Goal: Task Accomplishment & Management: Manage account settings

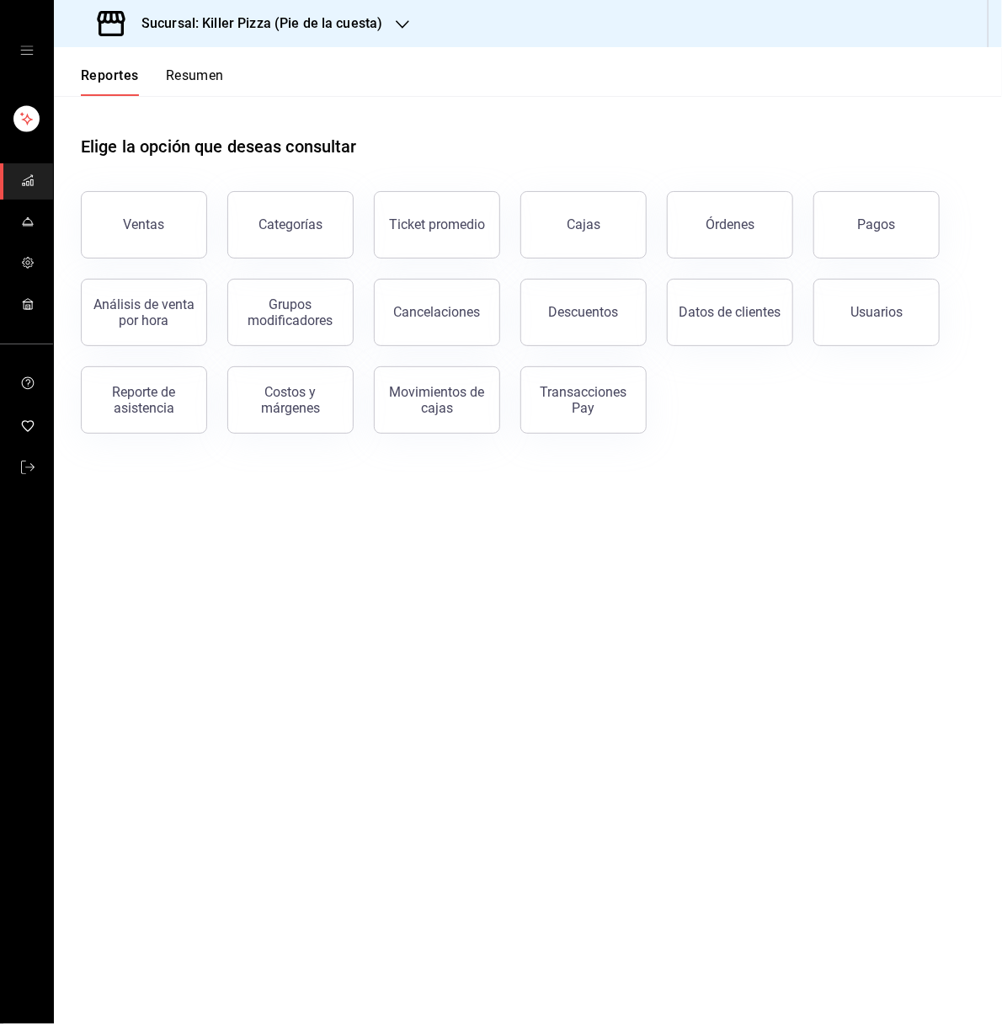
click at [24, 46] on icon "open drawer" at bounding box center [26, 50] width 13 height 8
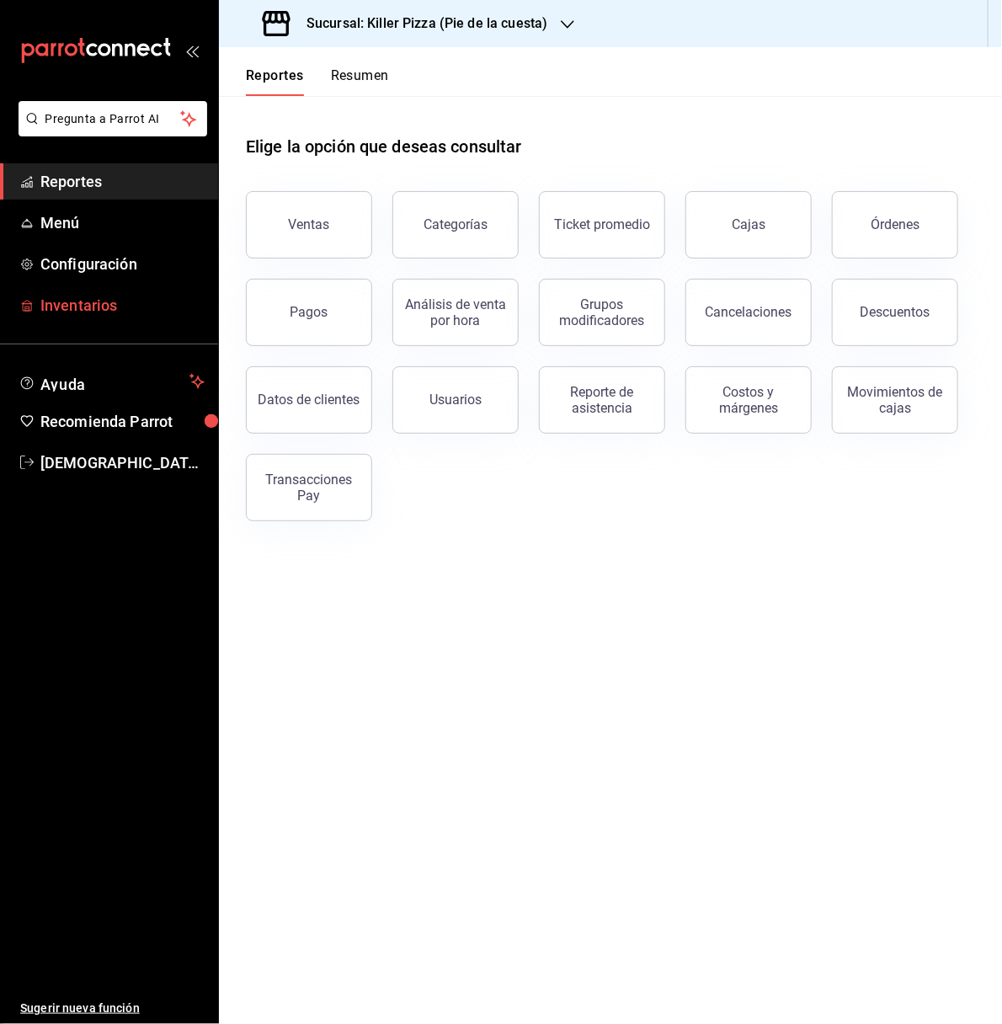
click at [93, 300] on span "Inventarios" at bounding box center [122, 305] width 164 height 23
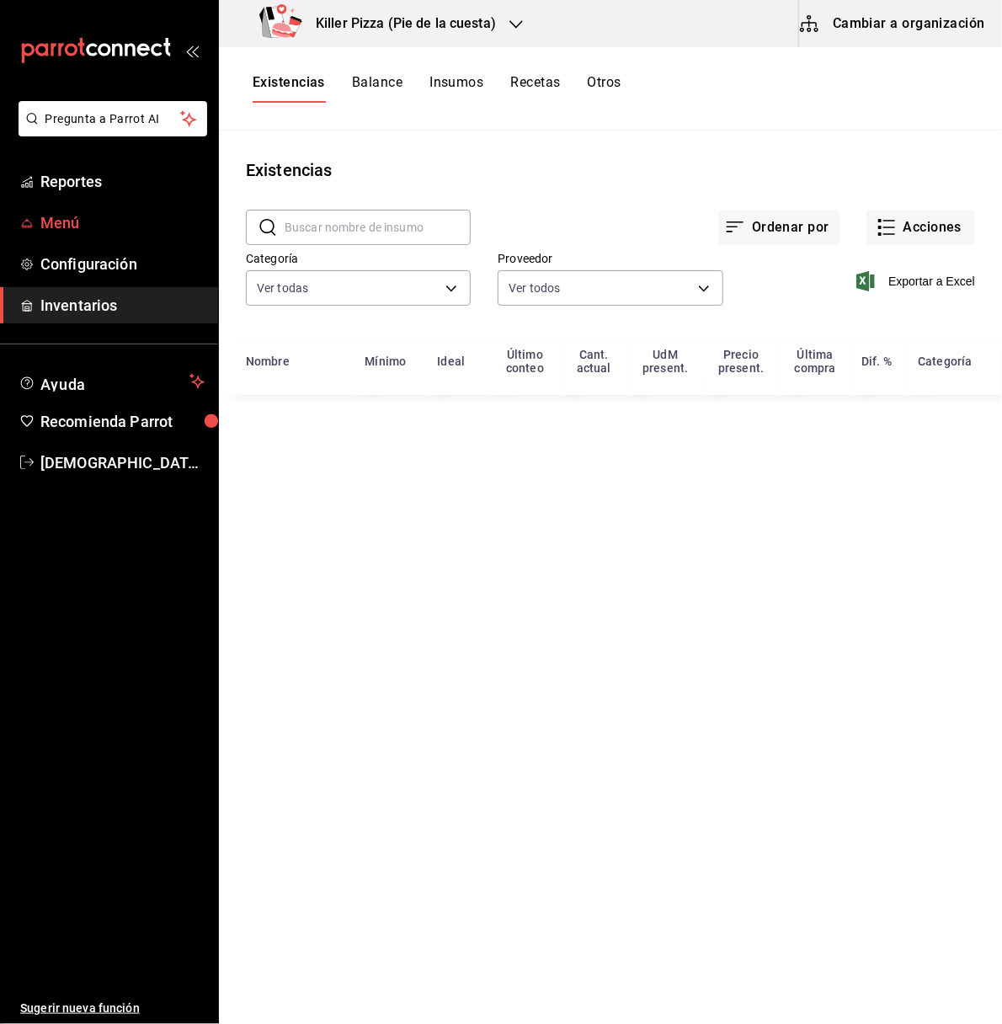
click at [75, 232] on span "Menú" at bounding box center [122, 222] width 164 height 23
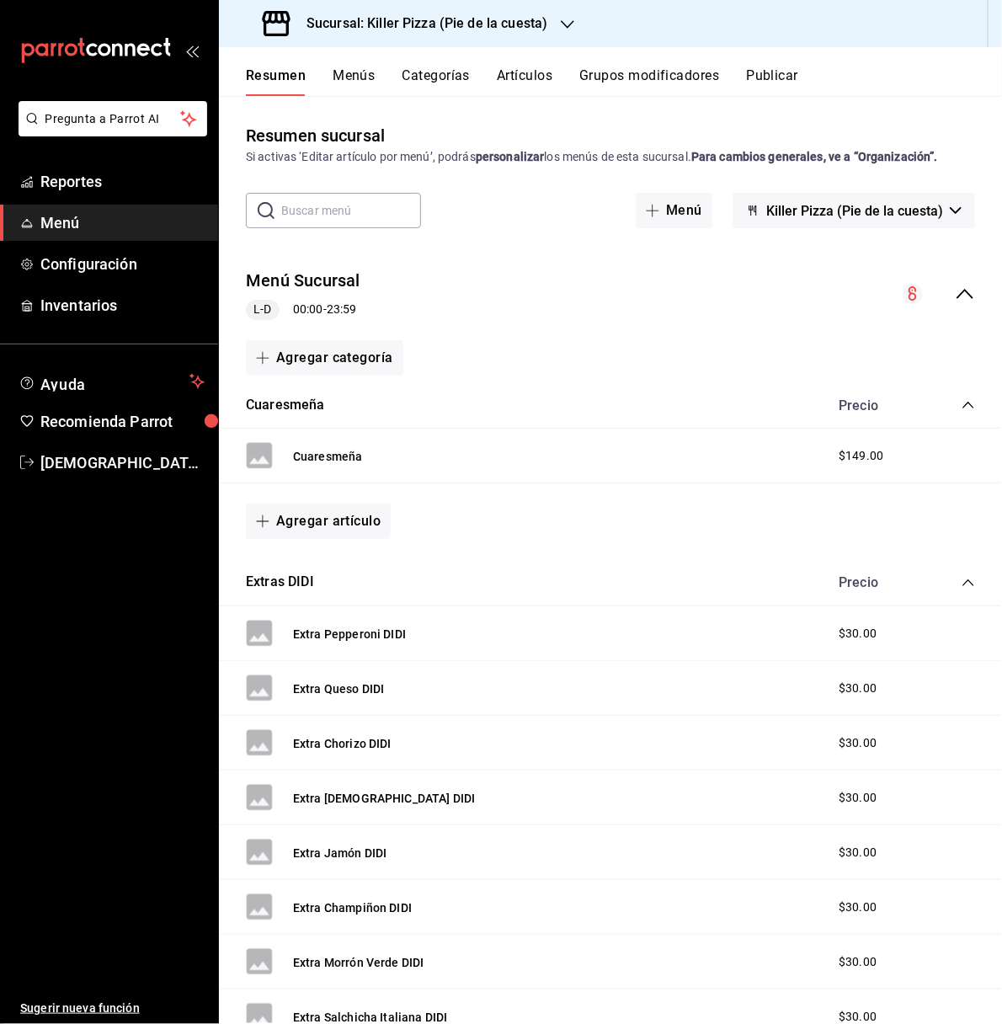
click at [67, 221] on span "Menú" at bounding box center [122, 222] width 164 height 23
click at [93, 264] on span "Configuración" at bounding box center [122, 264] width 164 height 23
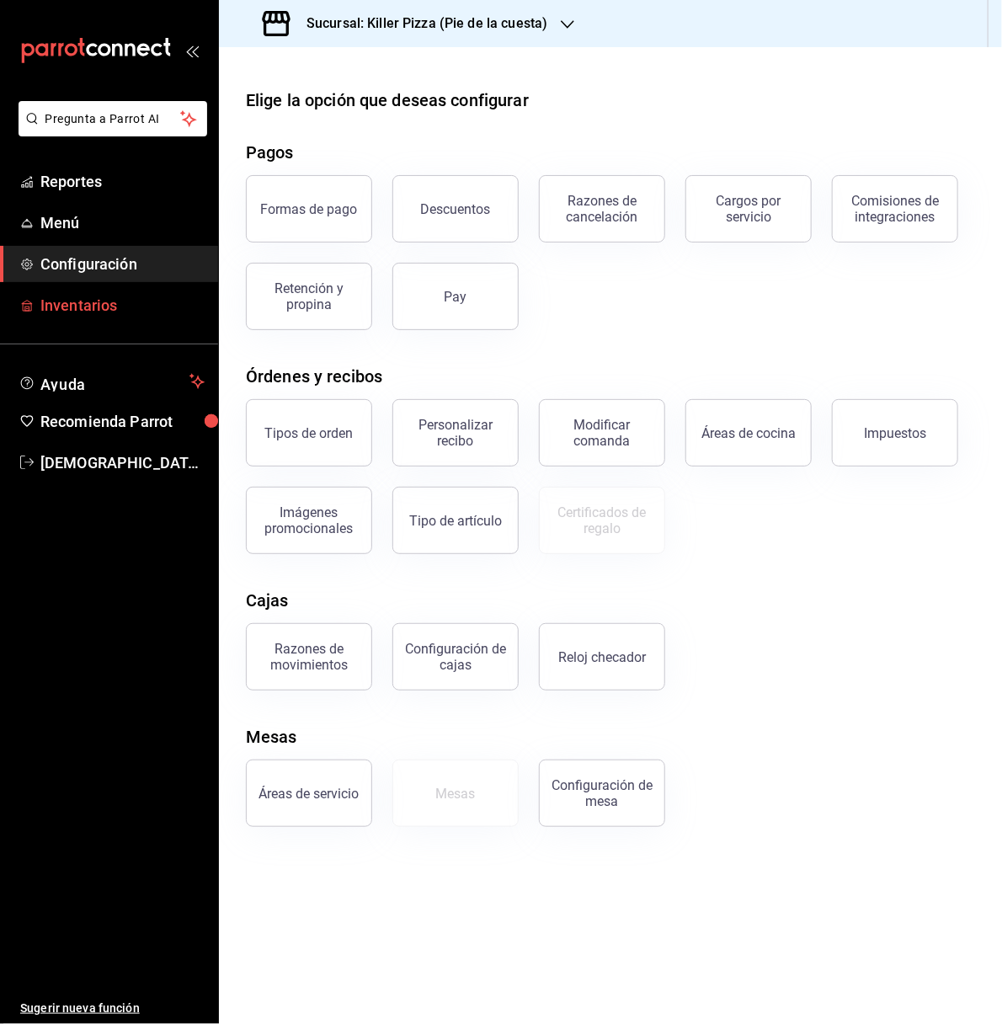
click at [99, 296] on span "Inventarios" at bounding box center [122, 305] width 164 height 23
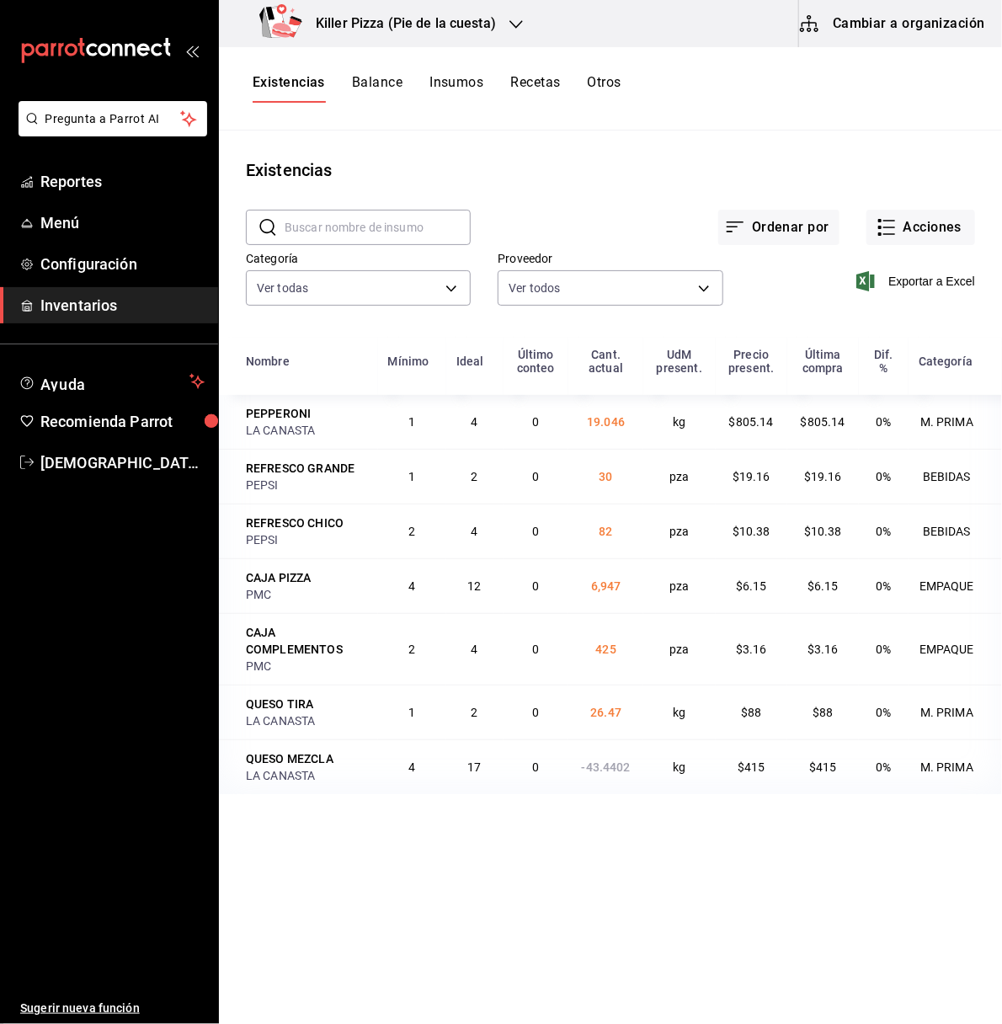
click at [378, 96] on button "Balance" at bounding box center [377, 88] width 51 height 29
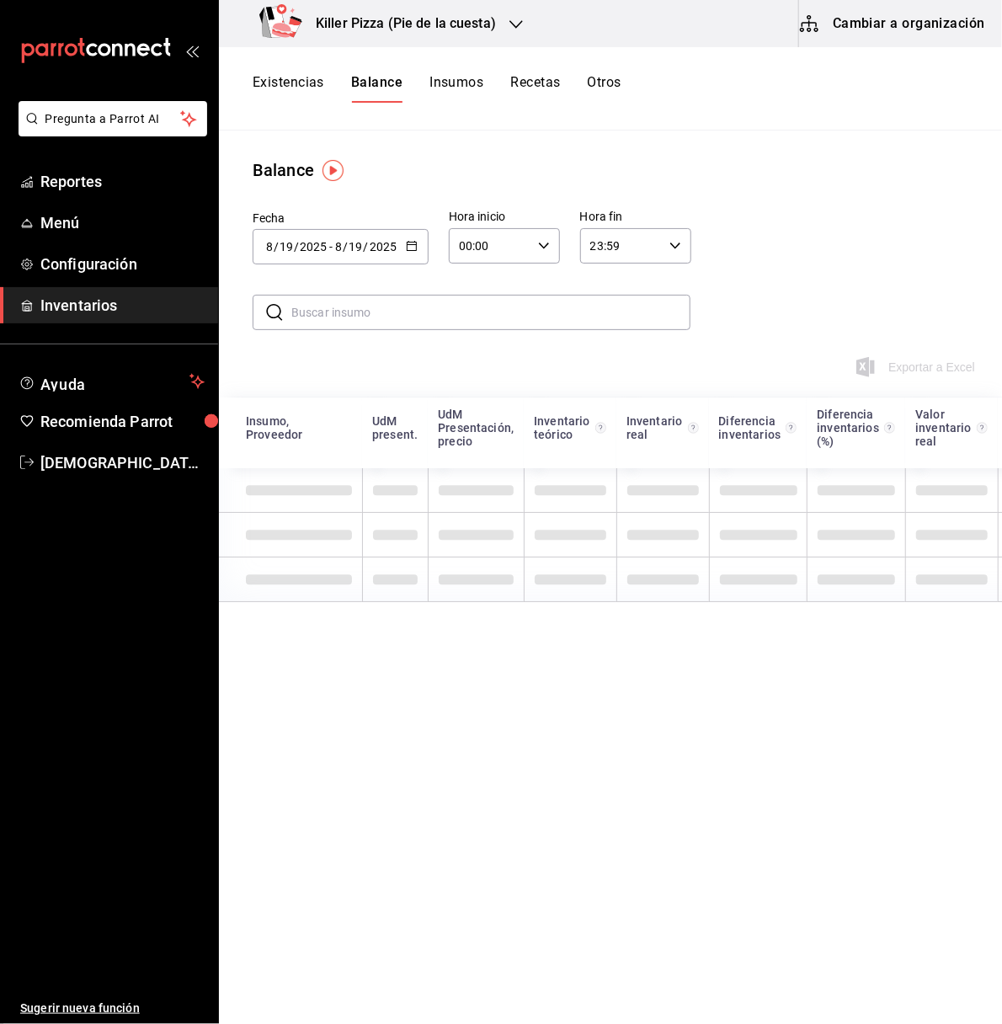
click at [448, 84] on button "Insumos" at bounding box center [456, 88] width 54 height 29
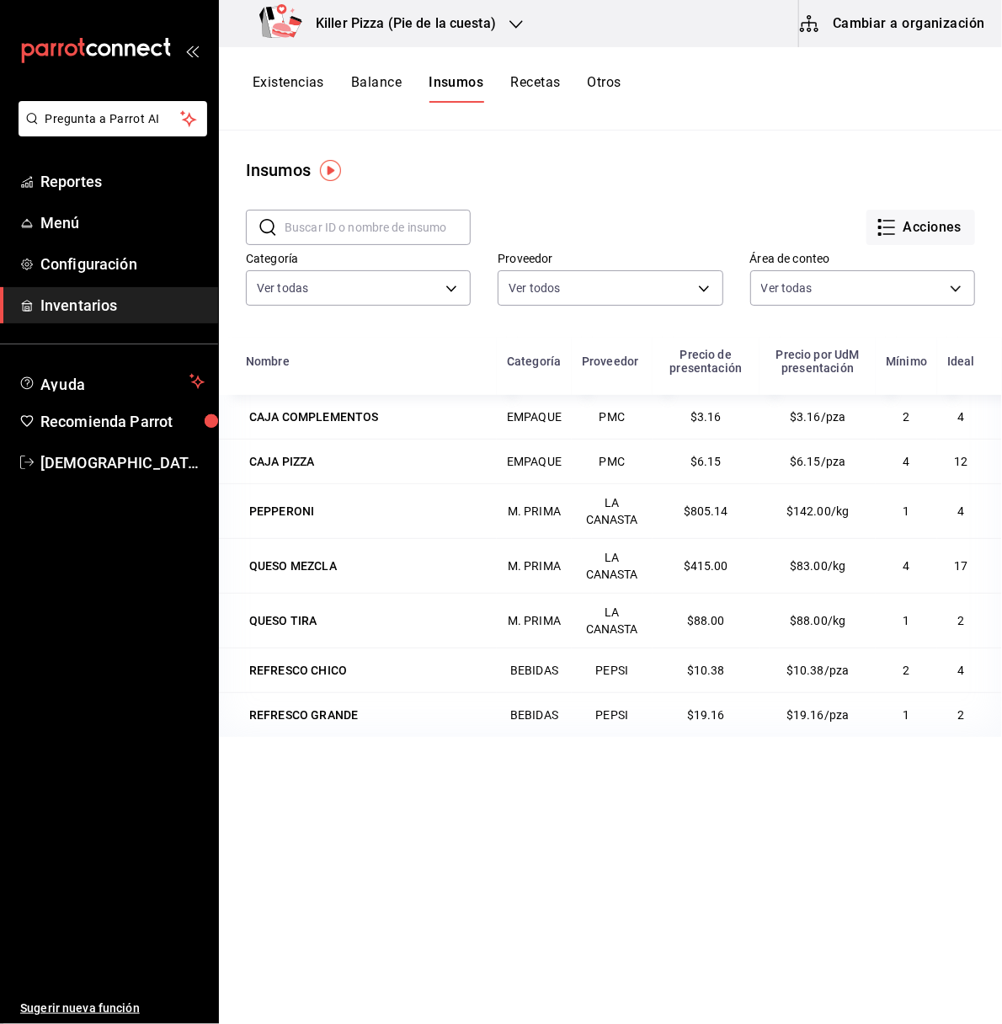
click at [518, 75] on button "Recetas" at bounding box center [535, 88] width 50 height 29
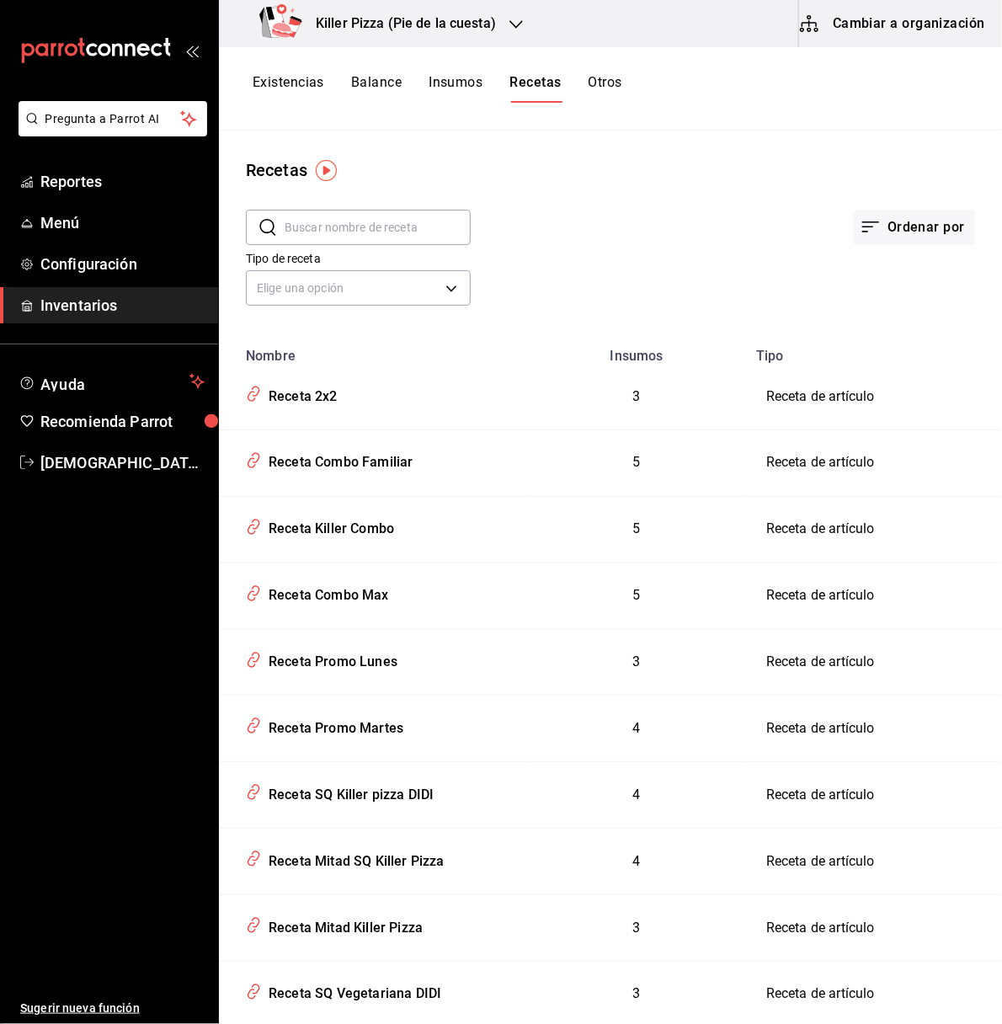
click at [599, 76] on button "Otros" at bounding box center [605, 88] width 34 height 29
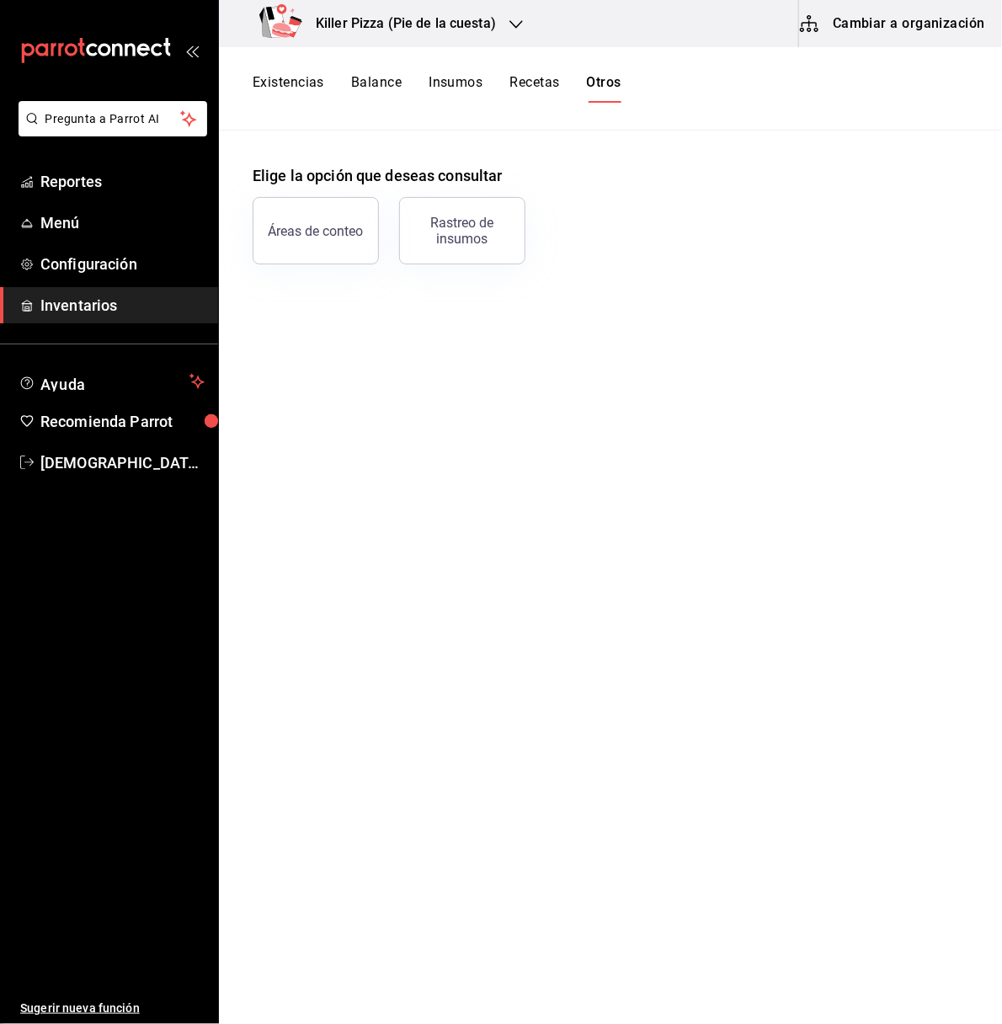
click at [559, 89] on button "Recetas" at bounding box center [534, 88] width 50 height 29
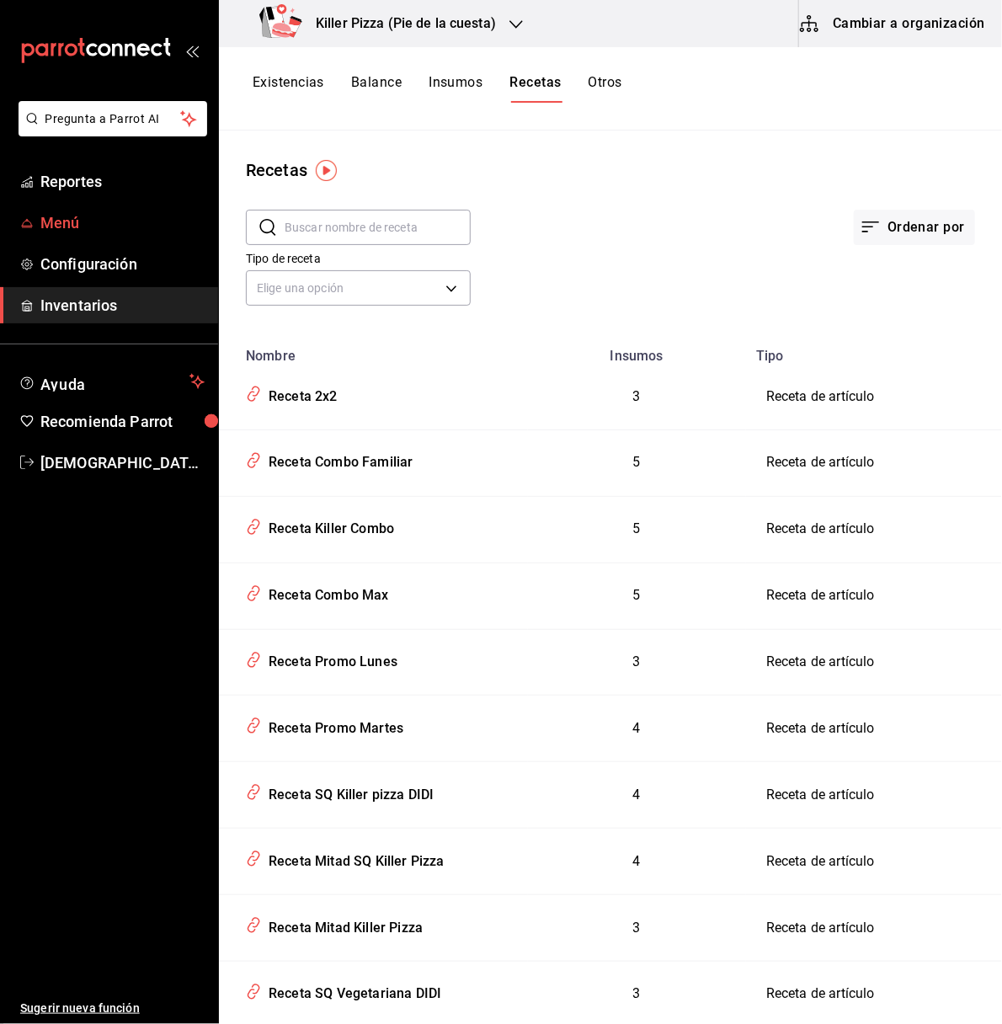
click at [74, 216] on span "Menú" at bounding box center [122, 222] width 164 height 23
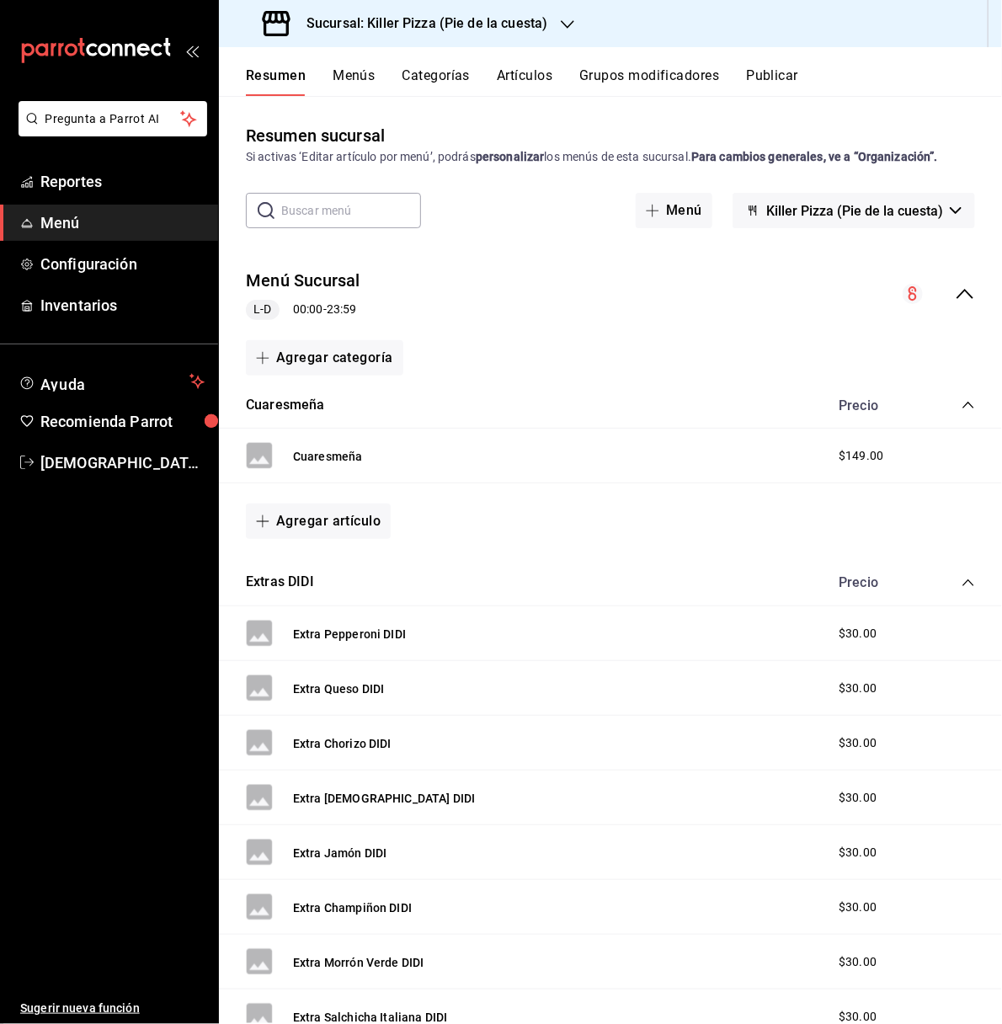
click at [506, 80] on button "Artículos" at bounding box center [525, 81] width 56 height 29
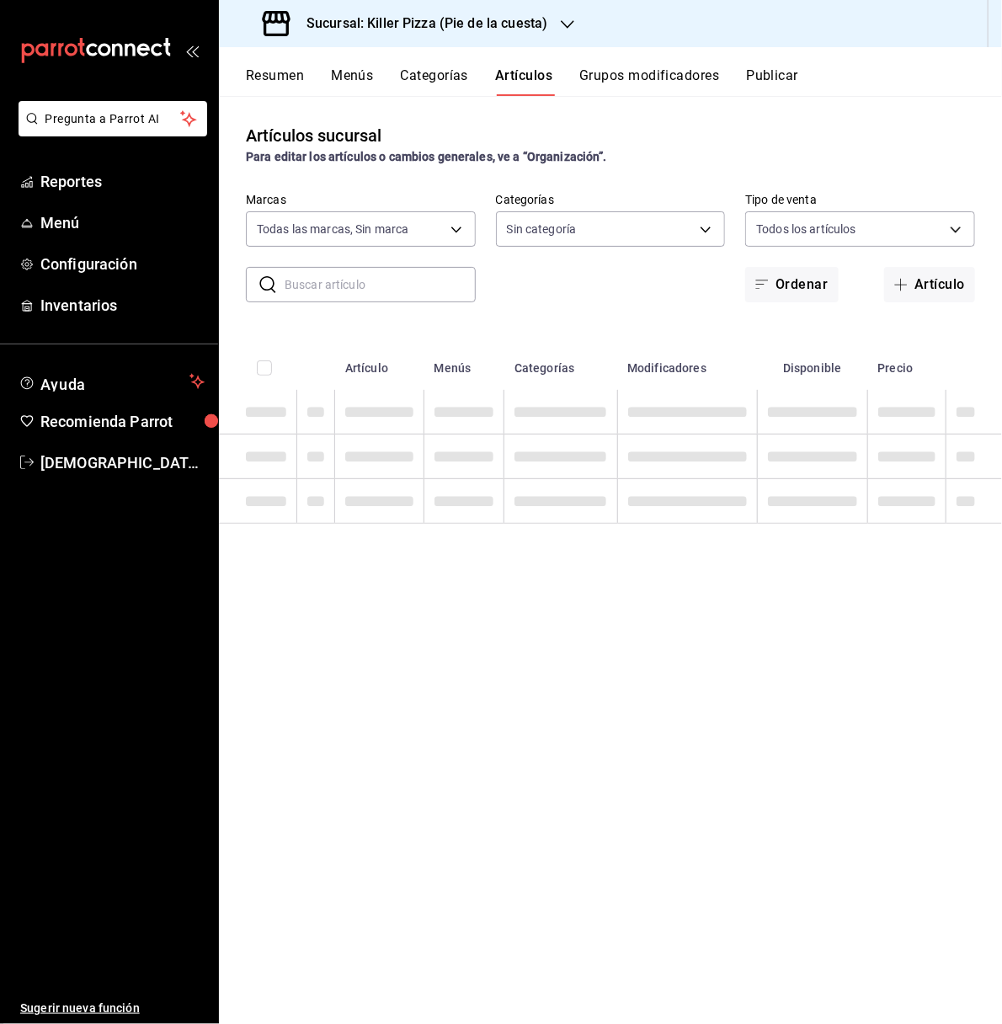
type input "97b2576e-4050-4013-adba-09120c95d758"
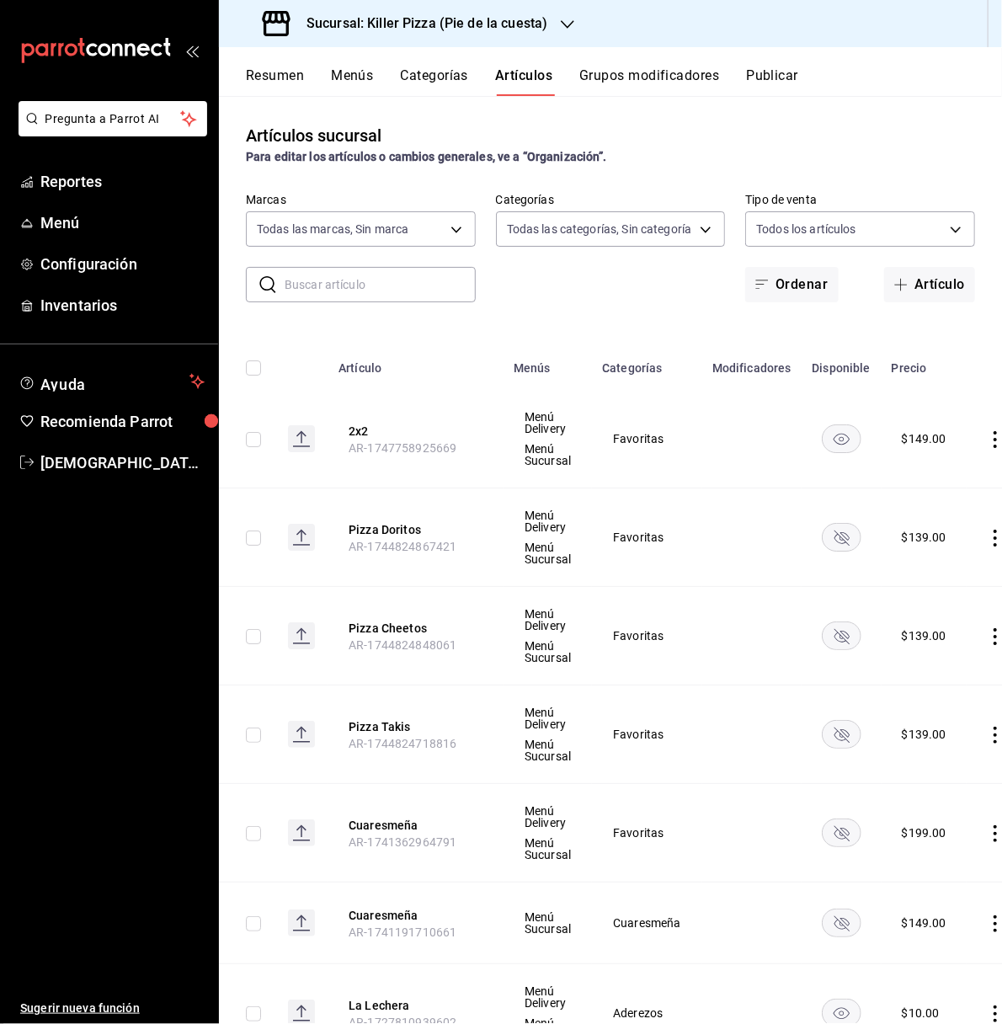
type input "9f4ba7ec-e98d-42d8-ba84-5fe72b9cc251,1d4d0d72-0d46-438f-8575-3b51557a0eae,2ef20…"
click at [381, 270] on input "text" at bounding box center [380, 285] width 191 height 34
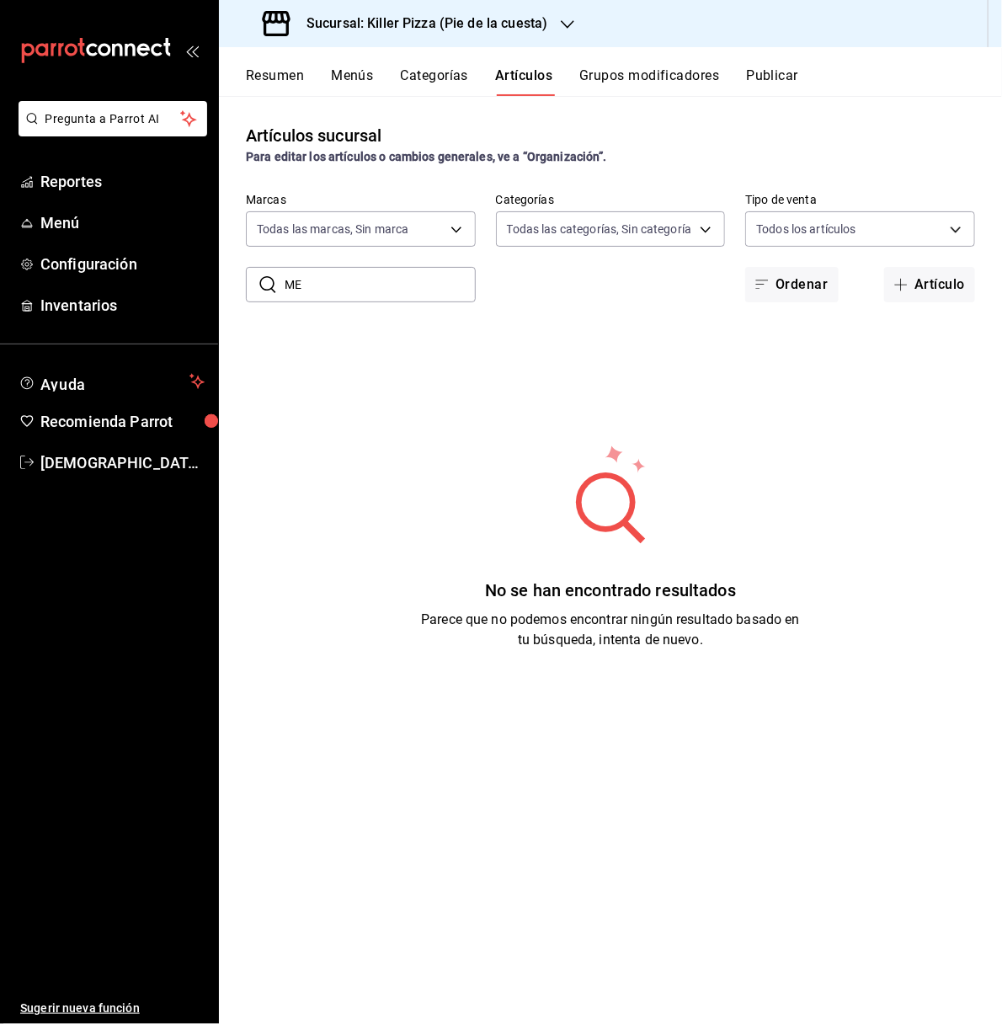
type input "M"
click at [83, 230] on span "Menú" at bounding box center [122, 222] width 164 height 23
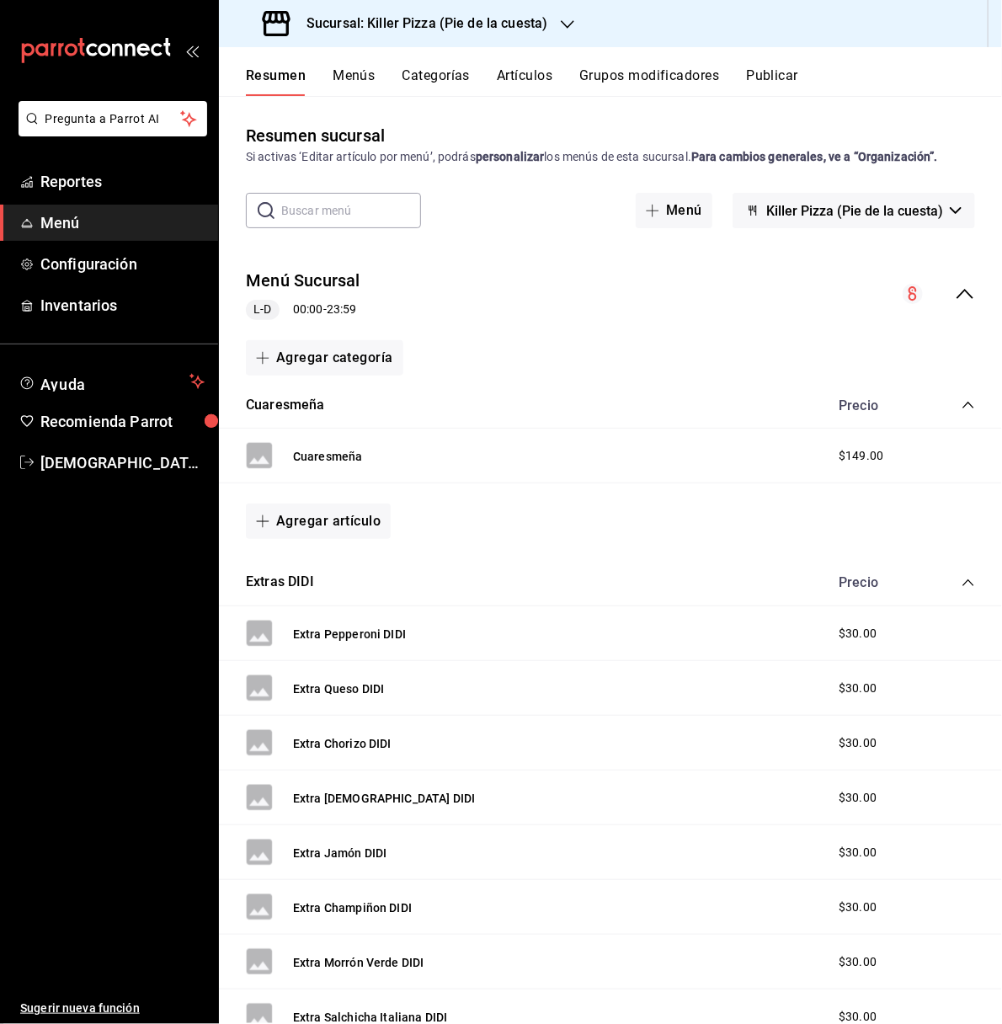
click at [63, 225] on span "Menú" at bounding box center [122, 222] width 164 height 23
click at [83, 300] on span "Inventarios" at bounding box center [122, 305] width 164 height 23
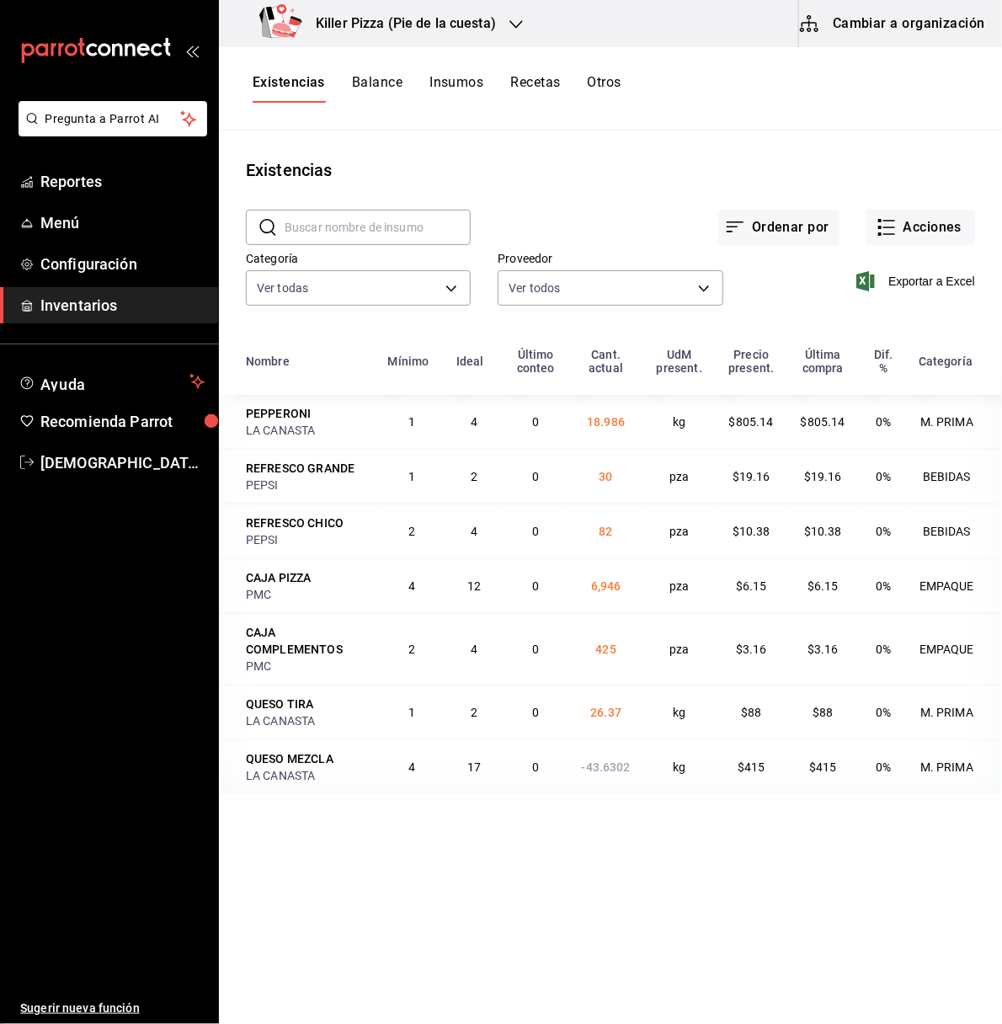
click at [891, 23] on button "Cambiar a organización" at bounding box center [893, 23] width 189 height 47
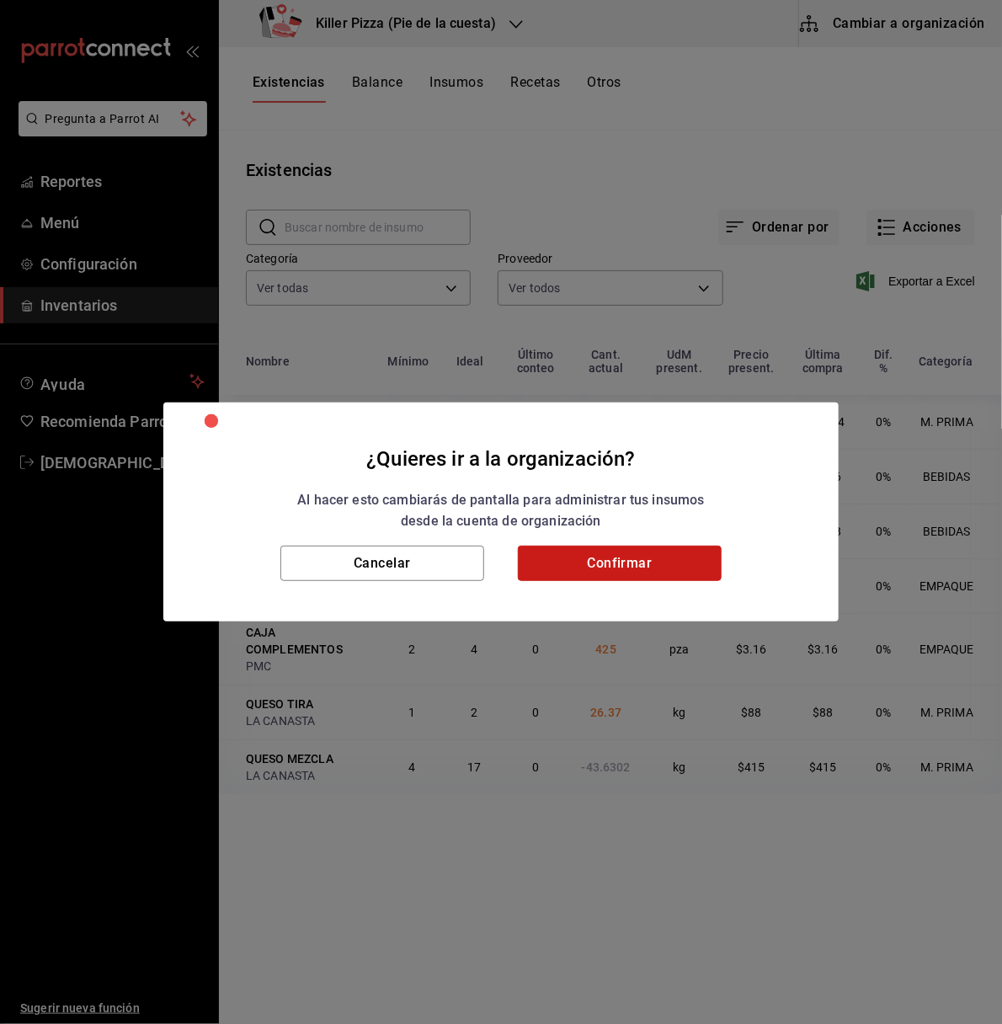
click at [575, 561] on button "Confirmar" at bounding box center [620, 563] width 204 height 35
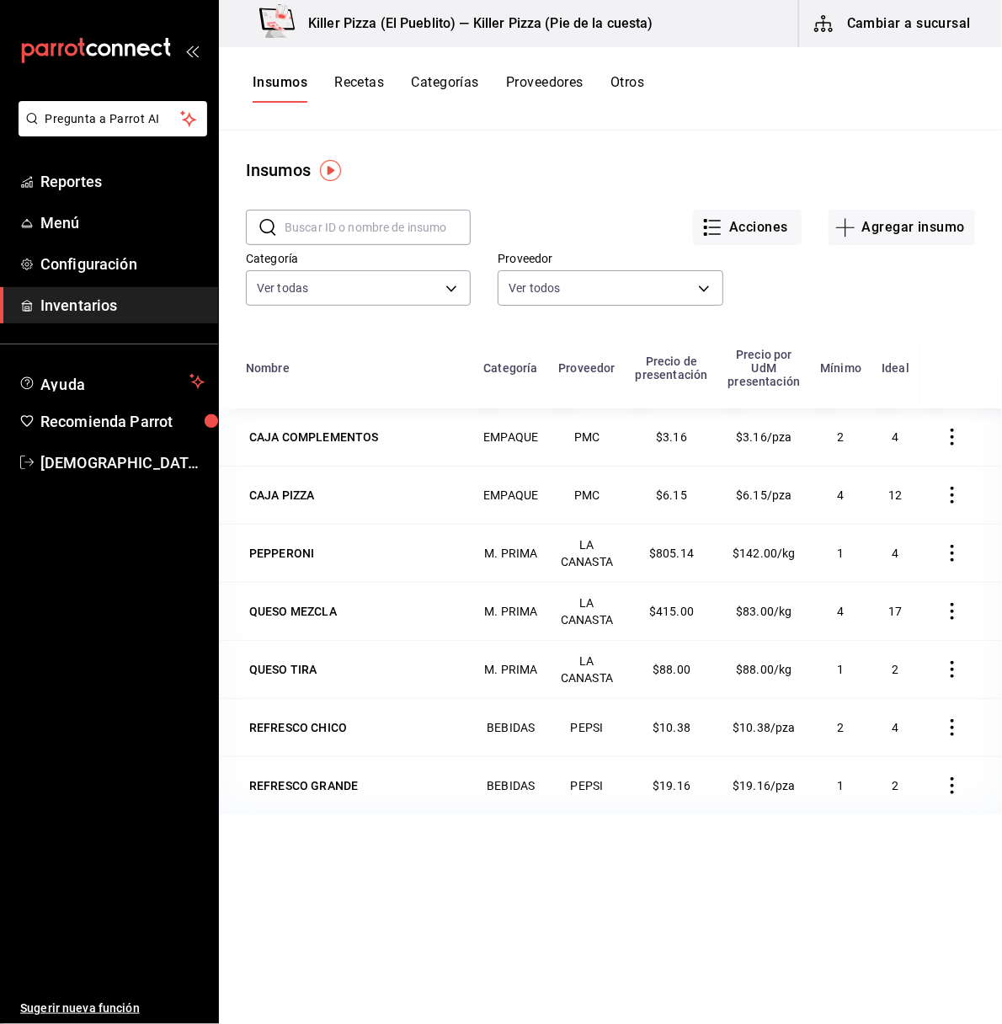
click at [367, 86] on button "Recetas" at bounding box center [359, 88] width 50 height 29
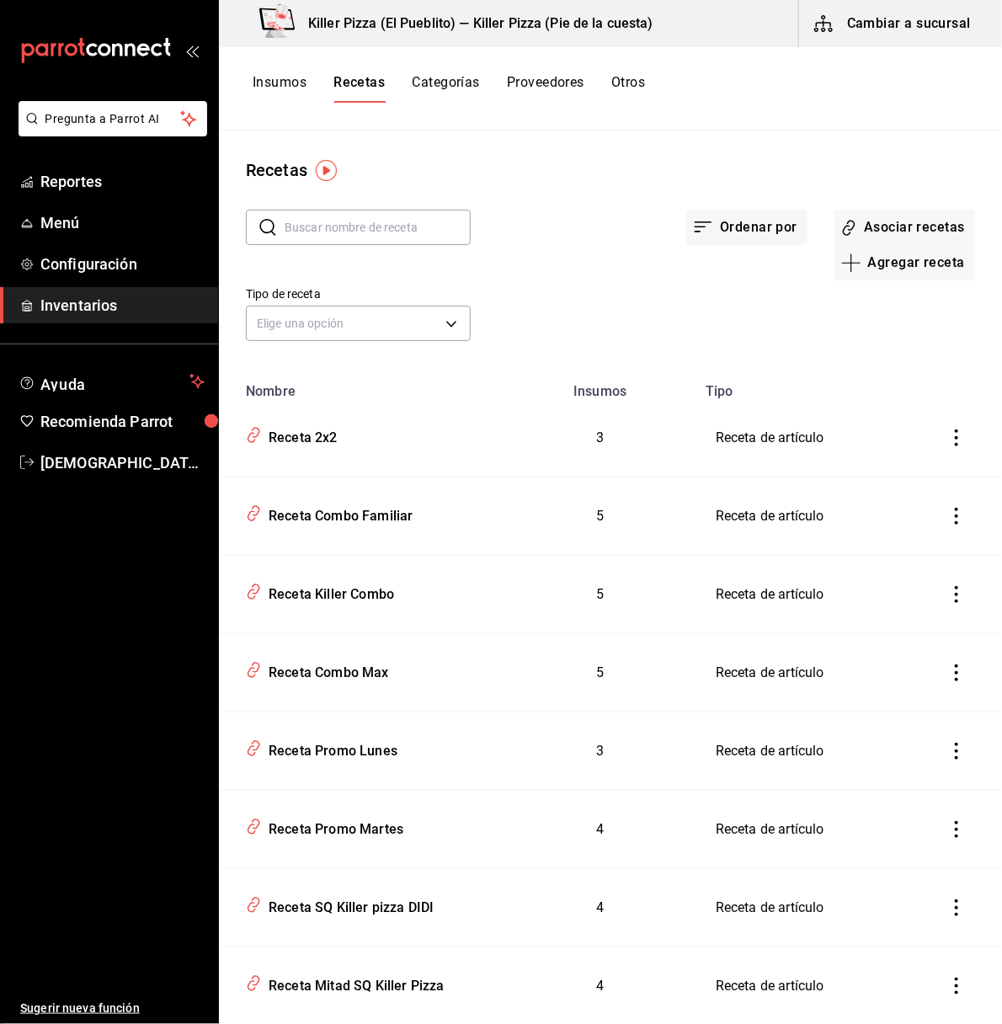
click at [272, 90] on button "Insumos" at bounding box center [280, 88] width 54 height 29
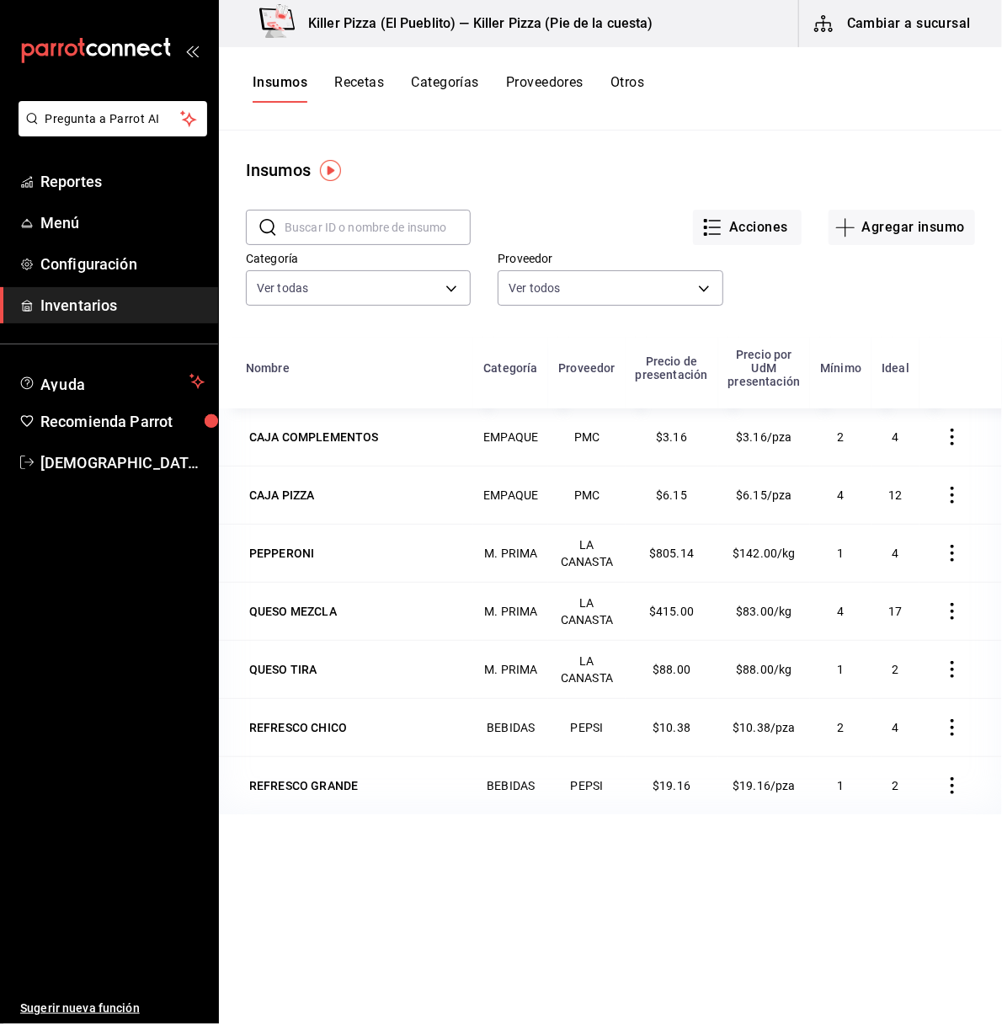
click at [365, 83] on button "Recetas" at bounding box center [359, 88] width 50 height 29
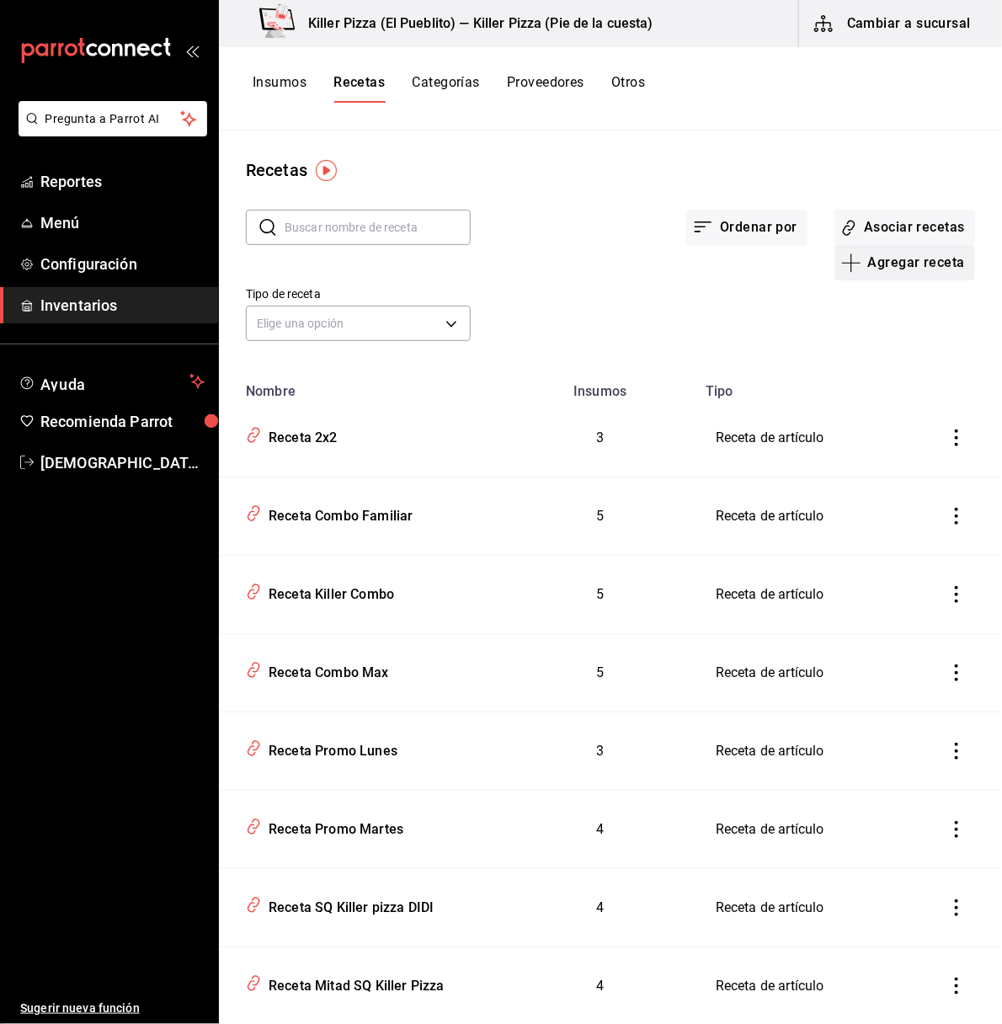
click at [896, 272] on button "Agregar receta" at bounding box center [904, 262] width 141 height 35
click at [860, 306] on span "Receta" at bounding box center [886, 310] width 141 height 18
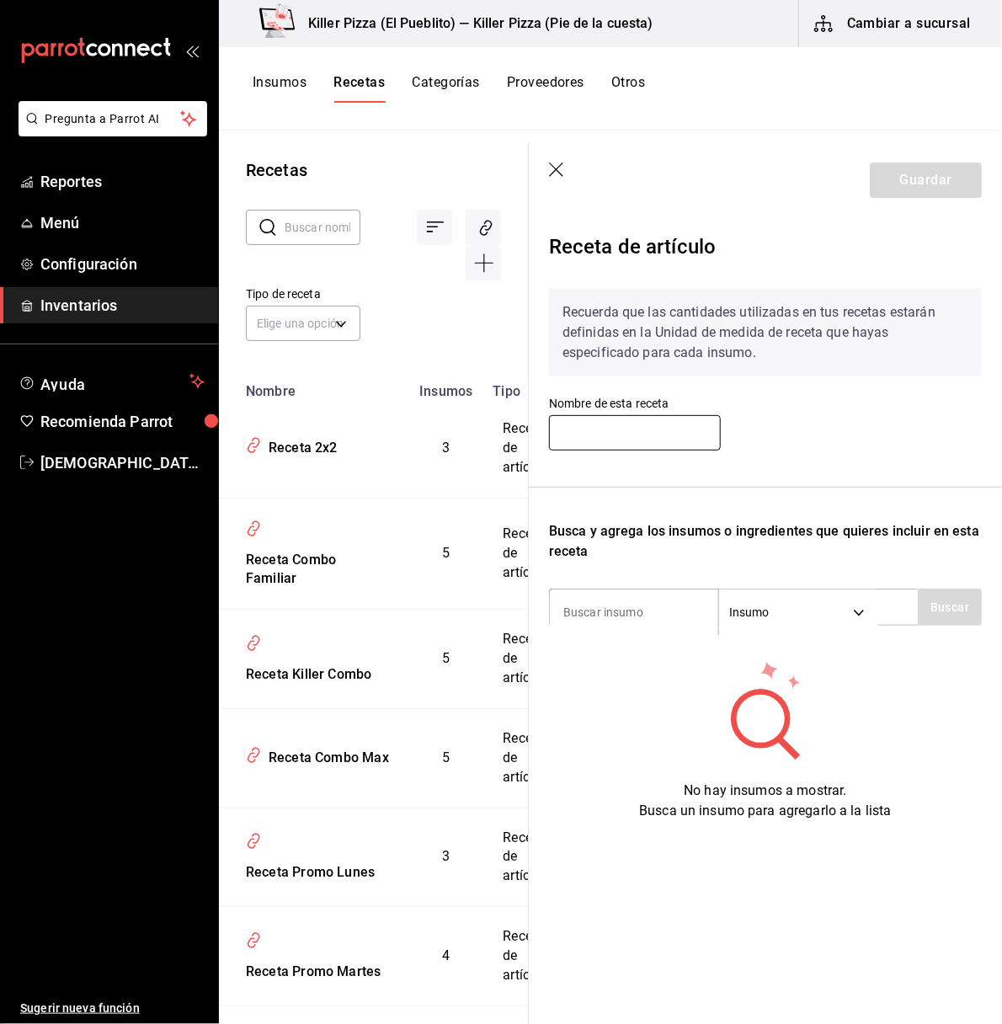
click at [661, 439] on input "text" at bounding box center [635, 432] width 172 height 35
type input "Receta VIVA [GEOGRAPHIC_DATA]"
click at [670, 606] on input at bounding box center [634, 611] width 168 height 35
click at [649, 610] on input at bounding box center [634, 611] width 168 height 35
click at [858, 611] on body "Pregunta a Parrot AI Reportes Menú Configuración Inventarios Ayuda Recomienda P…" at bounding box center [501, 506] width 1002 height 1012
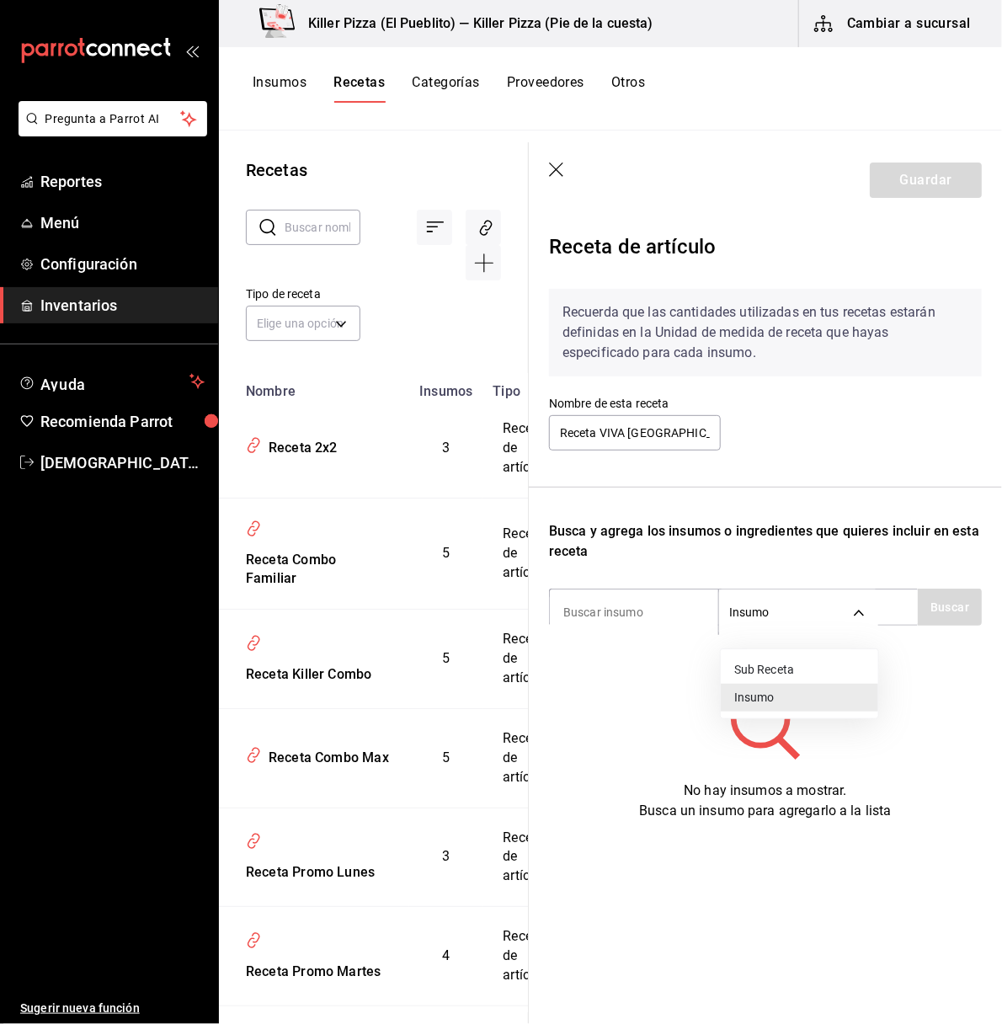
click at [648, 615] on div at bounding box center [501, 512] width 1002 height 1024
click at [618, 616] on input at bounding box center [634, 611] width 168 height 35
click at [648, 616] on input at bounding box center [634, 611] width 168 height 35
type input "CAJA"
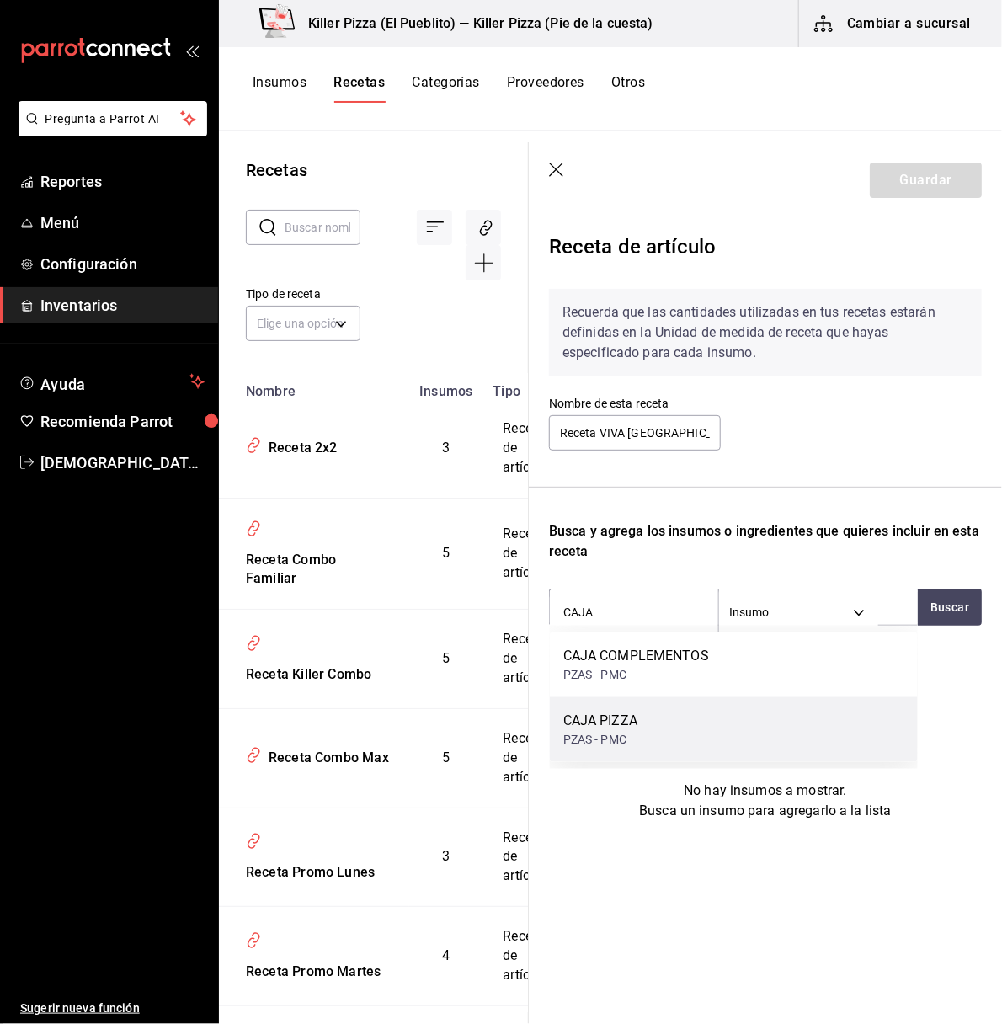
click at [659, 729] on div "CAJA PIZZA PZAS - PMC" at bounding box center [734, 729] width 368 height 65
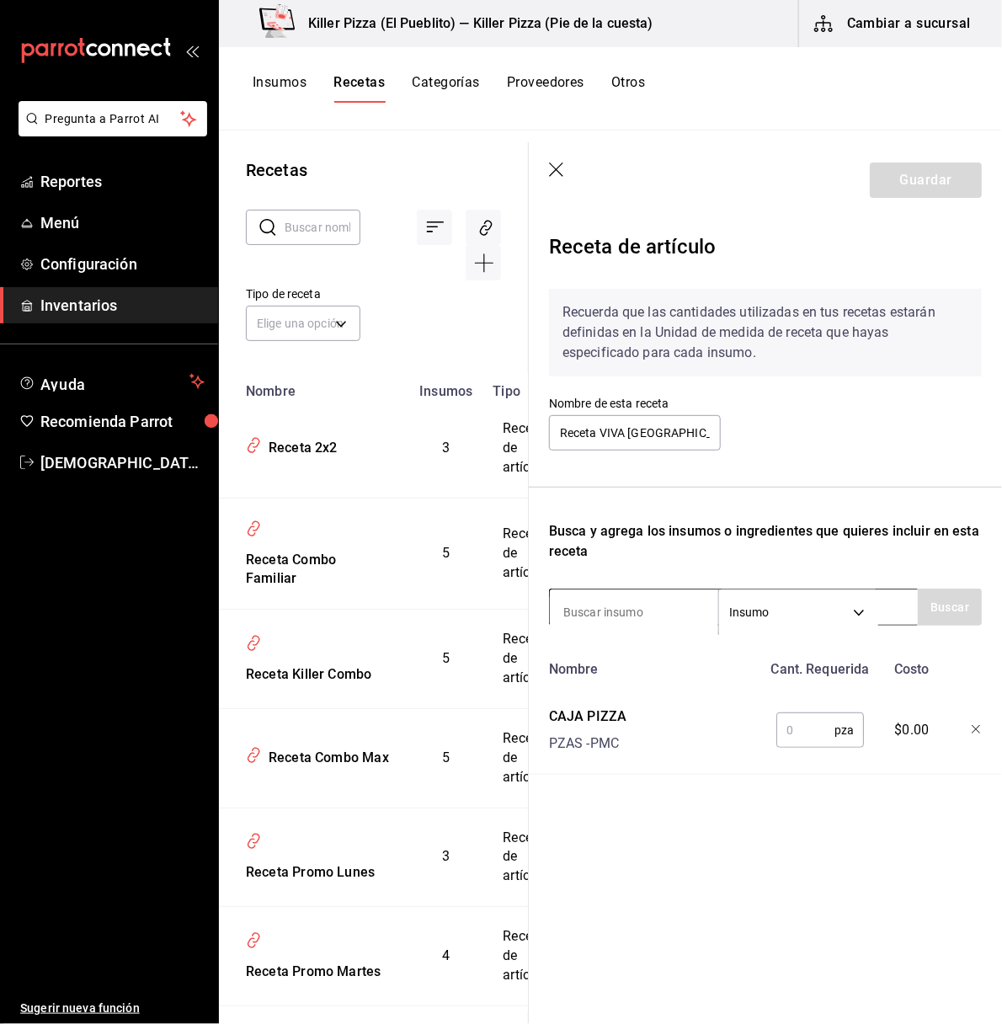
click at [631, 616] on input at bounding box center [634, 611] width 168 height 35
click at [946, 599] on button "Buscar" at bounding box center [950, 606] width 64 height 37
type input "PEP"
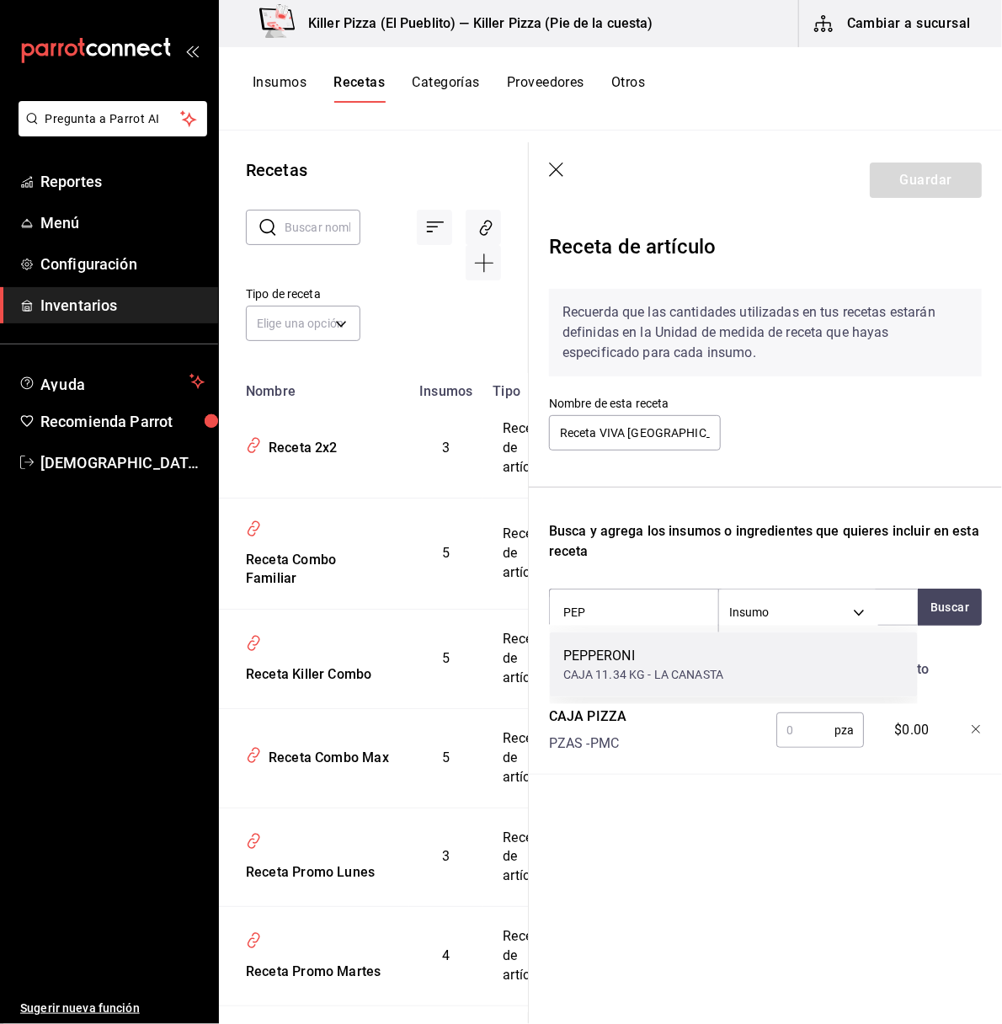
click at [623, 679] on div "CAJA 11.34 KG - LA CANASTA" at bounding box center [643, 675] width 160 height 18
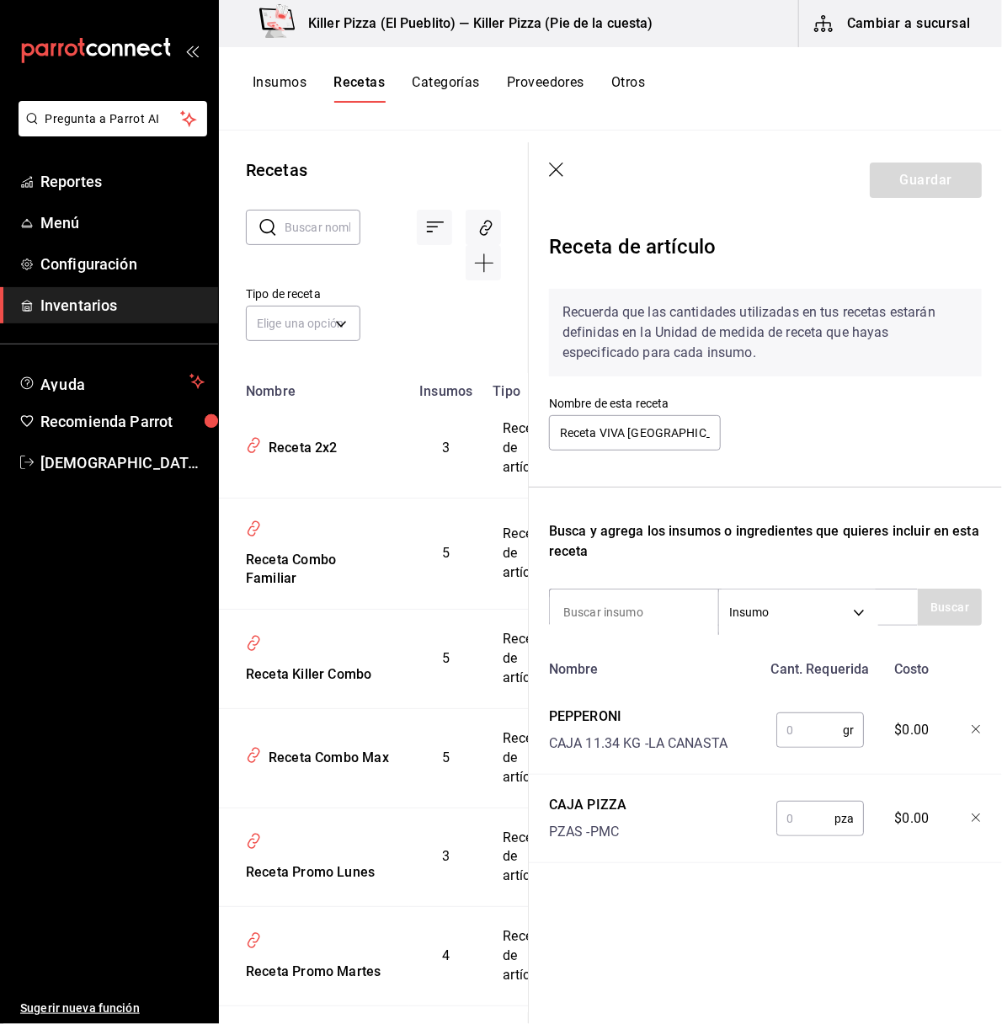
click at [807, 729] on input "text" at bounding box center [809, 730] width 67 height 34
type input "0.048"
click at [915, 756] on div "Nombre Cant. Requerida Costo PEPPERONI CAJA 11.34 KG - LA CANASTA 0.048 gr ​ $0…" at bounding box center [765, 757] width 433 height 210
click at [663, 603] on input at bounding box center [634, 611] width 168 height 35
type input "QUESO"
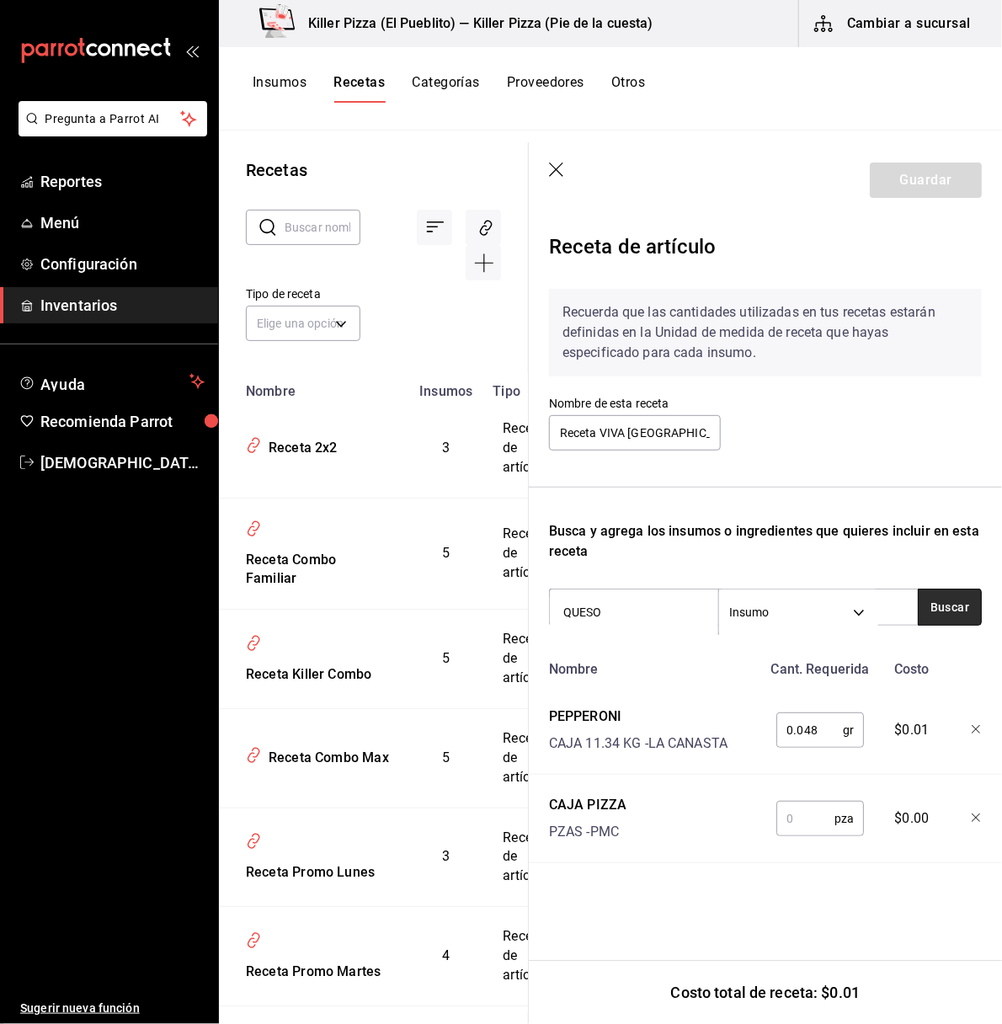
click at [927, 603] on button "Buscar" at bounding box center [950, 606] width 64 height 37
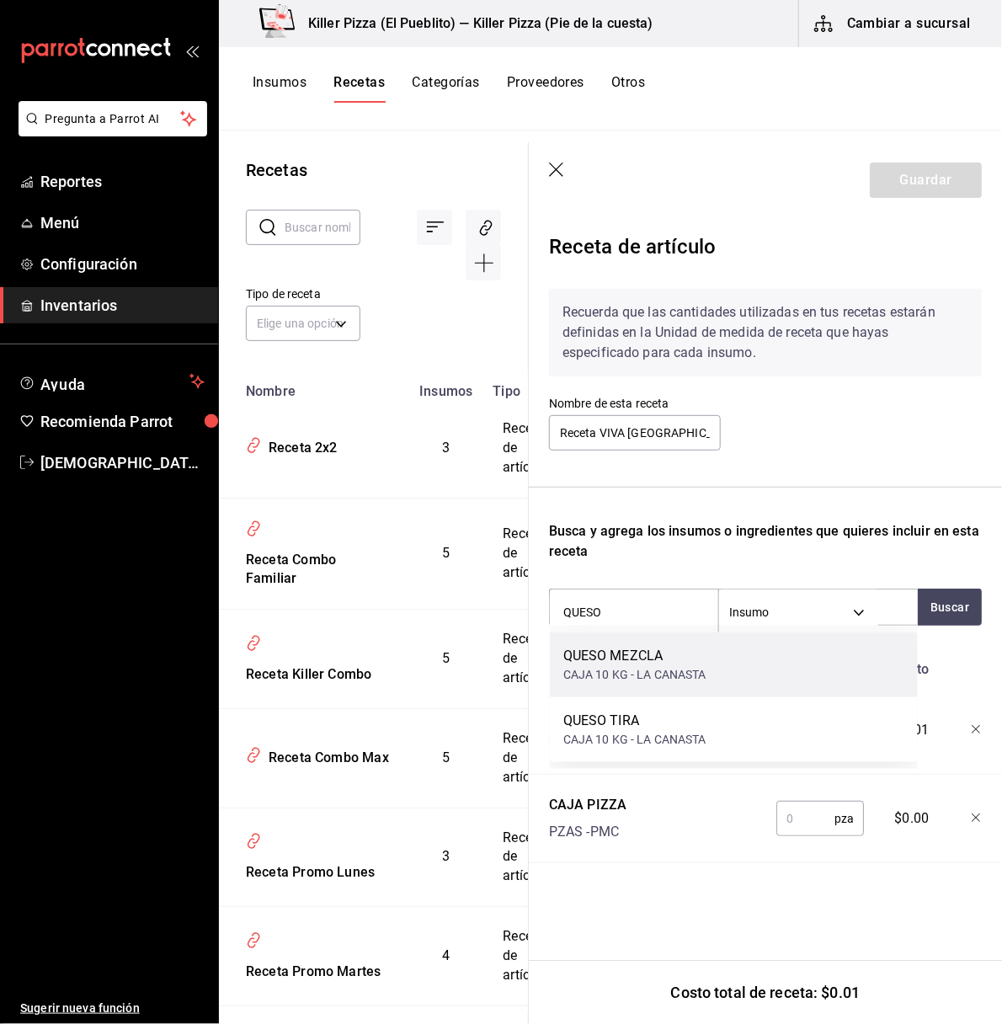
click at [643, 691] on div "QUESO MEZCLA CAJA 10 KG - LA CANASTA" at bounding box center [734, 664] width 368 height 65
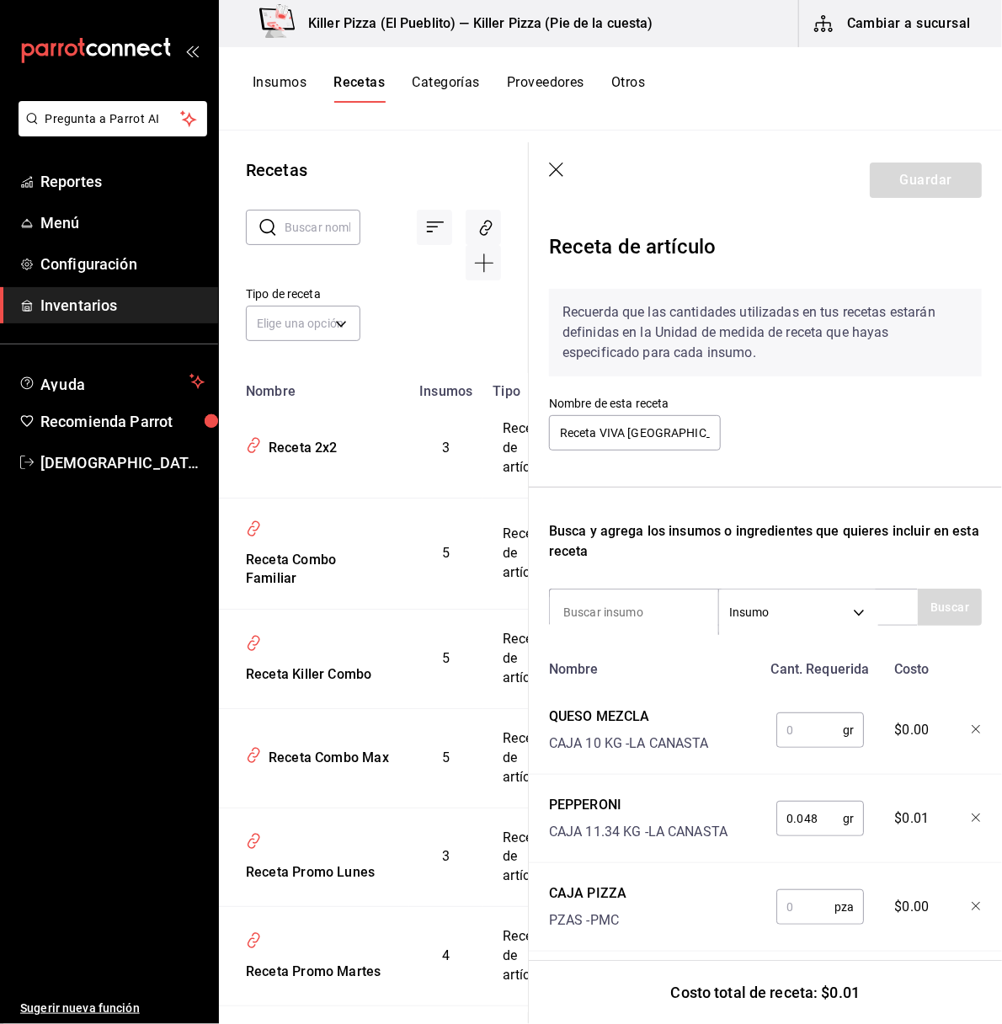
click at [812, 730] on input "text" at bounding box center [809, 730] width 67 height 34
type input "0.190"
click at [806, 899] on input "text" at bounding box center [805, 907] width 58 height 34
type input "1"
click at [797, 487] on div at bounding box center [765, 487] width 500 height 1
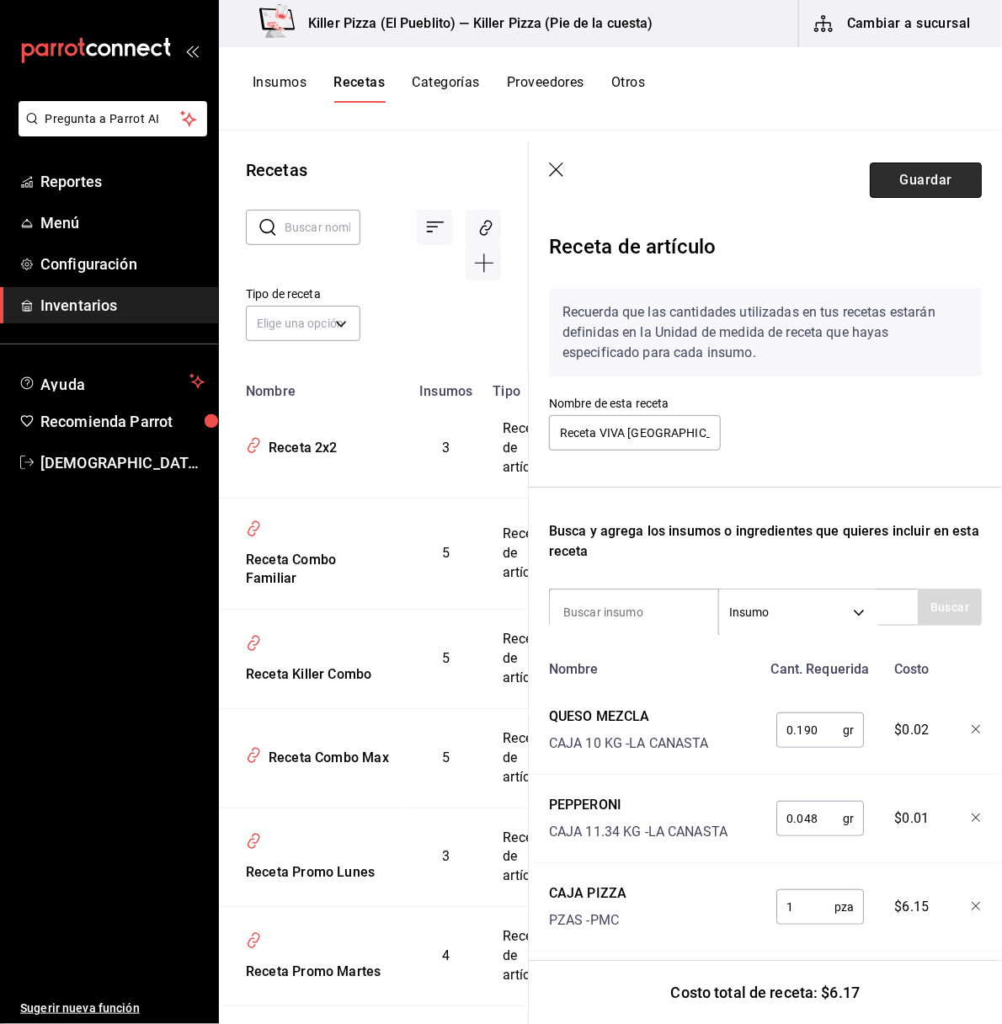
click at [920, 179] on button "Guardar" at bounding box center [926, 179] width 112 height 35
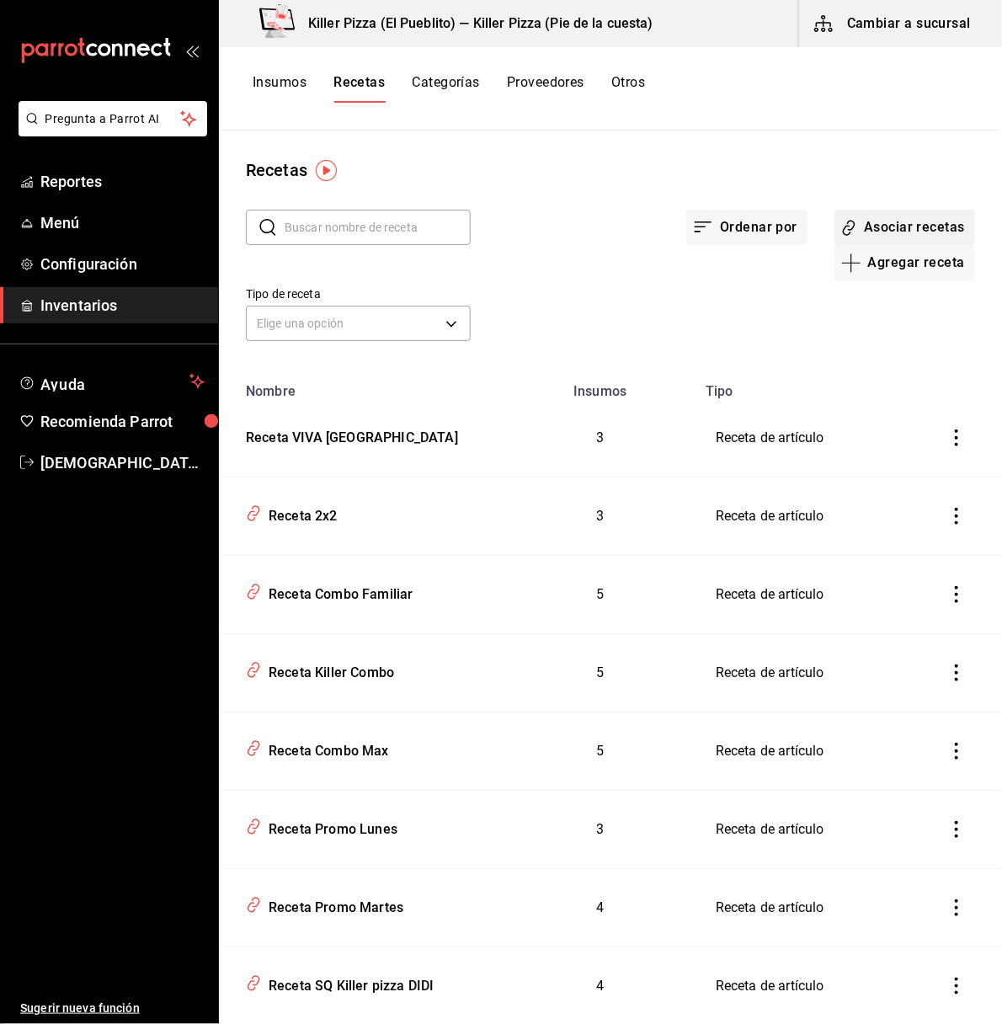
click at [871, 226] on button "Asociar recetas" at bounding box center [904, 227] width 141 height 35
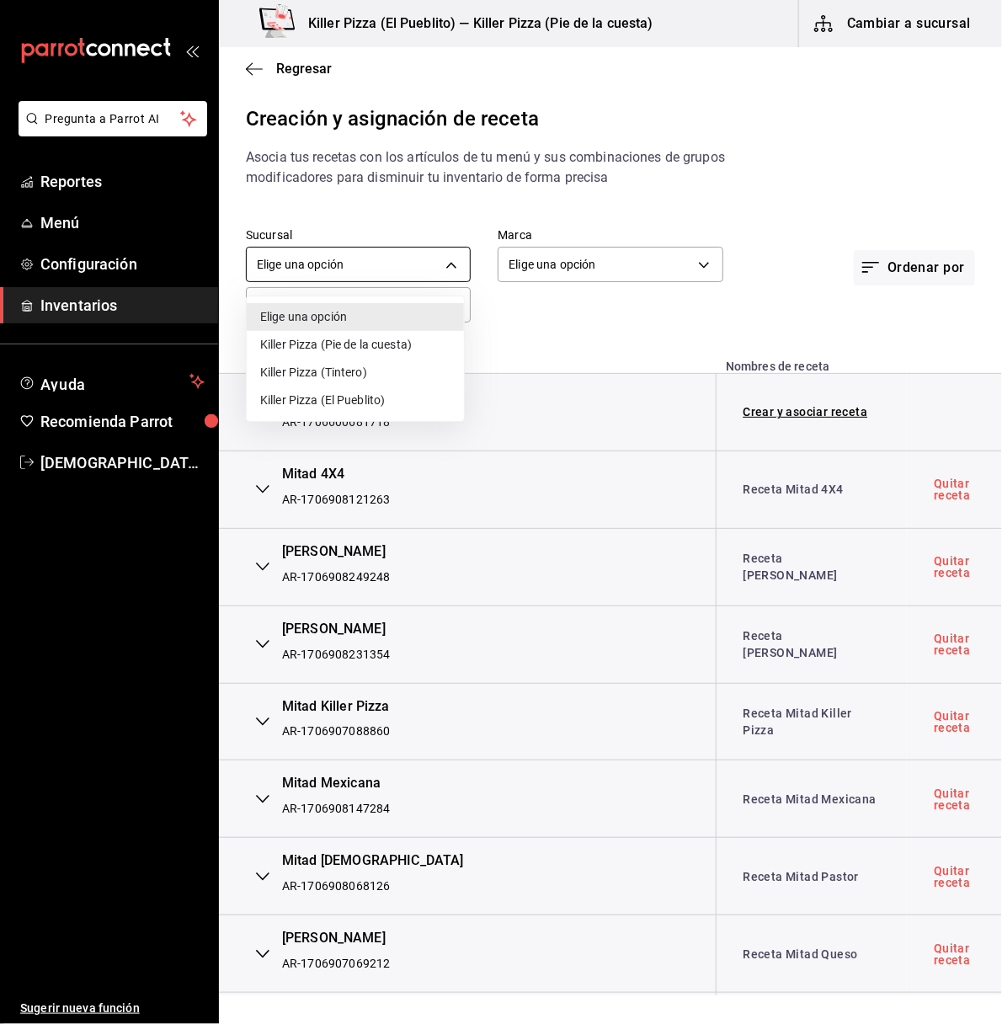
click at [438, 261] on body "Pregunta a Parrot AI Reportes Menú Configuración Inventarios Ayuda Recomienda P…" at bounding box center [501, 497] width 1002 height 995
click at [438, 261] on div at bounding box center [501, 512] width 1002 height 1024
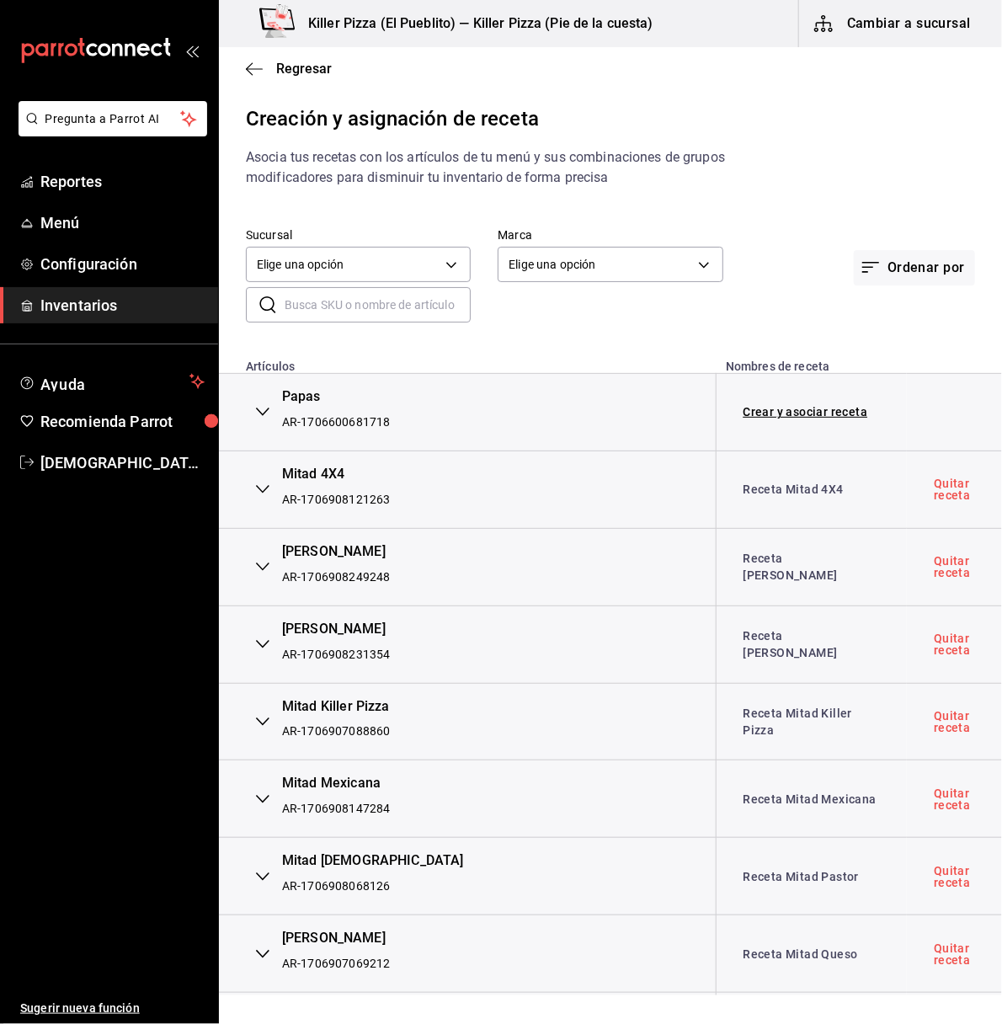
click at [908, 29] on button "Cambiar a sucursal" at bounding box center [893, 23] width 189 height 47
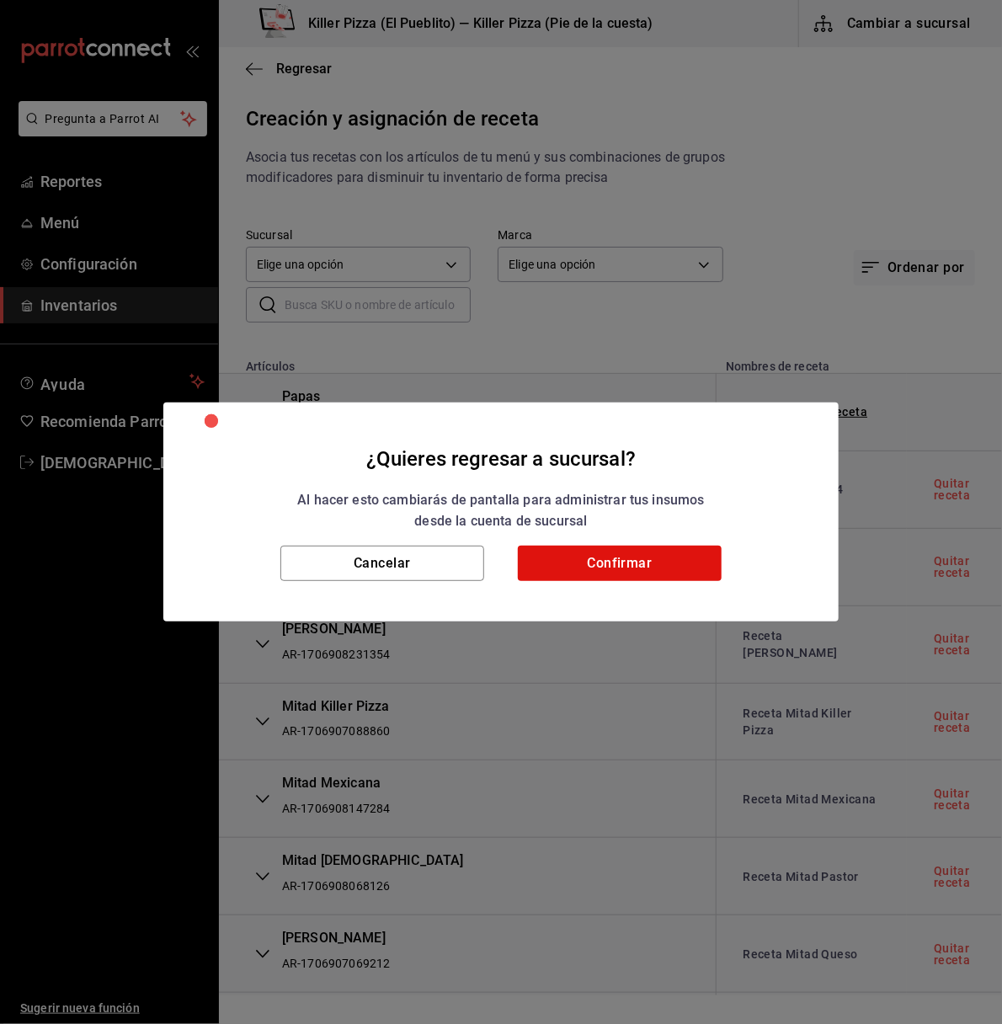
click at [786, 287] on div "¿Quieres regresar a sucursal? Al hacer esto cambiarás de pantalla para administ…" at bounding box center [501, 512] width 1002 height 1024
click at [418, 563] on button "Cancelar" at bounding box center [382, 563] width 204 height 35
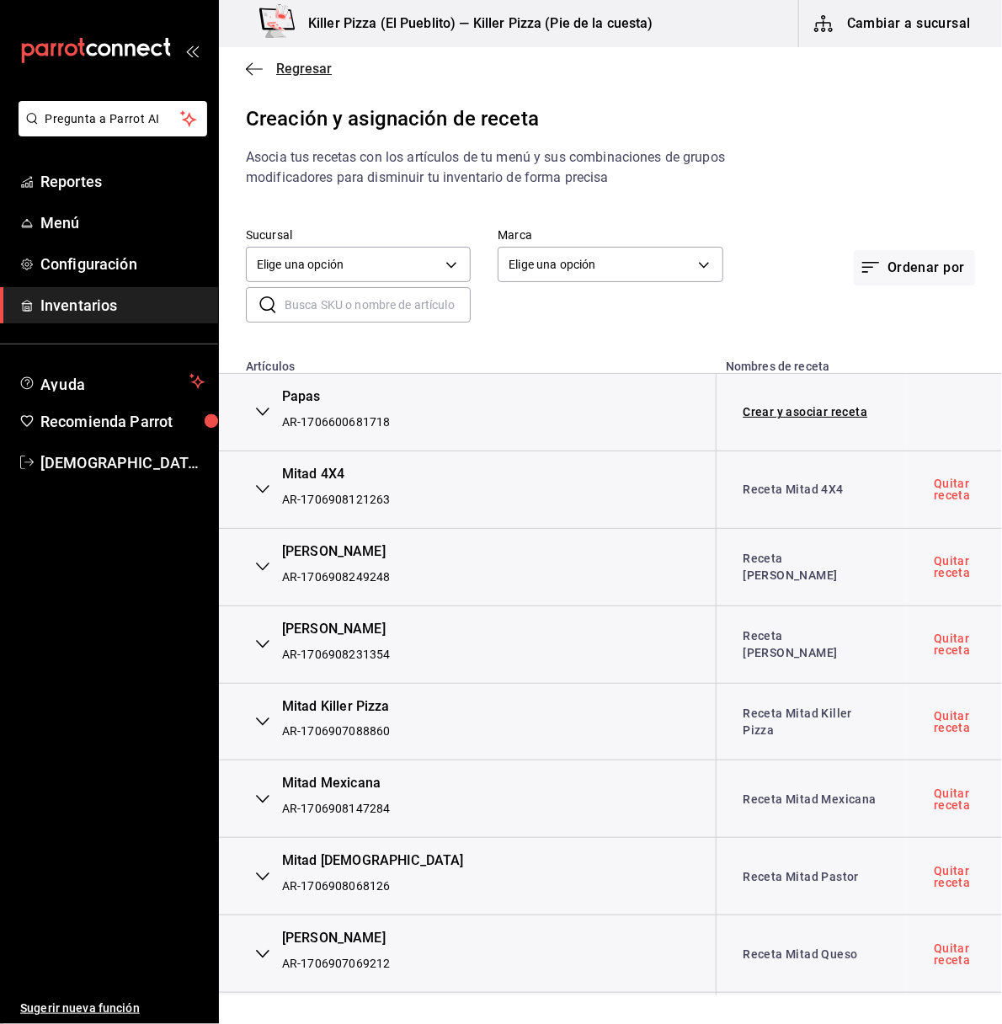
click at [253, 69] on icon "button" at bounding box center [254, 68] width 17 height 15
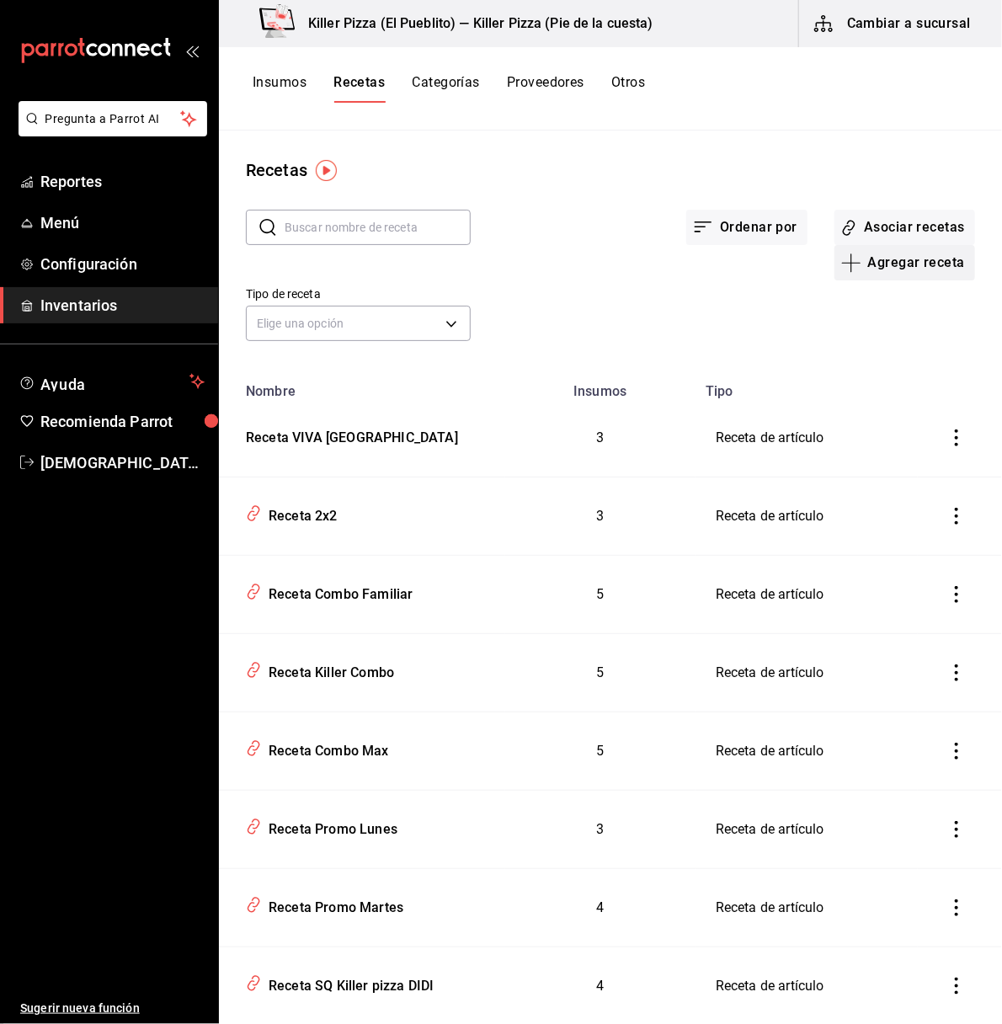
click at [853, 272] on button "Agregar receta" at bounding box center [904, 262] width 141 height 35
click at [852, 306] on span "Receta" at bounding box center [886, 310] width 141 height 18
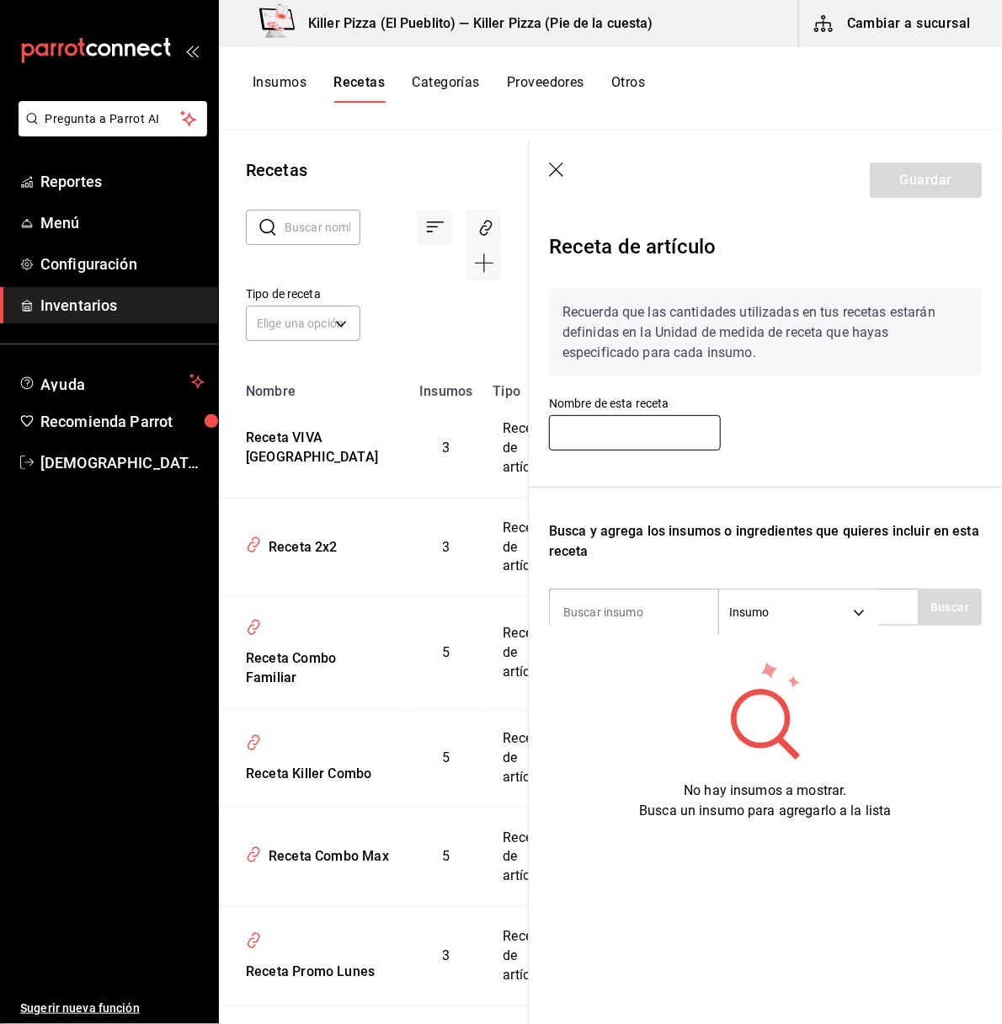
click at [637, 432] on input "text" at bounding box center [635, 432] width 172 height 35
type input "Receta palitos VIVA MEXICO"
click at [841, 423] on div "Recuerda que las cantidades utilizadas en tus recetas estarán definidas en la U…" at bounding box center [765, 371] width 433 height 164
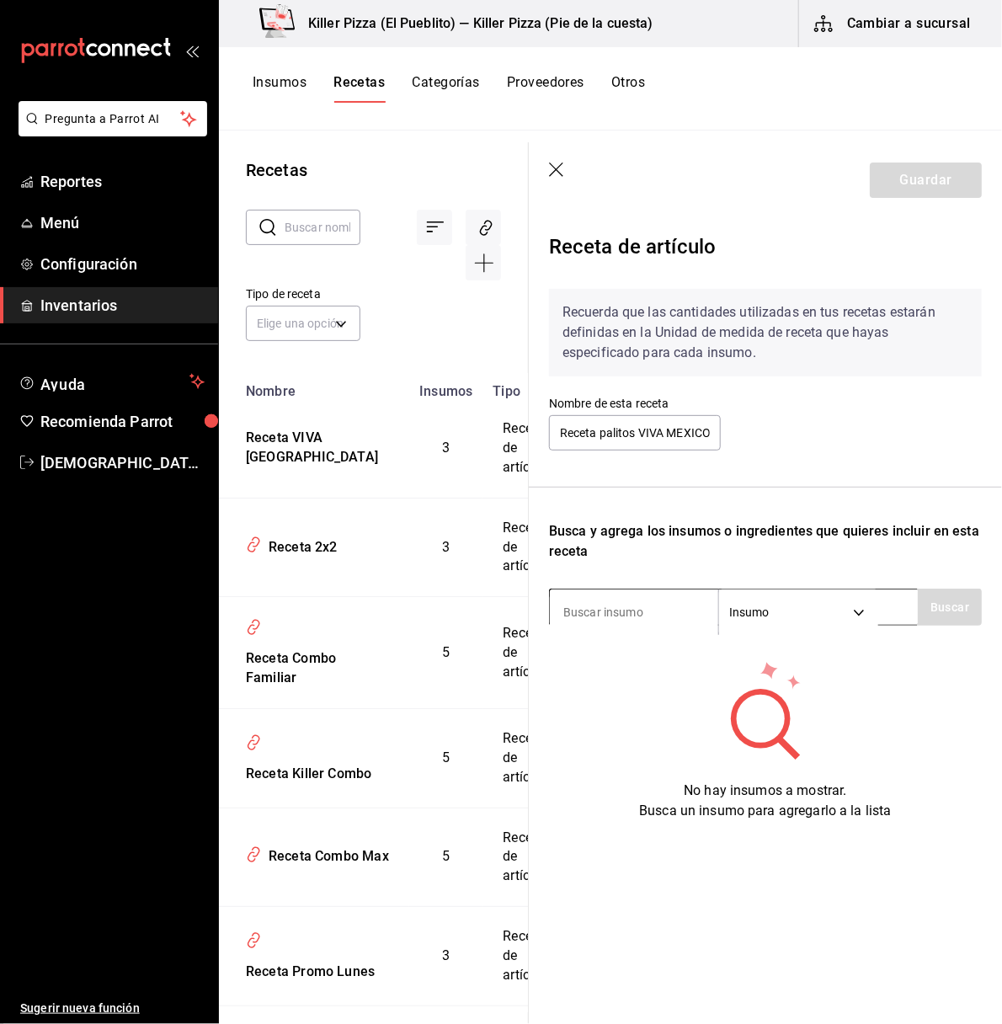
click at [620, 618] on input at bounding box center [634, 611] width 168 height 35
type input "CAJA"
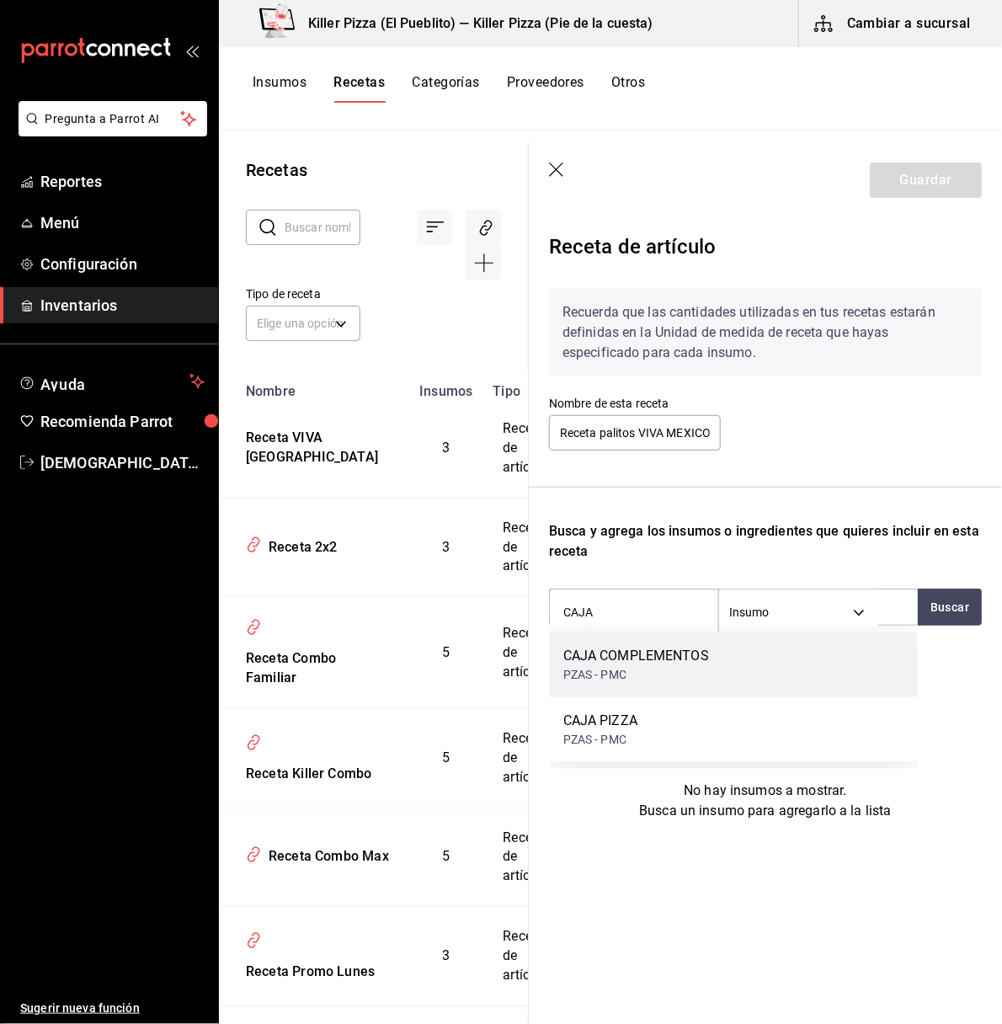
click at [625, 659] on div "CAJA COMPLEMENTOS" at bounding box center [636, 656] width 146 height 20
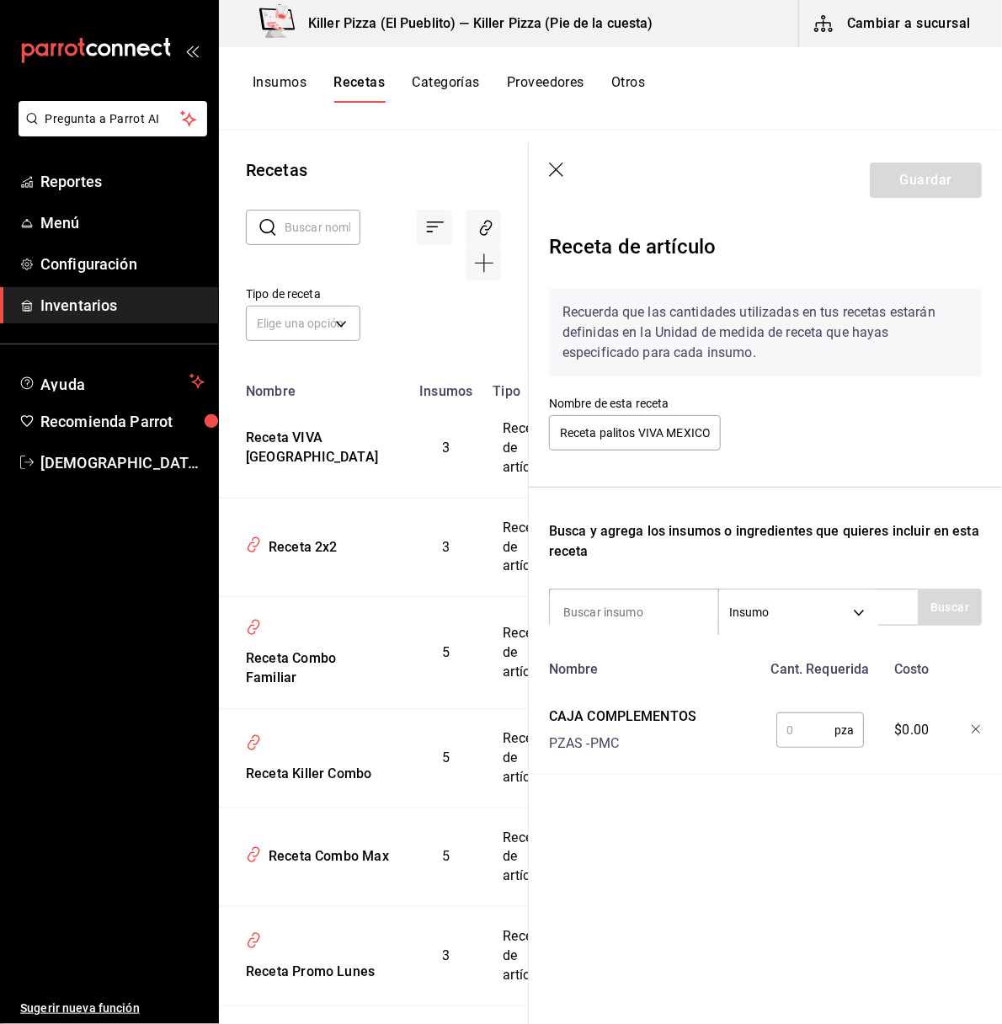
click at [972, 729] on icon "button" at bounding box center [977, 730] width 10 height 10
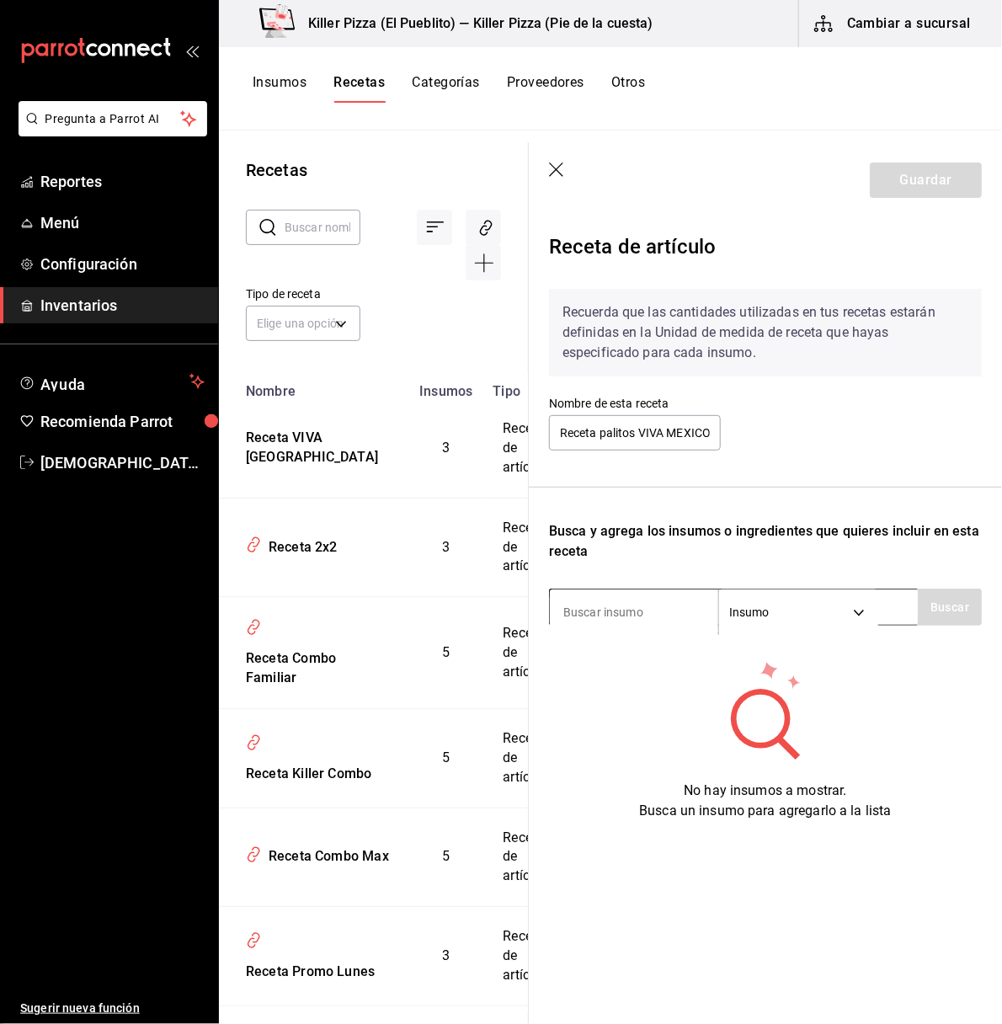
click at [612, 604] on input at bounding box center [634, 611] width 168 height 35
type input "QUESO"
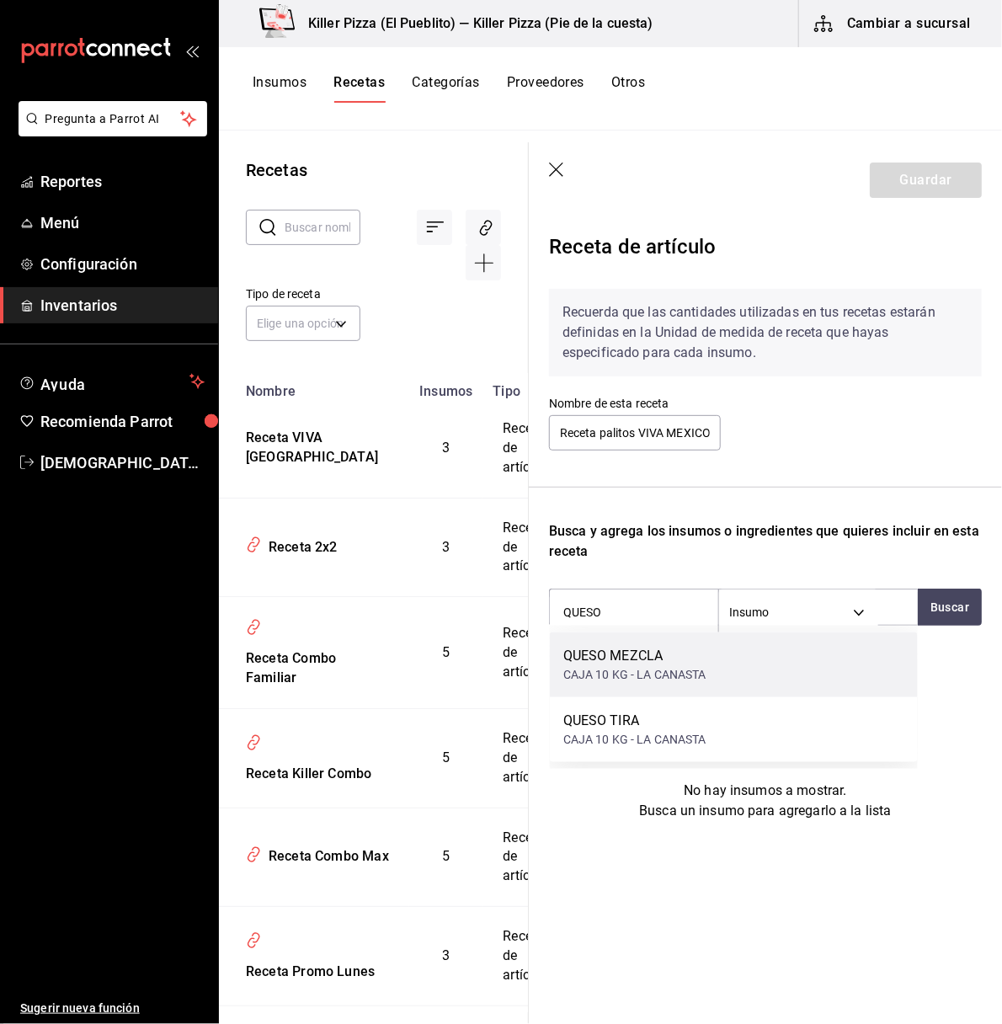
click at [634, 653] on div "QUESO MEZCLA" at bounding box center [634, 656] width 143 height 20
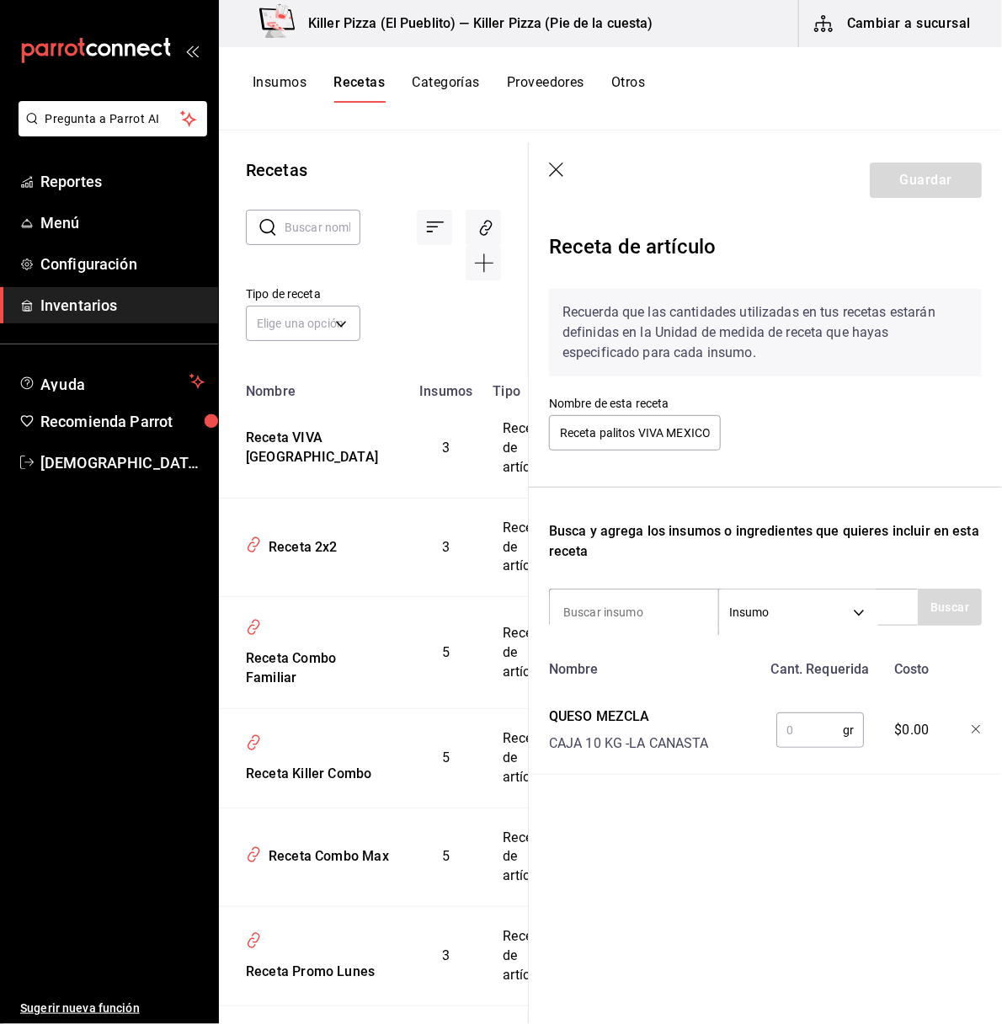
click at [801, 716] on input "text" at bounding box center [809, 730] width 67 height 34
click at [817, 807] on div "Receta de artículo Recuerda que las cantidades utilizadas en tus recetas estará…" at bounding box center [765, 540] width 473 height 644
click at [747, 675] on div "Nombre" at bounding box center [652, 665] width 220 height 27
click at [785, 730] on input "60" at bounding box center [809, 730] width 67 height 34
click at [784, 791] on div "Receta de artículo Recuerda que las cantidades utilizadas en tus recetas estará…" at bounding box center [765, 540] width 473 height 644
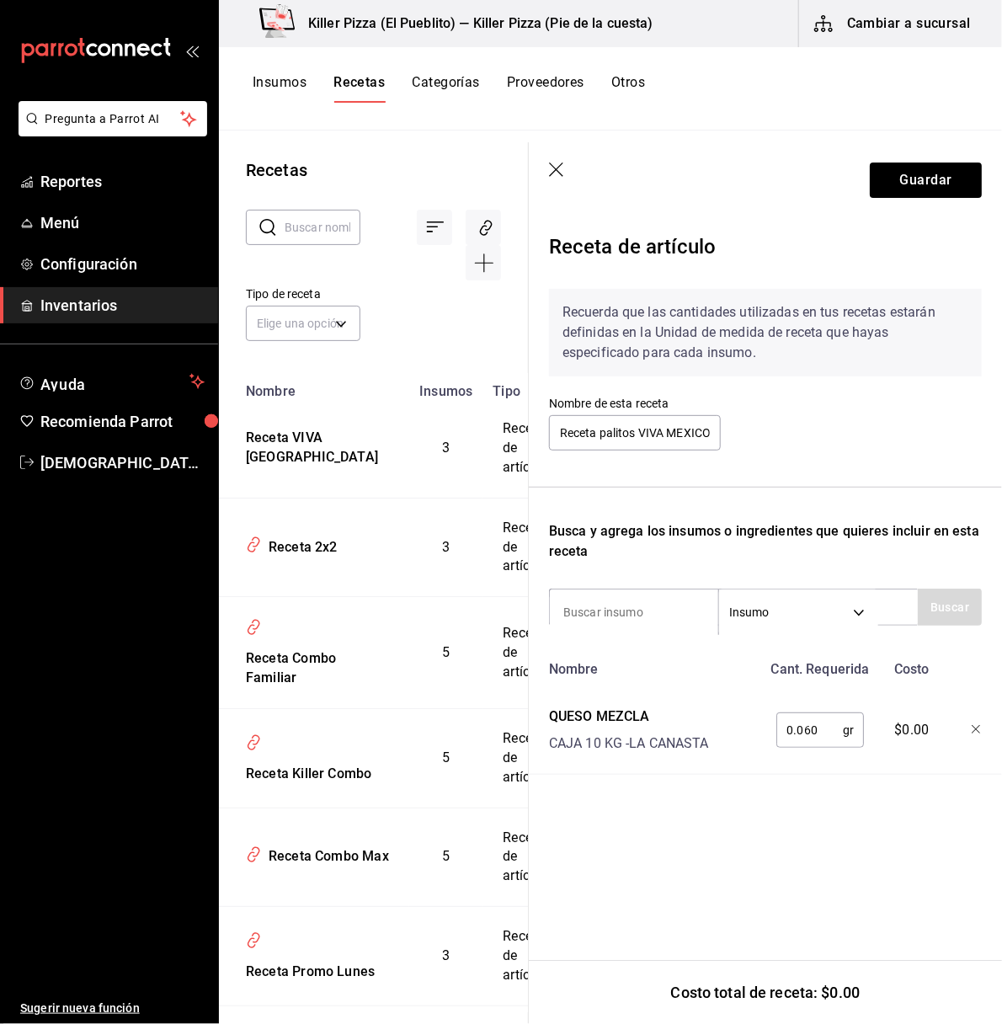
click at [715, 679] on div "Nombre" at bounding box center [652, 665] width 220 height 27
click at [822, 726] on input "0.060" at bounding box center [809, 730] width 67 height 34
type input "0"
type input "6"
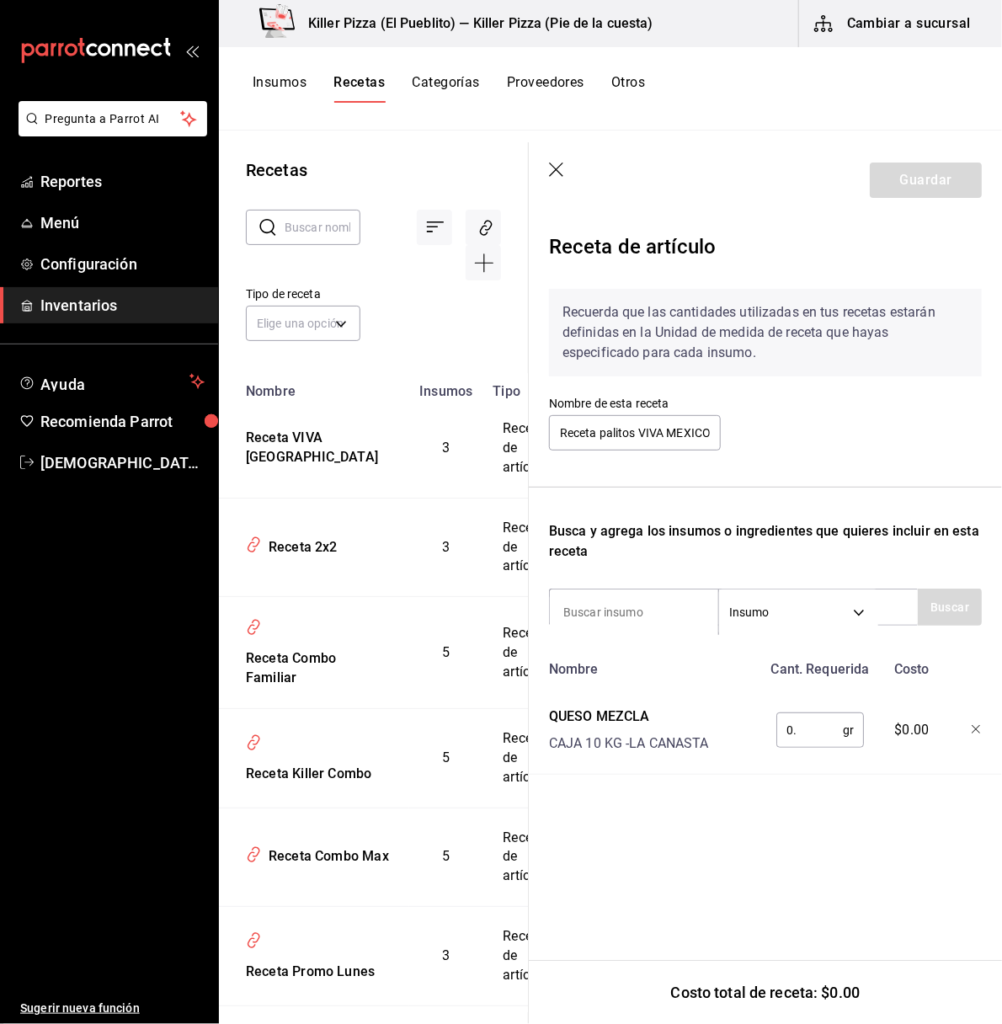
type input "0"
type input "60"
click at [850, 816] on div "Receta de artículo Recuerda que las cantidades utilizadas en tus recetas estará…" at bounding box center [765, 540] width 473 height 644
click at [934, 177] on button "Guardar" at bounding box center [926, 179] width 112 height 35
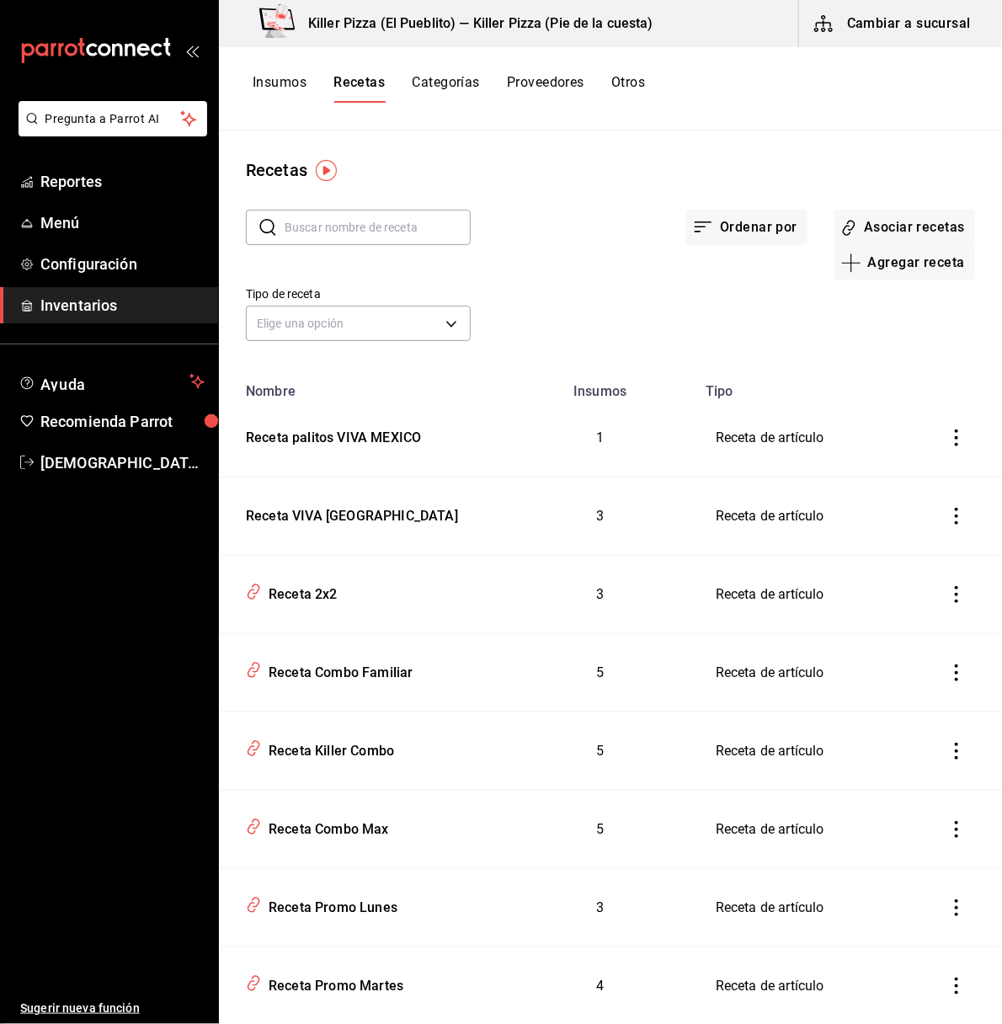
click at [948, 523] on icon "inventoriesTable" at bounding box center [956, 516] width 17 height 17
click at [737, 514] on div at bounding box center [501, 512] width 1002 height 1024
click at [748, 514] on td "Receta de artículo" at bounding box center [806, 516] width 222 height 78
click at [329, 519] on div "Receta VIVA [GEOGRAPHIC_DATA]" at bounding box center [348, 513] width 219 height 26
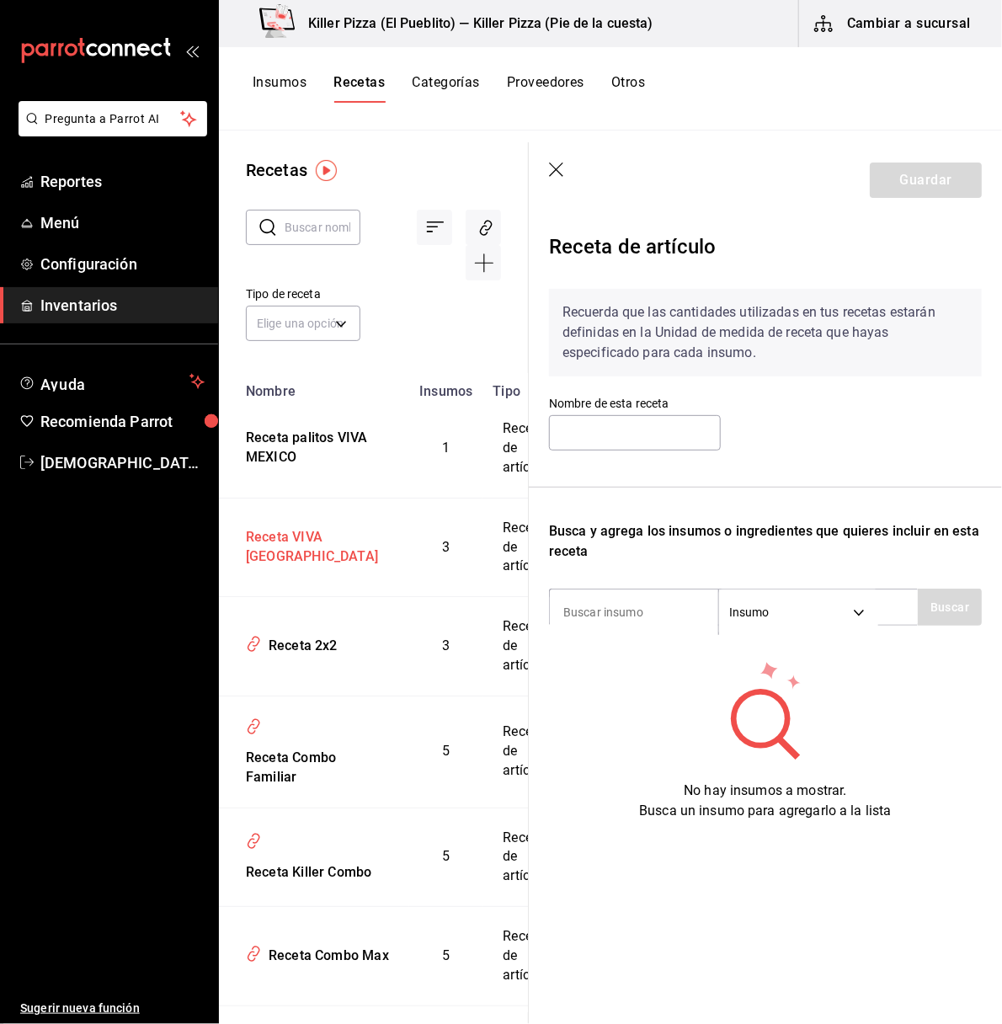
type input "Receta VIVA [GEOGRAPHIC_DATA]"
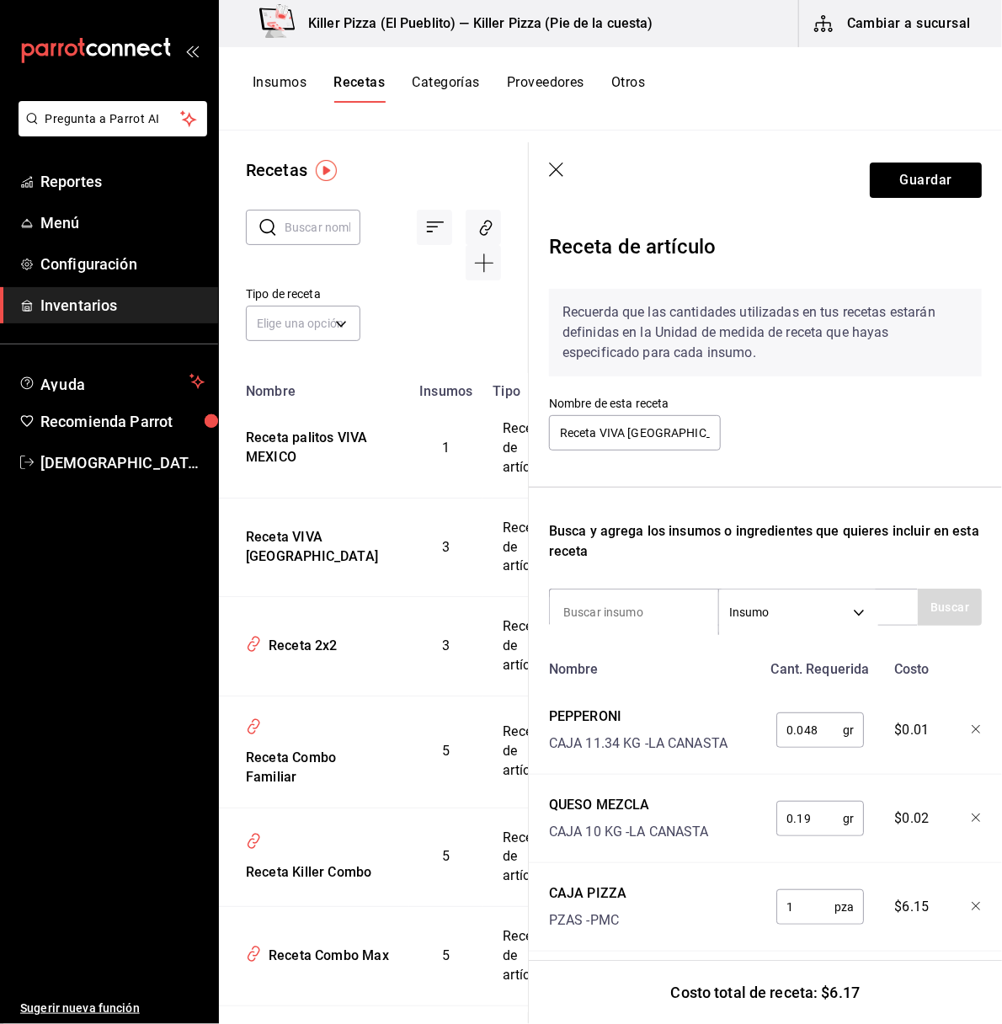
click at [819, 726] on input "0.048" at bounding box center [809, 730] width 67 height 34
type input "0"
type input "48"
click at [809, 816] on input "0.19" at bounding box center [809, 819] width 67 height 34
type input "0"
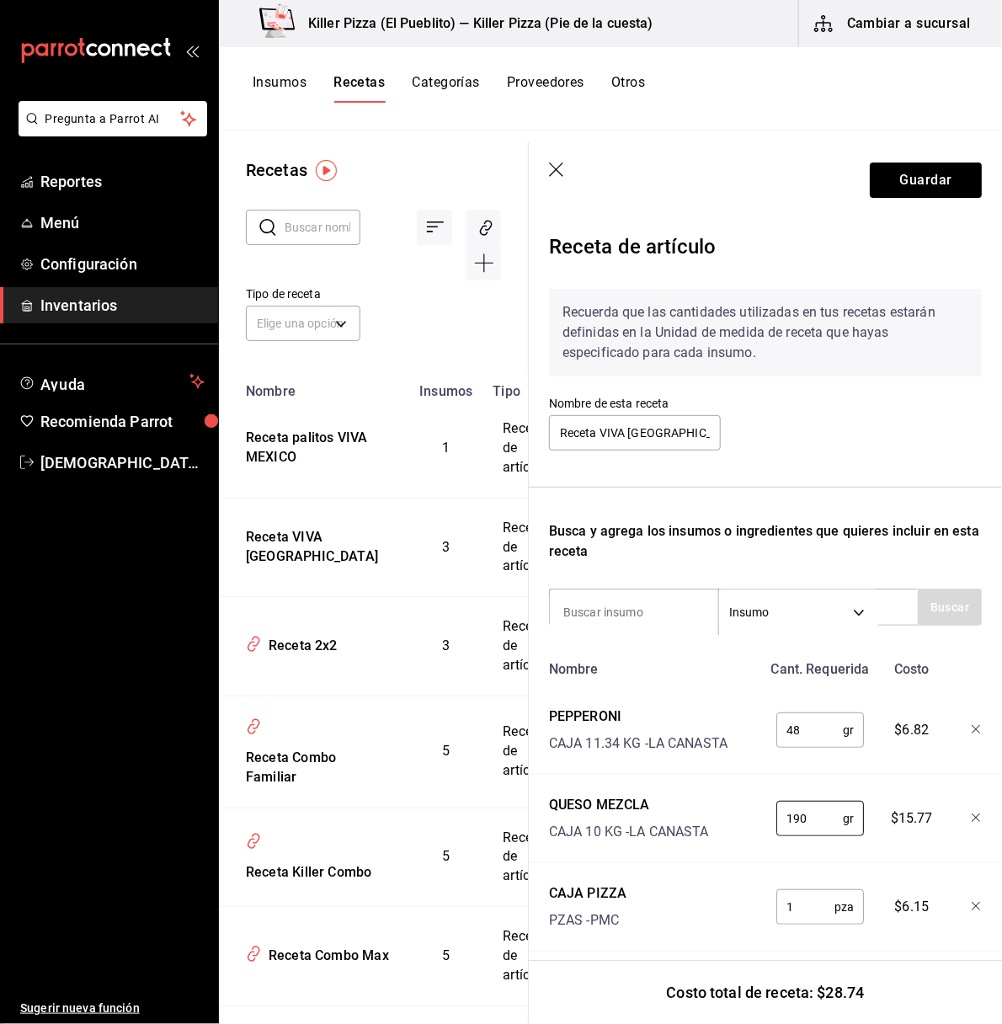
type input "190"
click at [718, 684] on div "Nombre Cant. Requerida Costo PEPPERONI CAJA 11.34 KG - LA CANASTA 48 gr ​ $6.82…" at bounding box center [765, 801] width 433 height 299
click at [907, 179] on button "Guardar" at bounding box center [926, 179] width 112 height 35
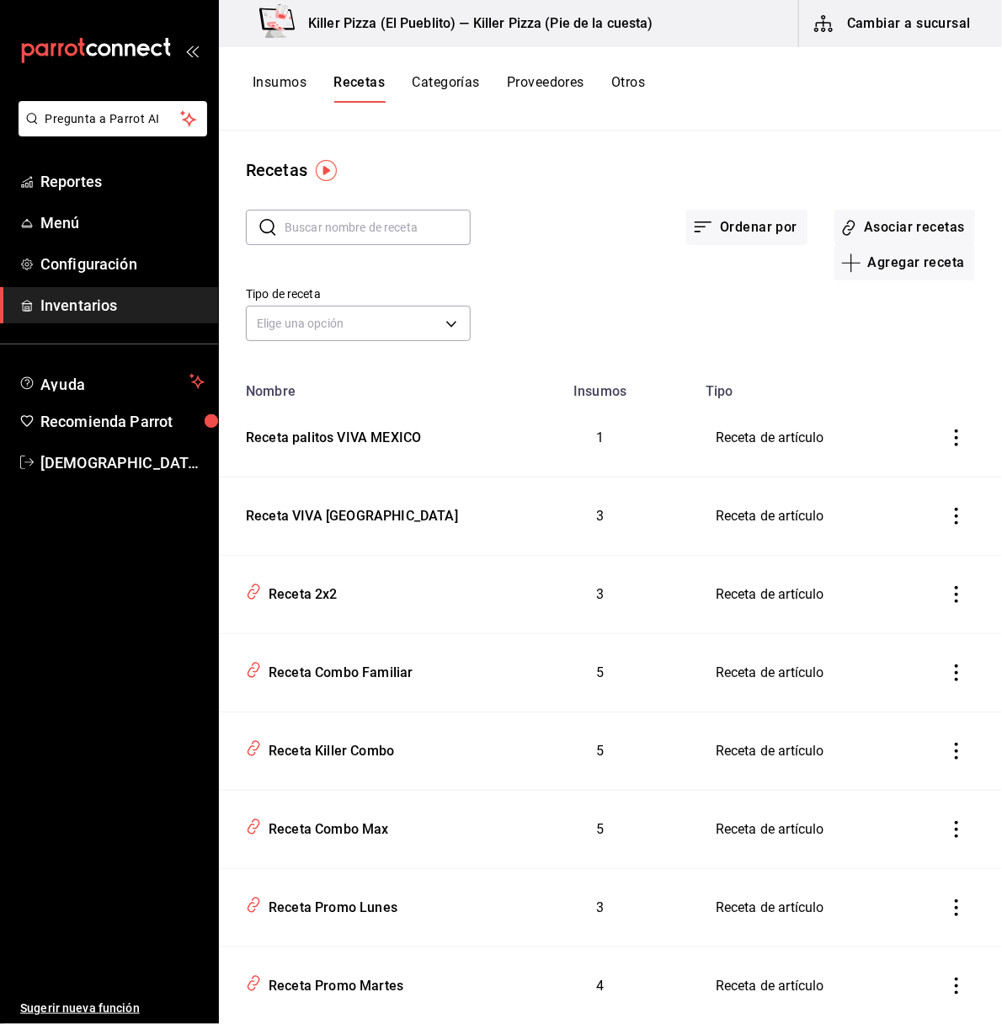
click at [286, 94] on button "Insumos" at bounding box center [280, 88] width 54 height 29
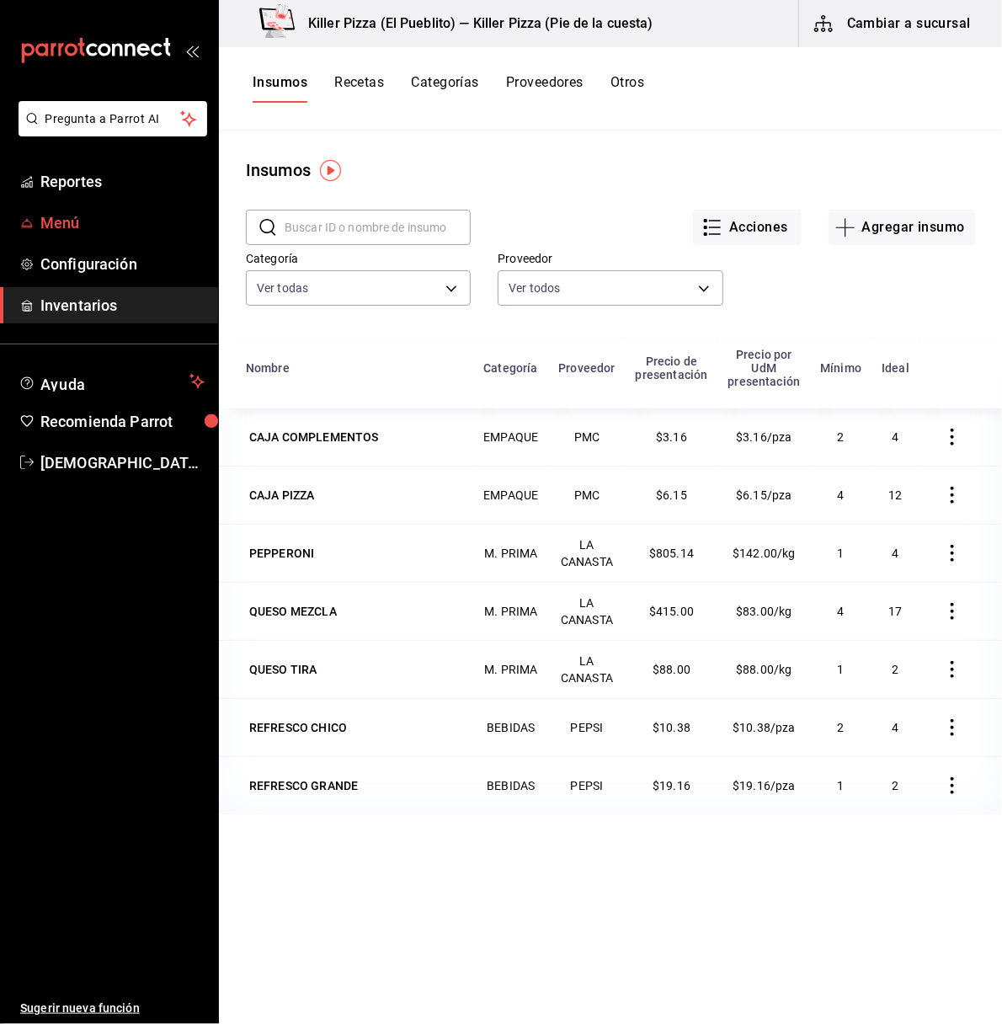
click at [56, 216] on span "Menú" at bounding box center [122, 222] width 164 height 23
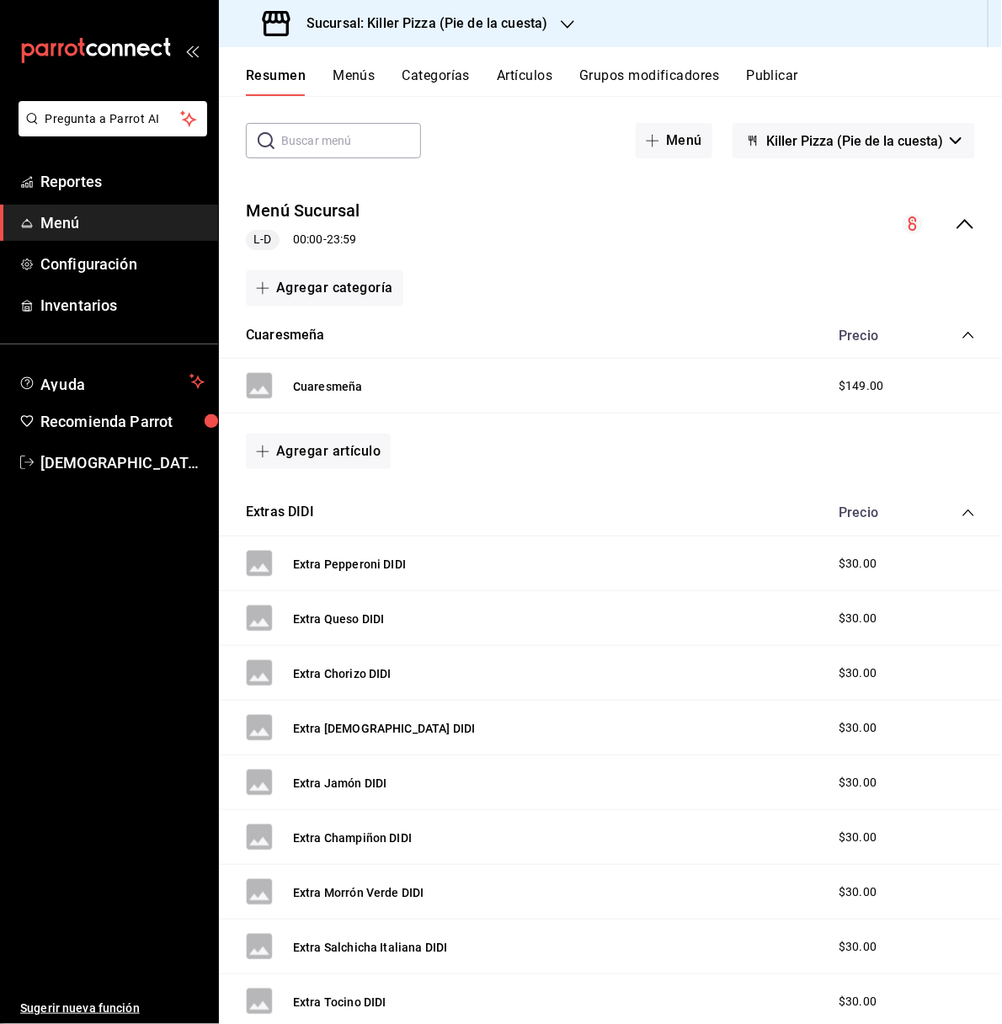
scroll to position [63, 0]
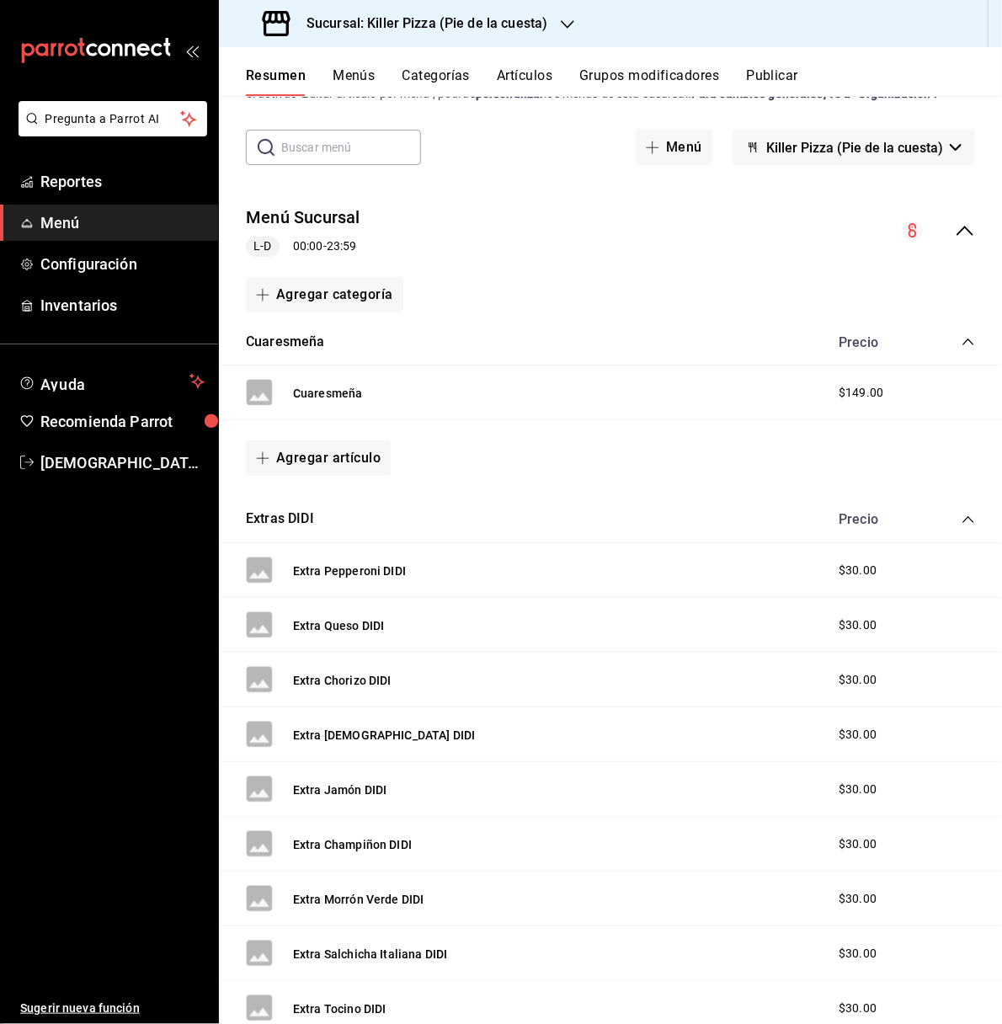
click at [513, 83] on button "Artículos" at bounding box center [525, 81] width 56 height 29
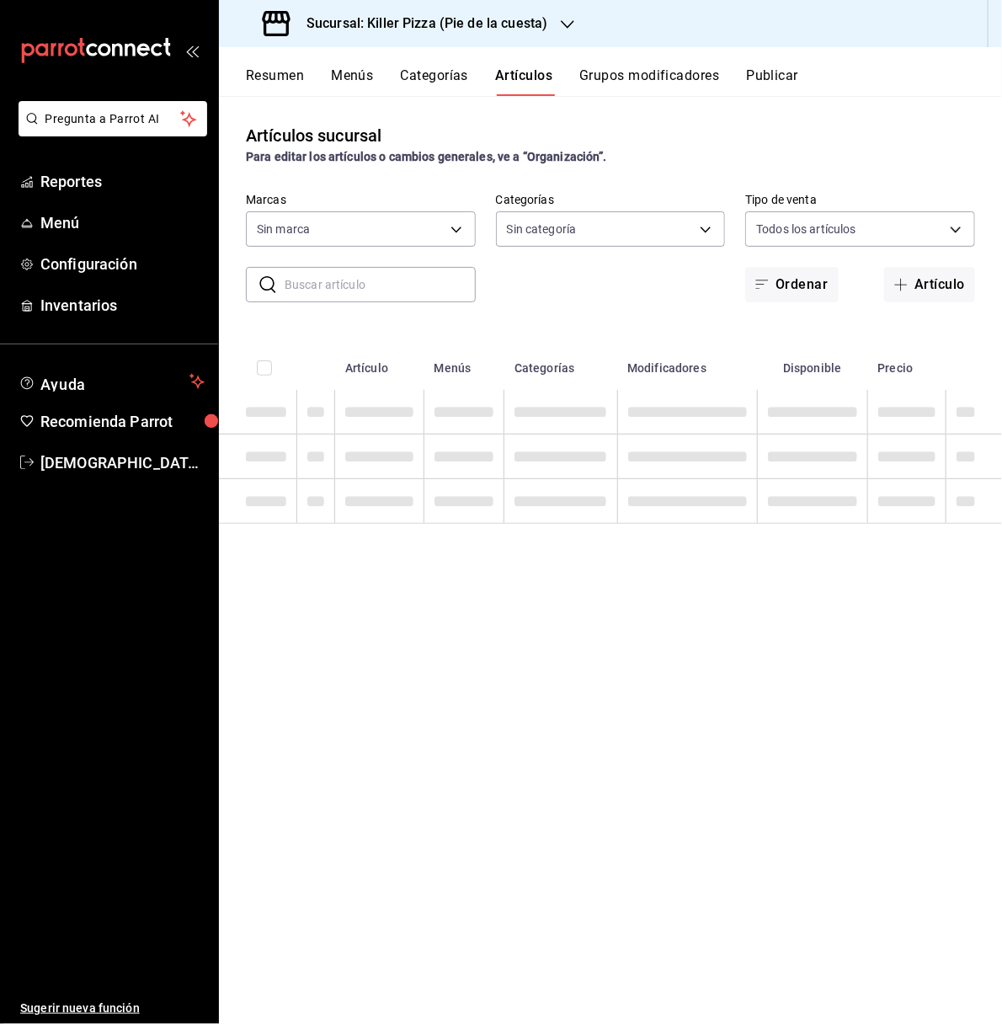
type input "97b2576e-4050-4013-adba-09120c95d758"
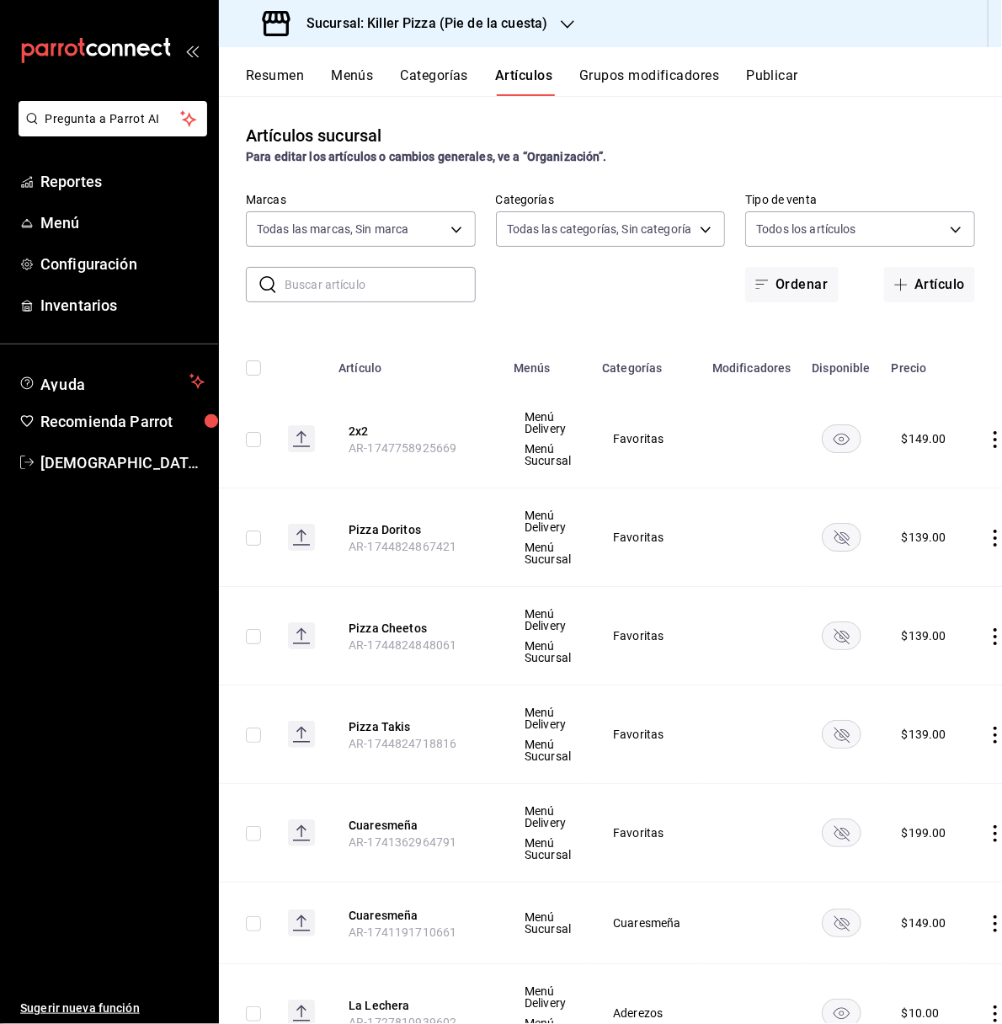
type input "9f4ba7ec-e98d-42d8-ba84-5fe72b9cc251,1d4d0d72-0d46-438f-8575-3b51557a0eae,2ef20…"
click at [908, 285] on button "Artículo" at bounding box center [929, 284] width 91 height 35
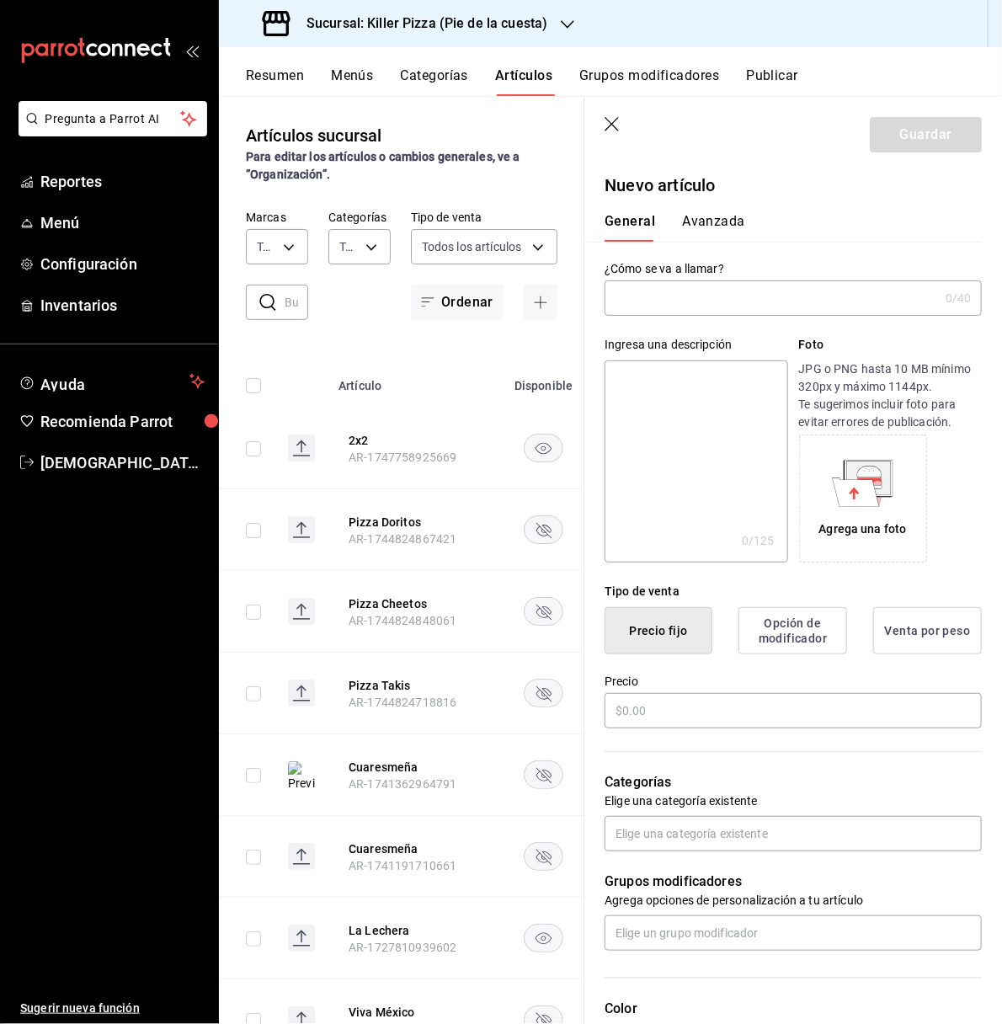
click at [561, 15] on div at bounding box center [567, 24] width 13 height 18
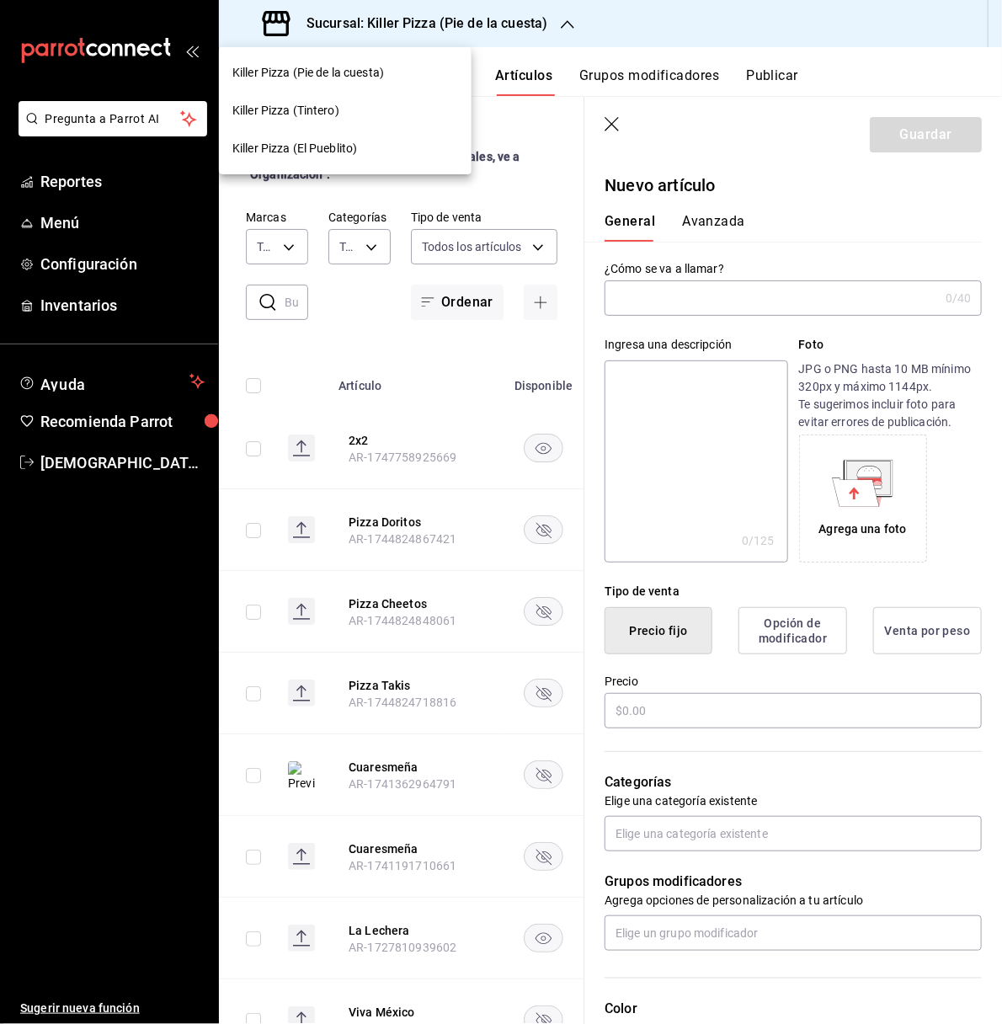
click at [690, 296] on div at bounding box center [501, 512] width 1002 height 1024
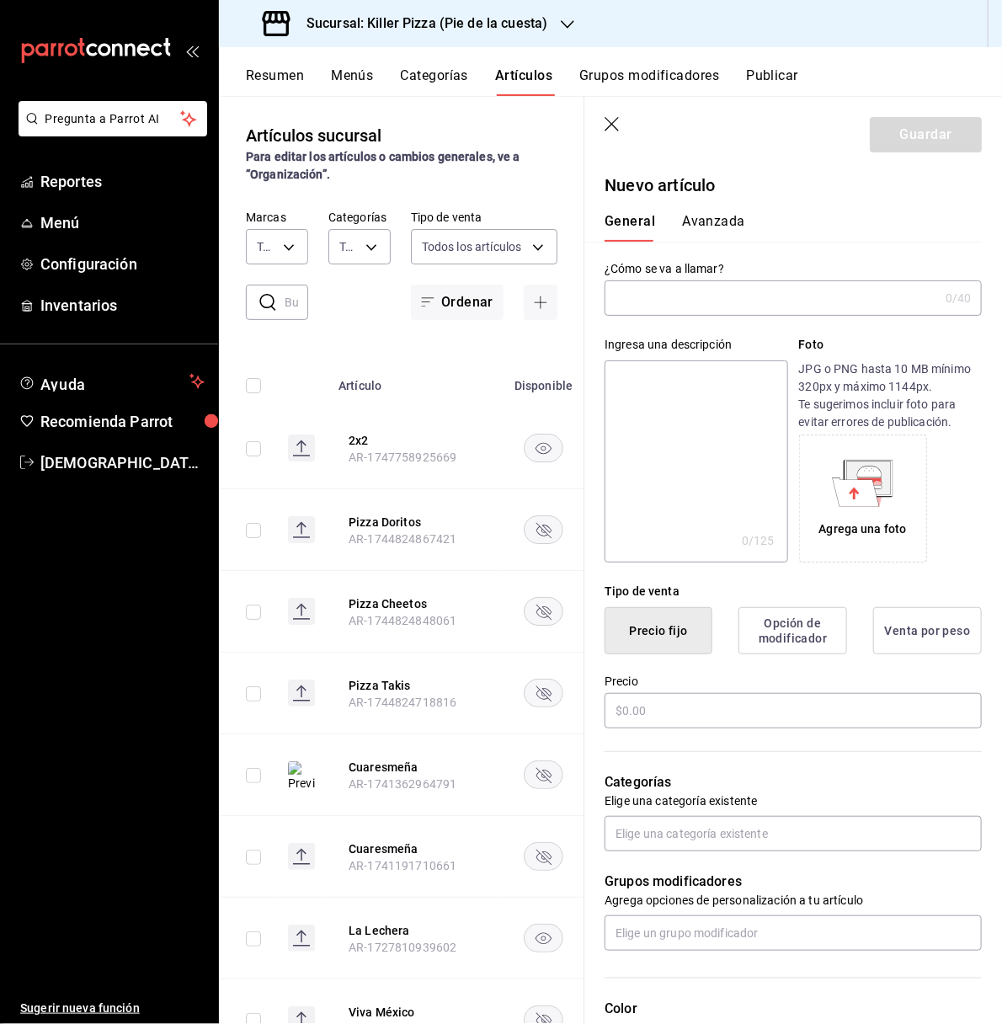
click at [690, 296] on input "text" at bounding box center [771, 298] width 334 height 34
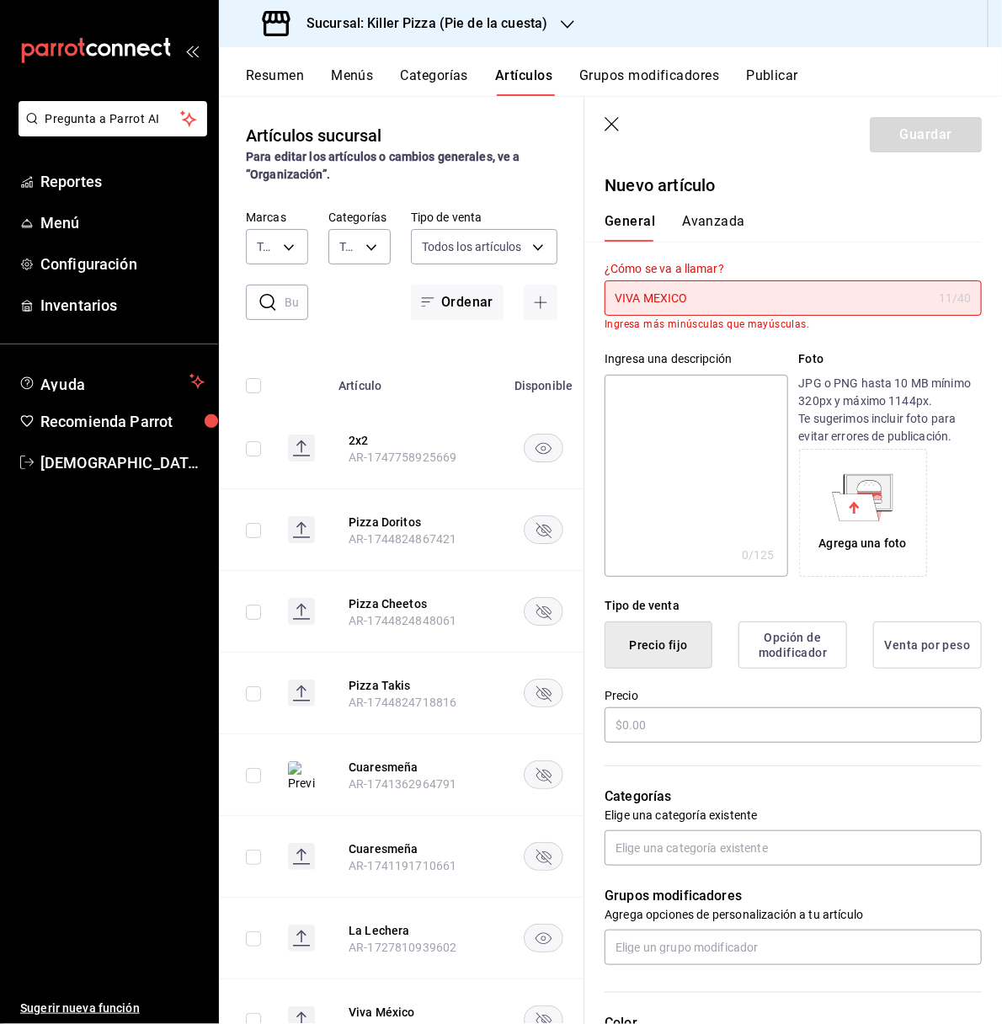
click at [832, 252] on div "¿Cómo se va a llamar? VIVA MEXICO 11 /40 ¿Cómo se va a llamar? Ingresa más minú…" at bounding box center [782, 286] width 397 height 88
click at [762, 404] on textarea at bounding box center [695, 476] width 183 height 202
click at [757, 297] on input "VIVA MEXICO" at bounding box center [768, 298] width 328 height 34
type input "V"
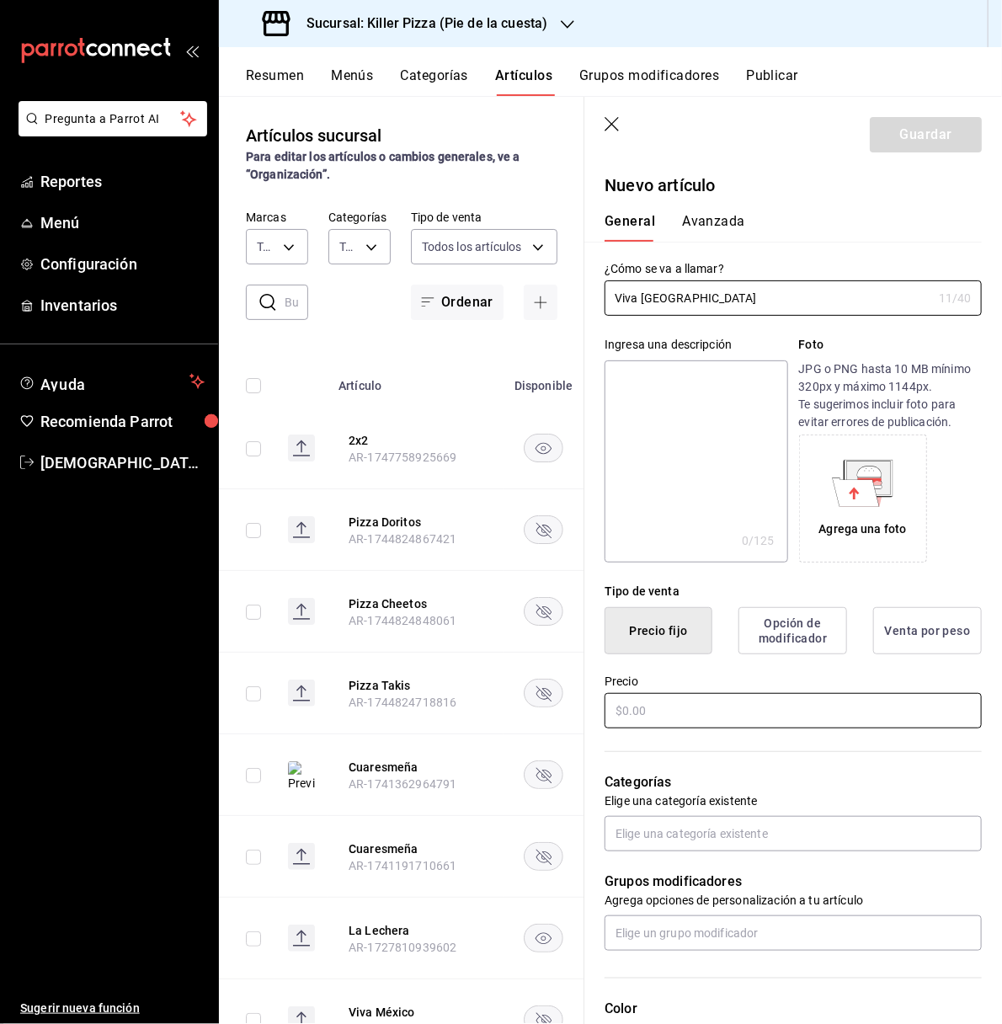
type input "Viva Mexico"
click at [769, 702] on input "text" at bounding box center [792, 710] width 377 height 35
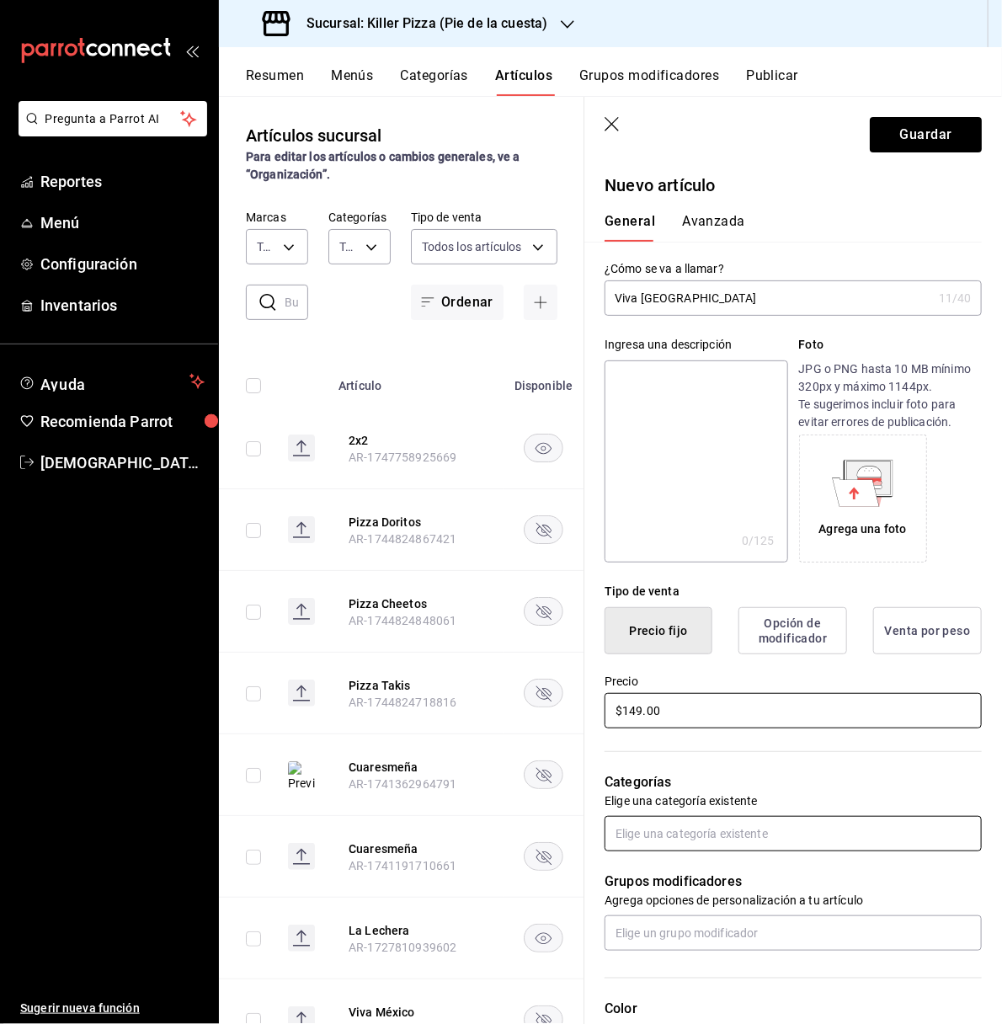
type input "$149.00"
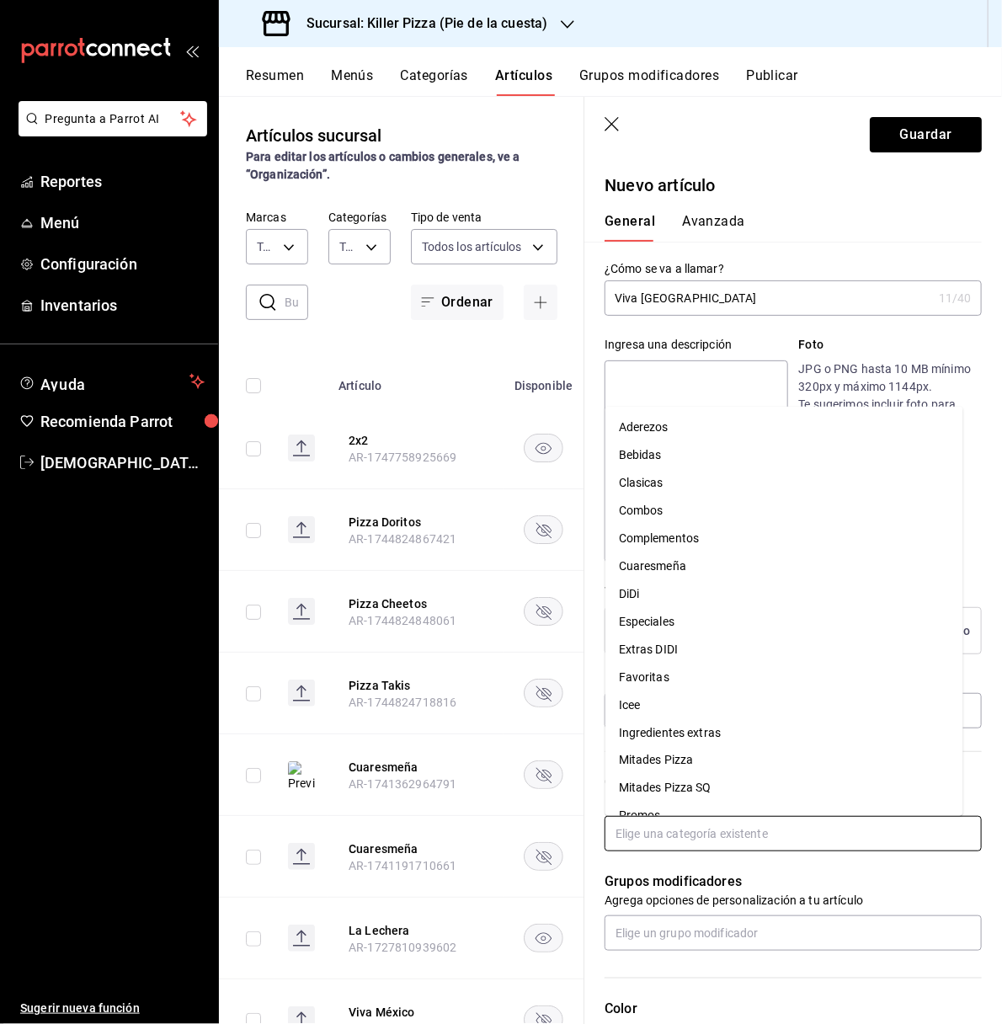
click at [779, 835] on input "text" at bounding box center [792, 833] width 377 height 35
click at [730, 680] on li "Favoritas" at bounding box center [784, 677] width 358 height 28
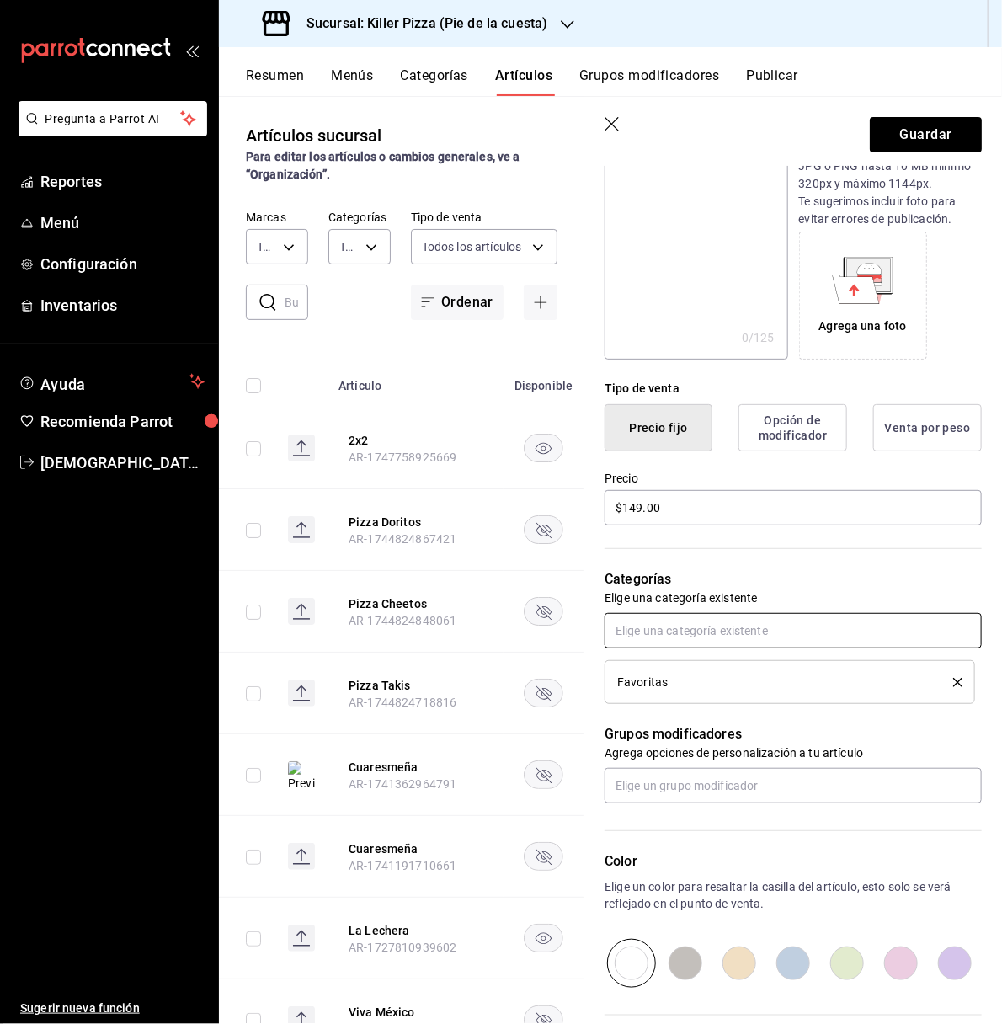
scroll to position [218, 0]
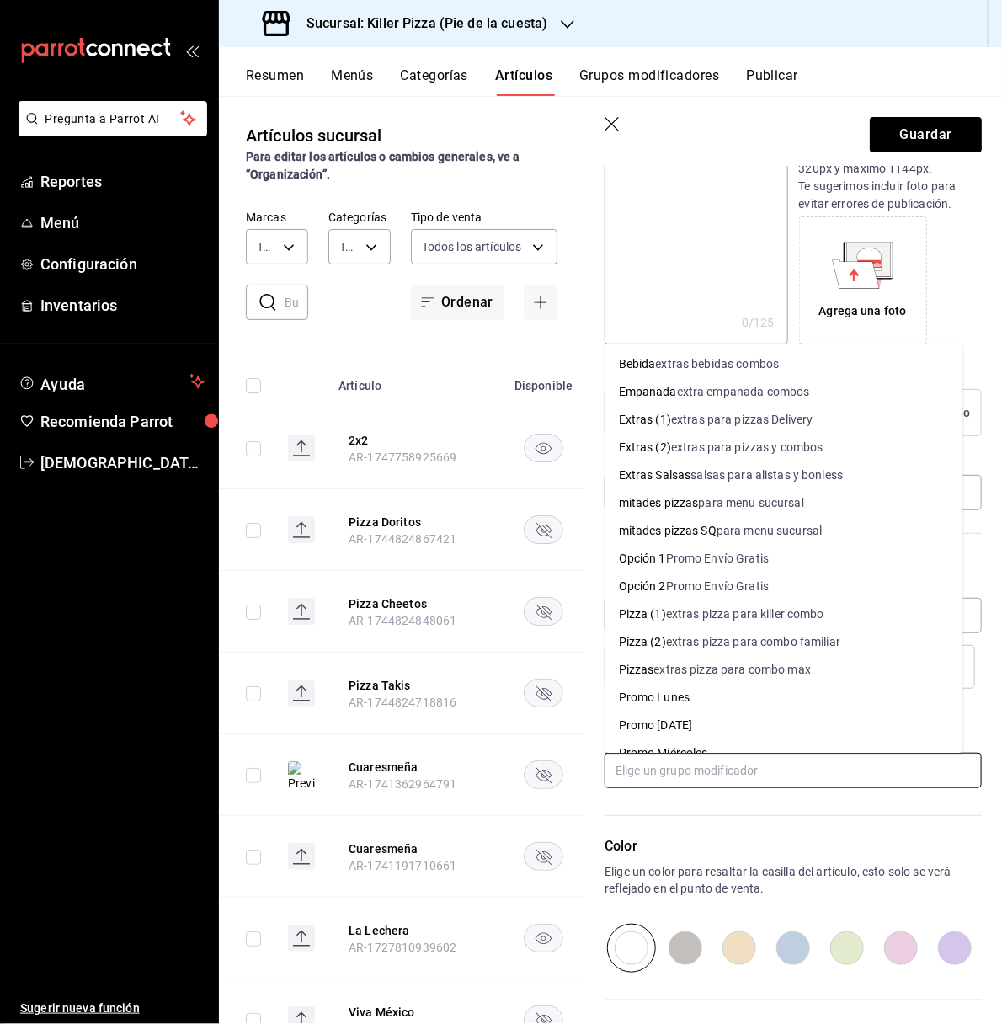
click at [806, 760] on input "text" at bounding box center [792, 770] width 377 height 35
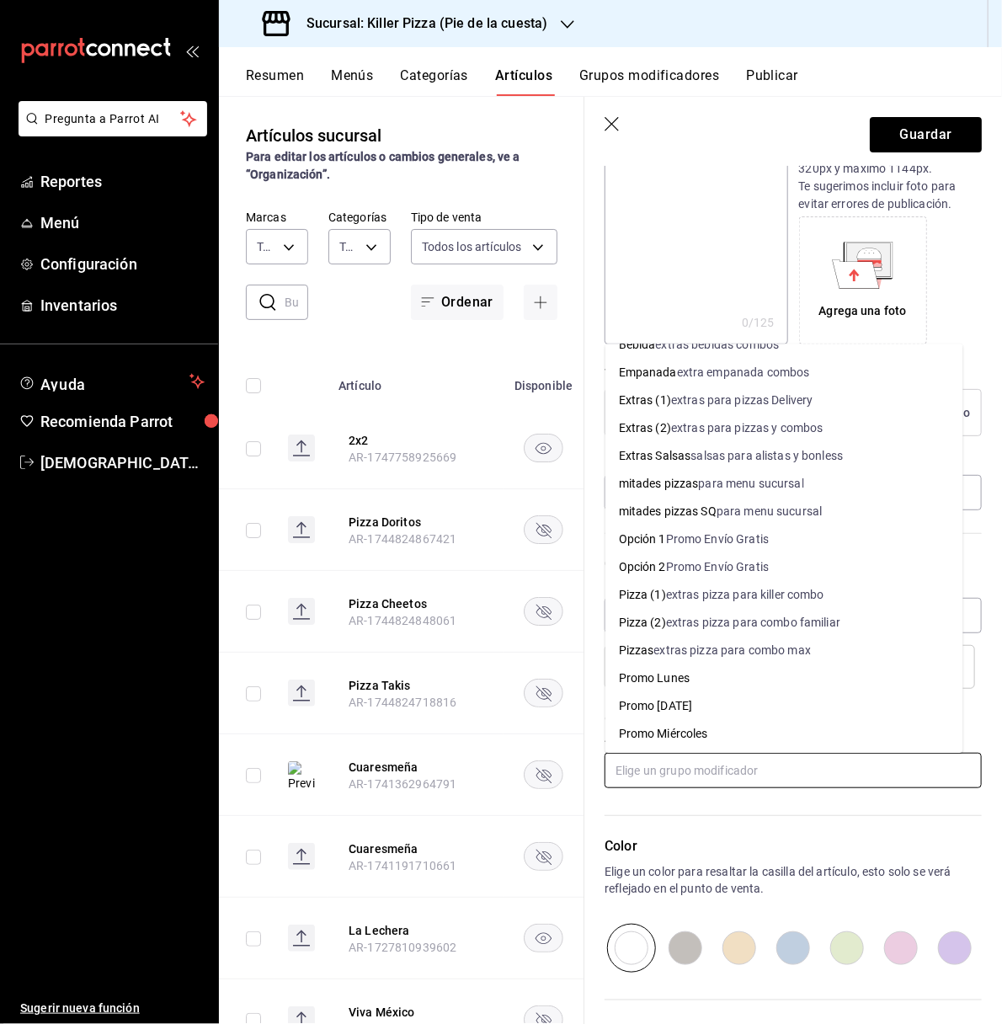
scroll to position [0, 0]
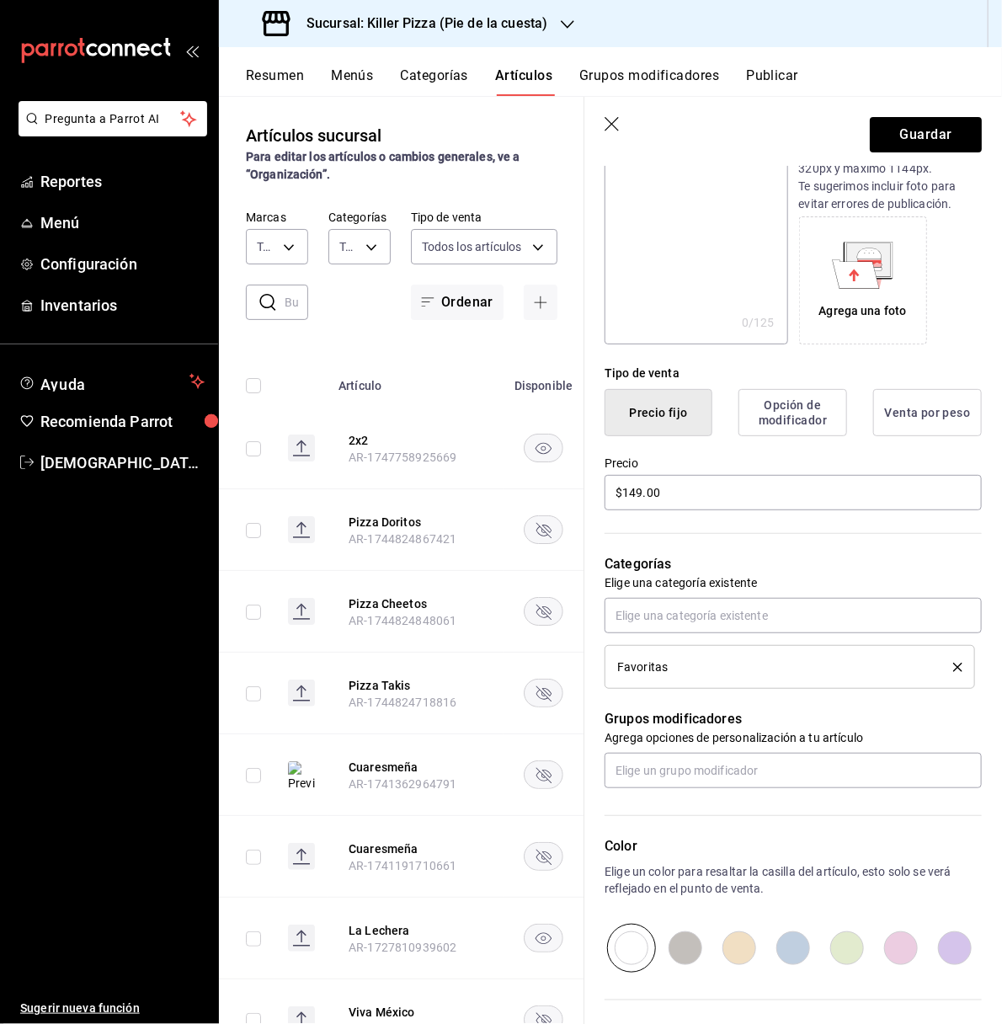
click at [759, 841] on p "Color" at bounding box center [792, 846] width 377 height 20
click at [885, 938] on input "radio" at bounding box center [901, 948] width 54 height 49
radio input "true"
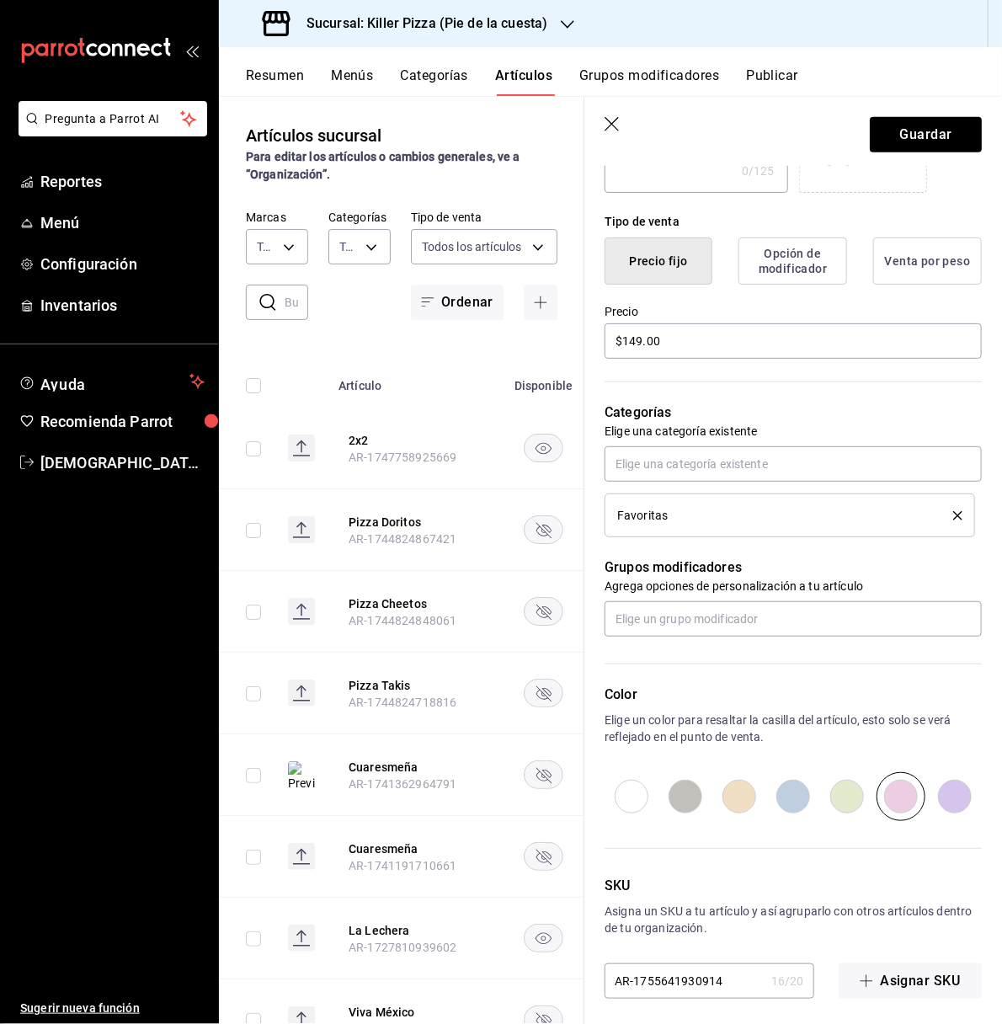
scroll to position [377, 0]
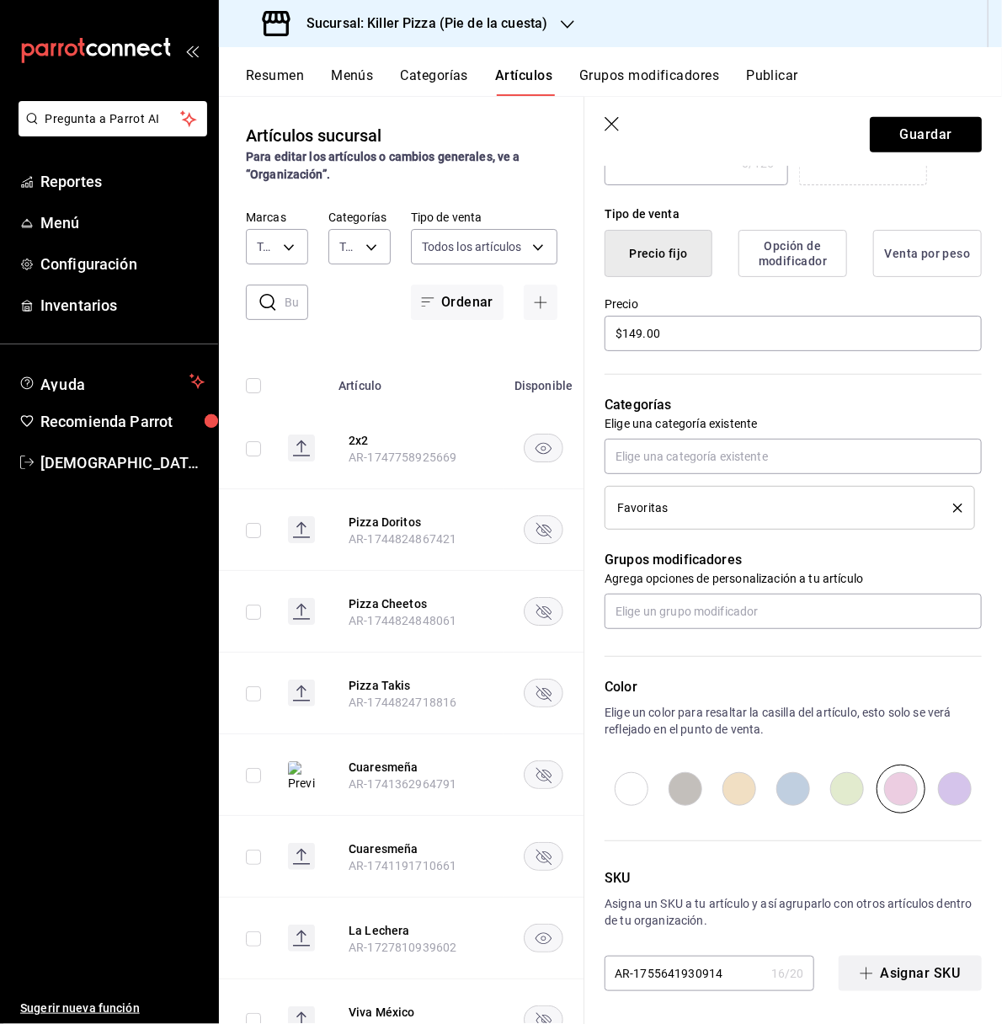
click at [863, 968] on button "Asignar SKU" at bounding box center [910, 973] width 143 height 35
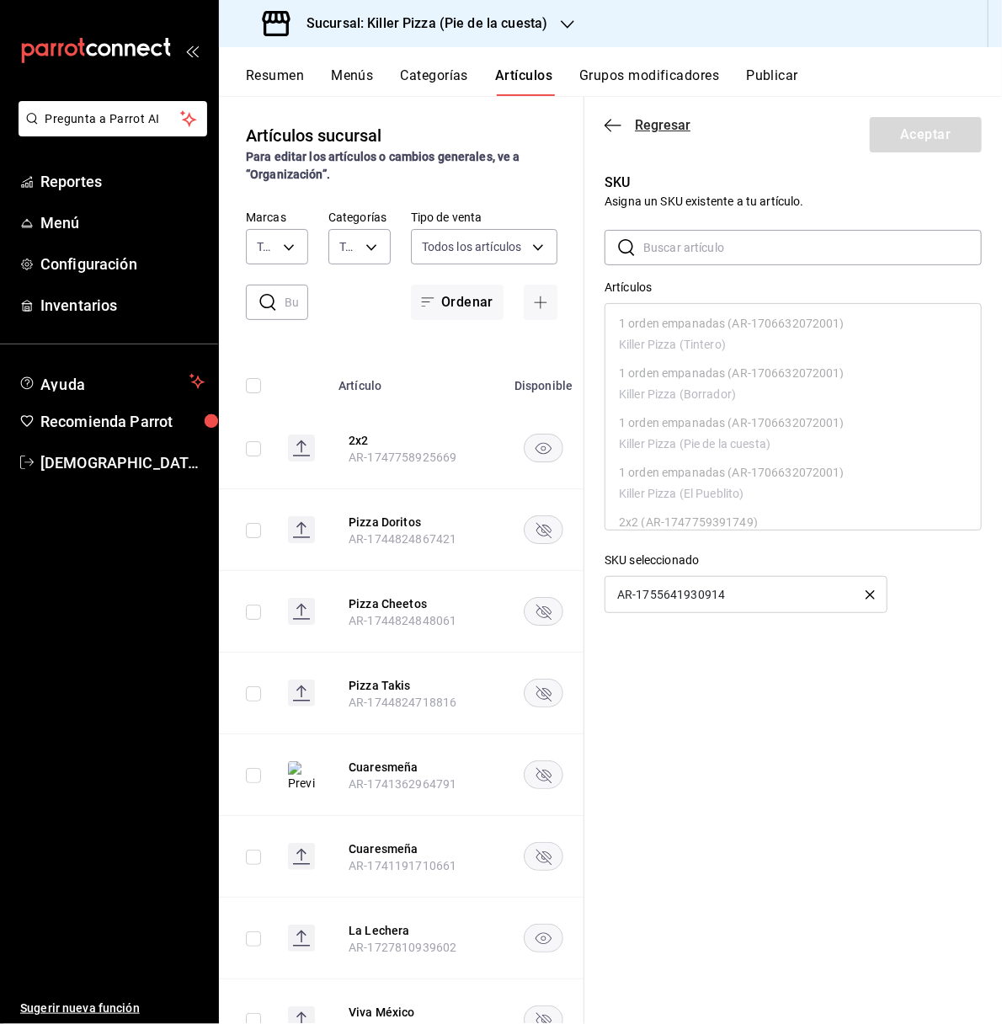
click at [607, 118] on icon "button" at bounding box center [612, 125] width 17 height 15
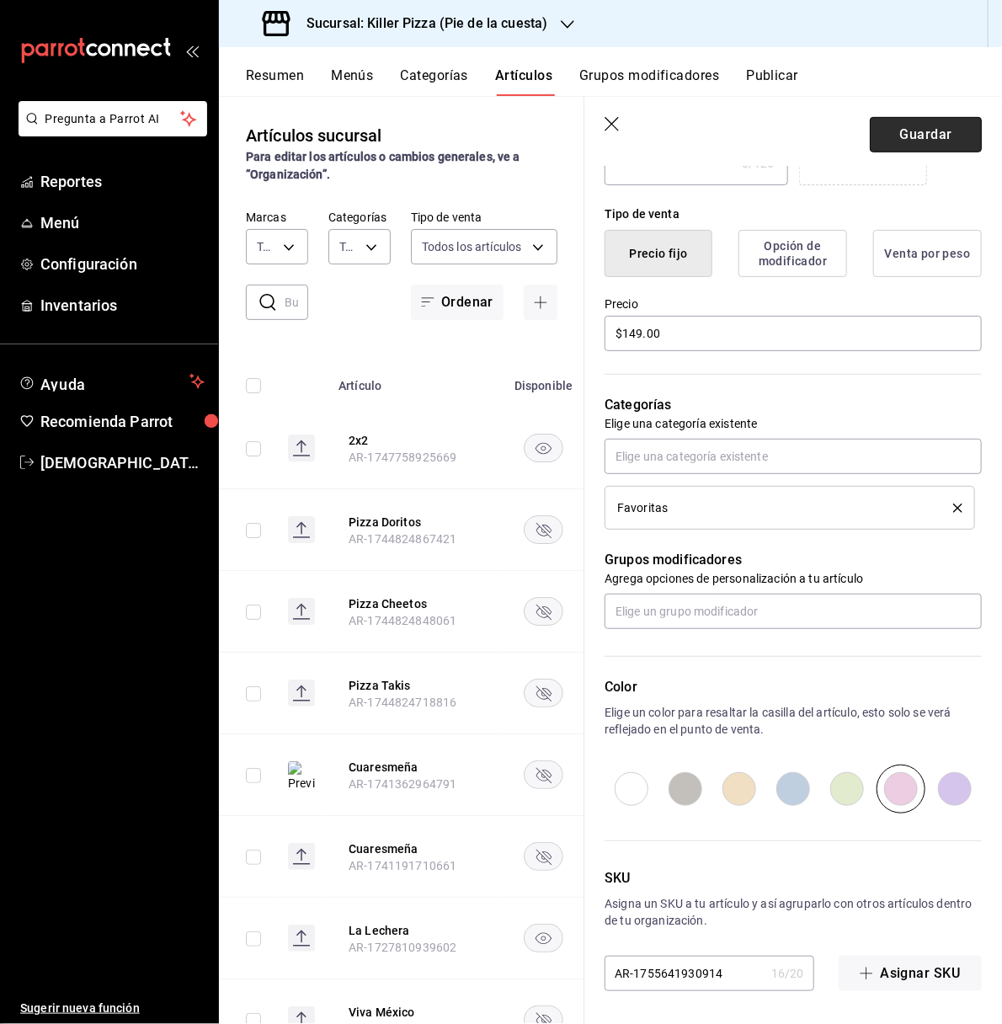
click at [887, 143] on button "Guardar" at bounding box center [926, 134] width 112 height 35
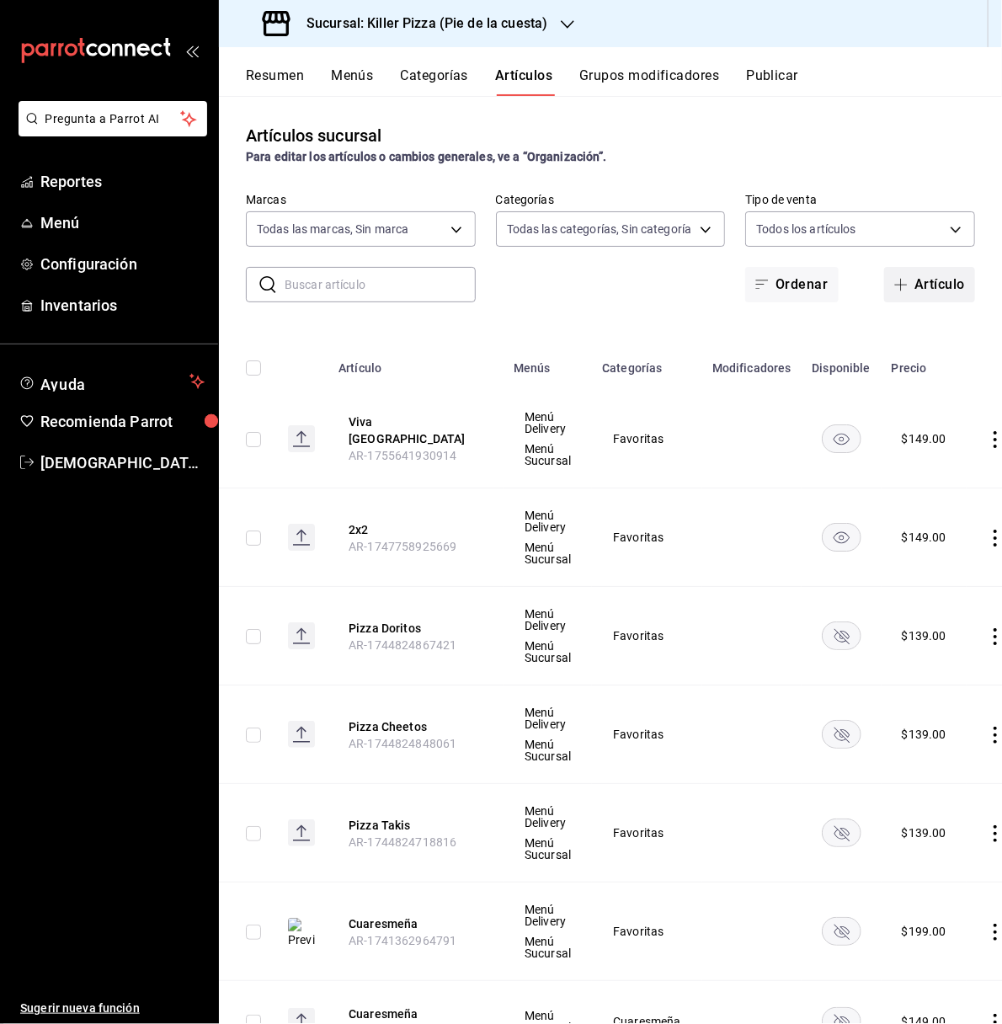
click at [907, 286] on button "Artículo" at bounding box center [929, 284] width 91 height 35
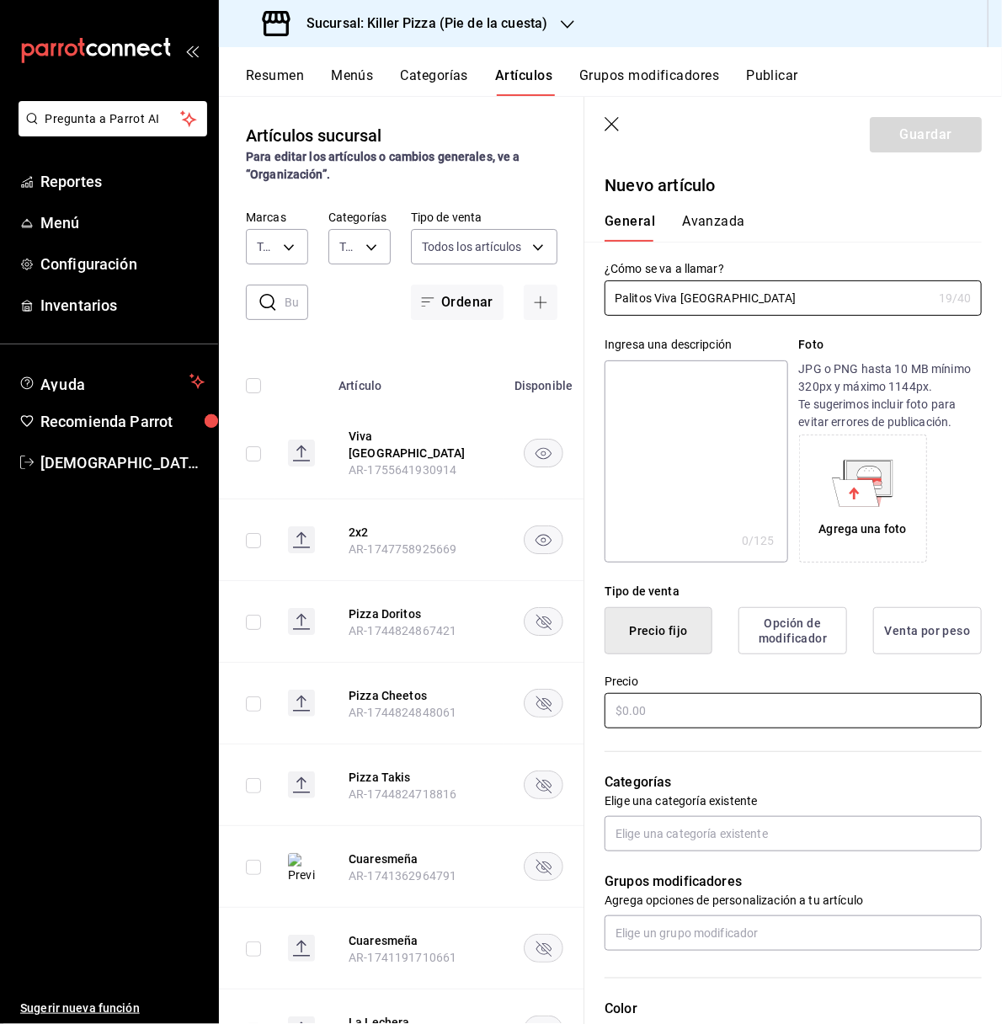
type input "Palitos Viva Mexico"
click at [701, 712] on input "text" at bounding box center [792, 710] width 377 height 35
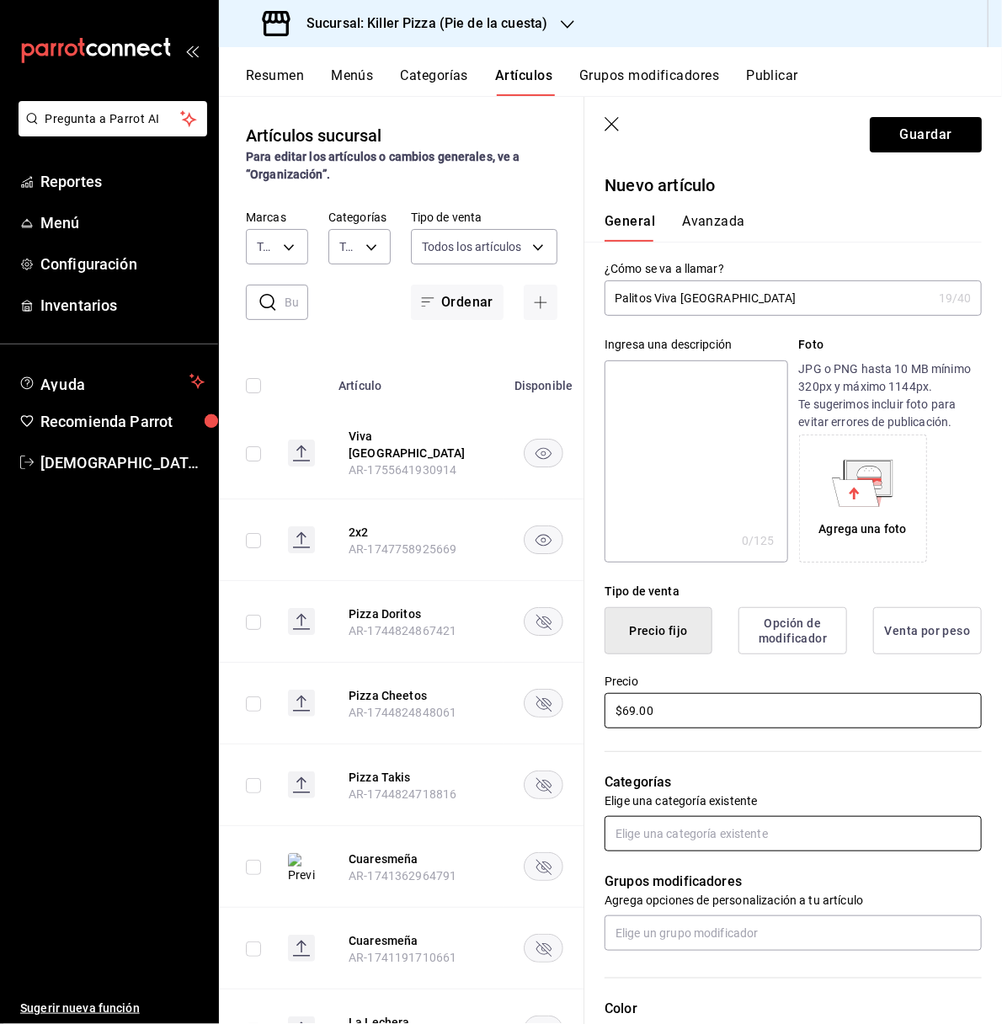
type input "$69.00"
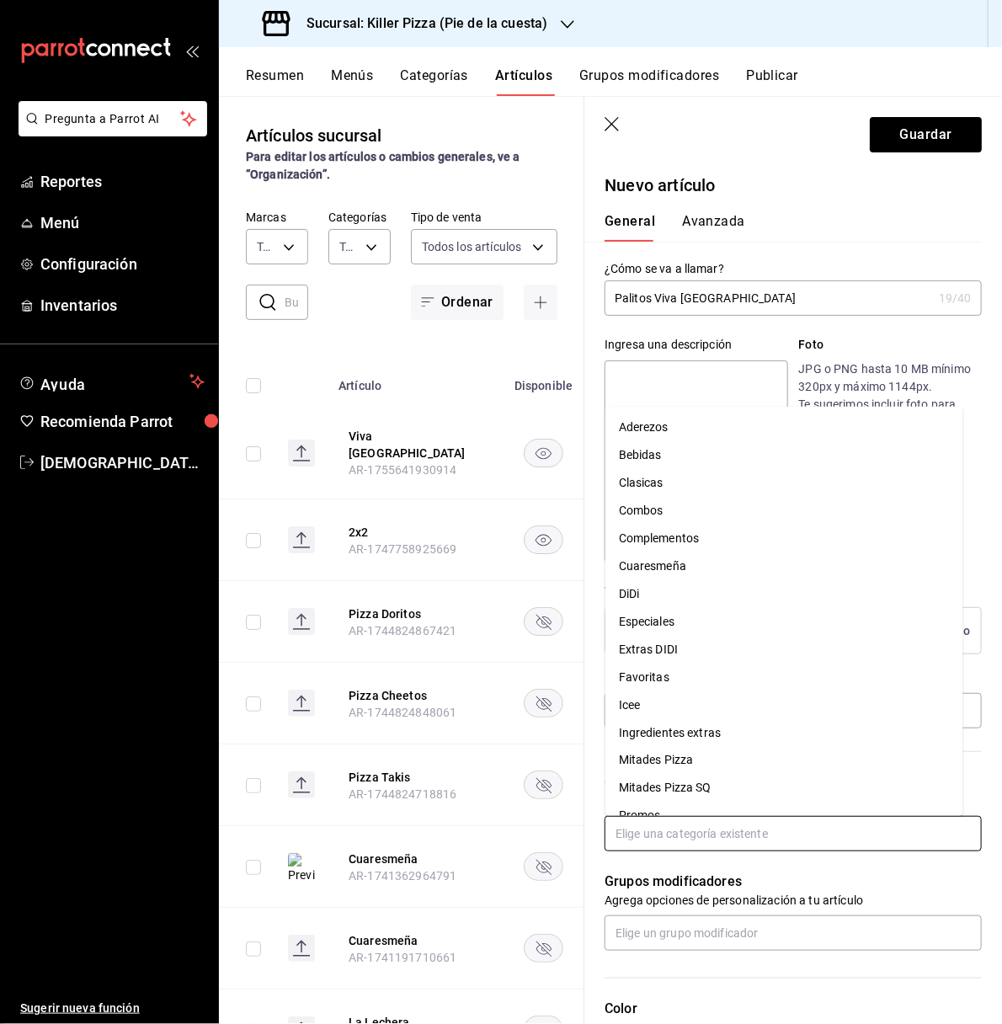
click at [726, 833] on input "text" at bounding box center [792, 833] width 377 height 35
click at [679, 527] on li "Complementos" at bounding box center [784, 538] width 358 height 28
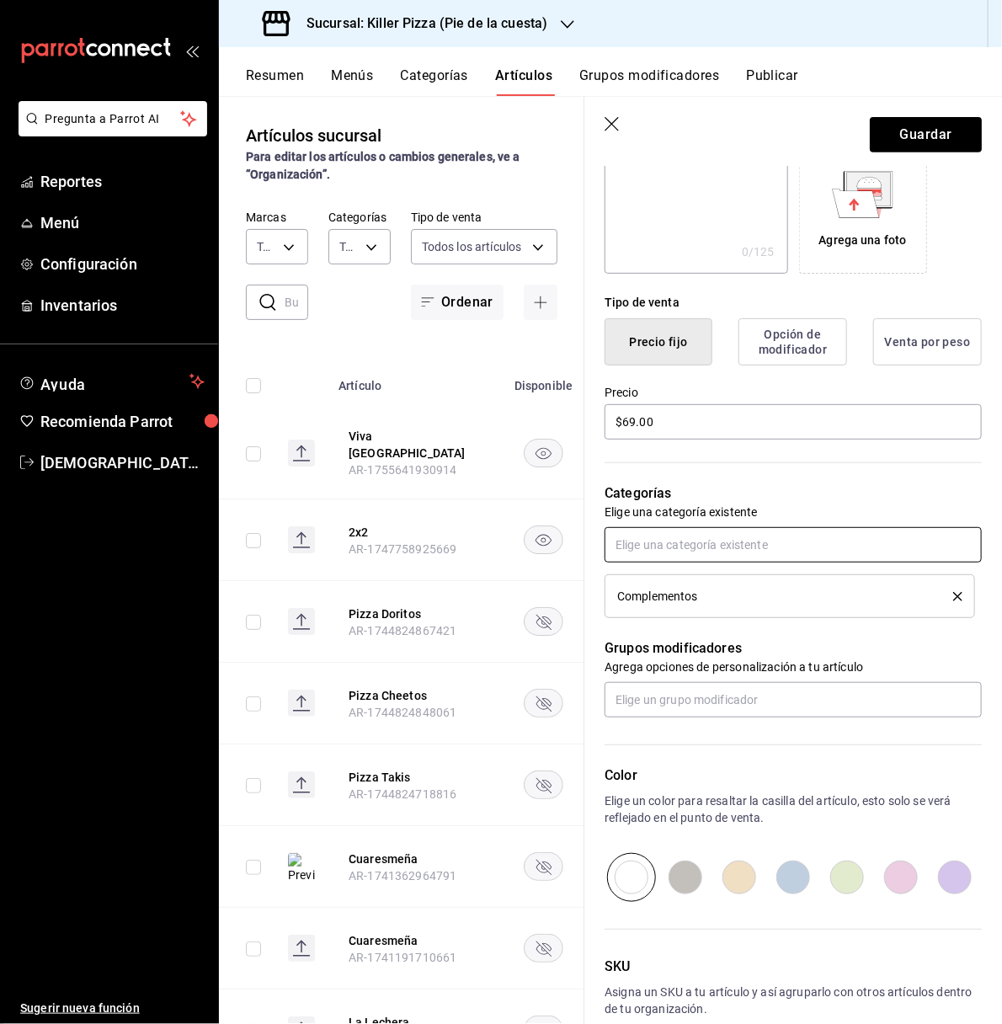
scroll to position [300, 0]
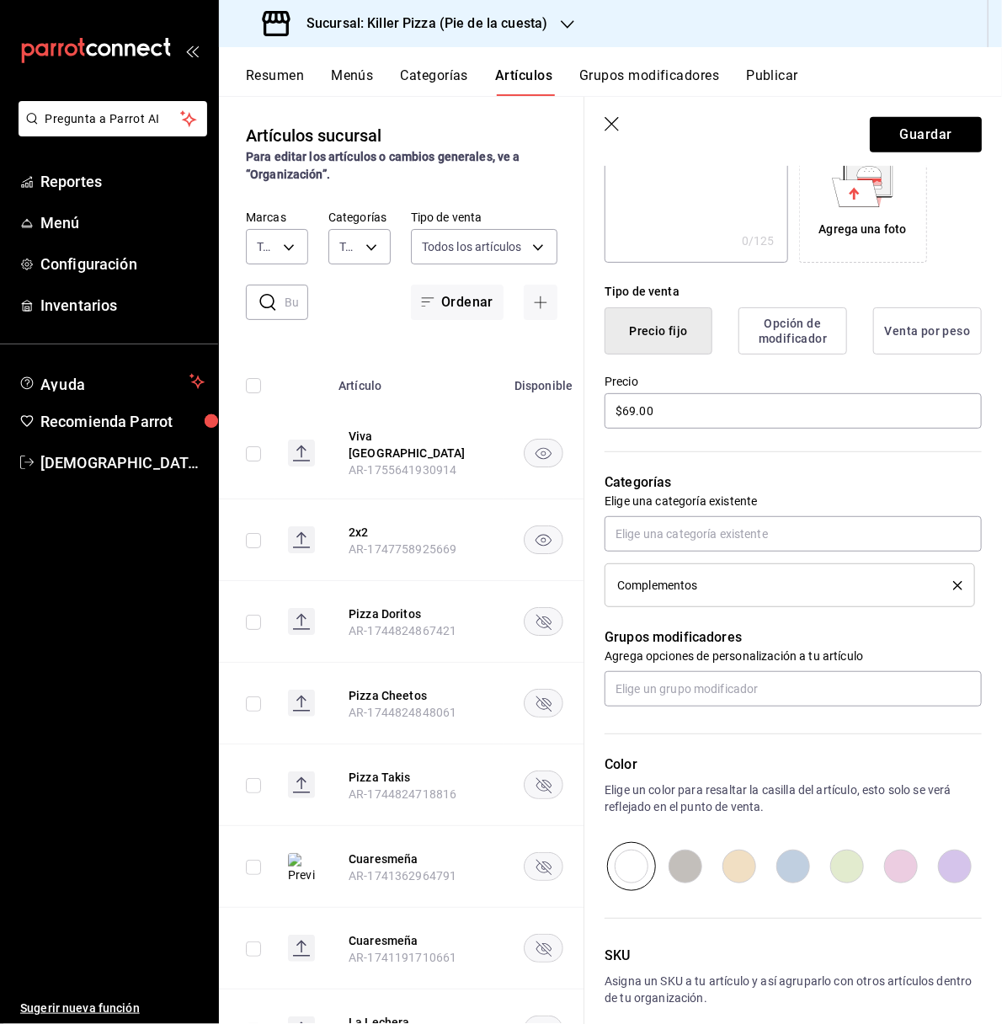
click at [776, 868] on input "radio" at bounding box center [793, 866] width 54 height 49
radio input "true"
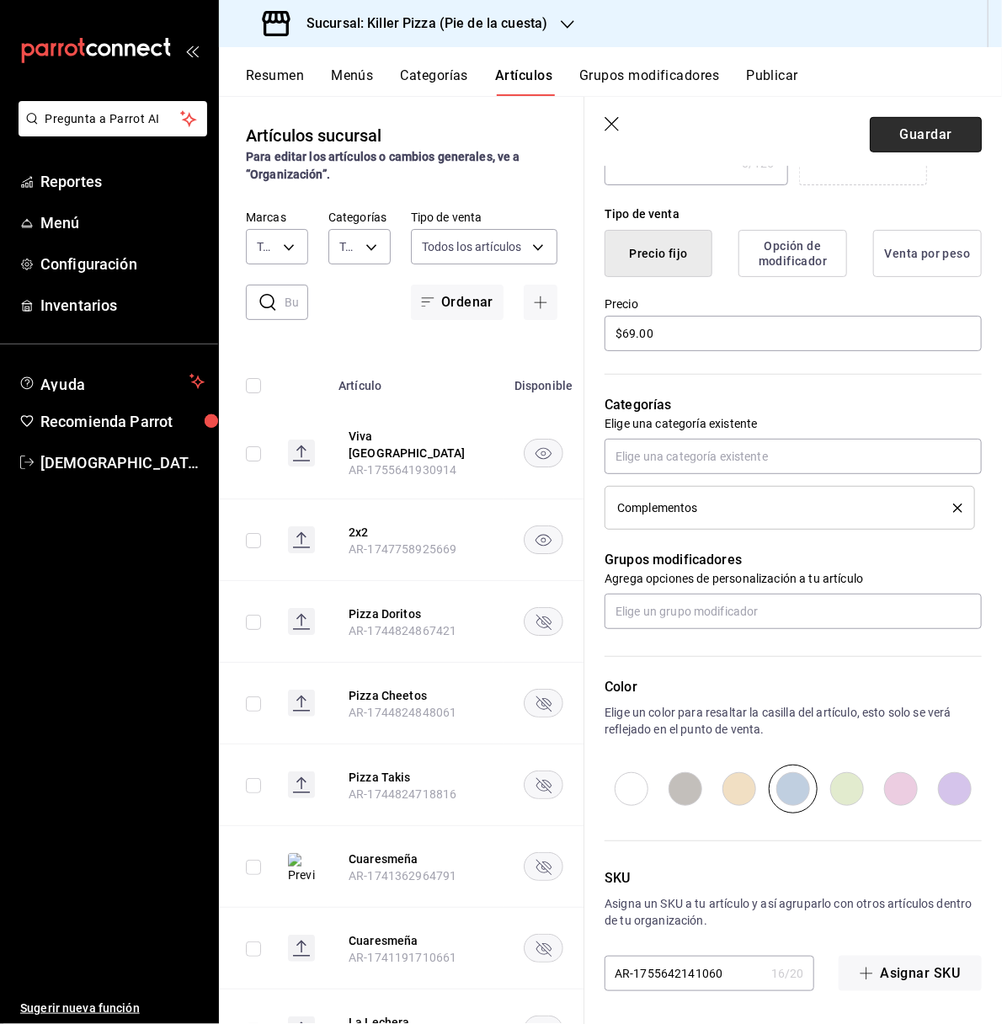
click at [896, 124] on button "Guardar" at bounding box center [926, 134] width 112 height 35
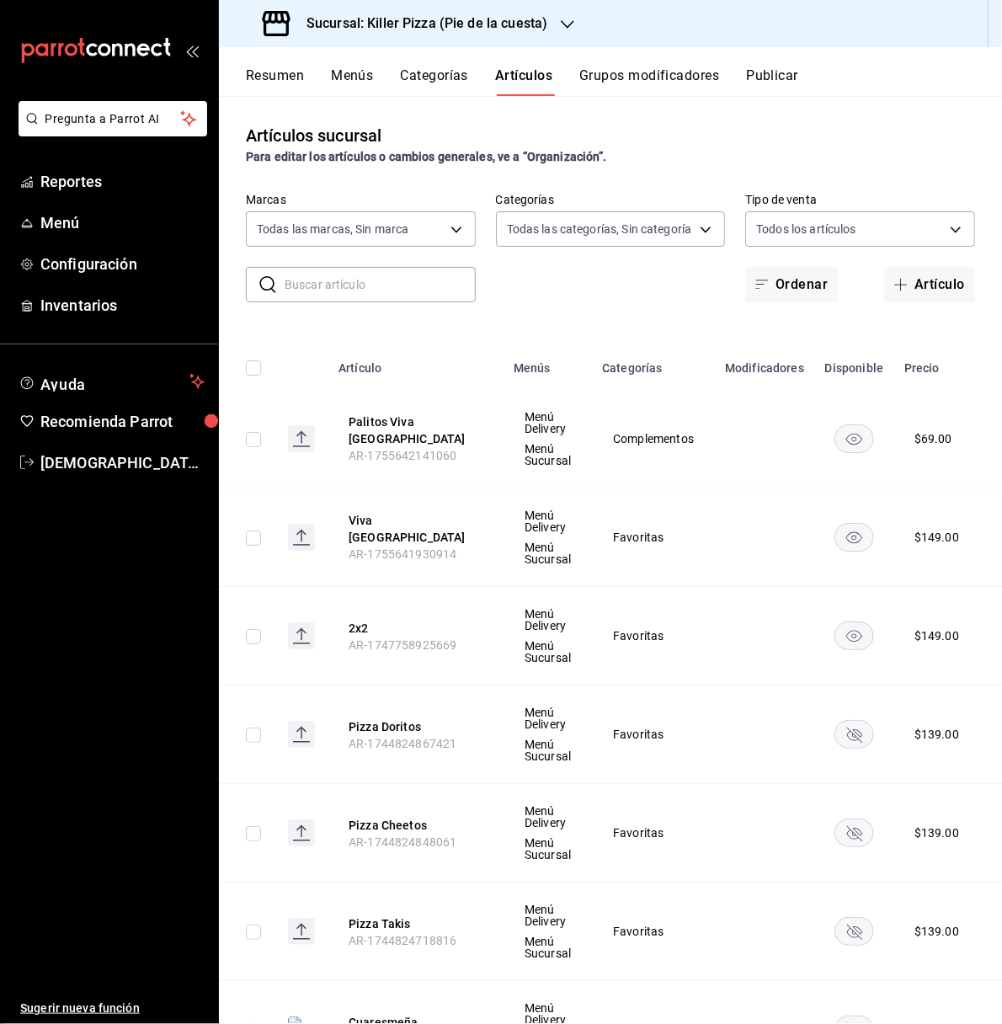
click at [564, 29] on icon "button" at bounding box center [567, 24] width 13 height 13
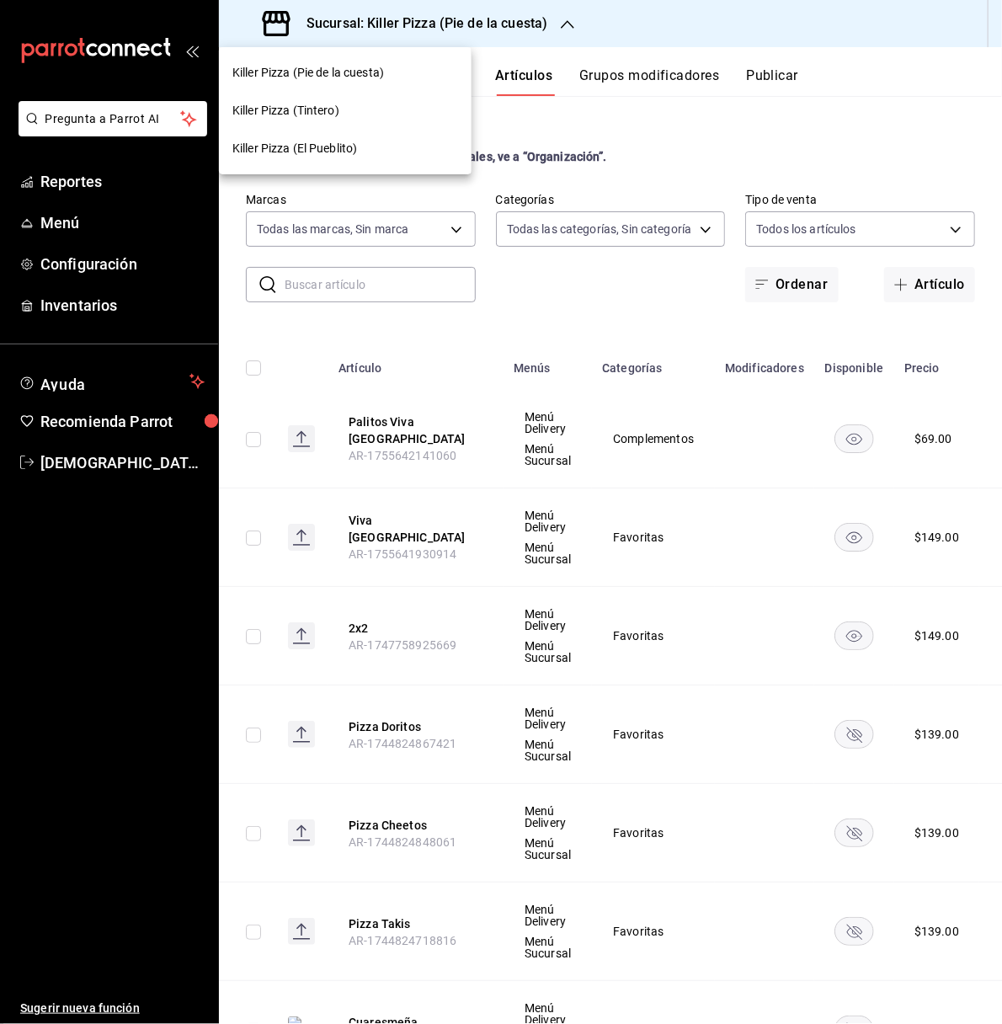
click at [372, 108] on div "Killer Pizza (Tintero)" at bounding box center [345, 111] width 226 height 18
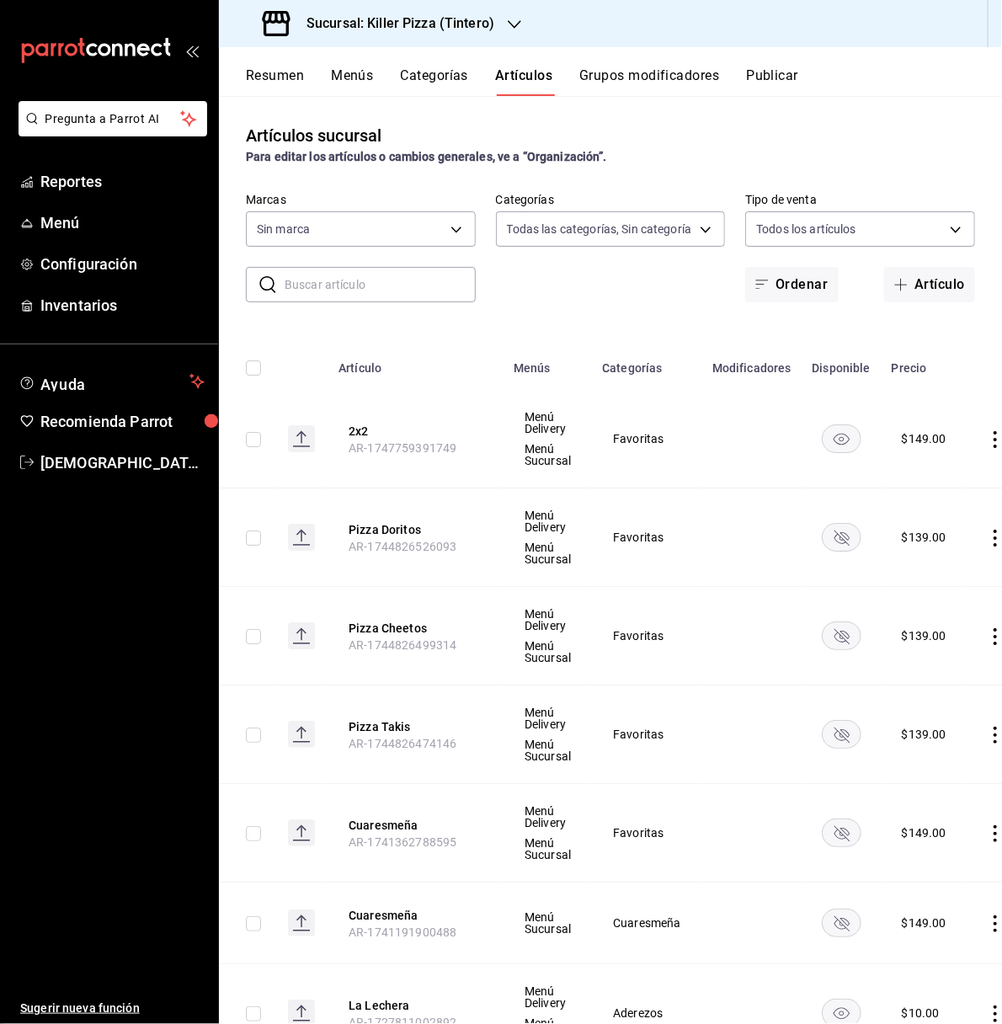
type input "bf70313e-1aa2-42c4-bd6f-1d0263dfdff1,512e0405-4084-4570-81c5-f347c3632263,26bb3…"
type input "99ecb05e-31c8-40d1-9dac-b3311b8fb307"
click at [887, 291] on button "Artículo" at bounding box center [929, 284] width 91 height 35
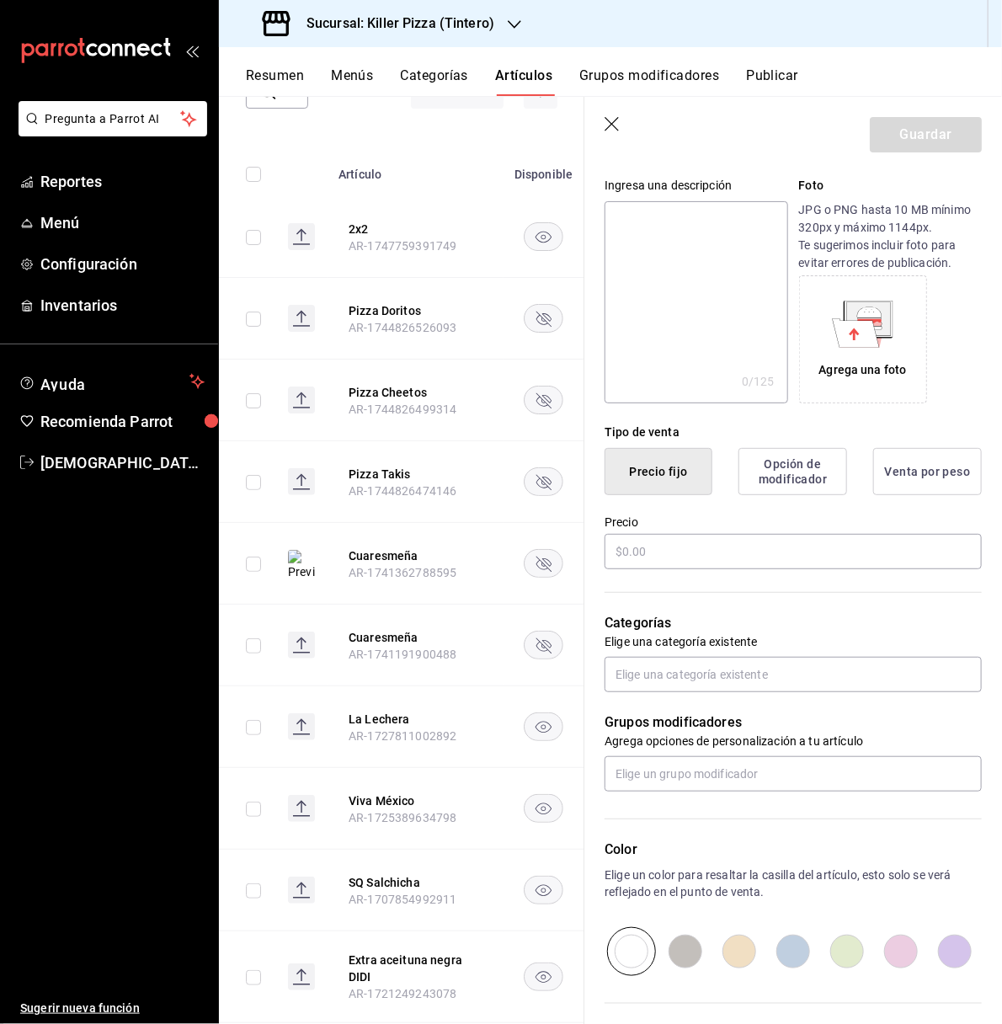
scroll to position [209, 0]
click at [456, 811] on button "Viva México" at bounding box center [416, 803] width 135 height 17
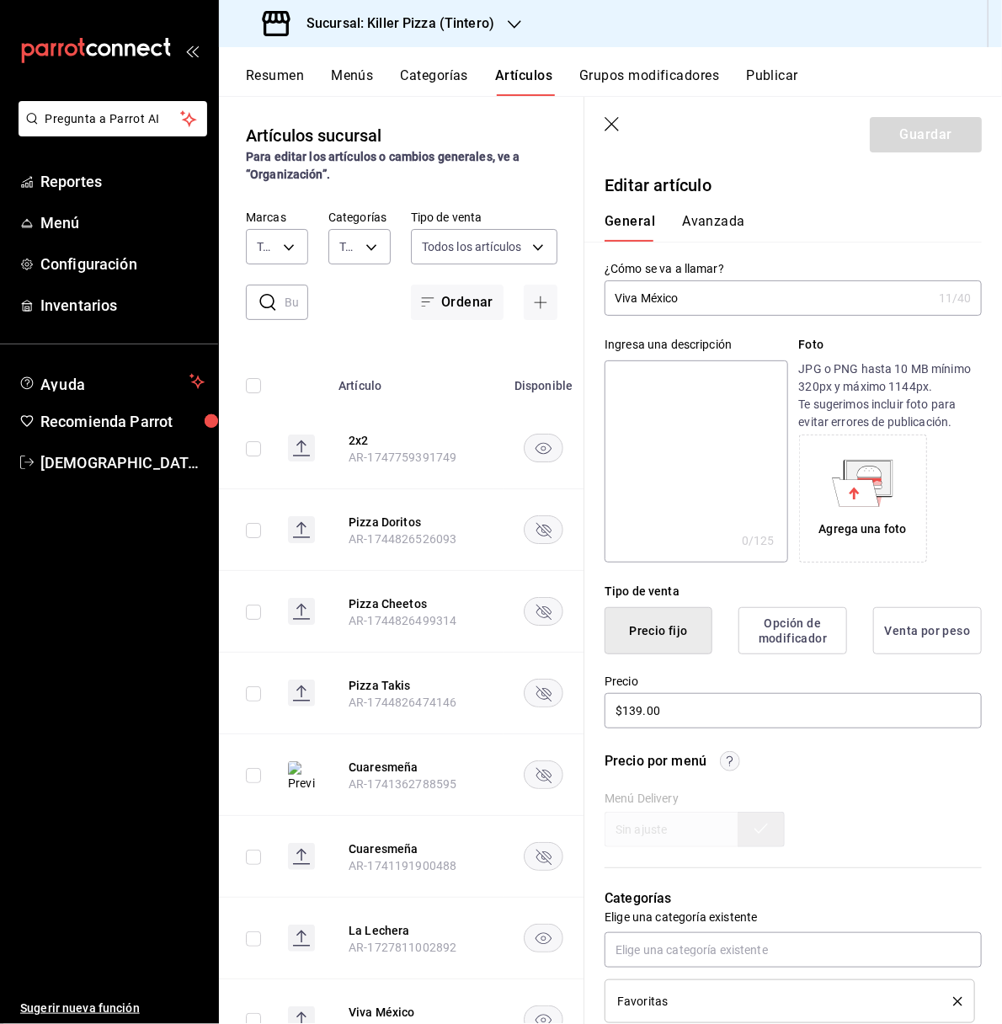
click at [615, 125] on icon "button" at bounding box center [612, 125] width 17 height 17
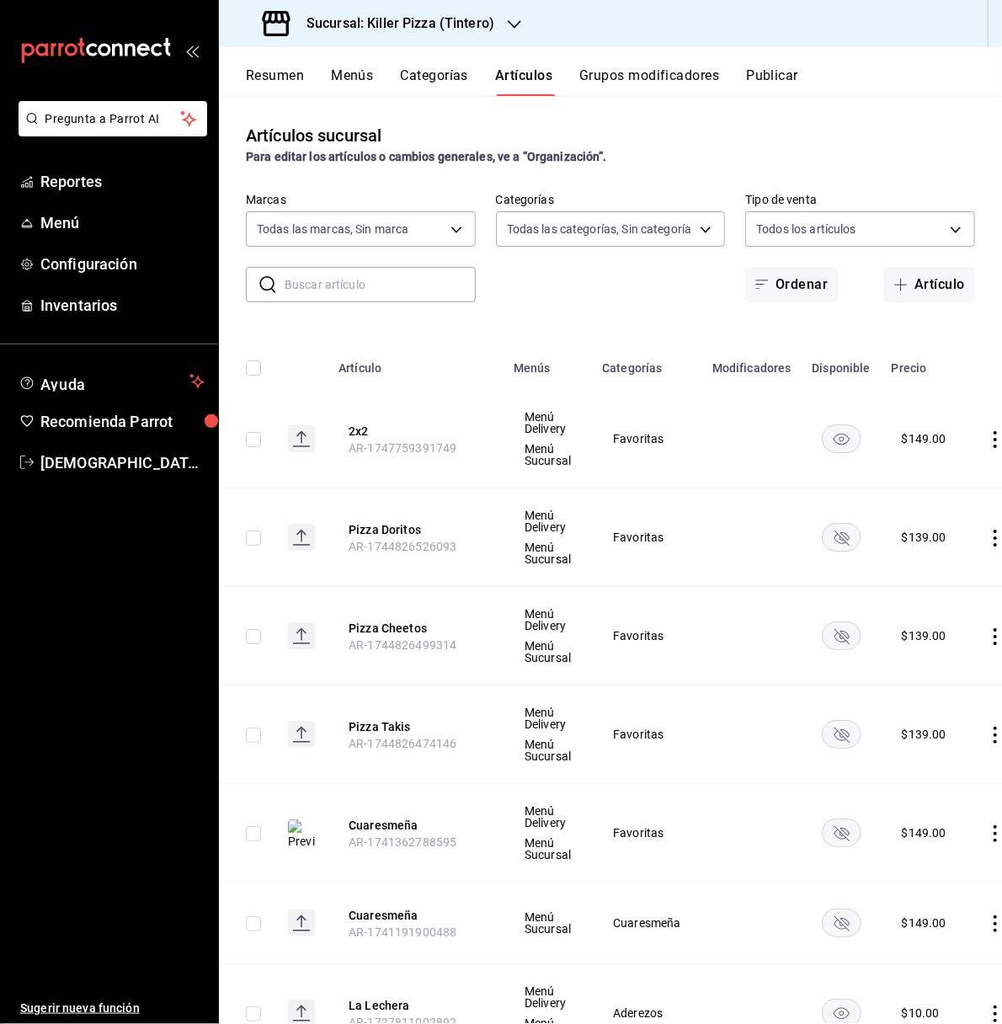
click at [449, 20] on h3 "Sucursal: Killer Pizza (Tintero)" at bounding box center [393, 23] width 201 height 20
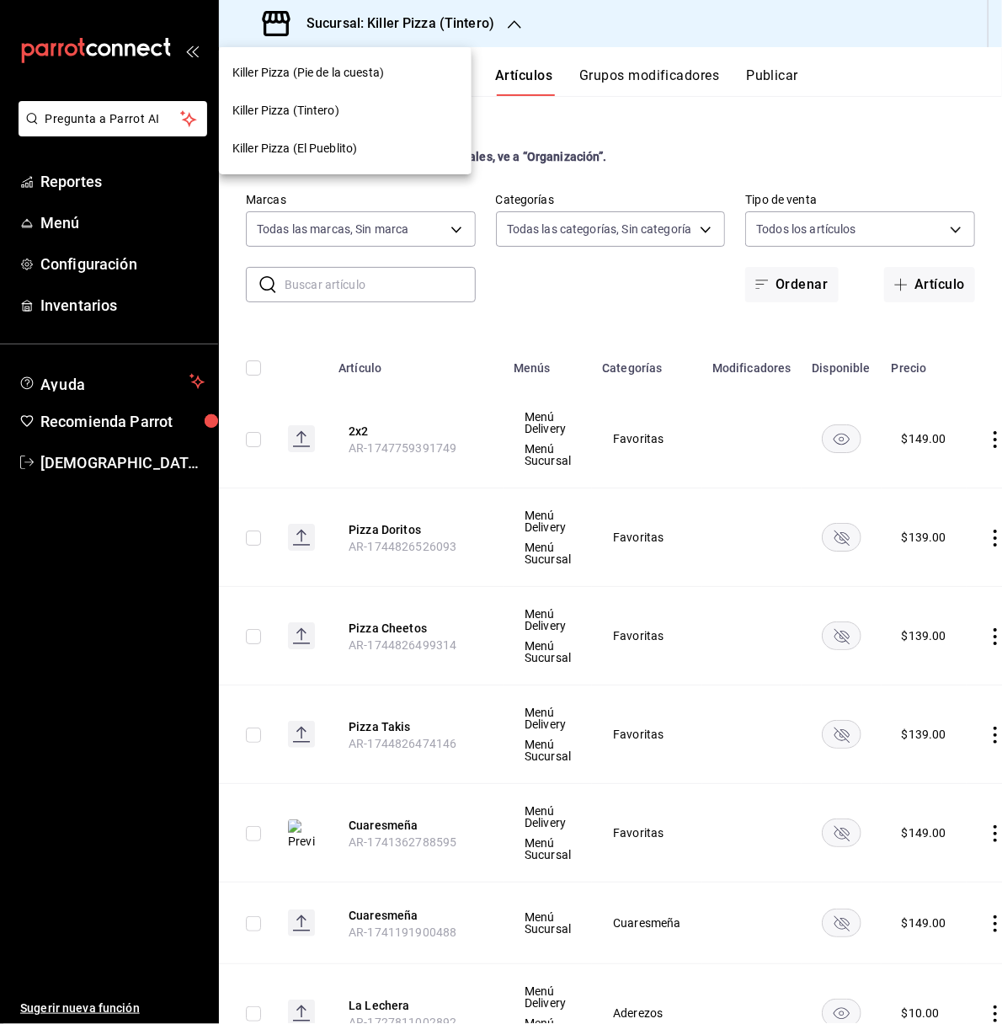
click at [406, 62] on div "Killer Pizza (Pie de la cuesta)" at bounding box center [345, 73] width 253 height 38
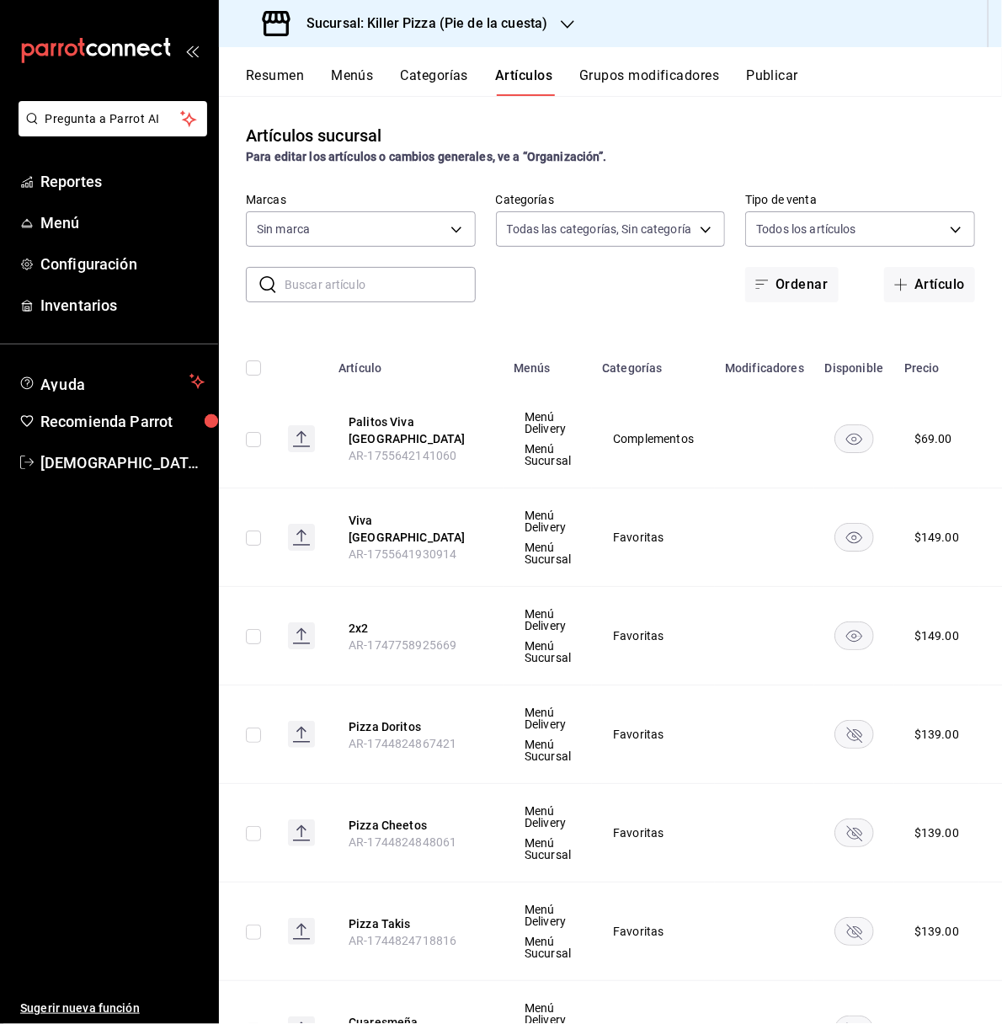
type input "9f4ba7ec-e98d-42d8-ba84-5fe72b9cc251,1d4d0d72-0d46-438f-8575-3b51557a0eae,2ef20…"
type input "97b2576e-4050-4013-adba-09120c95d758"
click at [376, 293] on input "text" at bounding box center [380, 285] width 191 height 34
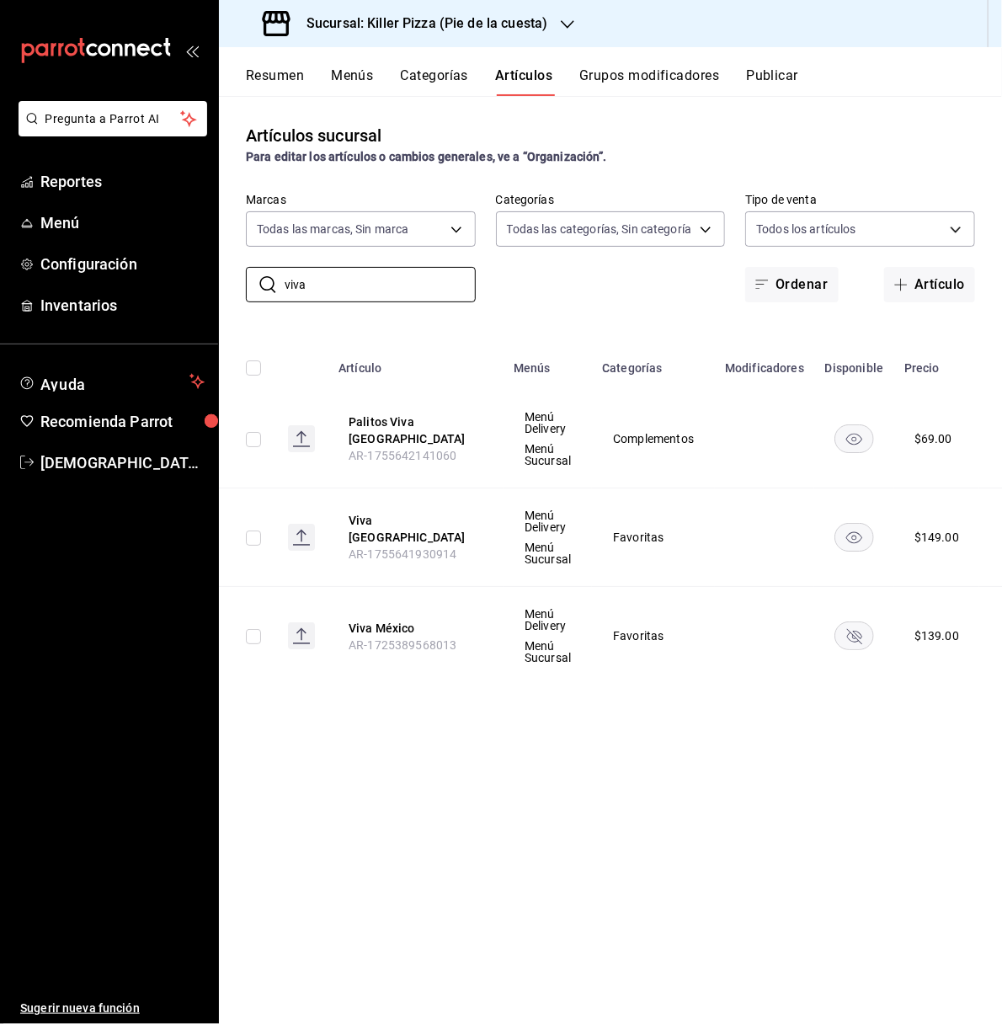
type input "viva"
click at [528, 20] on h3 "Sucursal: Killer Pizza (Pie de la cuesta)" at bounding box center [420, 23] width 254 height 20
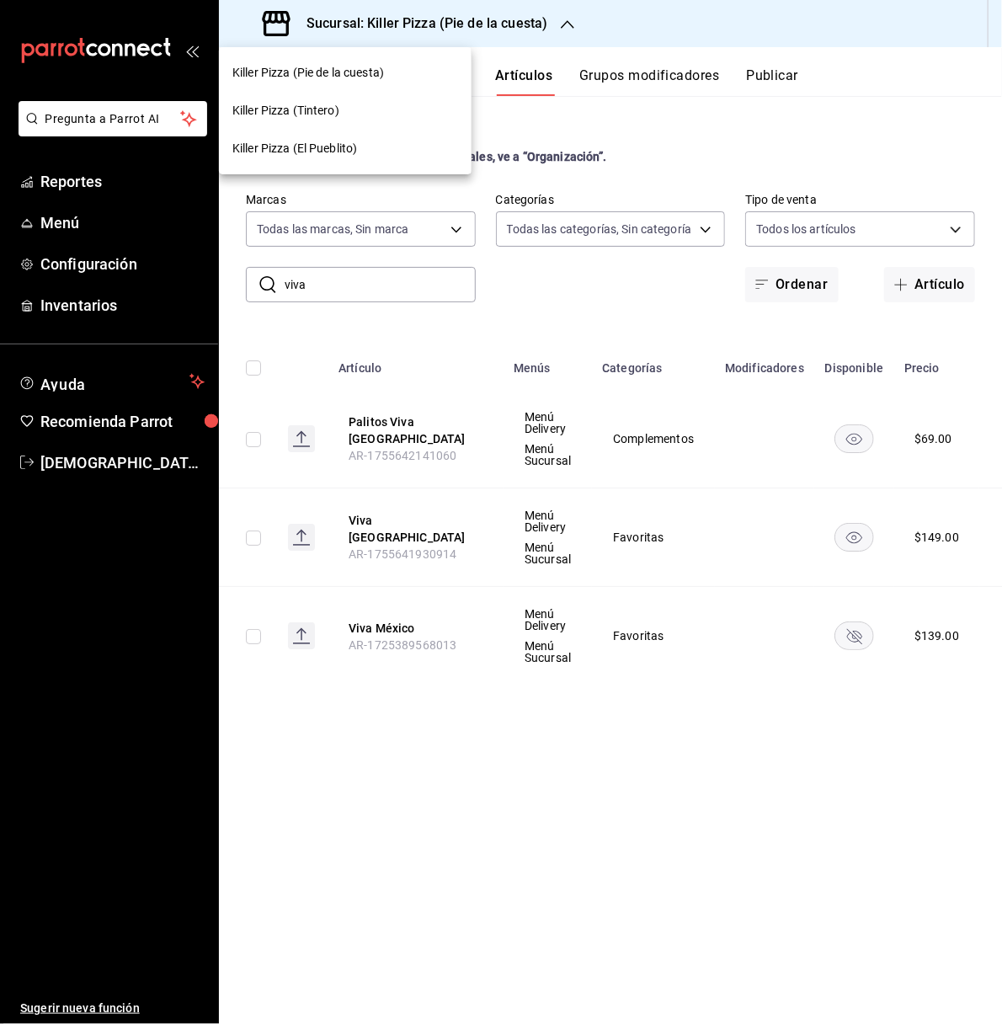
click at [390, 109] on div "Killer Pizza (Tintero)" at bounding box center [345, 111] width 226 height 18
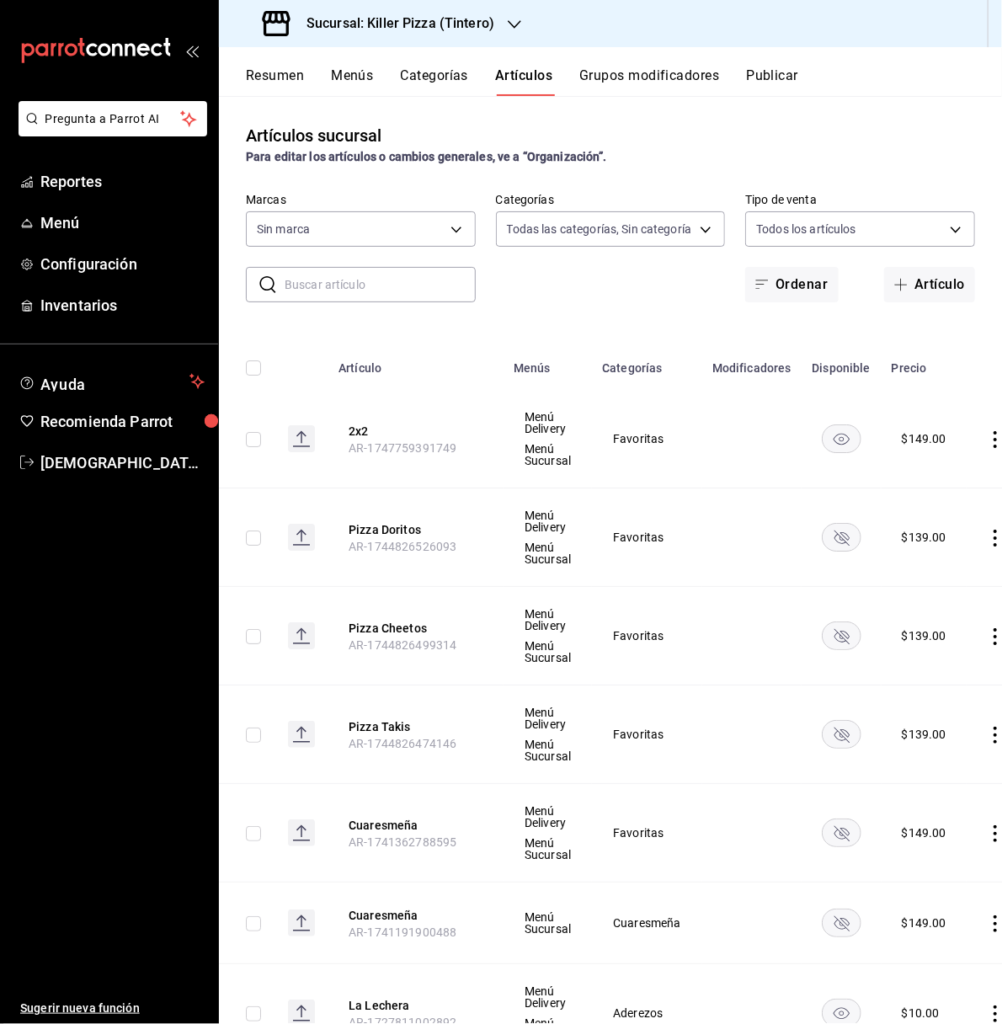
type input "bf70313e-1aa2-42c4-bd6f-1d0263dfdff1,512e0405-4084-4570-81c5-f347c3632263,26bb3…"
type input "99ecb05e-31c8-40d1-9dac-b3311b8fb307"
click at [366, 282] on input "text" at bounding box center [380, 285] width 191 height 34
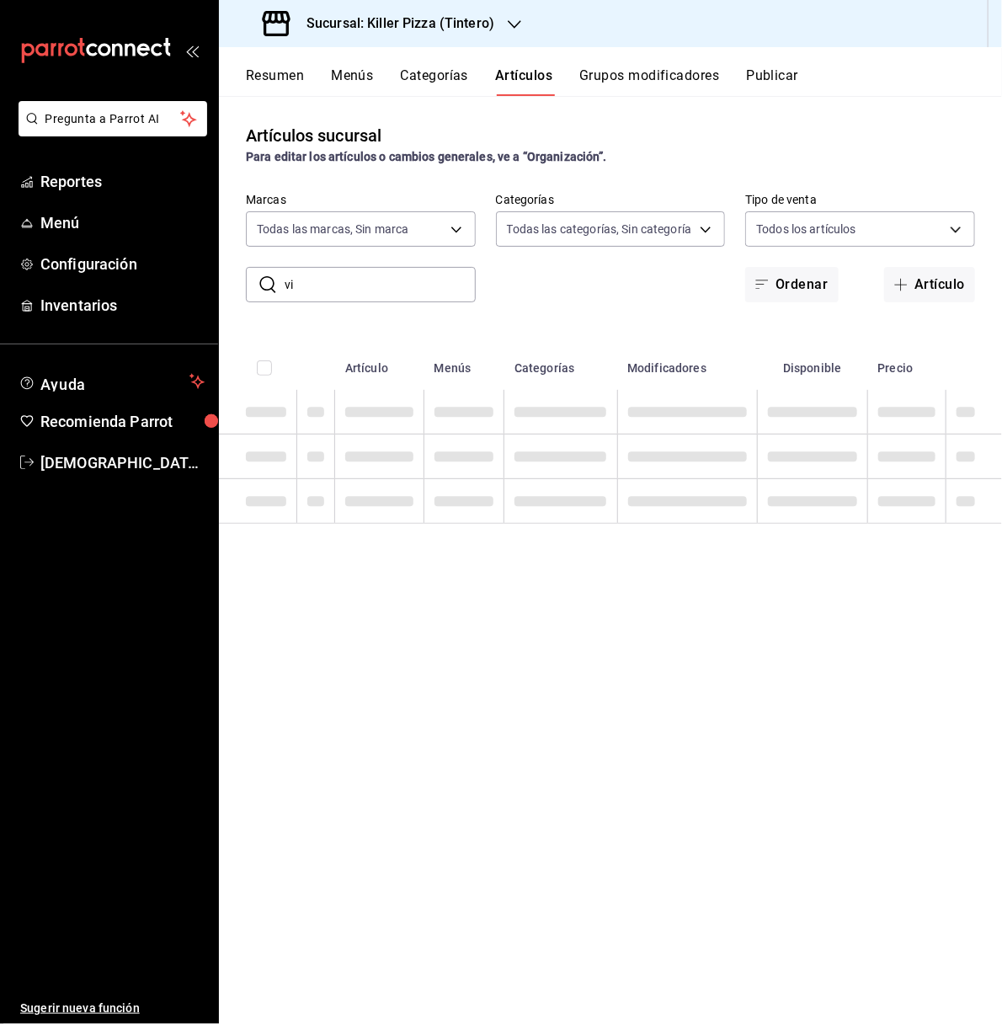
type input "v"
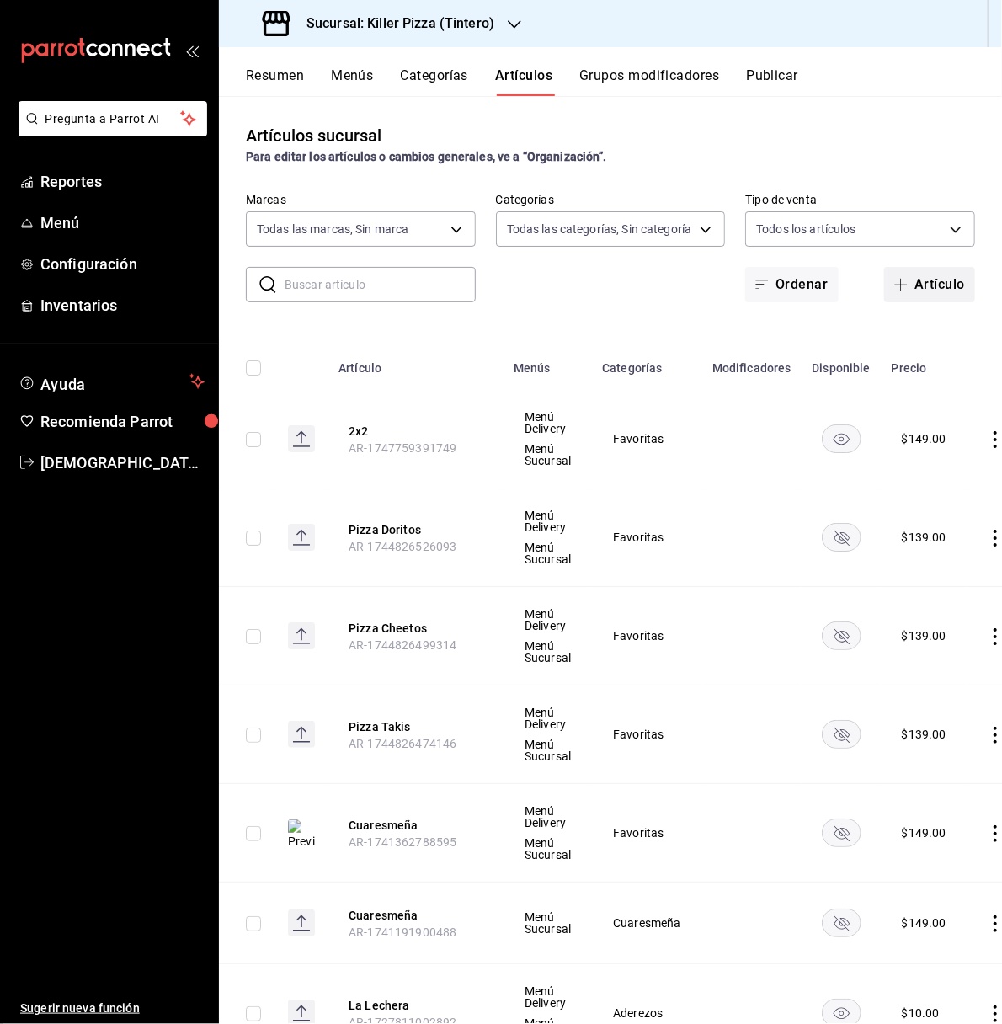
click at [918, 281] on button "Artículo" at bounding box center [929, 284] width 91 height 35
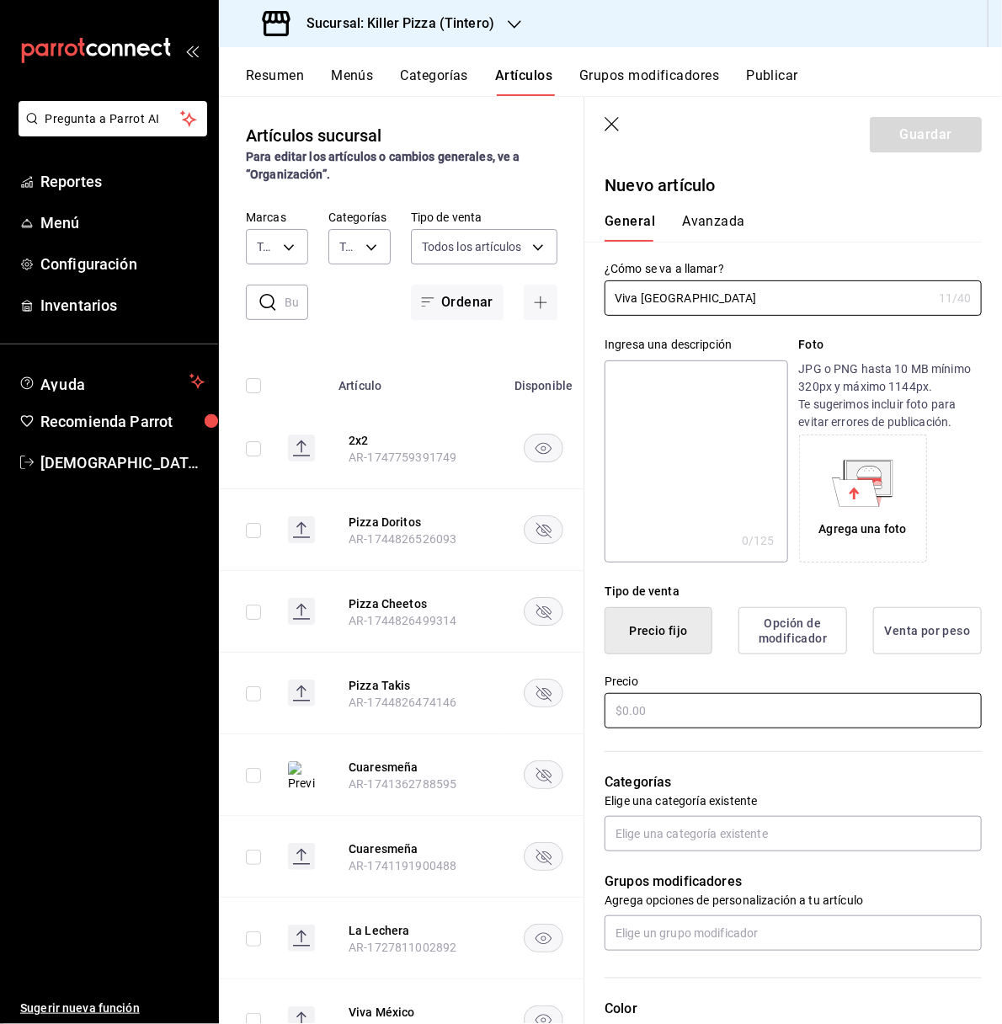
type input "Viva Mexico"
click at [723, 712] on input "text" at bounding box center [792, 710] width 377 height 35
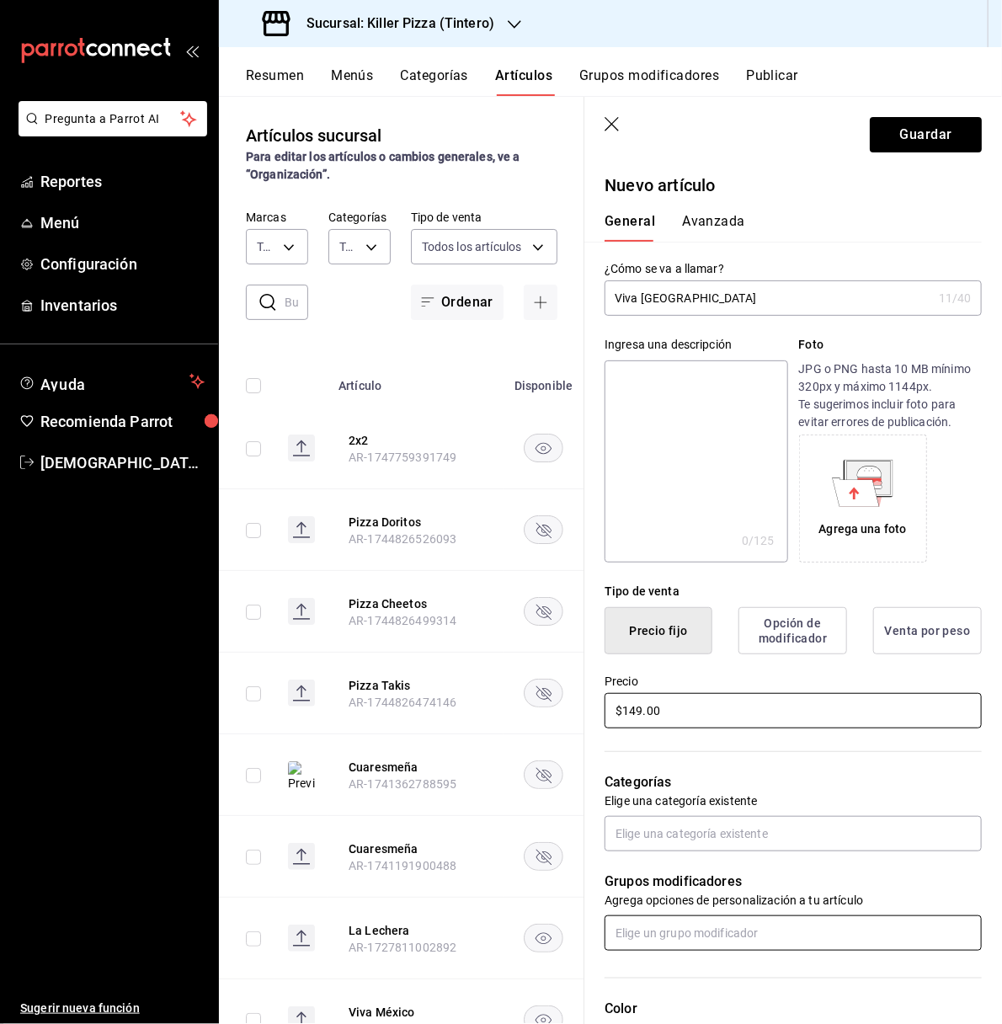
type input "$149.00"
click at [775, 937] on input "text" at bounding box center [792, 932] width 377 height 35
click at [842, 341] on p "Foto" at bounding box center [890, 345] width 183 height 18
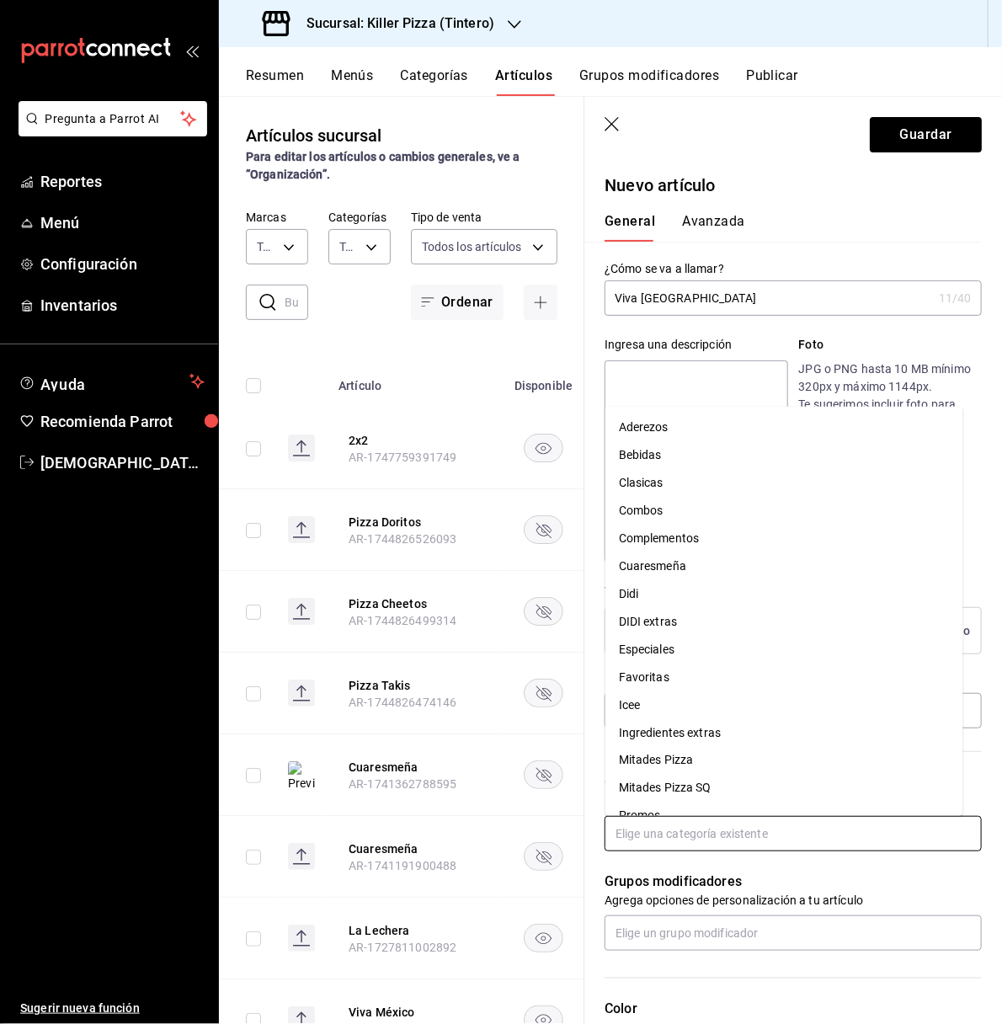
click at [830, 833] on input "text" at bounding box center [792, 833] width 377 height 35
click at [673, 669] on li "Favoritas" at bounding box center [784, 677] width 358 height 28
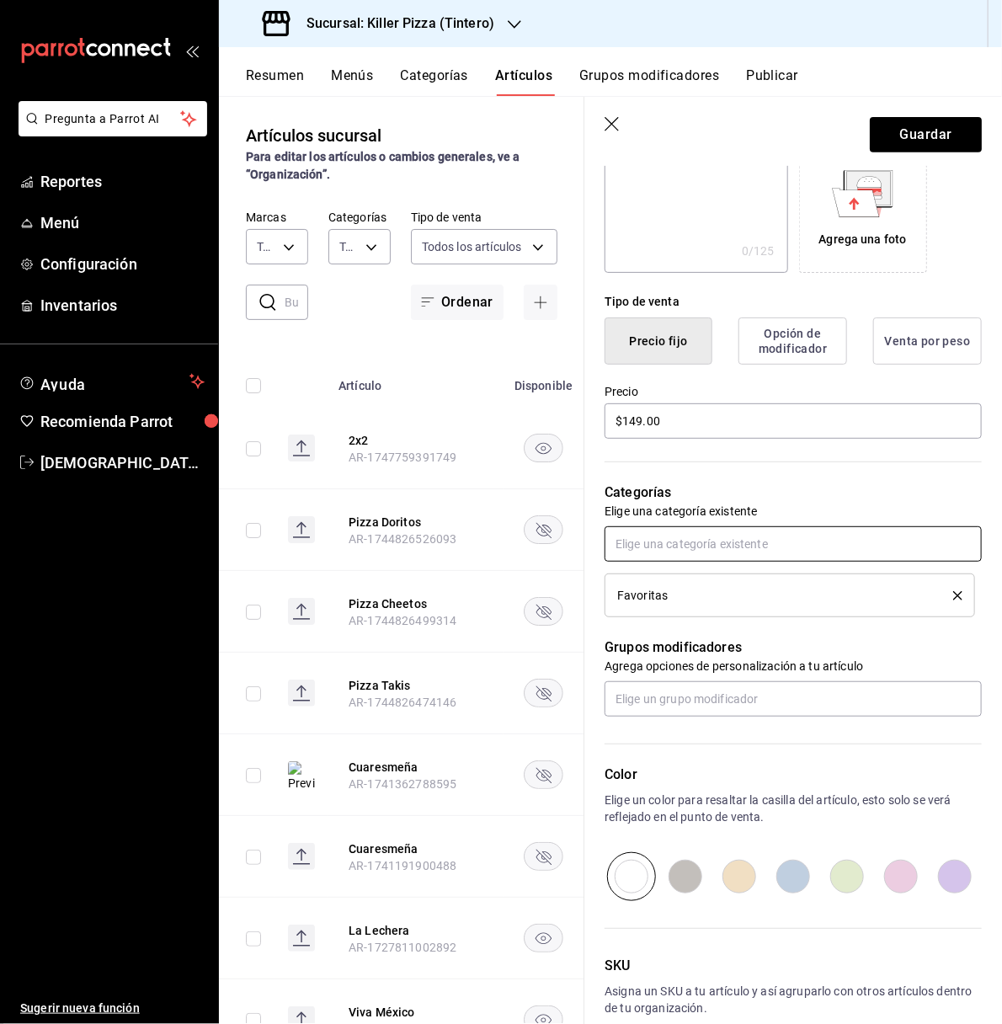
scroll to position [290, 0]
click at [887, 869] on input "radio" at bounding box center [901, 875] width 54 height 49
radio input "true"
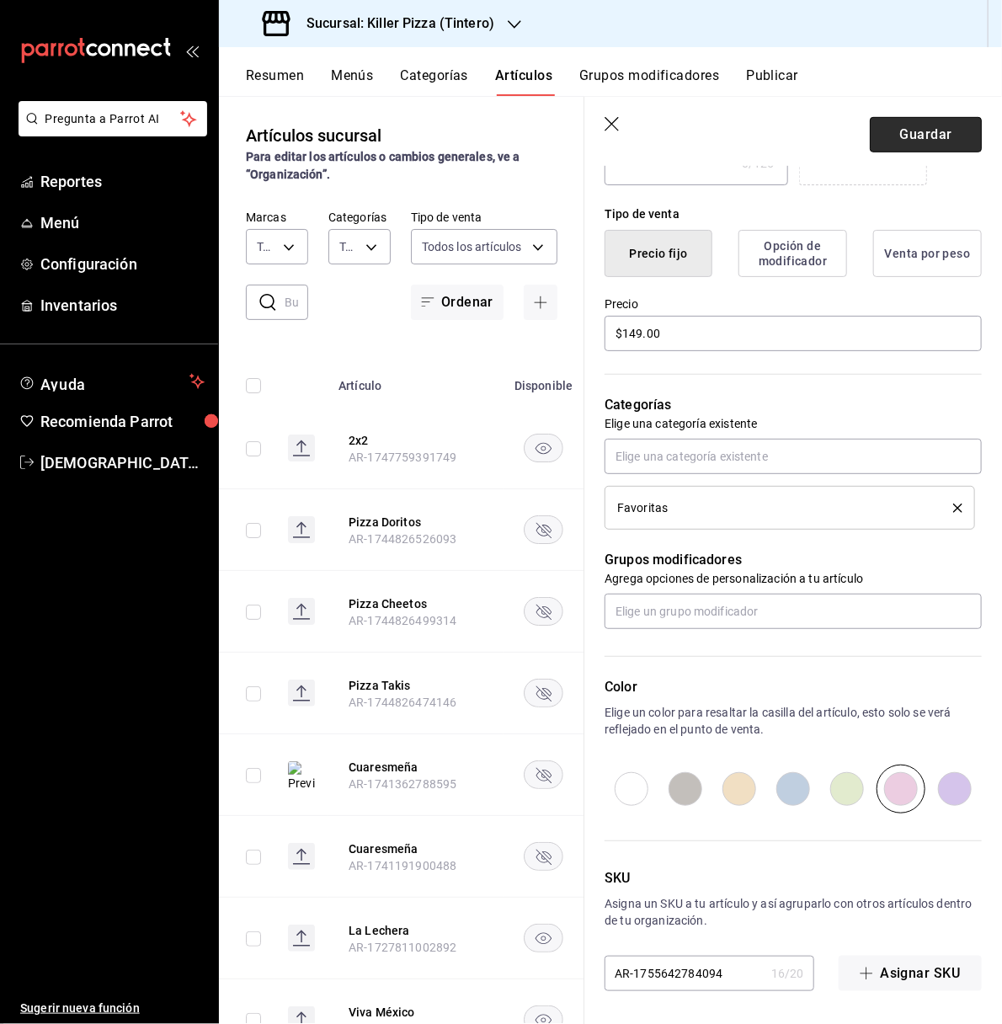
click at [903, 123] on button "Guardar" at bounding box center [926, 134] width 112 height 35
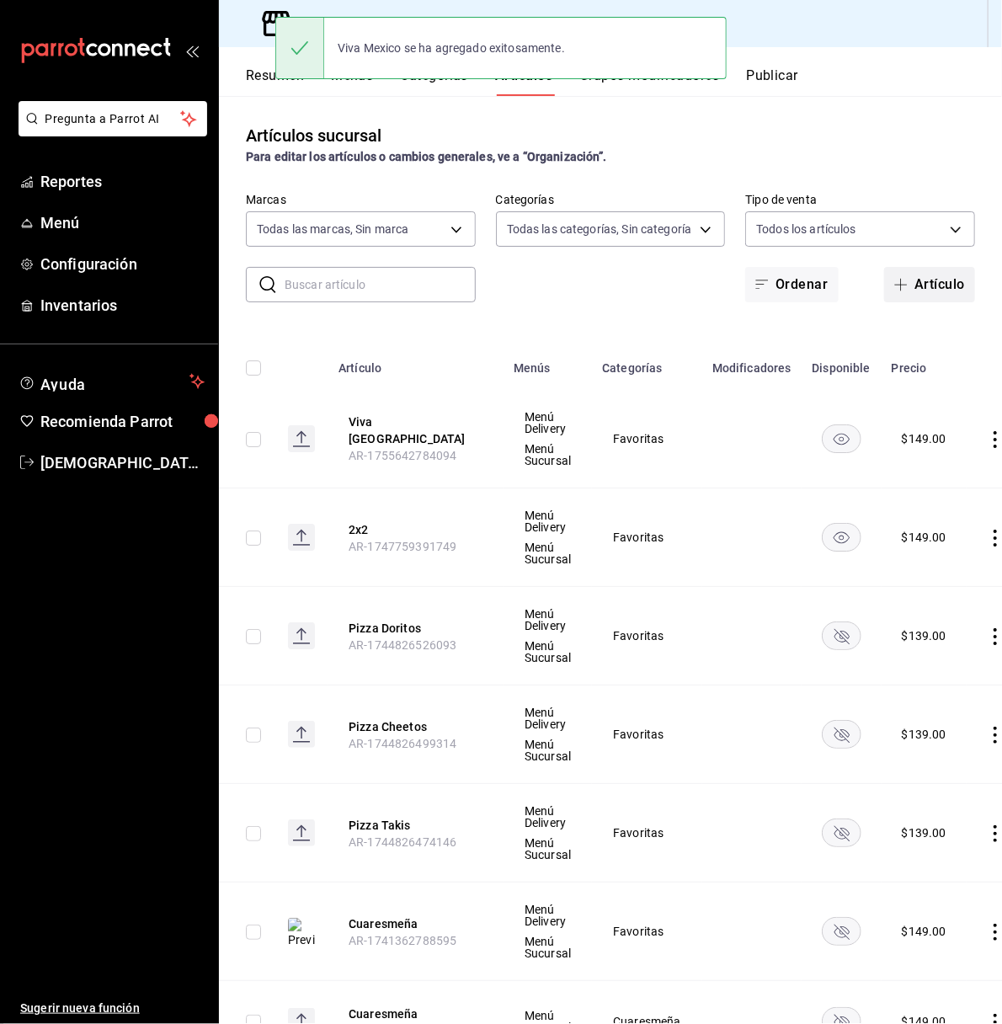
click at [936, 278] on button "Artículo" at bounding box center [929, 284] width 91 height 35
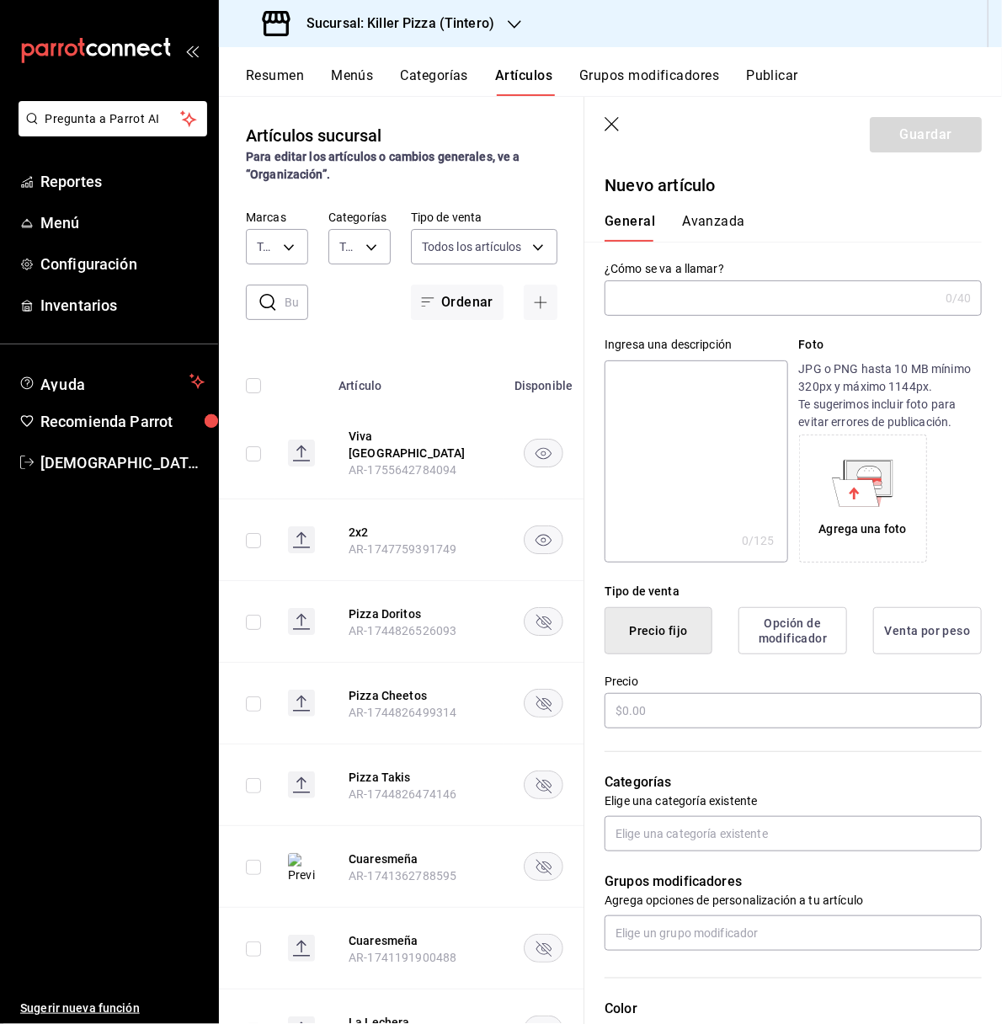
click at [698, 306] on input "text" at bounding box center [771, 298] width 334 height 34
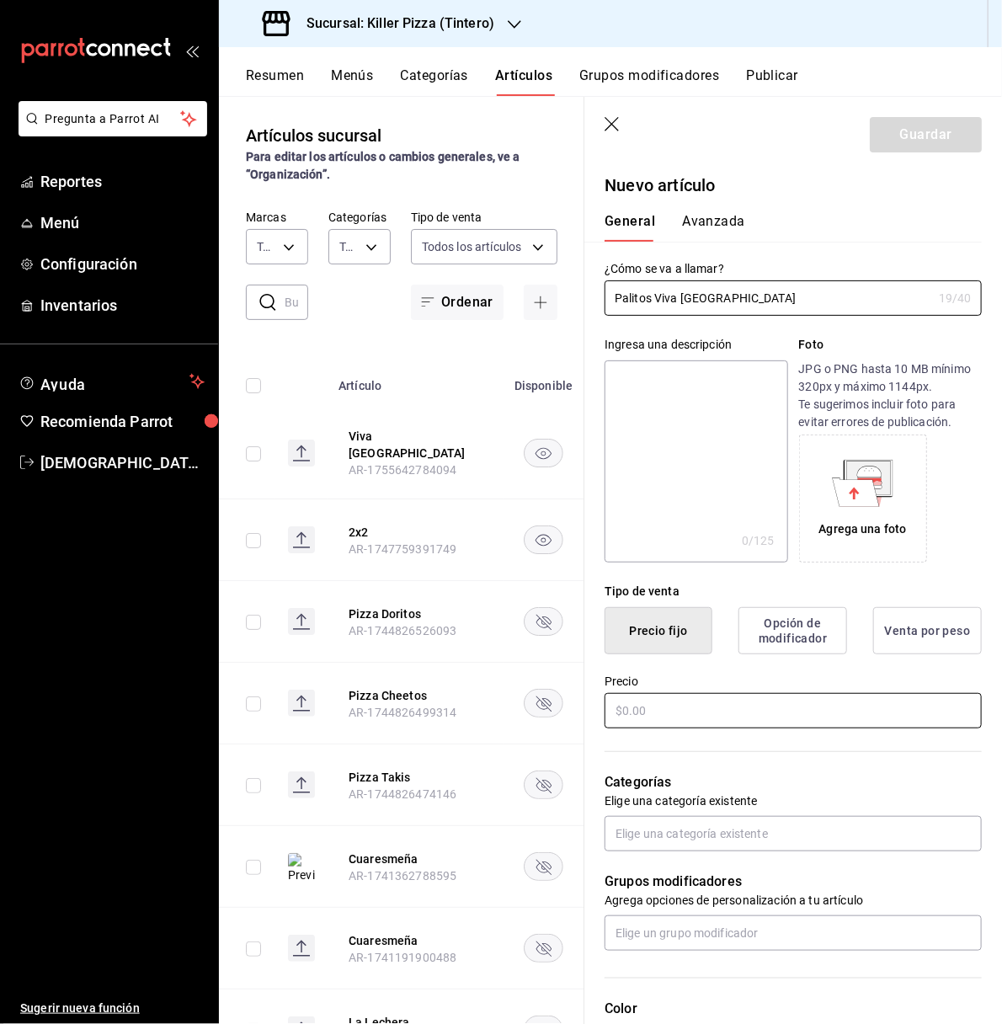
type input "Palitos Viva Mexico"
click at [700, 705] on input "text" at bounding box center [792, 710] width 377 height 35
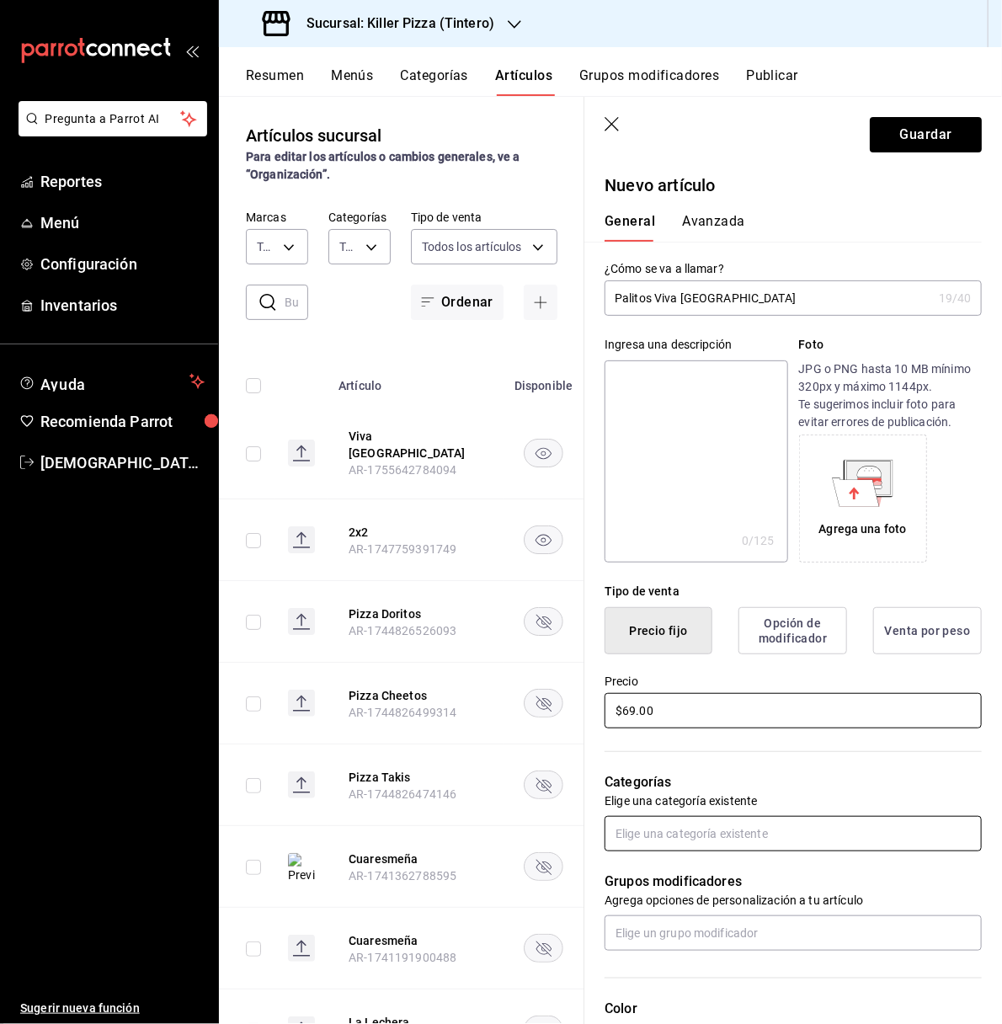
type input "$69.00"
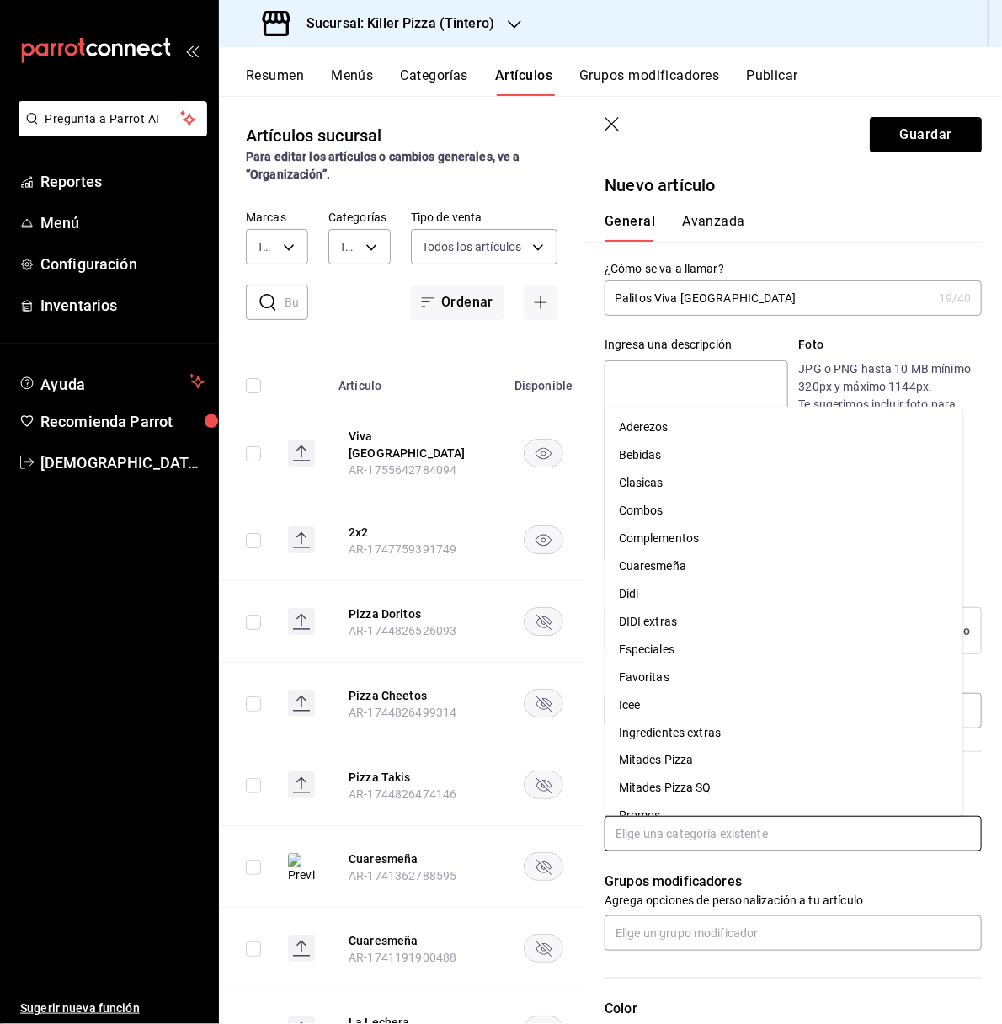
click at [714, 841] on input "text" at bounding box center [792, 833] width 377 height 35
click at [680, 535] on li "Complementos" at bounding box center [784, 538] width 358 height 28
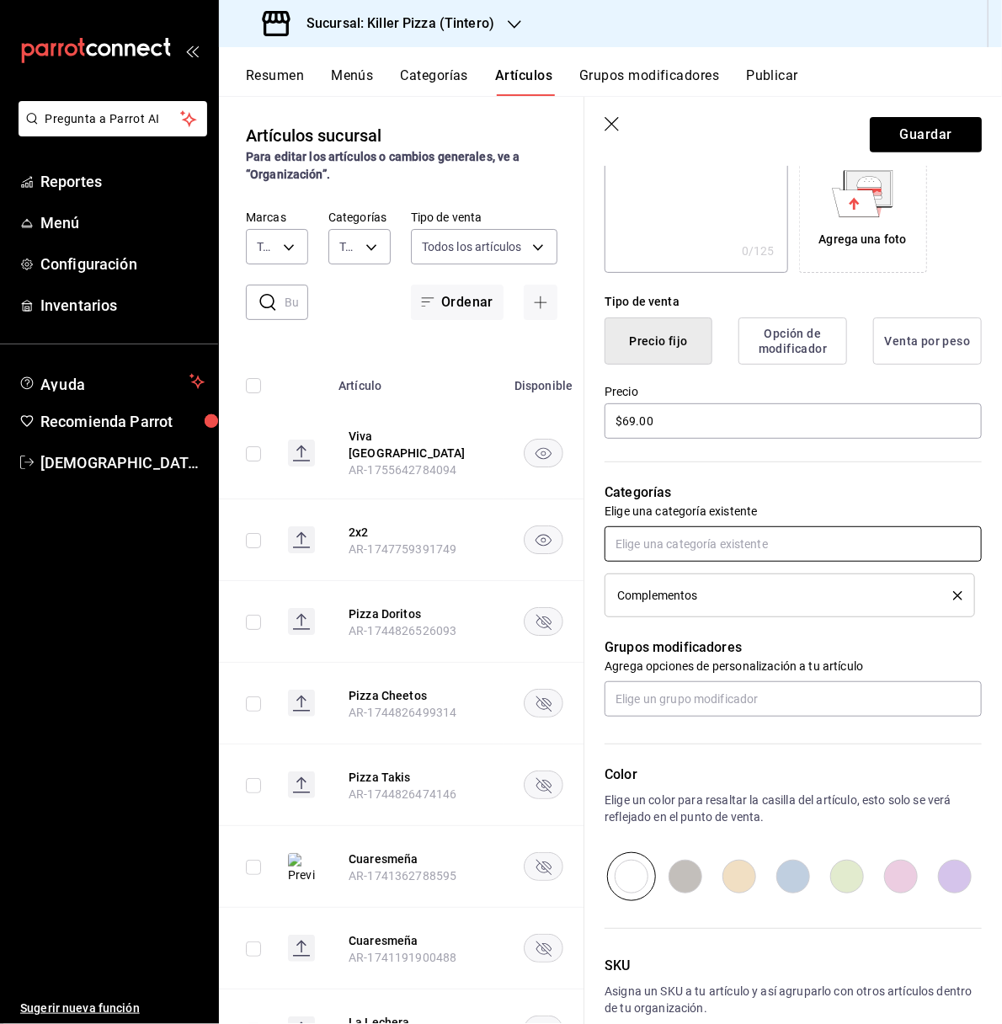
scroll to position [294, 0]
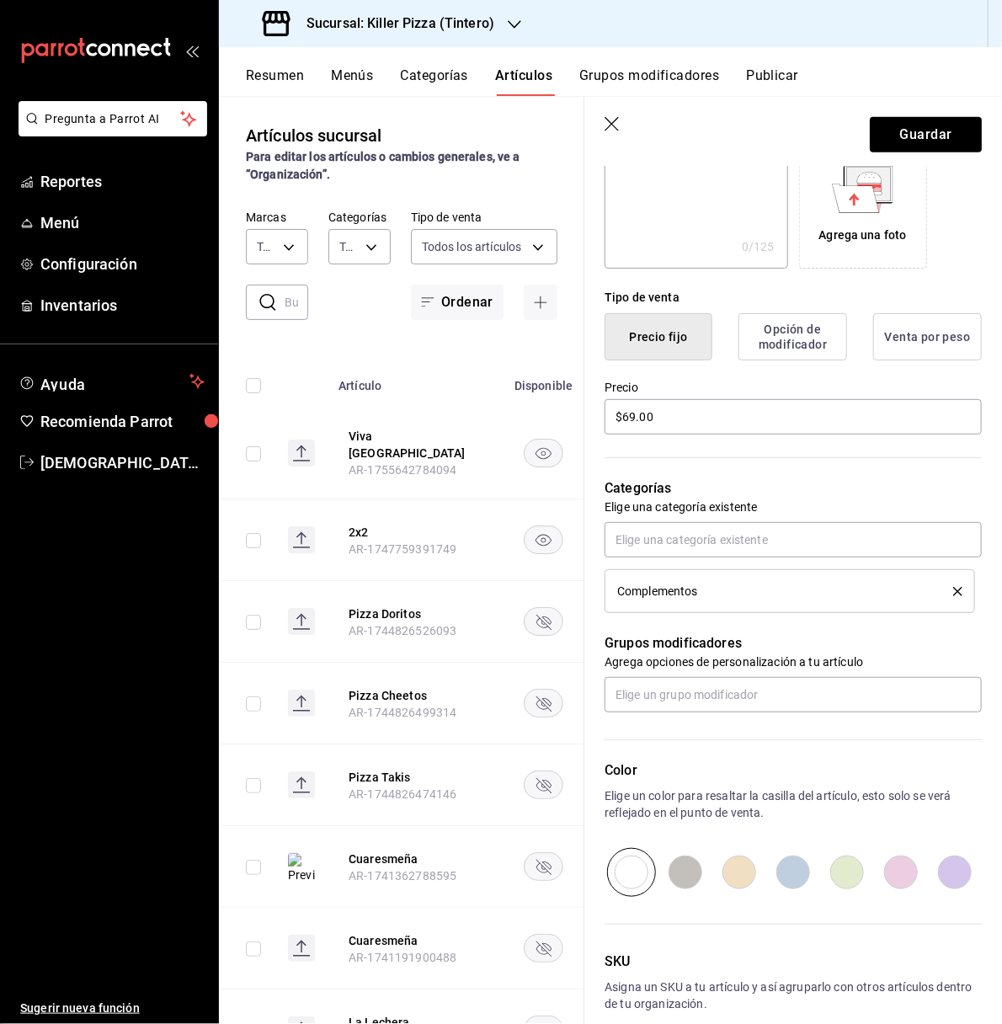
click at [885, 876] on input "radio" at bounding box center [901, 872] width 54 height 49
radio input "true"
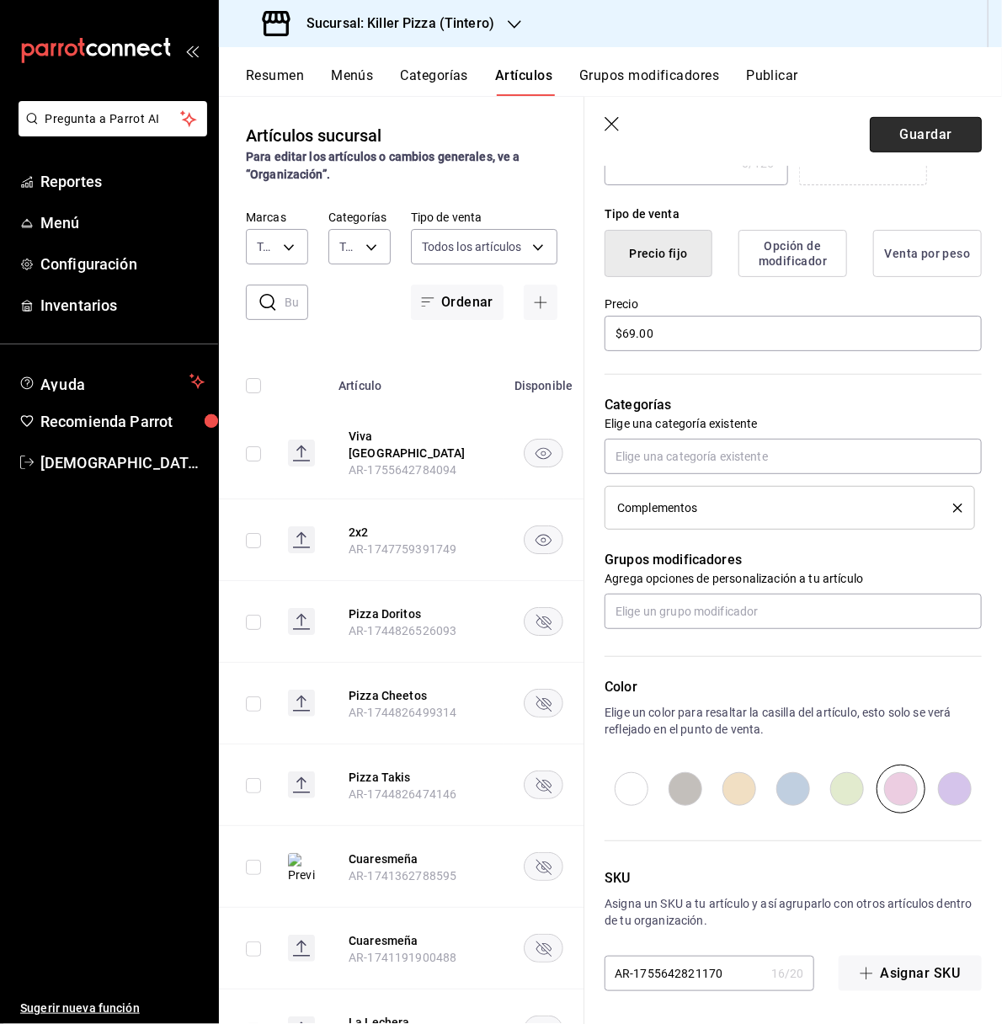
click at [918, 131] on button "Guardar" at bounding box center [926, 134] width 112 height 35
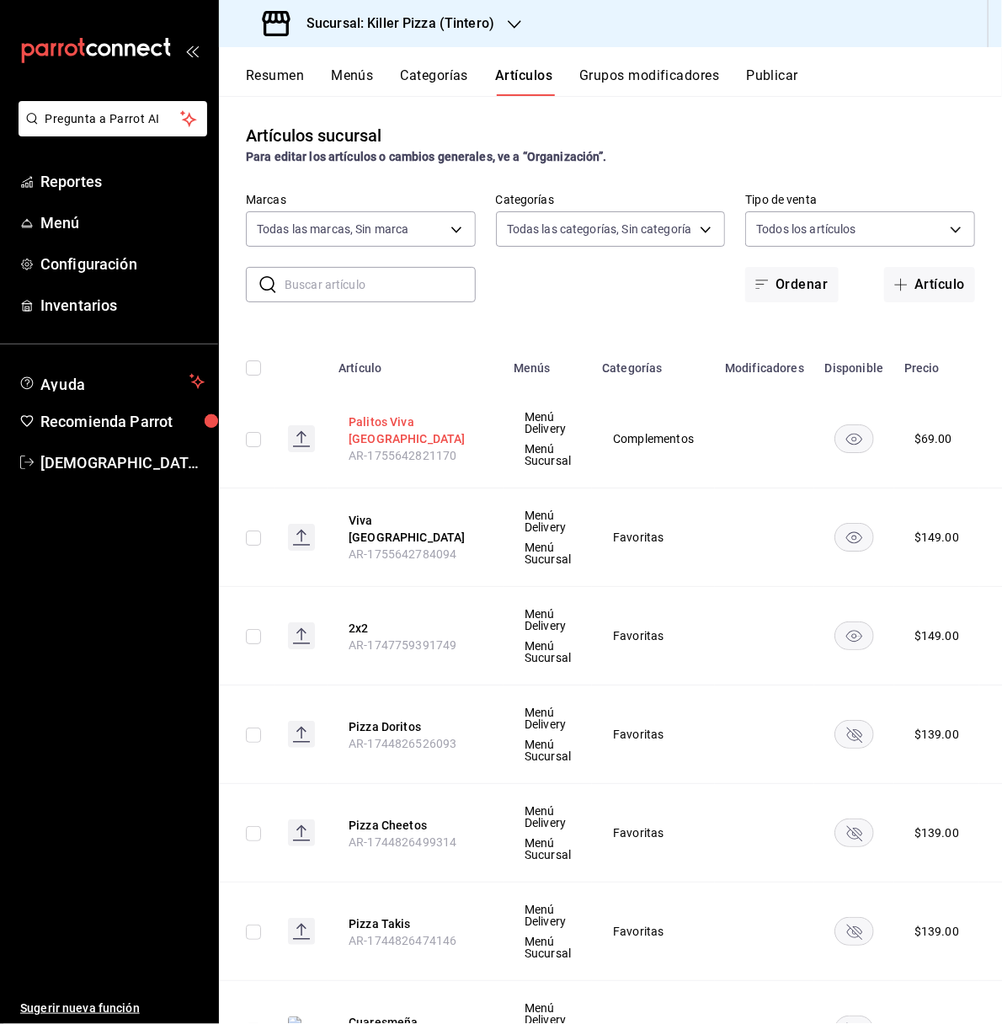
click at [391, 426] on button "Palitos Viva Mexico" at bounding box center [416, 430] width 135 height 34
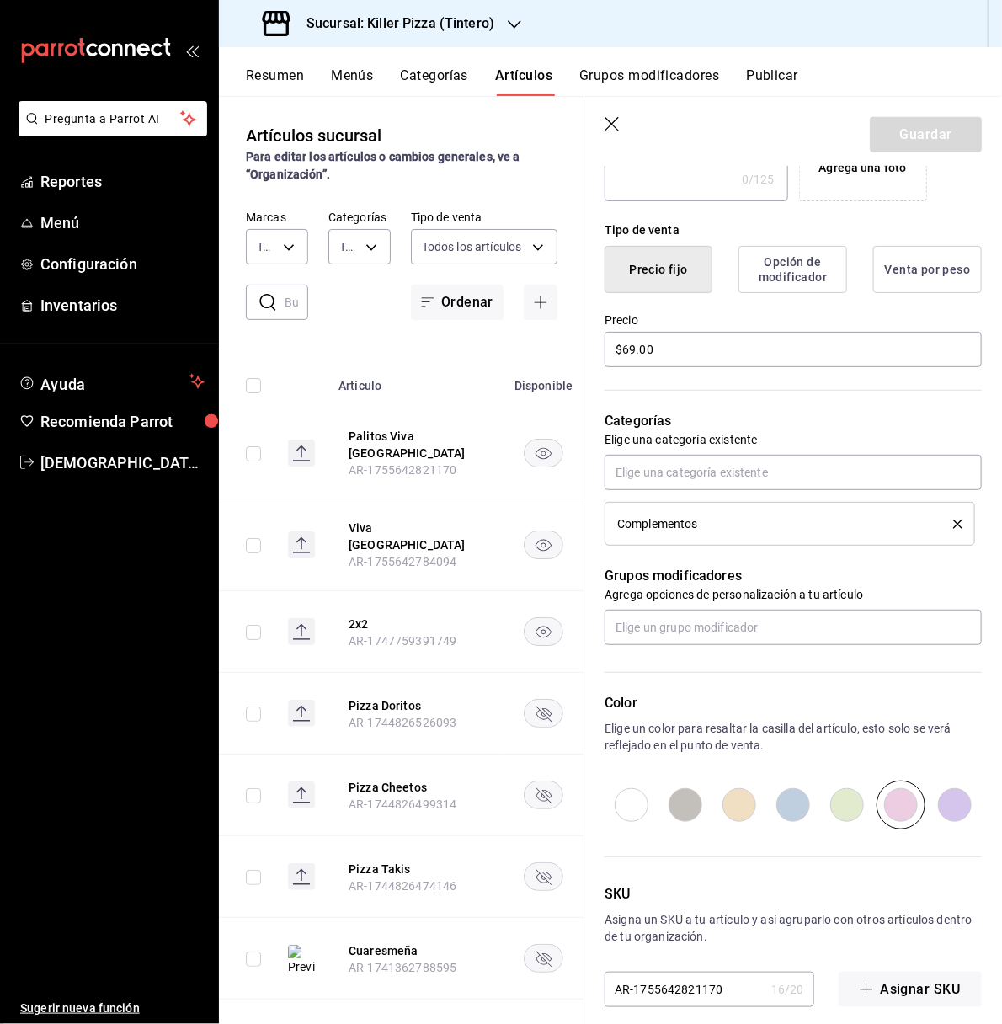
scroll to position [377, 0]
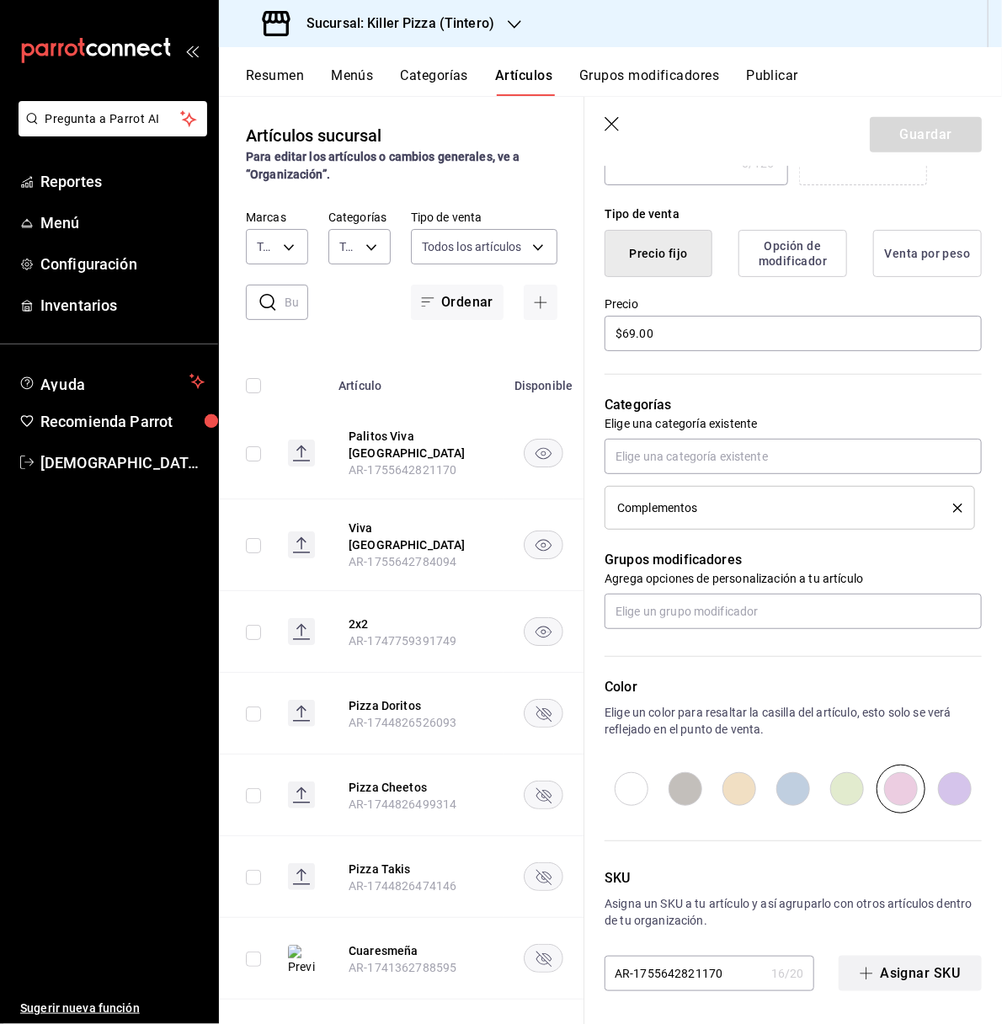
click at [878, 972] on button "Asignar SKU" at bounding box center [910, 973] width 143 height 35
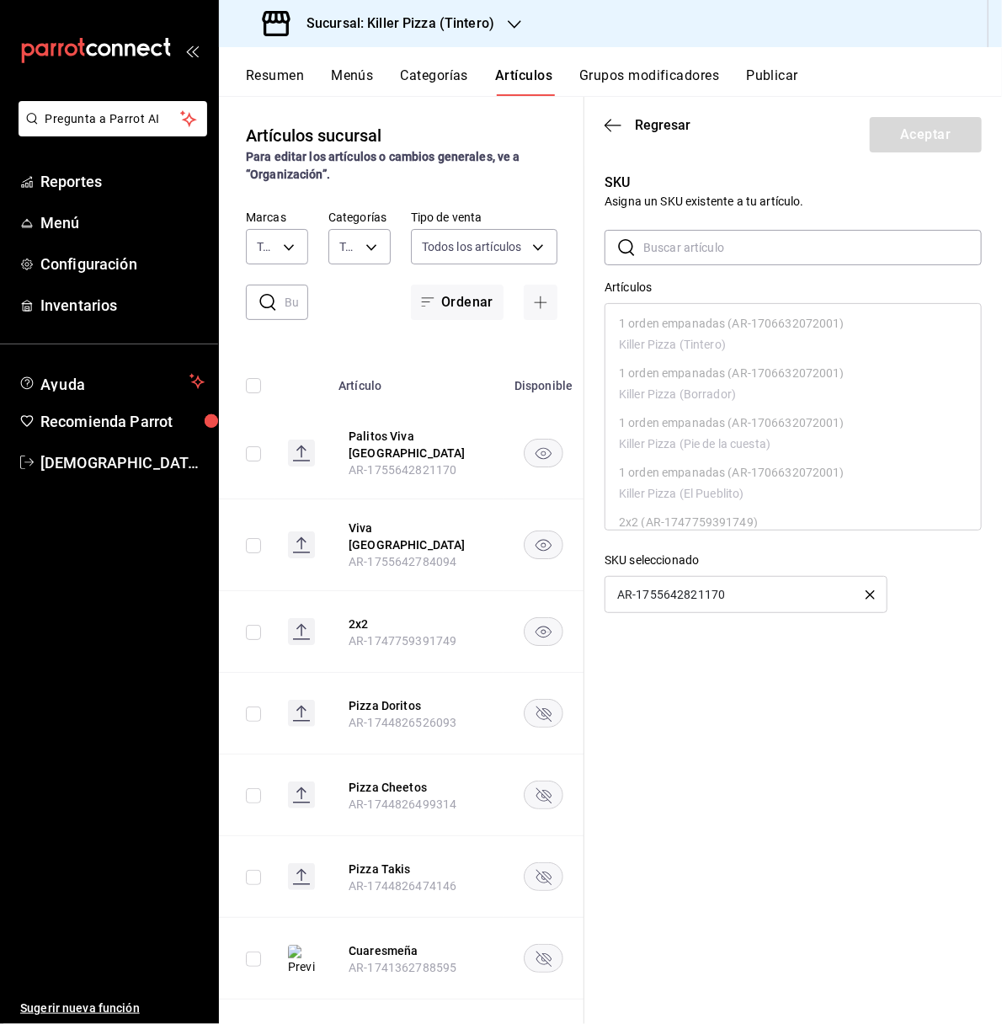
click at [866, 595] on icon "button" at bounding box center [869, 594] width 9 height 9
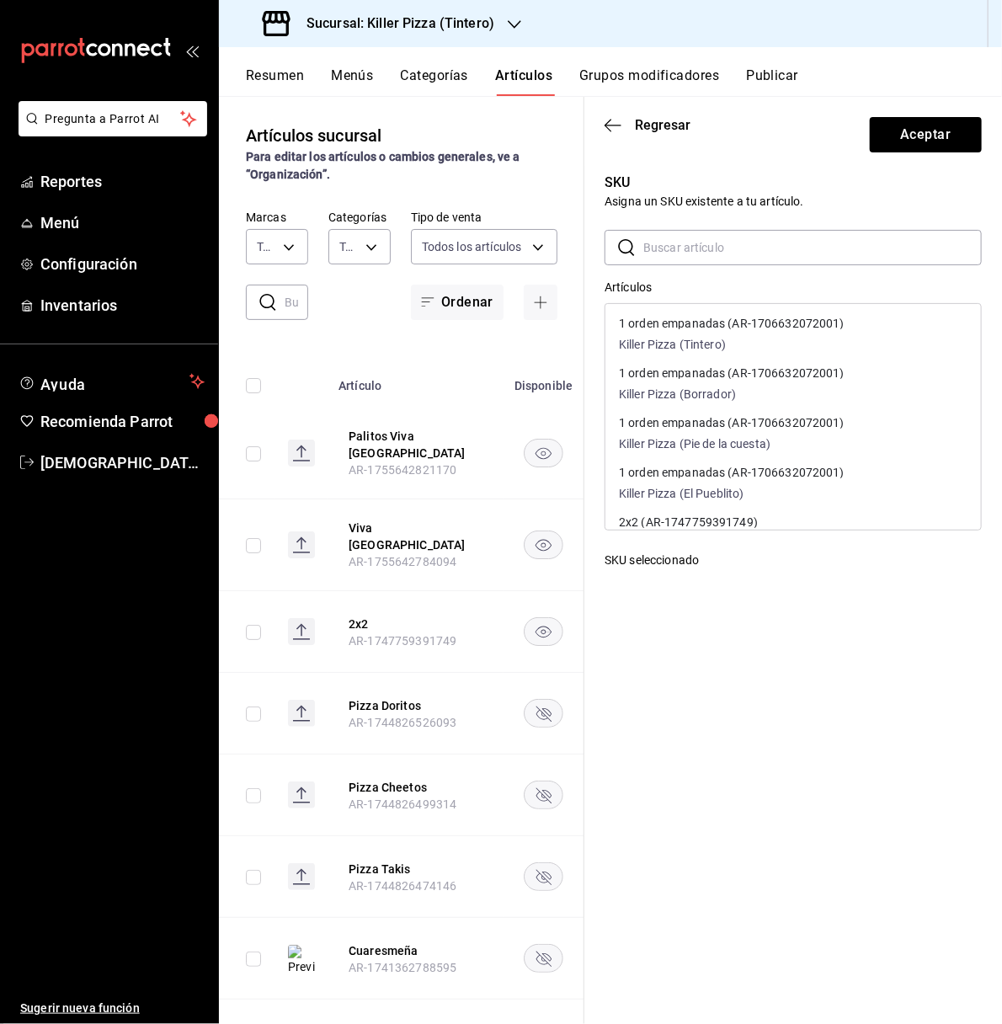
click at [604, 130] on header "Regresar Aceptar" at bounding box center [793, 131] width 418 height 69
click at [612, 123] on icon "button" at bounding box center [612, 125] width 17 height 15
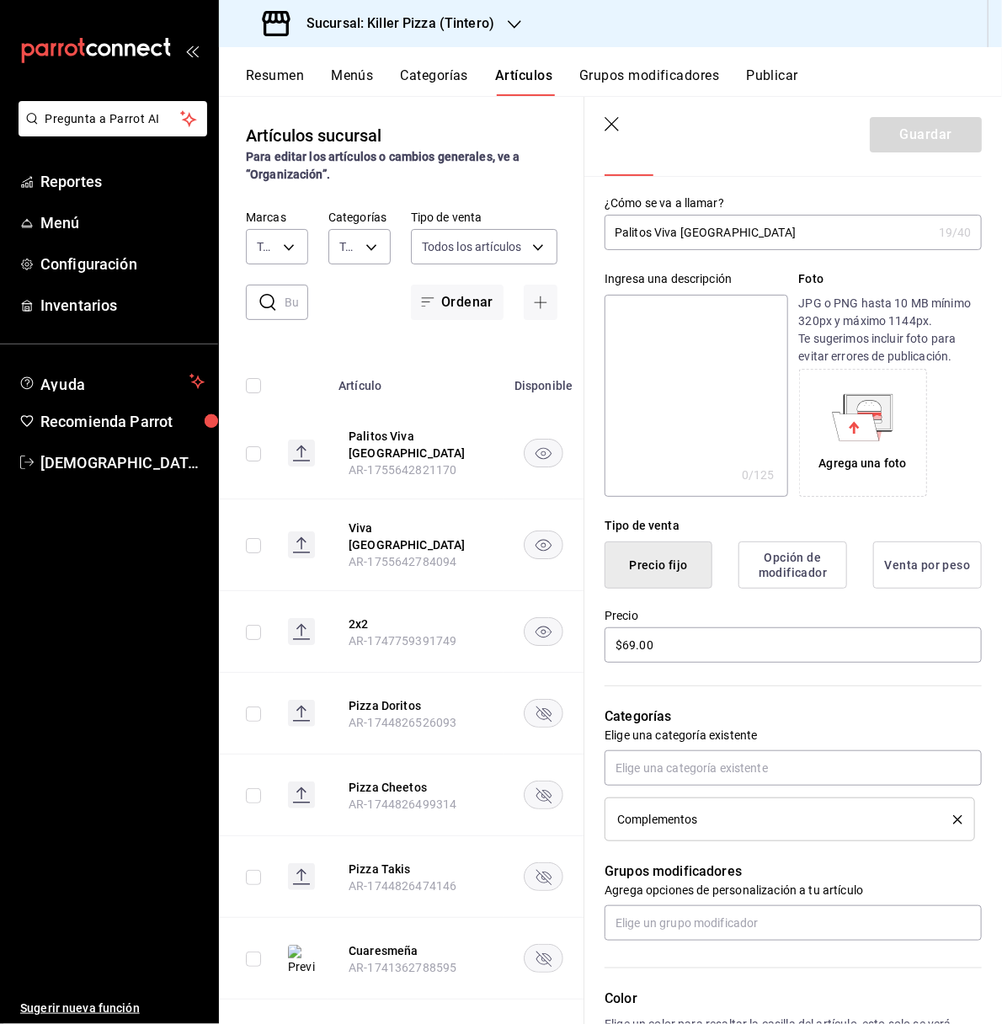
scroll to position [0, 0]
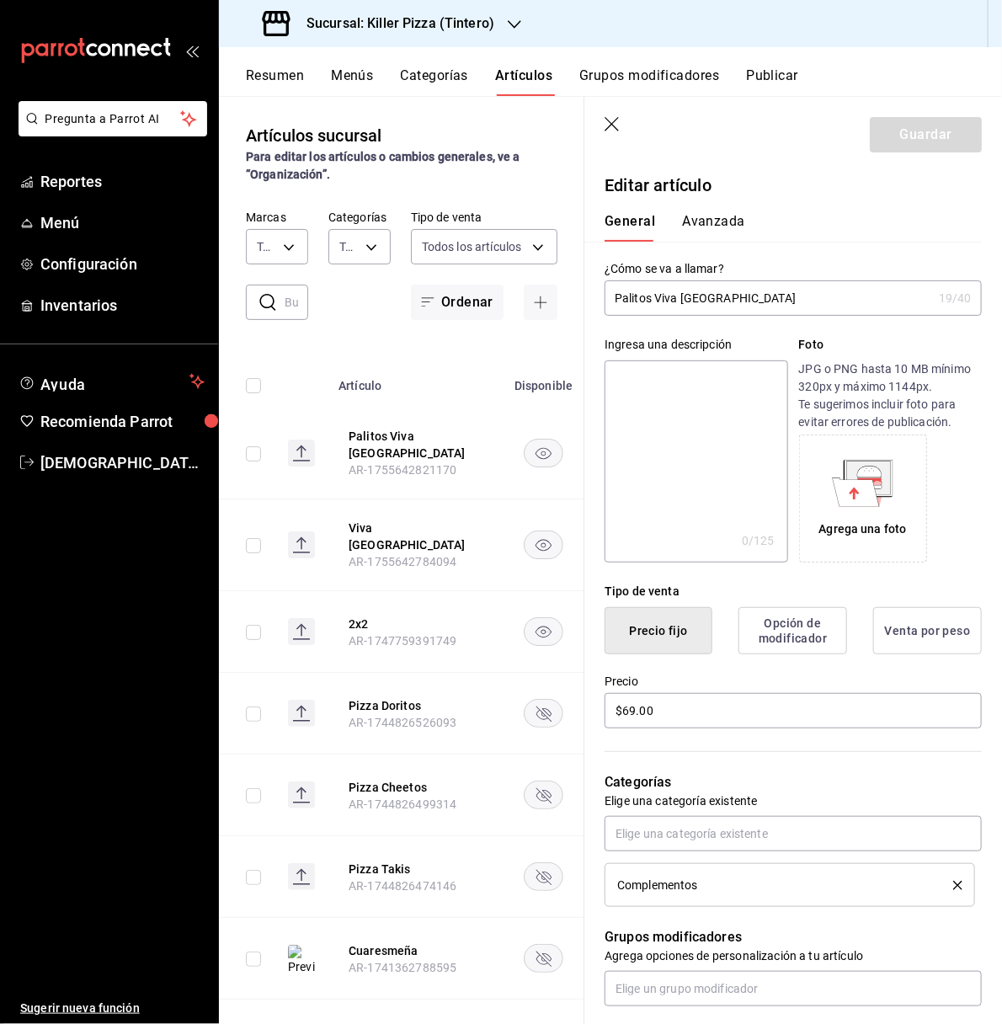
click at [623, 125] on header "Guardar" at bounding box center [793, 131] width 418 height 69
click at [608, 125] on icon "button" at bounding box center [612, 125] width 17 height 17
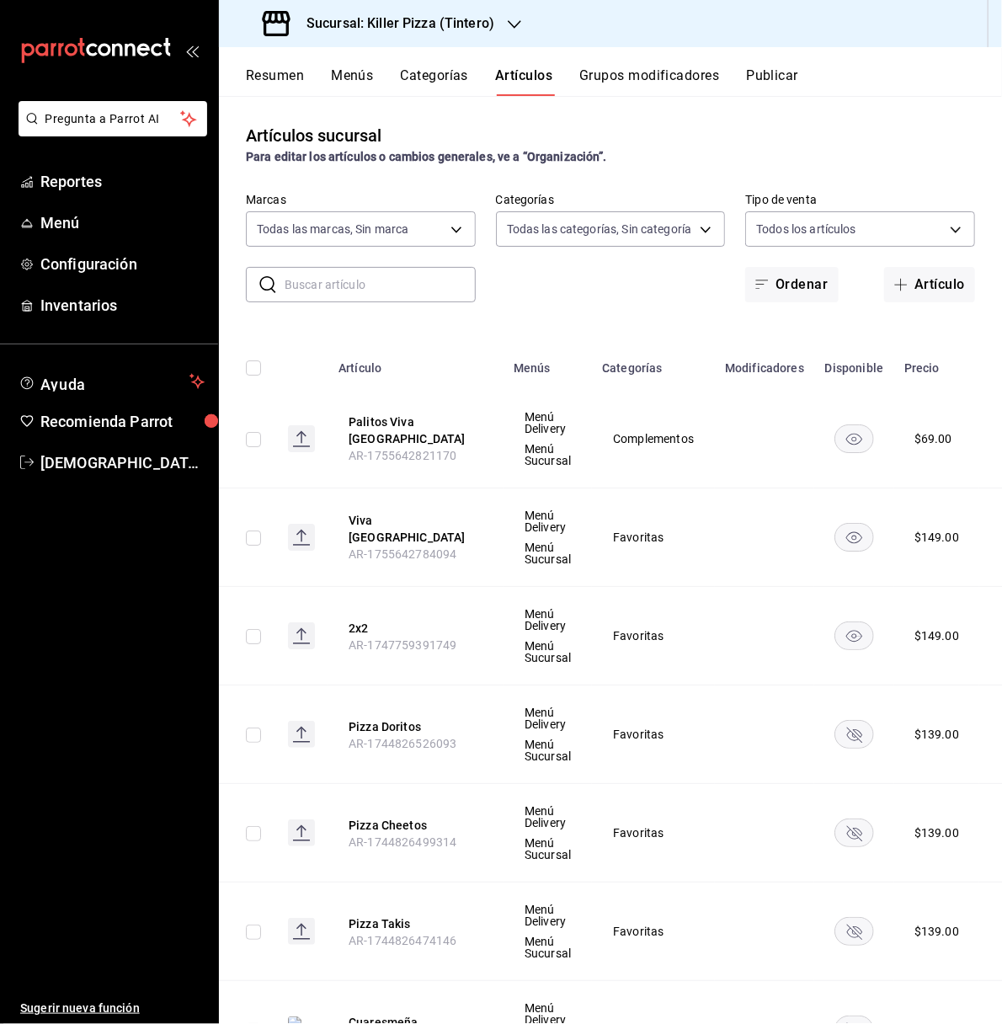
click at [494, 24] on div "Sucursal: Killer Pizza (Tintero)" at bounding box center [380, 23] width 296 height 47
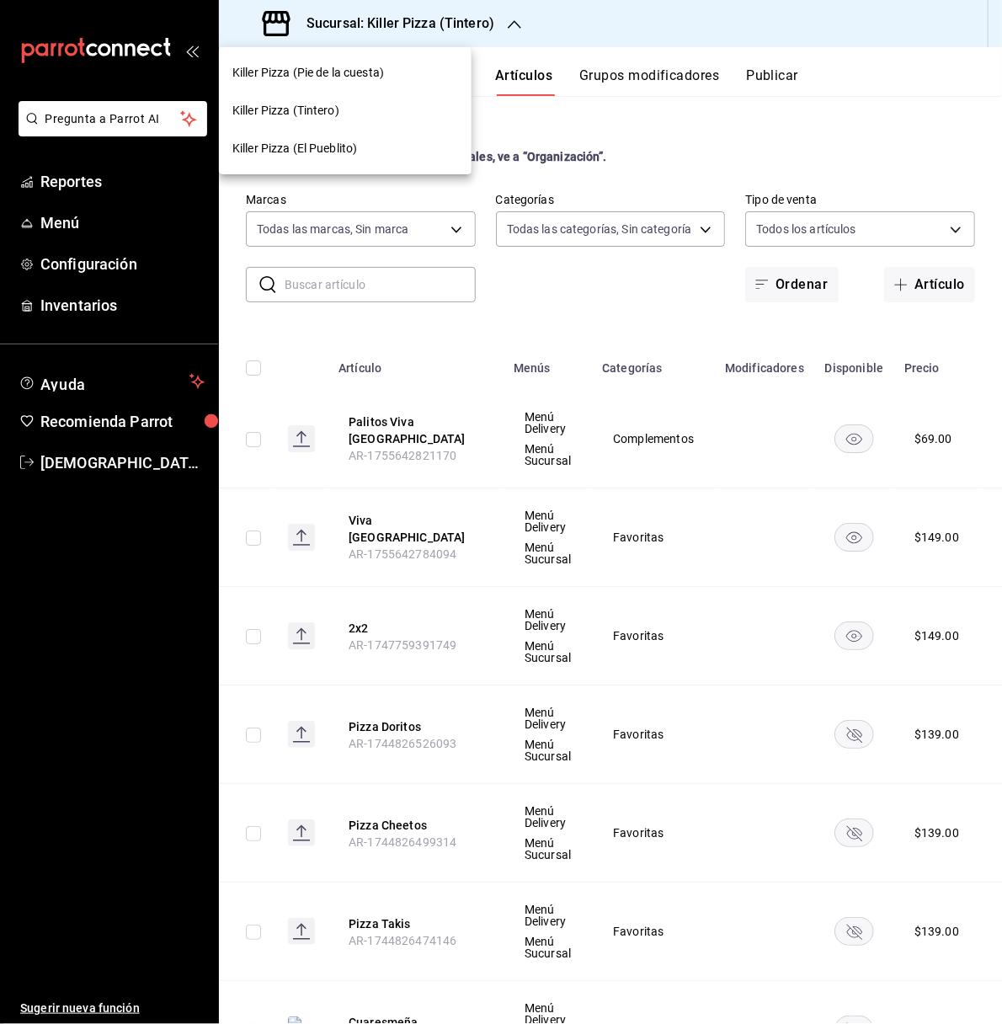
click at [435, 69] on div "Killer Pizza (Pie de la cuesta)" at bounding box center [345, 73] width 226 height 18
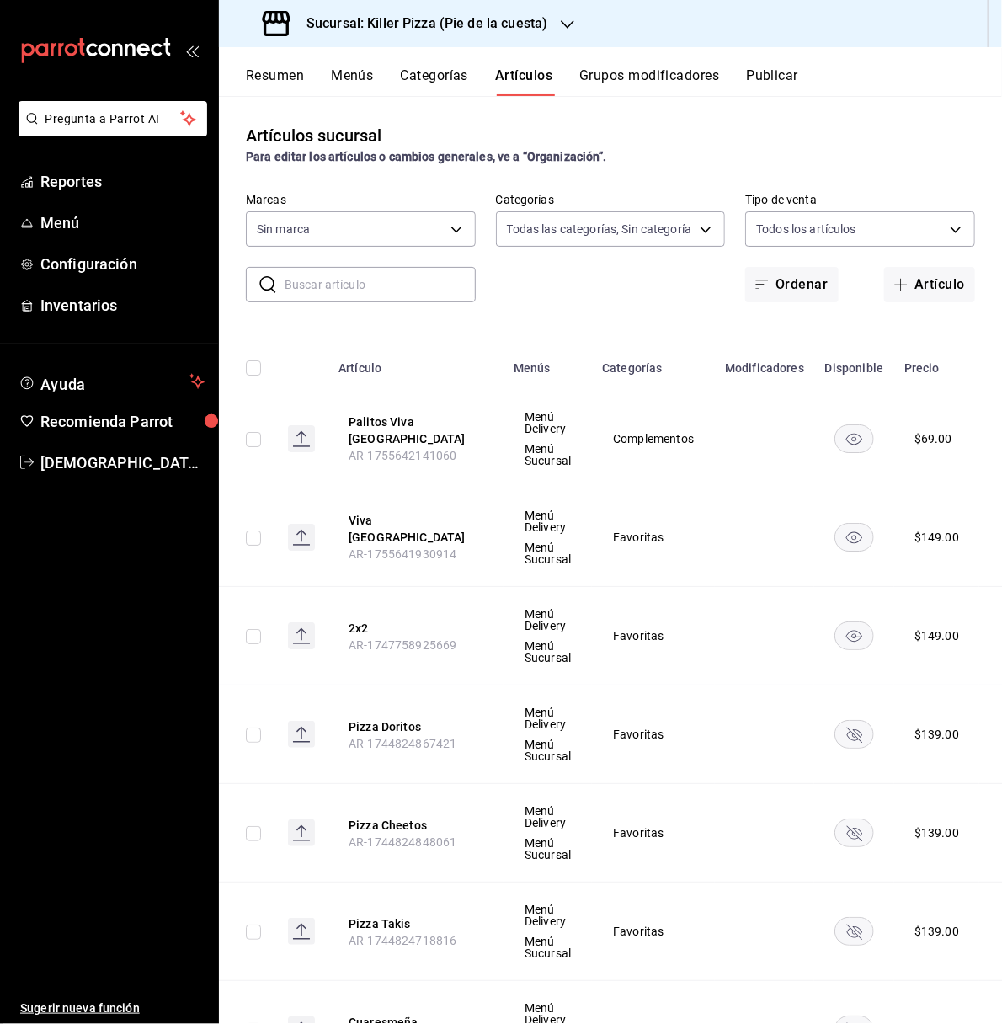
type input "9f4ba7ec-e98d-42d8-ba84-5fe72b9cc251,1d4d0d72-0d46-438f-8575-3b51557a0eae,2ef20…"
type input "97b2576e-4050-4013-adba-09120c95d758"
click at [538, 20] on h3 "Sucursal: Killer Pizza (Pie de la cuesta)" at bounding box center [420, 23] width 254 height 20
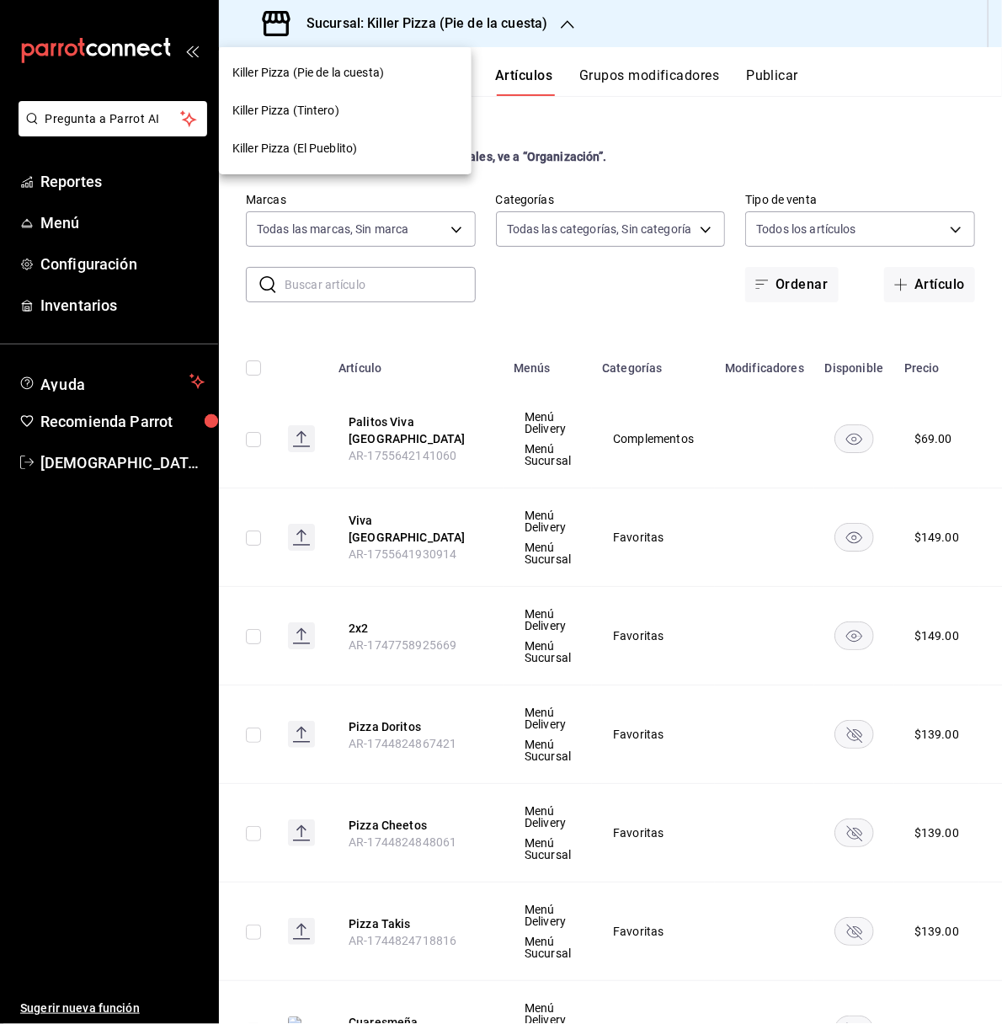
click at [375, 109] on div "Killer Pizza (Tintero)" at bounding box center [345, 111] width 226 height 18
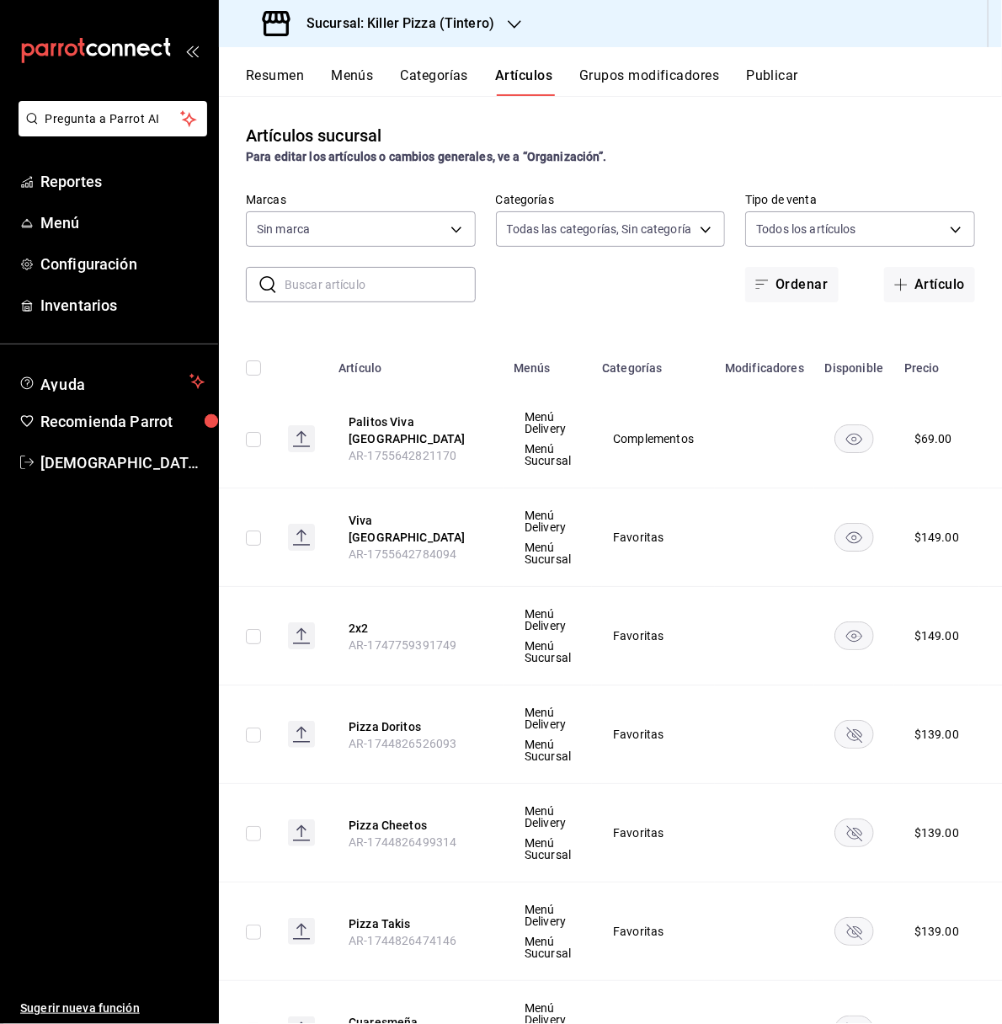
type input "bf70313e-1aa2-42c4-bd6f-1d0263dfdff1,512e0405-4084-4570-81c5-f347c3632263,26bb3…"
type input "99ecb05e-31c8-40d1-9dac-b3311b8fb307"
click at [306, 434] on rect at bounding box center [301, 438] width 27 height 27
click at [429, 429] on button "Palitos Viva [GEOGRAPHIC_DATA]" at bounding box center [416, 430] width 135 height 34
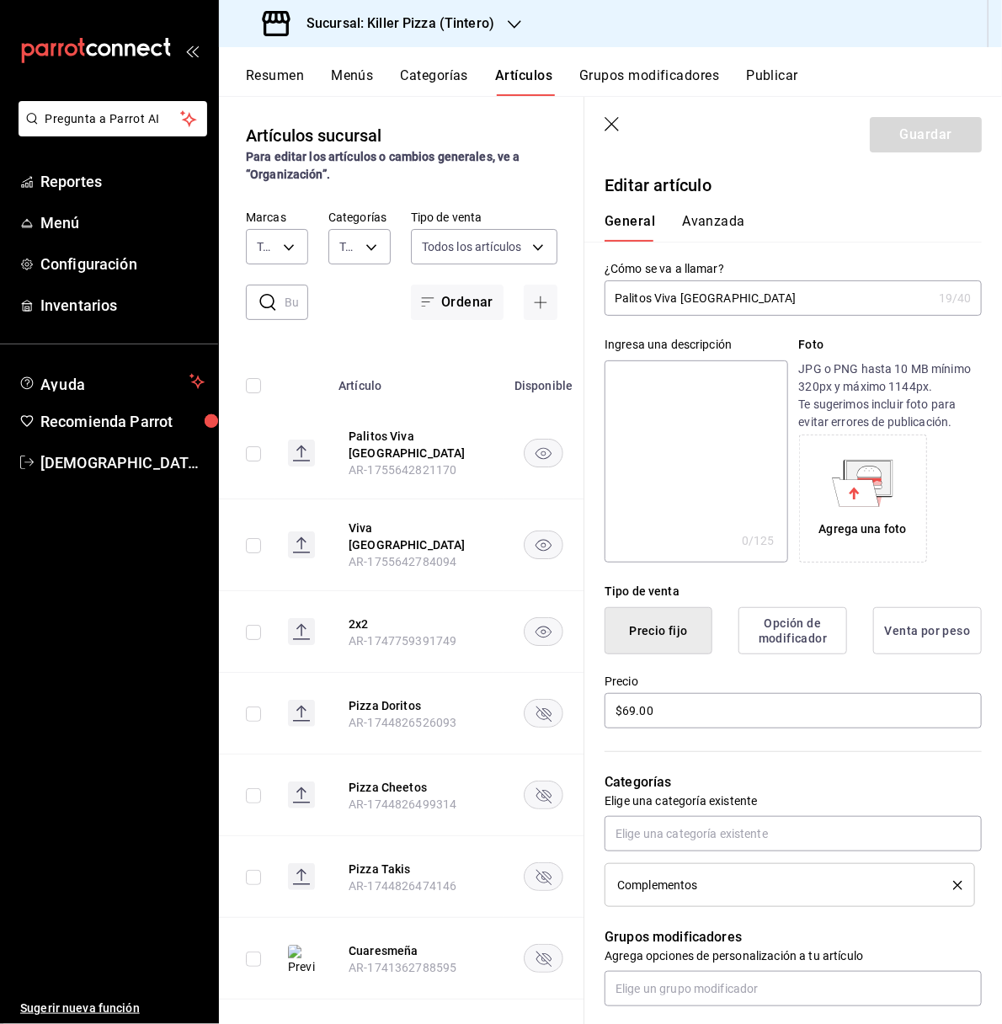
click at [617, 129] on icon "button" at bounding box center [611, 124] width 14 height 14
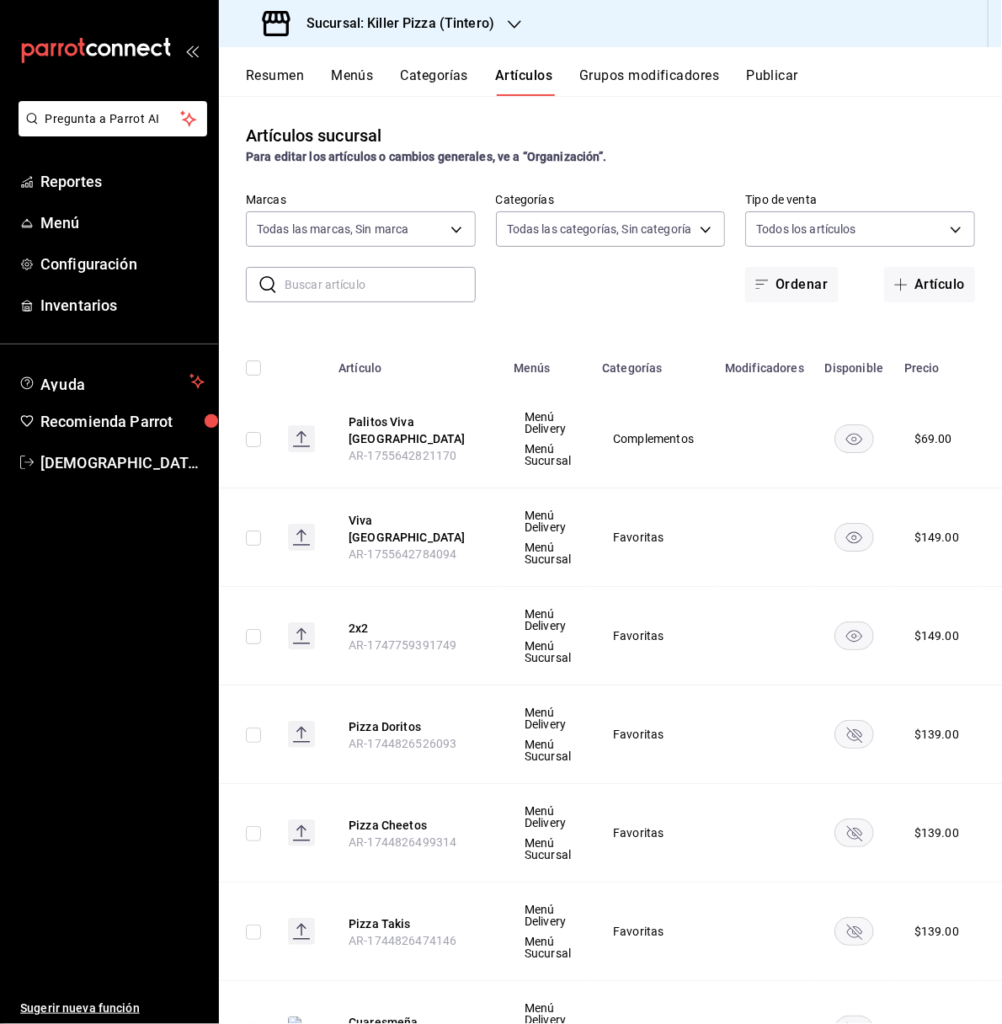
click at [501, 17] on div "Sucursal: Killer Pizza (Tintero)" at bounding box center [380, 23] width 296 height 47
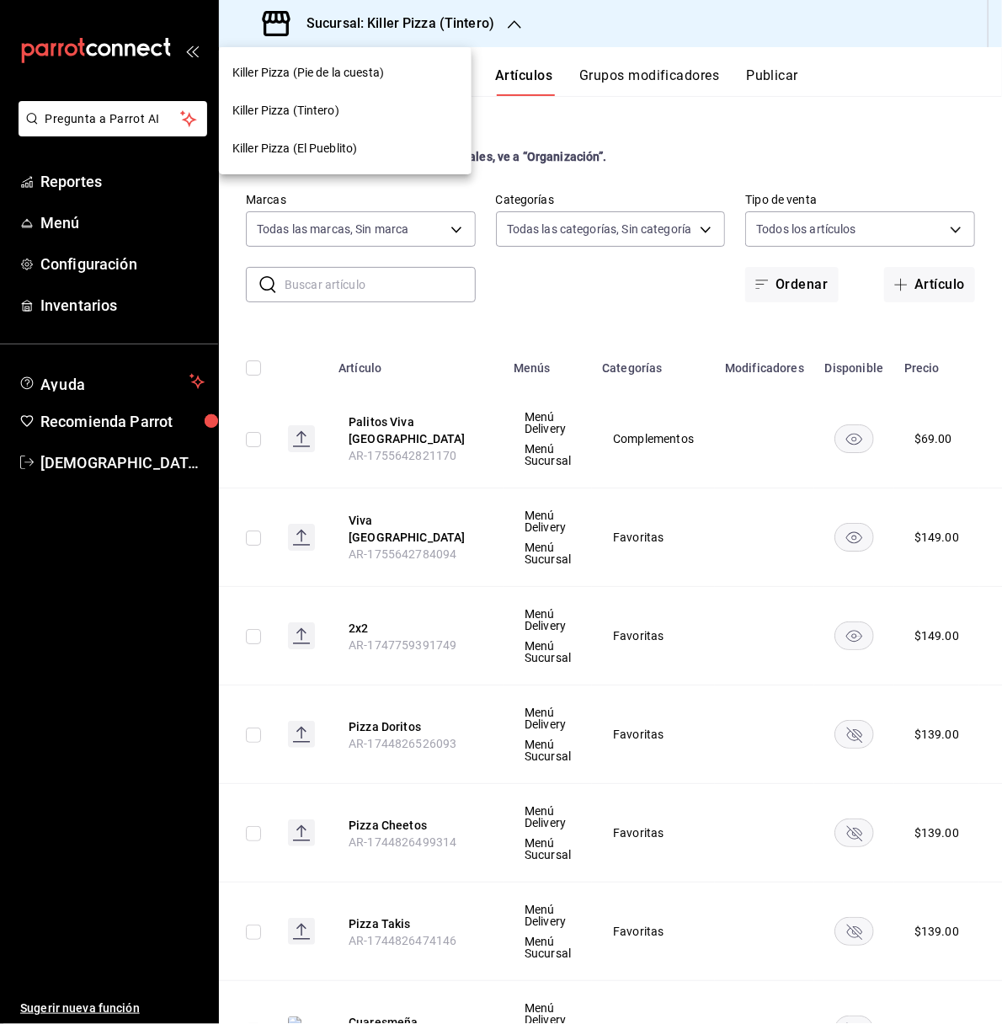
click at [392, 64] on div "Killer Pizza (Pie de la cuesta)" at bounding box center [345, 73] width 226 height 18
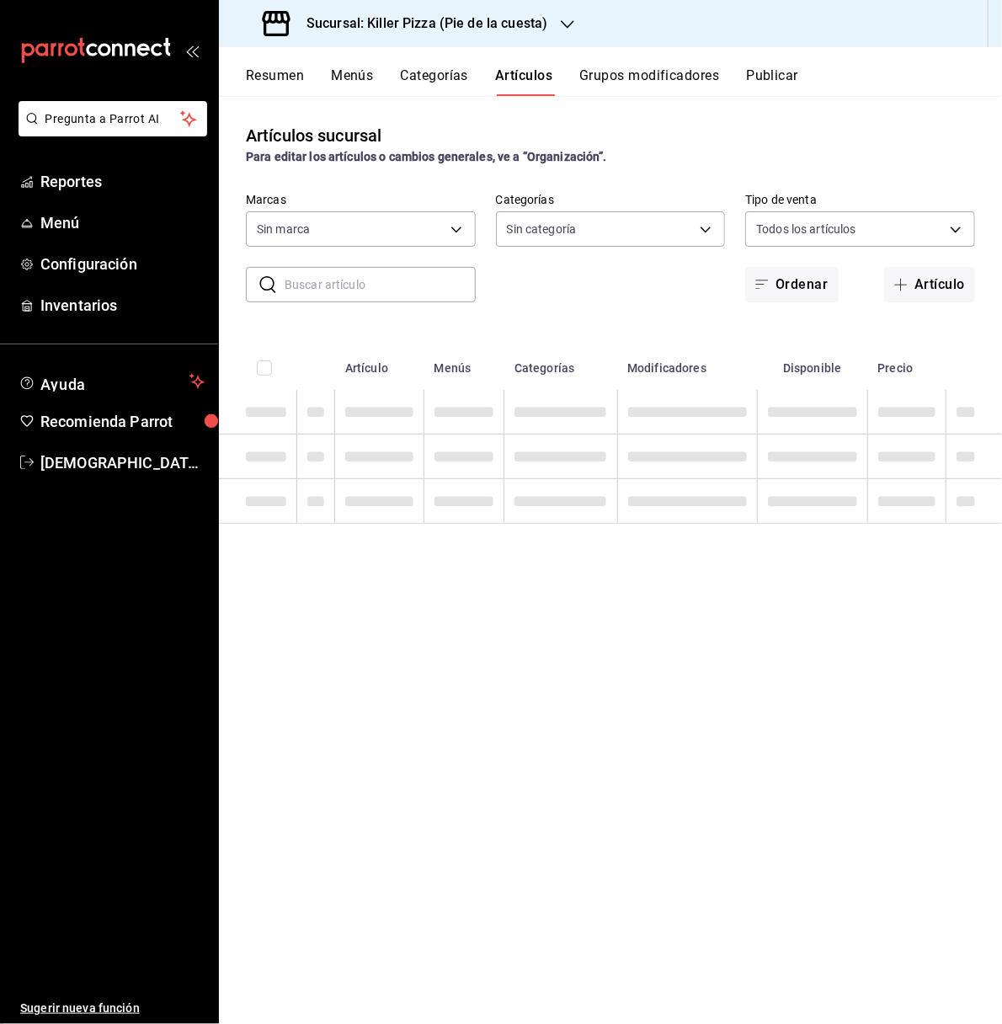
type input "9f4ba7ec-e98d-42d8-ba84-5fe72b9cc251,1d4d0d72-0d46-438f-8575-3b51557a0eae,2ef20…"
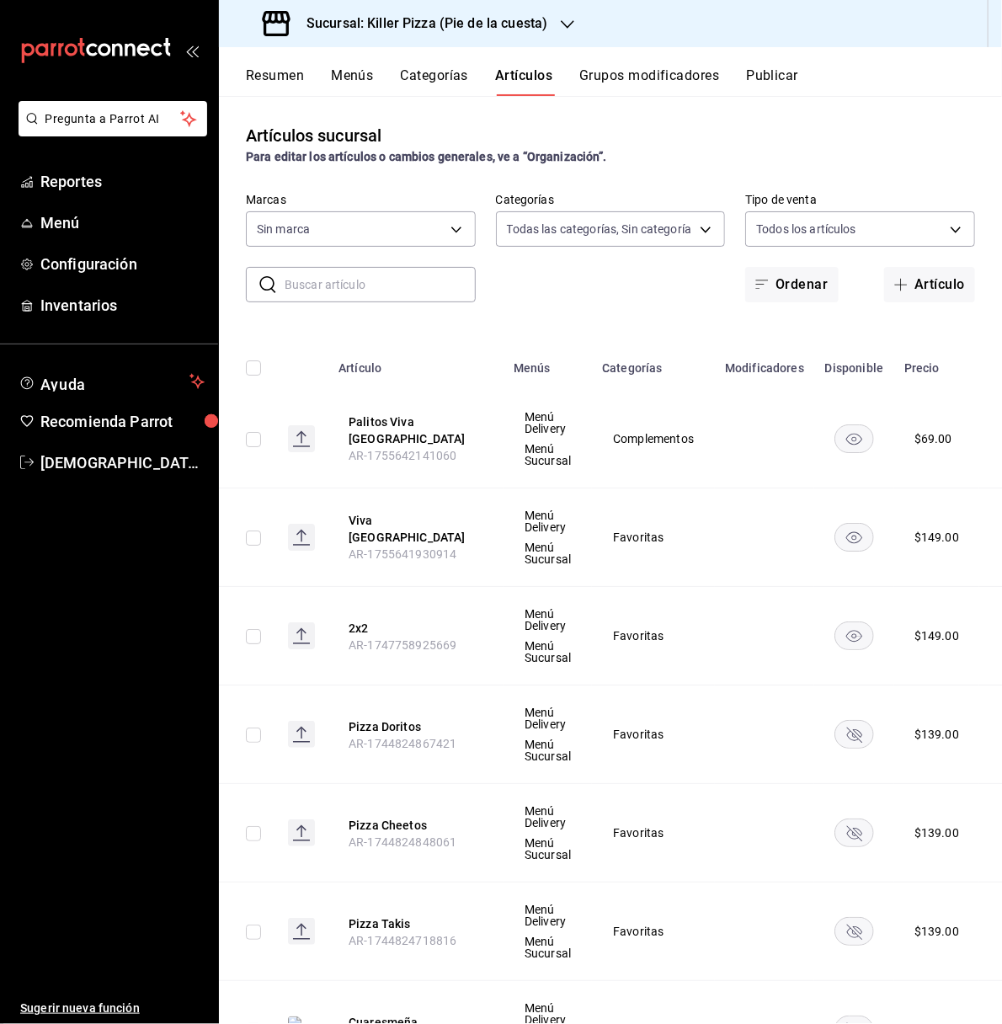
type input "97b2576e-4050-4013-adba-09120c95d758"
click at [531, 25] on h3 "Sucursal: Killer Pizza (Pie de la cuesta)" at bounding box center [420, 23] width 254 height 20
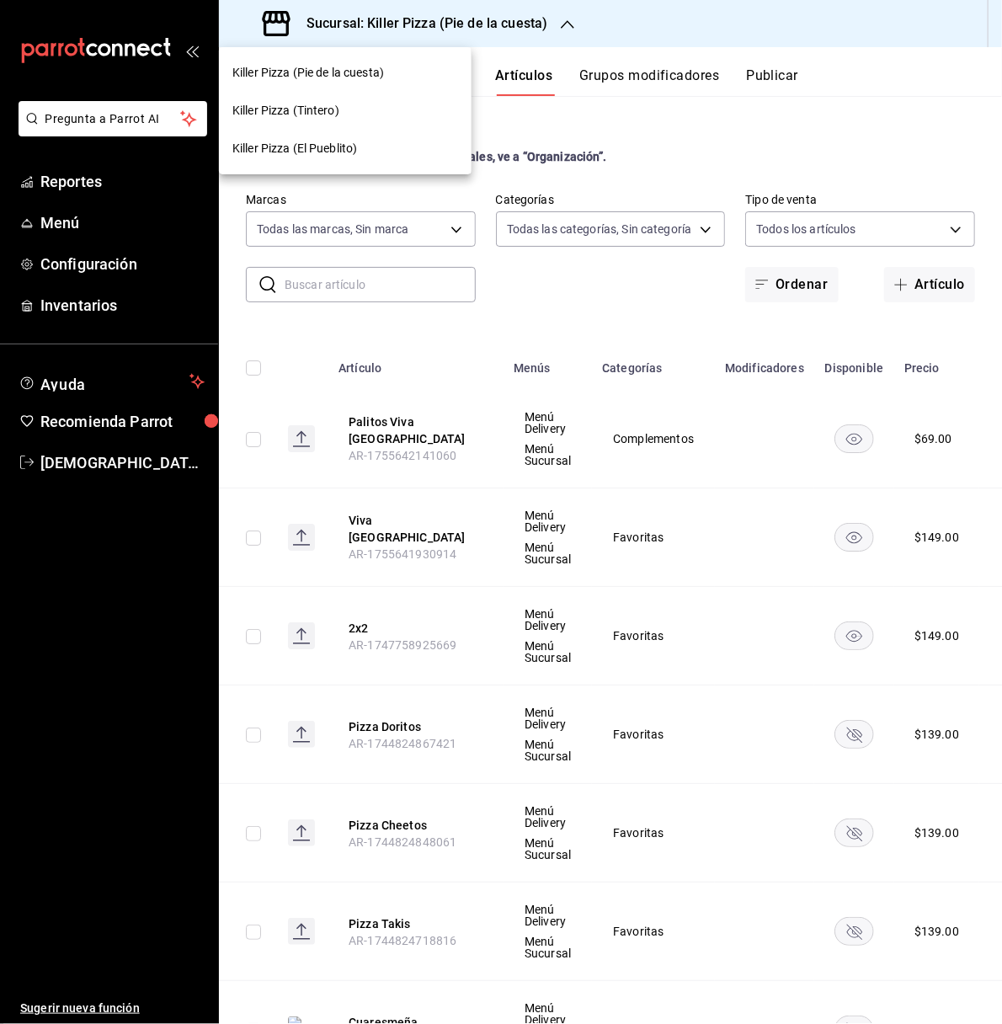
click at [392, 106] on div "Killer Pizza (Tintero)" at bounding box center [345, 111] width 226 height 18
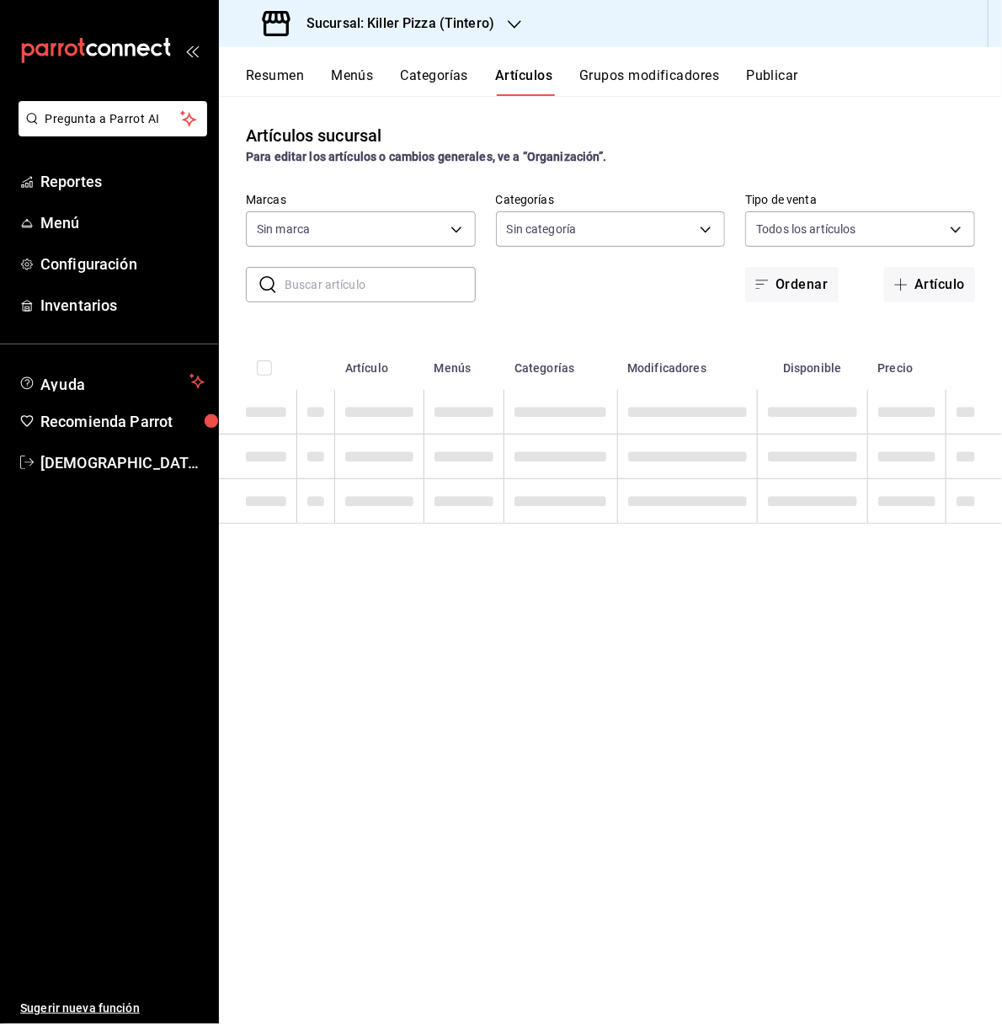
type input "bf70313e-1aa2-42c4-bd6f-1d0263dfdff1,512e0405-4084-4570-81c5-f347c3632263,26bb3…"
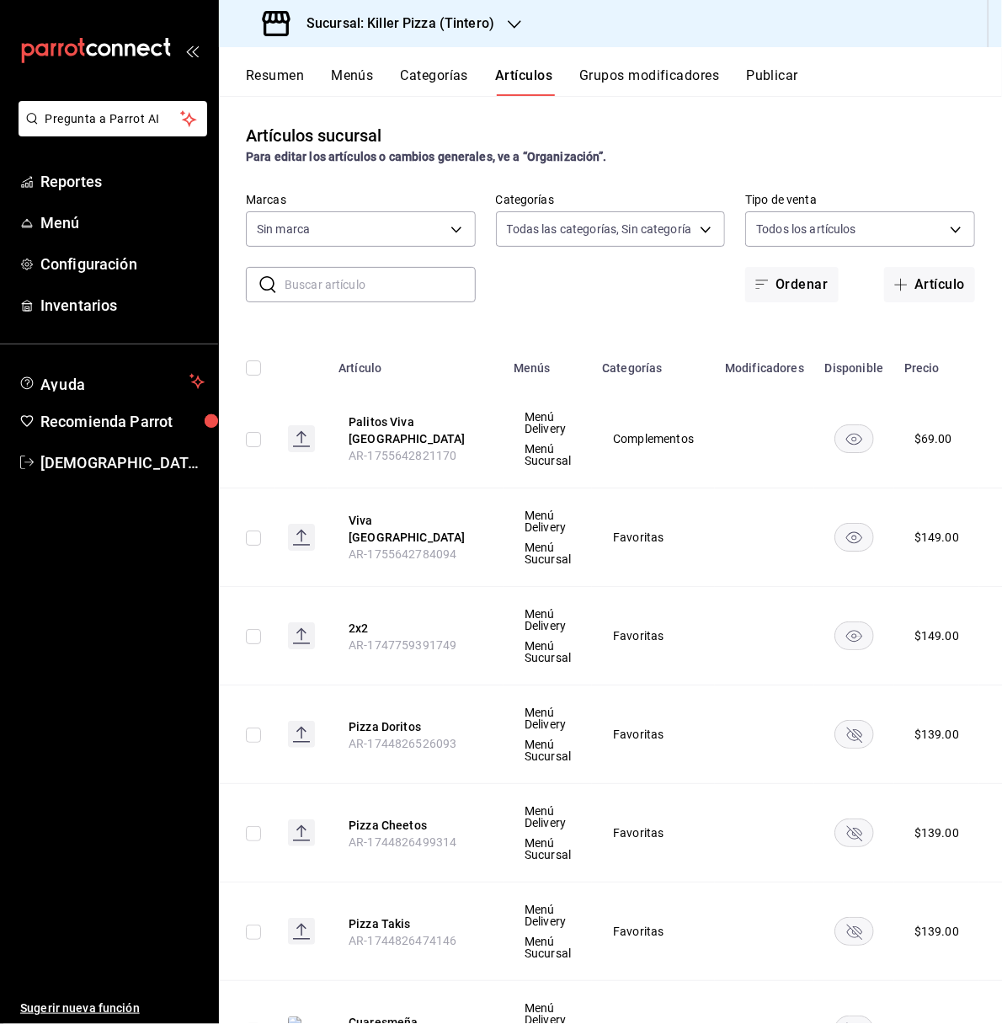
type input "99ecb05e-31c8-40d1-9dac-b3311b8fb307"
click at [415, 431] on button "Palitos Viva [GEOGRAPHIC_DATA]" at bounding box center [416, 430] width 135 height 34
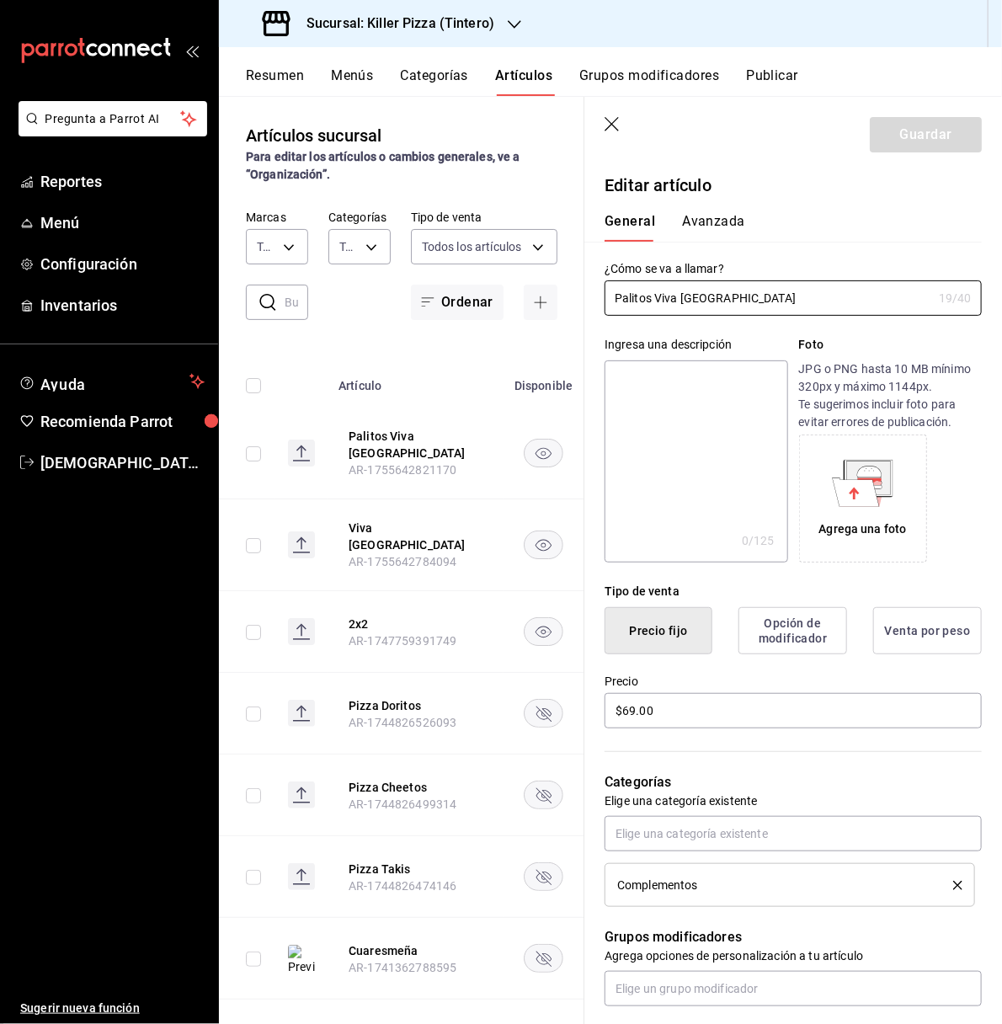
scroll to position [377, 0]
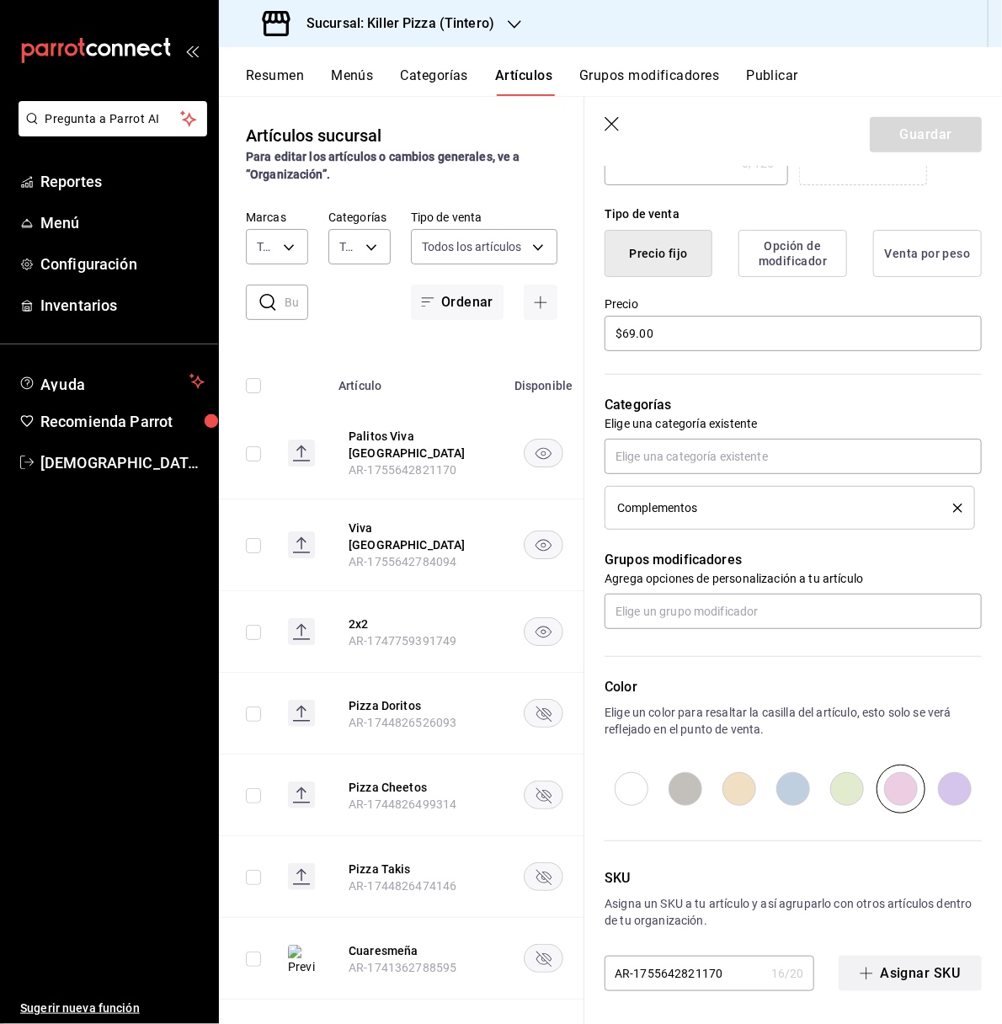
click at [860, 977] on icon "button" at bounding box center [866, 973] width 13 height 13
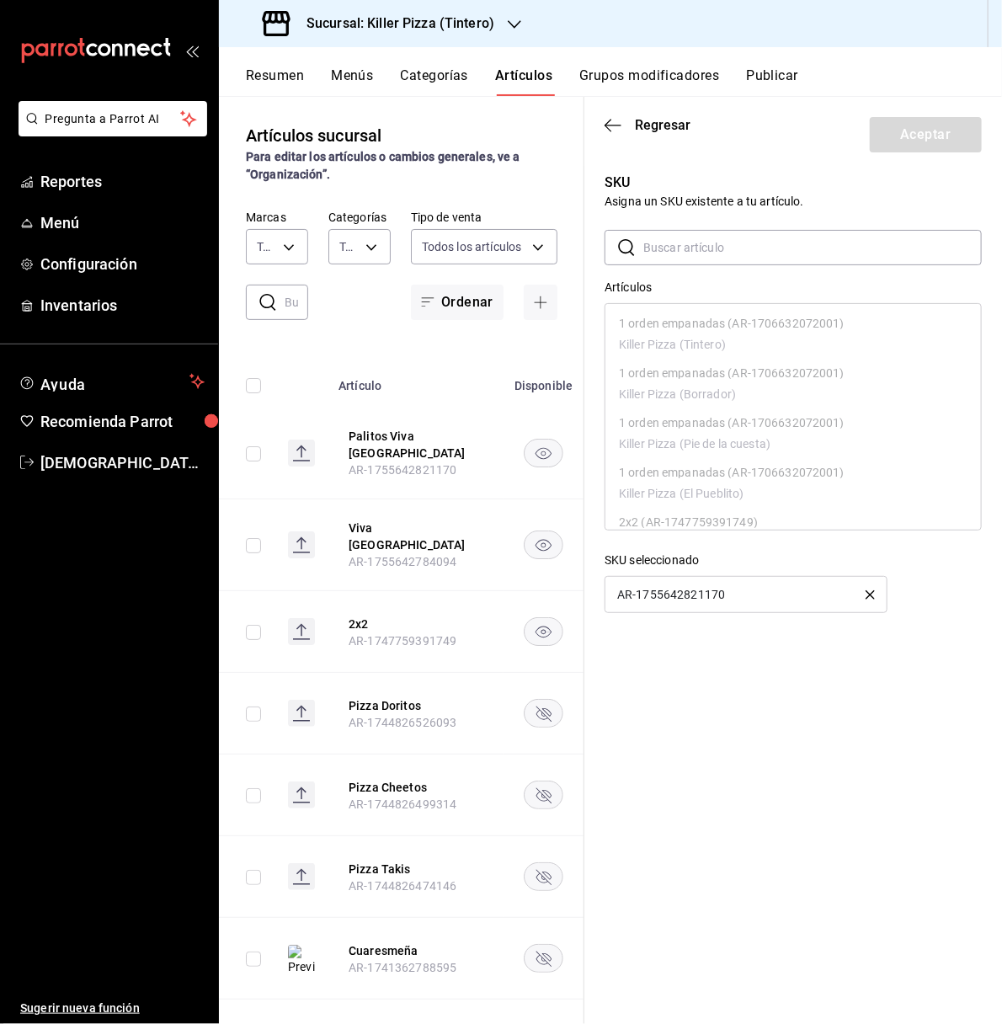
click at [871, 598] on icon "button" at bounding box center [869, 594] width 9 height 9
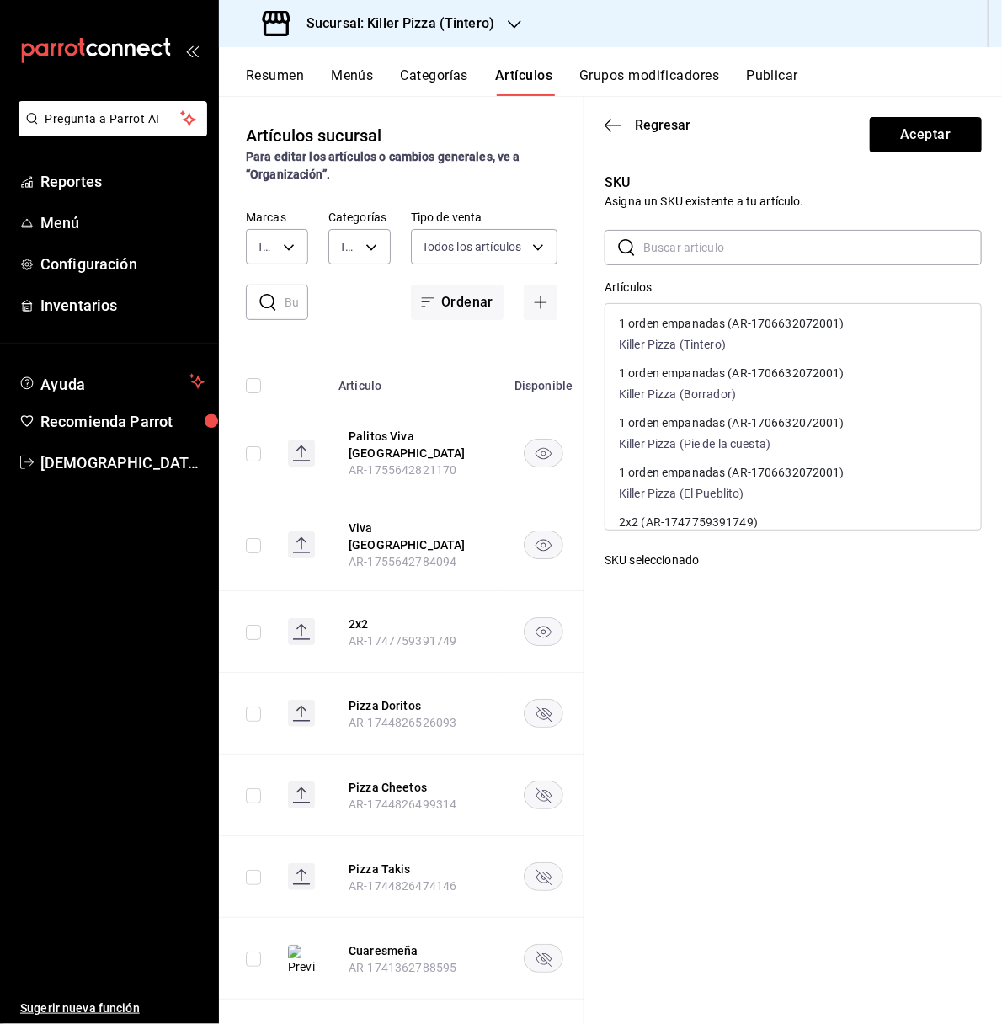
click at [799, 253] on input "text" at bounding box center [812, 248] width 338 height 34
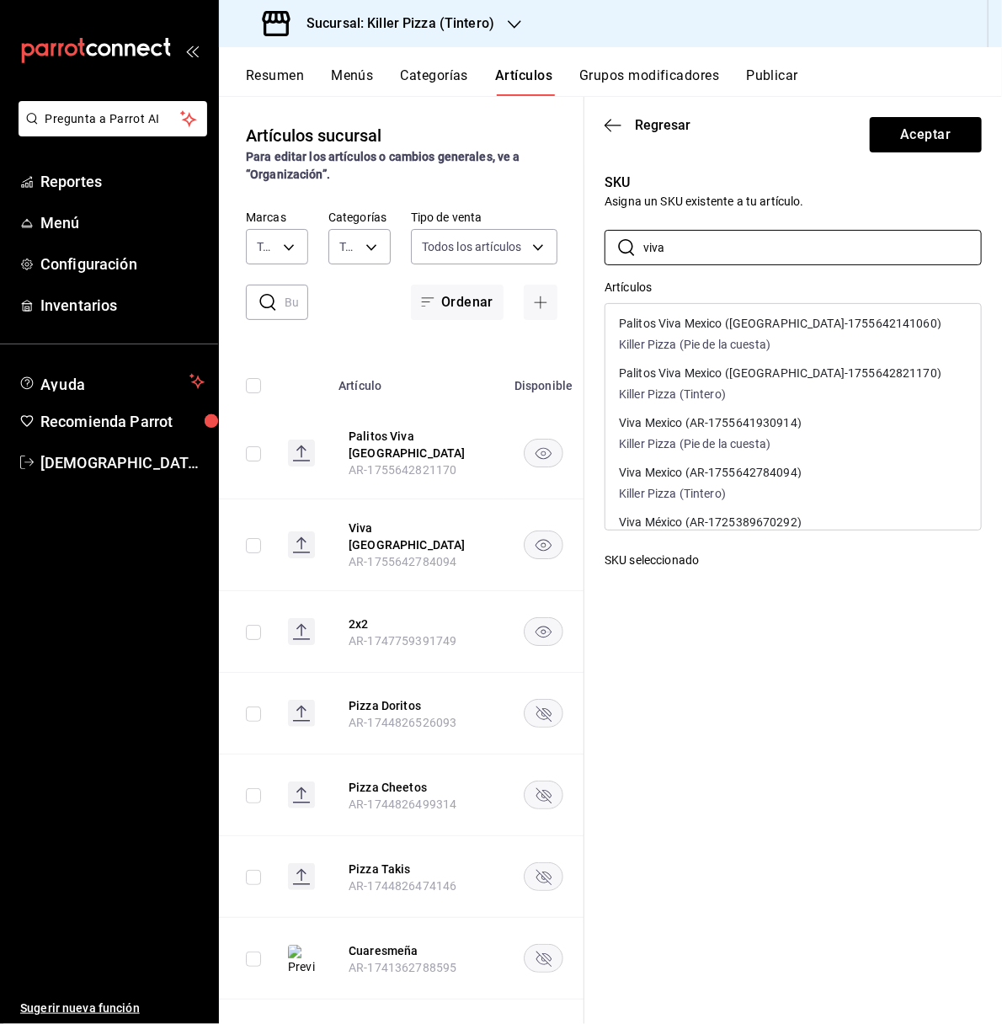
type input "viva"
click at [823, 341] on p "Killer Pizza (Pie de la cuesta)" at bounding box center [780, 345] width 322 height 18
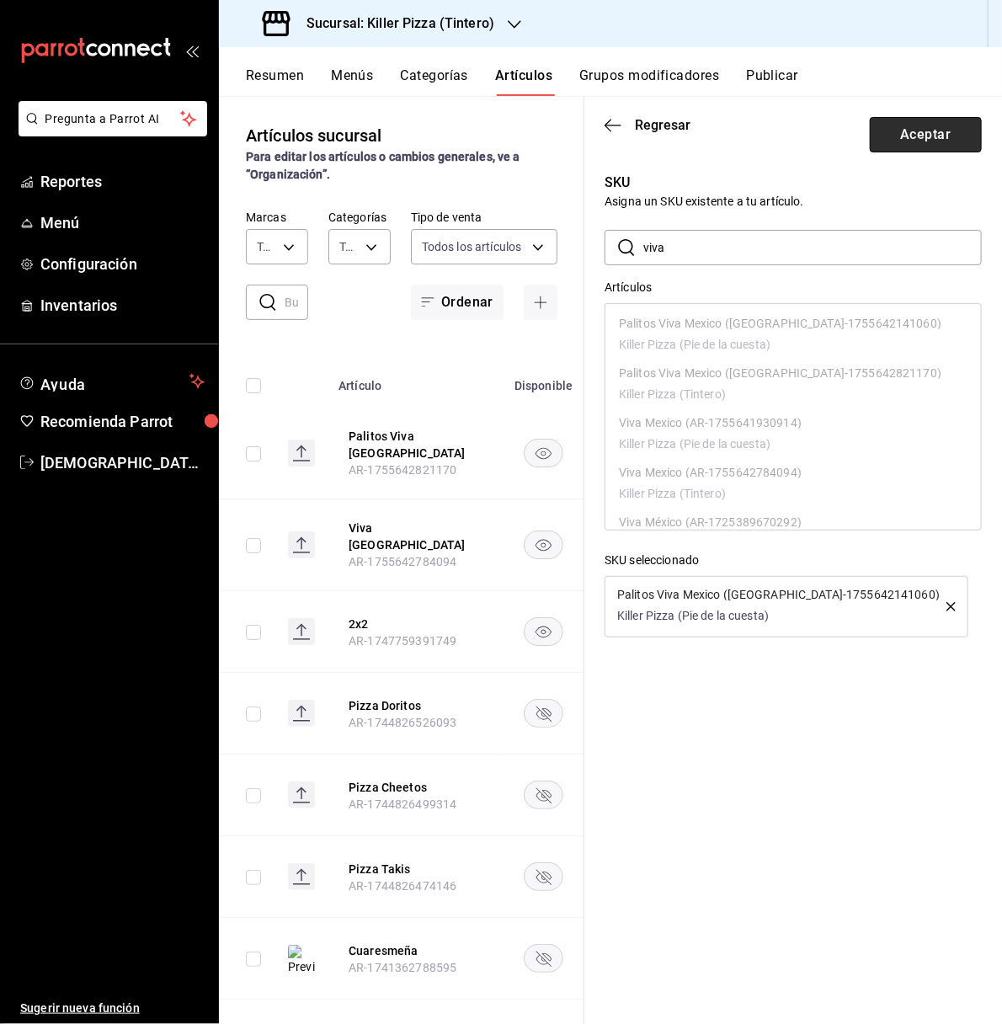
click at [923, 138] on button "Aceptar" at bounding box center [926, 134] width 112 height 35
type input "AR-1755642141060"
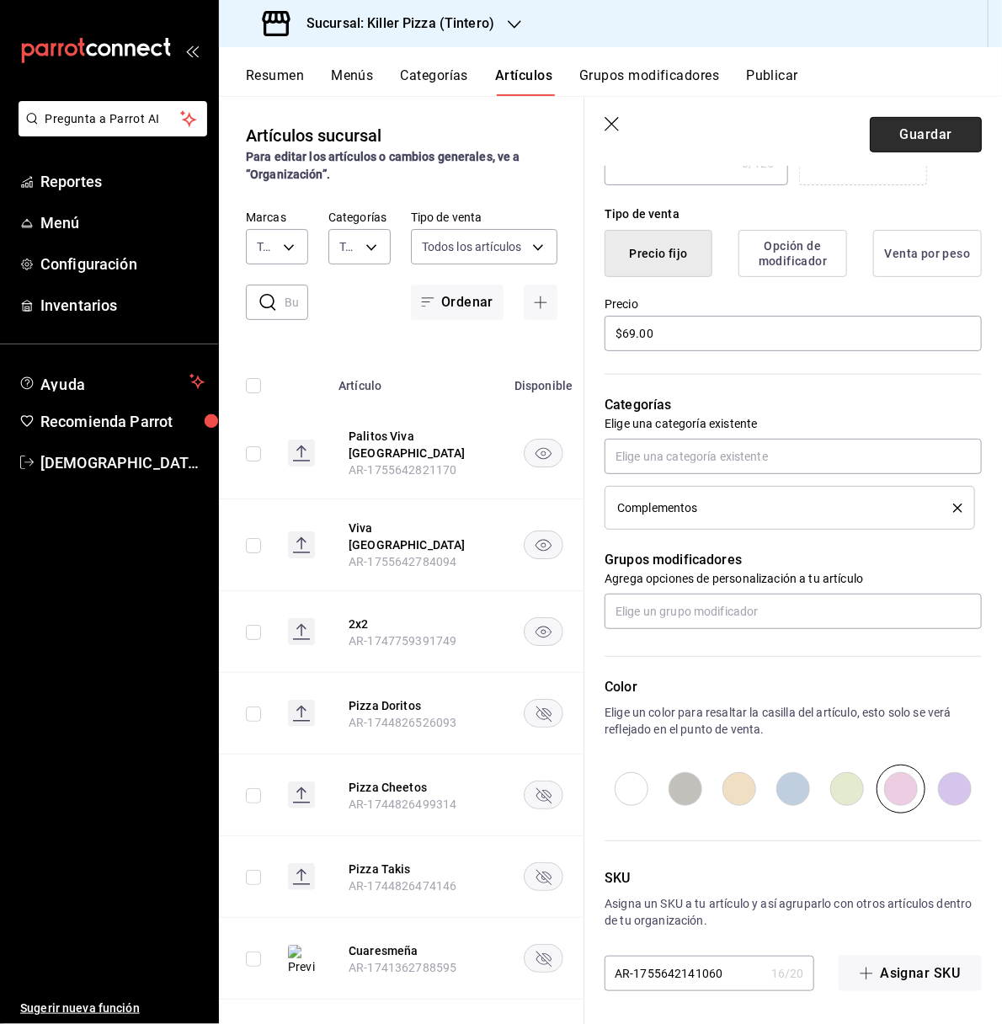
click at [911, 131] on button "Guardar" at bounding box center [926, 134] width 112 height 35
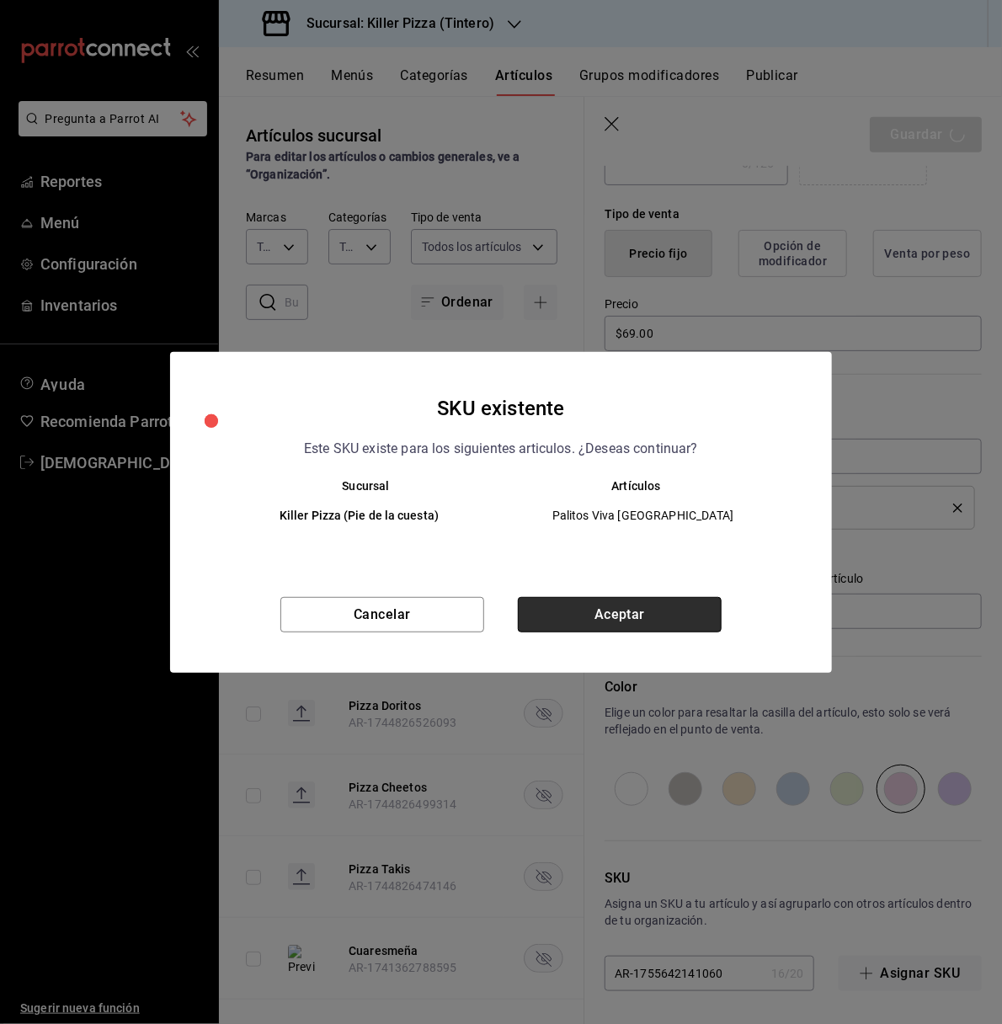
click at [578, 614] on button "Aceptar" at bounding box center [620, 614] width 204 height 35
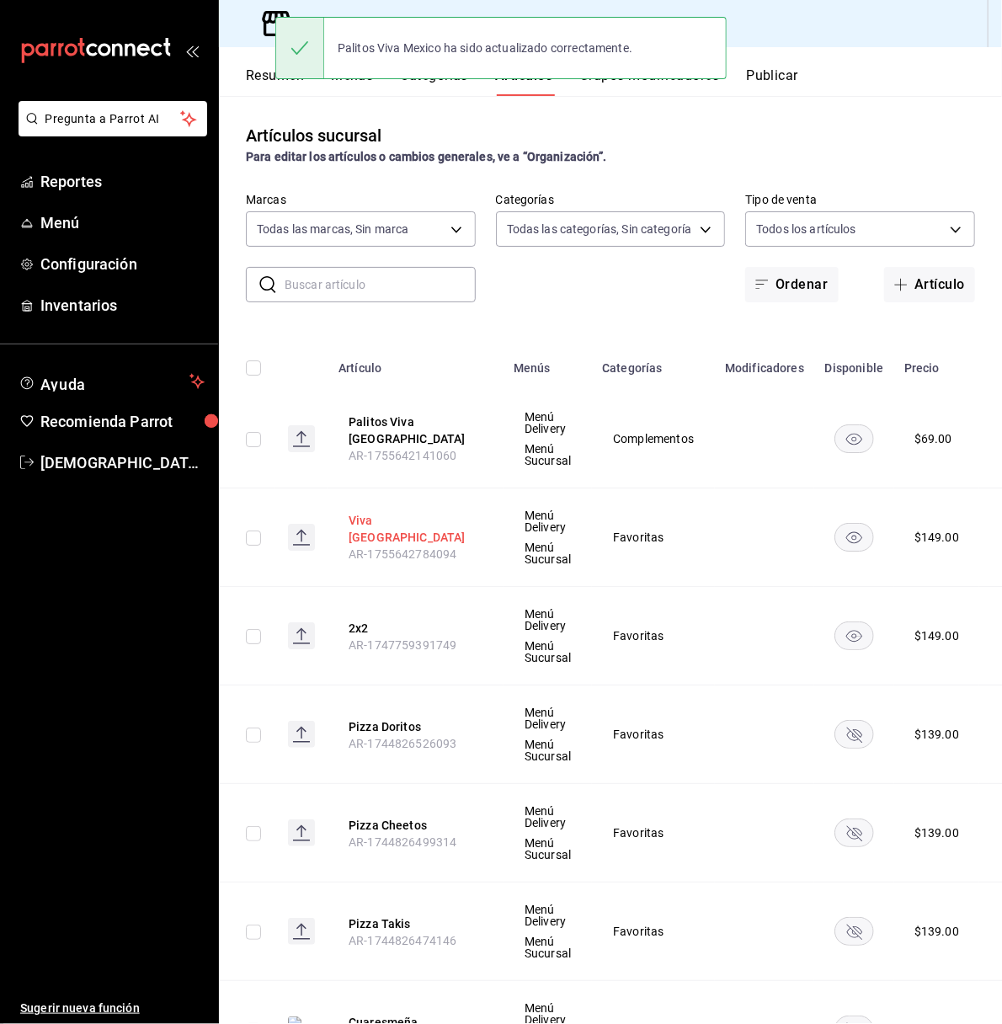
click at [392, 525] on button "Viva Mexico" at bounding box center [416, 529] width 135 height 34
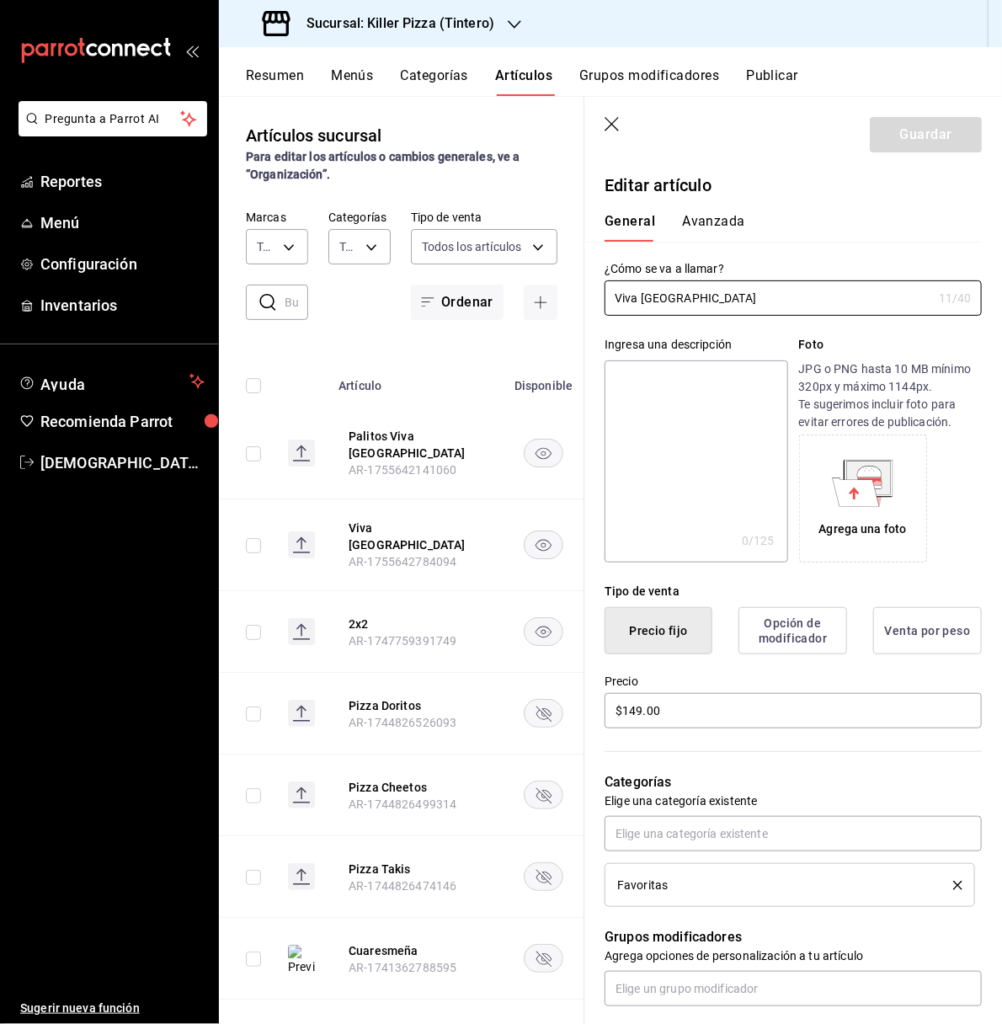
scroll to position [377, 0]
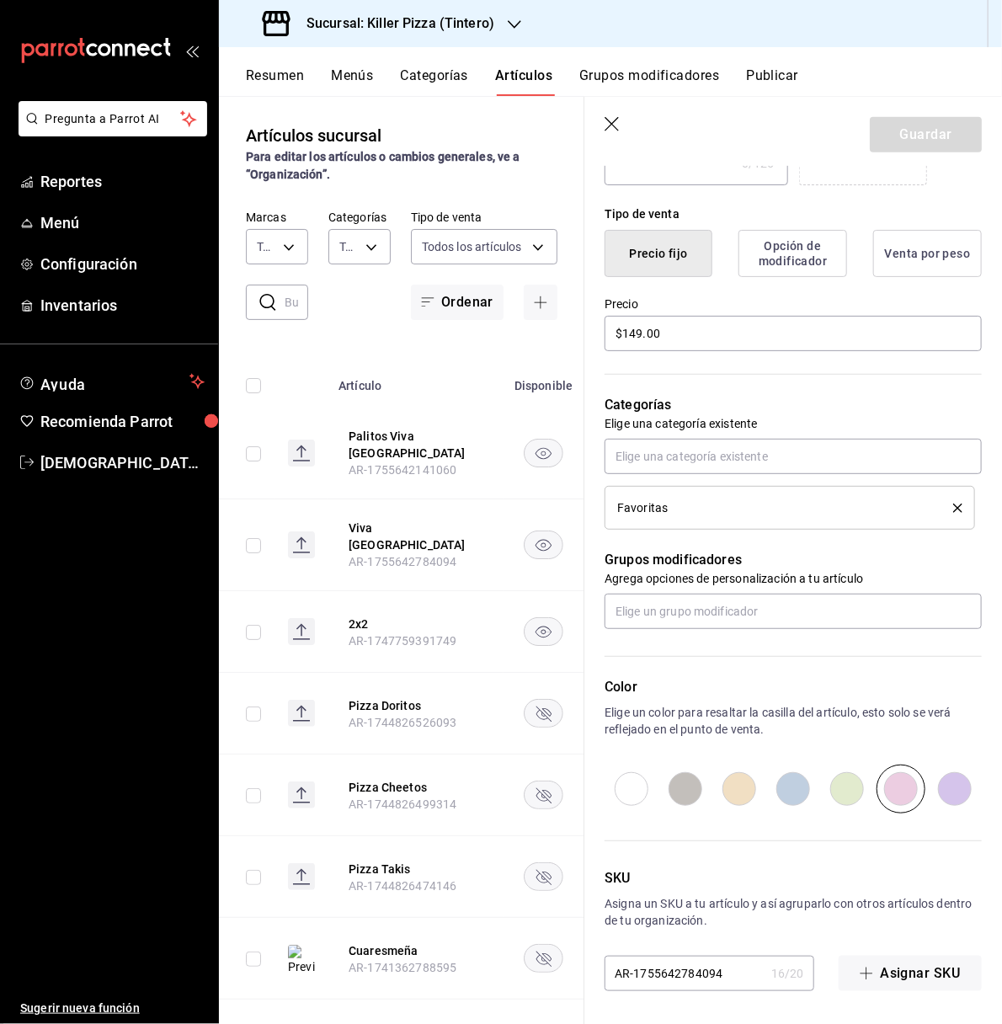
click at [742, 972] on input "AR-1755642784094" at bounding box center [684, 973] width 160 height 34
click at [866, 983] on button "Asignar SKU" at bounding box center [910, 973] width 143 height 35
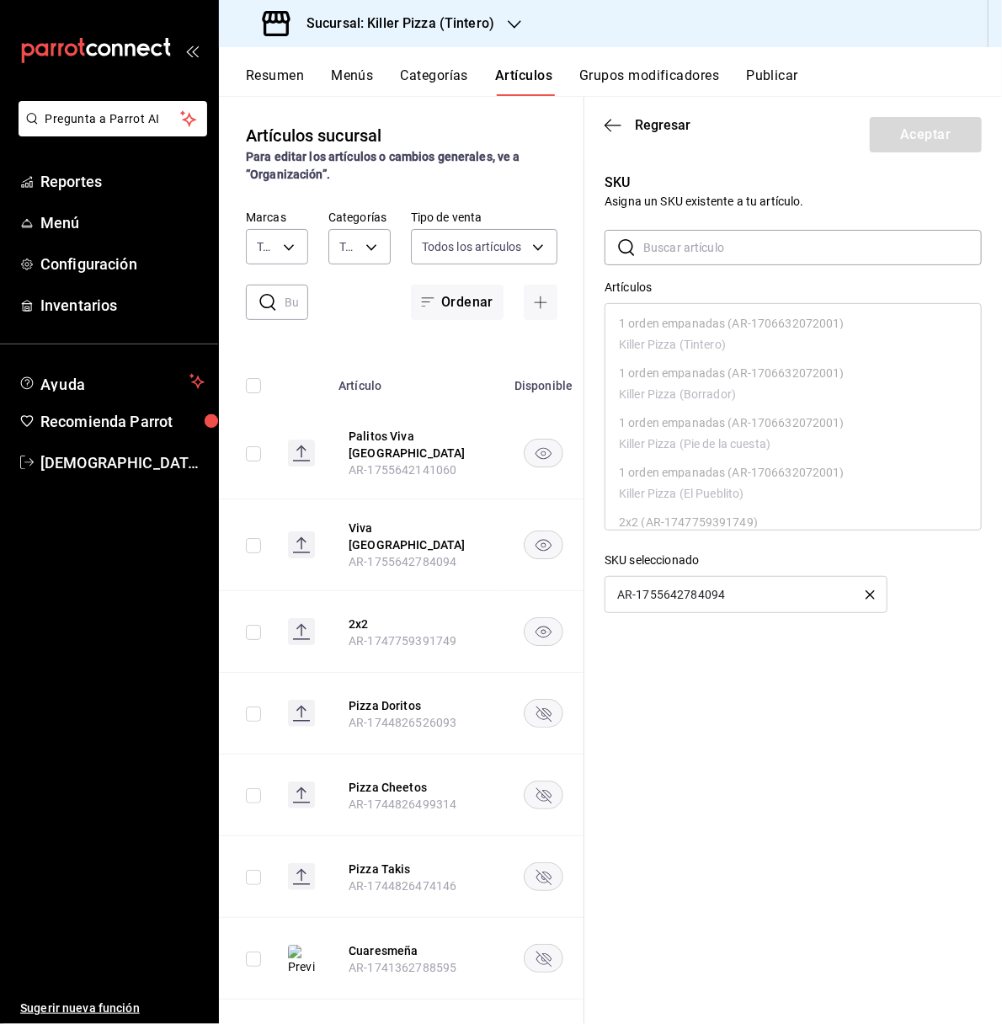
click at [872, 595] on icon "button" at bounding box center [869, 594] width 9 height 9
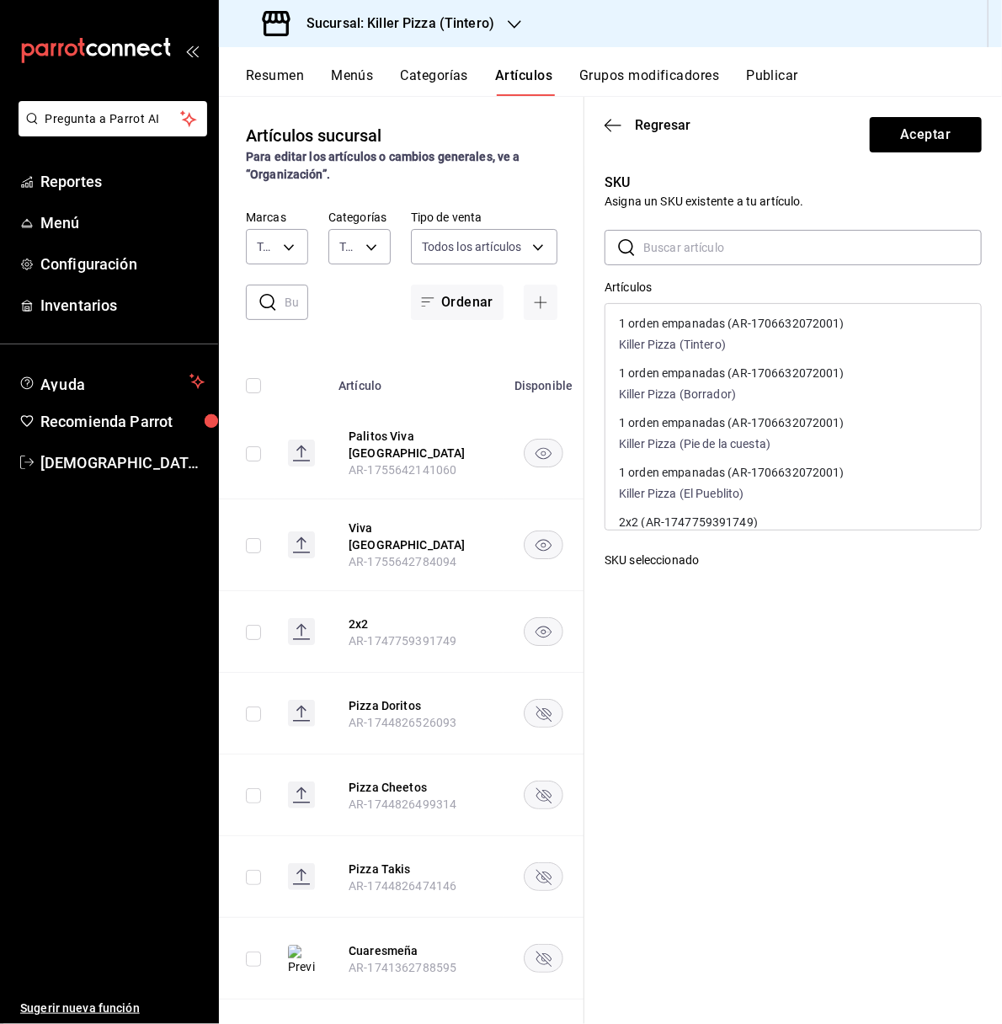
click at [728, 237] on input "text" at bounding box center [812, 248] width 338 height 34
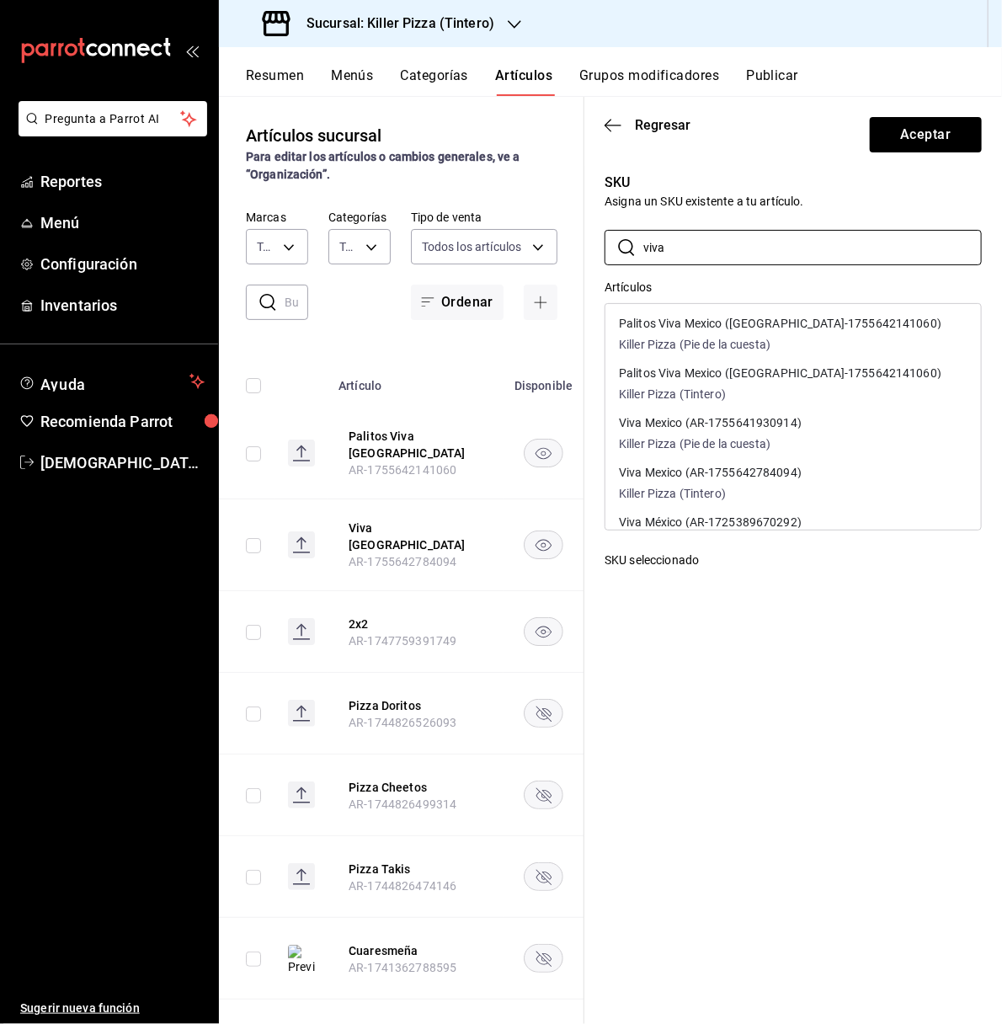
type input "viva"
click at [684, 283] on div "Artículos" at bounding box center [792, 288] width 377 height 18
click at [771, 432] on div "Viva Mexico (AR-1755641930914) Killer Pizza (Pie de la cuesta)" at bounding box center [710, 435] width 183 height 36
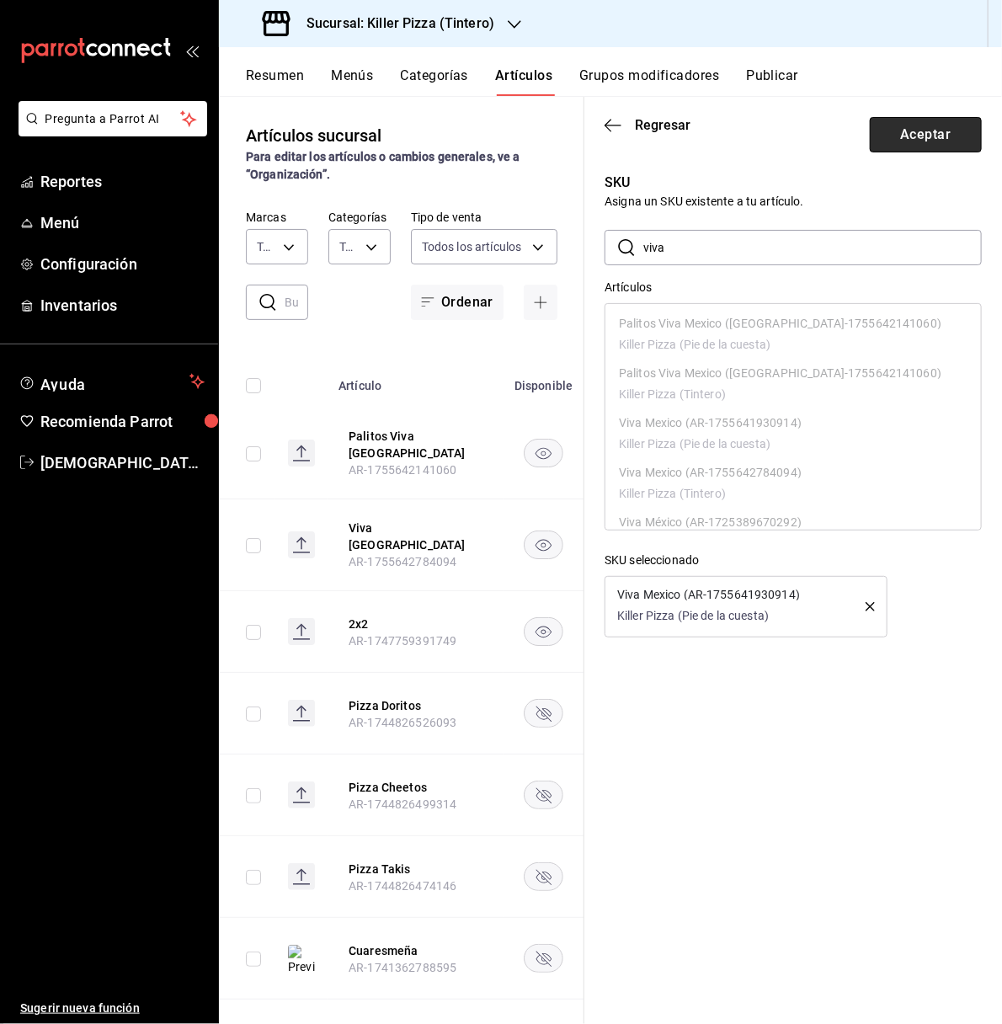
click at [905, 126] on button "Aceptar" at bounding box center [926, 134] width 112 height 35
type input "AR-1755641930914"
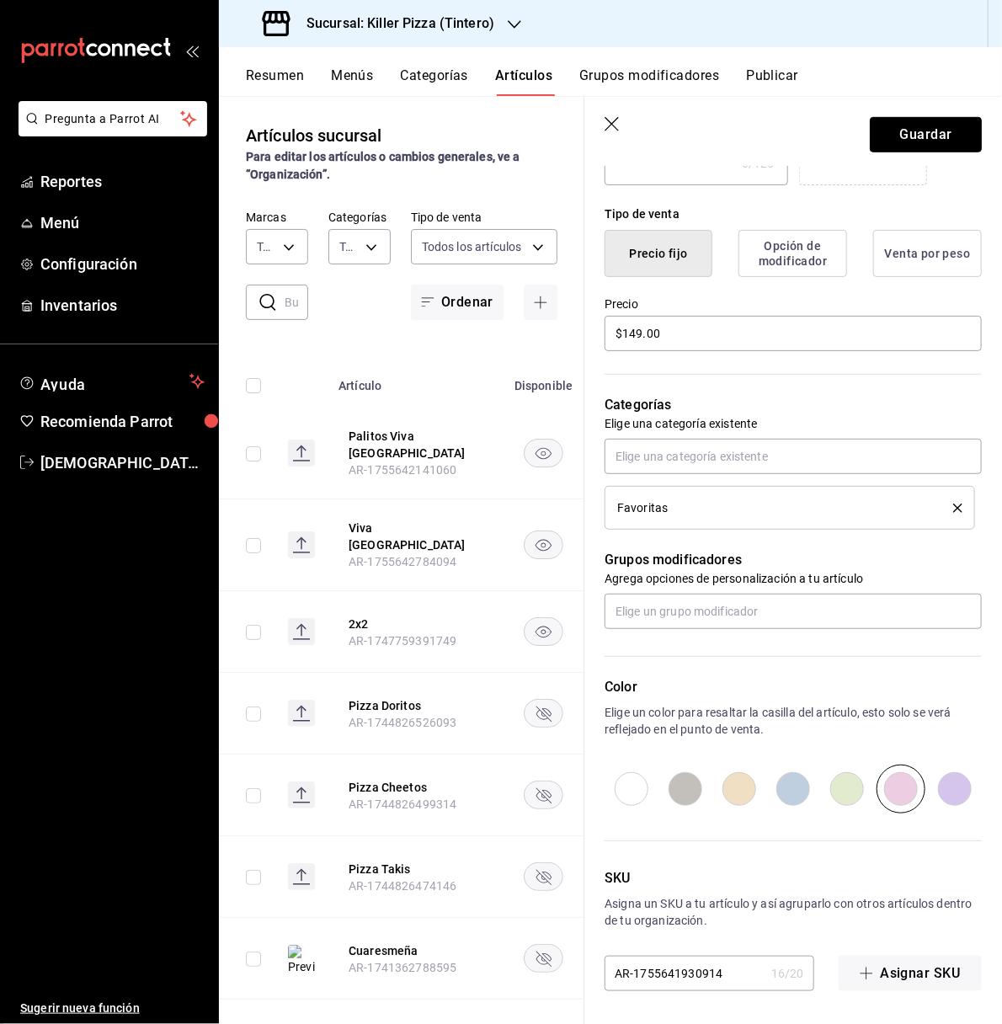
click at [905, 126] on button "Guardar" at bounding box center [926, 134] width 112 height 35
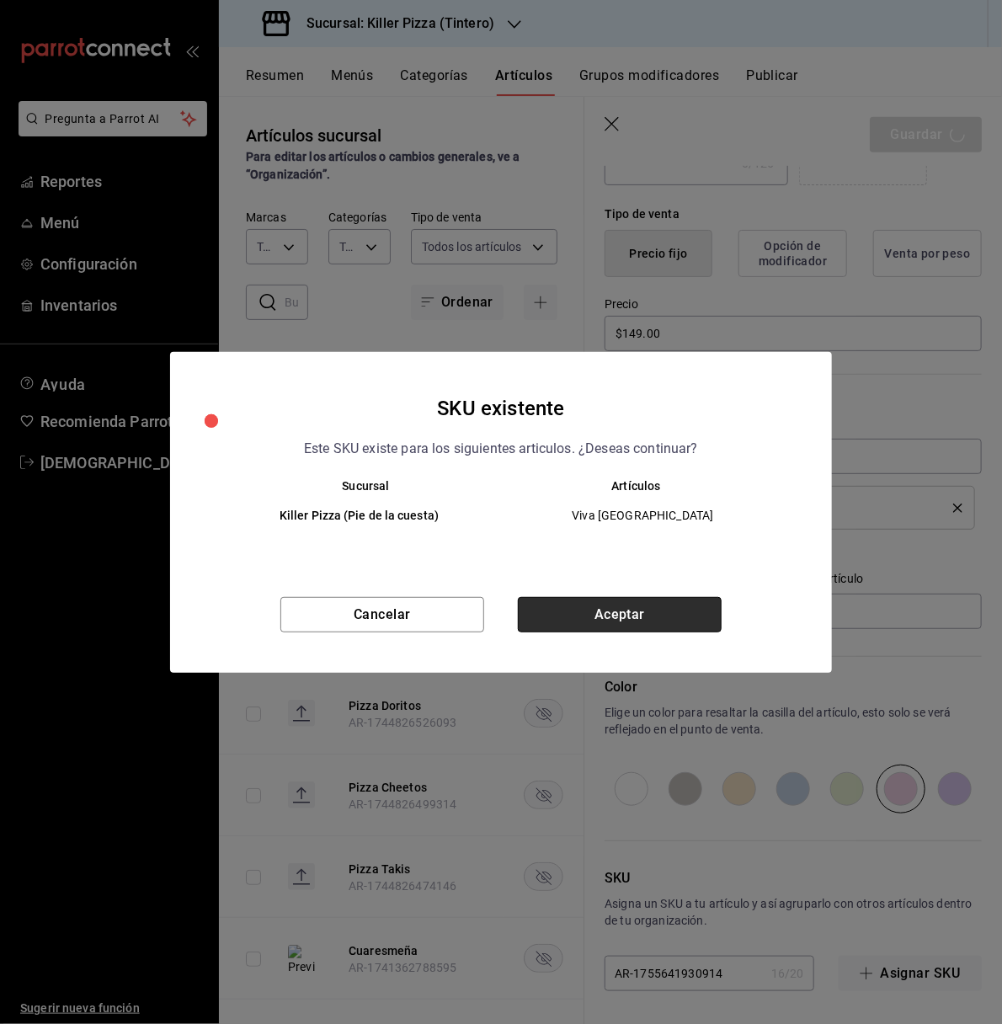
click at [641, 631] on button "Aceptar" at bounding box center [620, 614] width 204 height 35
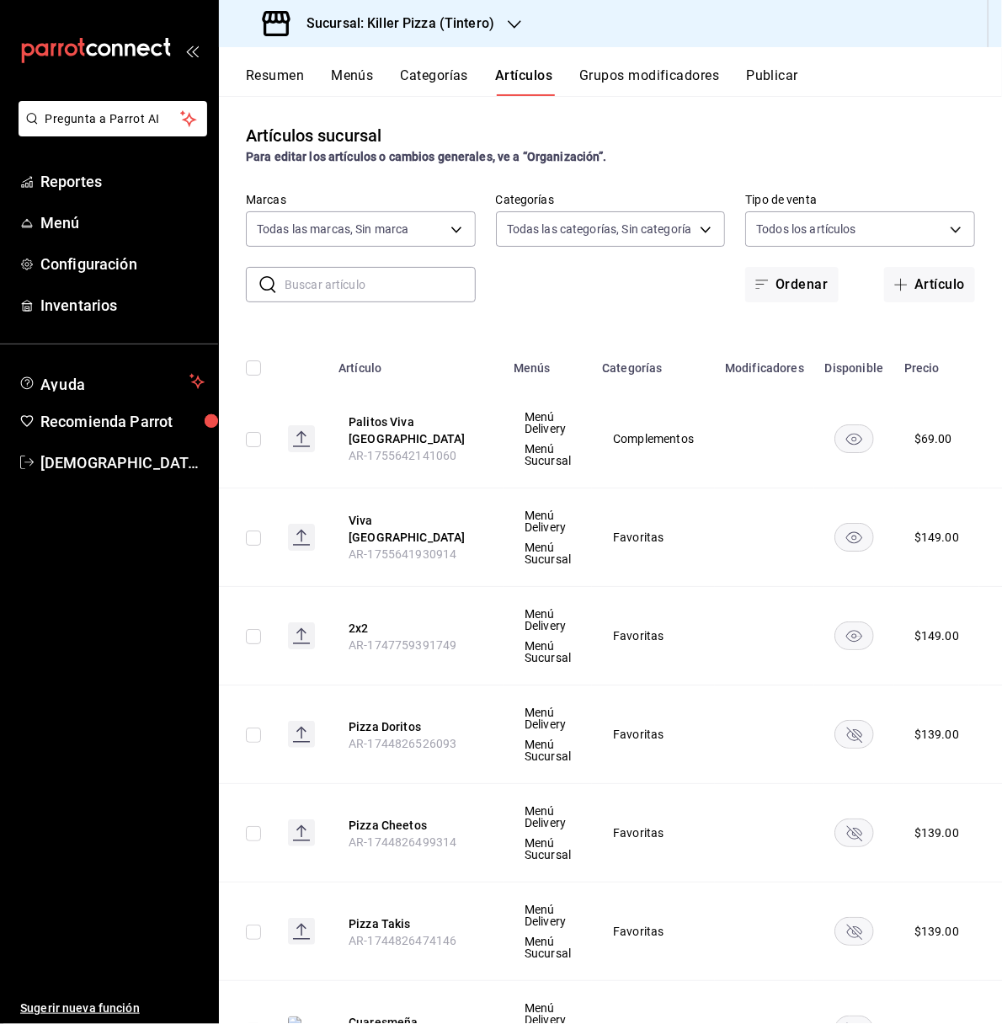
click at [784, 79] on button "Publicar" at bounding box center [772, 81] width 52 height 29
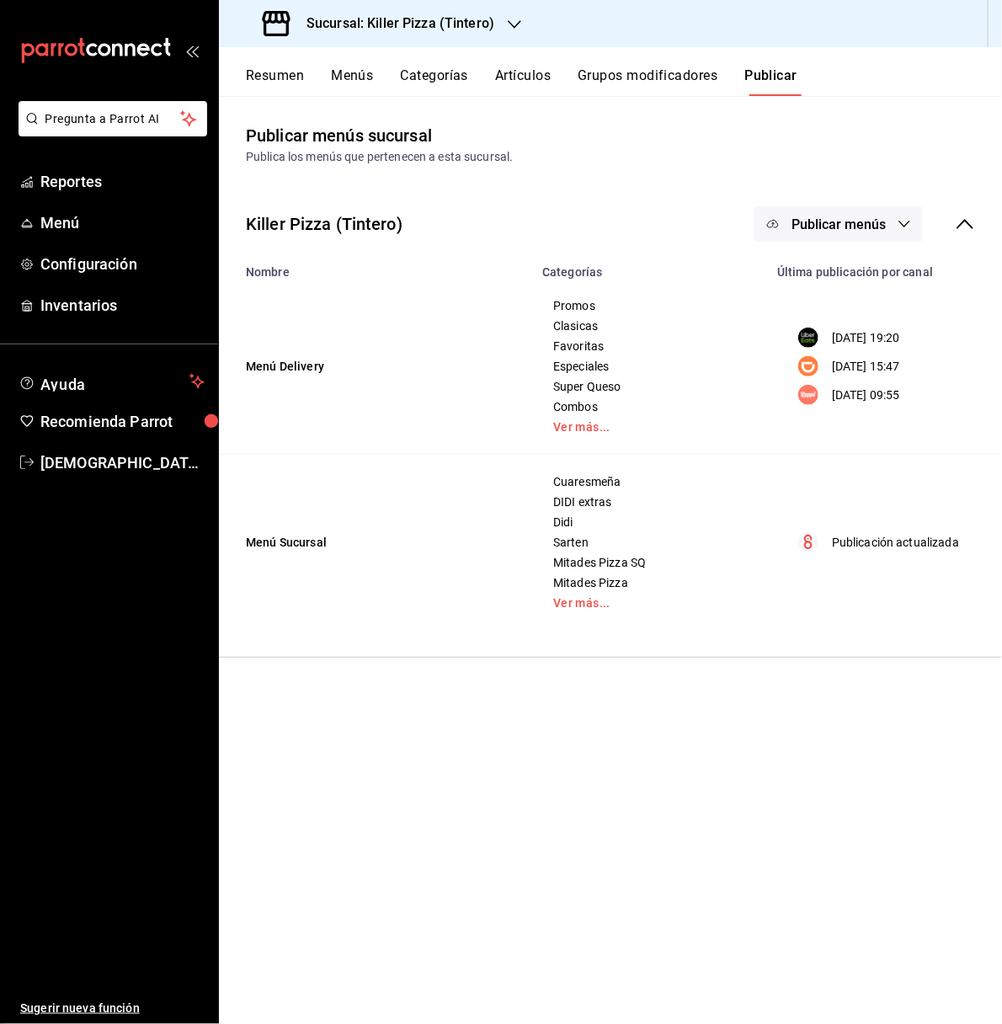
click at [838, 216] on span "Publicar menús" at bounding box center [838, 224] width 94 height 16
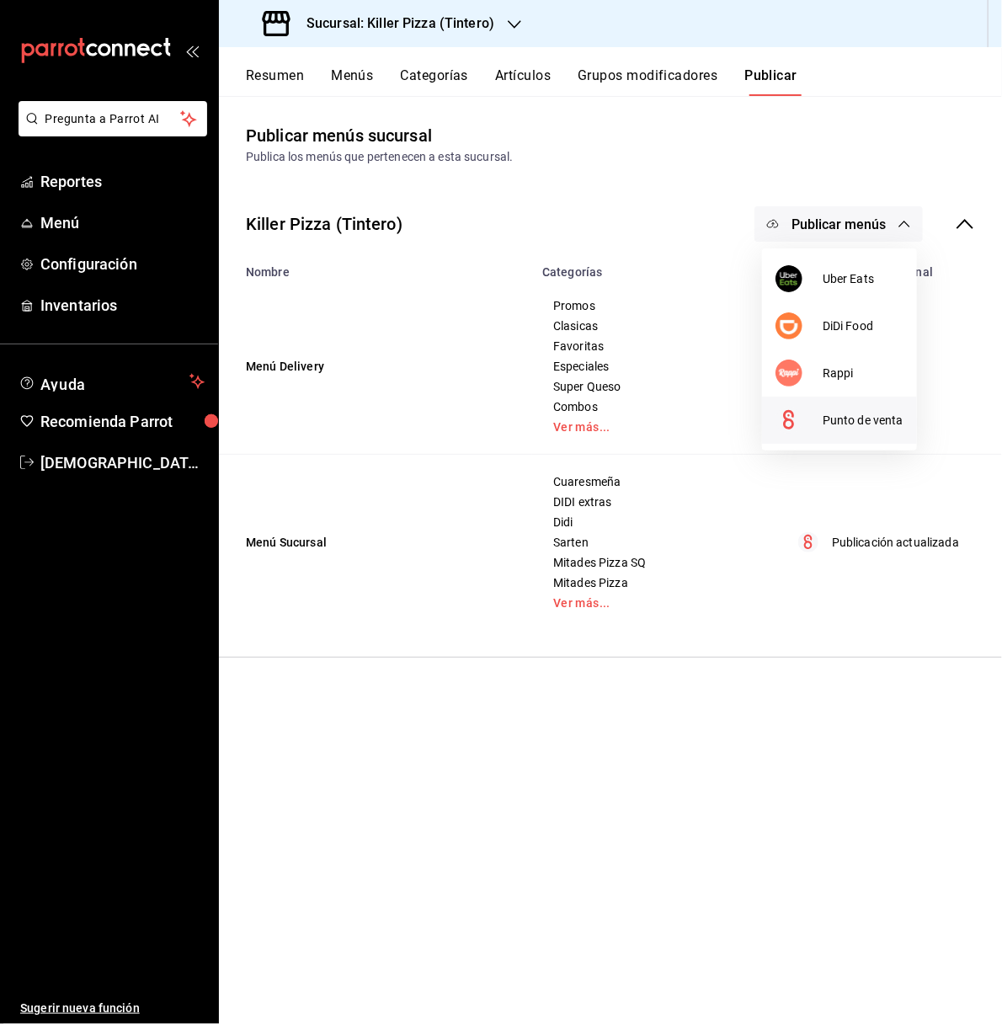
click at [838, 434] on li "Punto de venta" at bounding box center [839, 420] width 155 height 47
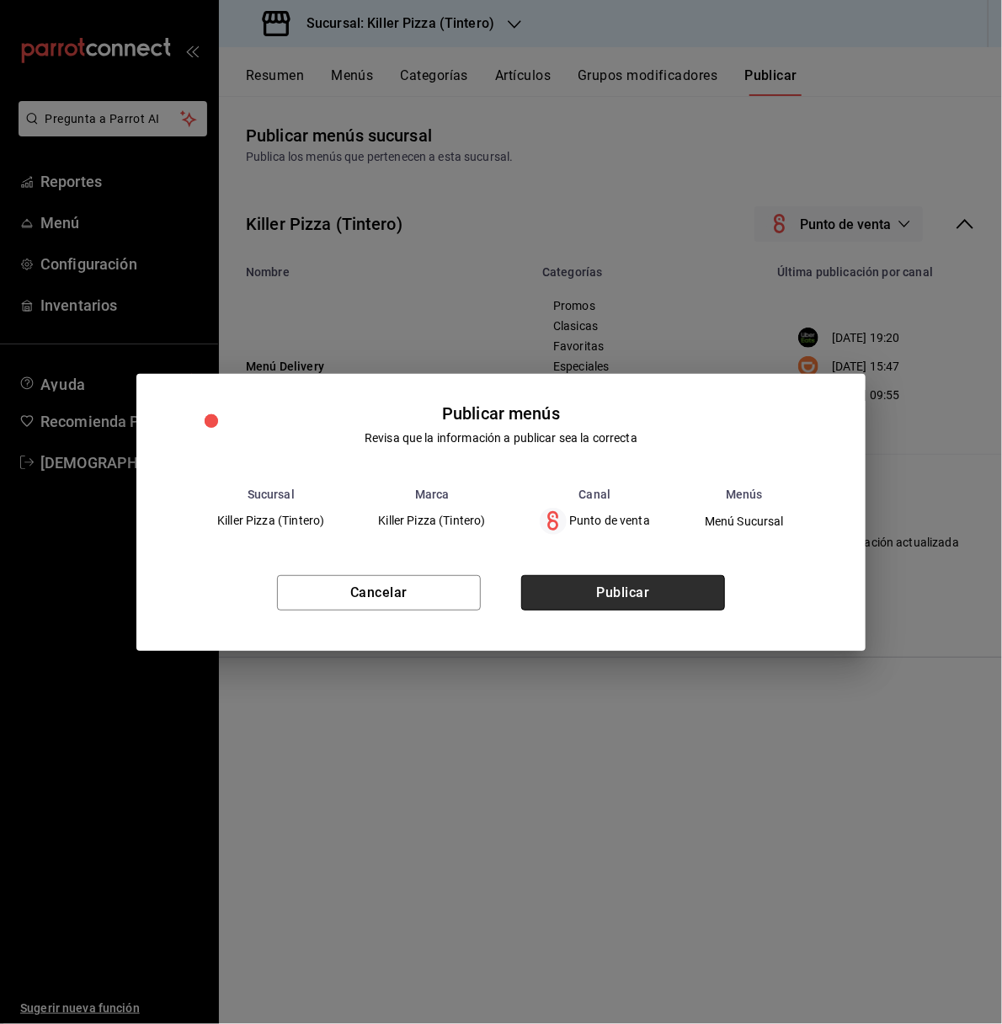
click at [706, 581] on button "Publicar" at bounding box center [623, 592] width 204 height 35
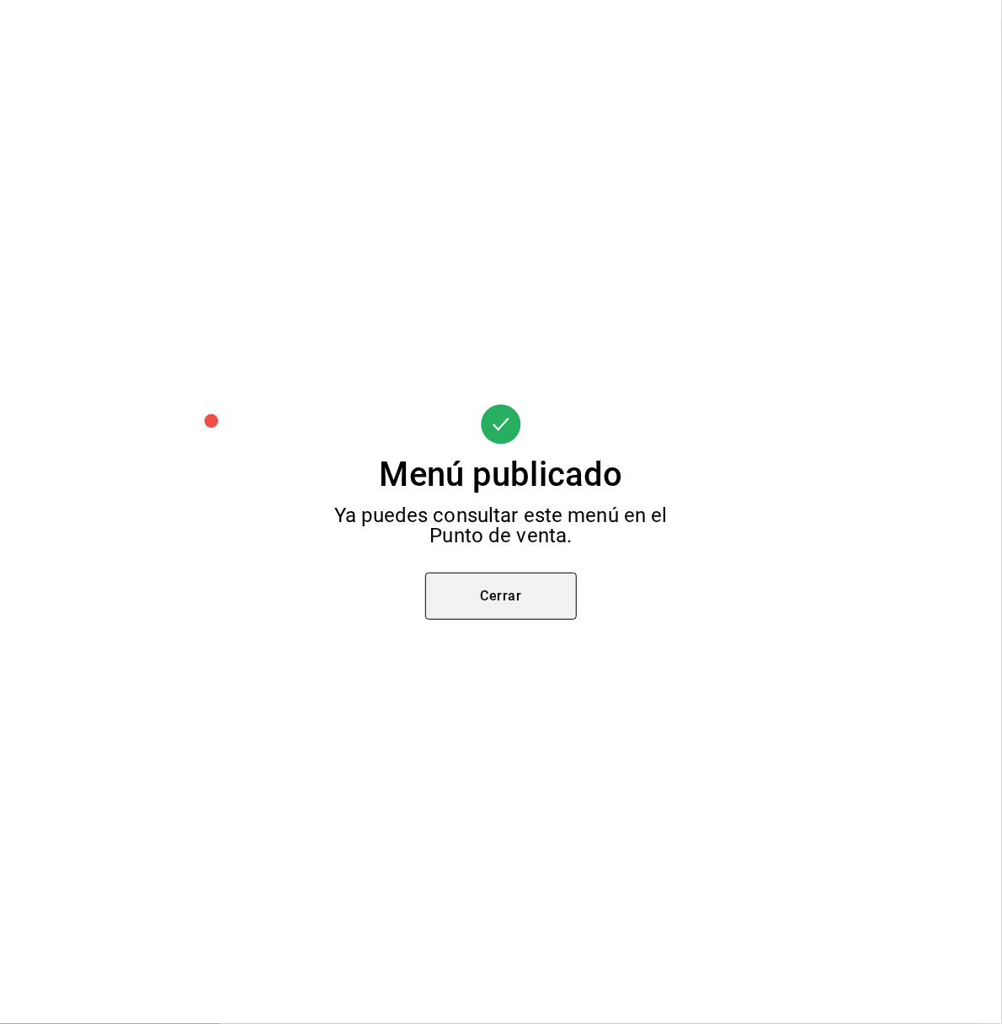
click at [498, 590] on button "Cerrar" at bounding box center [501, 596] width 152 height 47
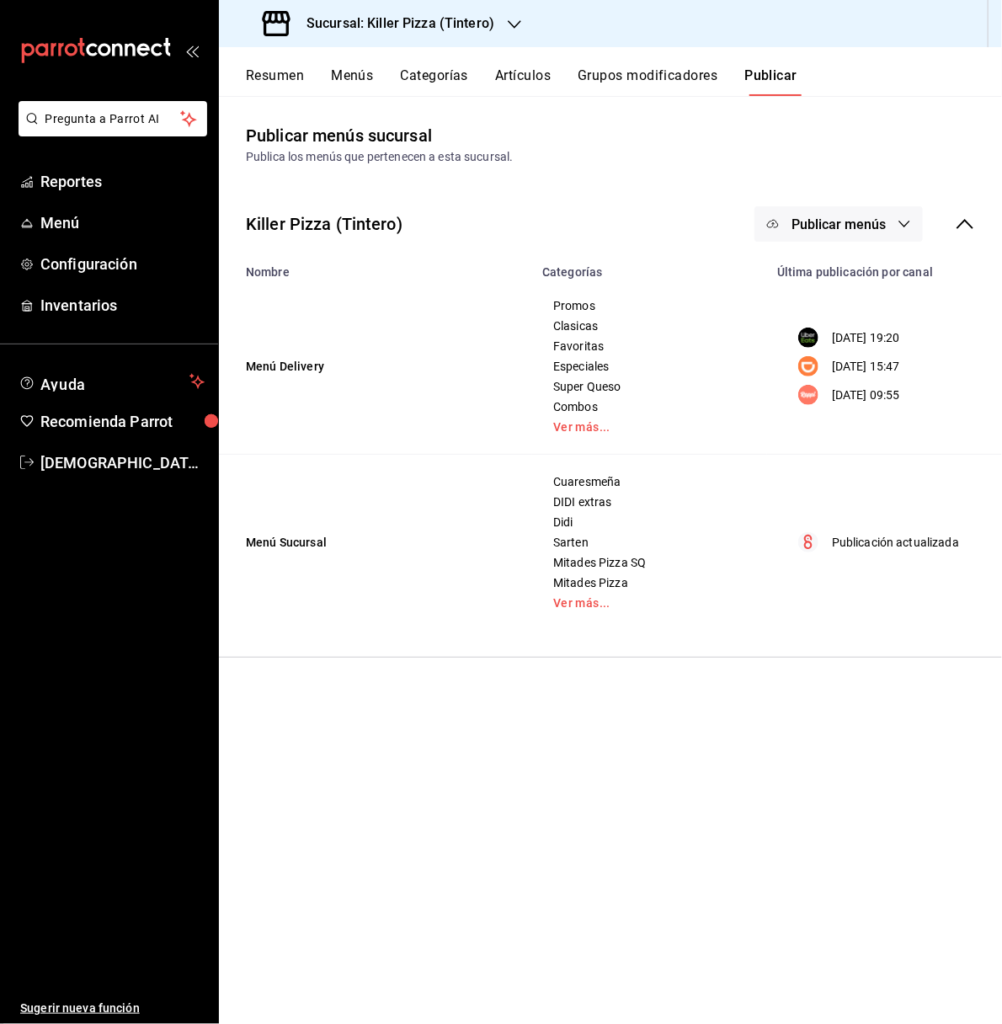
click at [857, 548] on p "Publicación actualizada" at bounding box center [895, 543] width 127 height 18
click at [422, 20] on h3 "Sucursal: Killer Pizza (Tintero)" at bounding box center [393, 23] width 201 height 20
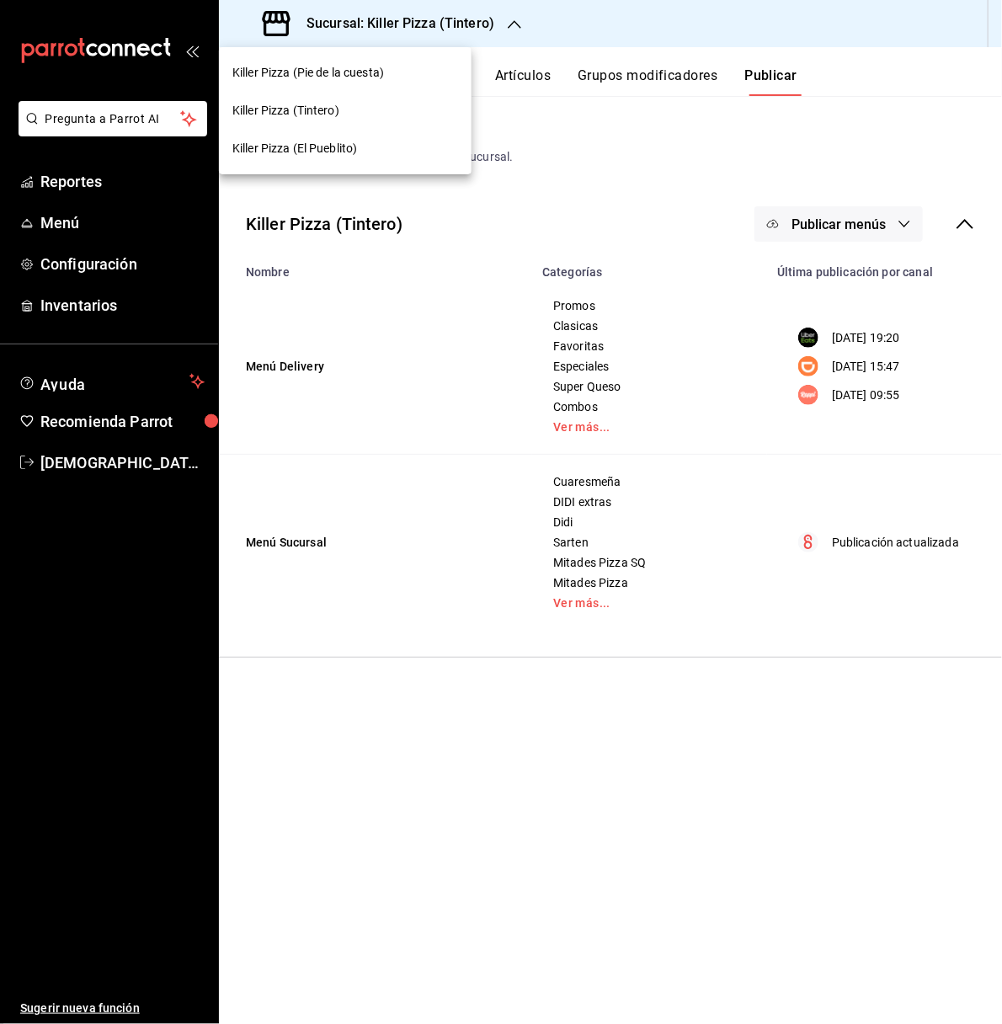
click at [417, 74] on div "Killer Pizza (Pie de la cuesta)" at bounding box center [345, 73] width 226 height 18
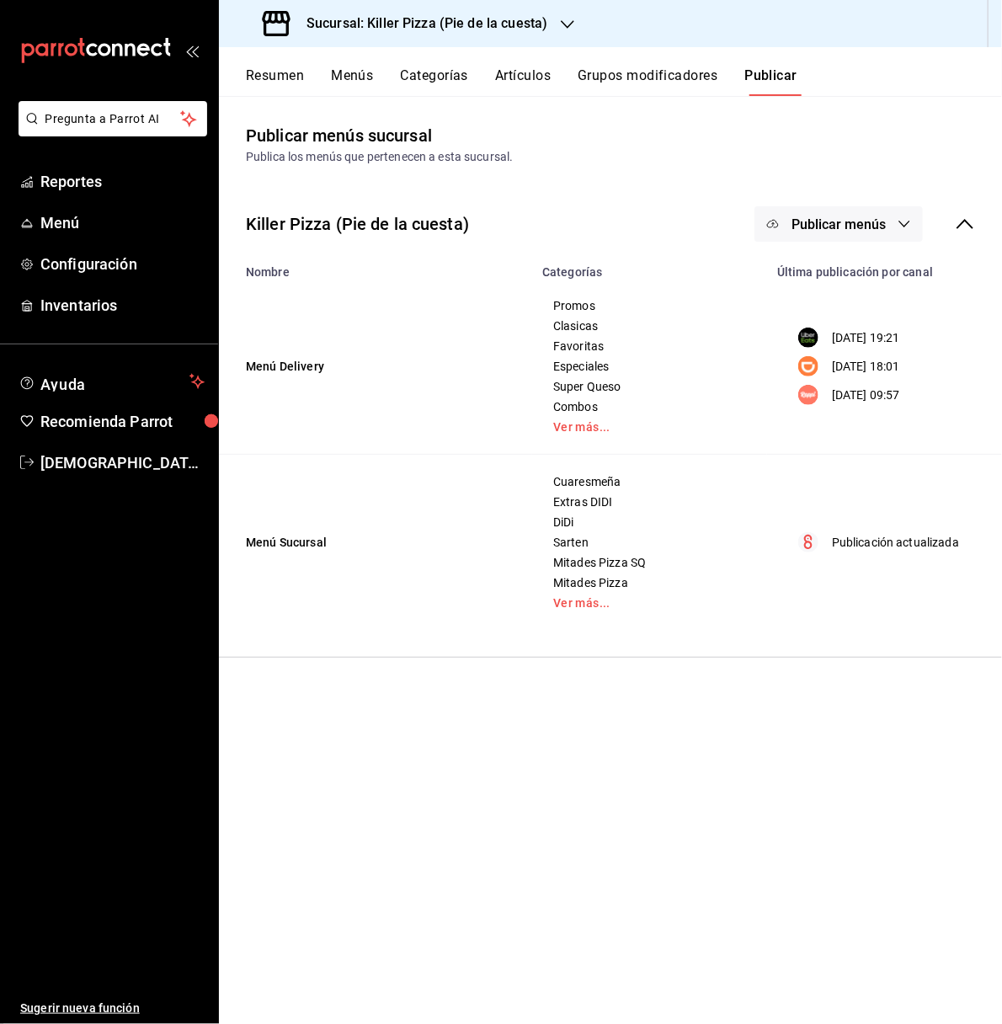
click at [840, 217] on span "Publicar menús" at bounding box center [838, 224] width 94 height 16
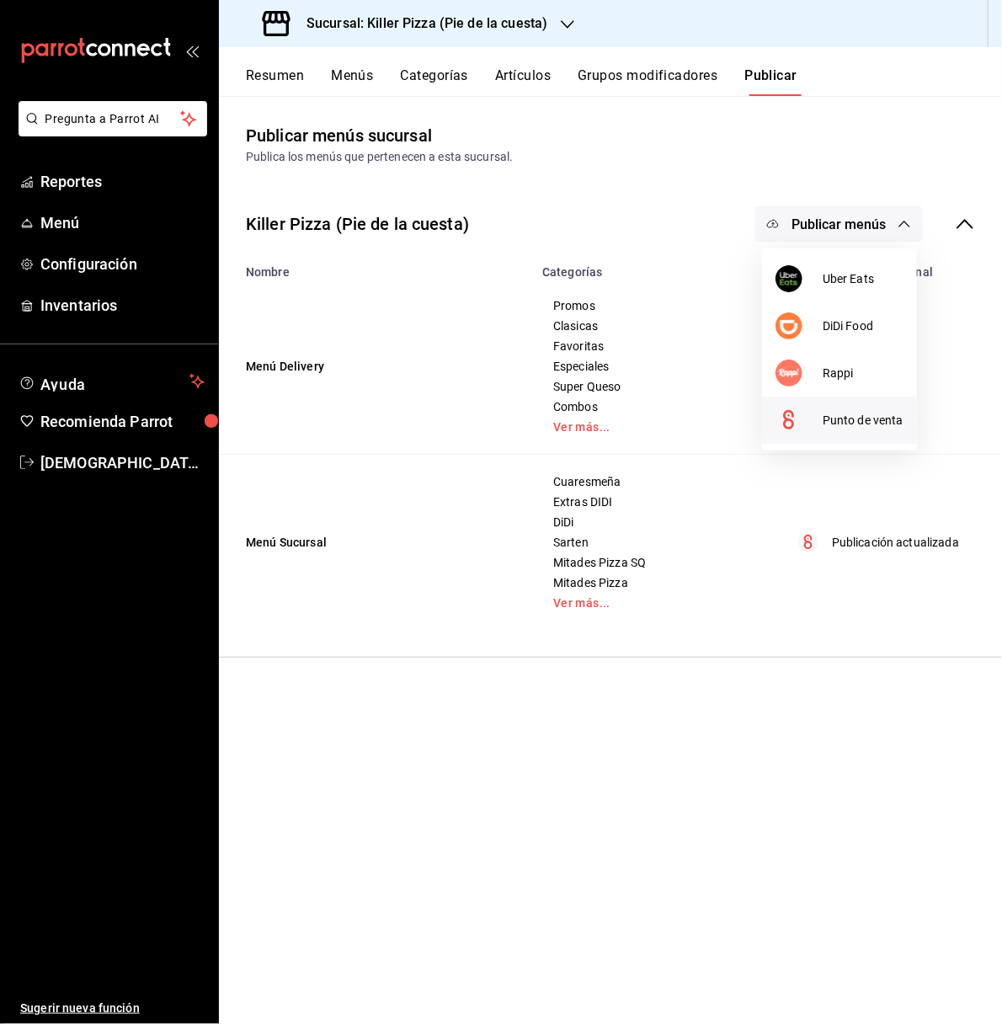
click at [861, 421] on span "Punto de venta" at bounding box center [863, 421] width 81 height 18
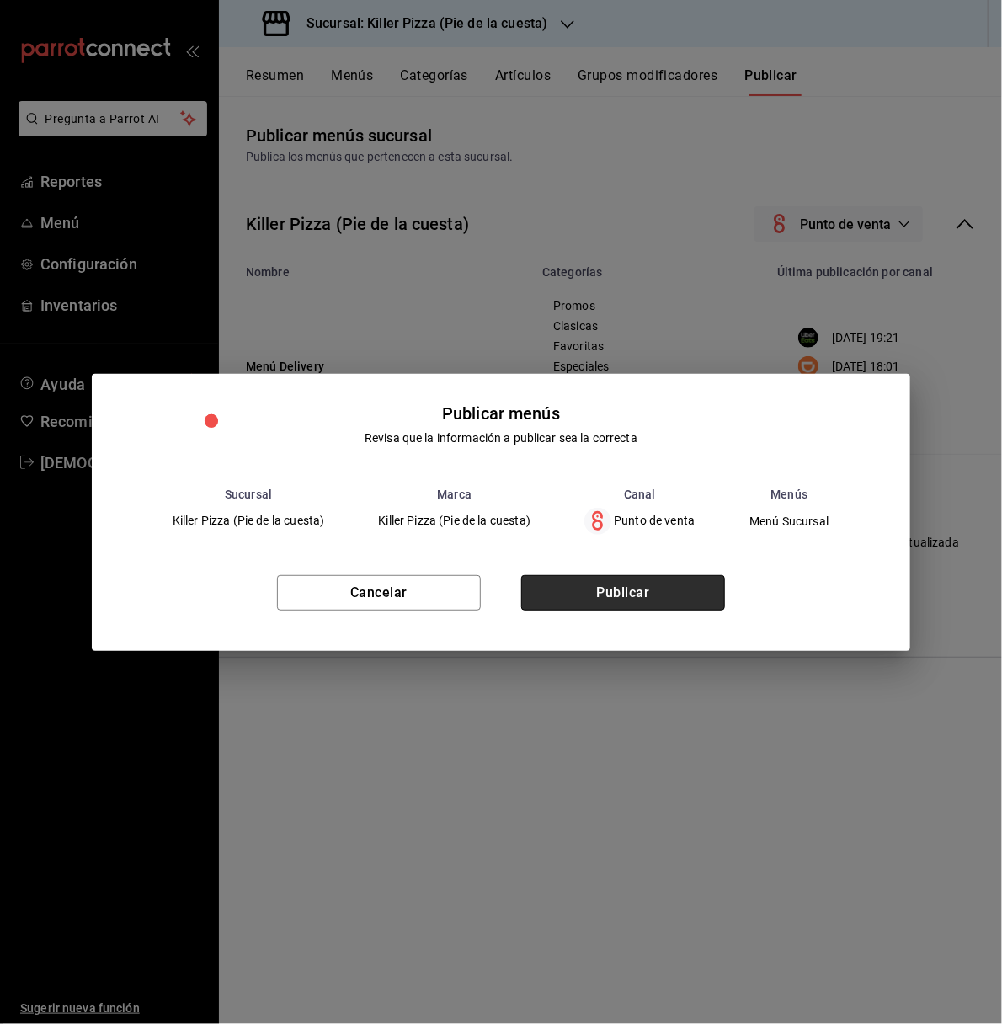
click at [674, 576] on button "Publicar" at bounding box center [623, 592] width 204 height 35
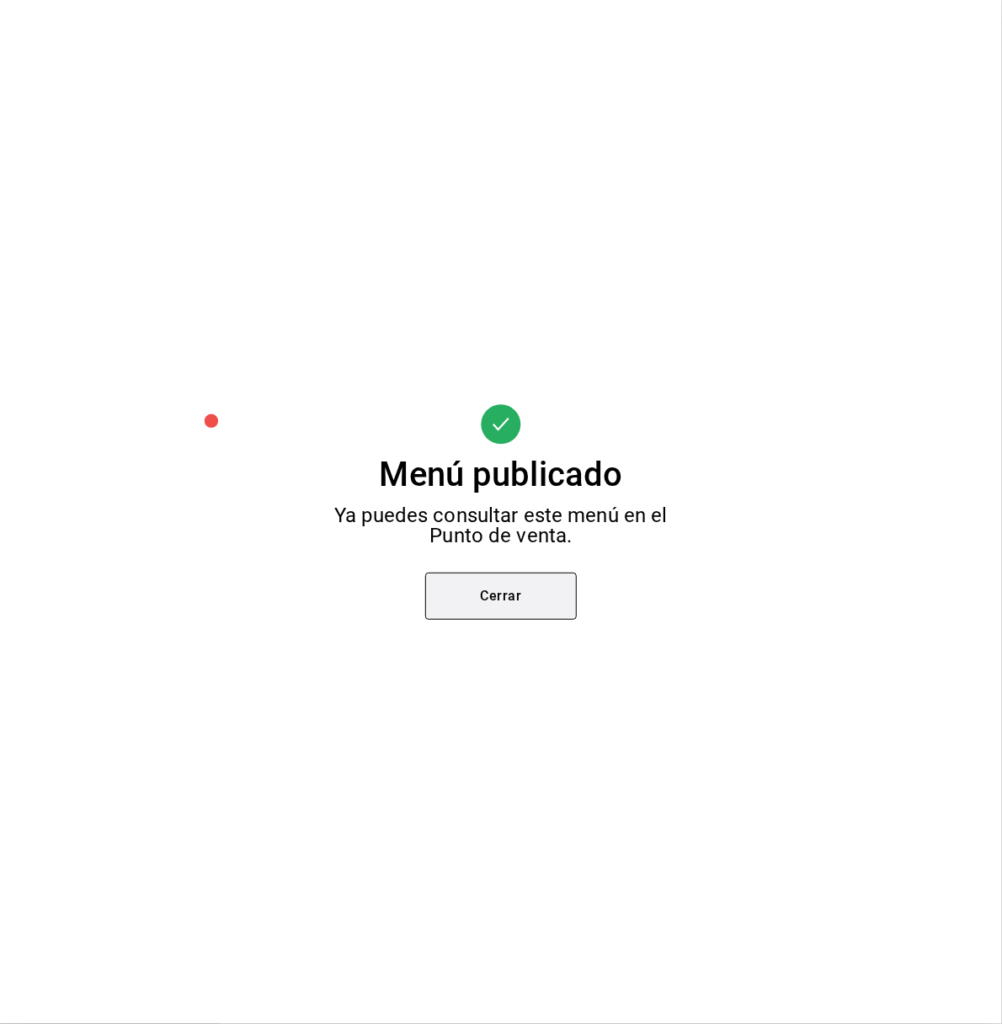
click at [508, 604] on button "Cerrar" at bounding box center [501, 596] width 152 height 47
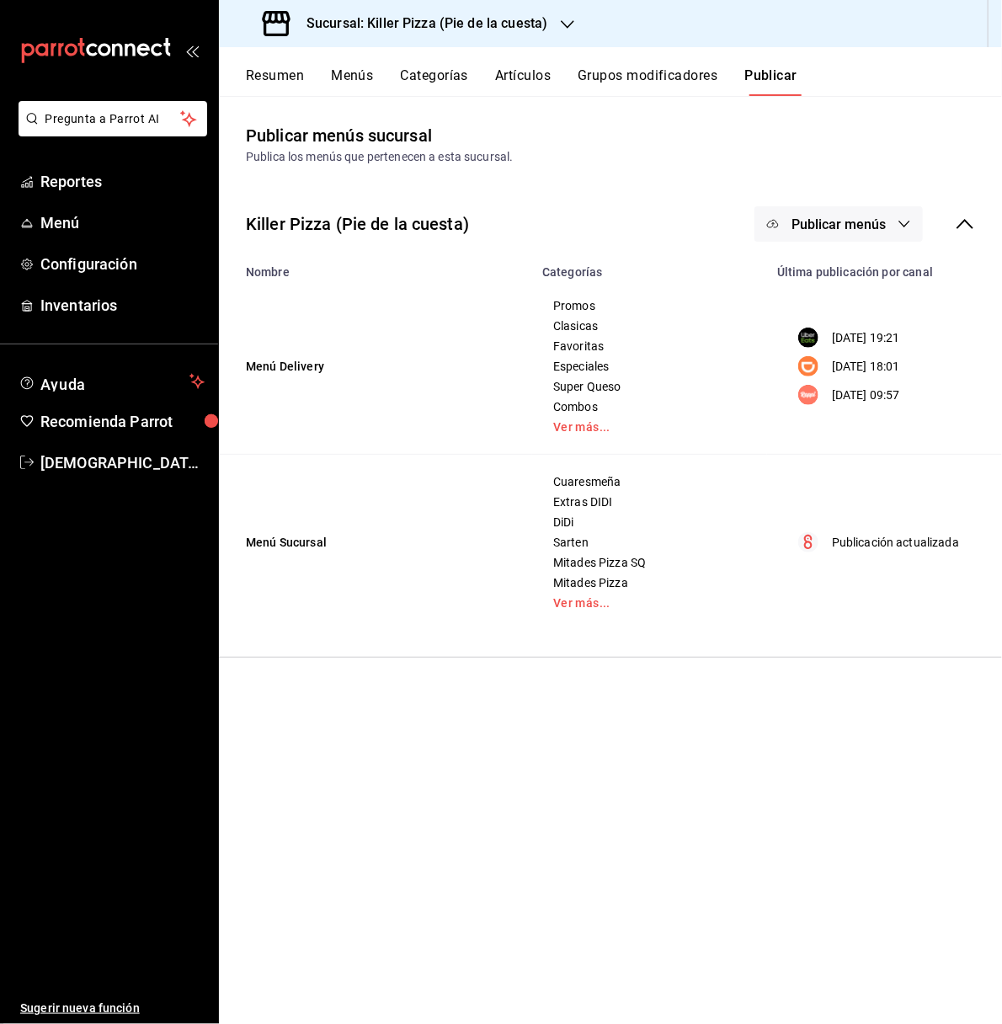
click at [908, 542] on p "Publicación actualizada" at bounding box center [895, 543] width 127 height 18
click at [423, 17] on h3 "Sucursal: Killer Pizza (Pie de la cuesta)" at bounding box center [420, 23] width 254 height 20
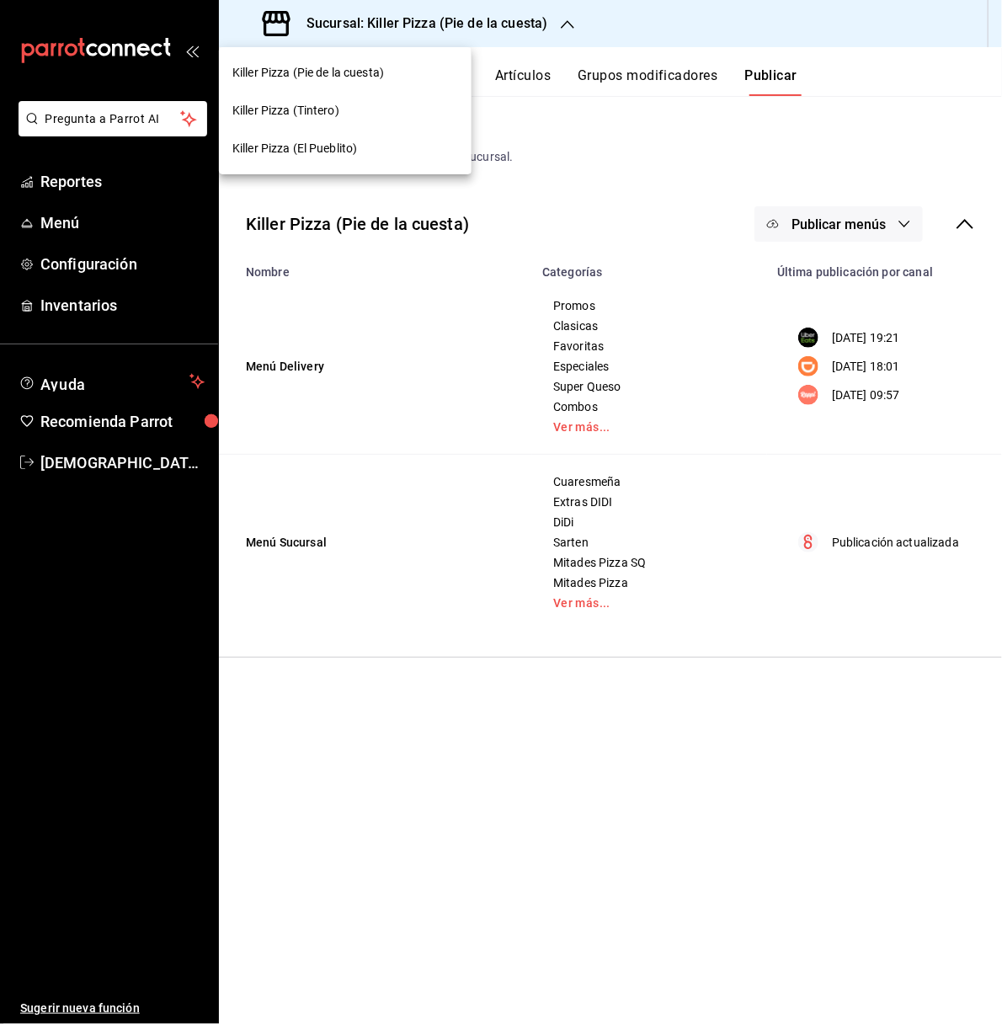
click at [351, 156] on span "Killer Pizza (El Pueblito)" at bounding box center [294, 149] width 125 height 18
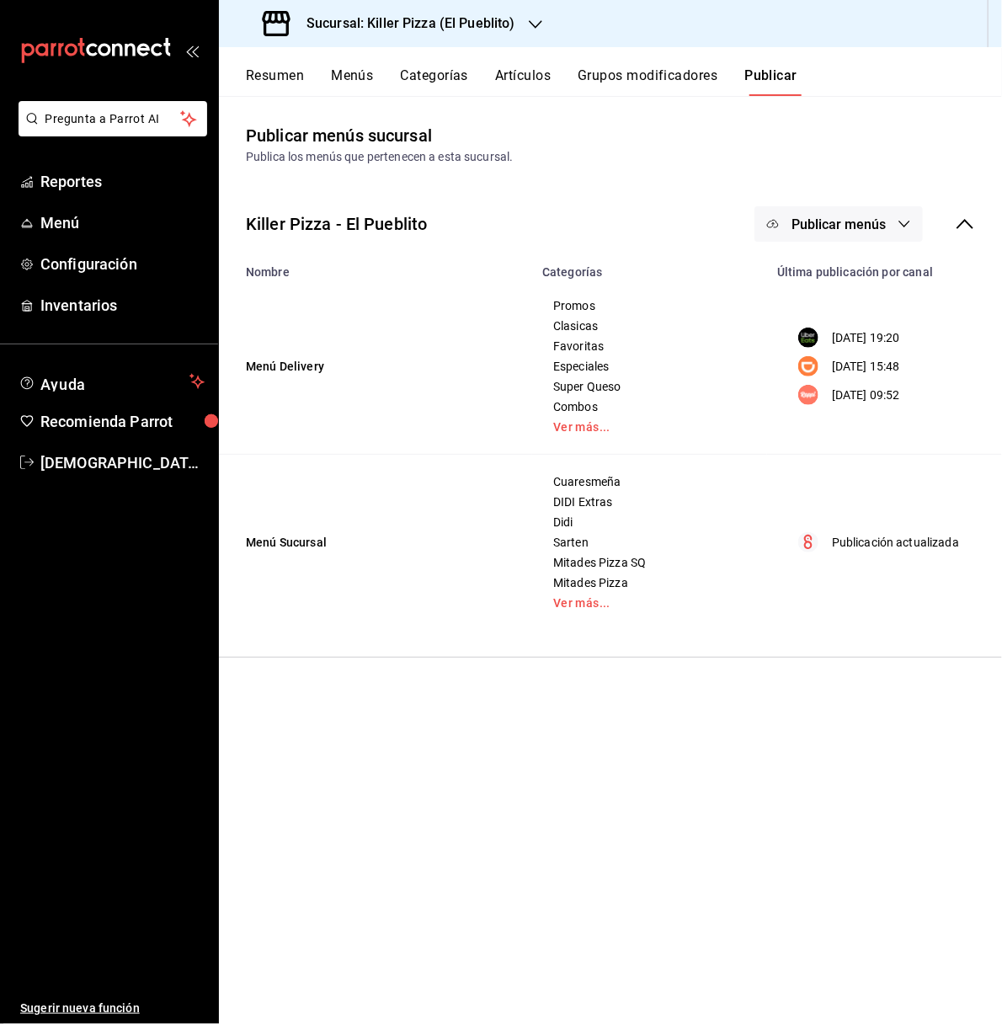
click at [527, 75] on button "Artículos" at bounding box center [523, 81] width 56 height 29
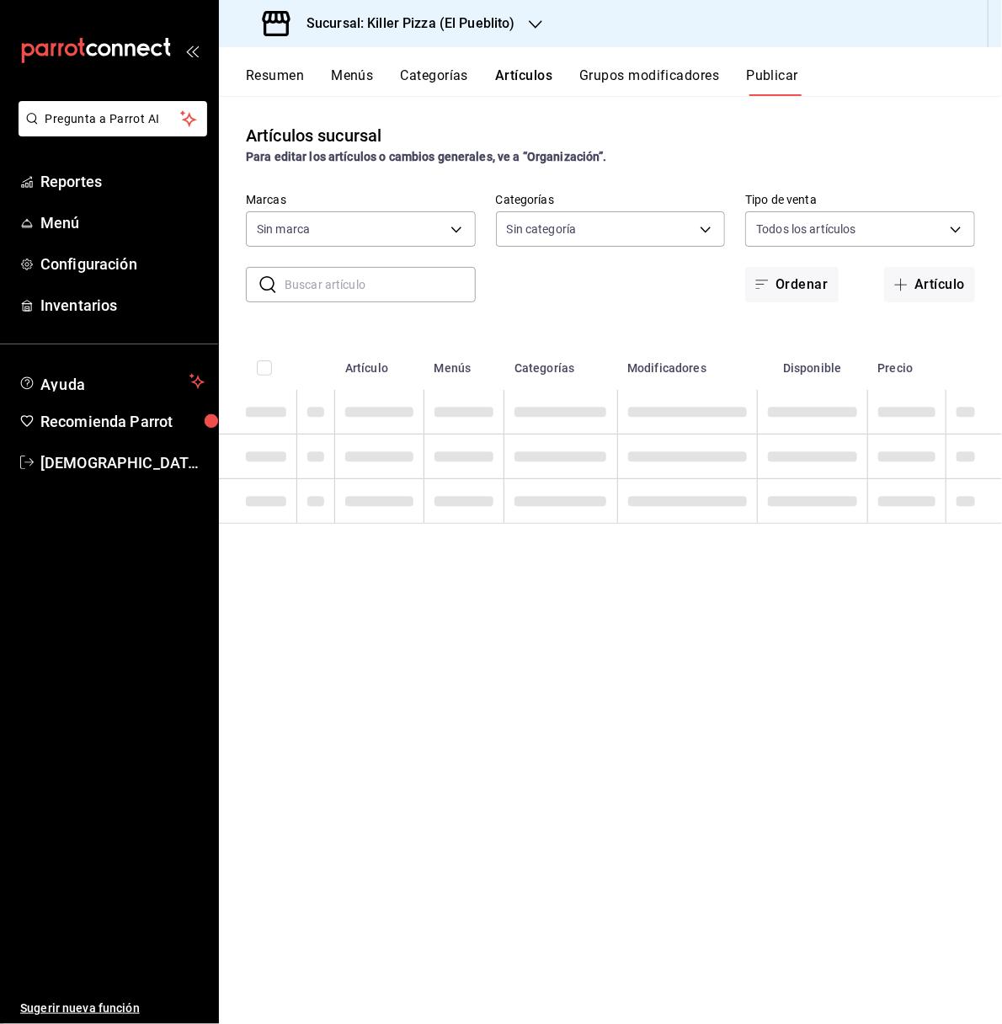
type input "fb565927-10db-4a1e-9361-babba7d8dbe1"
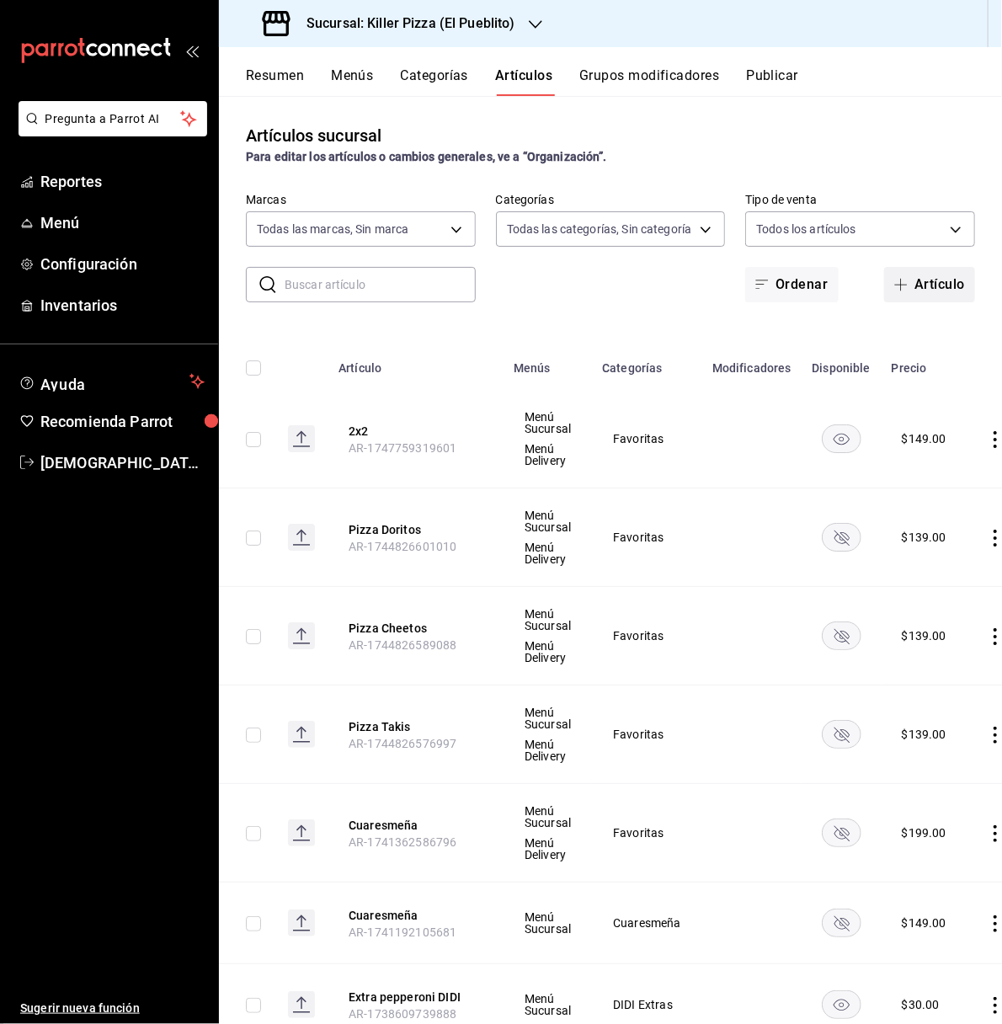
type input "aca61318-dd82-4009-8fb5-67b6e0717491,78dec963-e7c0-4d84-89ee-f2c1b9a395cc,4635c…"
click at [913, 292] on button "Artículo" at bounding box center [929, 284] width 91 height 35
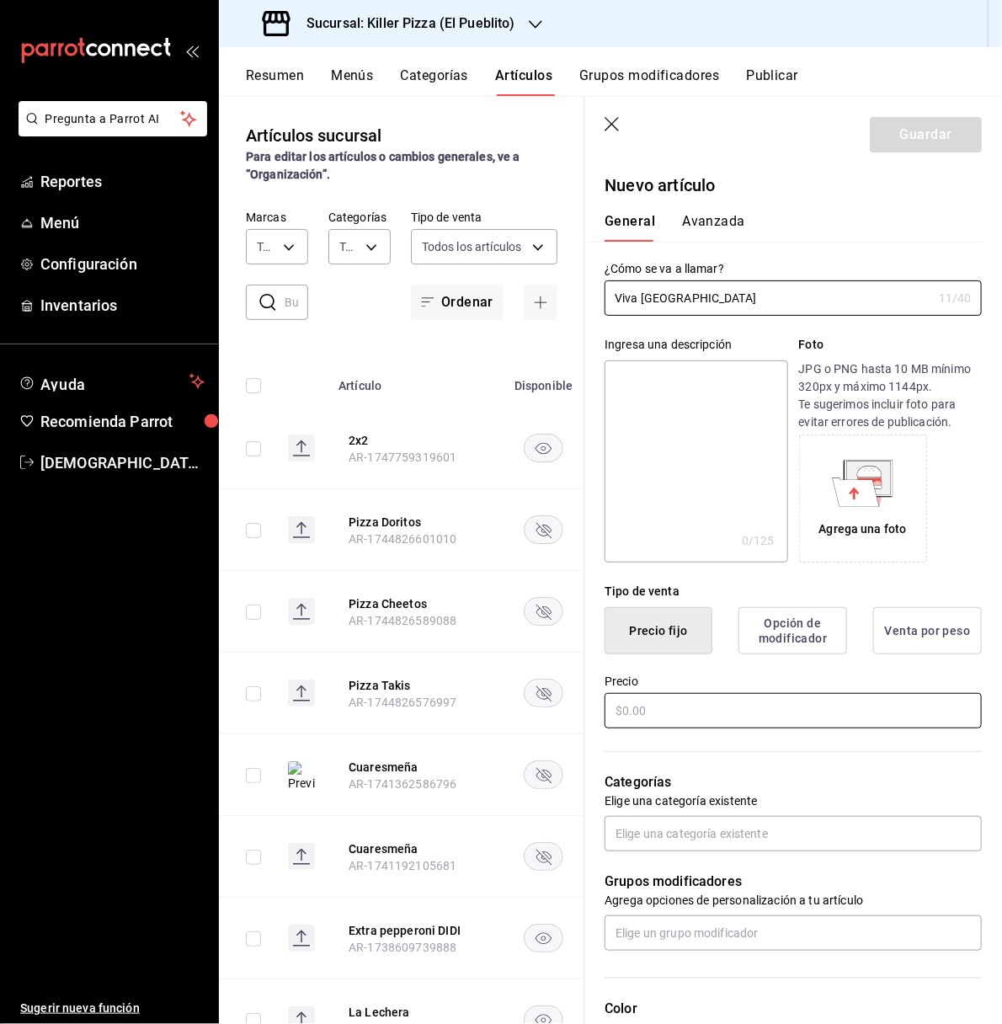
type input "Viva Mexico"
click at [711, 722] on input "text" at bounding box center [792, 710] width 377 height 35
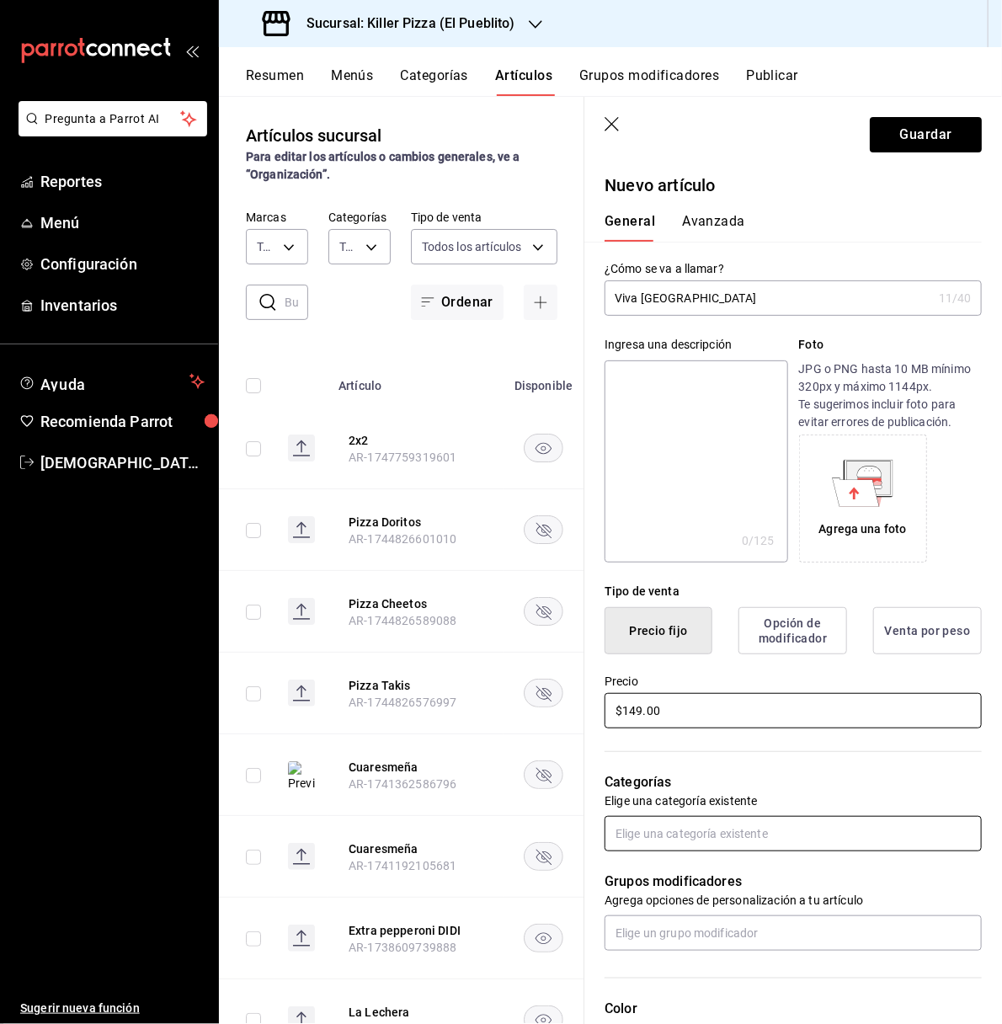
type input "$149.00"
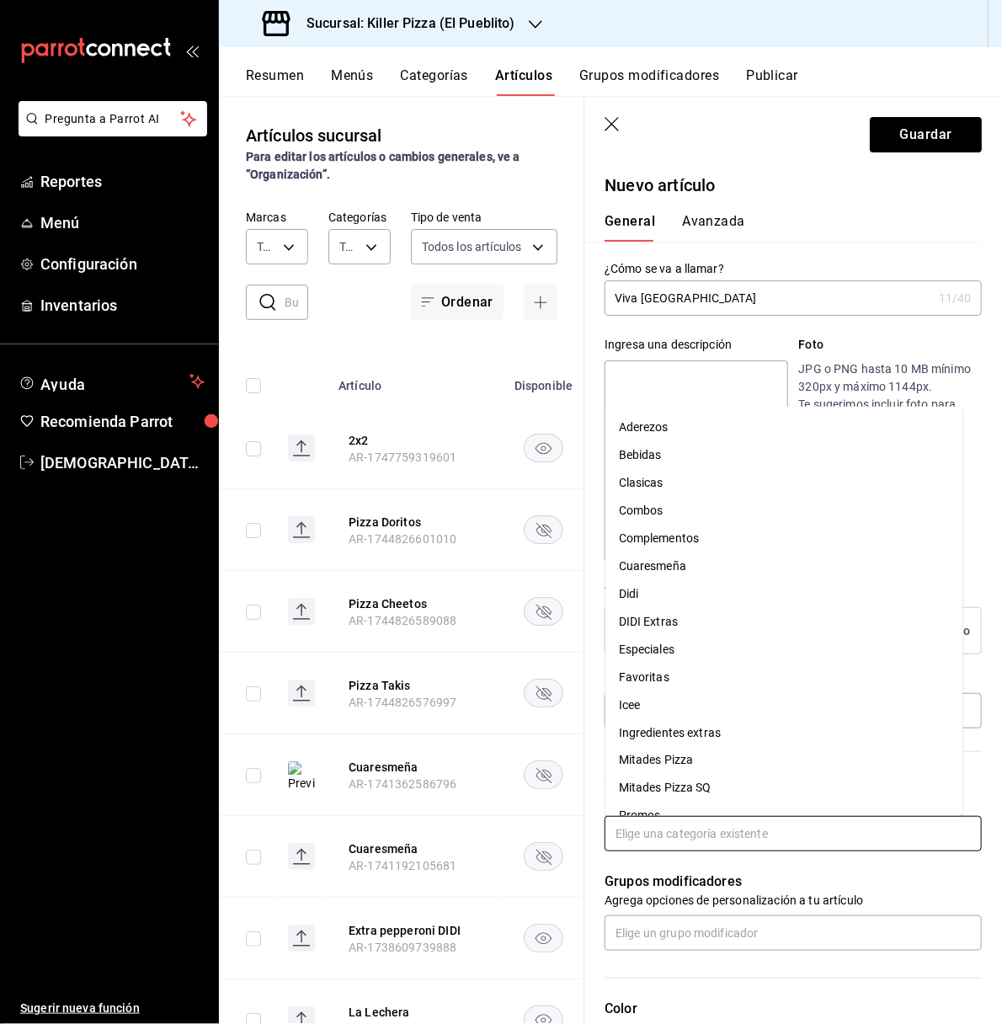
click at [723, 832] on input "text" at bounding box center [792, 833] width 377 height 35
click at [676, 676] on li "Favoritas" at bounding box center [784, 677] width 358 height 28
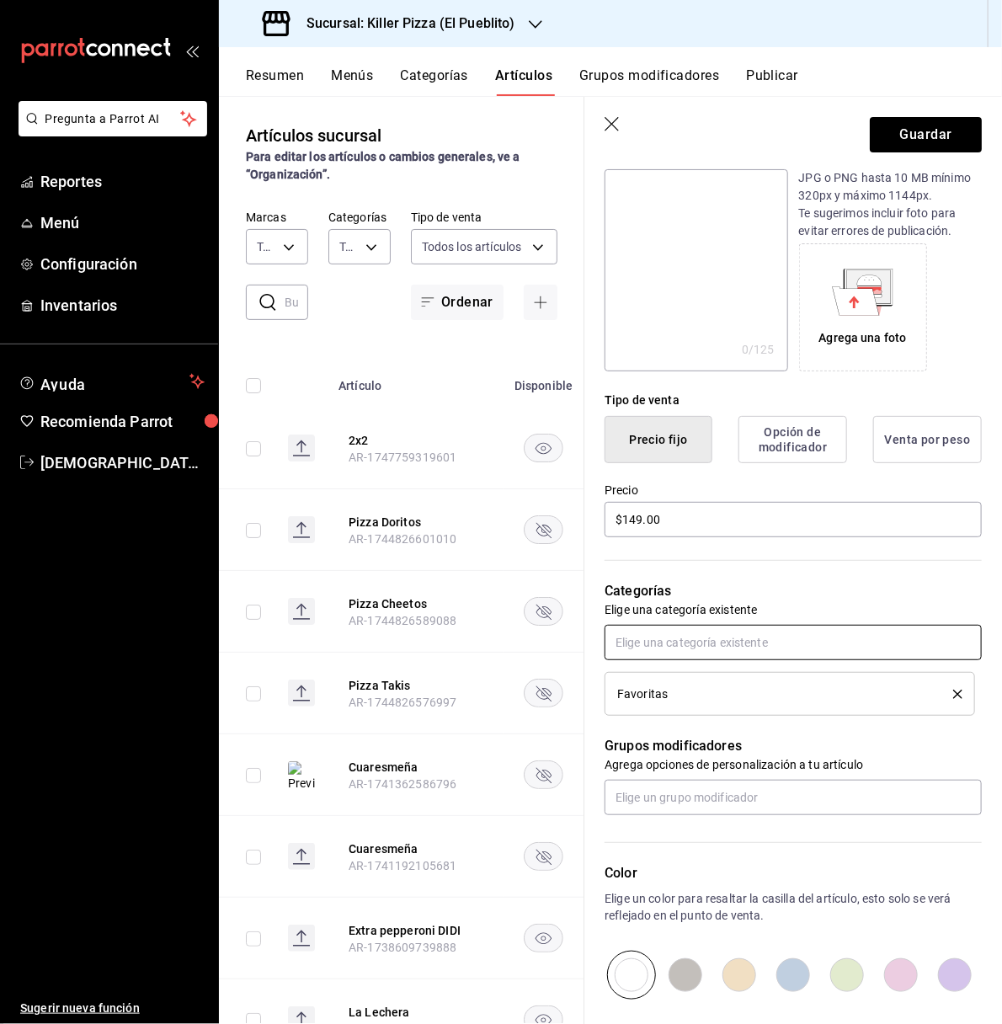
scroll to position [274, 0]
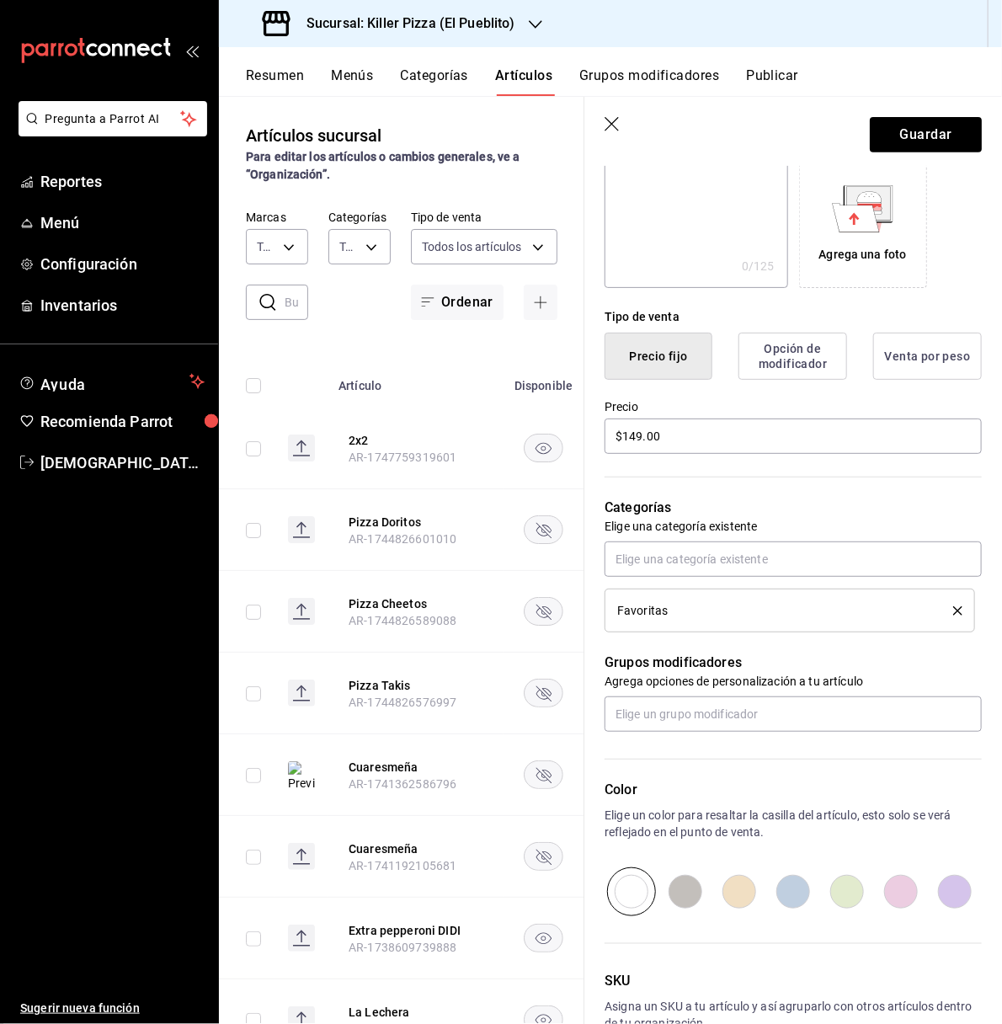
click at [891, 897] on input "radio" at bounding box center [901, 891] width 54 height 49
radio input "true"
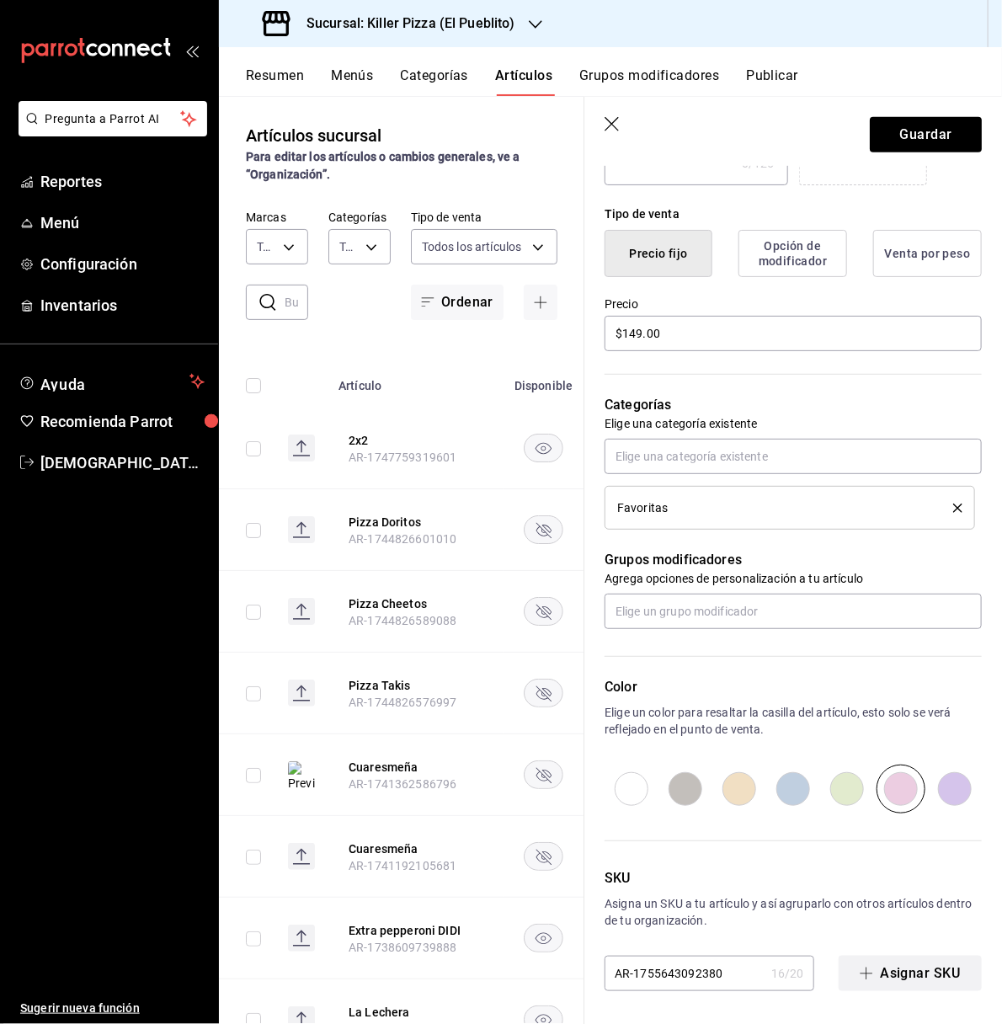
click at [872, 984] on button "Asignar SKU" at bounding box center [910, 973] width 143 height 35
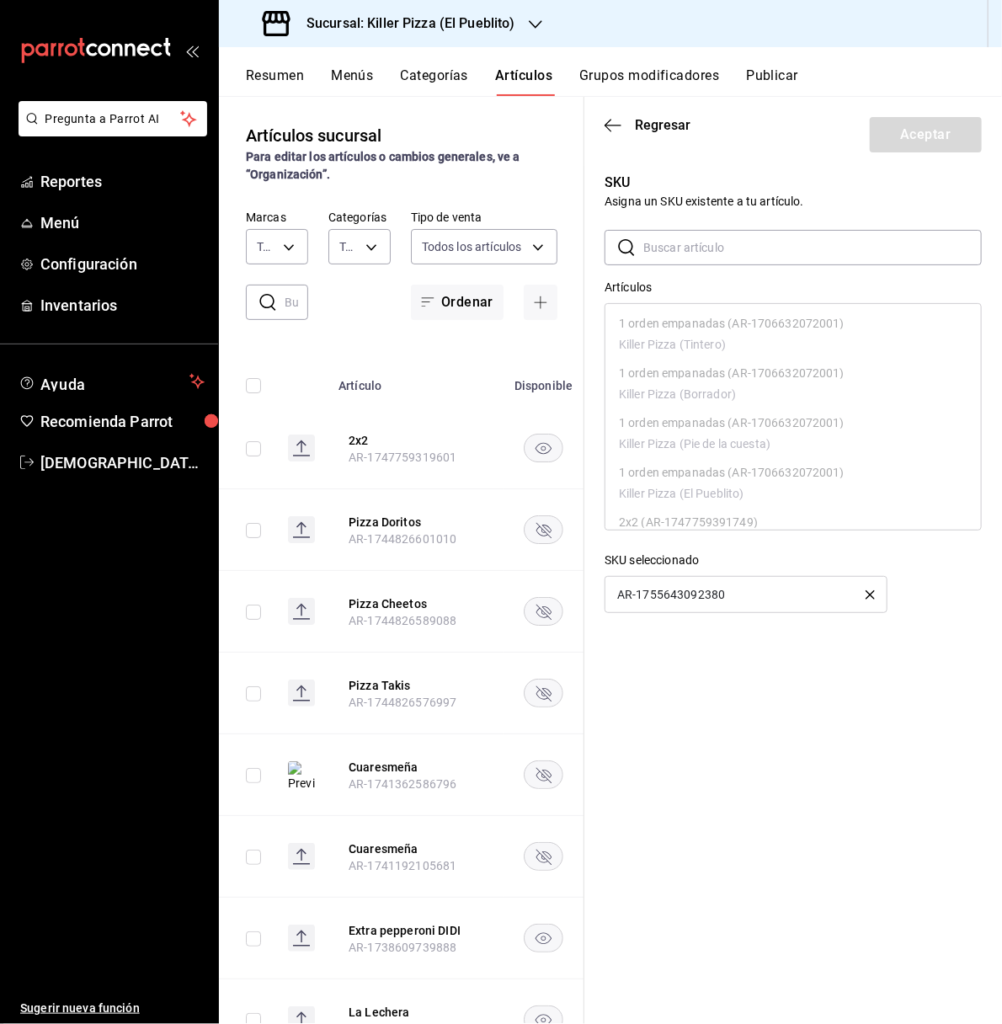
click at [871, 599] on button "button" at bounding box center [869, 594] width 9 height 12
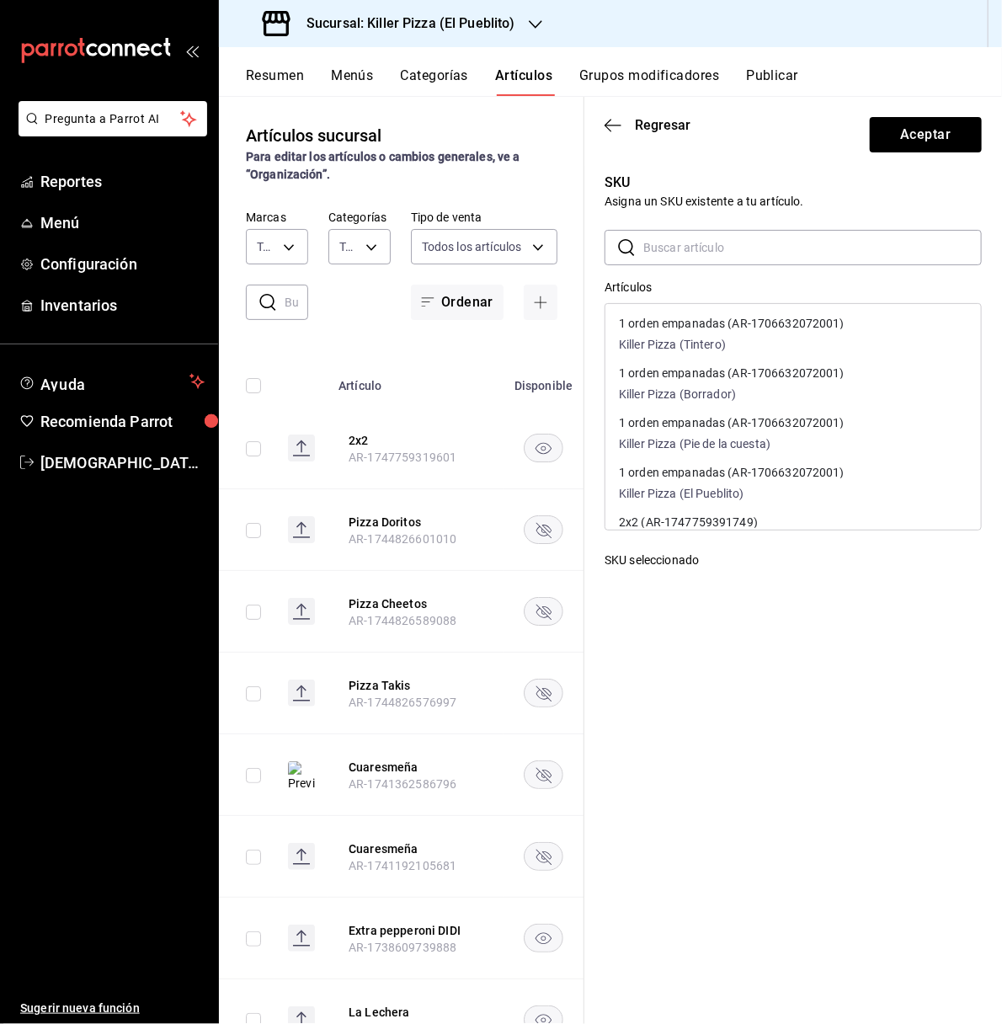
click at [733, 252] on input "text" at bounding box center [812, 248] width 338 height 34
type input "viva"
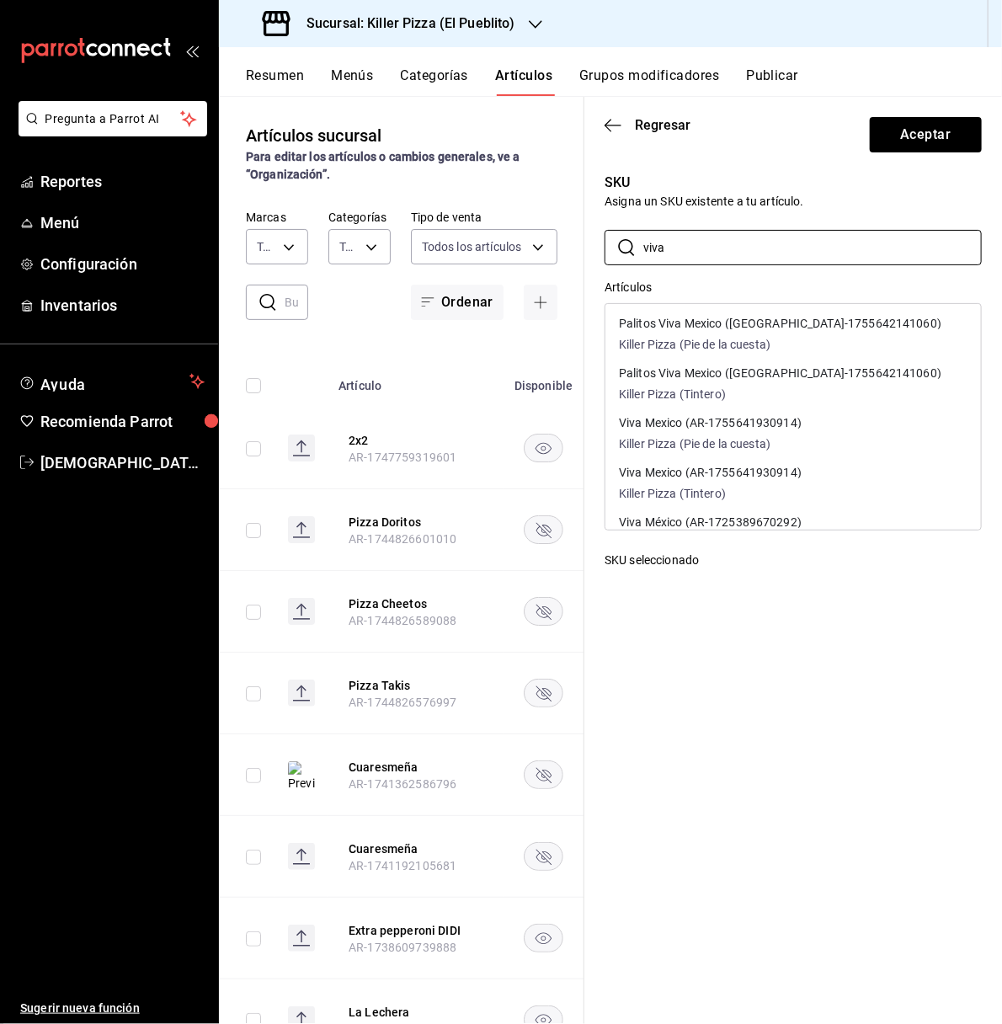
click at [688, 267] on div "​ viva ​ Artículos Palitos Viva Mexico (AR-1755642141060) Killer Pizza (Pie de …" at bounding box center [792, 403] width 377 height 346
click at [762, 429] on div "Viva Mexico (AR-1755641930914) Killer Pizza (Pie de la cuesta)" at bounding box center [710, 435] width 183 height 36
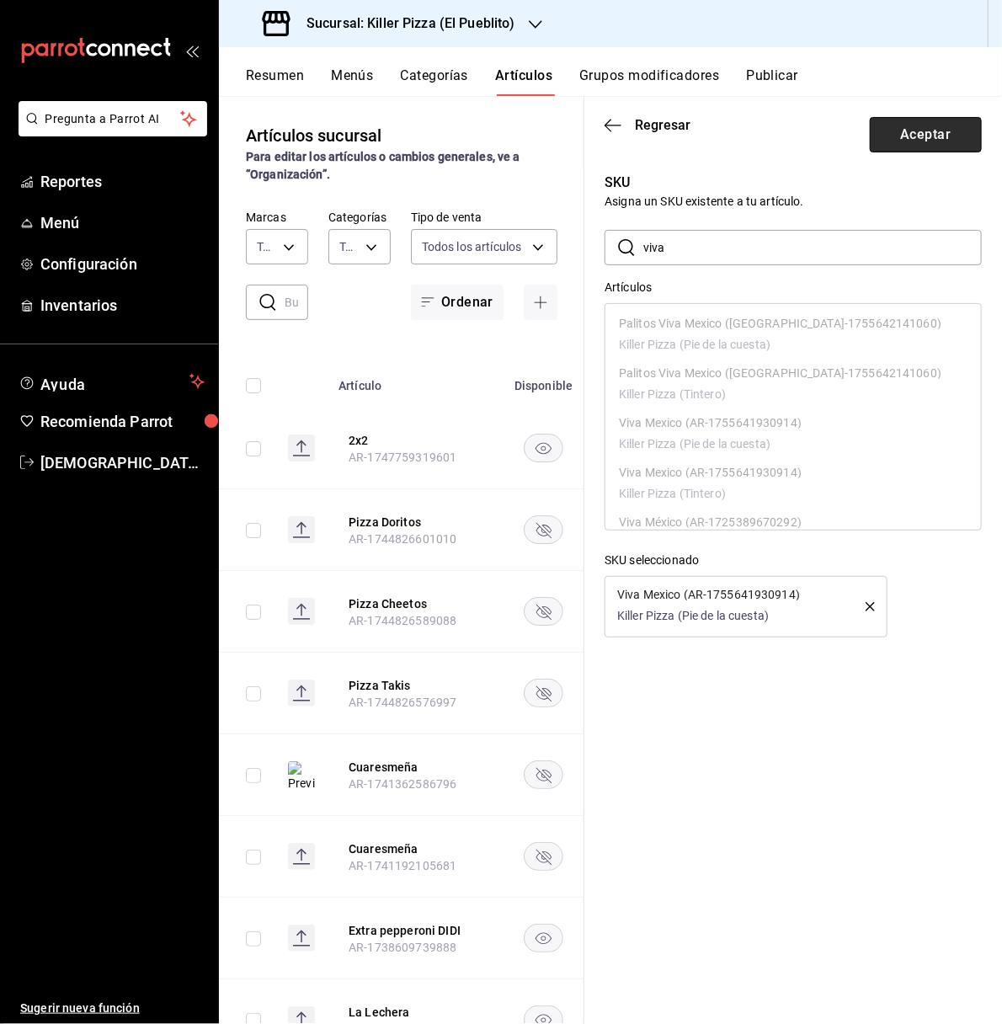
click at [913, 131] on button "Aceptar" at bounding box center [926, 134] width 112 height 35
type input "AR-1755641930914"
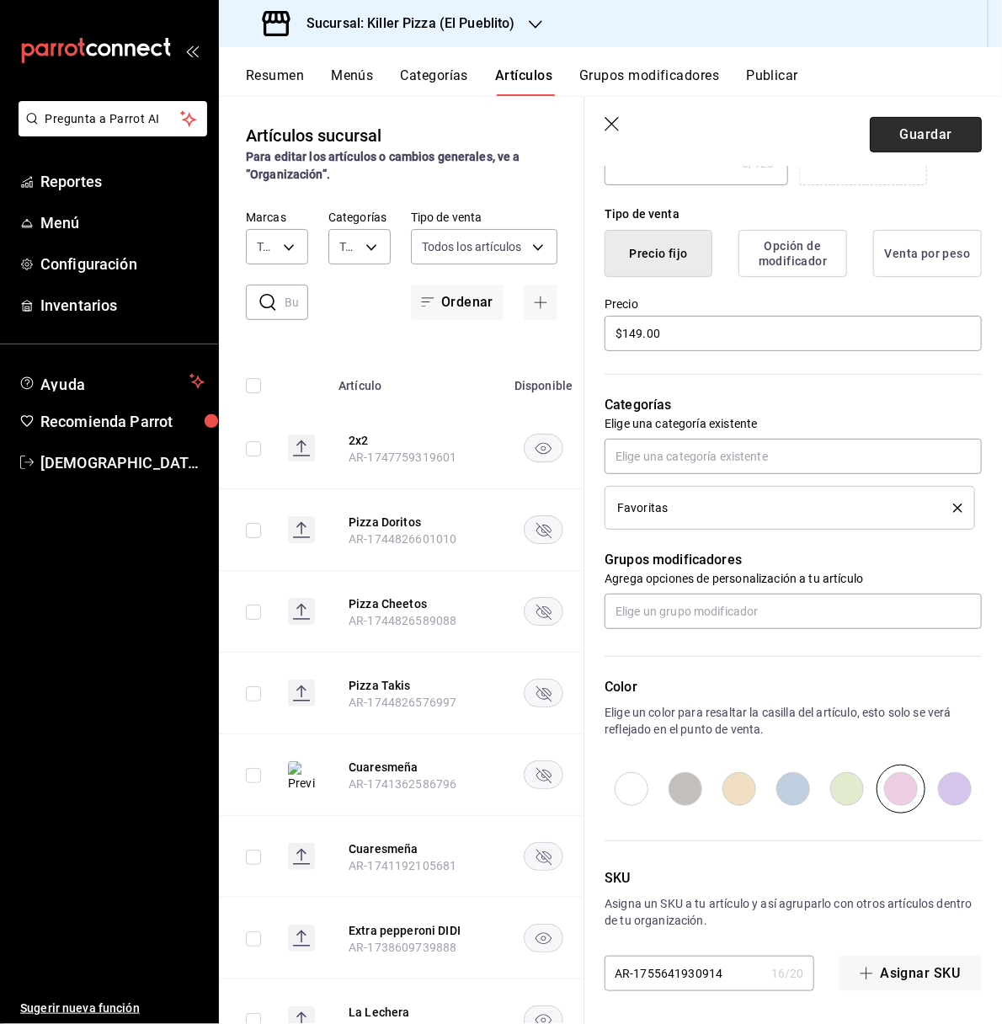
click at [903, 129] on button "Guardar" at bounding box center [926, 134] width 112 height 35
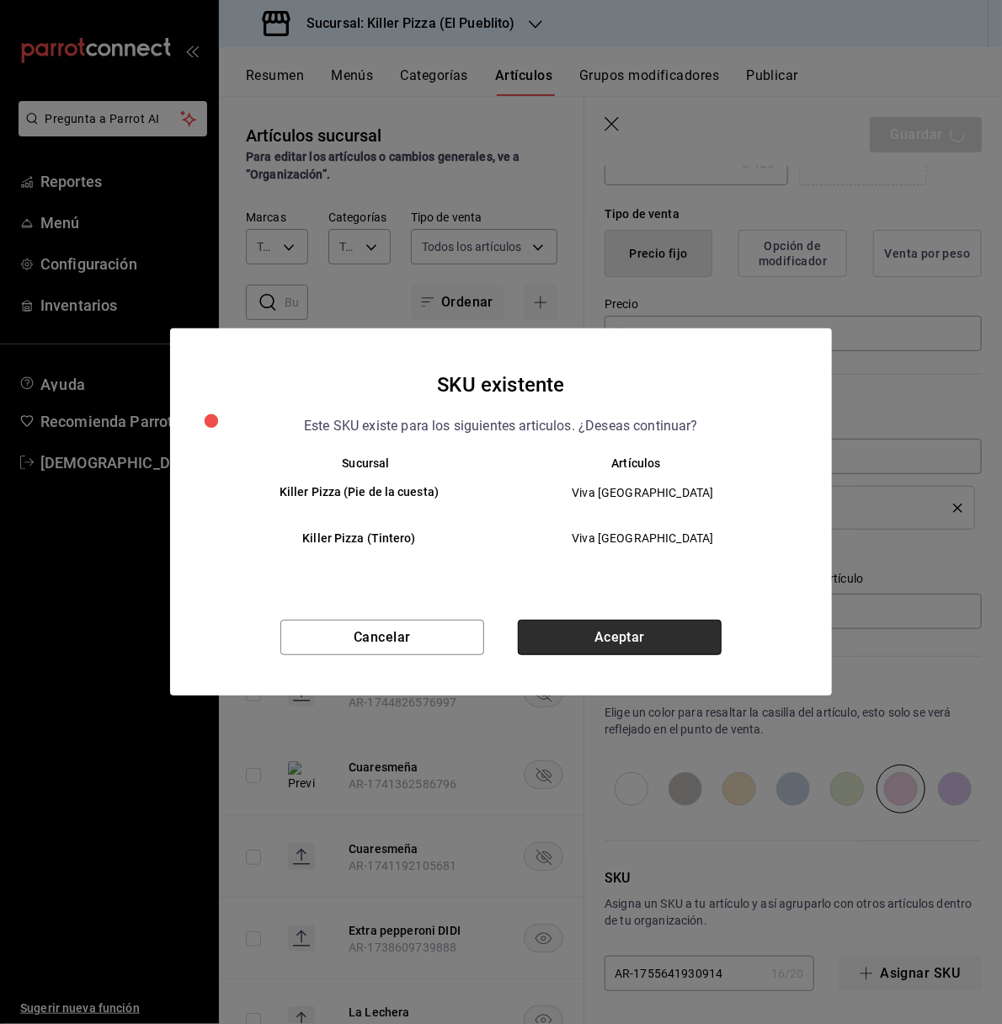
click at [622, 635] on button "Aceptar" at bounding box center [620, 637] width 204 height 35
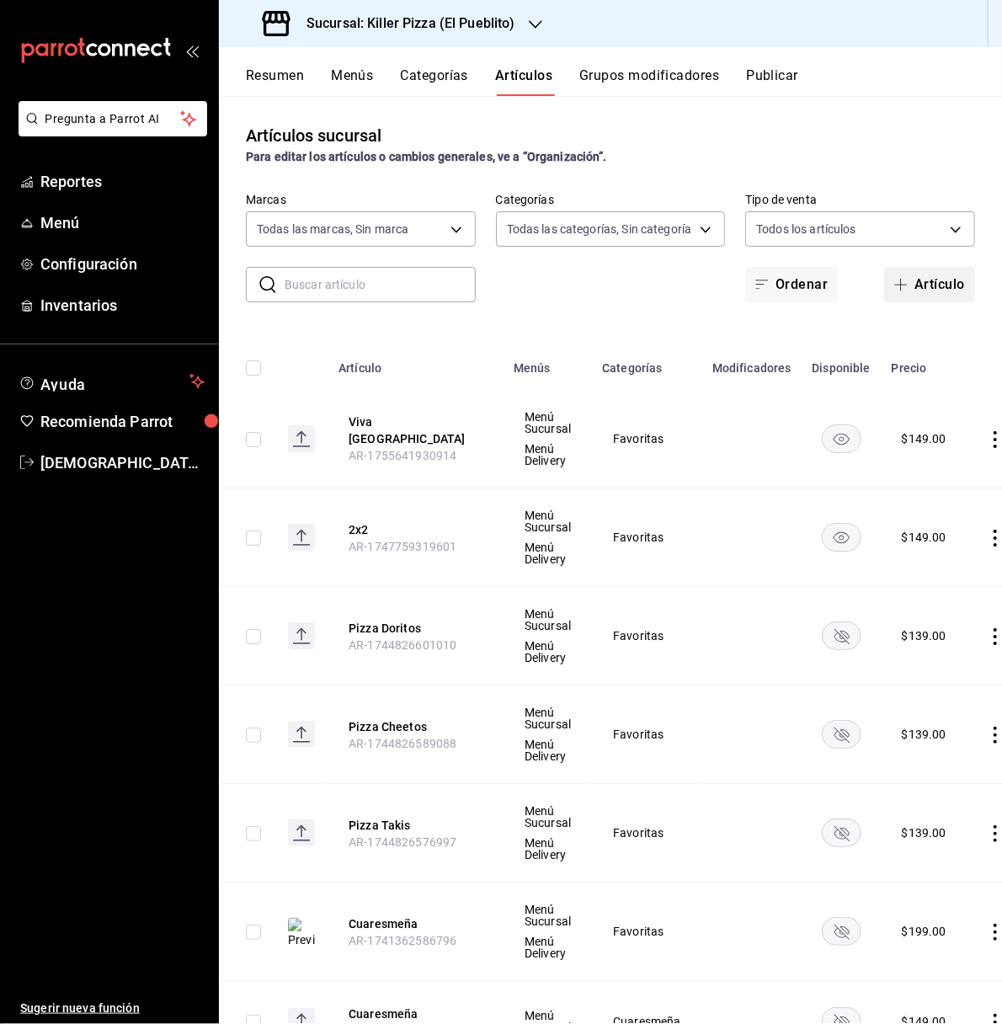
click at [908, 280] on button "Artículo" at bounding box center [929, 284] width 91 height 35
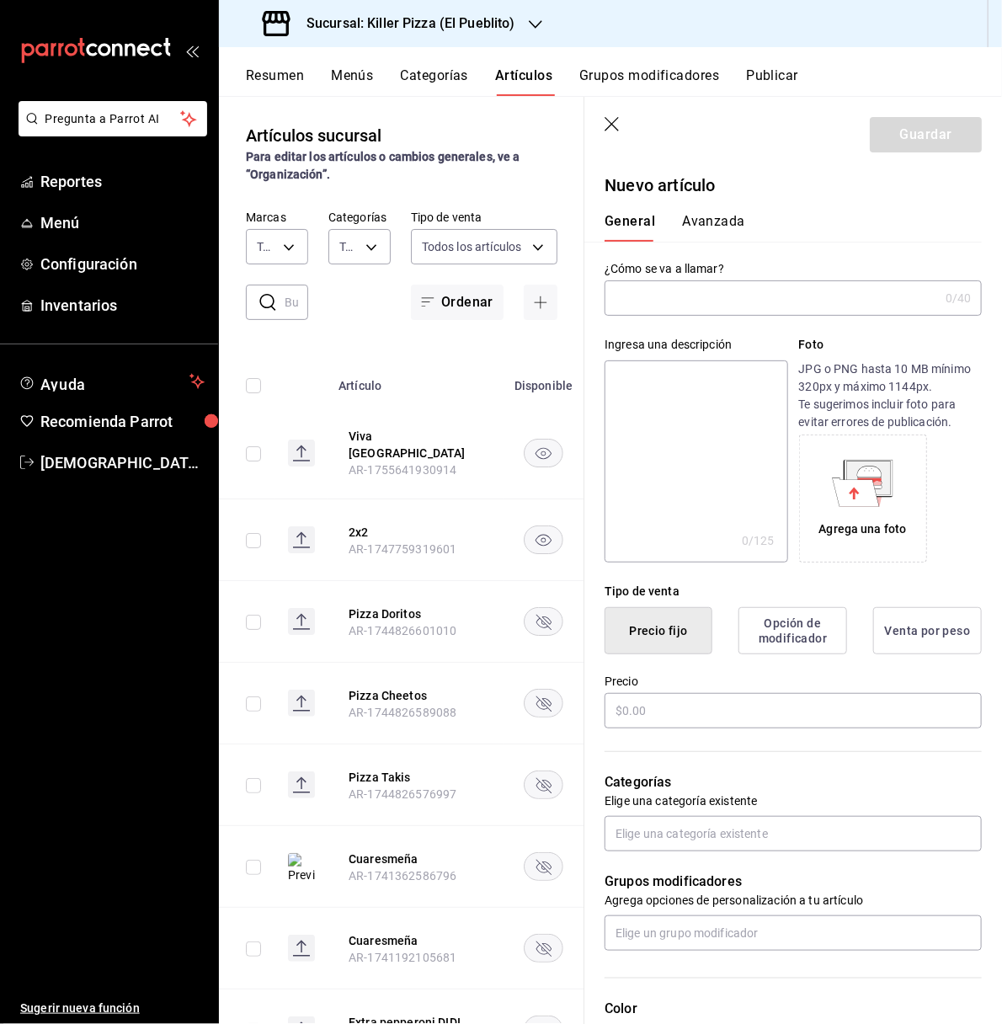
click at [789, 305] on input "text" at bounding box center [771, 298] width 334 height 34
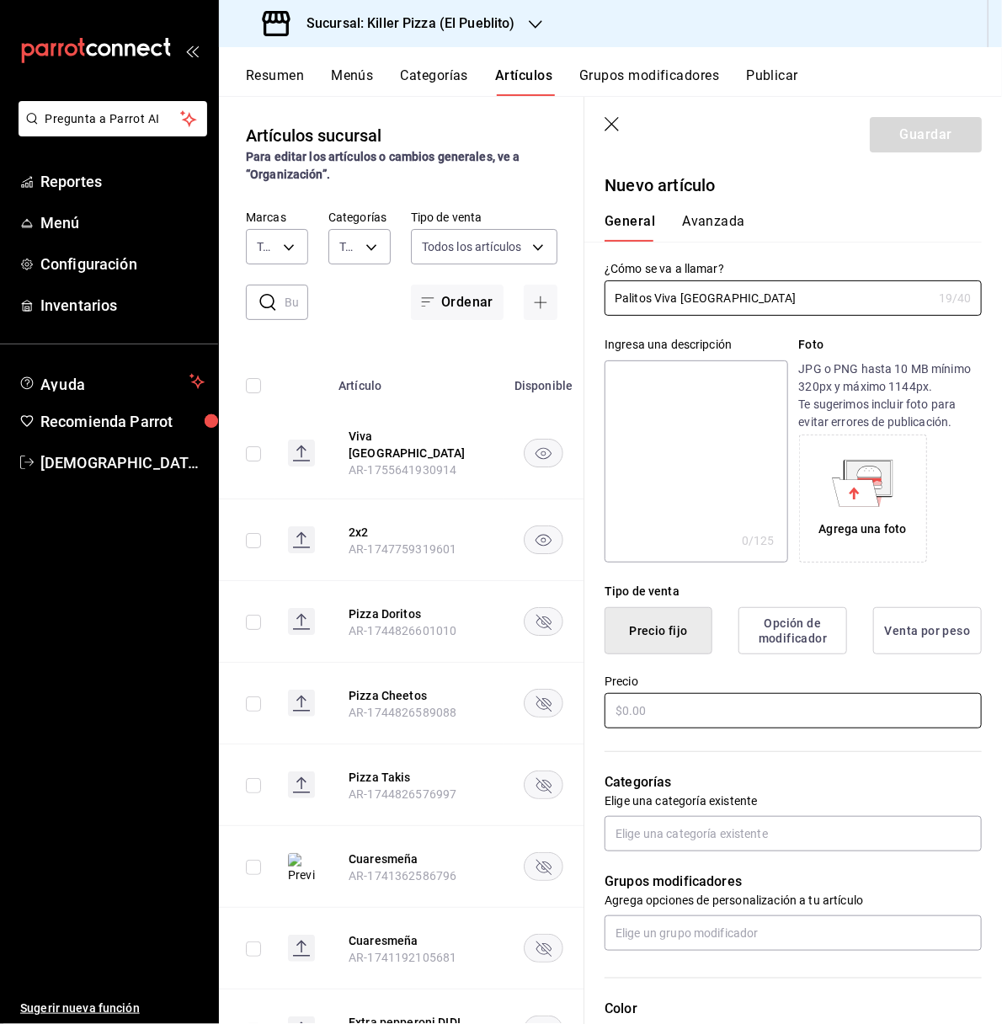
type input "Palitos Viva Mexico"
click at [796, 710] on input "text" at bounding box center [792, 710] width 377 height 35
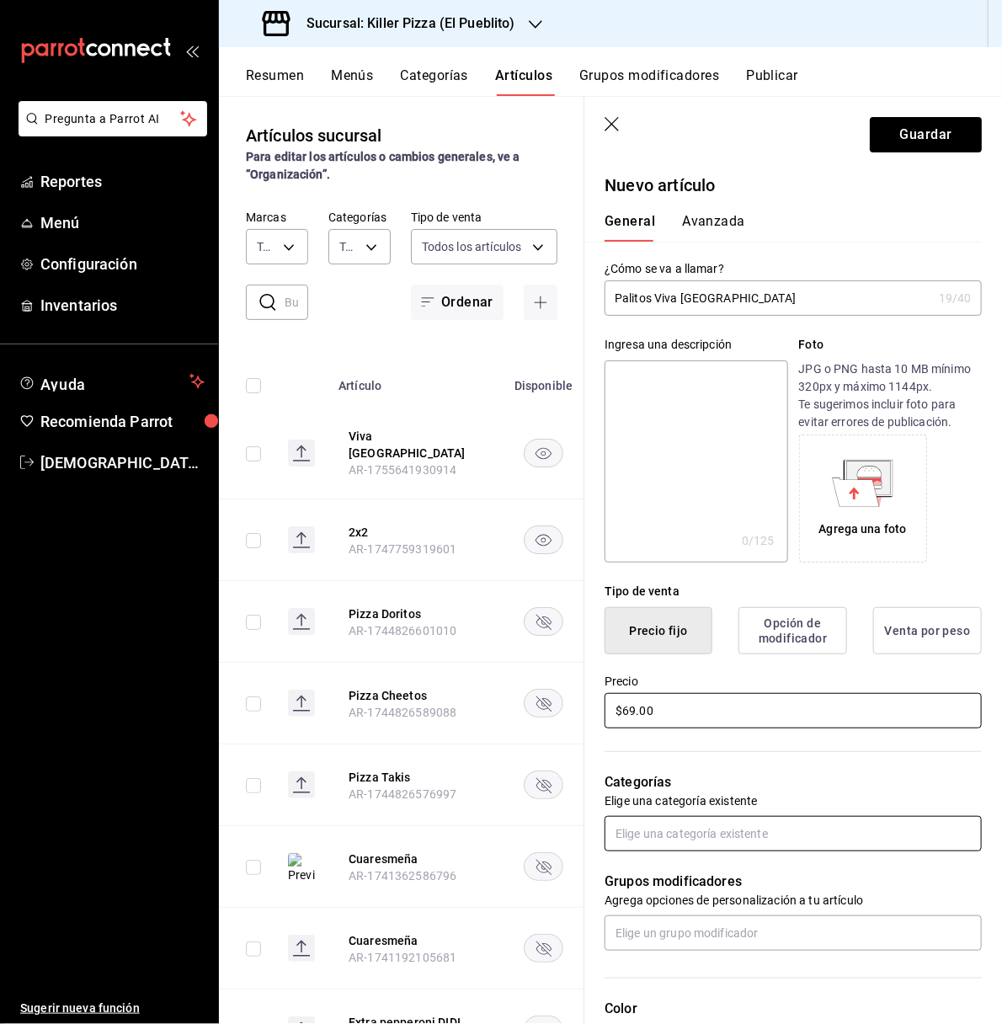
type input "$69.00"
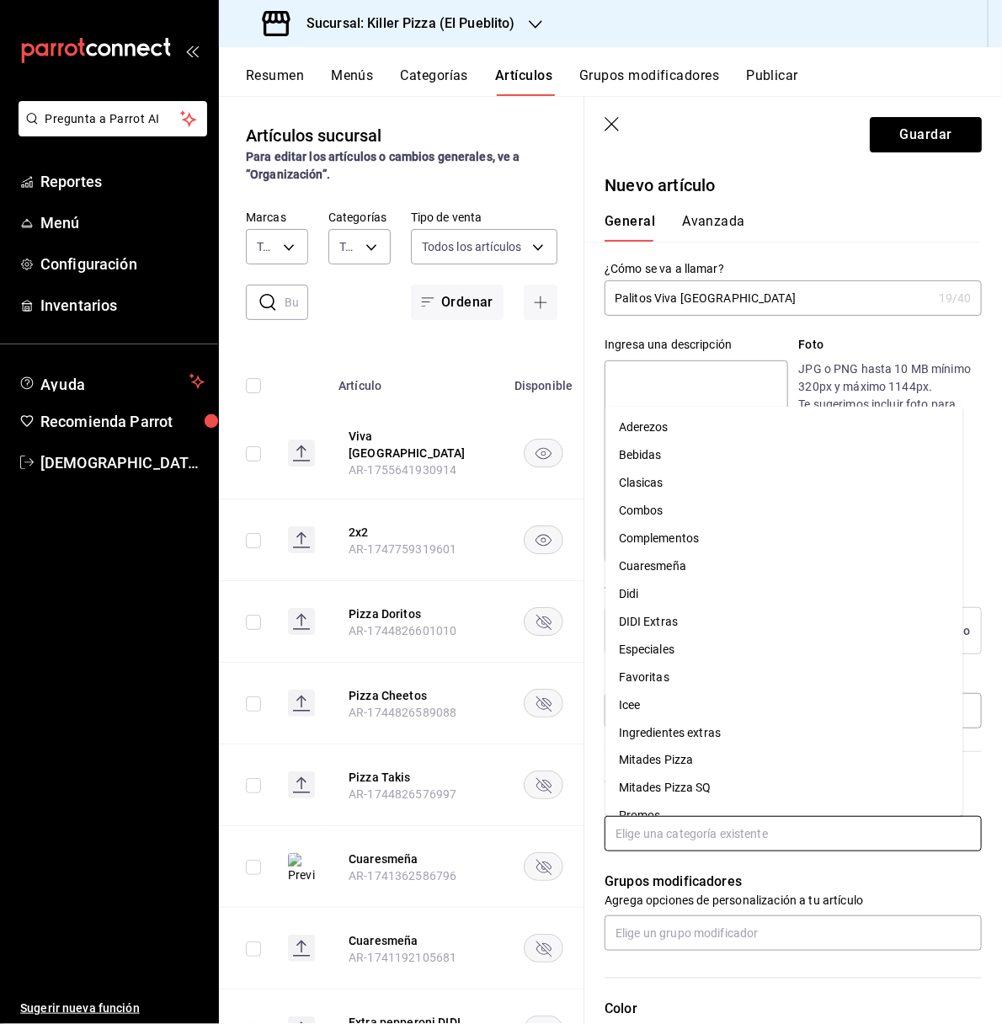
click at [848, 845] on input "text" at bounding box center [792, 833] width 377 height 35
click at [691, 527] on li "Complementos" at bounding box center [784, 538] width 358 height 28
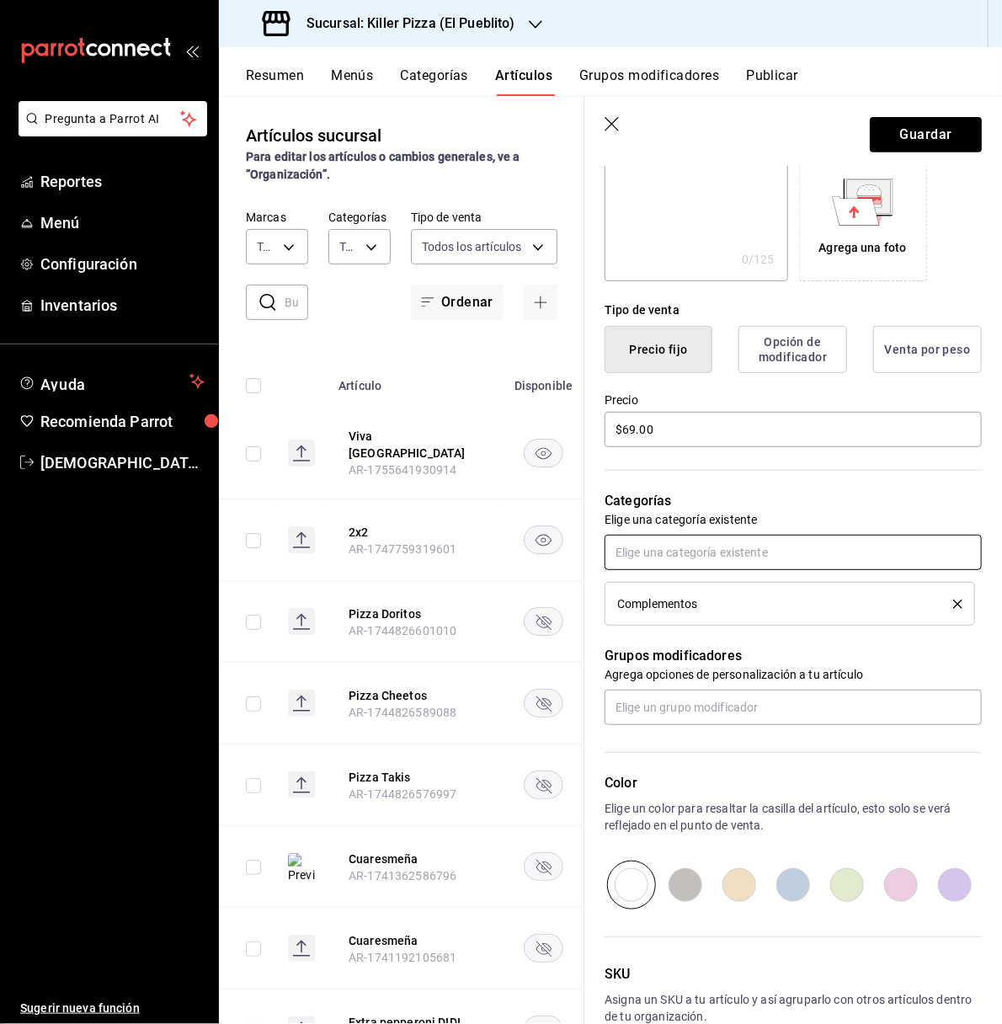
scroll to position [280, 0]
click at [883, 893] on input "radio" at bounding box center [901, 885] width 54 height 49
radio input "true"
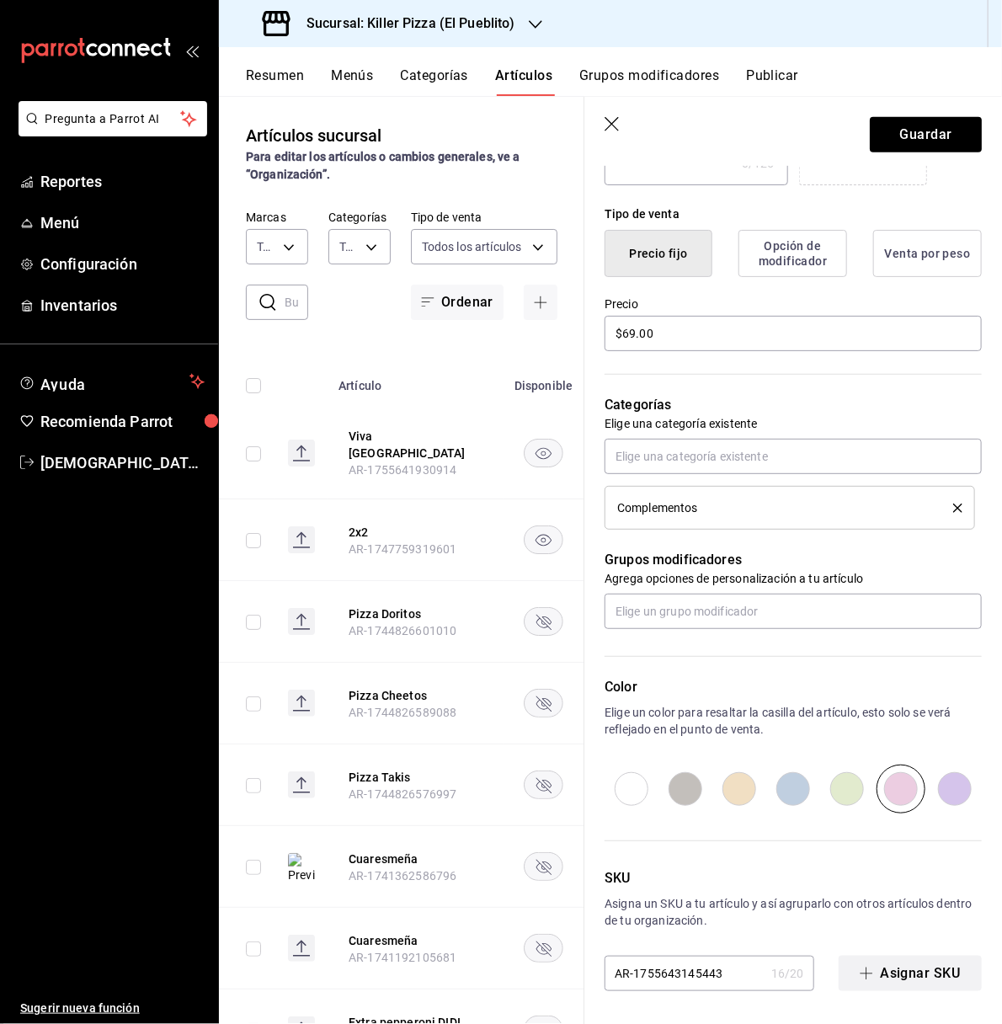
click at [907, 983] on button "Asignar SKU" at bounding box center [910, 973] width 143 height 35
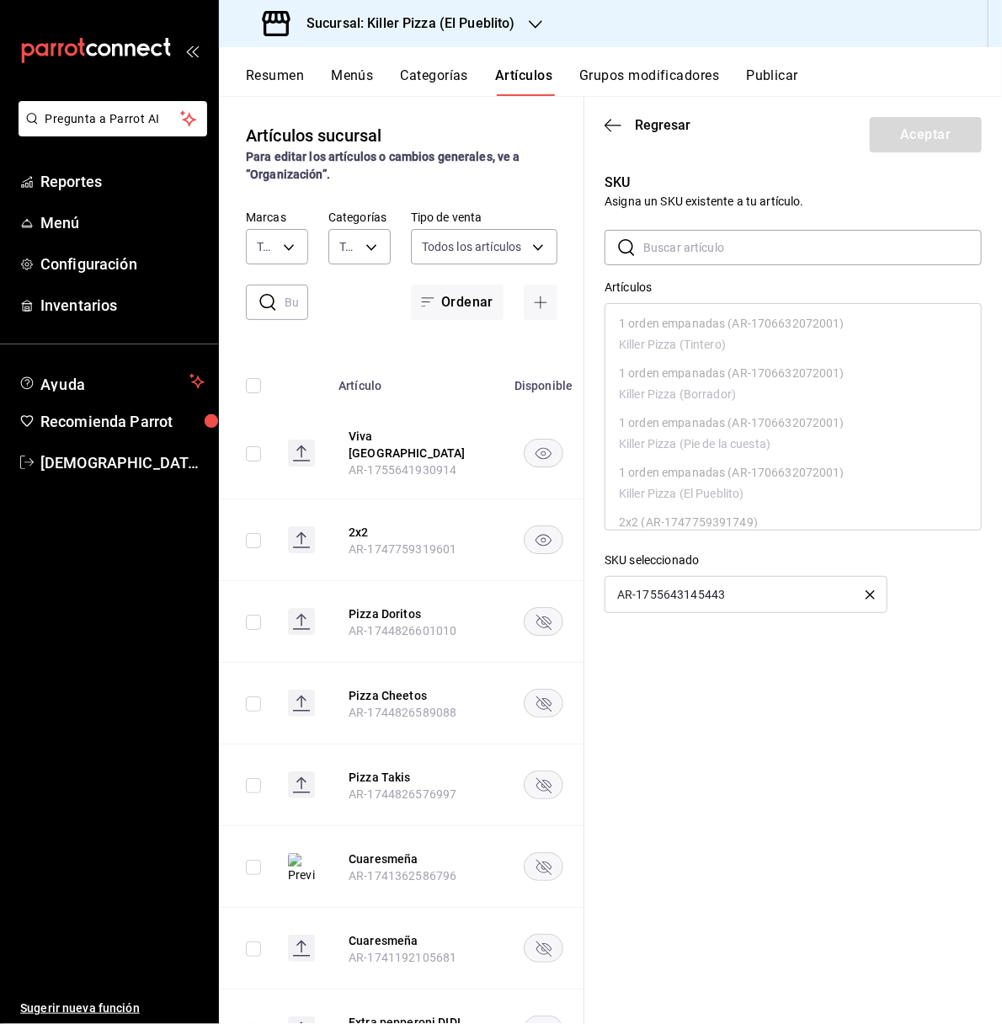
click at [871, 598] on icon "button" at bounding box center [869, 594] width 9 height 9
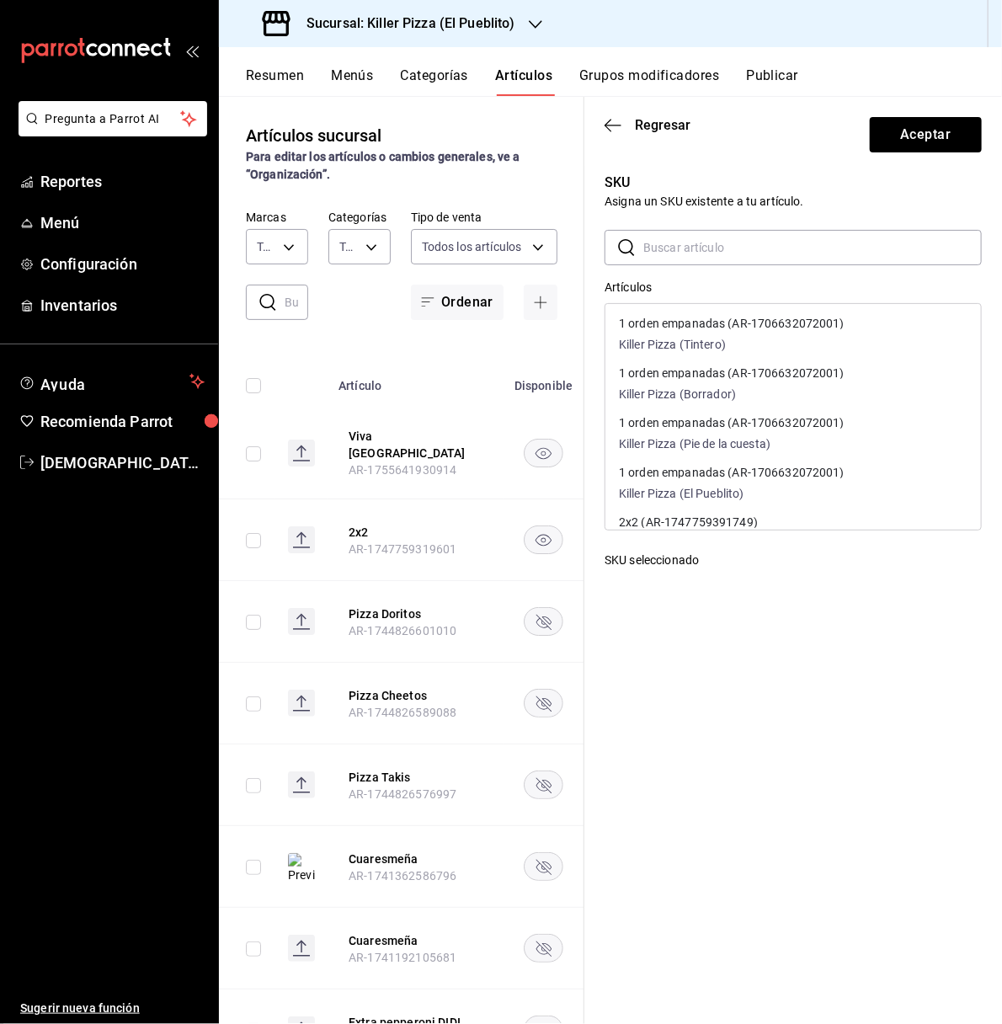
click at [718, 242] on input "text" at bounding box center [812, 248] width 338 height 34
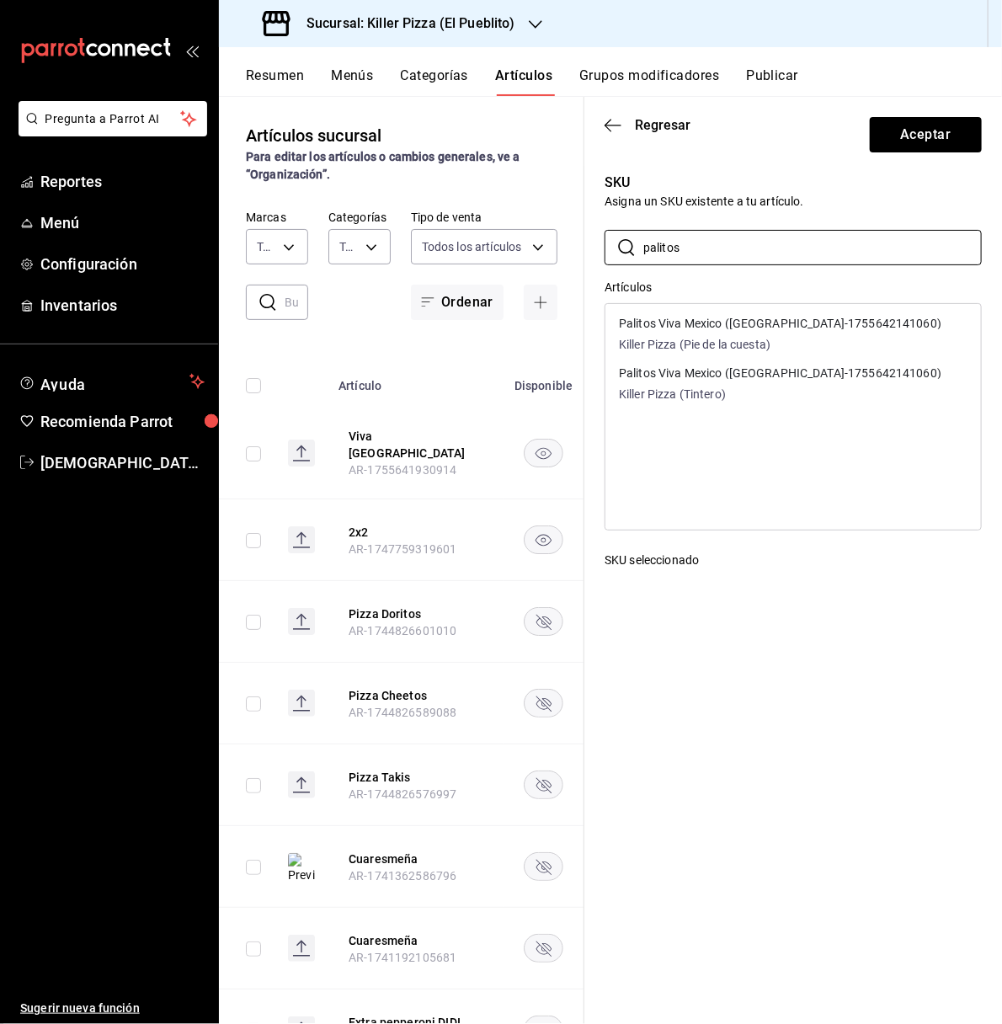
type input "palitos"
click at [743, 333] on div "Palitos Viva Mexico (AR-1755642141060) Killer Pizza (Pie de la cuesta)" at bounding box center [780, 335] width 322 height 36
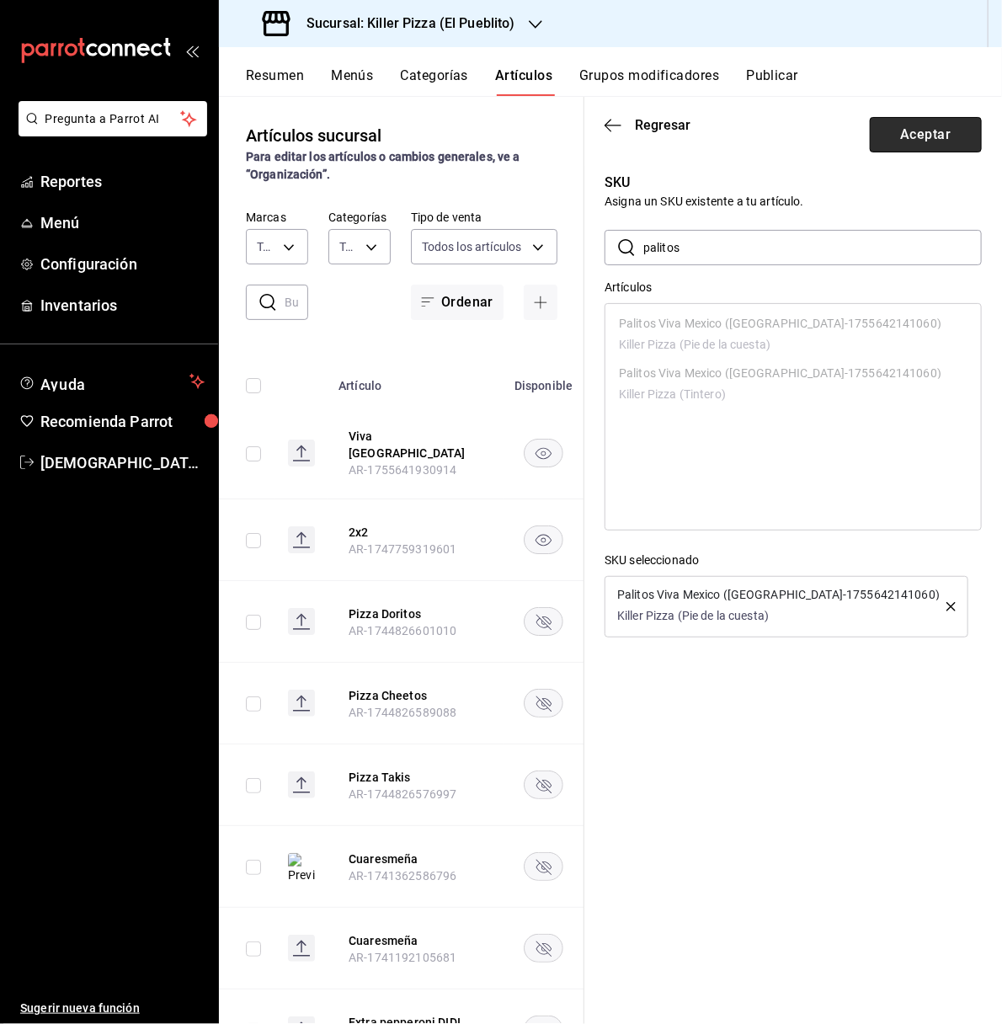
click at [956, 140] on button "Aceptar" at bounding box center [926, 134] width 112 height 35
type input "AR-1755642141060"
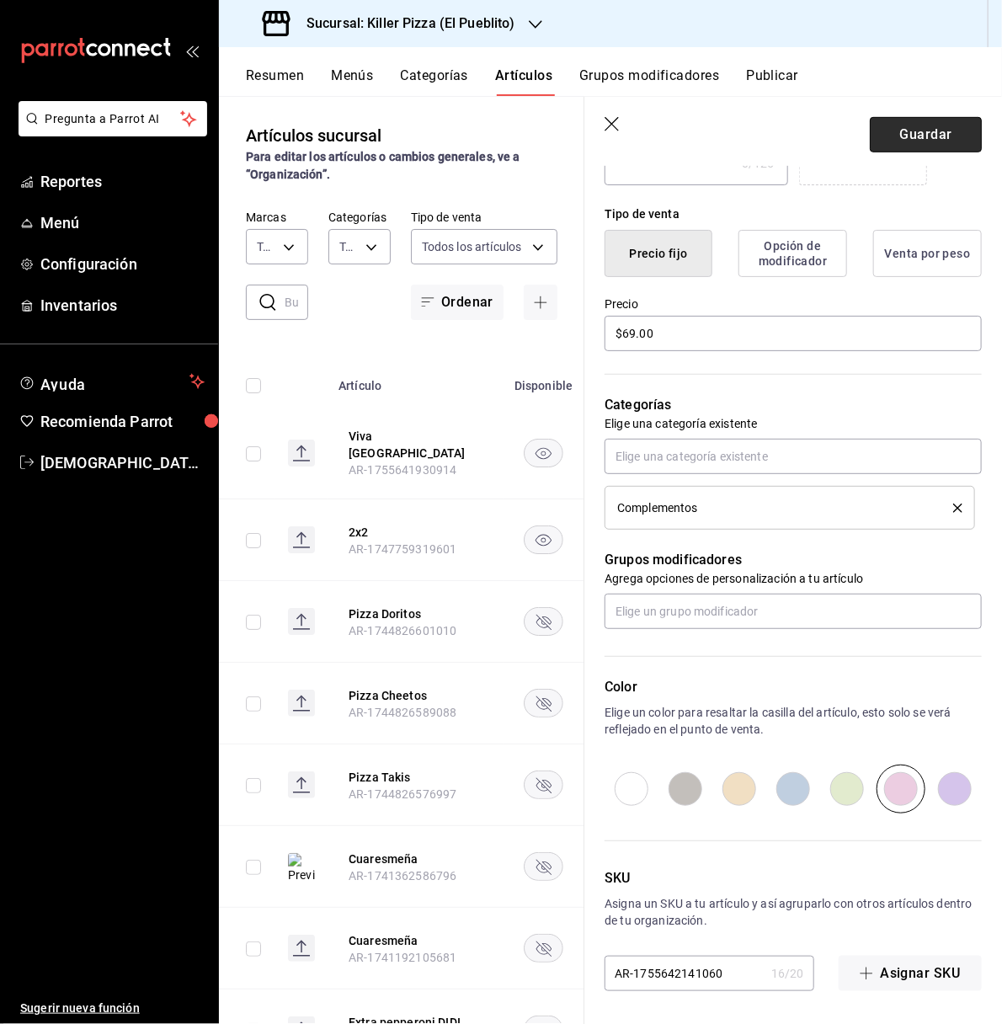
click at [882, 136] on button "Guardar" at bounding box center [926, 134] width 112 height 35
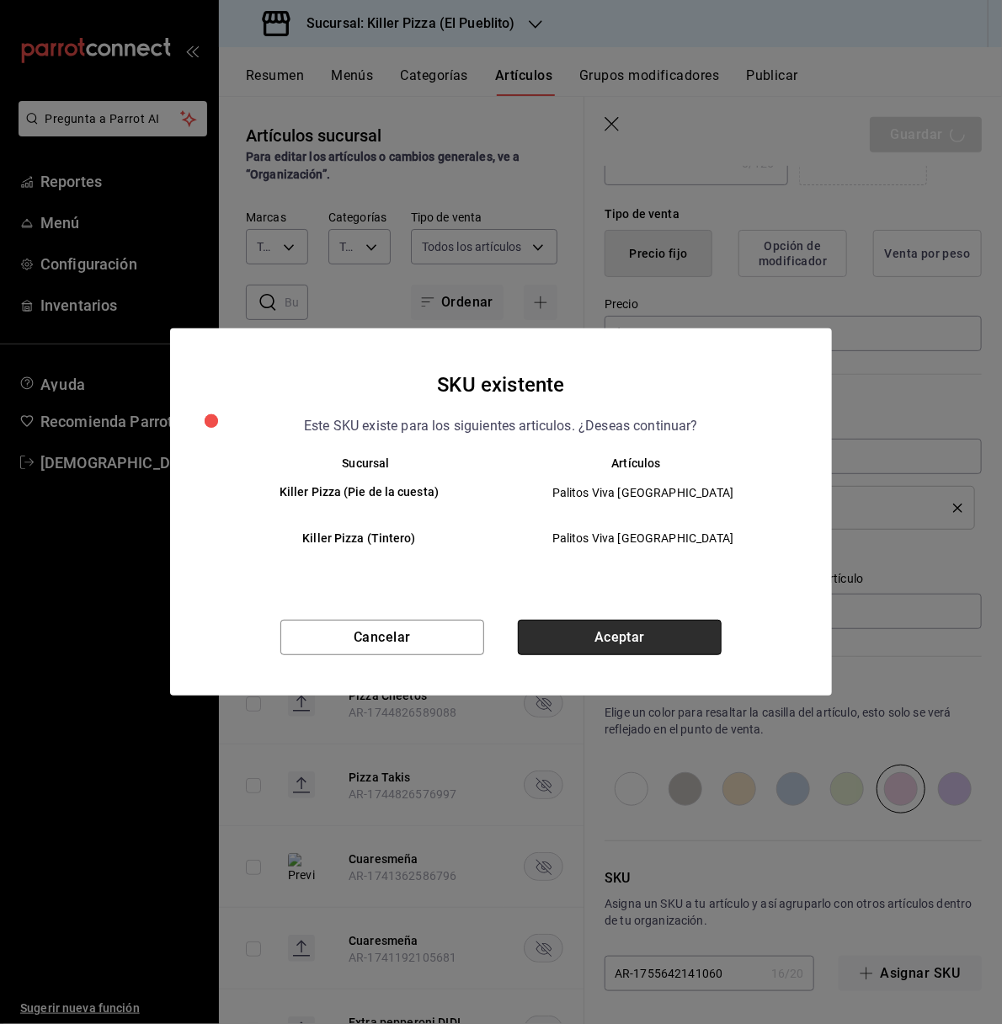
click at [648, 649] on button "Aceptar" at bounding box center [620, 637] width 204 height 35
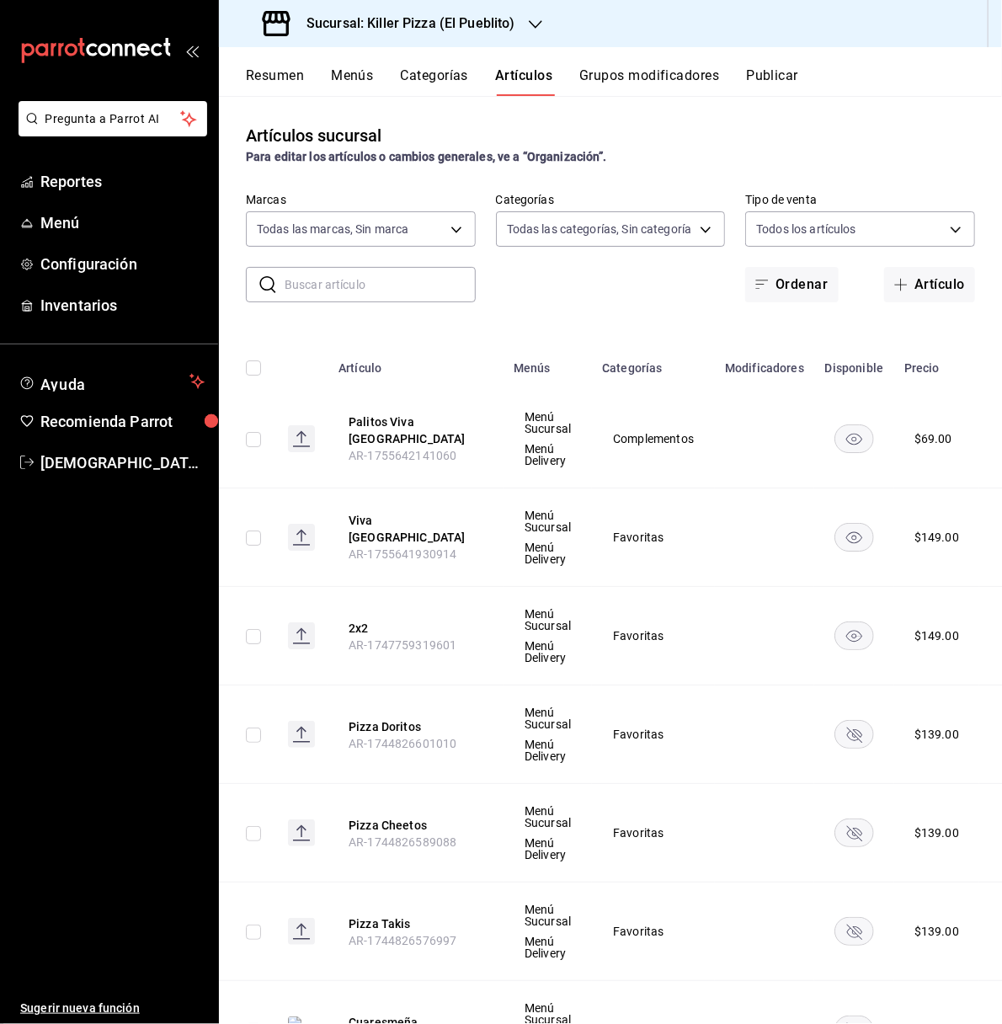
click at [791, 74] on button "Publicar" at bounding box center [772, 81] width 52 height 29
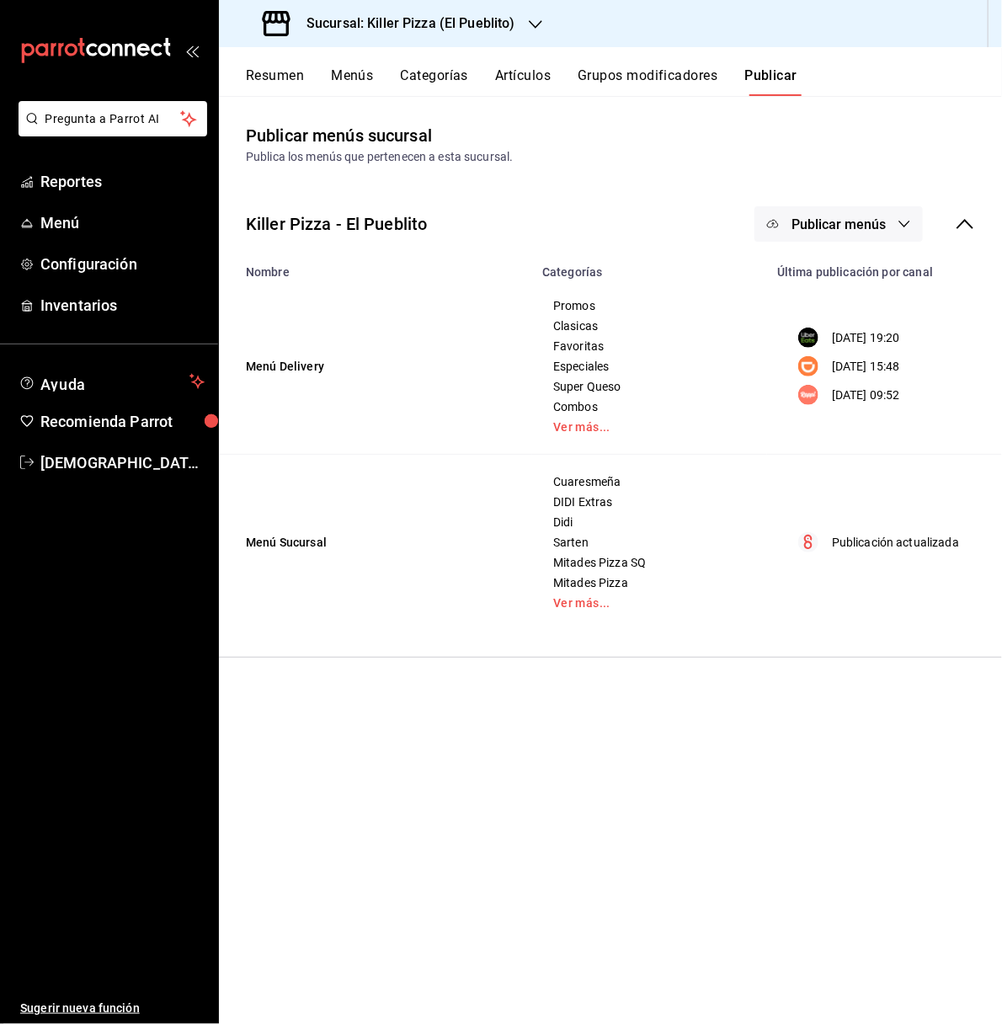
click at [883, 217] on span "Publicar menús" at bounding box center [838, 224] width 94 height 16
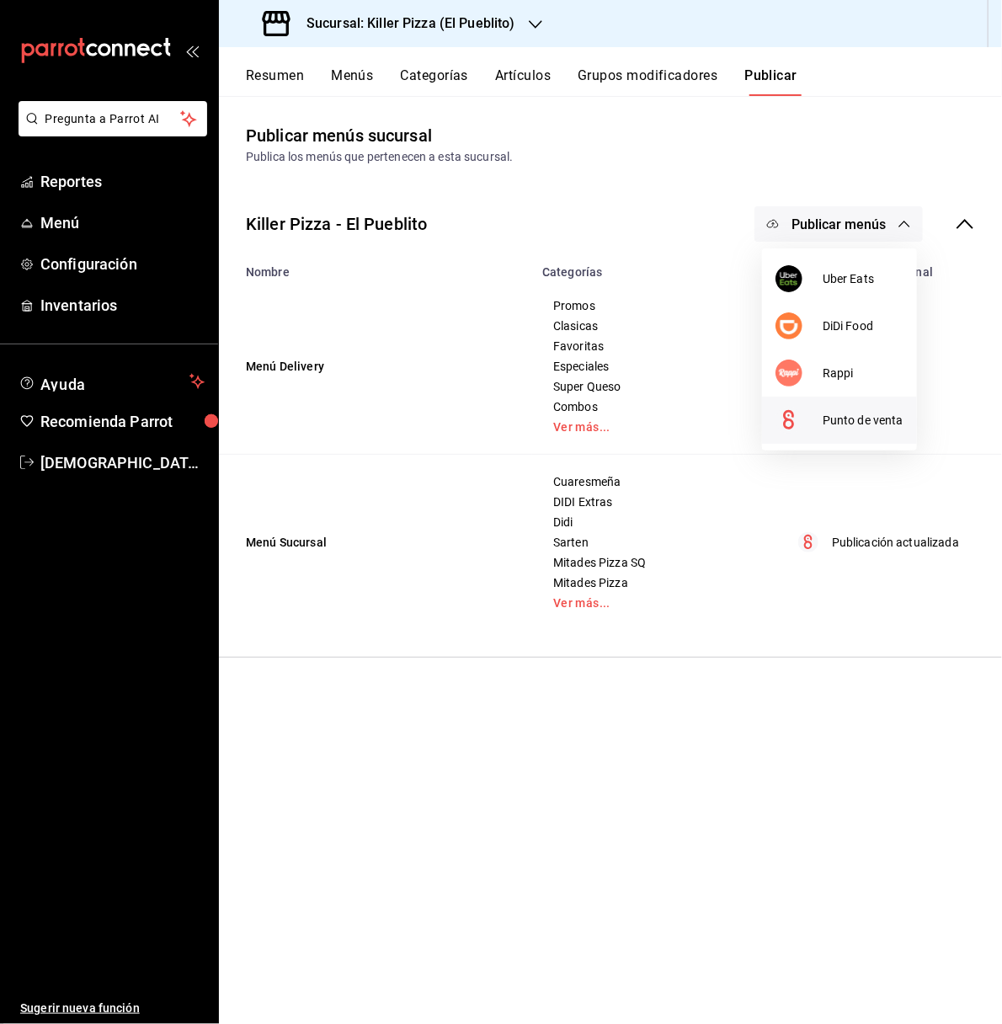
click at [865, 413] on span "Punto de venta" at bounding box center [863, 421] width 81 height 18
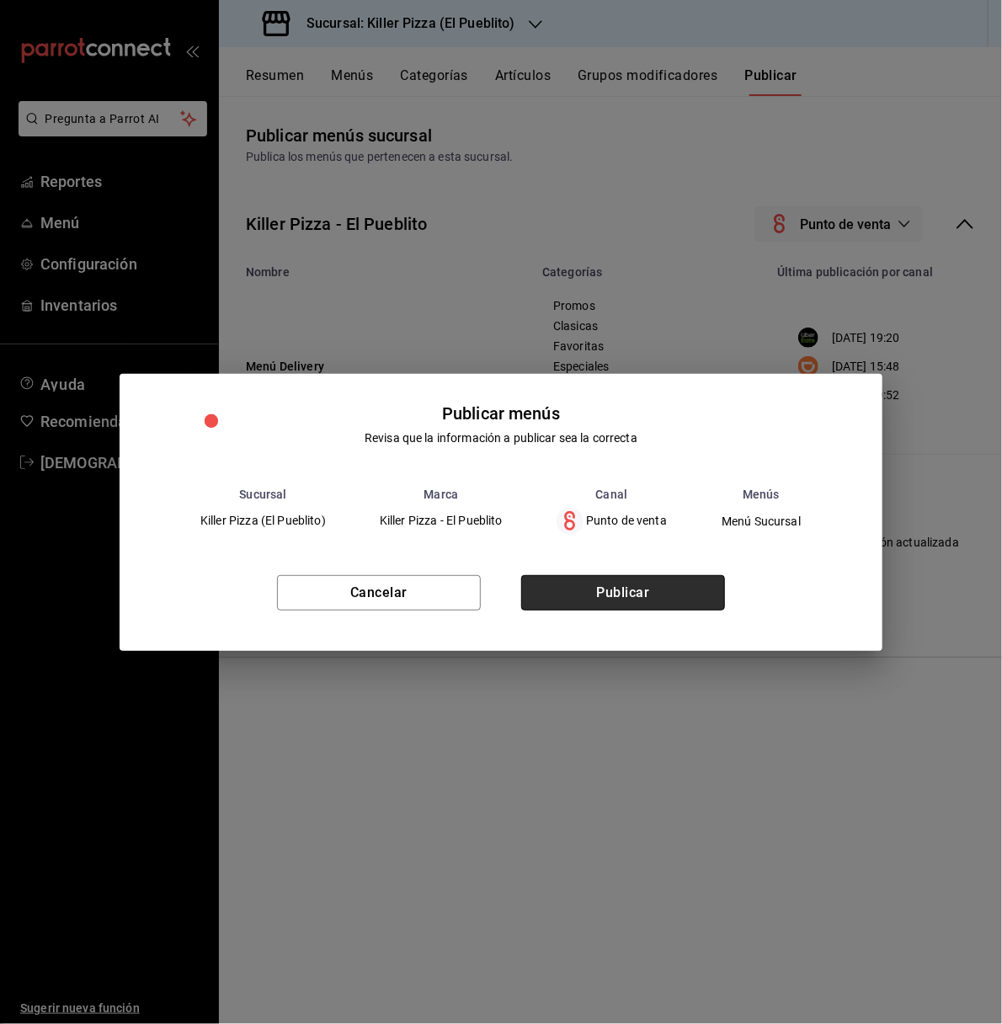
click at [644, 595] on button "Publicar" at bounding box center [623, 592] width 204 height 35
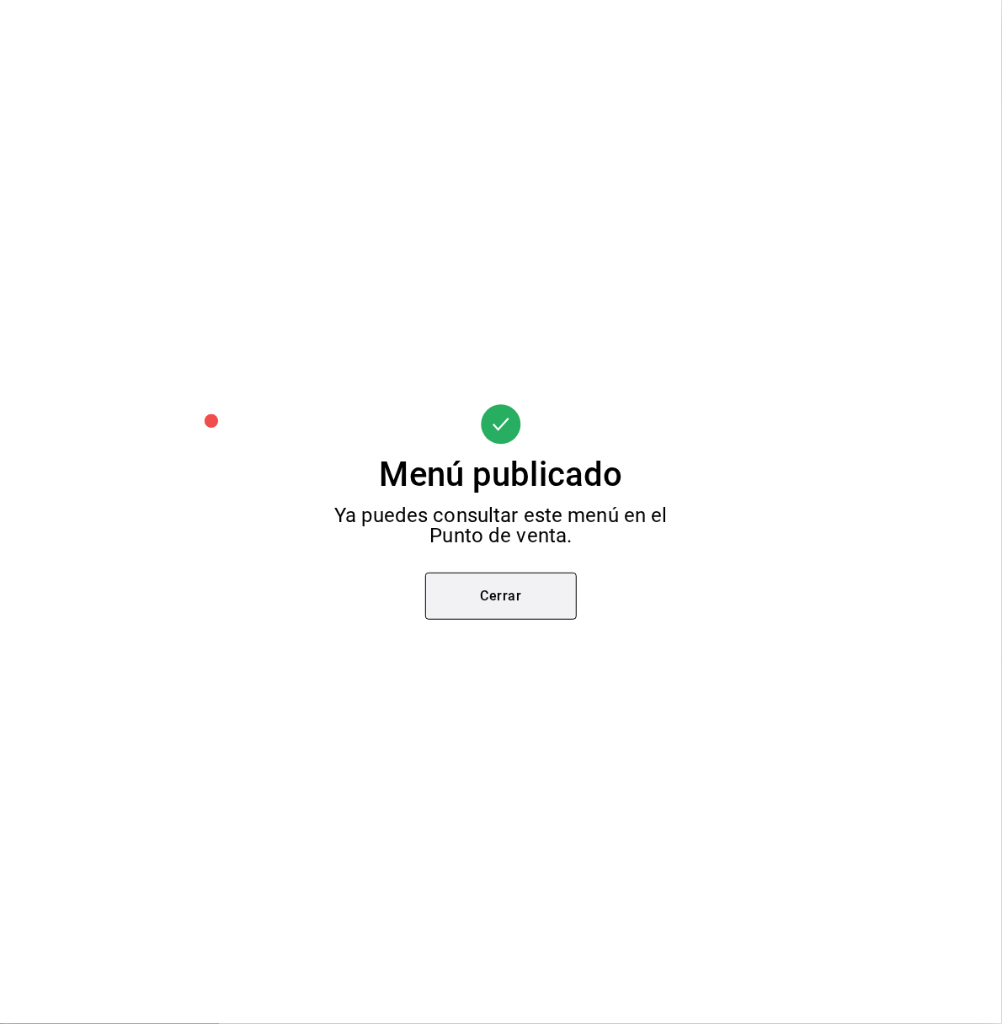
click at [509, 580] on button "Cerrar" at bounding box center [501, 596] width 152 height 47
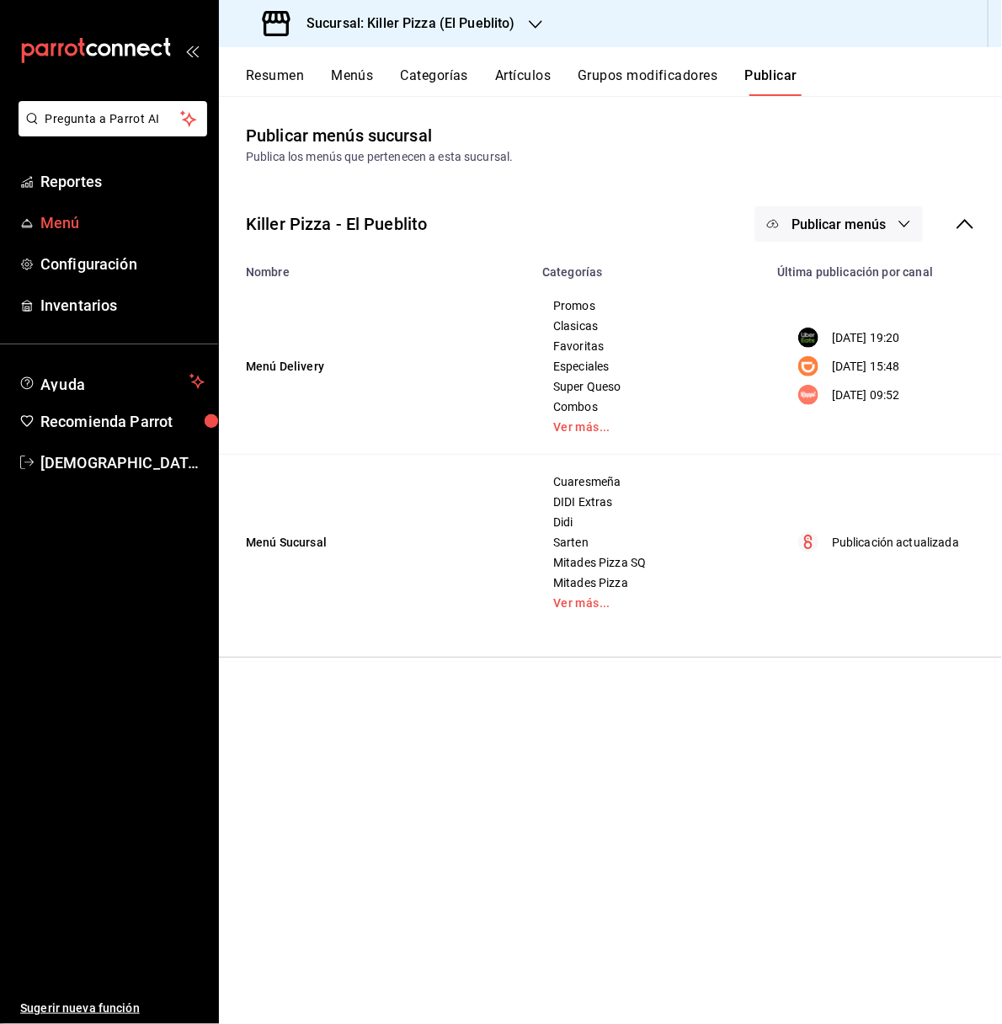
click at [65, 217] on span "Menú" at bounding box center [122, 222] width 164 height 23
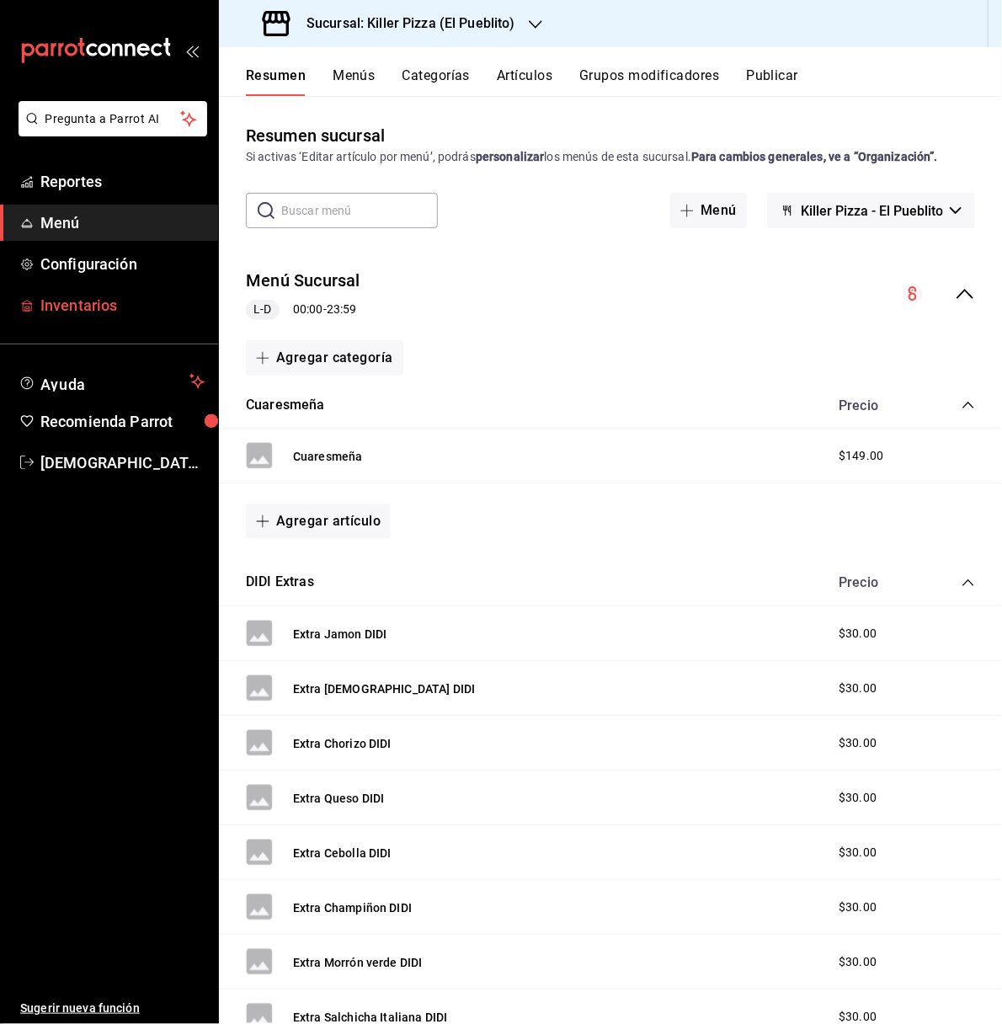
click at [93, 294] on span "Inventarios" at bounding box center [122, 305] width 164 height 23
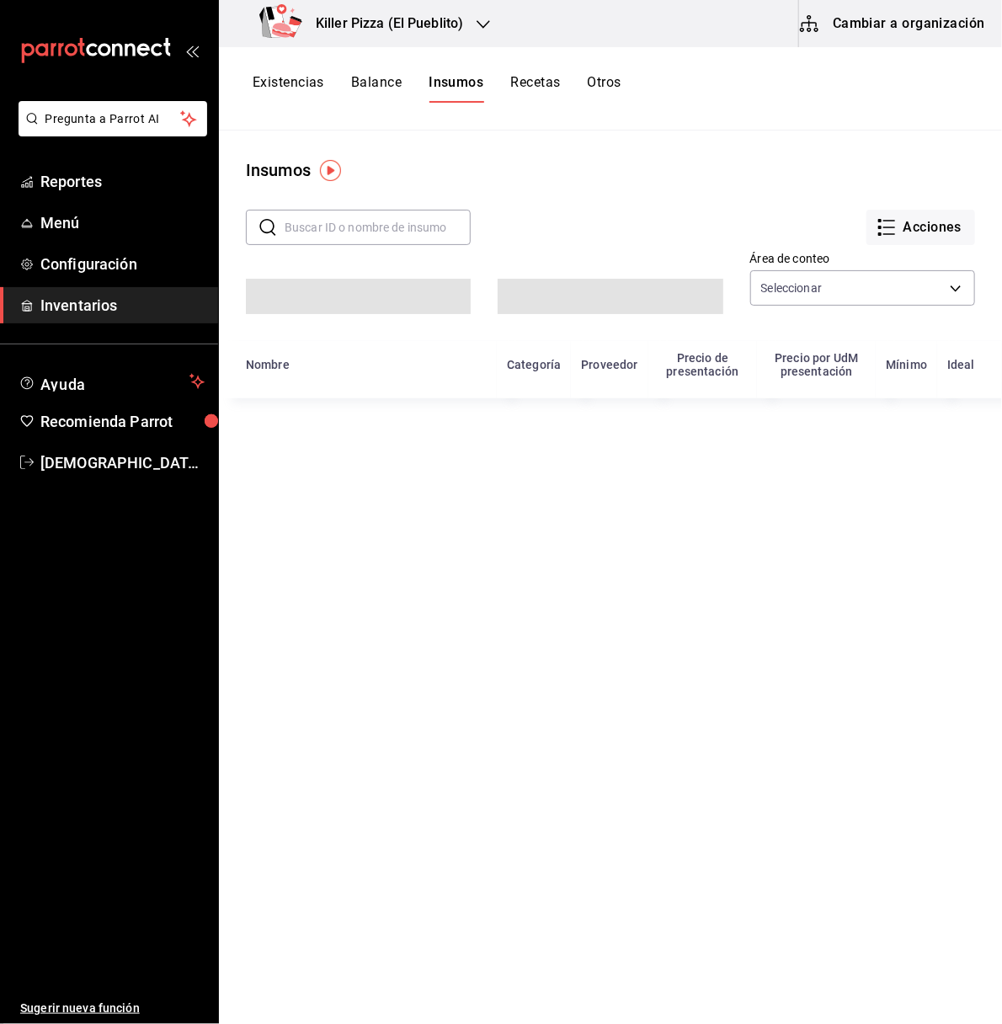
type input "e67f79dd-d52d-40c4-ac3b-1e4e85416361,b9c5ae0a-bc3f-49c4-ab5a-c6897f38af0e"
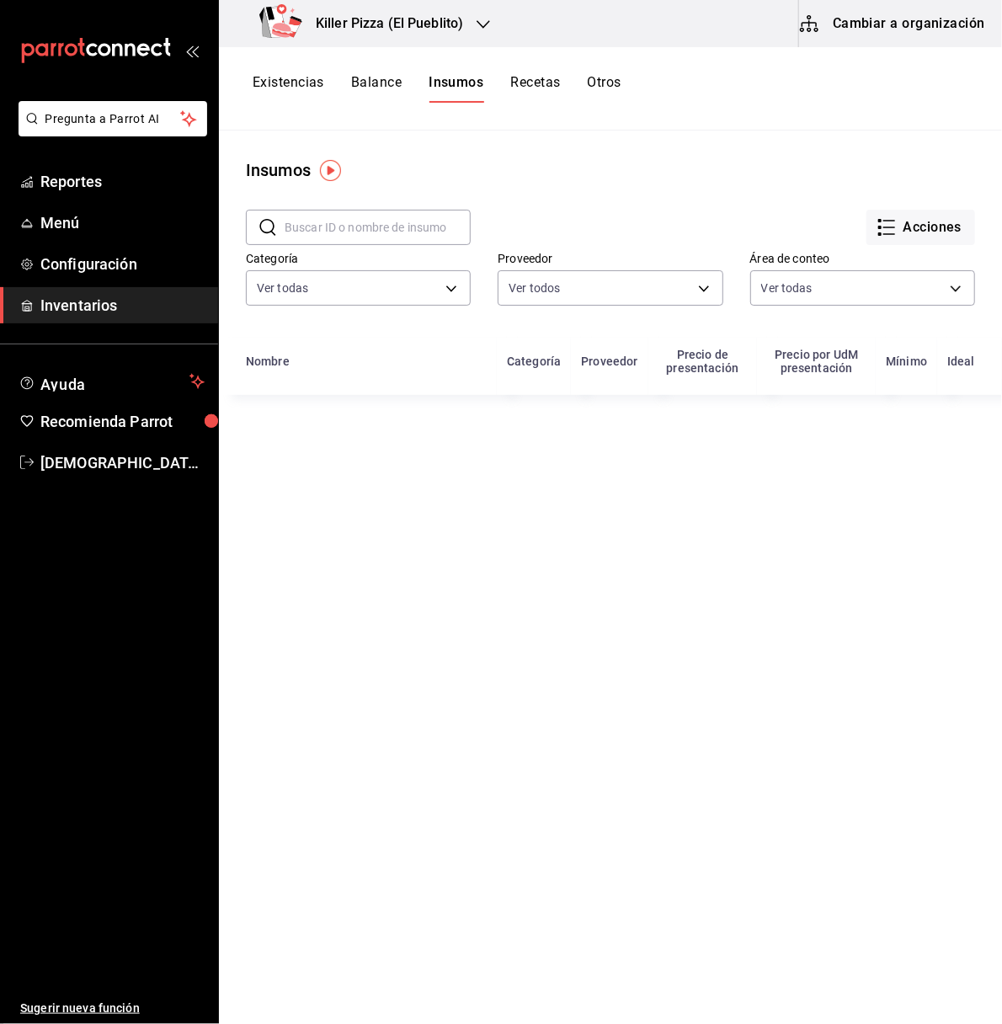
click at [542, 90] on button "Recetas" at bounding box center [535, 88] width 50 height 29
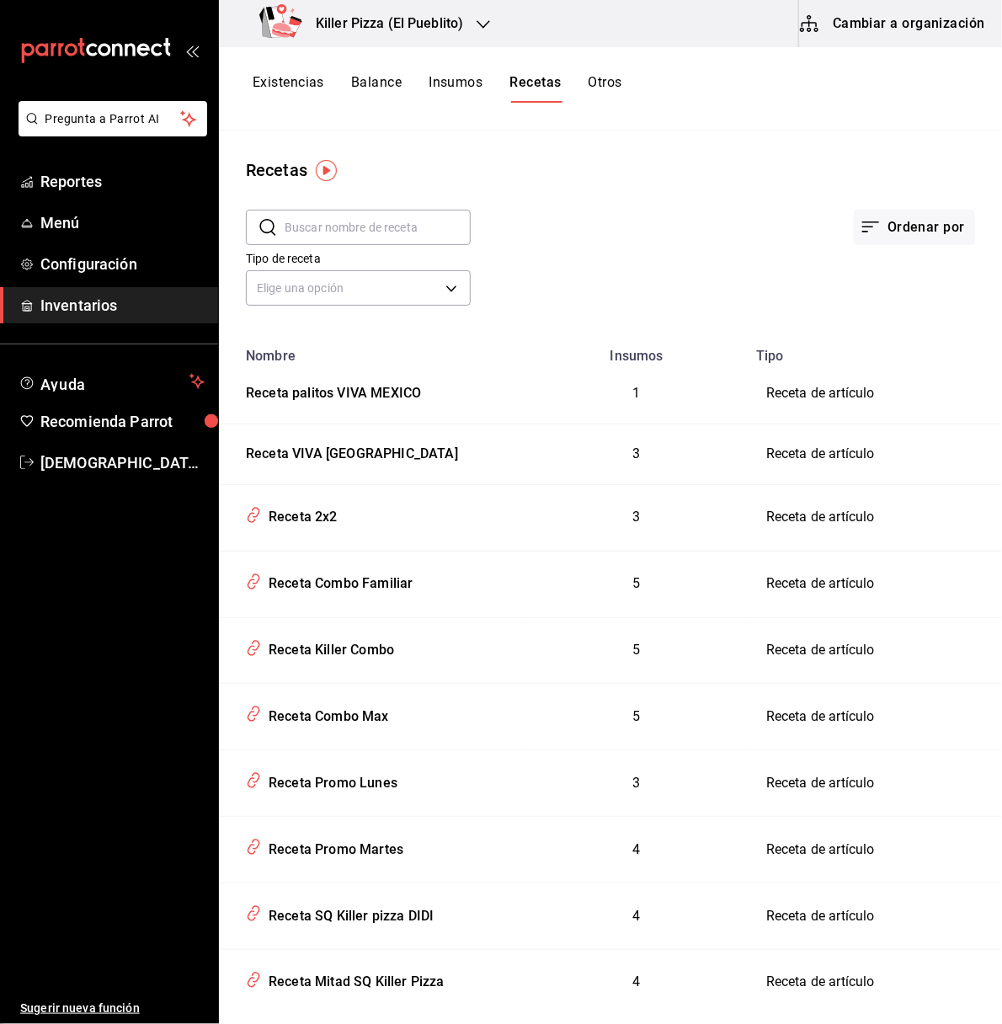
click at [865, 25] on button "Cambiar a organización" at bounding box center [893, 23] width 189 height 47
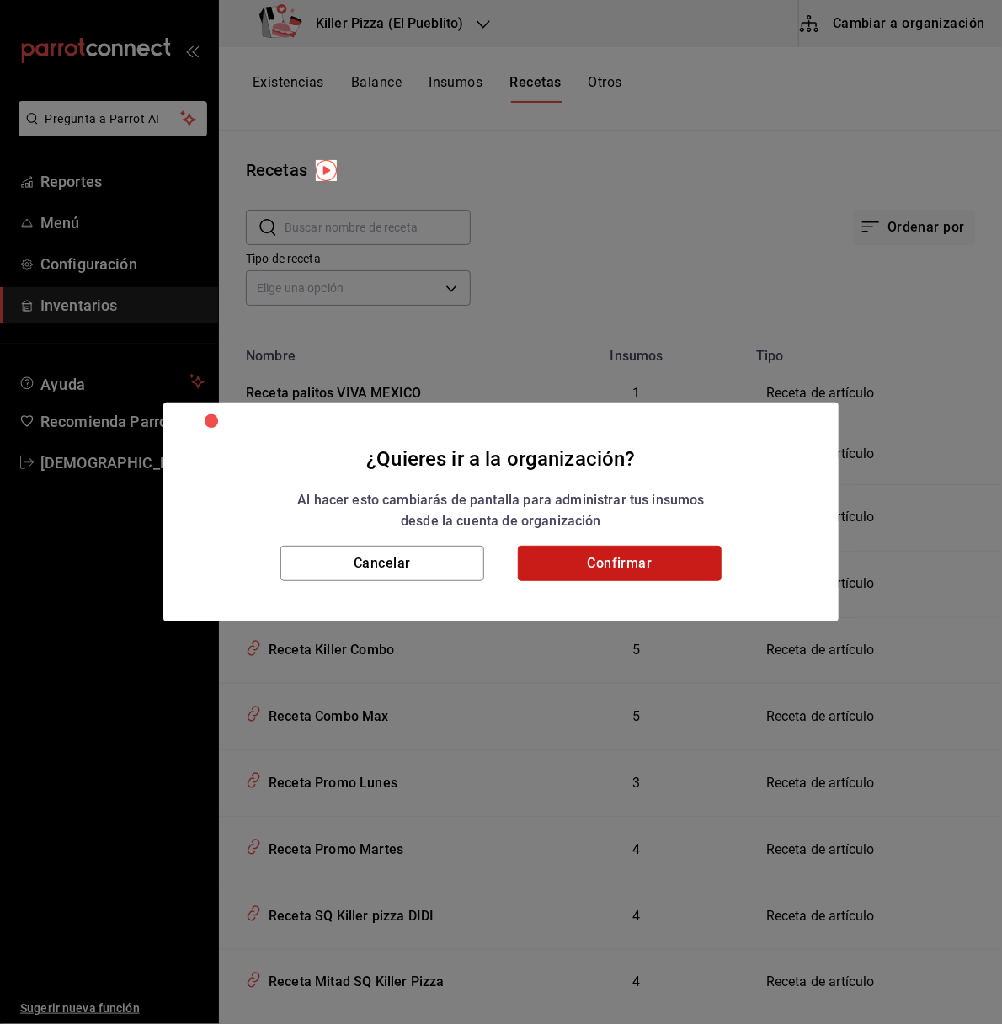
click at [641, 566] on button "Confirmar" at bounding box center [620, 563] width 204 height 35
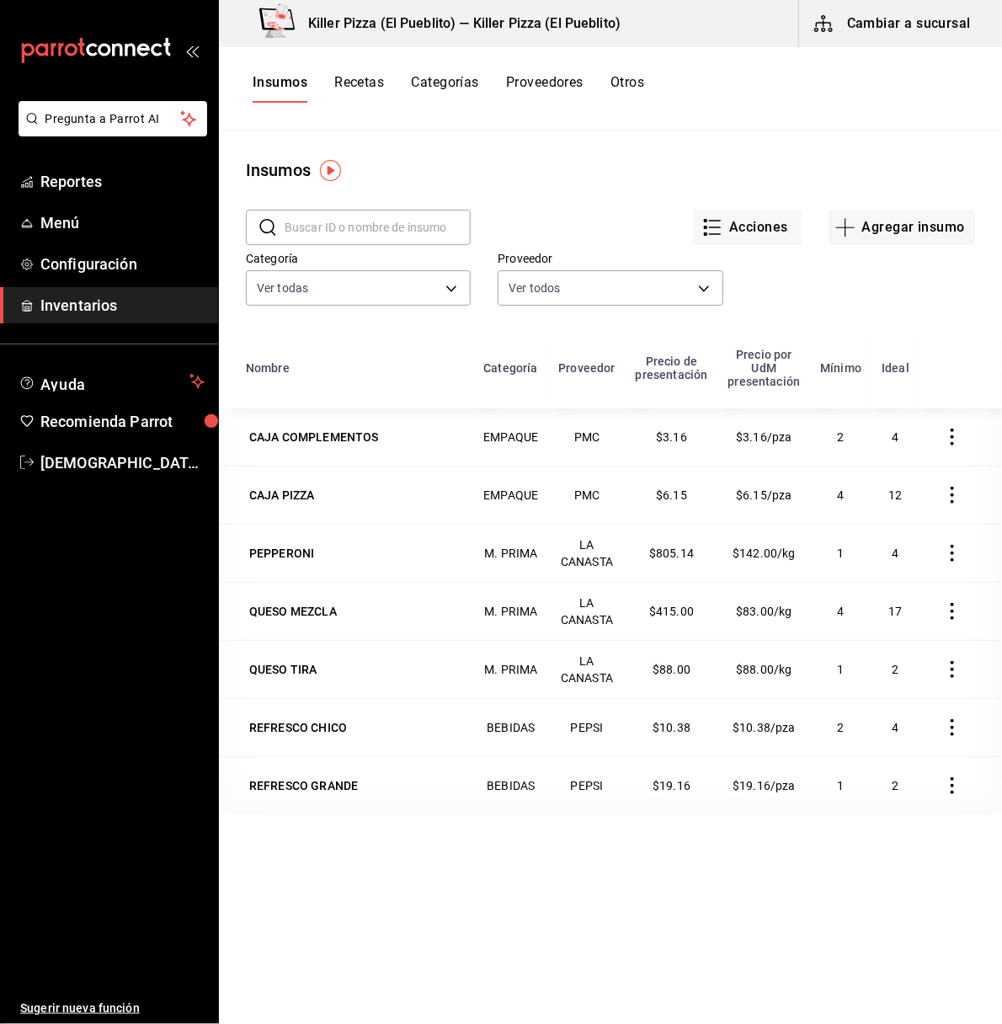
click at [434, 88] on button "Categorías" at bounding box center [445, 88] width 68 height 29
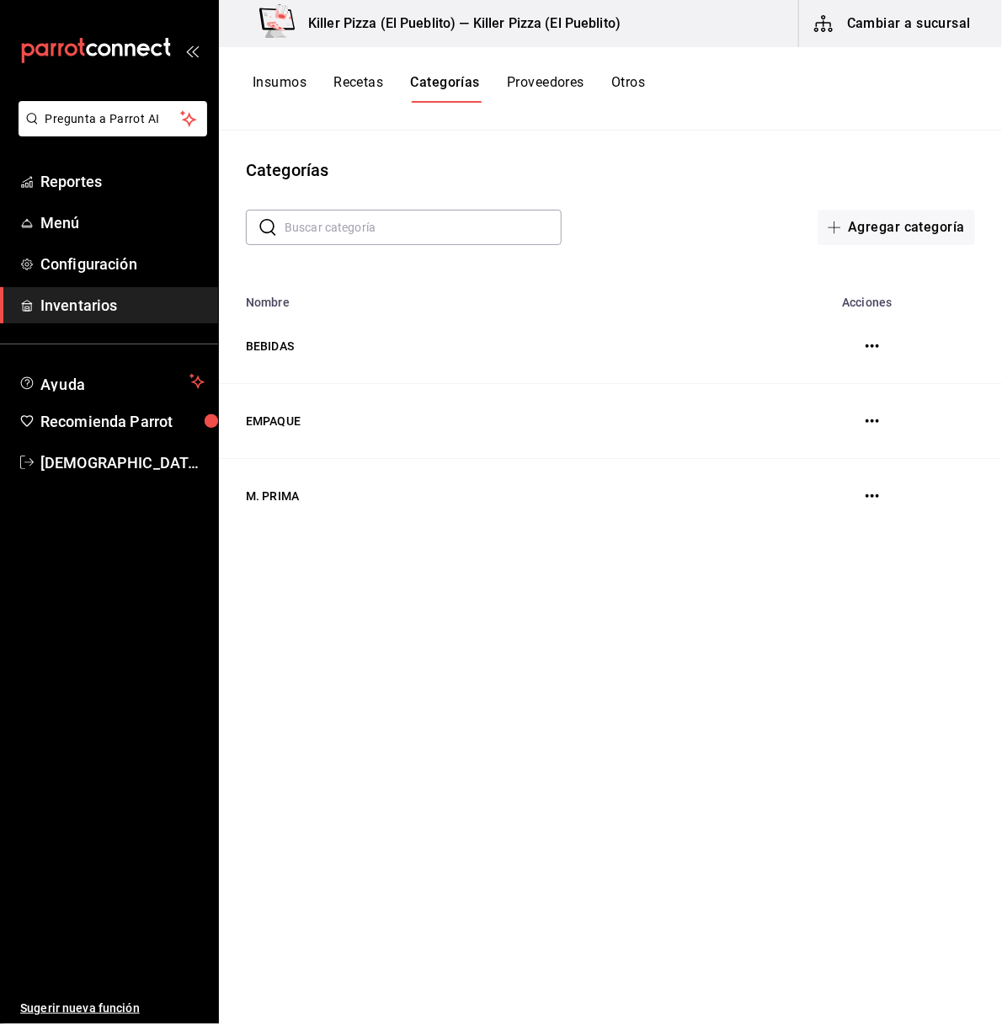
click at [356, 86] on button "Recetas" at bounding box center [358, 88] width 50 height 29
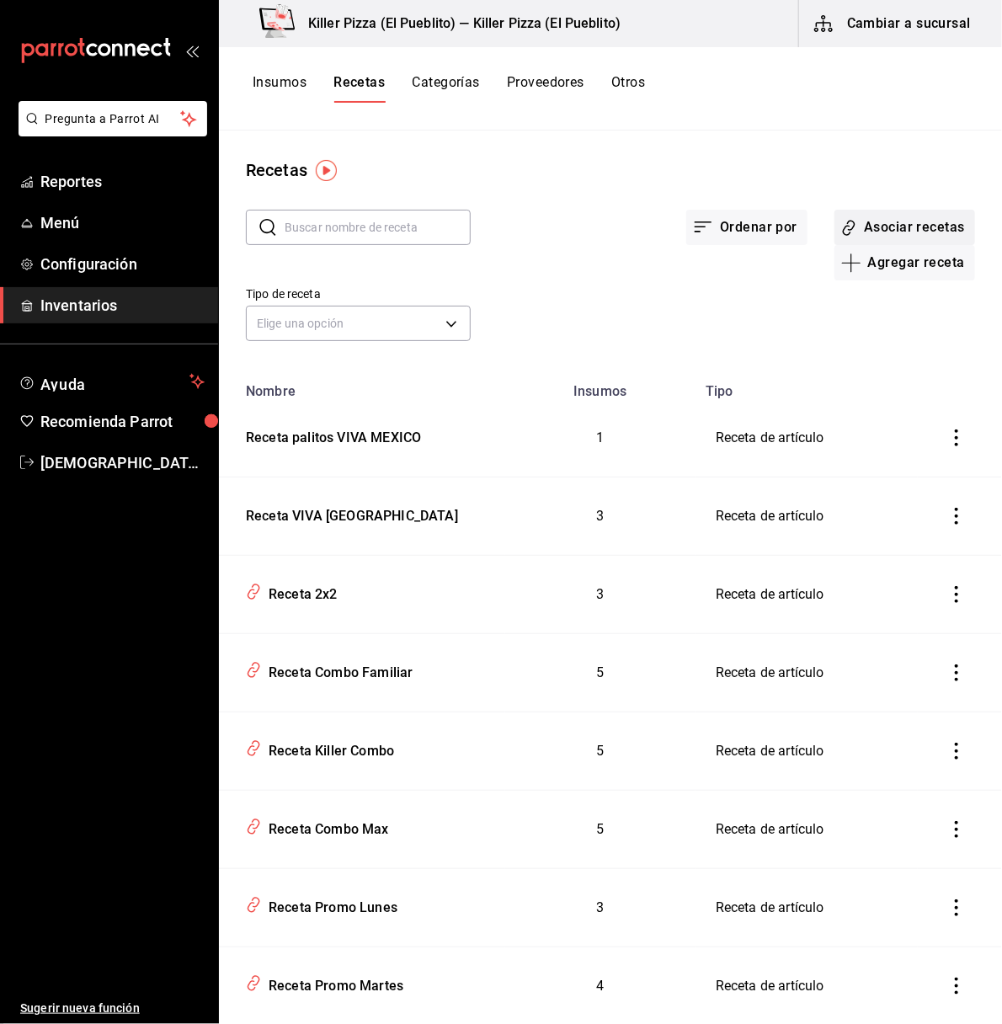
click at [885, 231] on button "Asociar recetas" at bounding box center [904, 227] width 141 height 35
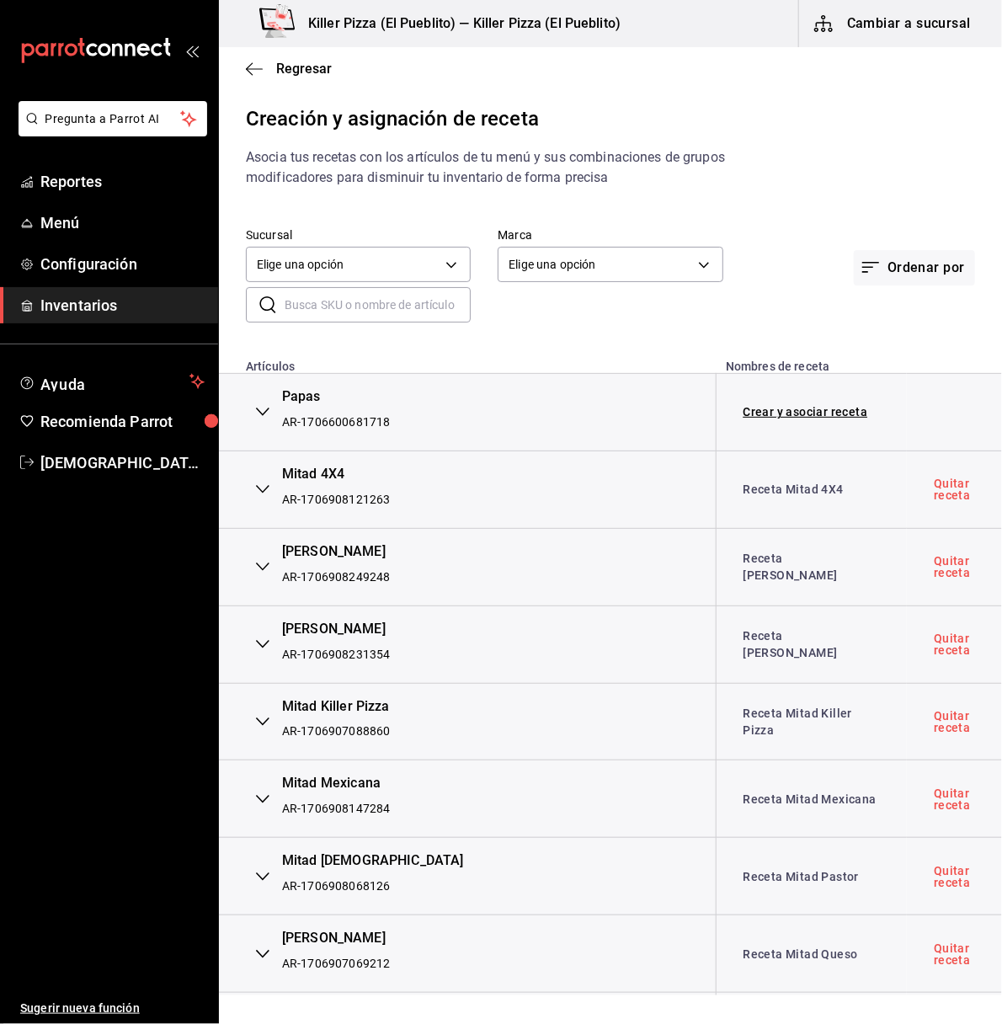
click at [383, 292] on input "text" at bounding box center [378, 305] width 186 height 34
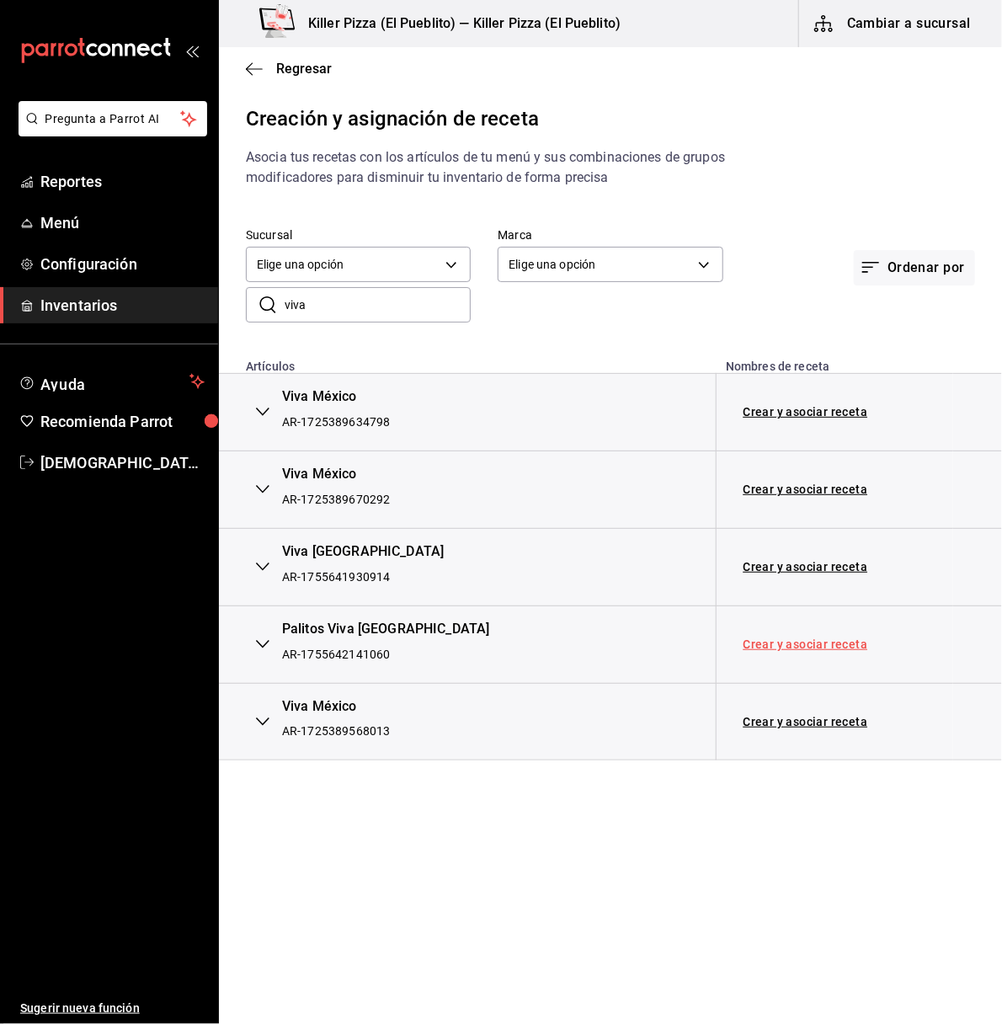
click at [792, 639] on link "Crear y asociar receta" at bounding box center [805, 644] width 125 height 12
click at [794, 561] on link "Crear y asociar receta" at bounding box center [805, 567] width 125 height 12
click at [368, 296] on input "viva" at bounding box center [378, 305] width 186 height 34
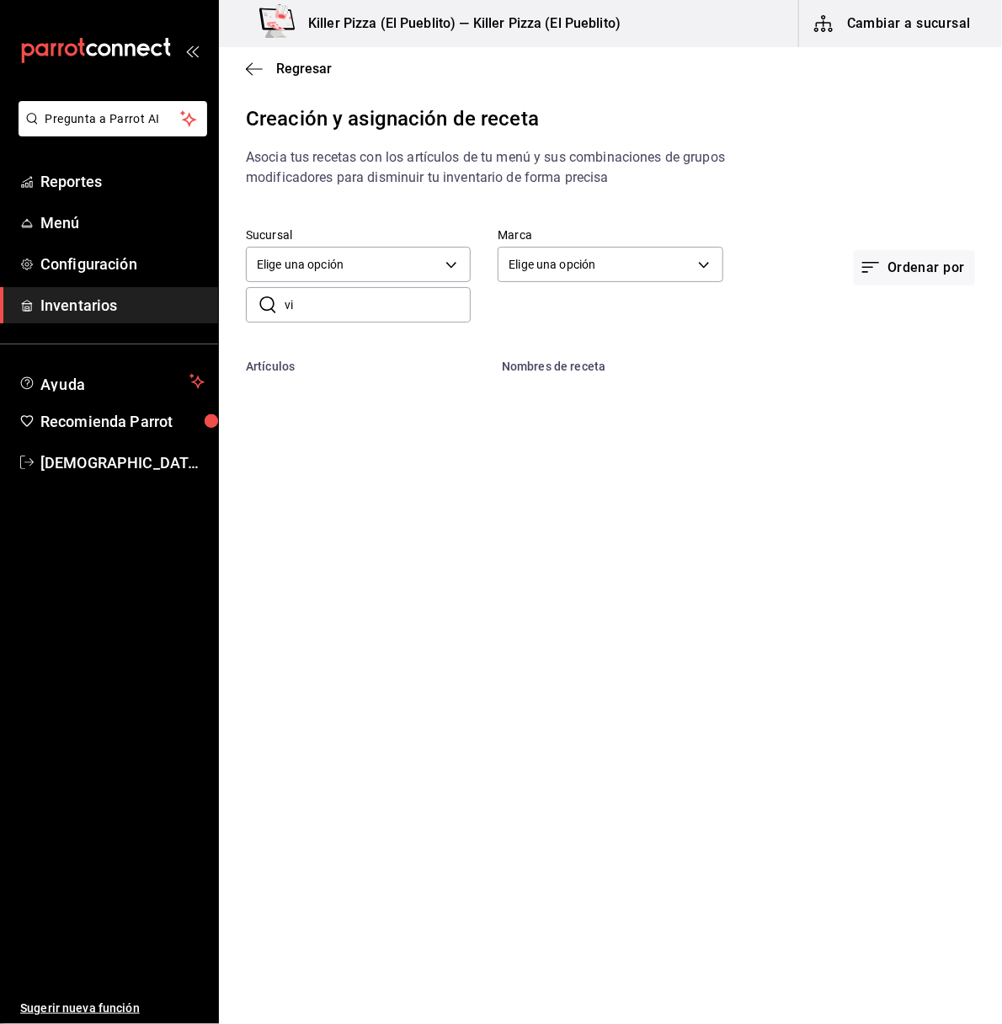
type input "v"
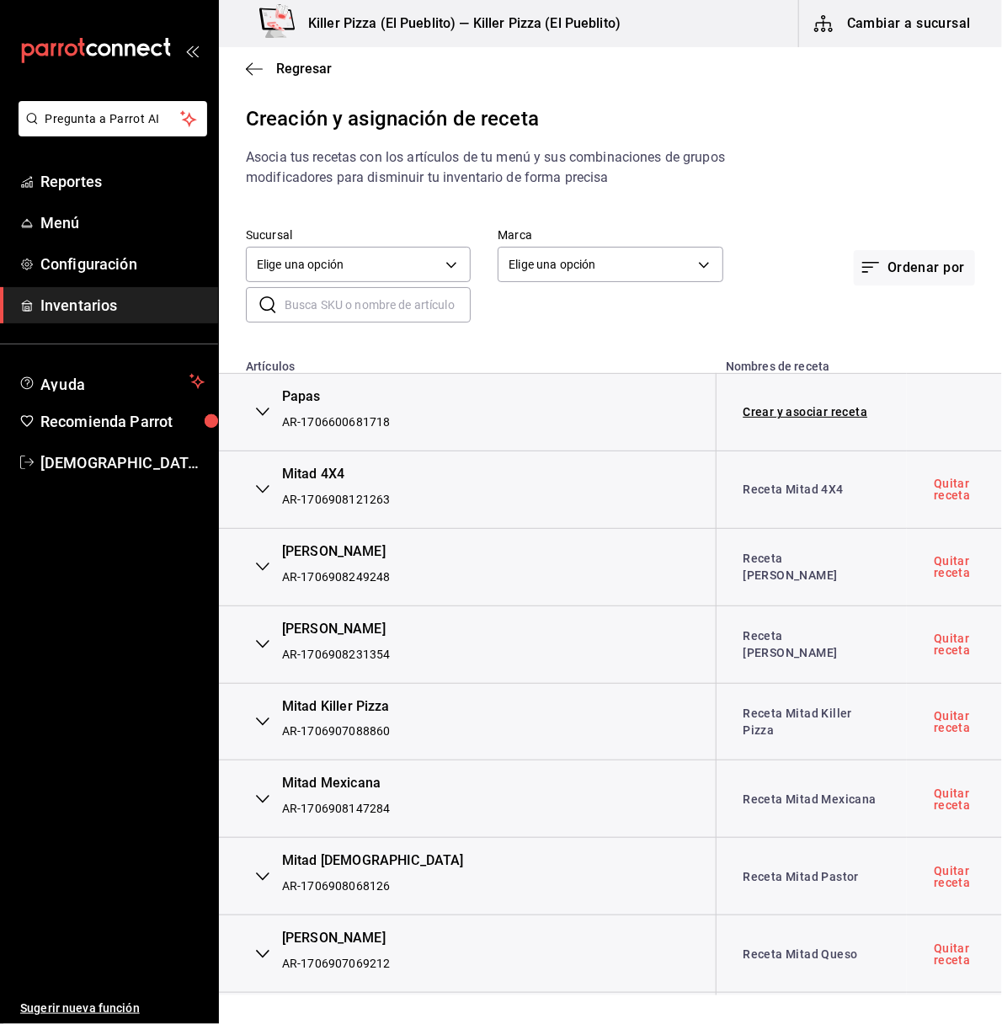
click at [349, 300] on input "text" at bounding box center [378, 305] width 186 height 34
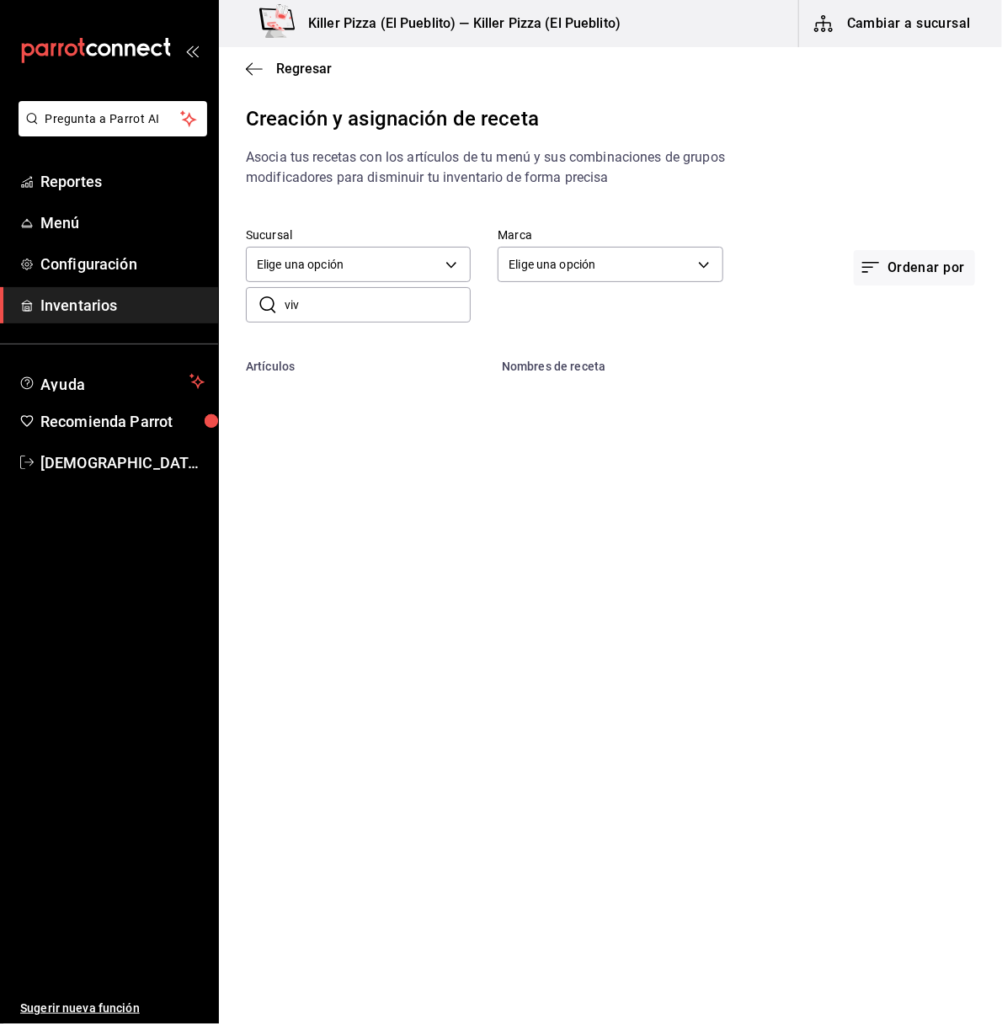
type input "viva"
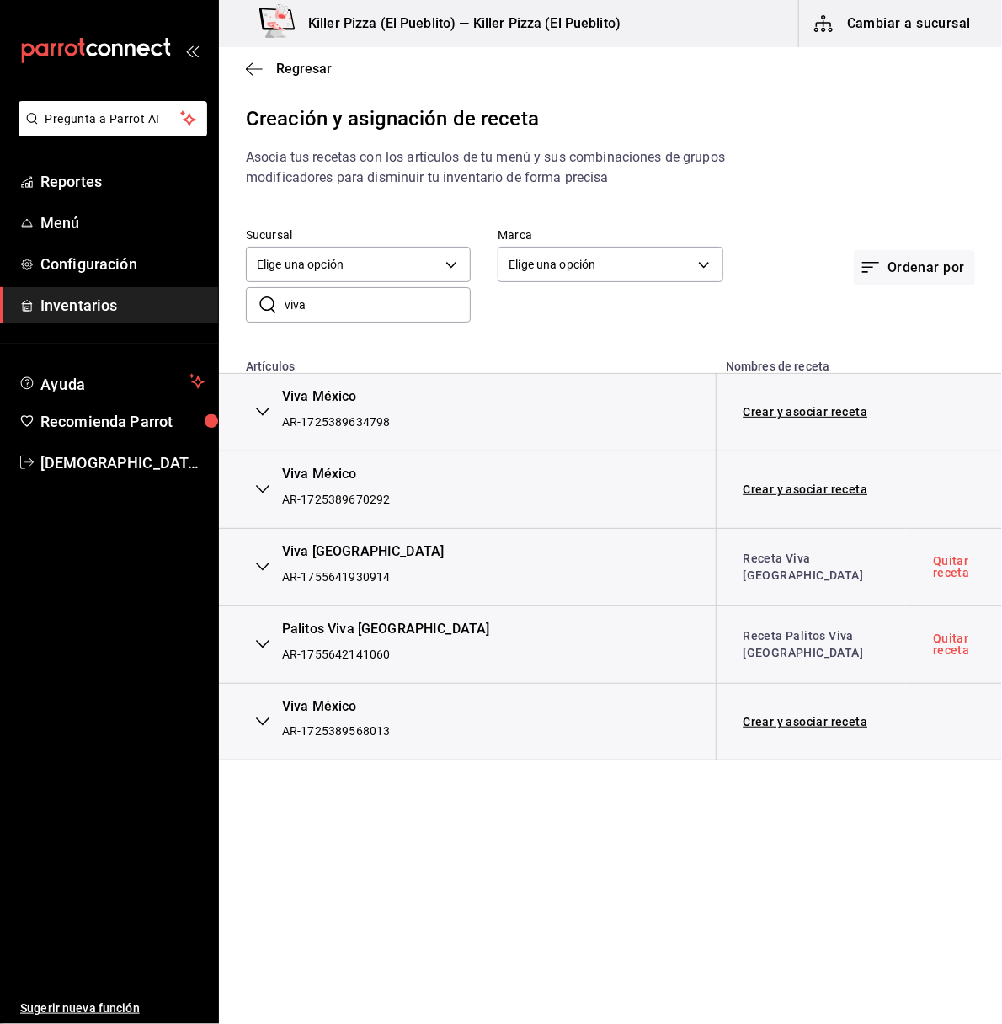
click at [706, 305] on div "​ viva ​" at bounding box center [597, 291] width 756 height 62
click at [887, 30] on button "Cambiar a sucursal" at bounding box center [893, 23] width 189 height 47
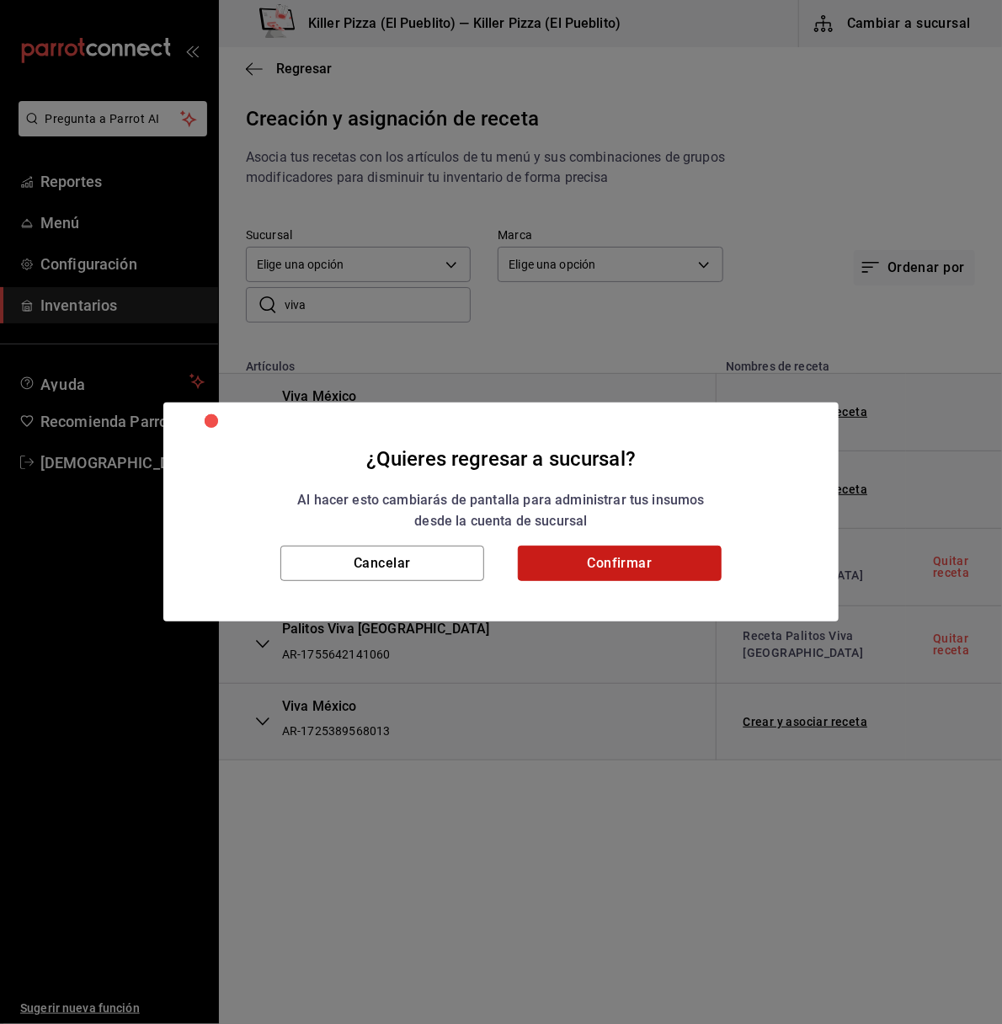
click at [652, 565] on button "Confirmar" at bounding box center [620, 563] width 204 height 35
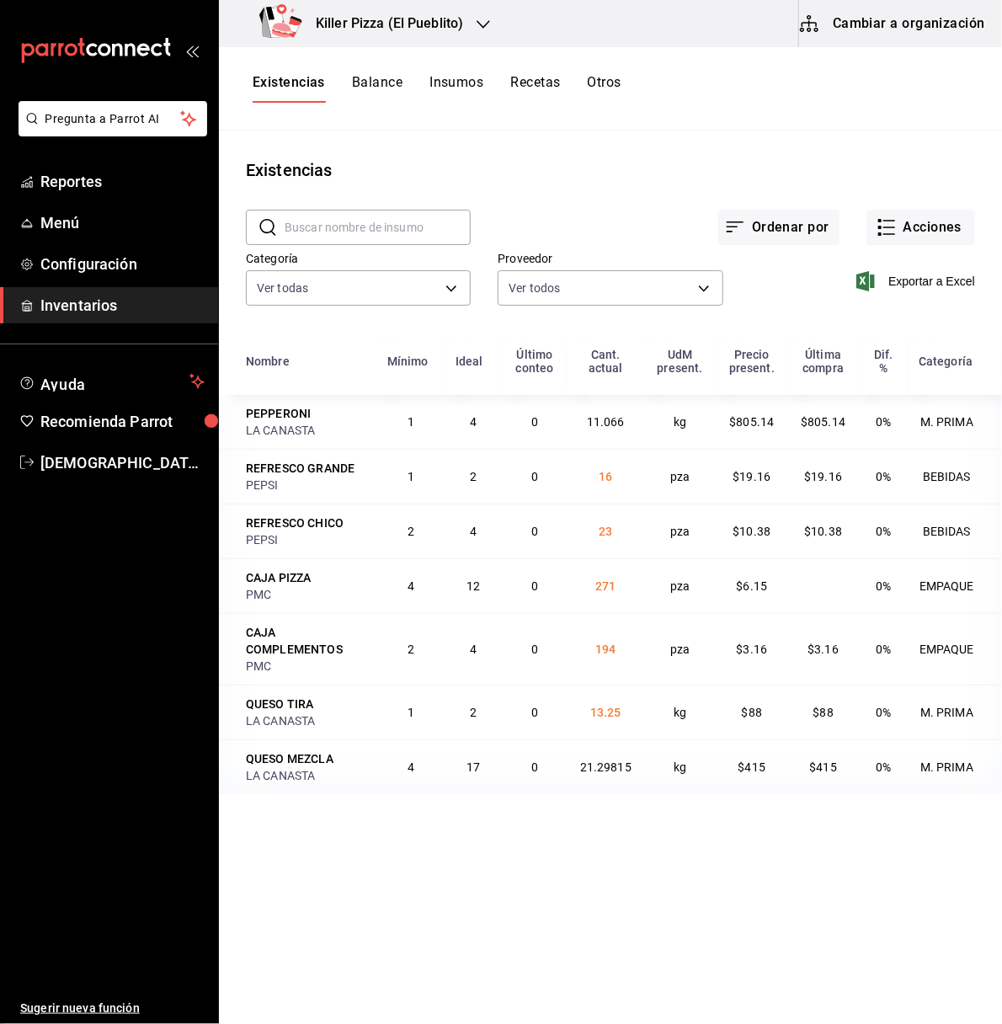
click at [524, 83] on button "Recetas" at bounding box center [535, 88] width 50 height 29
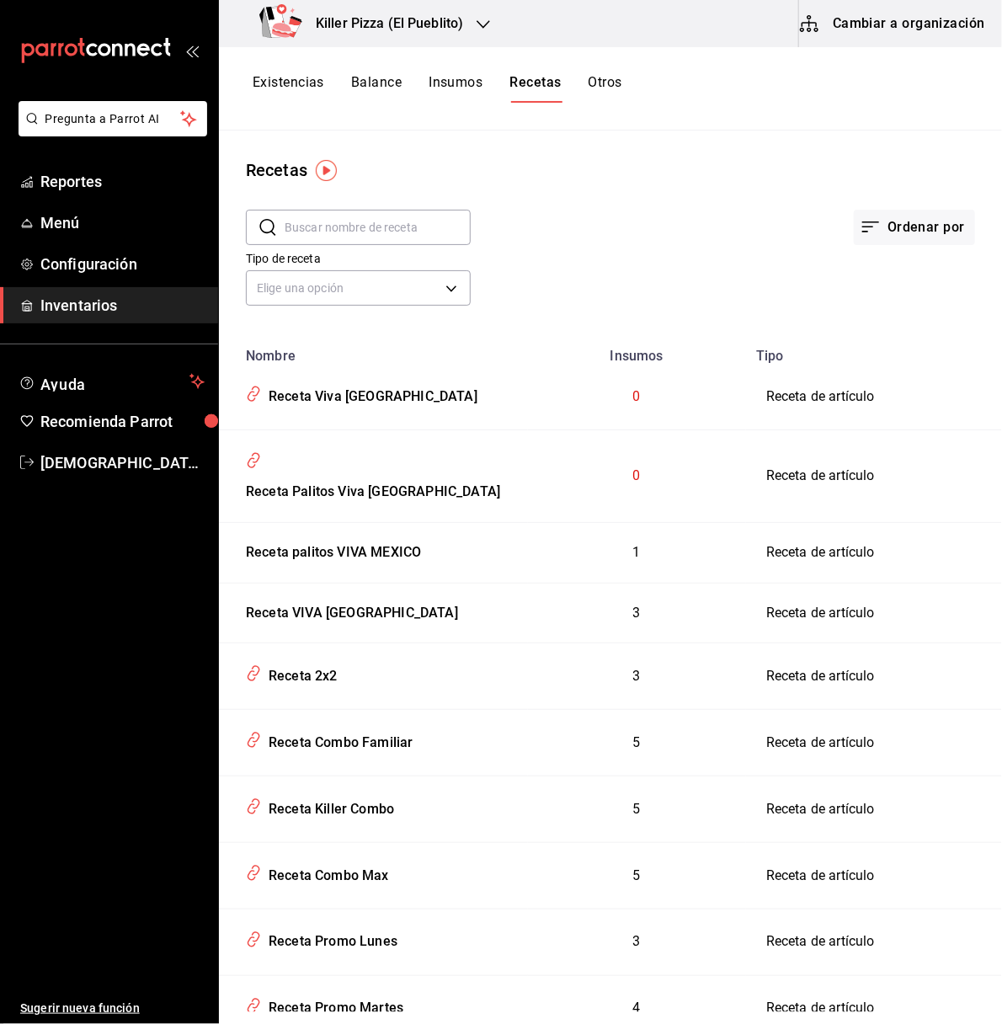
click at [629, 397] on td "0" at bounding box center [637, 397] width 218 height 66
click at [316, 402] on div "Receta Viva Mexico" at bounding box center [370, 394] width 216 height 26
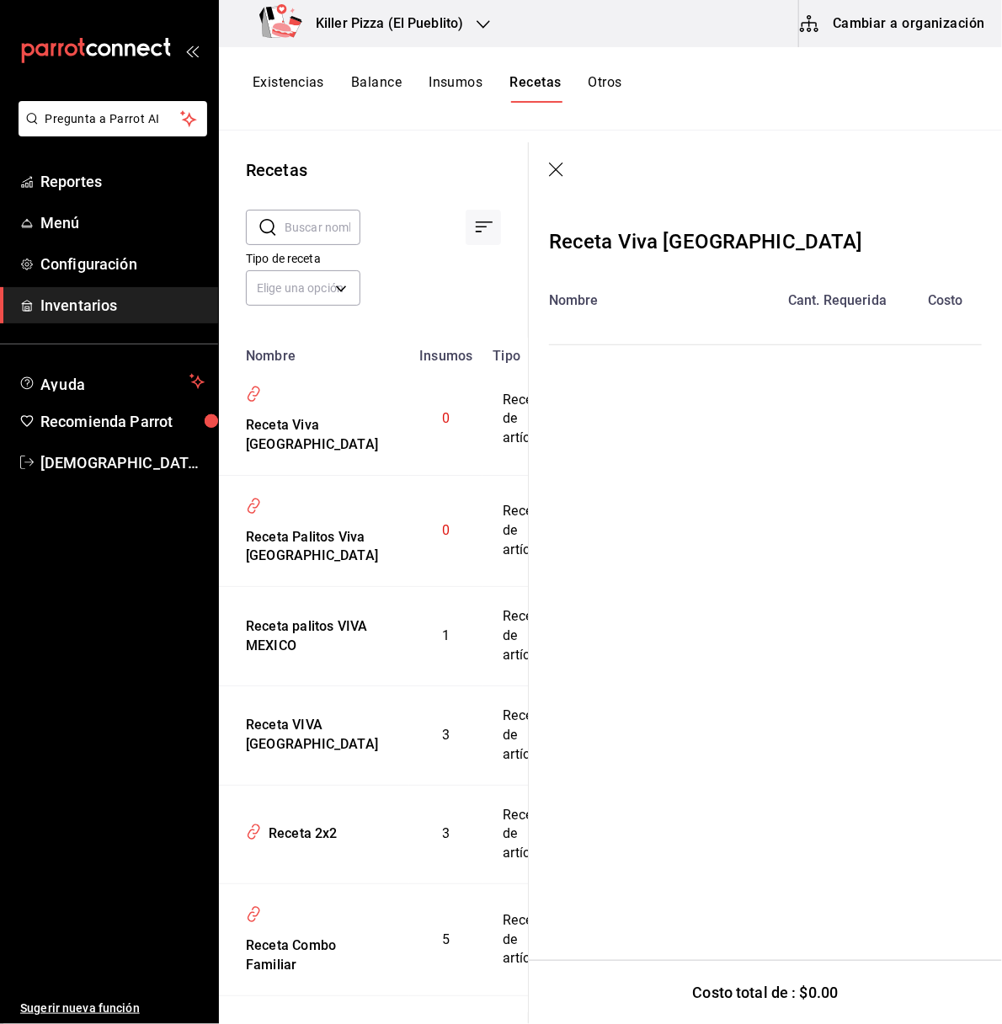
click at [554, 173] on icon "button" at bounding box center [557, 170] width 17 height 17
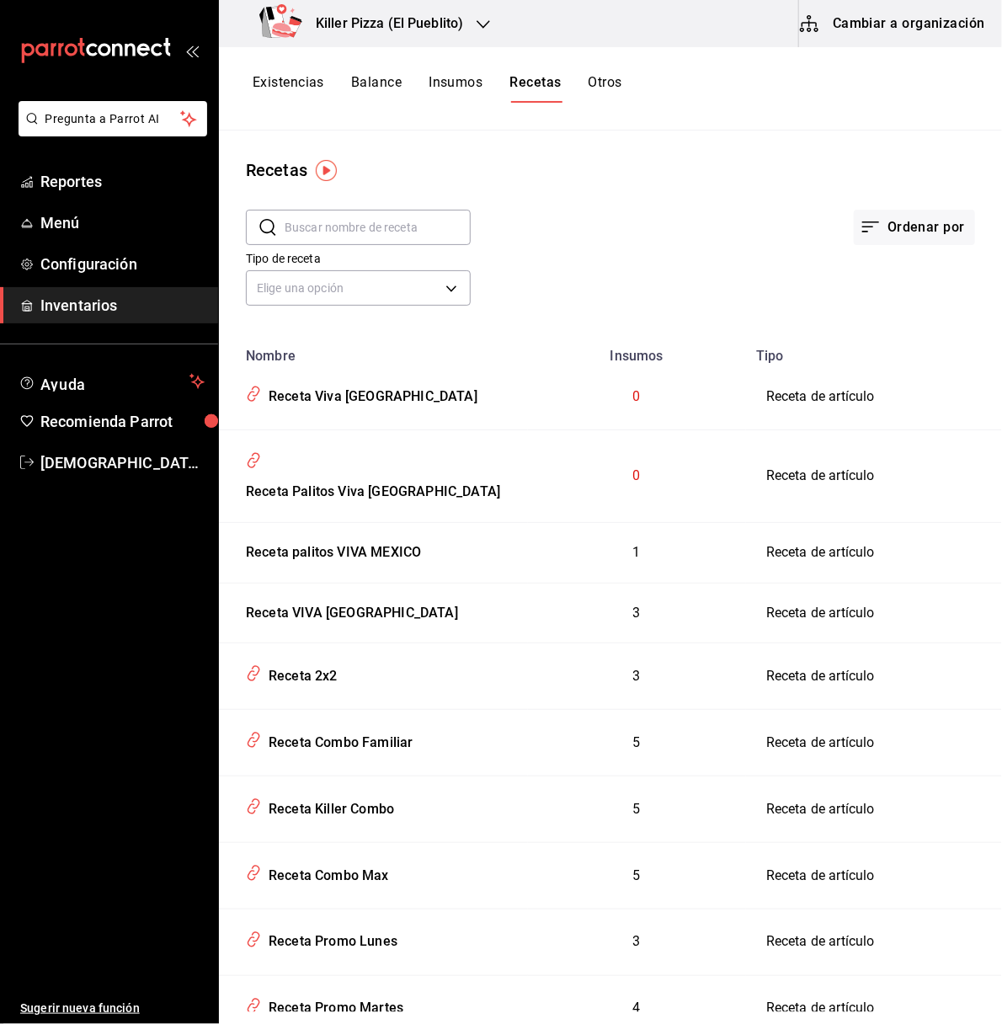
click at [452, 13] on h3 "Killer Pizza (El Pueblito)" at bounding box center [382, 23] width 161 height 20
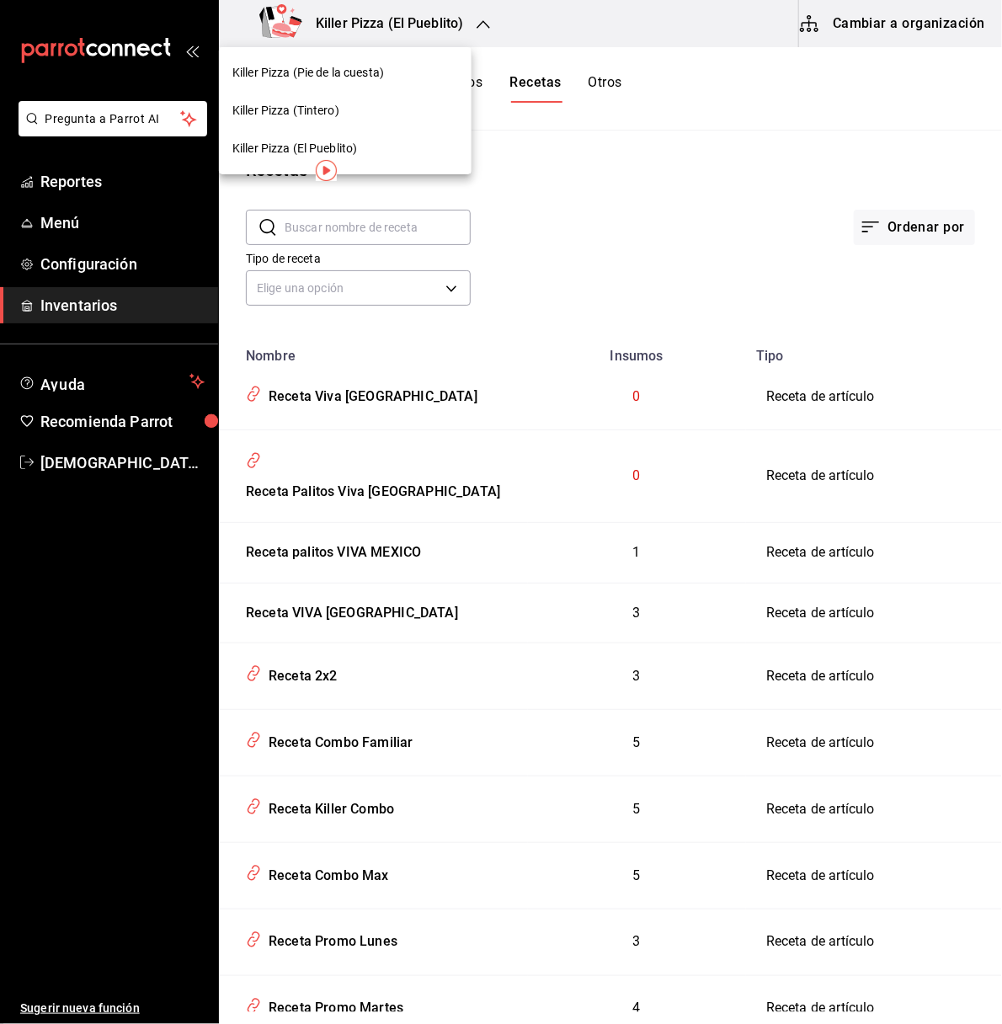
click at [400, 65] on div "Killer Pizza (Pie de la cuesta)" at bounding box center [345, 73] width 226 height 18
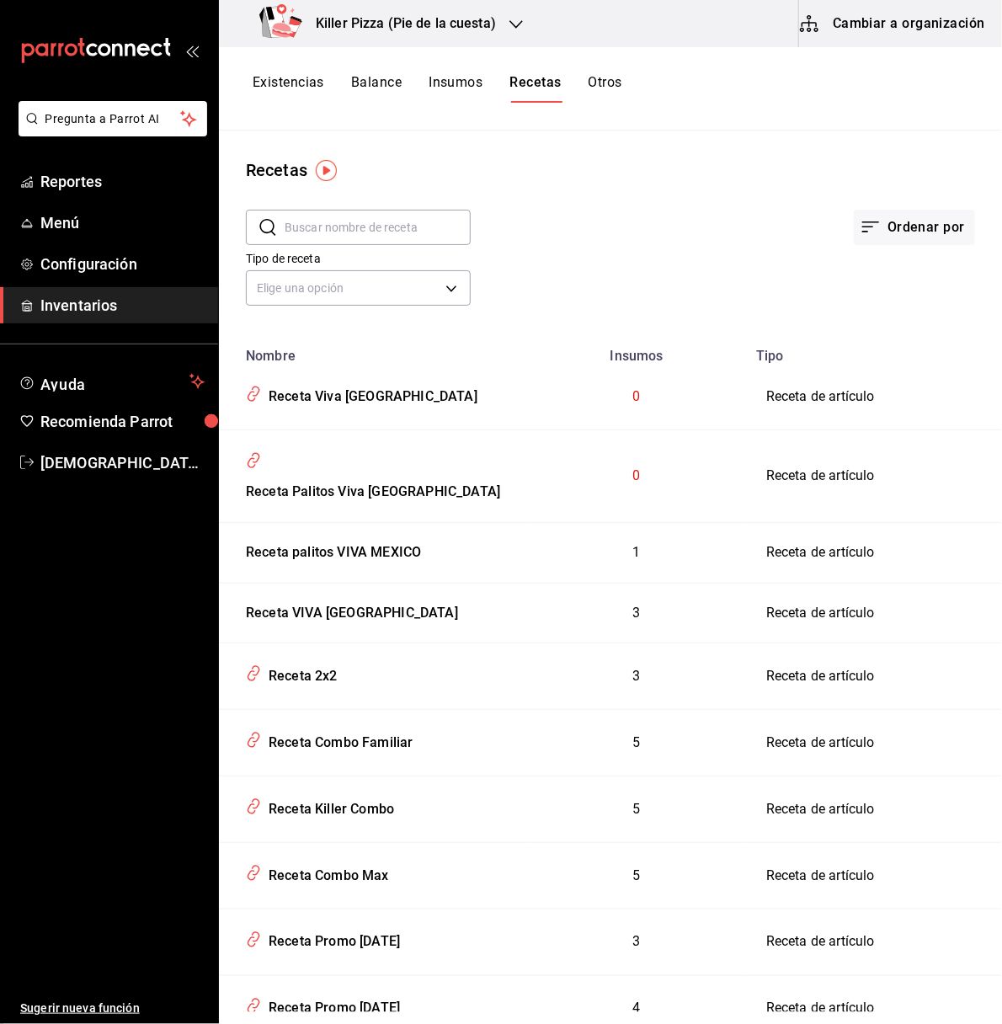
click at [483, 4] on div "Killer Pizza (Pie de la cuesta)" at bounding box center [380, 23] width 297 height 47
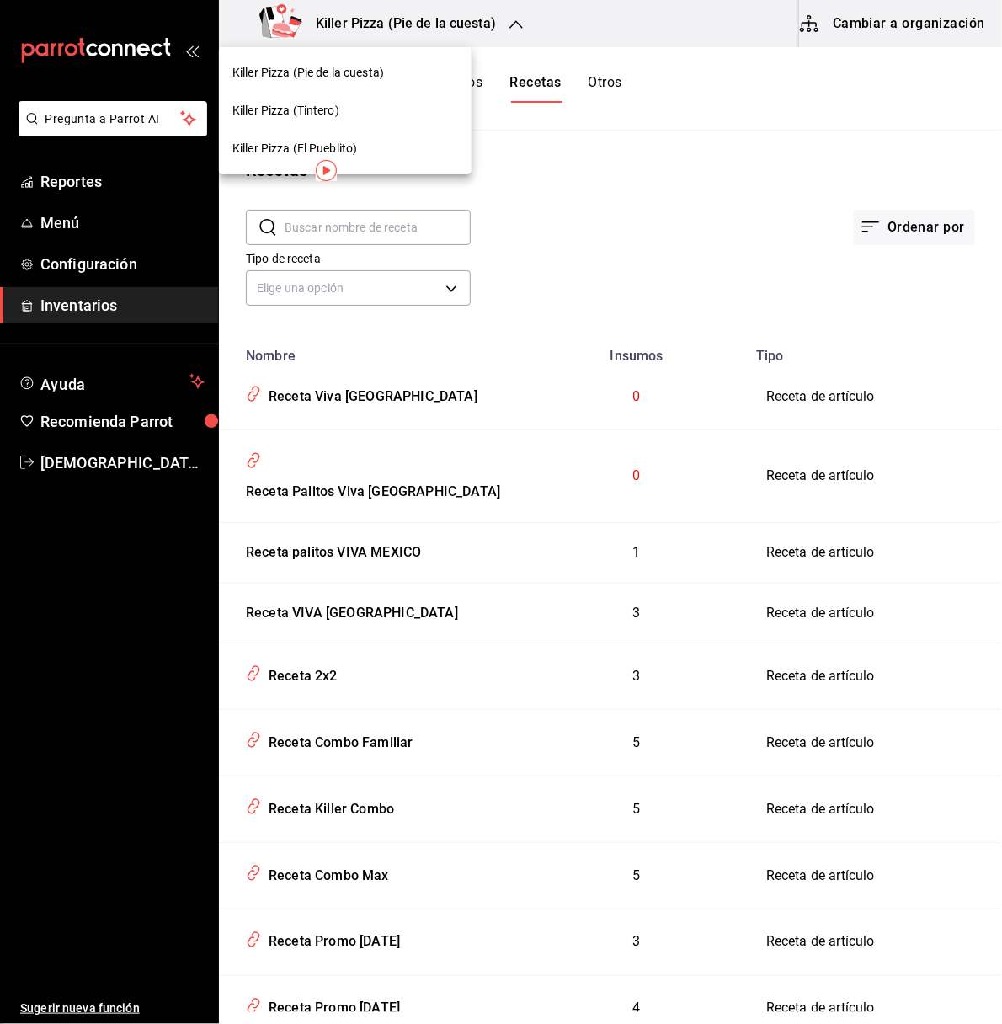
click at [378, 102] on div "Killer Pizza (Tintero)" at bounding box center [345, 111] width 226 height 18
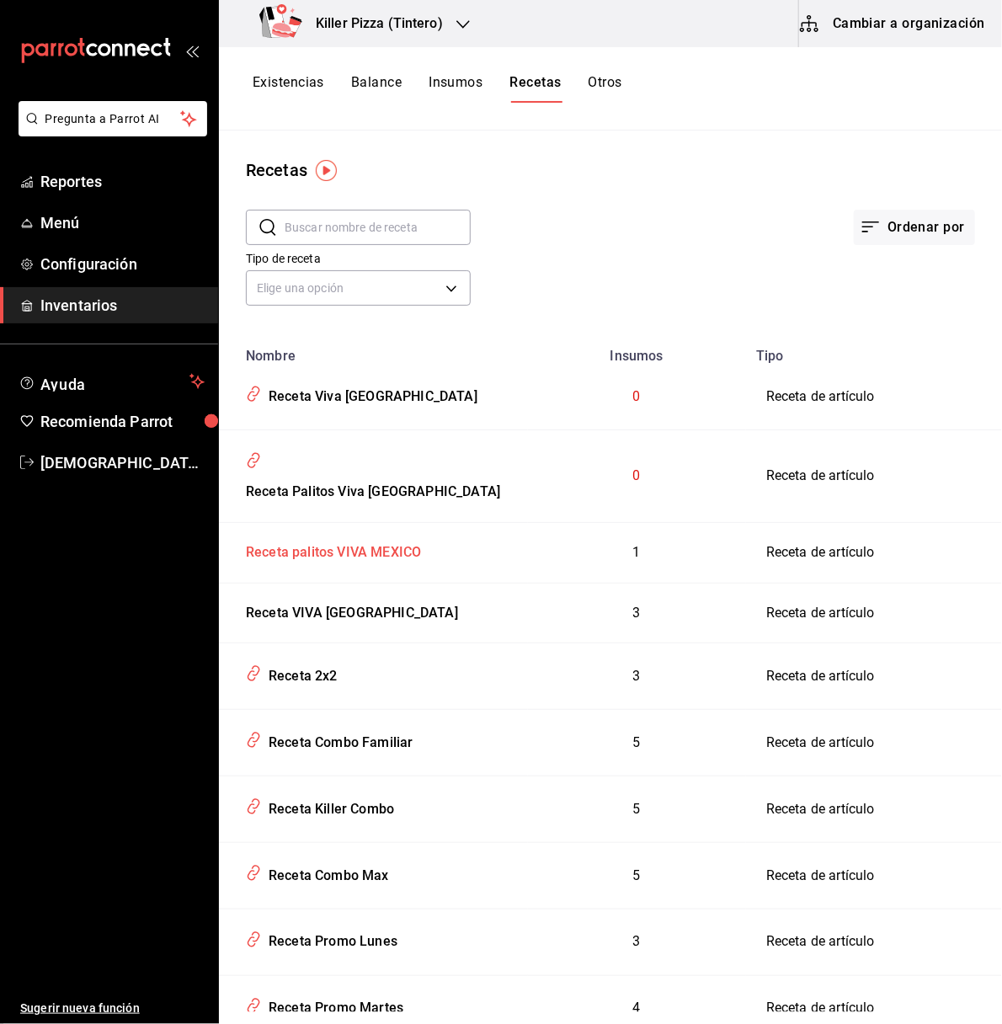
click at [345, 536] on div "Receta palitos VIVA MEXICO" at bounding box center [330, 549] width 182 height 26
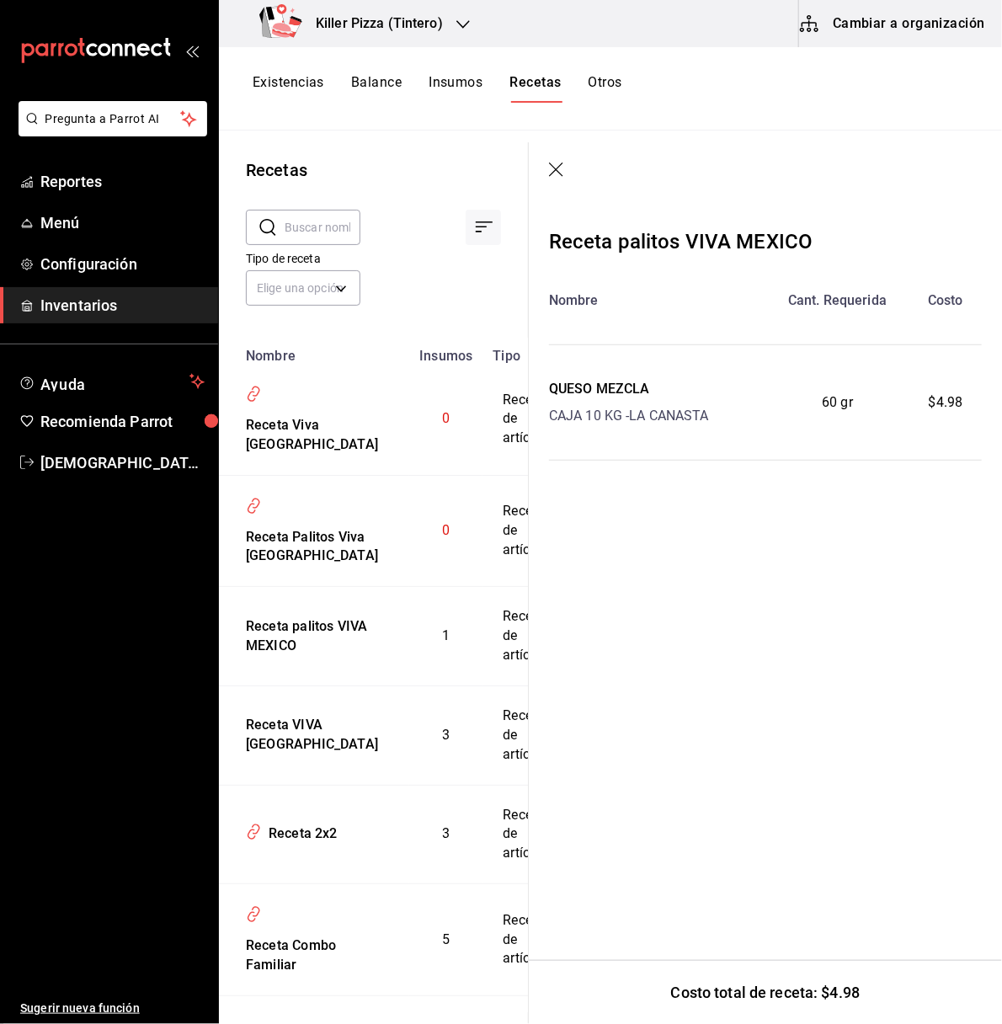
click at [557, 166] on icon "button" at bounding box center [557, 170] width 17 height 17
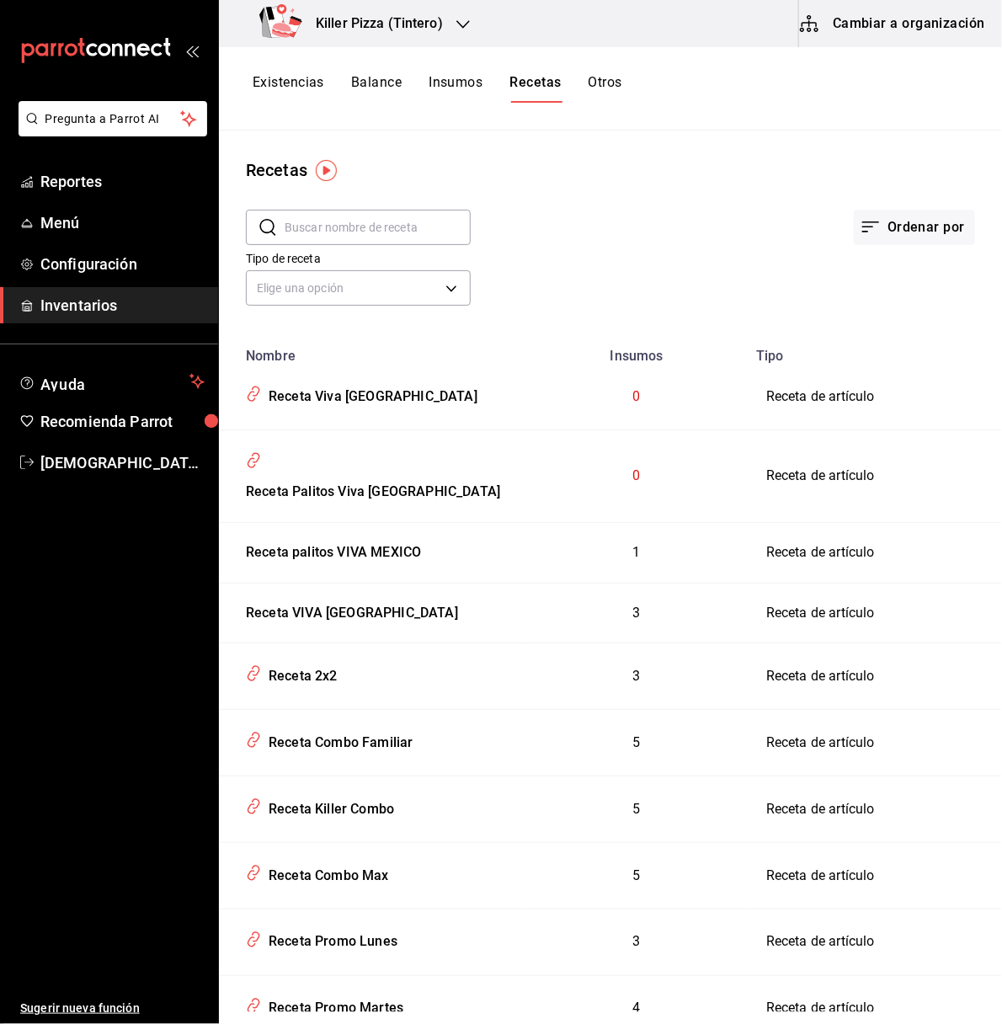
click at [284, 80] on button "Existencias" at bounding box center [289, 88] width 72 height 29
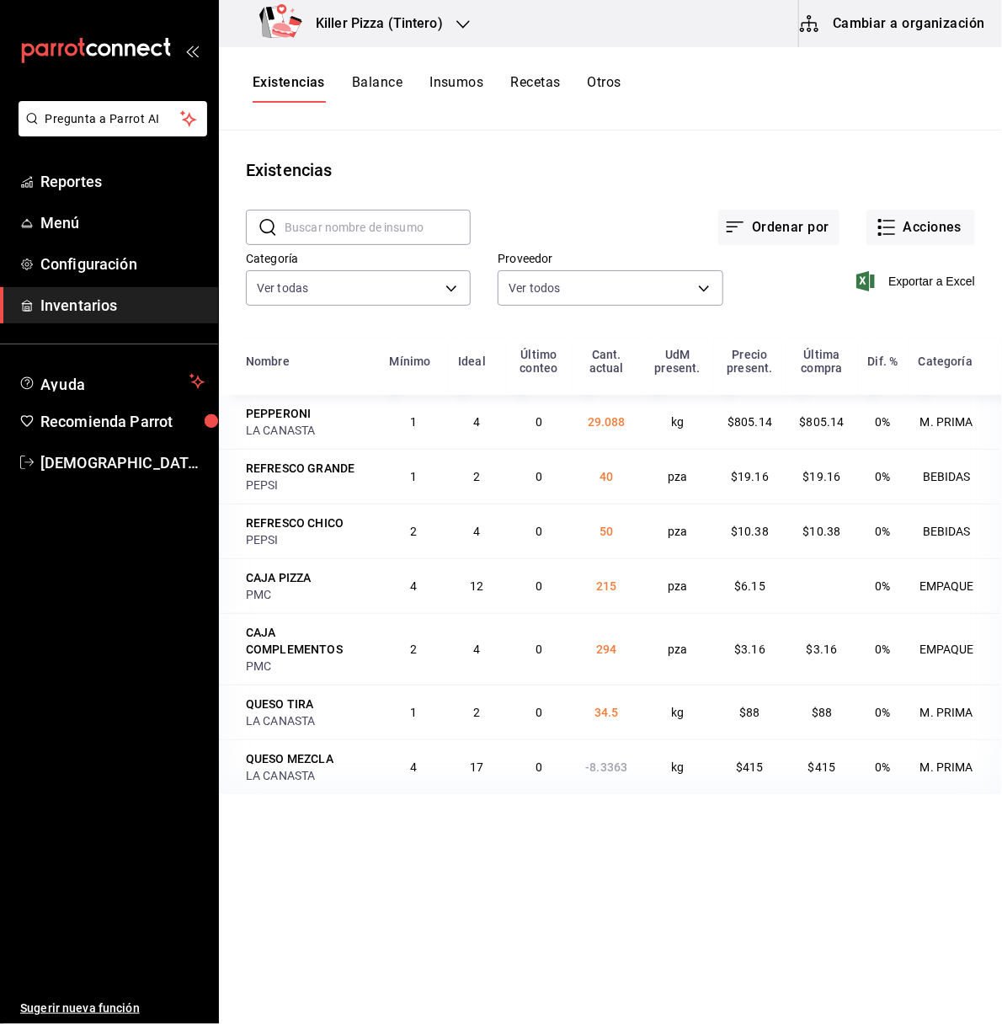
click at [509, 89] on div "Existencias Balance Insumos Recetas Otros" at bounding box center [437, 88] width 369 height 29
click at [523, 88] on button "Recetas" at bounding box center [535, 88] width 50 height 29
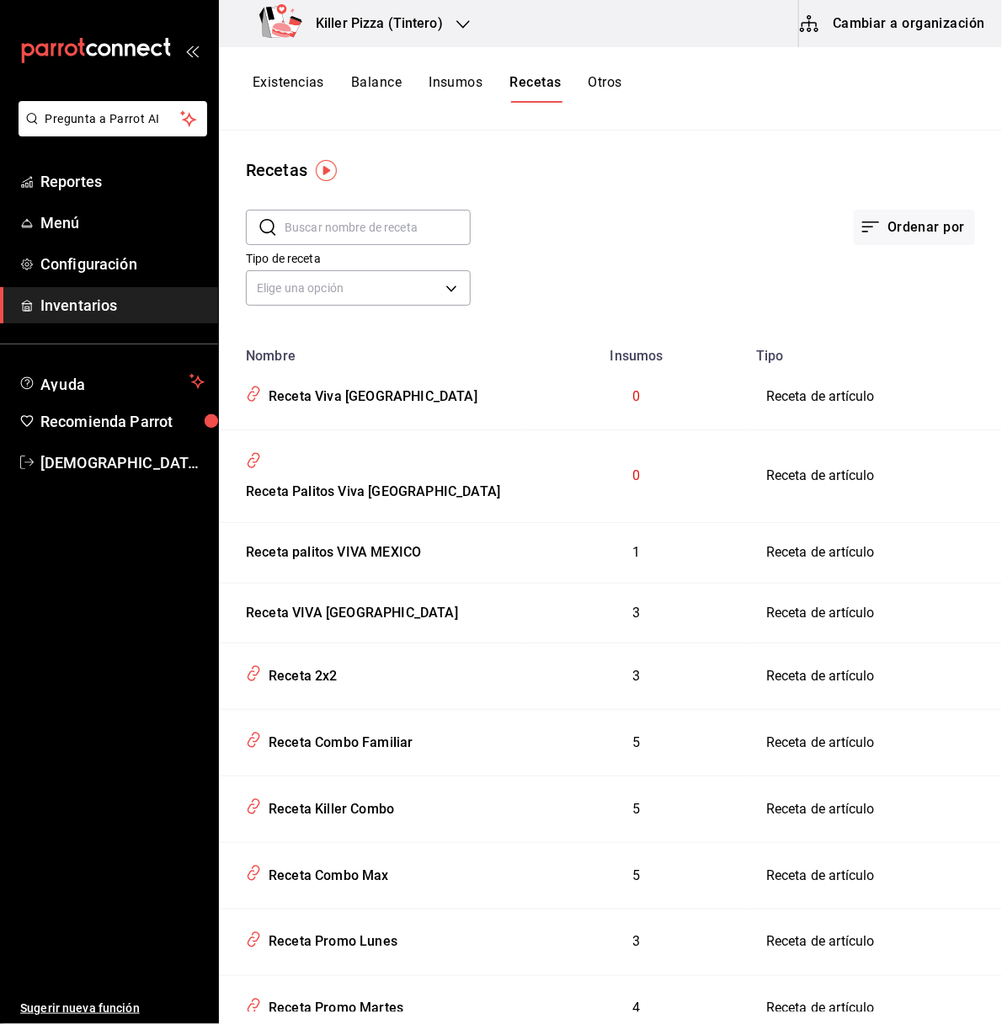
click at [764, 534] on td "Receta de artículo" at bounding box center [874, 552] width 256 height 61
click at [870, 32] on button "Cambiar a organización" at bounding box center [893, 23] width 189 height 47
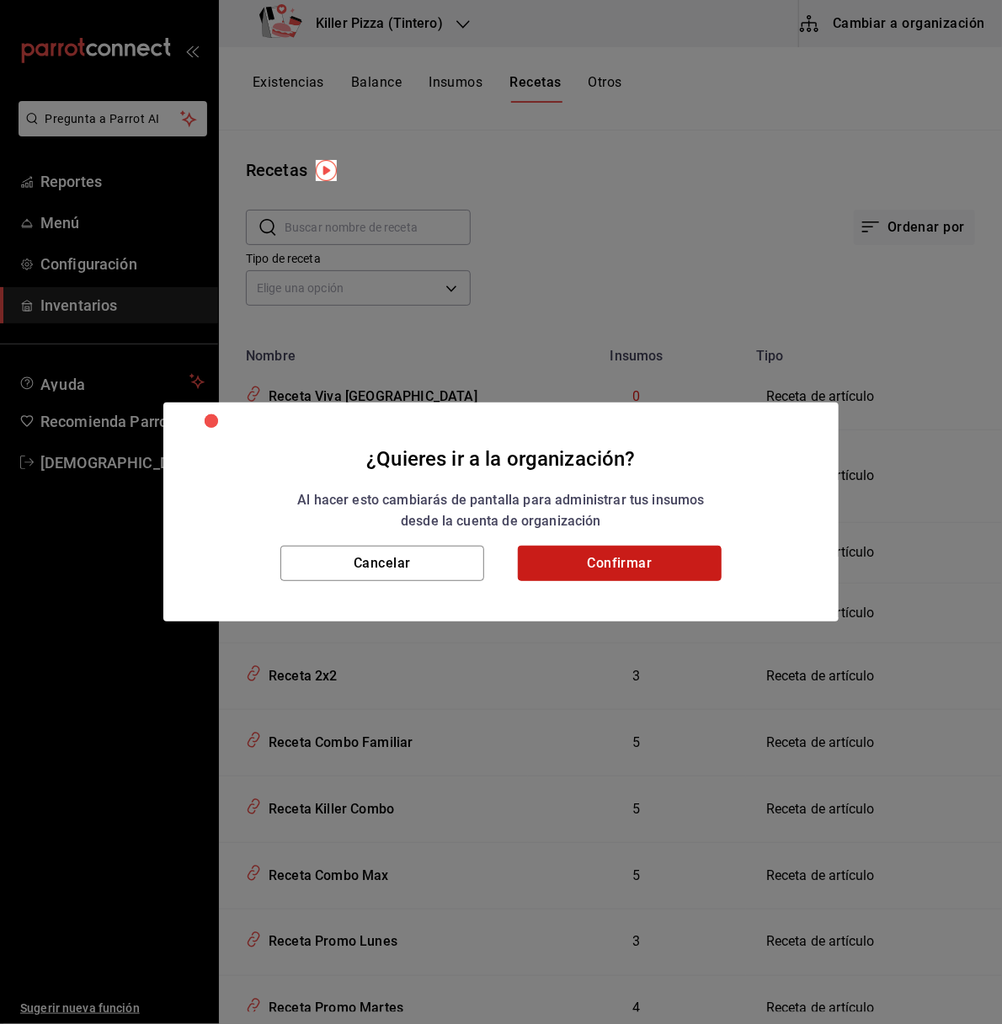
click at [658, 553] on button "Confirmar" at bounding box center [620, 563] width 204 height 35
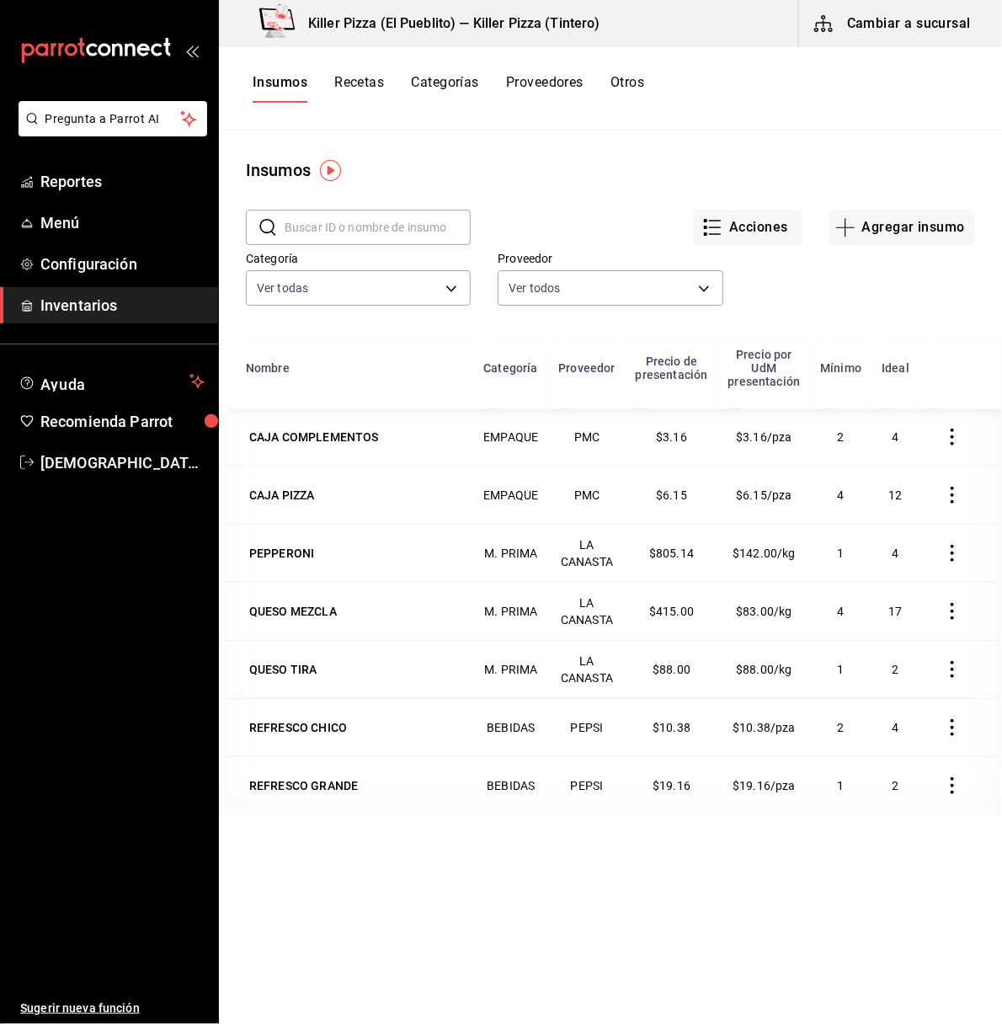
click at [370, 80] on button "Recetas" at bounding box center [359, 88] width 50 height 29
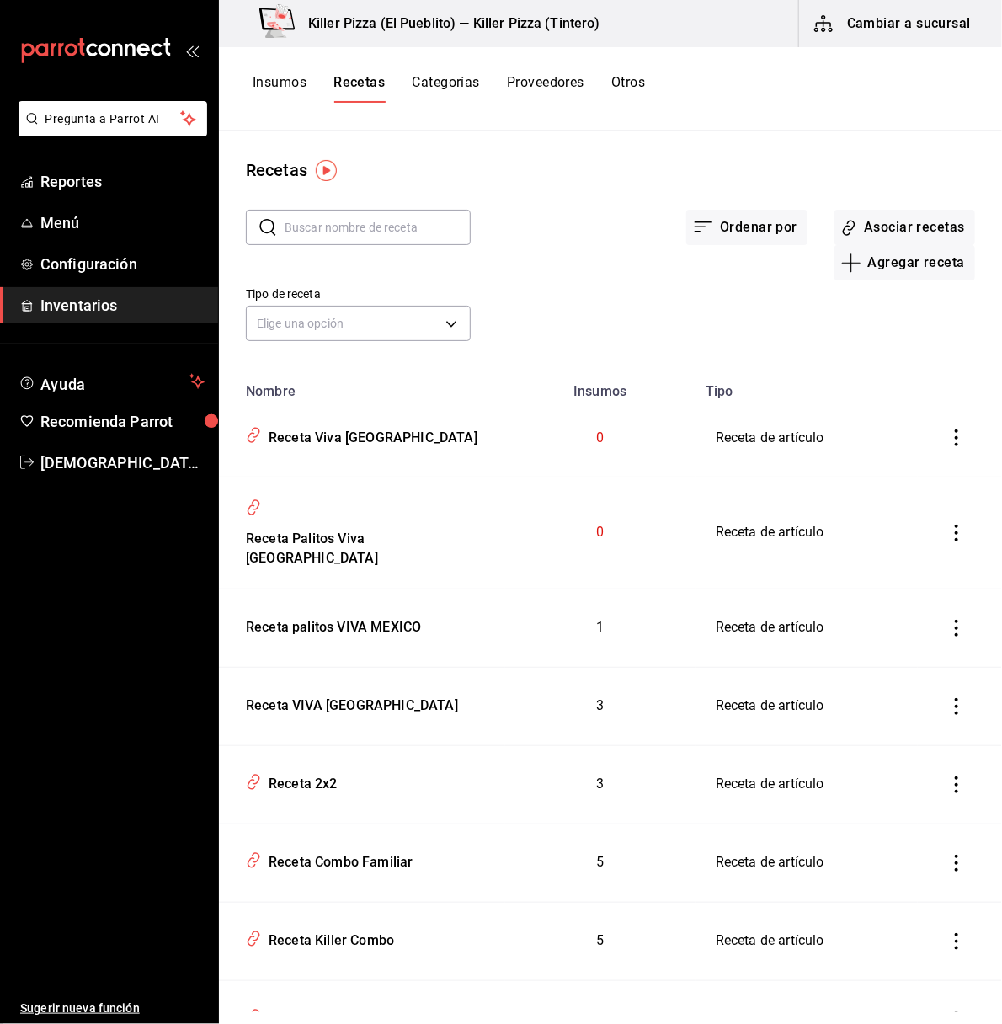
click at [955, 438] on icon "inventoriesTable" at bounding box center [956, 437] width 3 height 17
click at [676, 366] on div at bounding box center [501, 512] width 1002 height 1024
click at [391, 611] on div "Receta palitos VIVA MEXICO" at bounding box center [330, 624] width 182 height 26
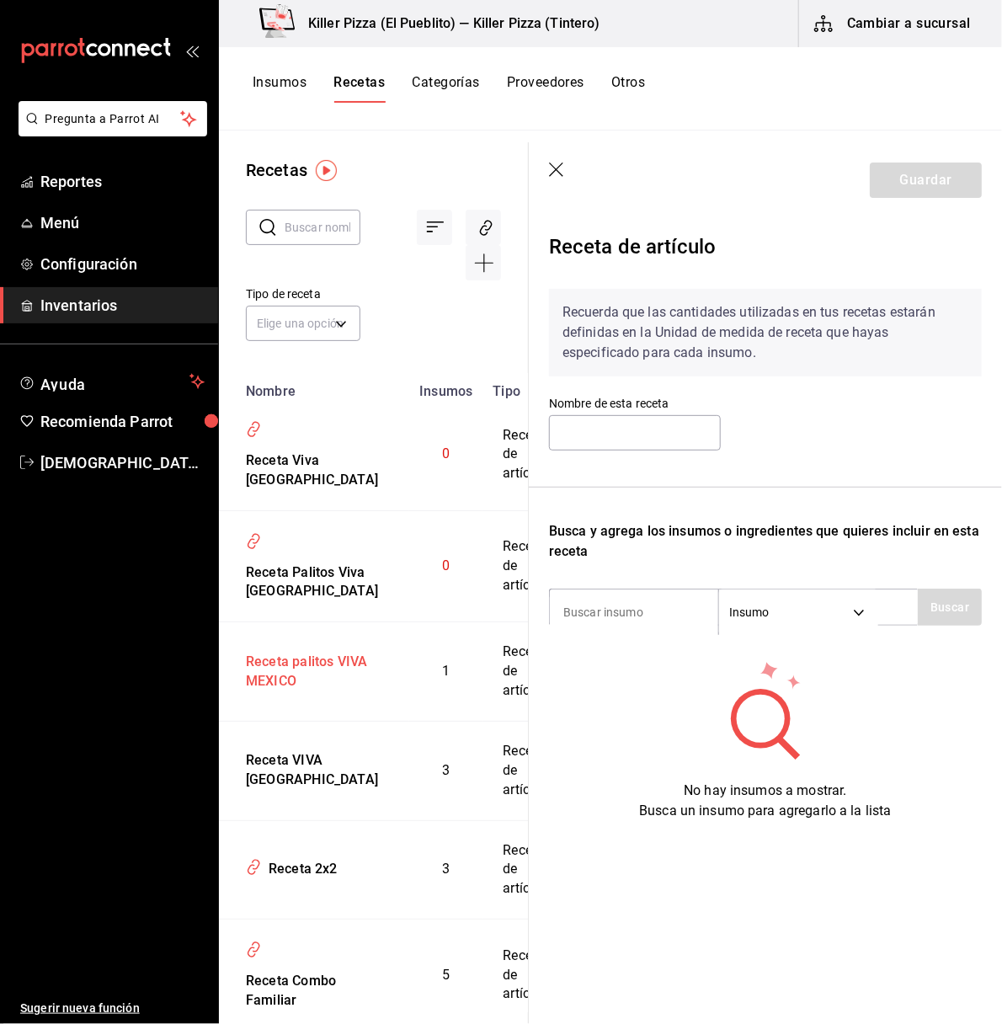
type input "Receta palitos VIVA MEXICO"
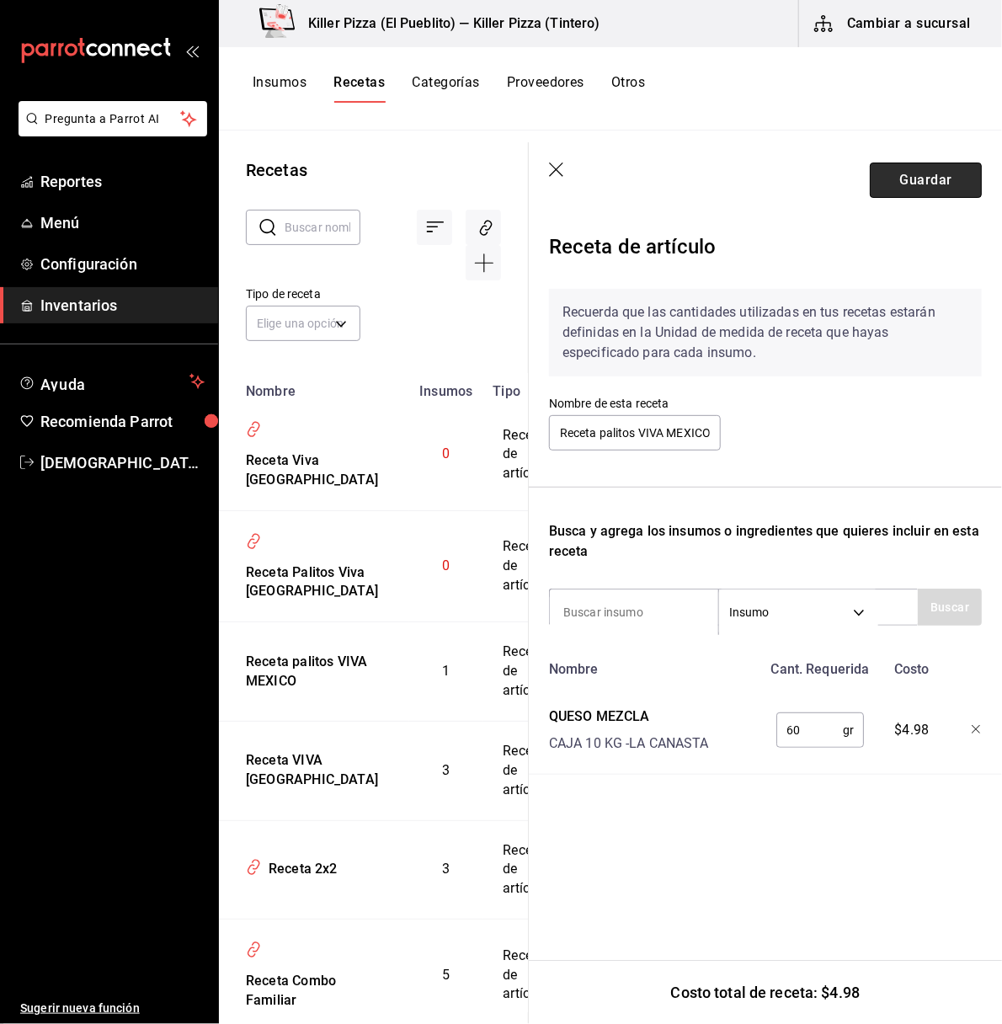
click at [933, 178] on button "Guardar" at bounding box center [926, 179] width 112 height 35
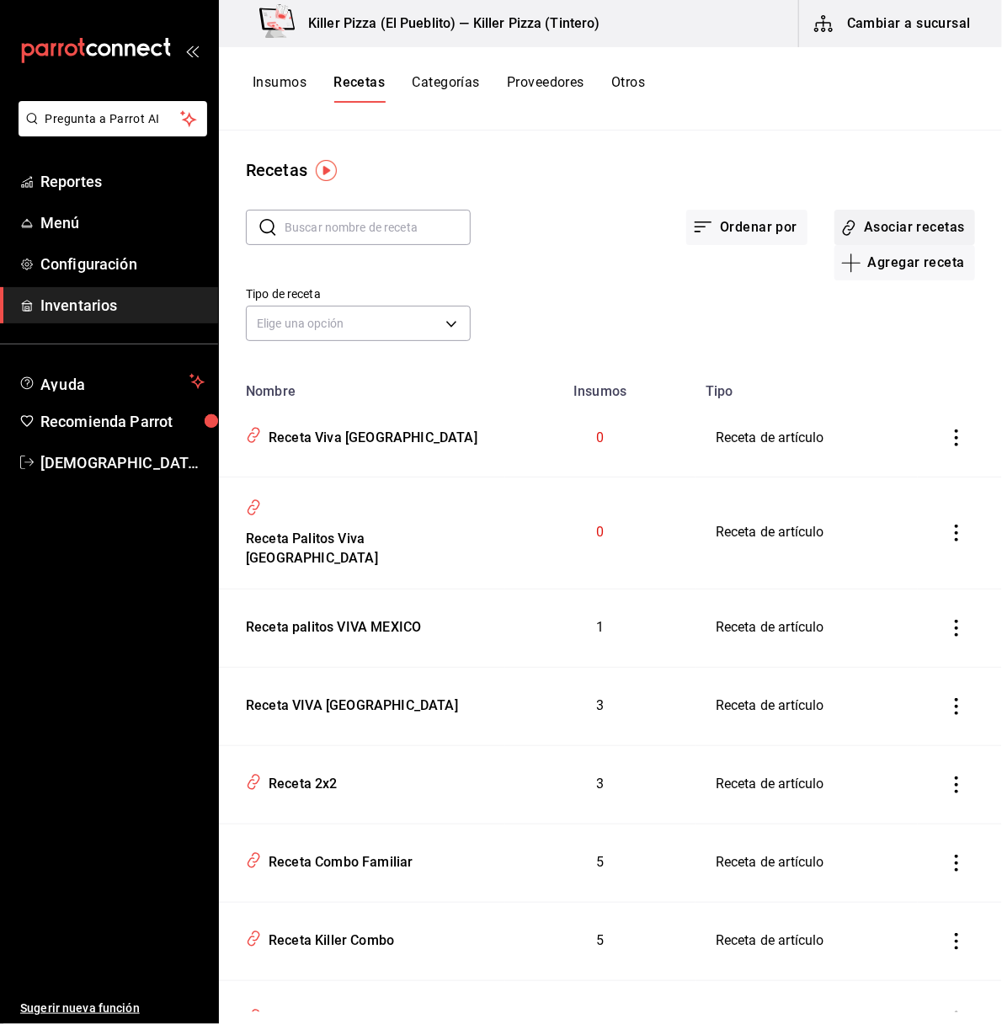
click at [878, 224] on button "Asociar recetas" at bounding box center [904, 227] width 141 height 35
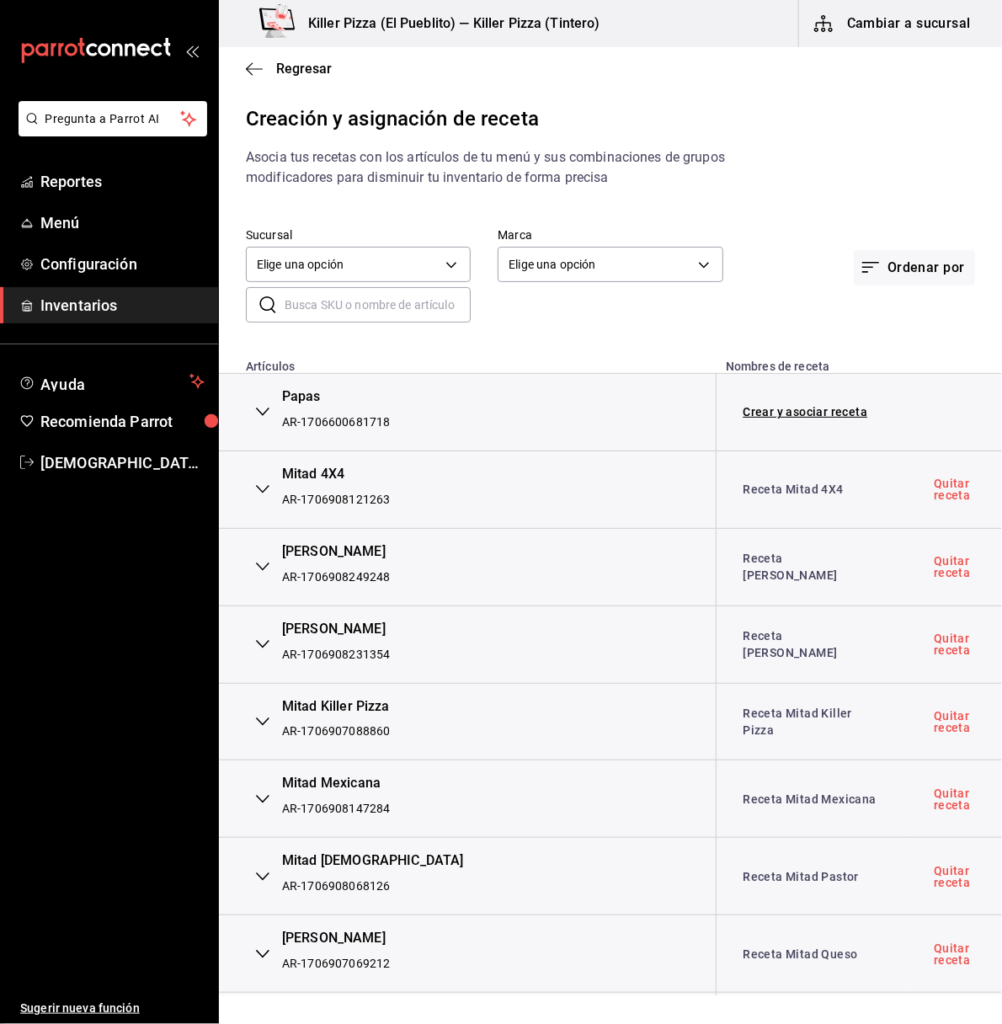
click at [403, 303] on input "text" at bounding box center [378, 305] width 186 height 34
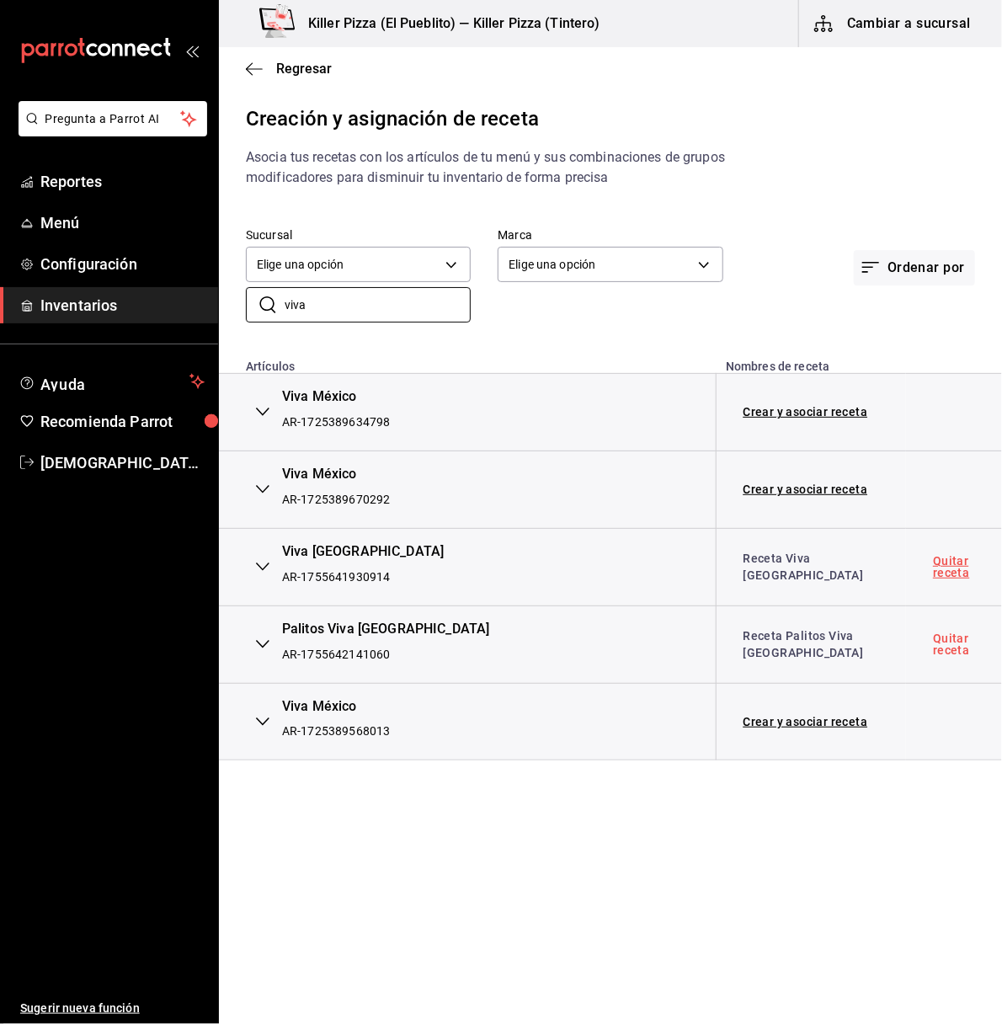
type input "viva"
click at [933, 568] on link "Quitar receta" at bounding box center [954, 567] width 42 height 24
click at [933, 647] on link "Quitar receta" at bounding box center [954, 644] width 42 height 24
click at [812, 645] on link "Asociar receta" at bounding box center [784, 644] width 83 height 12
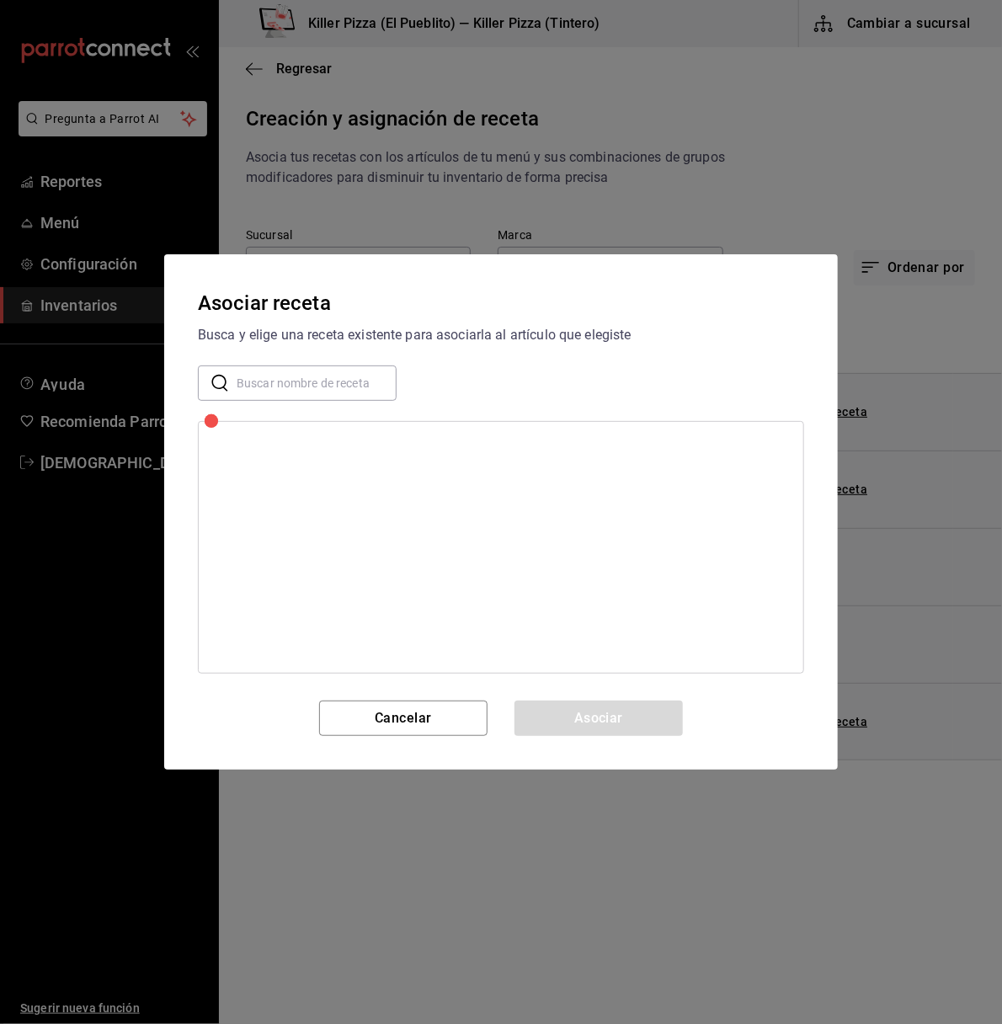
click at [317, 388] on input "text" at bounding box center [317, 383] width 160 height 34
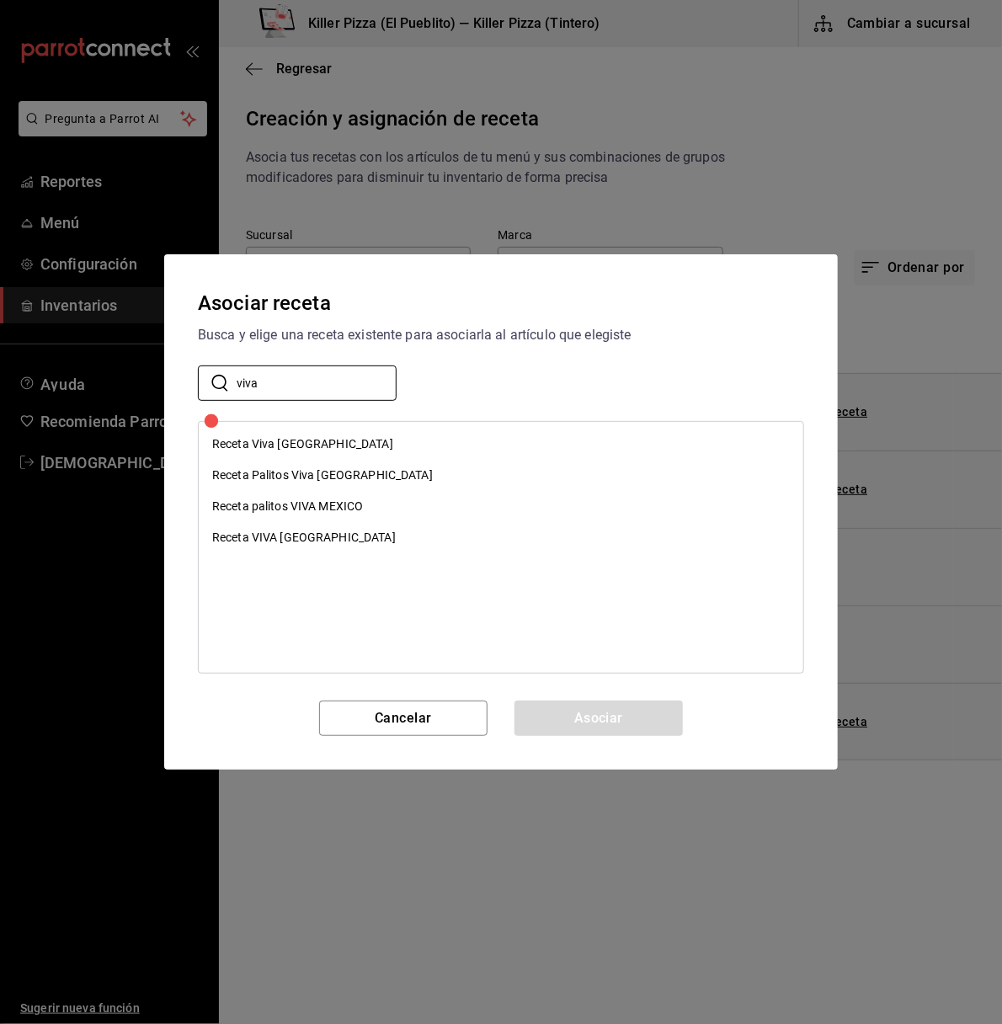
type input "viva"
click at [301, 448] on div "Receta Viva [GEOGRAPHIC_DATA]" at bounding box center [302, 444] width 181 height 18
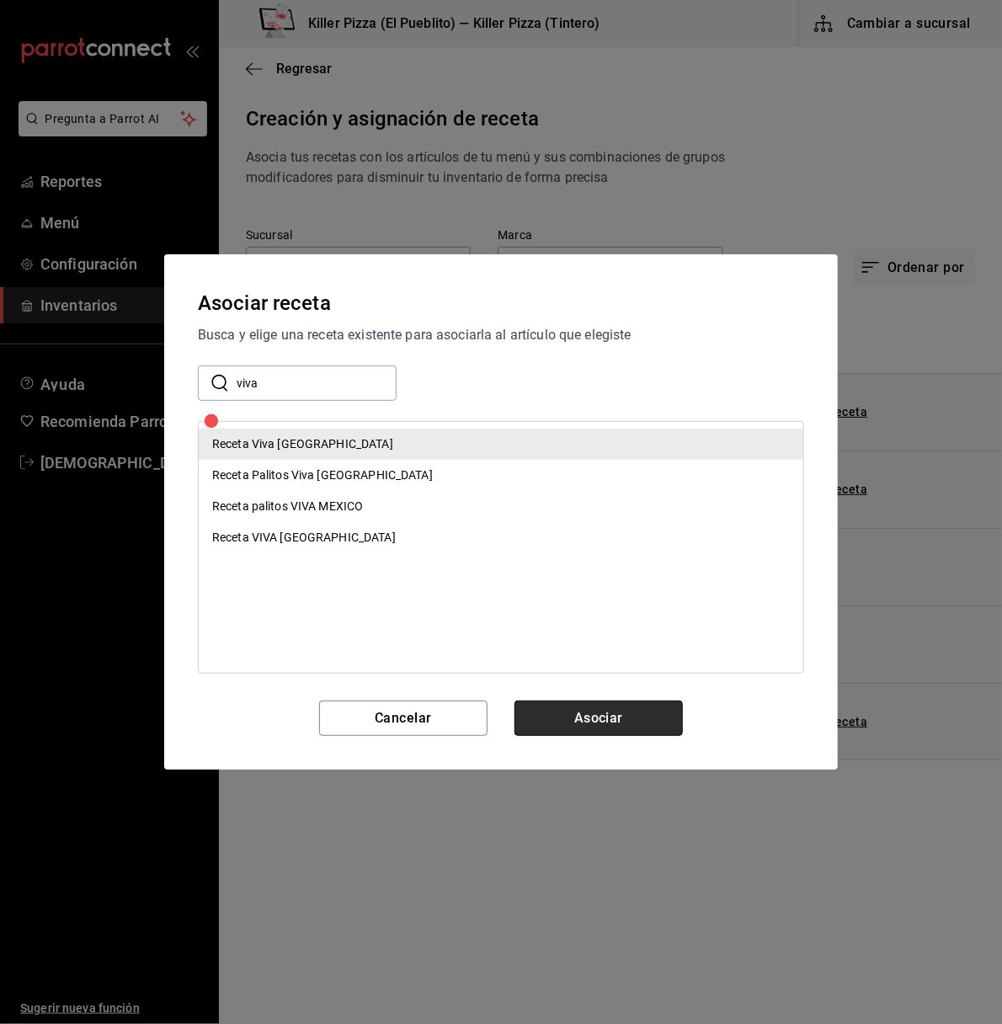
click at [615, 702] on button "Asociar" at bounding box center [598, 717] width 168 height 35
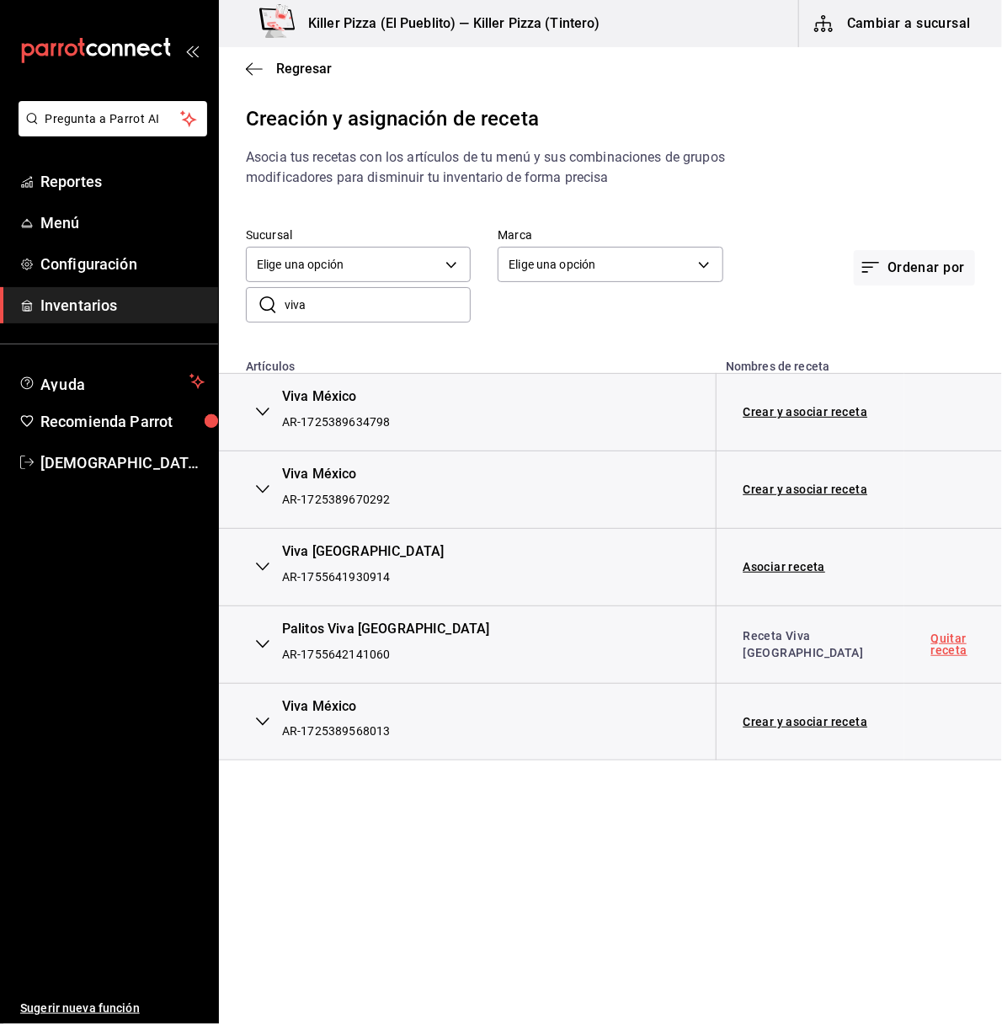
click at [931, 650] on link "Quitar receta" at bounding box center [953, 644] width 44 height 24
click at [786, 647] on link "Asociar receta" at bounding box center [784, 644] width 83 height 12
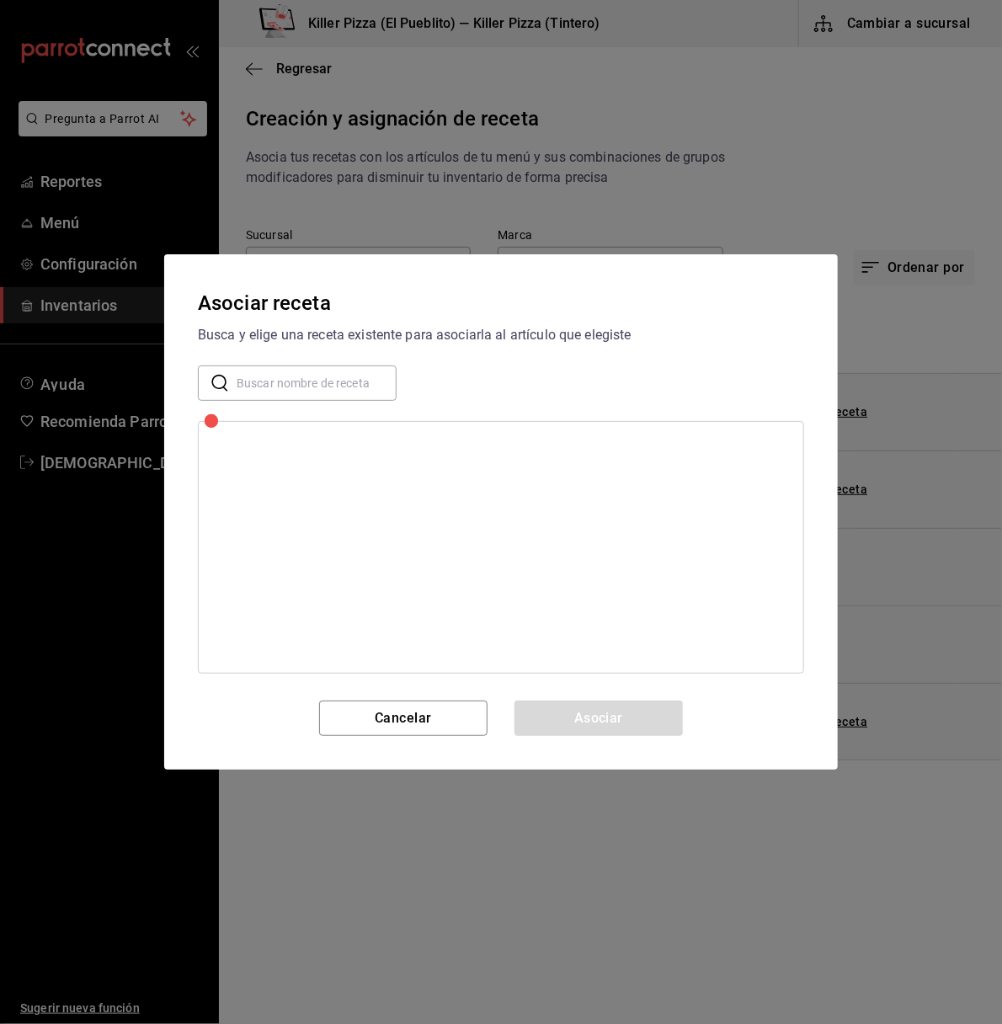
click at [335, 377] on input "text" at bounding box center [317, 383] width 160 height 34
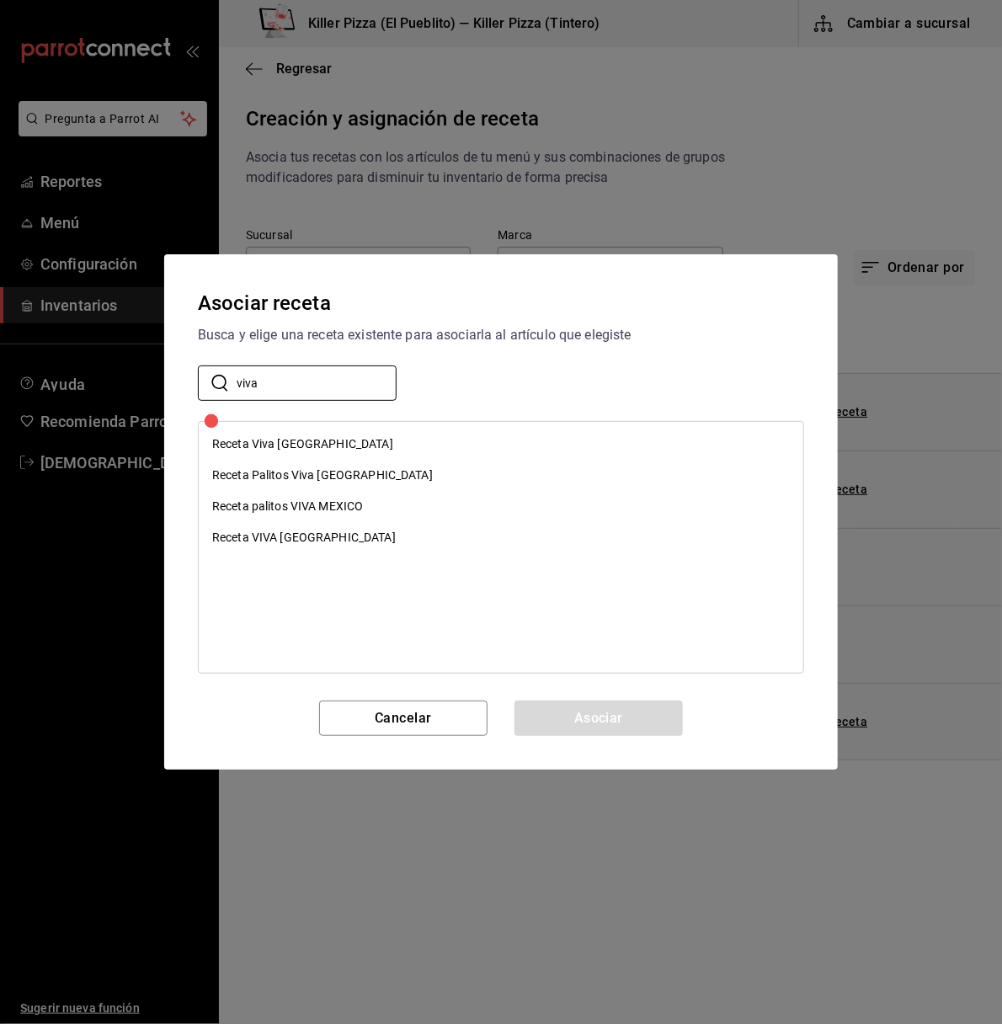
type input "viva"
click at [366, 477] on div "Receta Palitos Viva [GEOGRAPHIC_DATA]" at bounding box center [501, 475] width 604 height 31
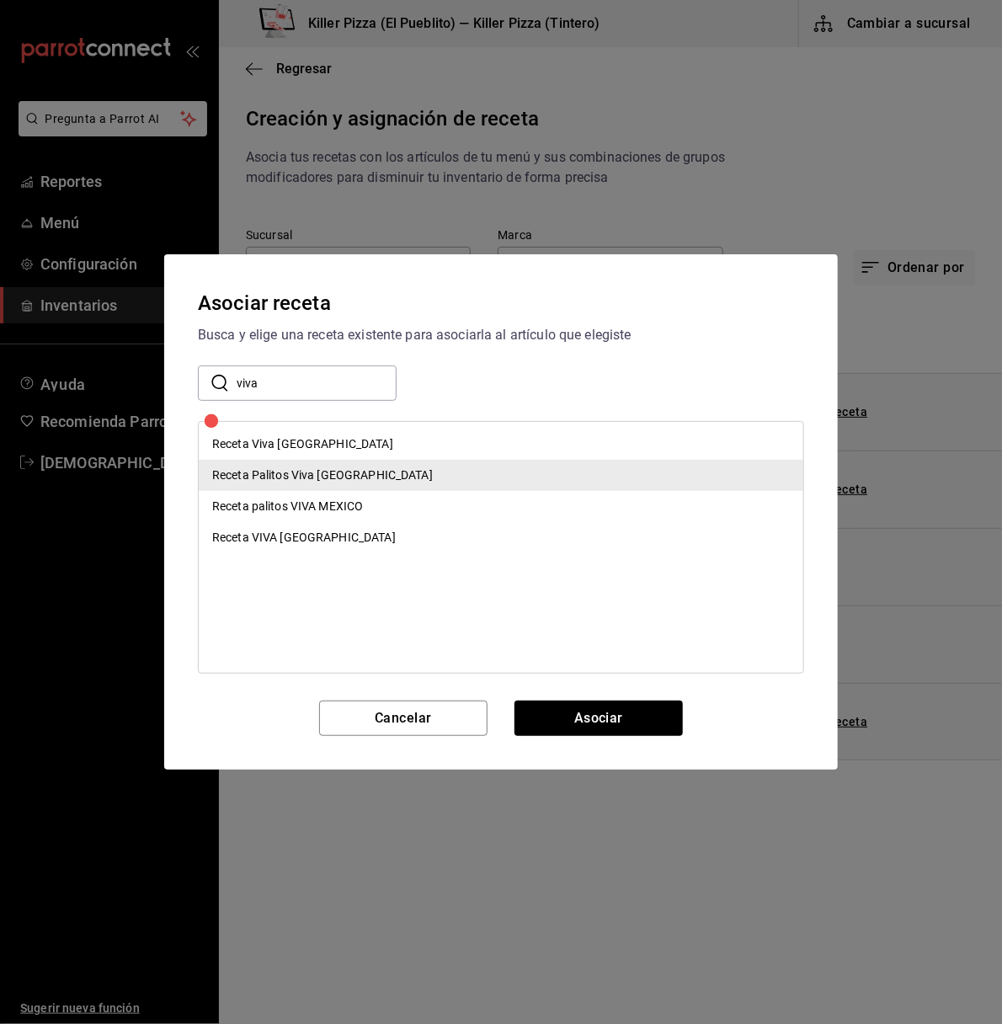
click at [366, 477] on div "Receta Palitos Viva [GEOGRAPHIC_DATA]" at bounding box center [501, 475] width 604 height 31
click at [605, 721] on button "Asociar" at bounding box center [598, 717] width 168 height 35
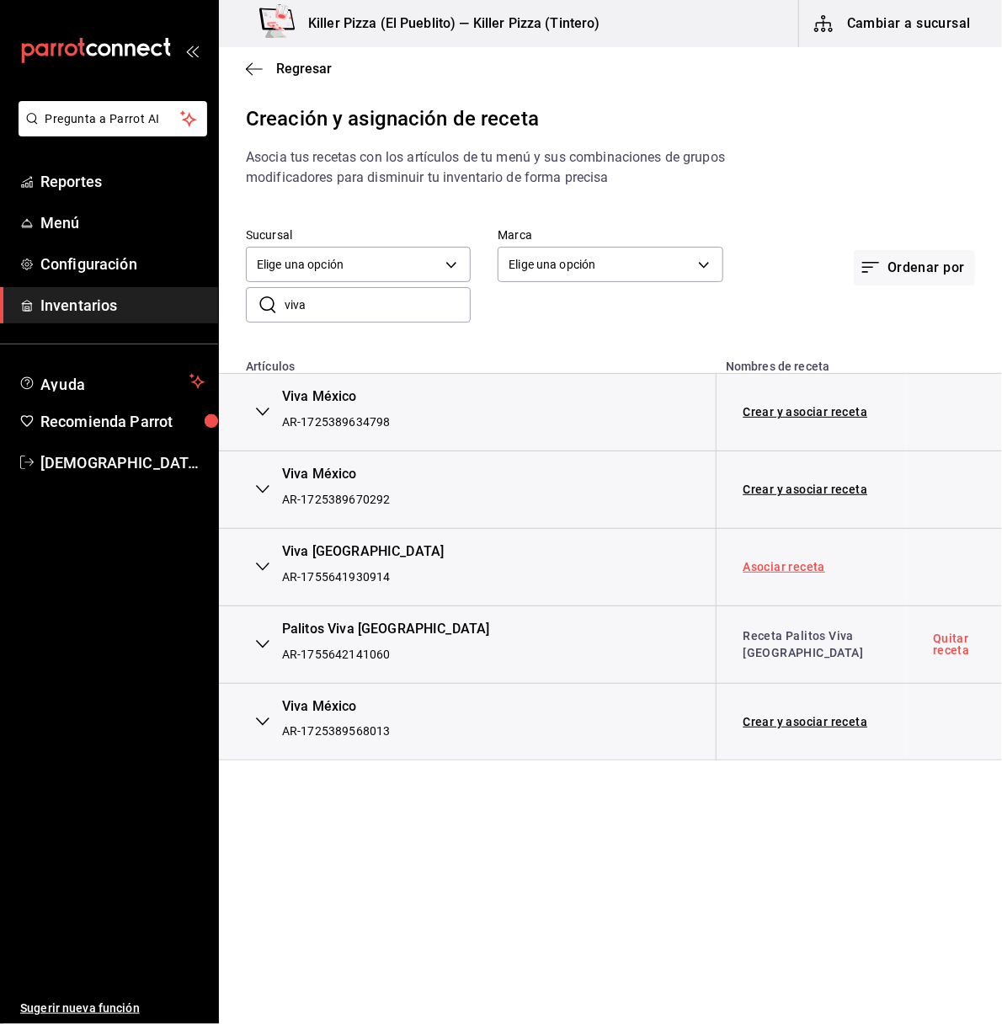
click at [802, 570] on link "Asociar receta" at bounding box center [784, 567] width 83 height 12
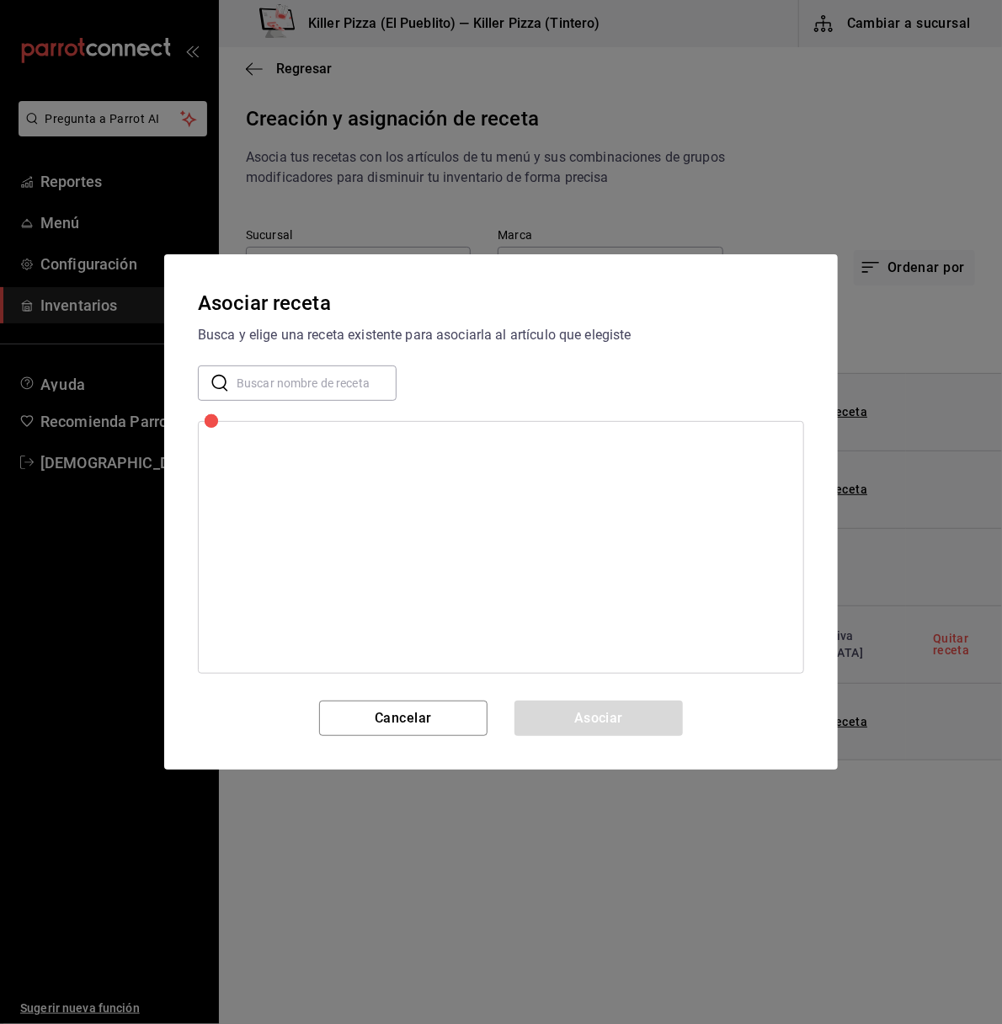
click at [339, 394] on input "text" at bounding box center [317, 383] width 160 height 34
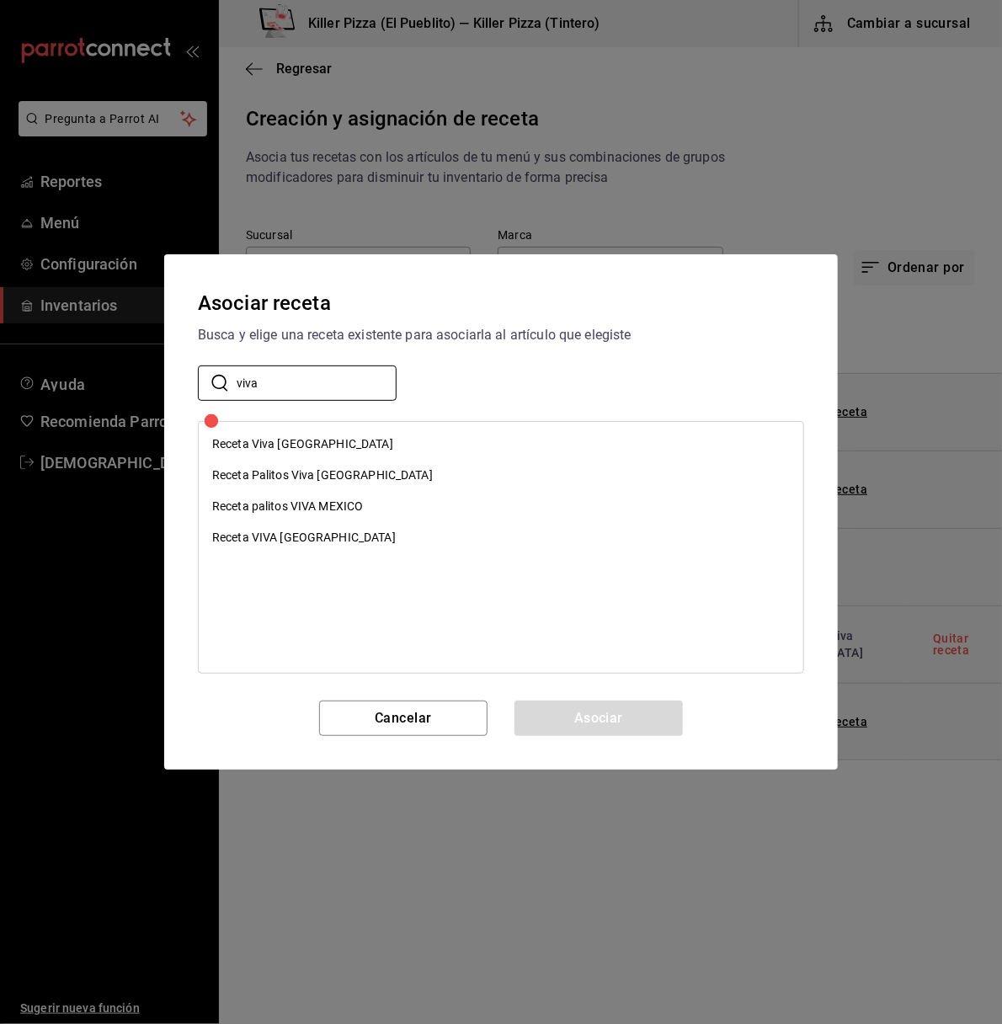
type input "viva"
click at [243, 439] on div "Receta Viva [GEOGRAPHIC_DATA]" at bounding box center [302, 444] width 181 height 18
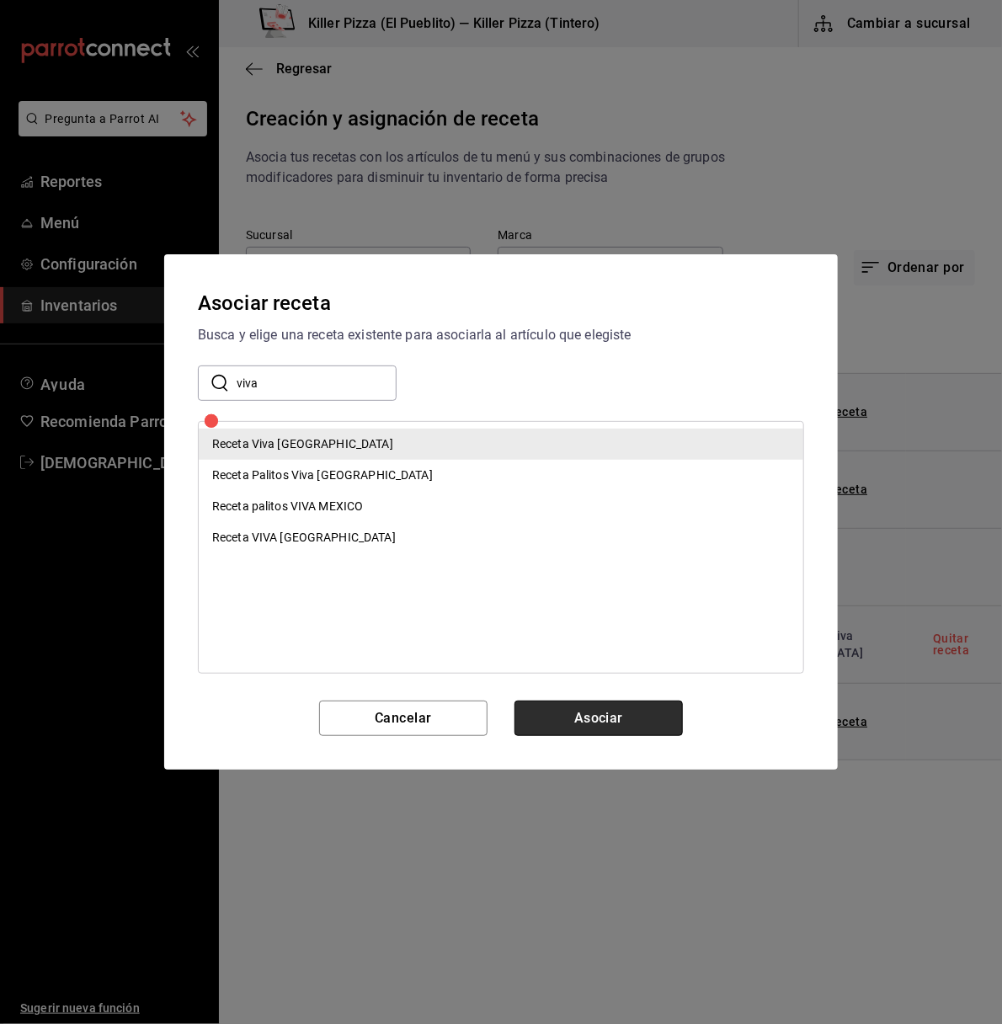
click at [590, 707] on button "Asociar" at bounding box center [598, 717] width 168 height 35
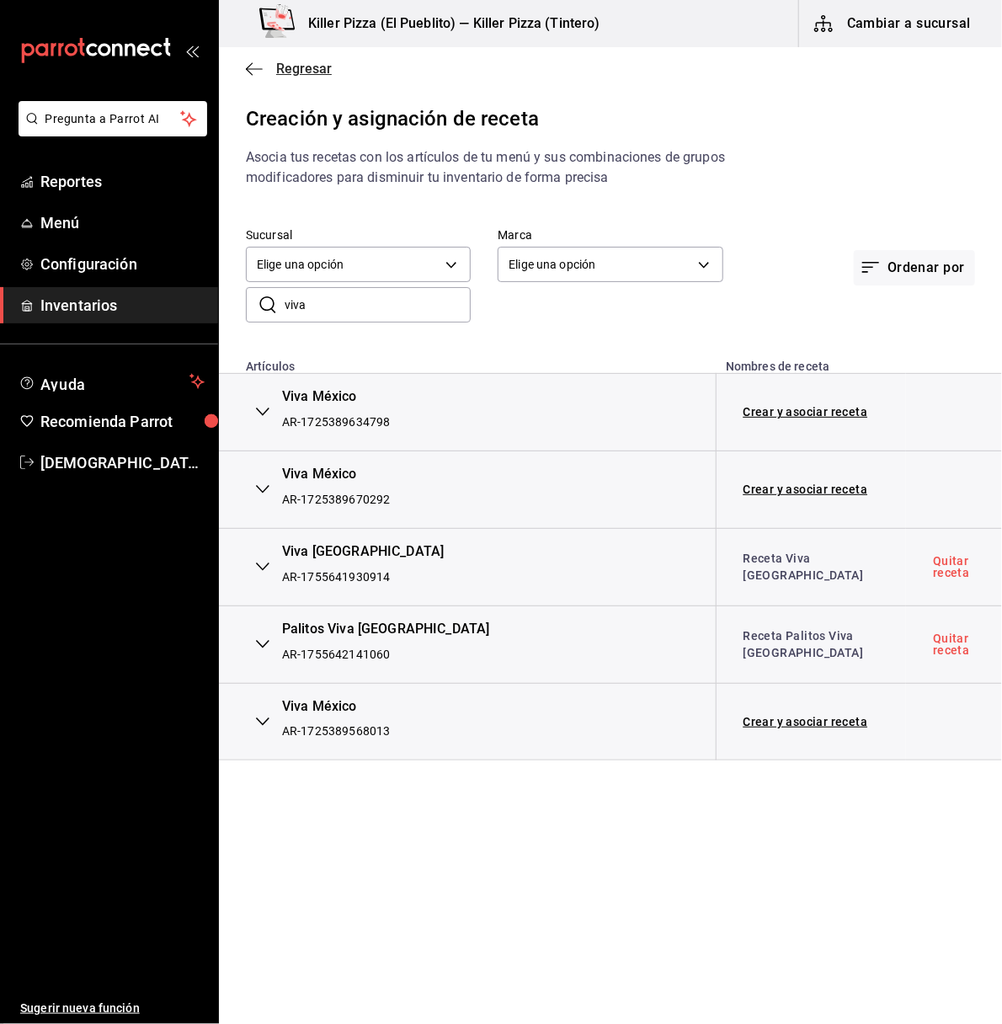
click at [249, 72] on icon "button" at bounding box center [249, 68] width 7 height 13
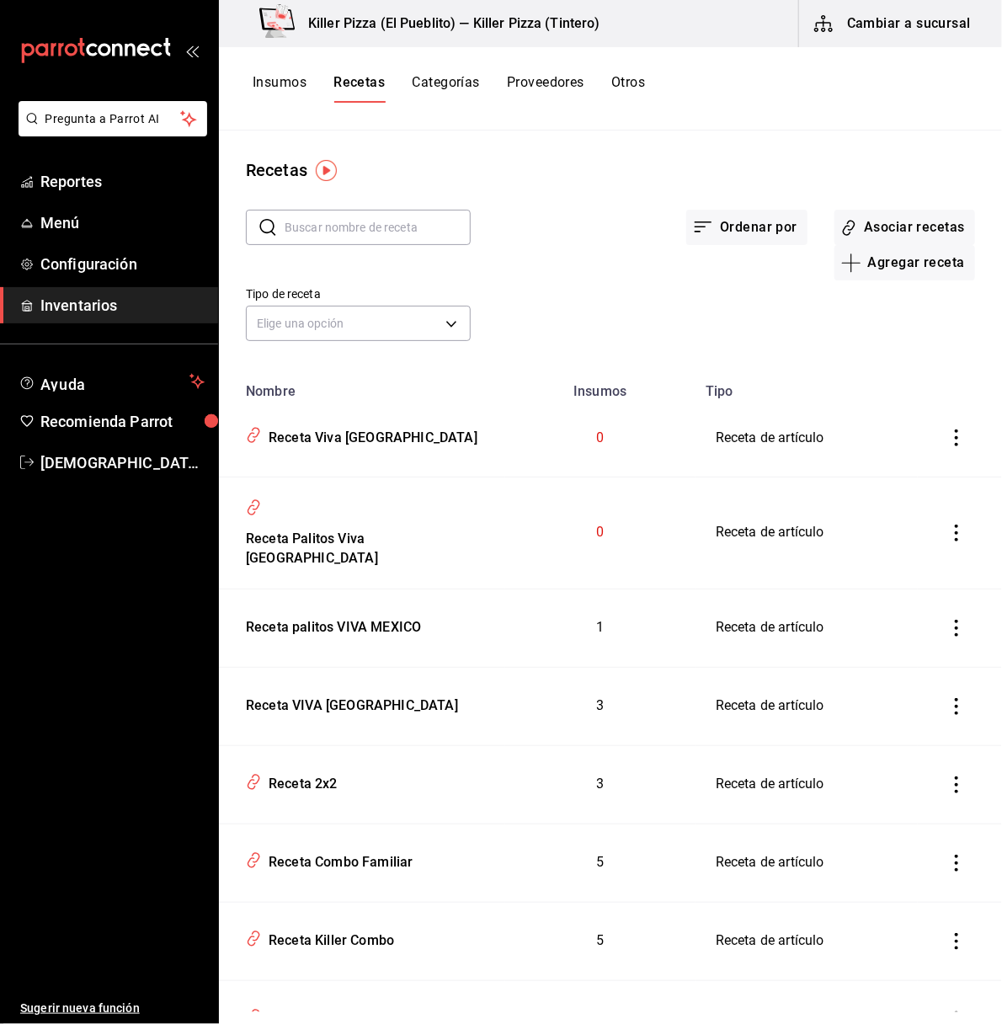
click at [860, 18] on button "Cambiar a sucursal" at bounding box center [893, 23] width 189 height 47
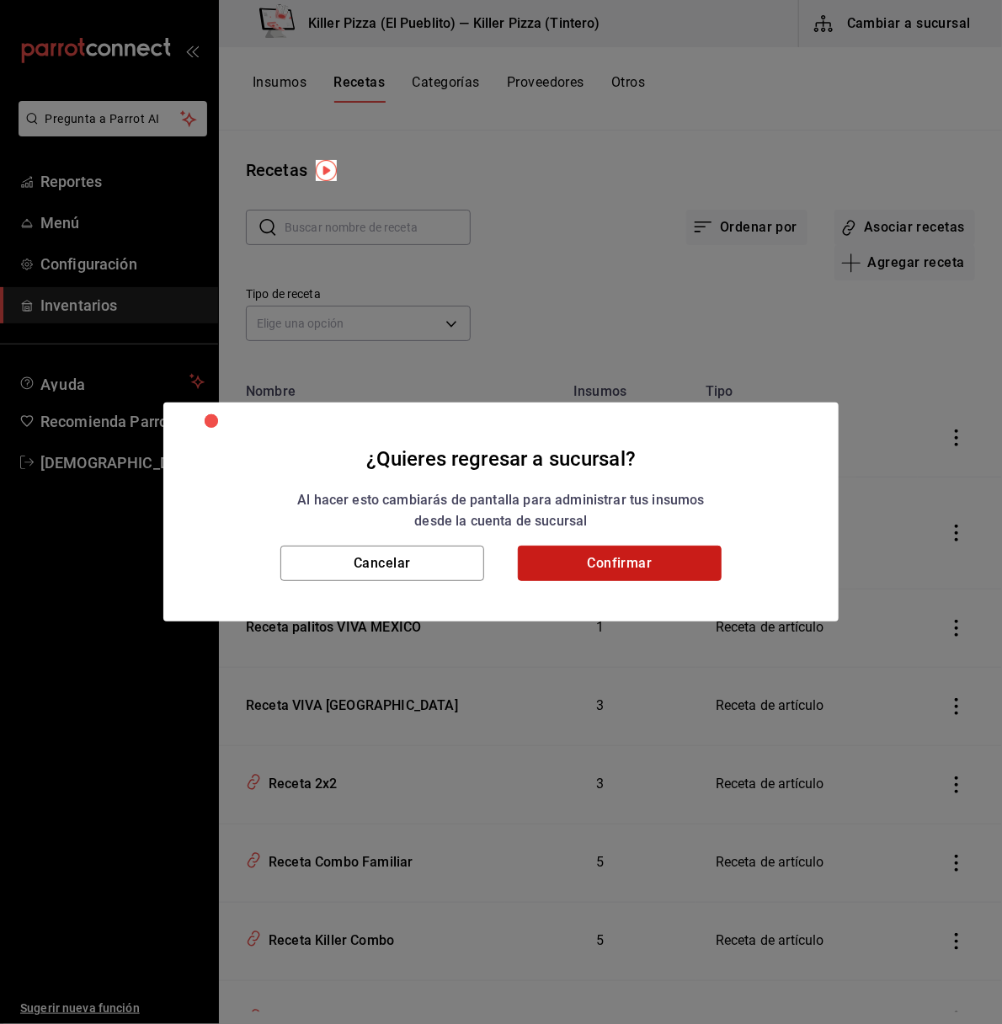
click at [650, 553] on button "Confirmar" at bounding box center [620, 563] width 204 height 35
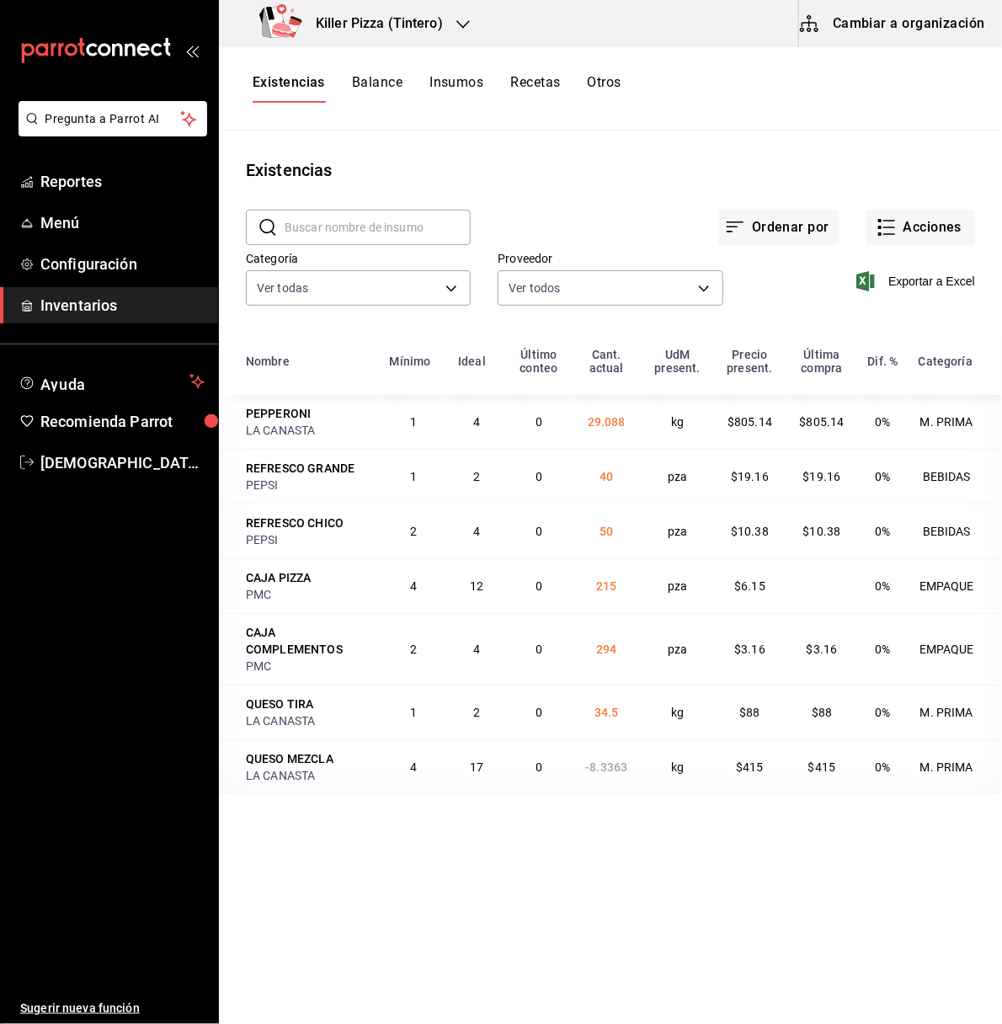
click at [525, 84] on button "Recetas" at bounding box center [535, 88] width 50 height 29
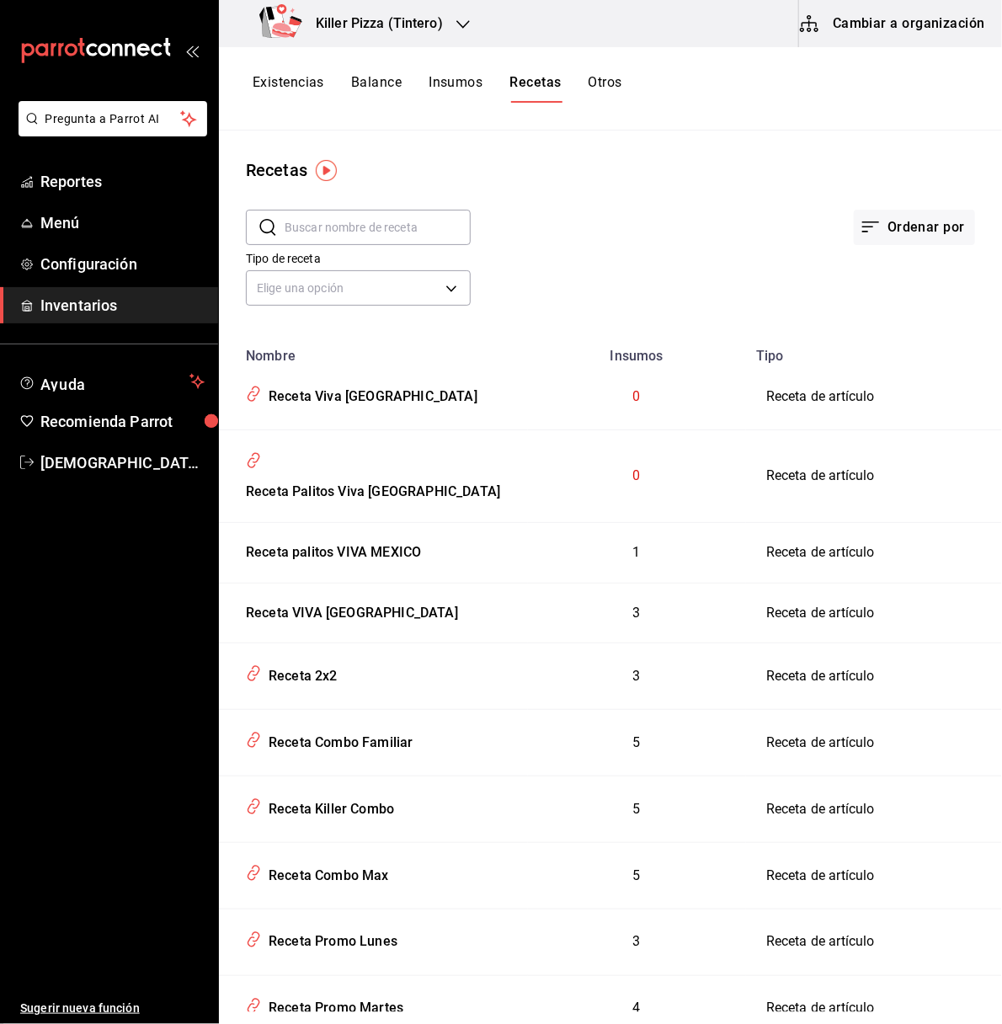
click at [445, 7] on div "Killer Pizza (Tintero)" at bounding box center [354, 23] width 244 height 47
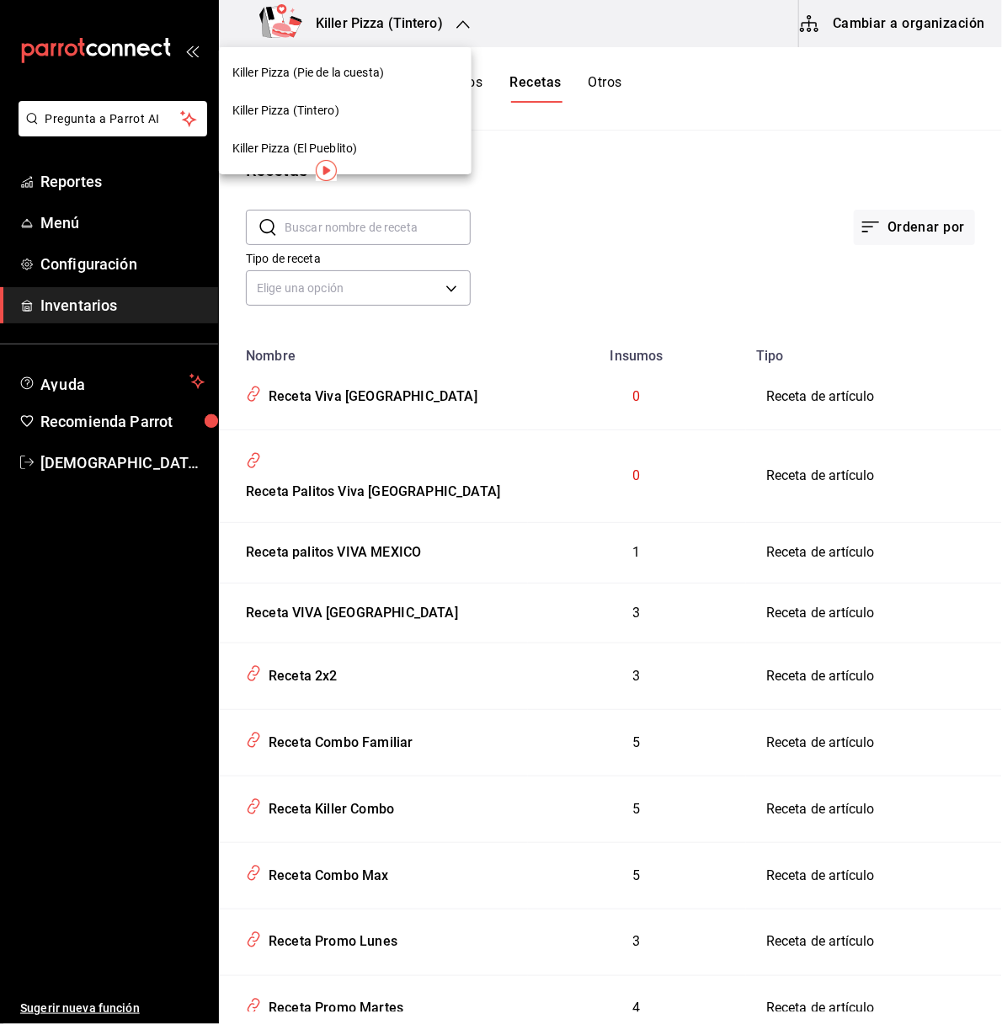
click at [385, 86] on div "Killer Pizza (Pie de la cuesta)" at bounding box center [345, 73] width 253 height 38
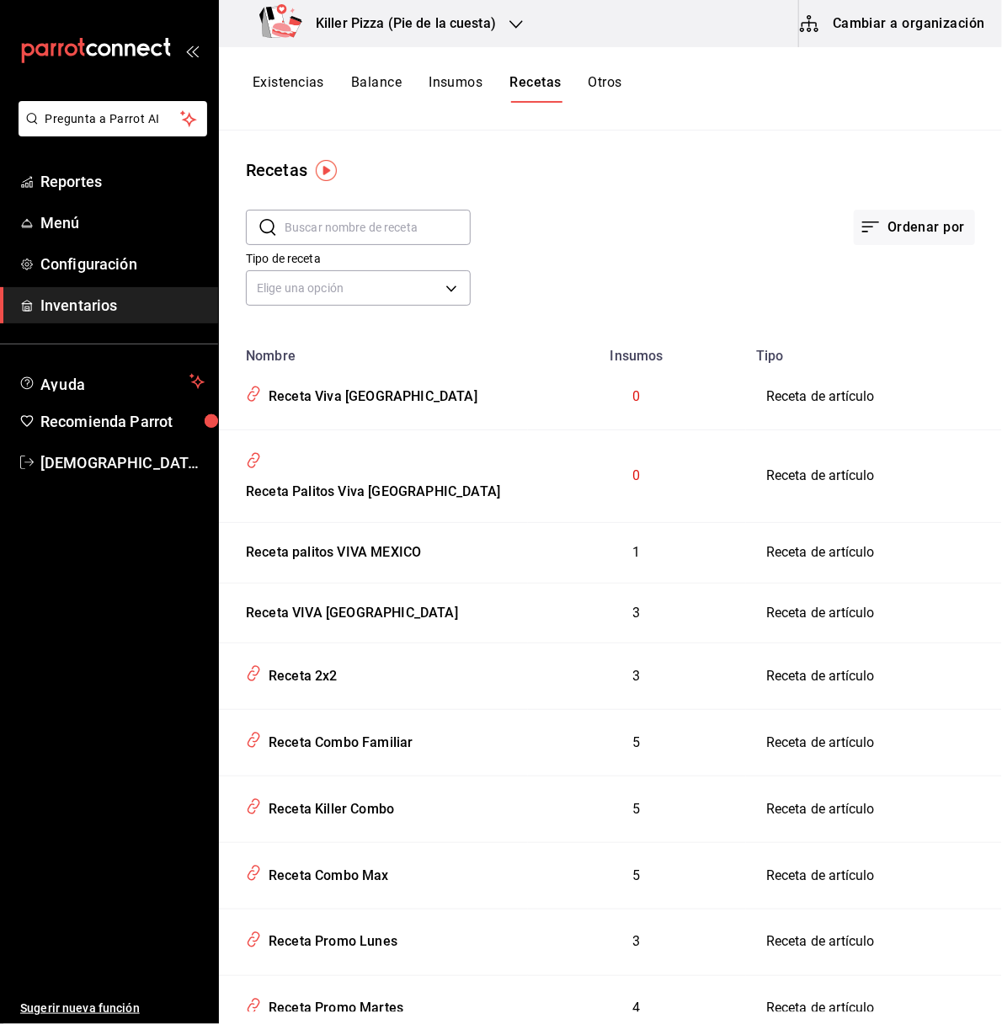
click at [477, 29] on h3 "Killer Pizza (Pie de la cuesta)" at bounding box center [399, 23] width 194 height 20
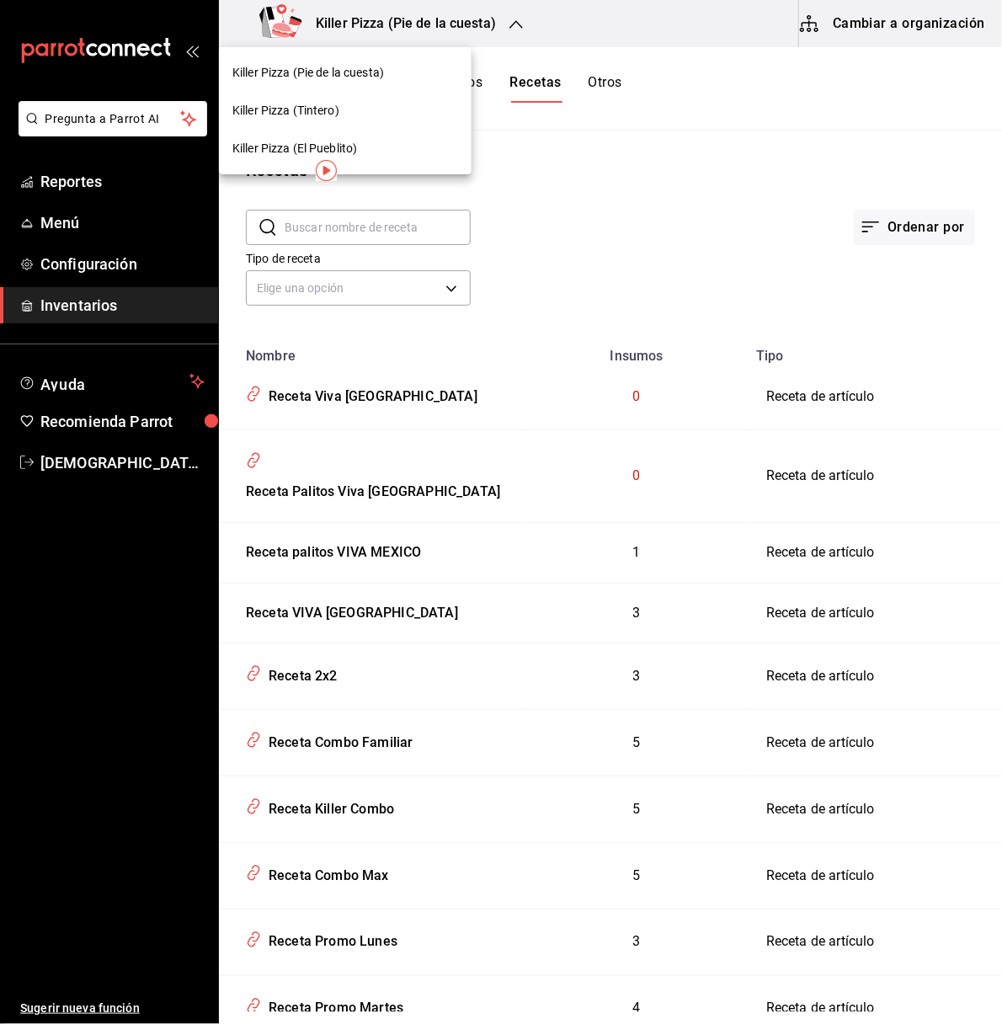
click at [388, 163] on div "Killer Pizza (El Pueblito)" at bounding box center [345, 149] width 253 height 38
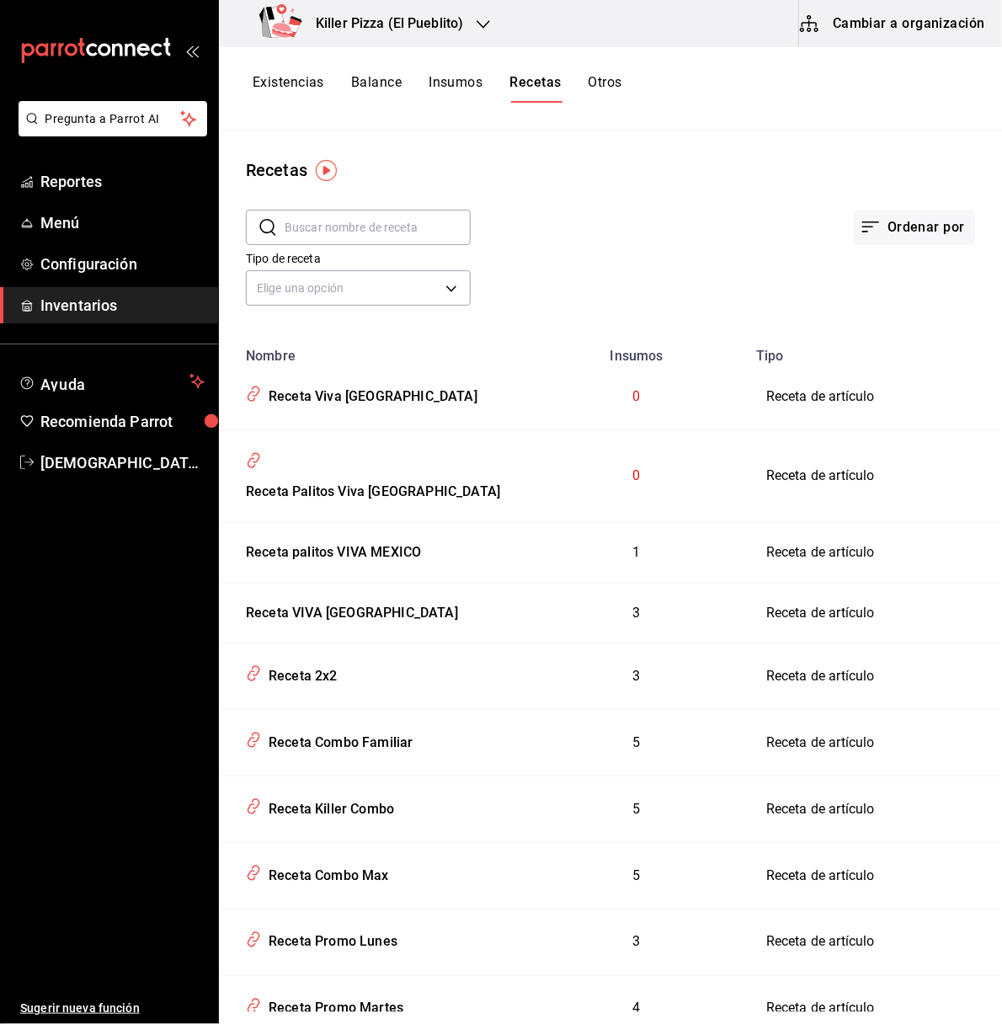
click at [893, 19] on button "Cambiar a organización" at bounding box center [893, 23] width 189 height 47
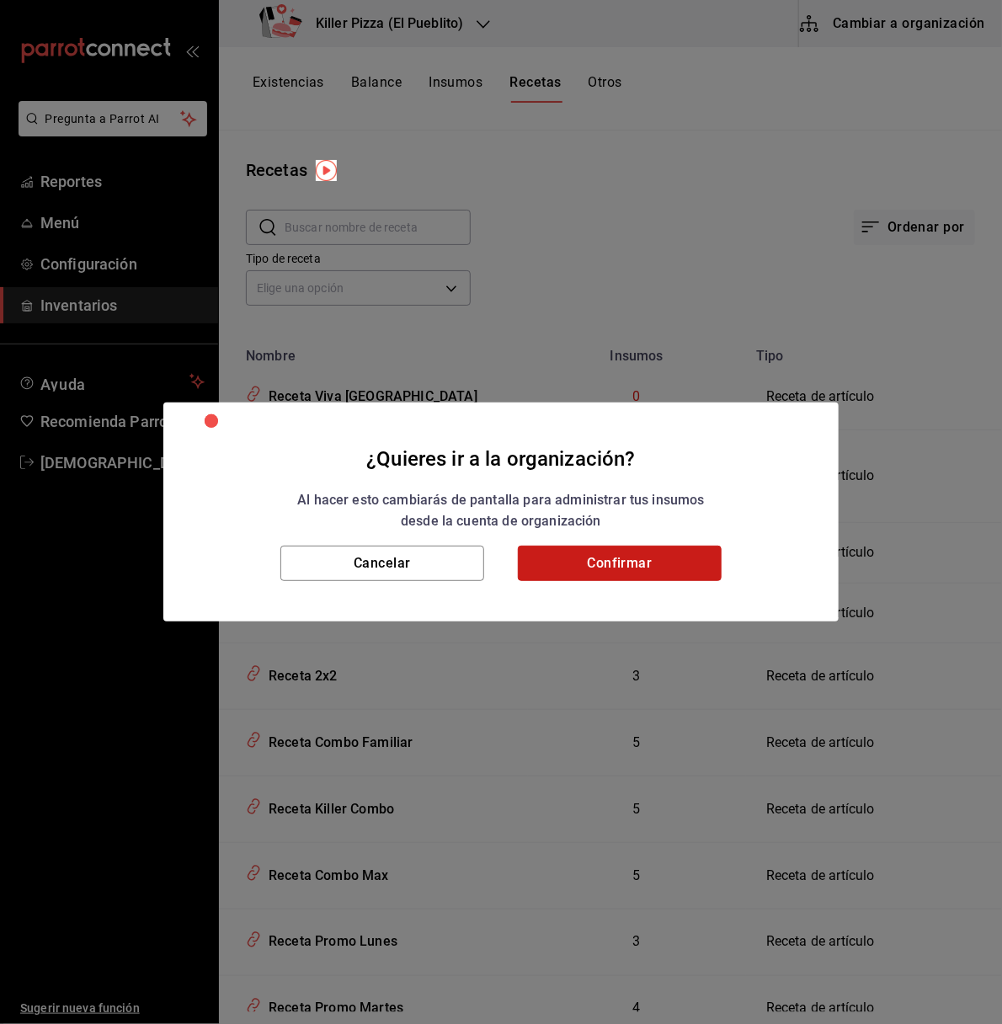
click at [661, 563] on button "Confirmar" at bounding box center [620, 563] width 204 height 35
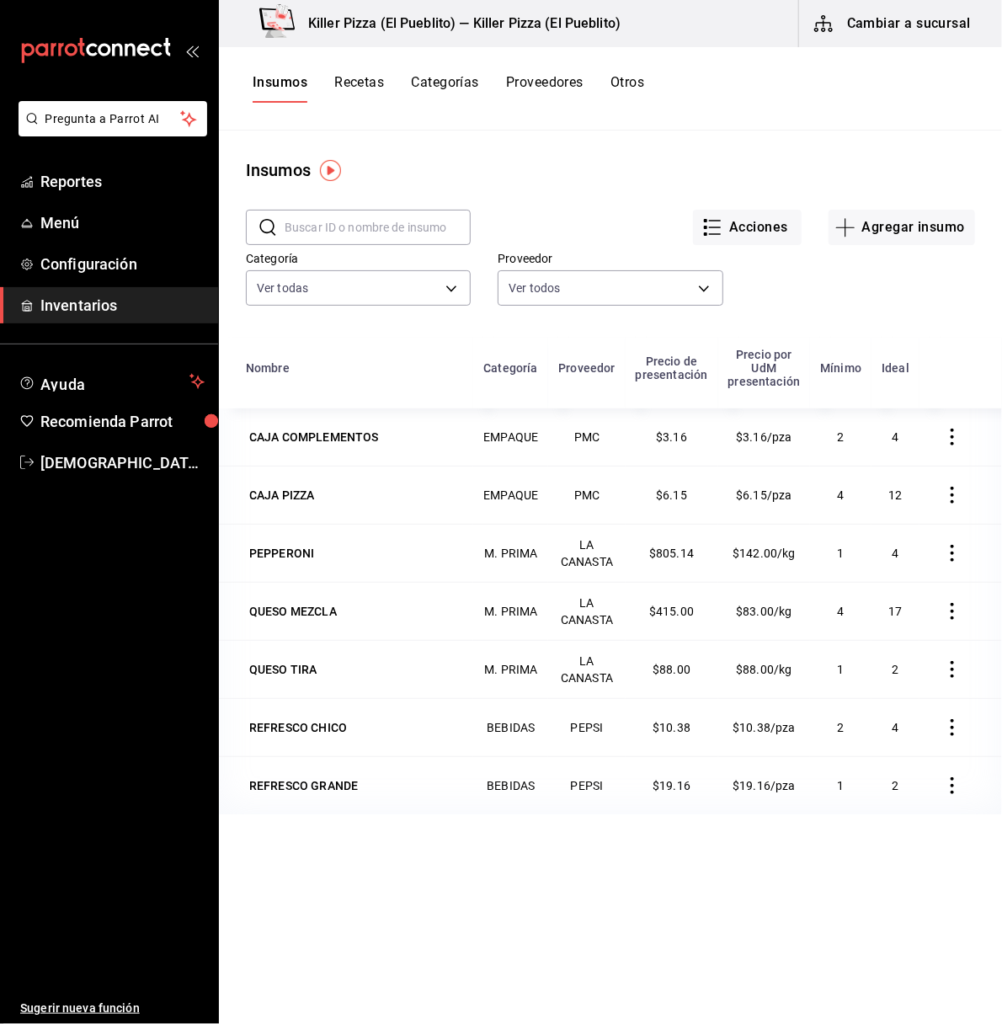
click at [362, 80] on button "Recetas" at bounding box center [359, 88] width 50 height 29
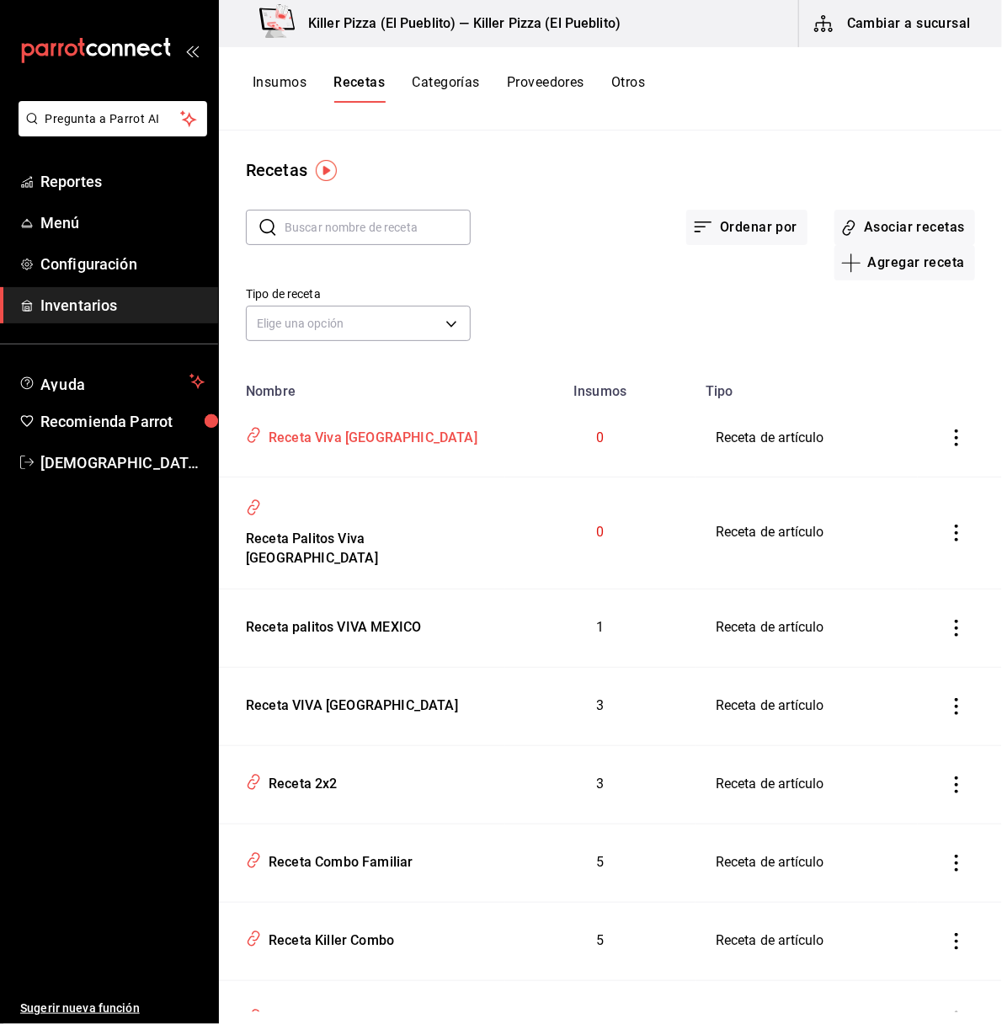
click at [336, 428] on div "Receta Viva [GEOGRAPHIC_DATA]" at bounding box center [370, 435] width 216 height 26
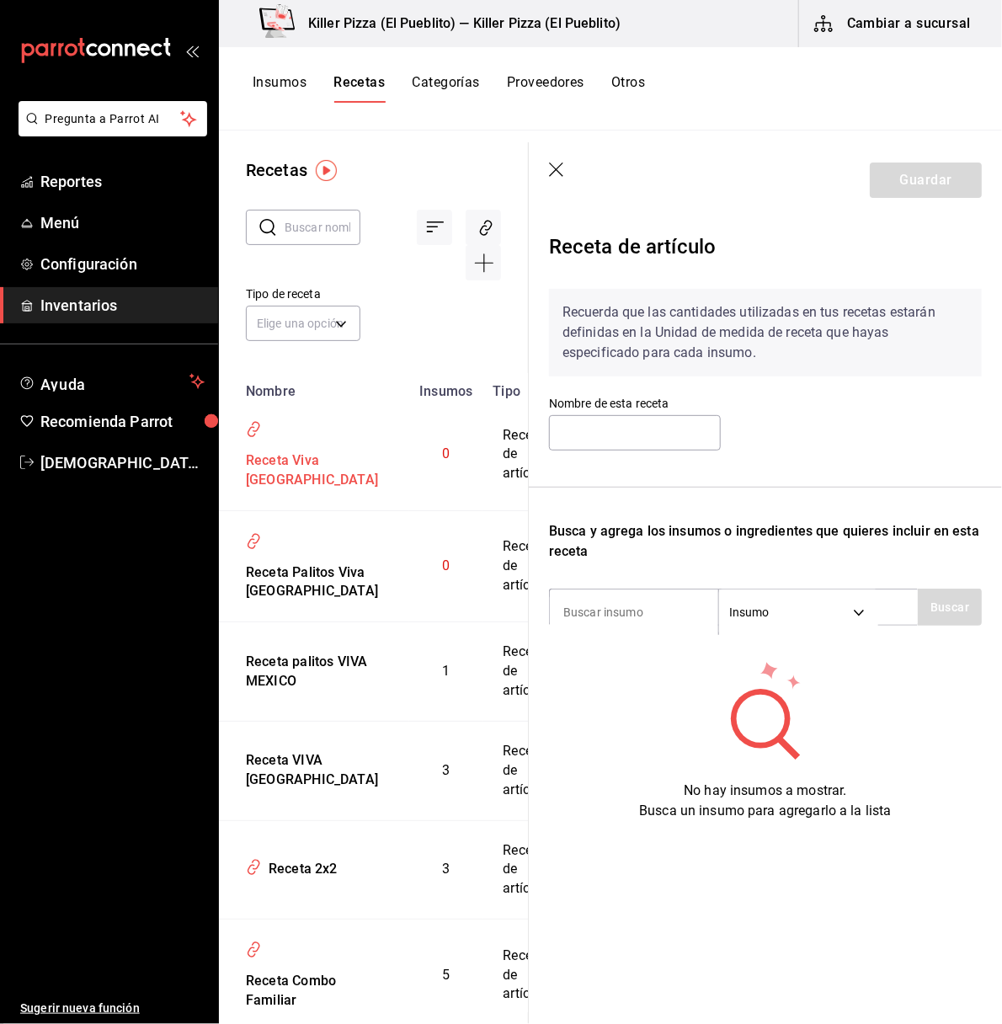
type input "Receta Viva [GEOGRAPHIC_DATA]"
click at [560, 160] on header "Guardar" at bounding box center [765, 180] width 473 height 76
click at [553, 172] on icon "button" at bounding box center [556, 169] width 14 height 14
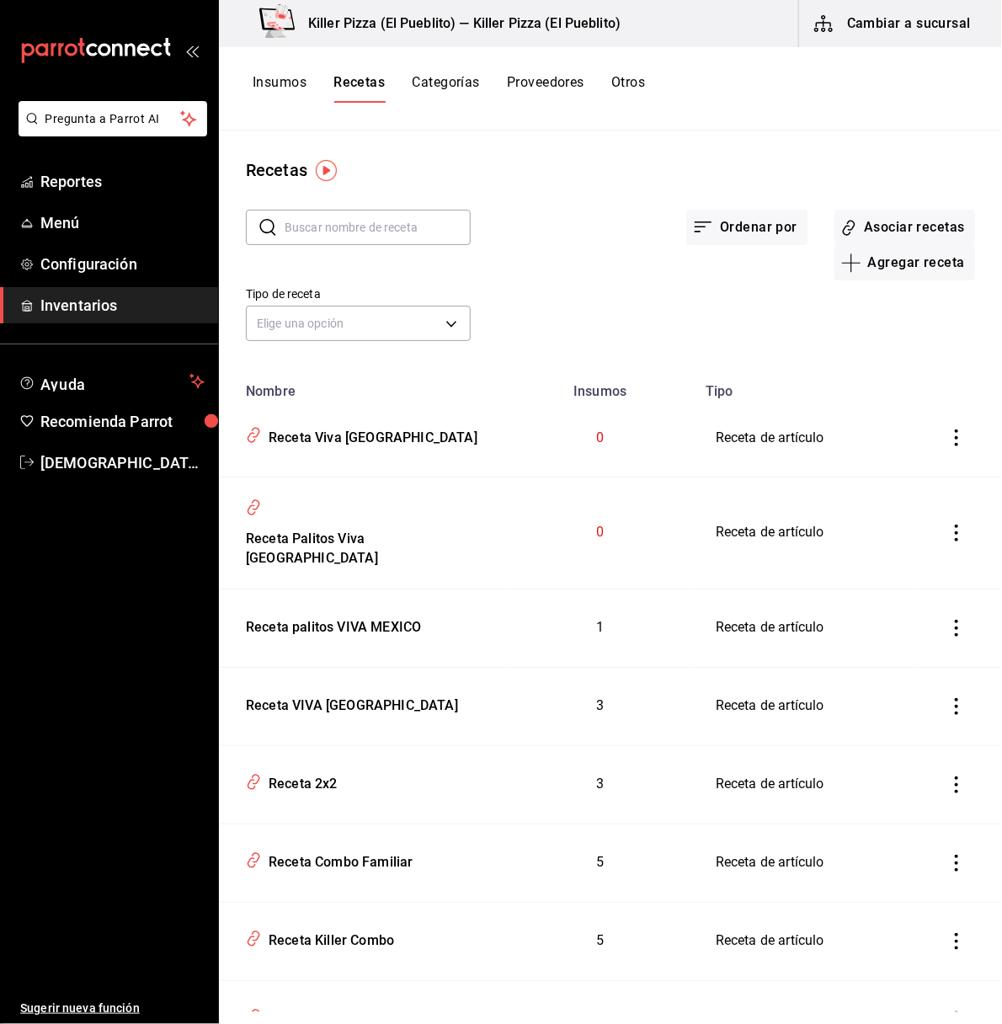
click at [948, 441] on icon "inventoriesTable" at bounding box center [956, 437] width 17 height 17
click at [613, 311] on div at bounding box center [501, 512] width 1002 height 1024
click at [846, 234] on button "Asociar recetas" at bounding box center [904, 227] width 141 height 35
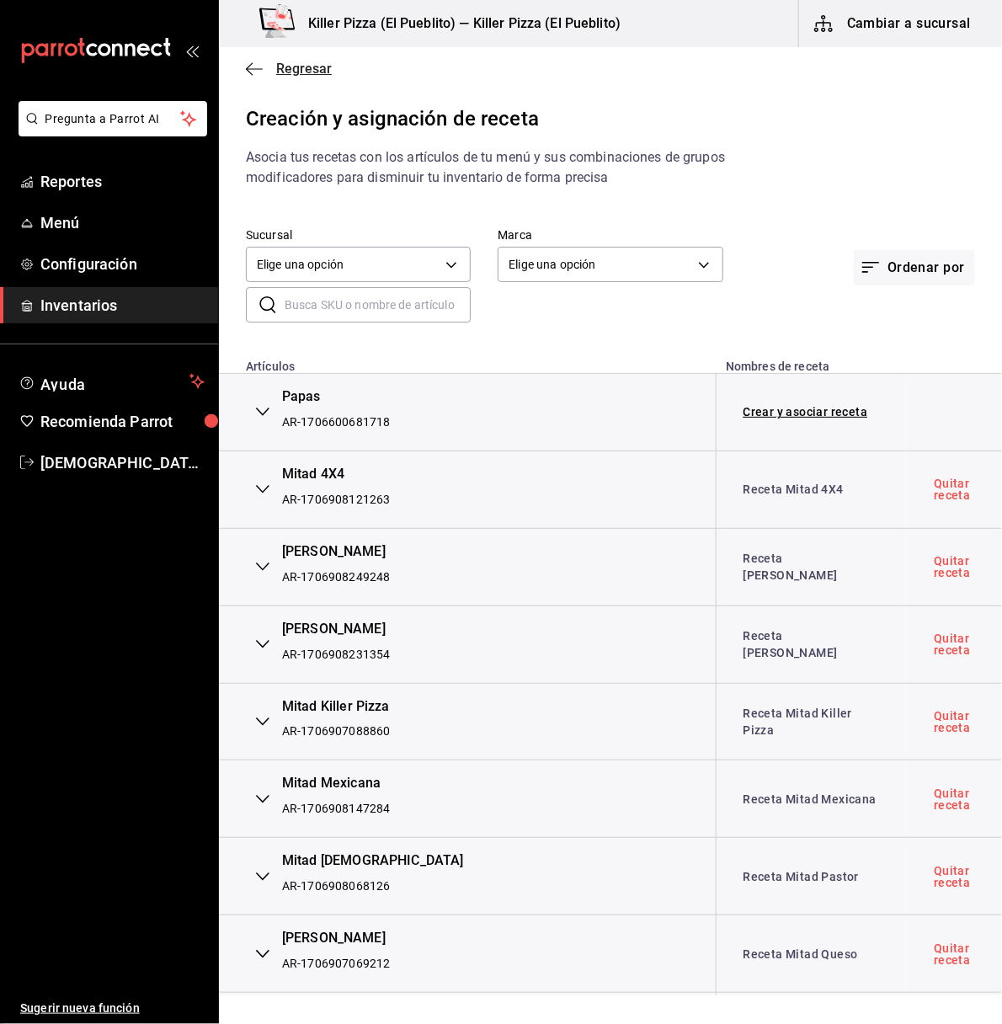
click at [250, 68] on icon "button" at bounding box center [254, 68] width 17 height 1
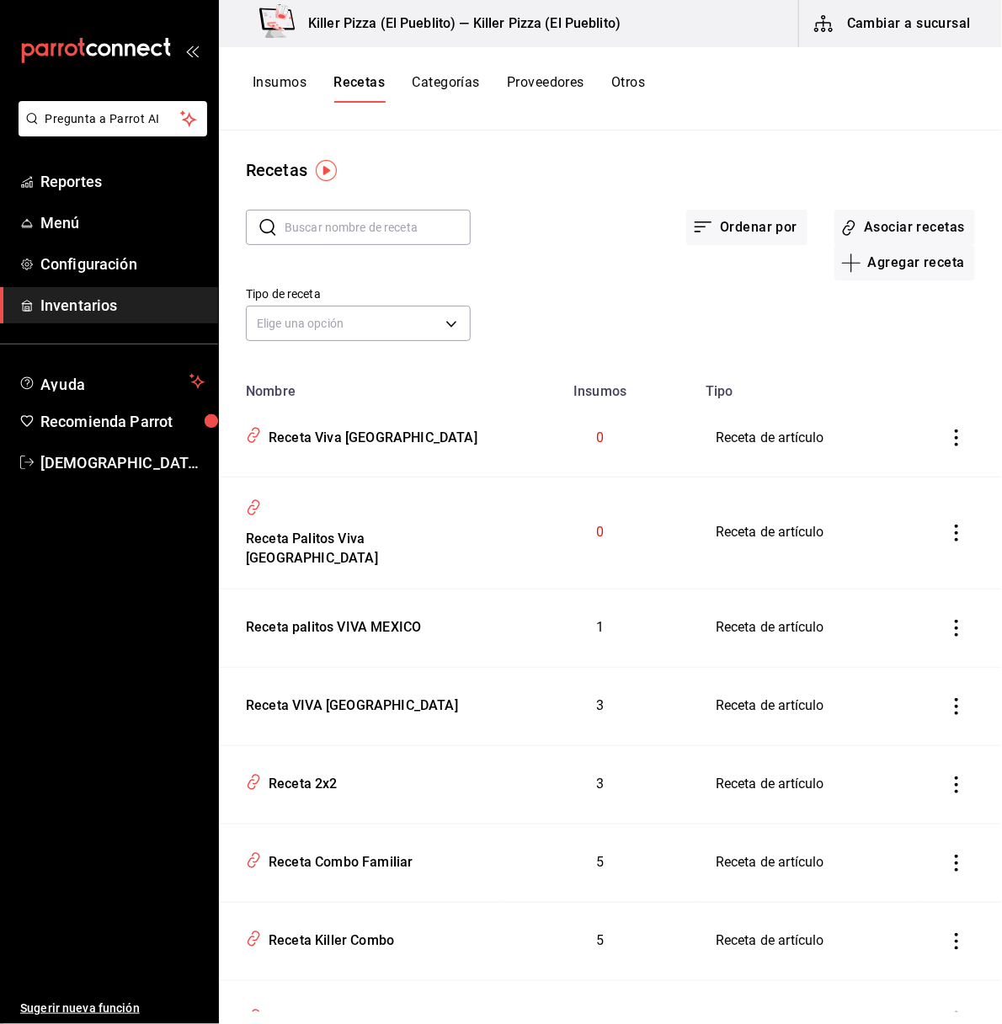
click at [948, 439] on icon "inventoriesTable" at bounding box center [956, 437] width 17 height 17
click at [887, 222] on div at bounding box center [501, 512] width 1002 height 1024
click at [887, 222] on button "Asociar recetas" at bounding box center [904, 227] width 141 height 35
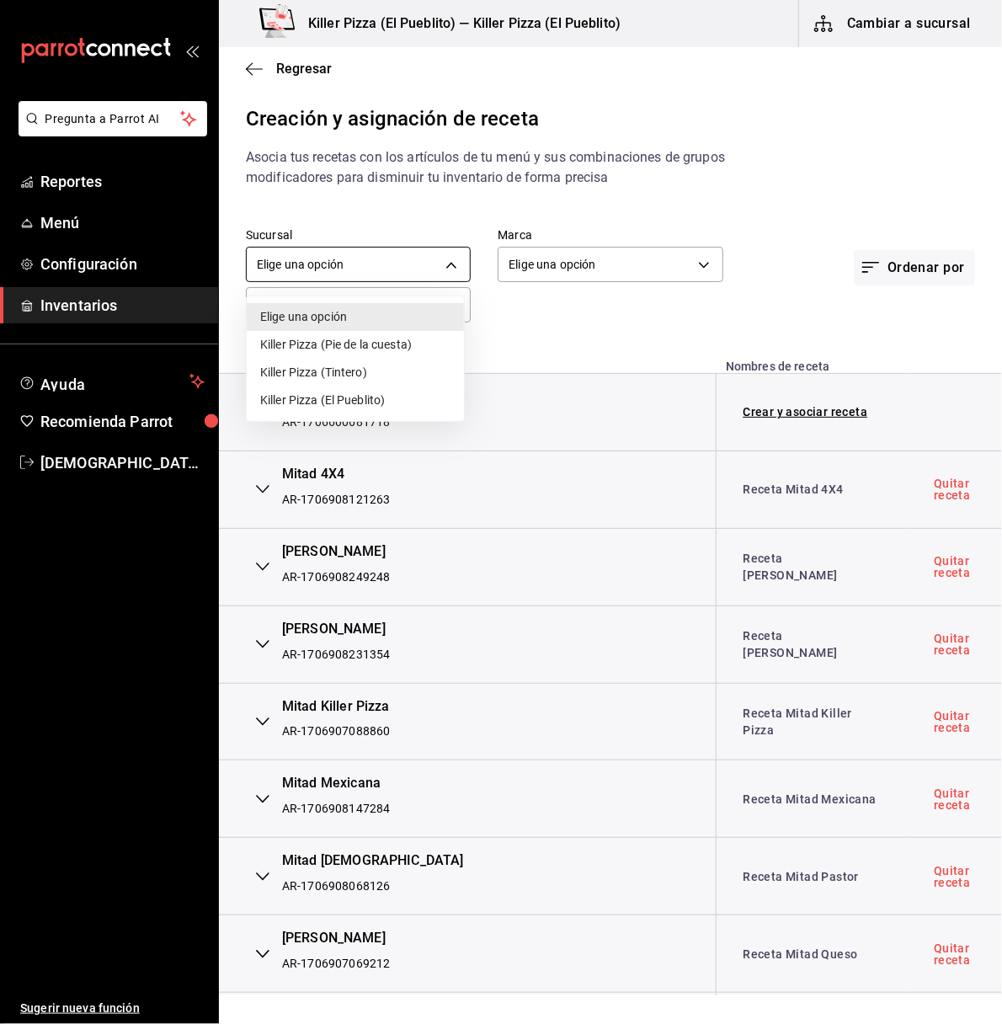
click at [416, 267] on body "Pregunta a Parrot AI Reportes Menú Configuración Inventarios Ayuda Recomienda P…" at bounding box center [501, 497] width 1002 height 995
click at [380, 318] on li "Elige una opción" at bounding box center [355, 317] width 217 height 28
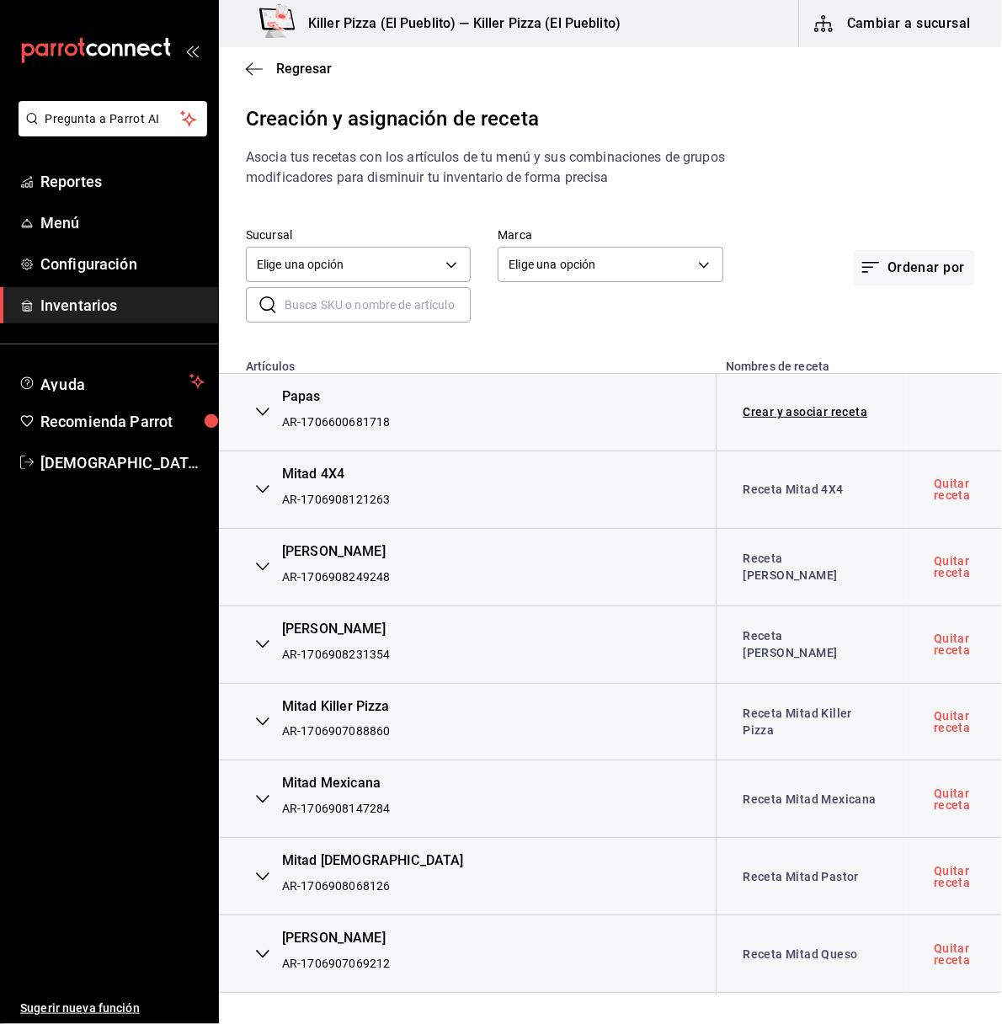
click at [373, 306] on input "text" at bounding box center [378, 305] width 186 height 34
type input "viva"
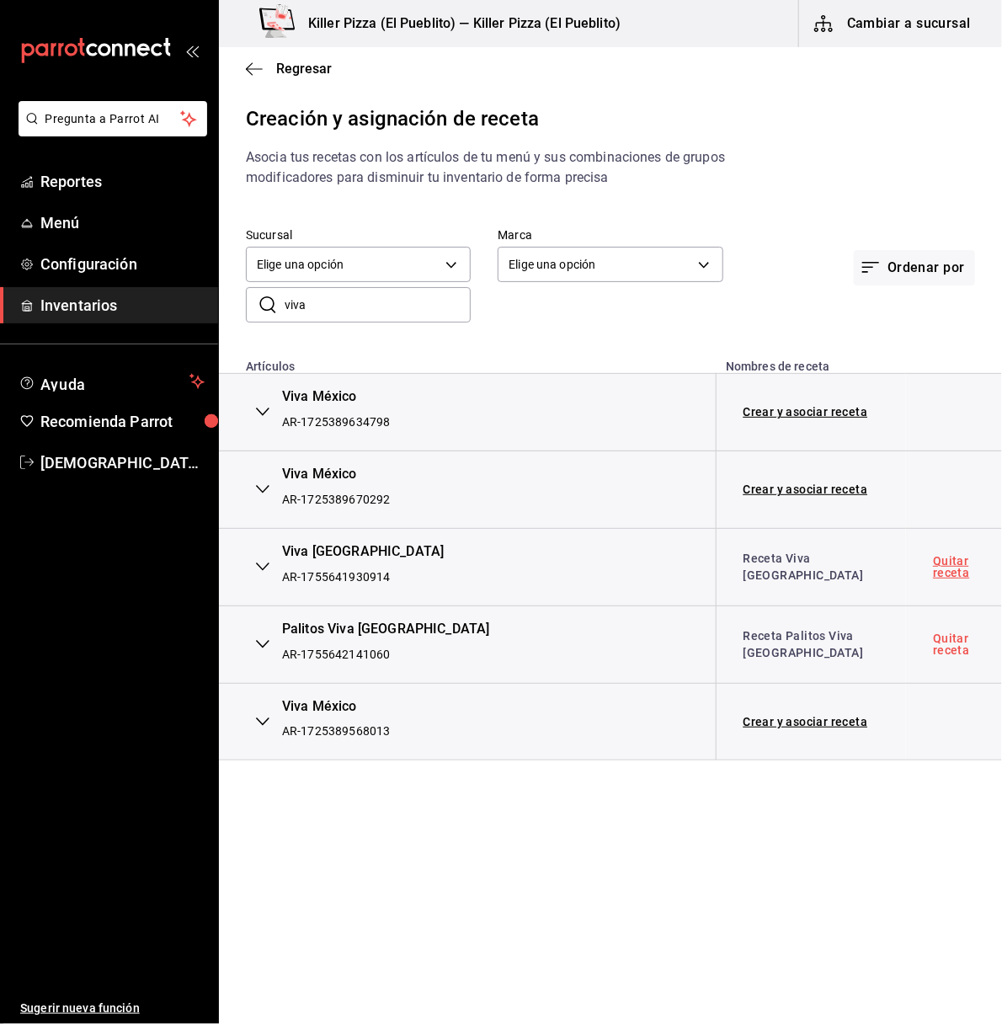
click at [938, 571] on link "Quitar receta" at bounding box center [954, 567] width 42 height 24
click at [942, 636] on link "Quitar receta" at bounding box center [954, 644] width 42 height 24
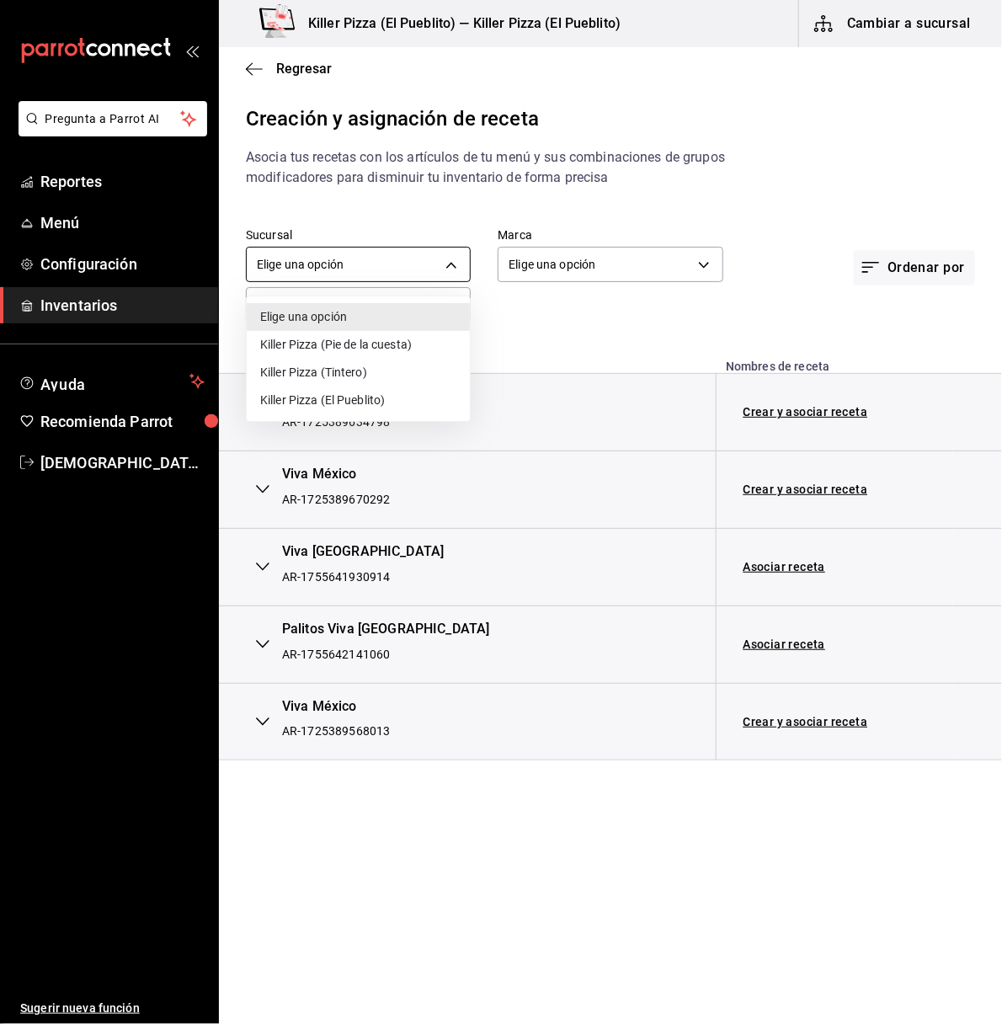
click at [415, 264] on body "Pregunta a Parrot AI Reportes Menú Configuración Inventarios Ayuda Recomienda P…" at bounding box center [501, 497] width 1002 height 995
click at [381, 344] on li "Killer Pizza (Pie de la cuesta)" at bounding box center [358, 345] width 223 height 28
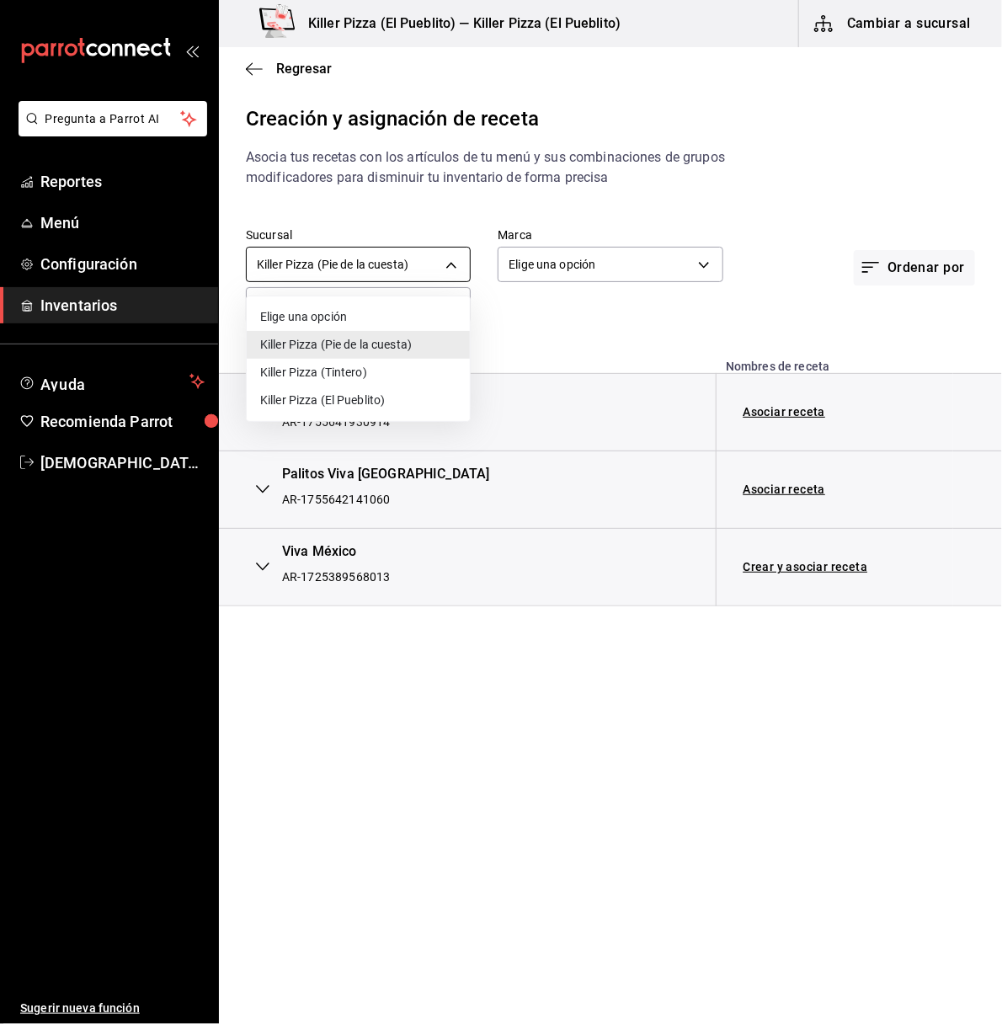
click at [415, 265] on body "Pregunta a Parrot AI Reportes Menú Configuración Inventarios Ayuda Recomienda P…" at bounding box center [501, 497] width 1002 height 995
click at [381, 378] on li "Killer Pizza (Tintero)" at bounding box center [358, 373] width 223 height 28
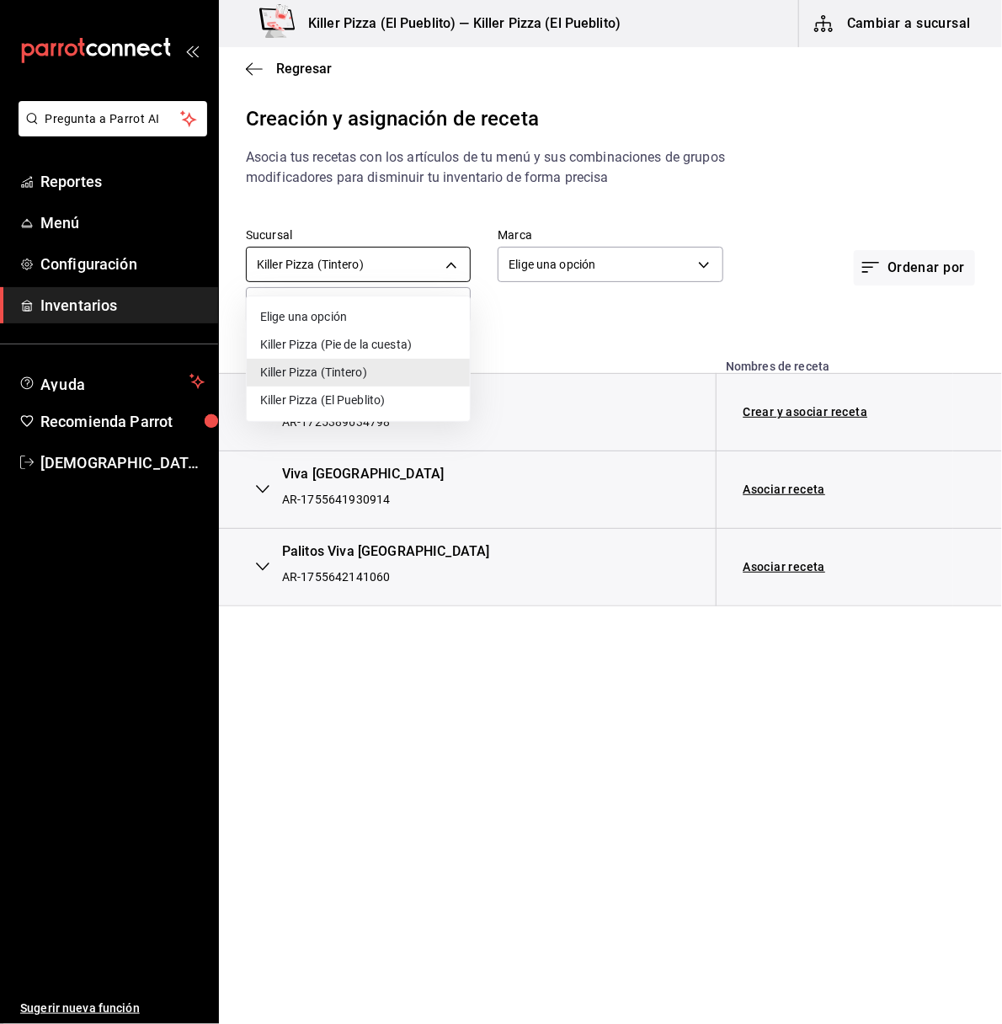
click at [443, 272] on body "Pregunta a Parrot AI Reportes Menú Configuración Inventarios Ayuda Recomienda P…" at bounding box center [501, 497] width 1002 height 995
click at [354, 327] on li "Elige una opción" at bounding box center [358, 317] width 223 height 28
type input "default"
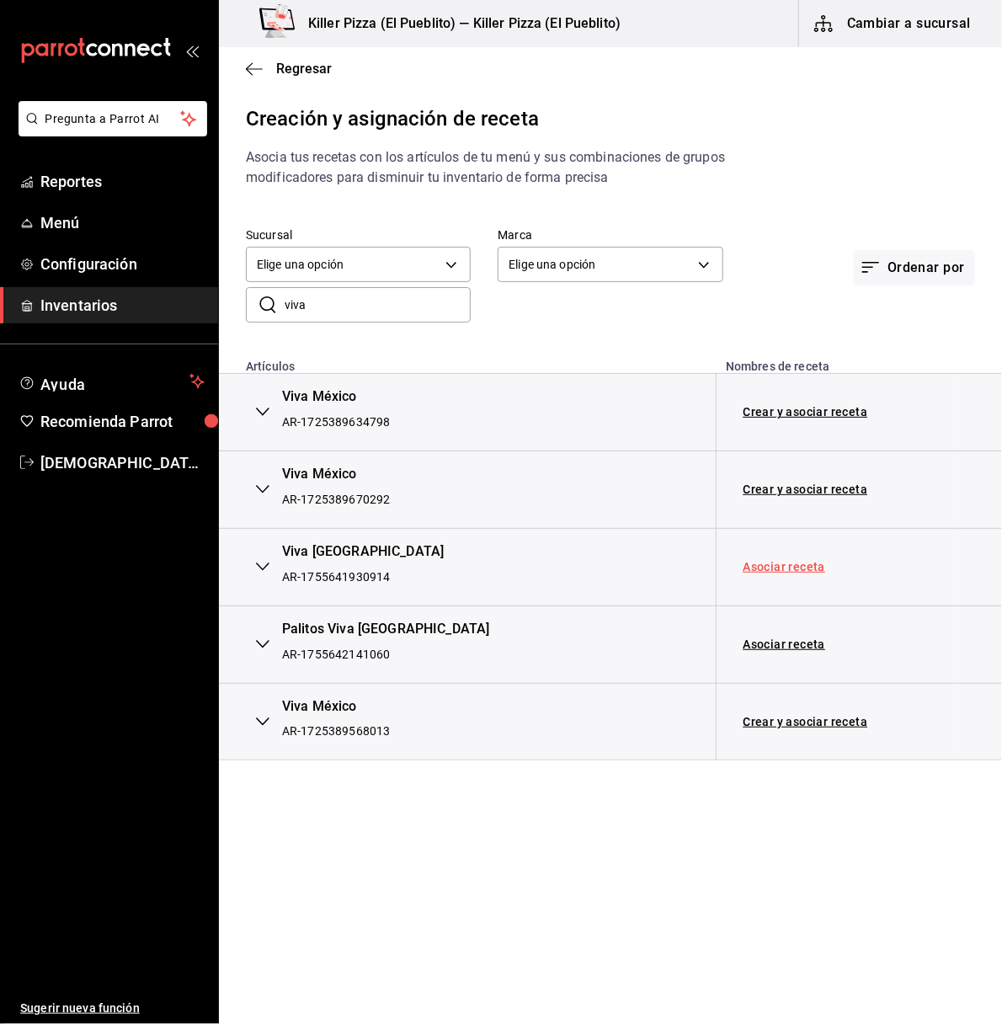
click at [786, 570] on link "Asociar receta" at bounding box center [784, 567] width 83 height 12
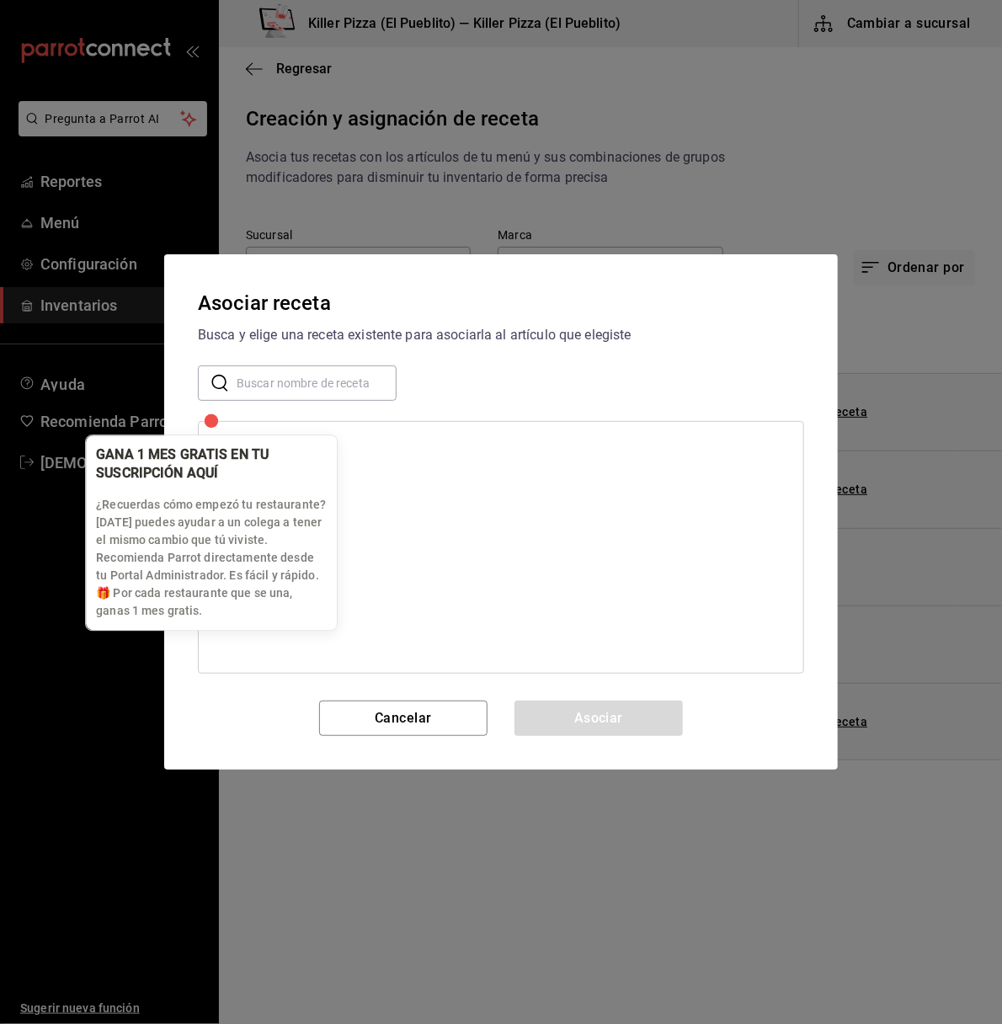
click at [208, 418] on div "button" at bounding box center [211, 420] width 13 height 13
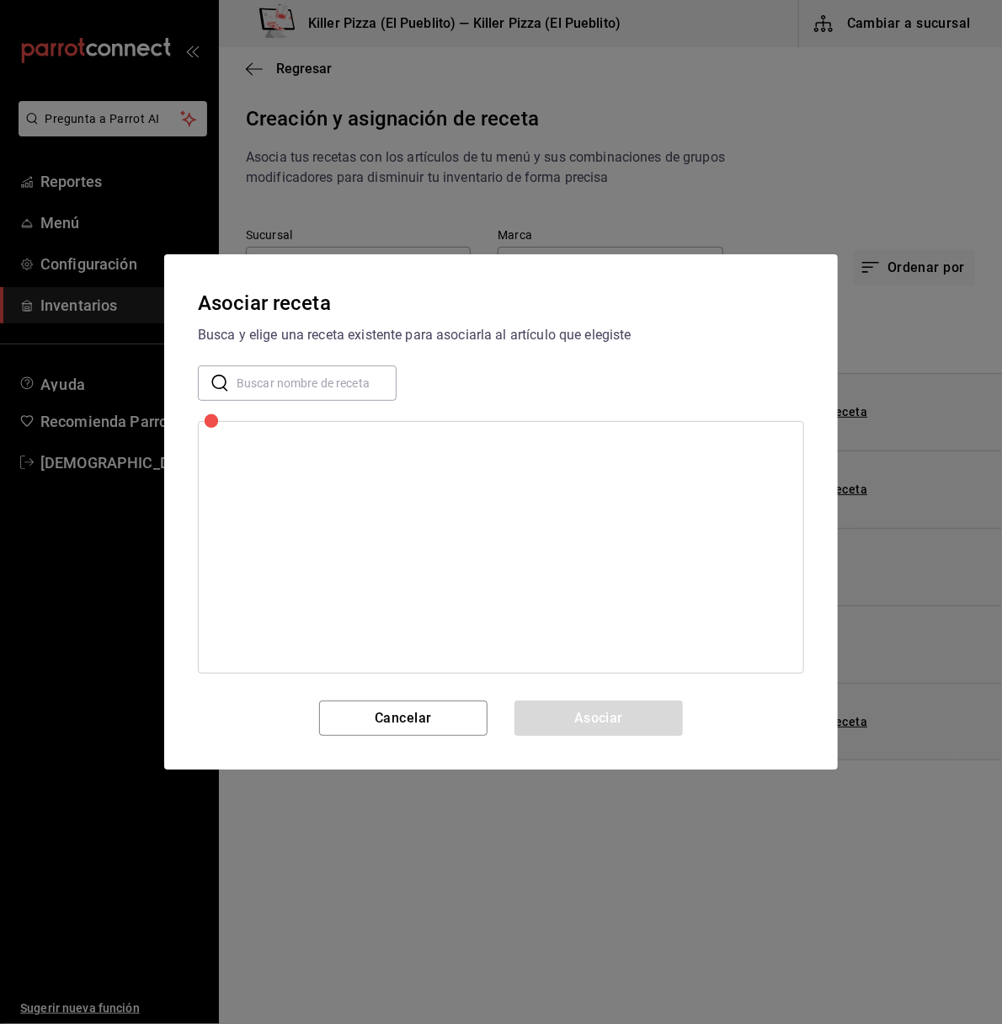
click at [304, 442] on div at bounding box center [501, 547] width 606 height 253
click at [296, 386] on input "text" at bounding box center [317, 383] width 160 height 34
type input "viva"
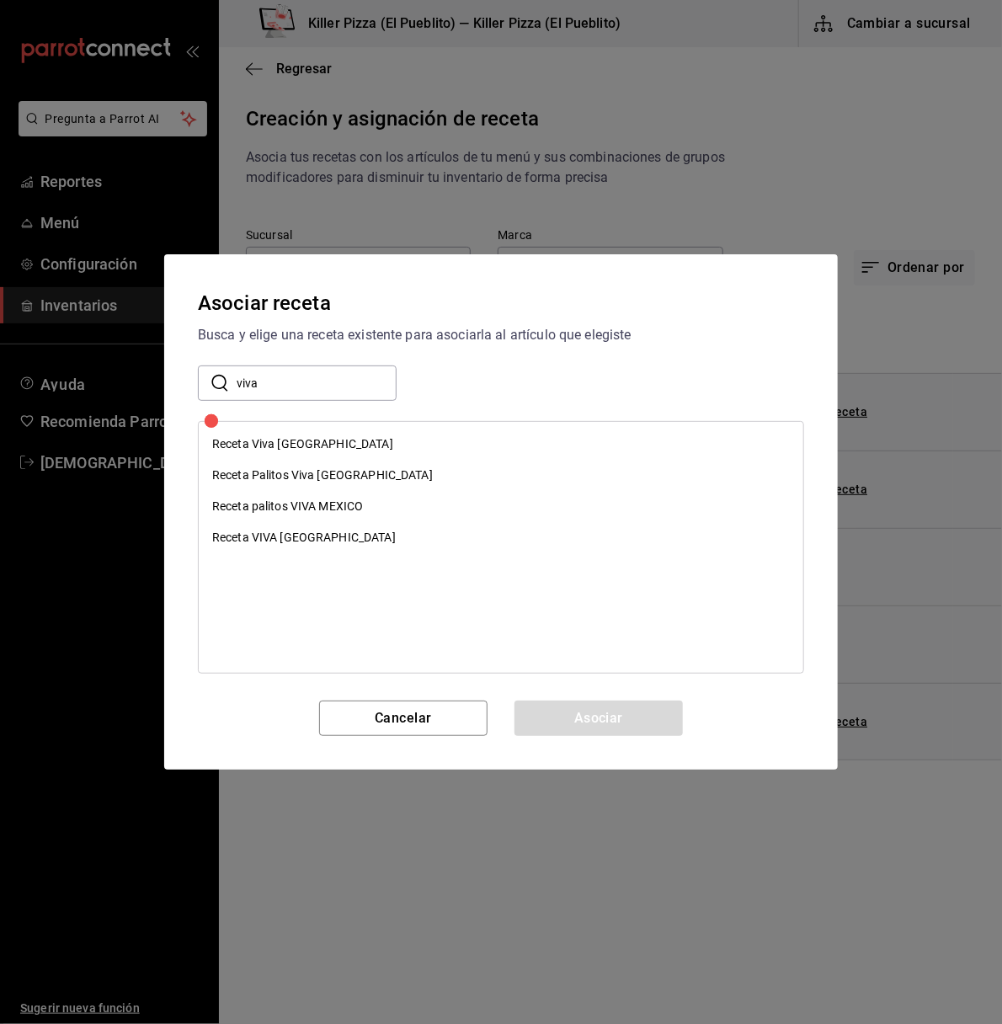
click at [338, 509] on div "Receta palitos VIVA MEXICO" at bounding box center [287, 507] width 151 height 18
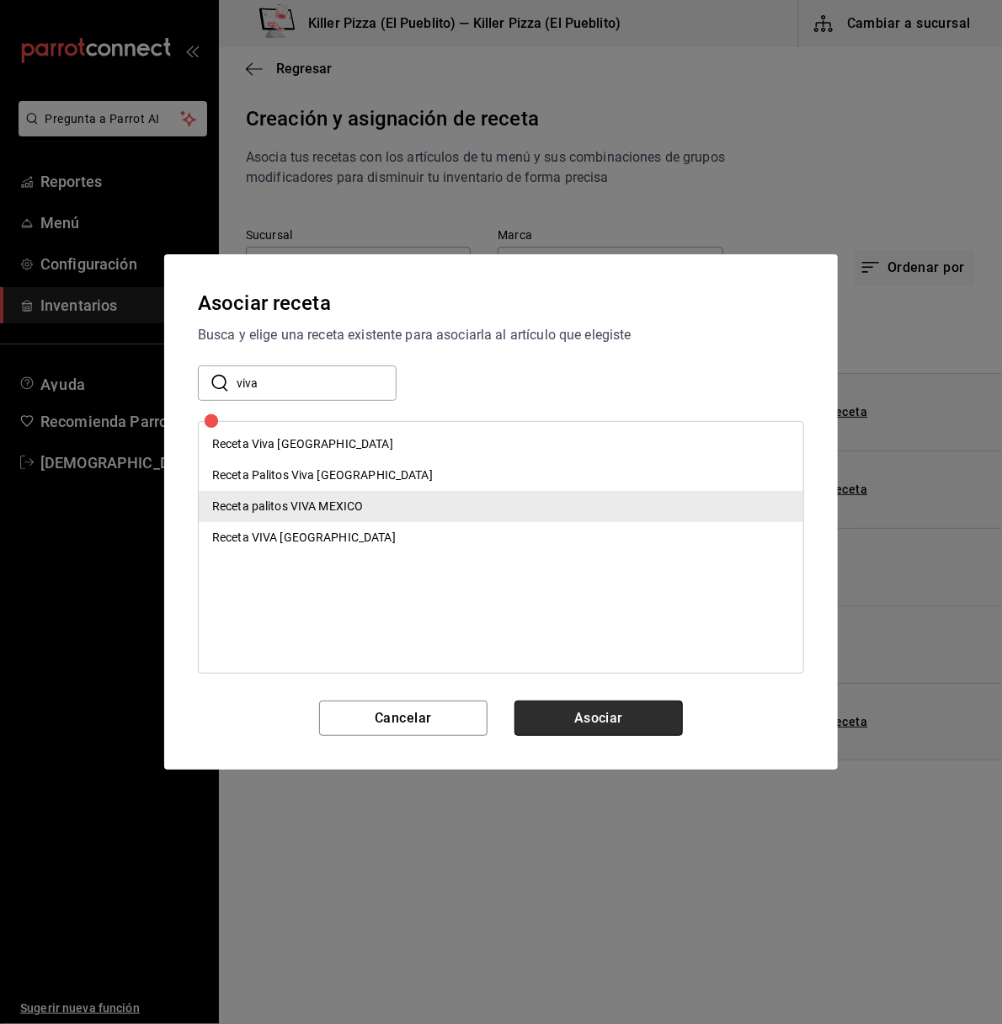
click at [624, 716] on button "Asociar" at bounding box center [598, 717] width 168 height 35
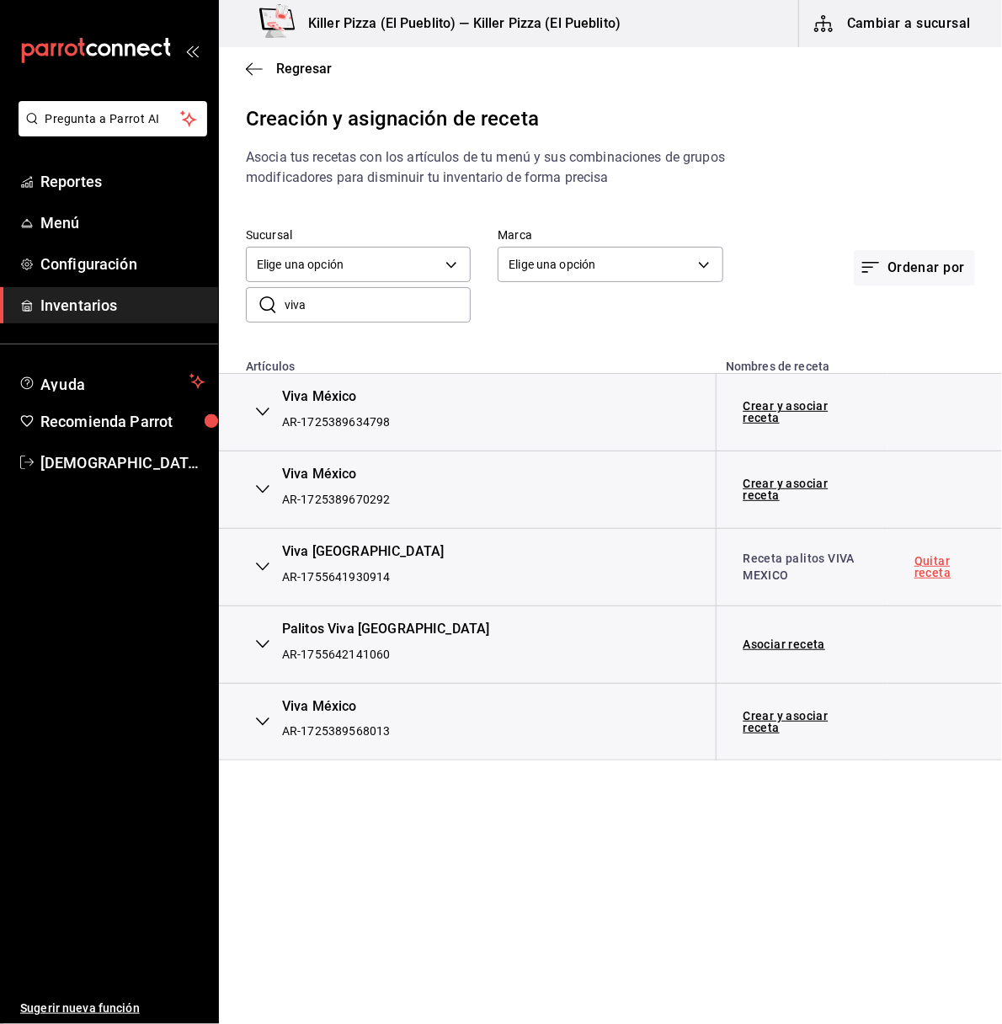
click at [931, 569] on link "Quitar receta" at bounding box center [944, 567] width 61 height 24
click at [796, 562] on link "Asociar receta" at bounding box center [784, 567] width 83 height 12
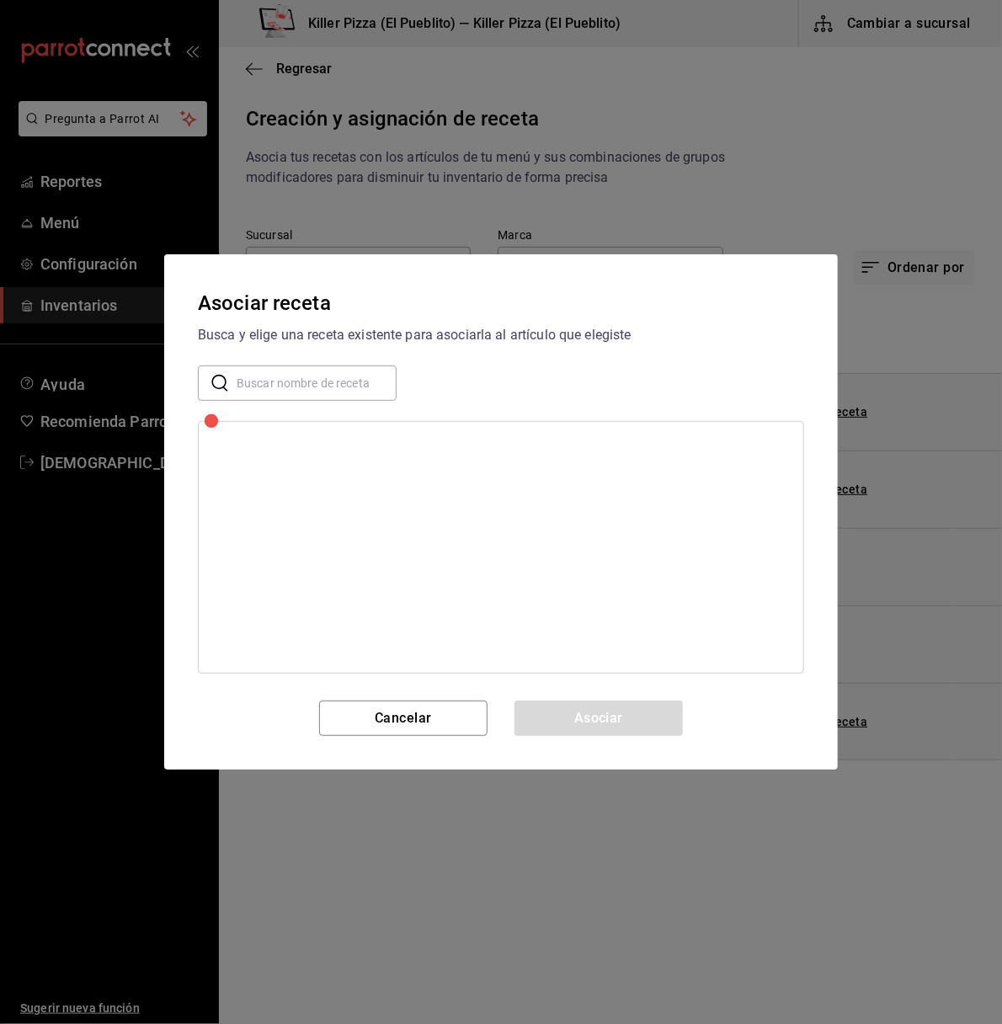
click at [294, 372] on input "text" at bounding box center [317, 383] width 160 height 34
type input "viva"
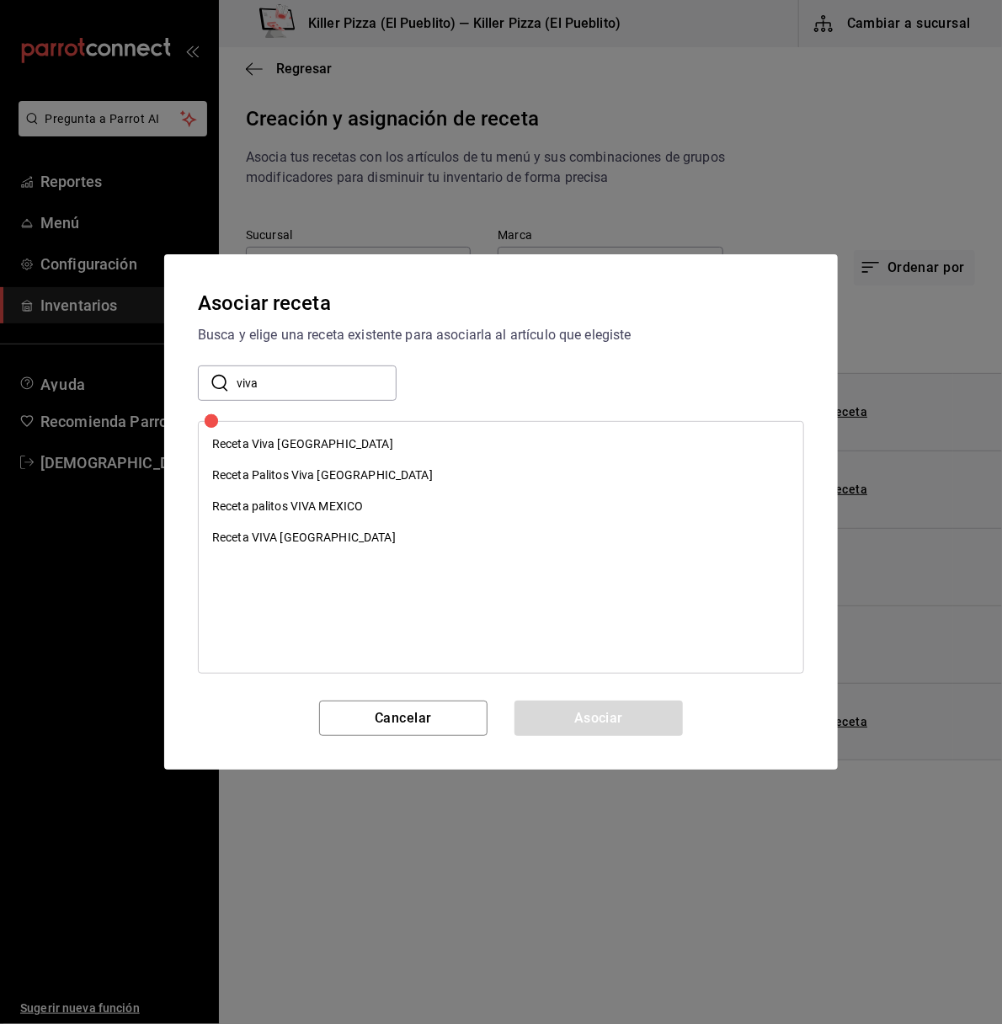
click at [327, 540] on div "Receta VIVA [GEOGRAPHIC_DATA]" at bounding box center [501, 537] width 604 height 31
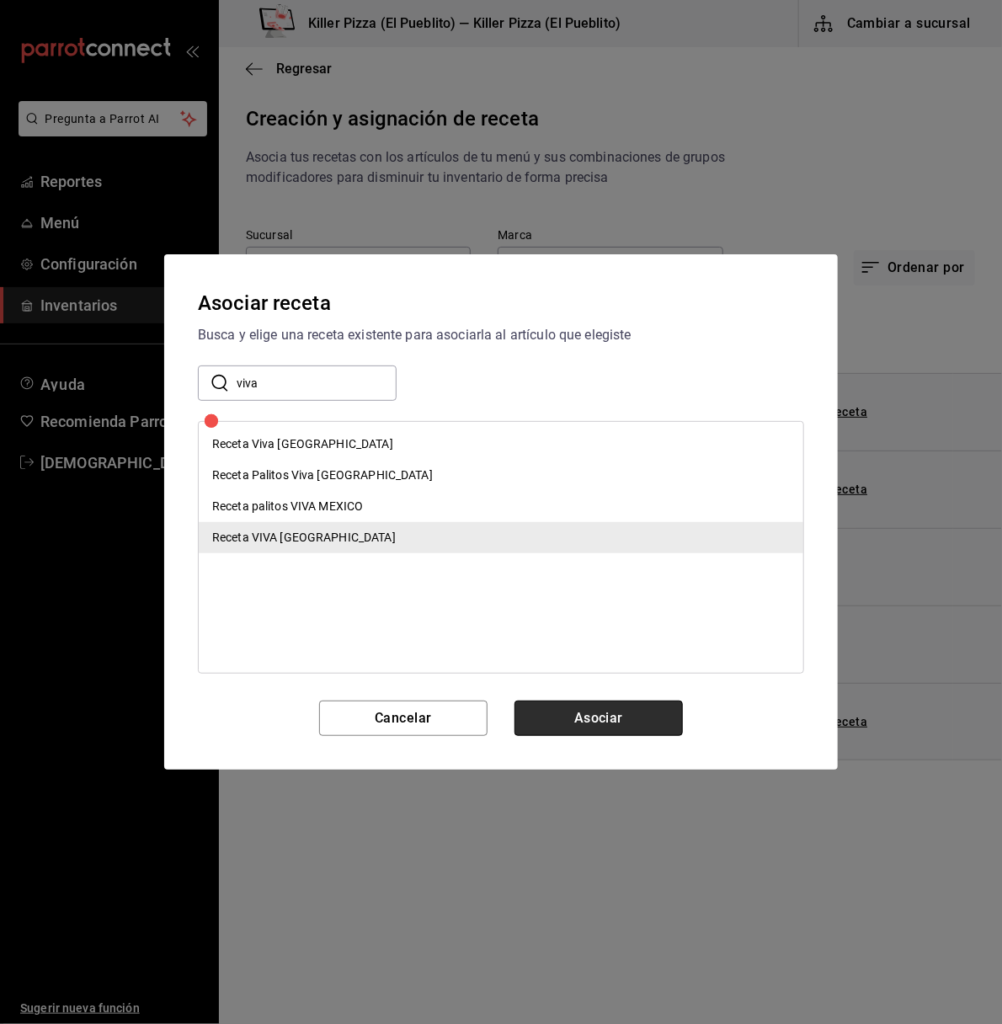
click at [607, 717] on button "Asociar" at bounding box center [598, 717] width 168 height 35
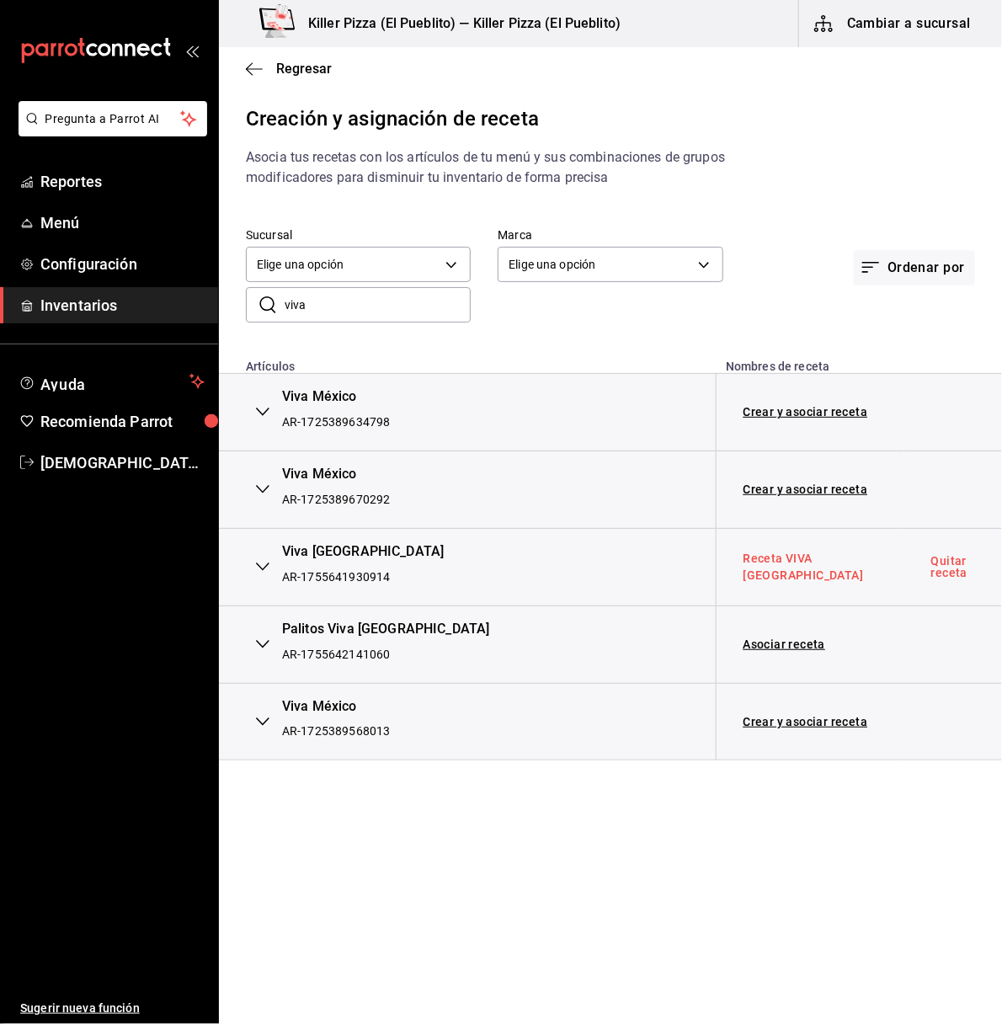
click at [772, 562] on link "Receta VIVA [GEOGRAPHIC_DATA]" at bounding box center [803, 566] width 120 height 30
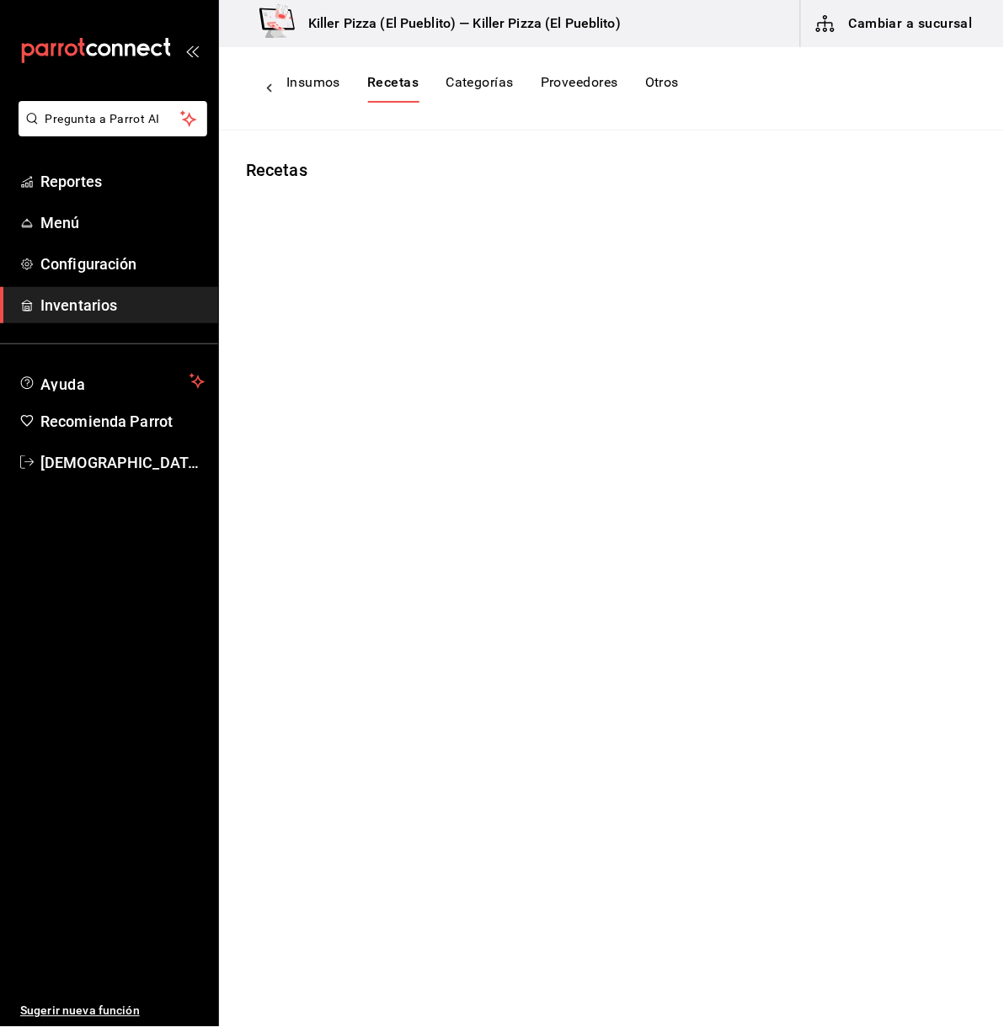
type input "Receta VIVA [GEOGRAPHIC_DATA]"
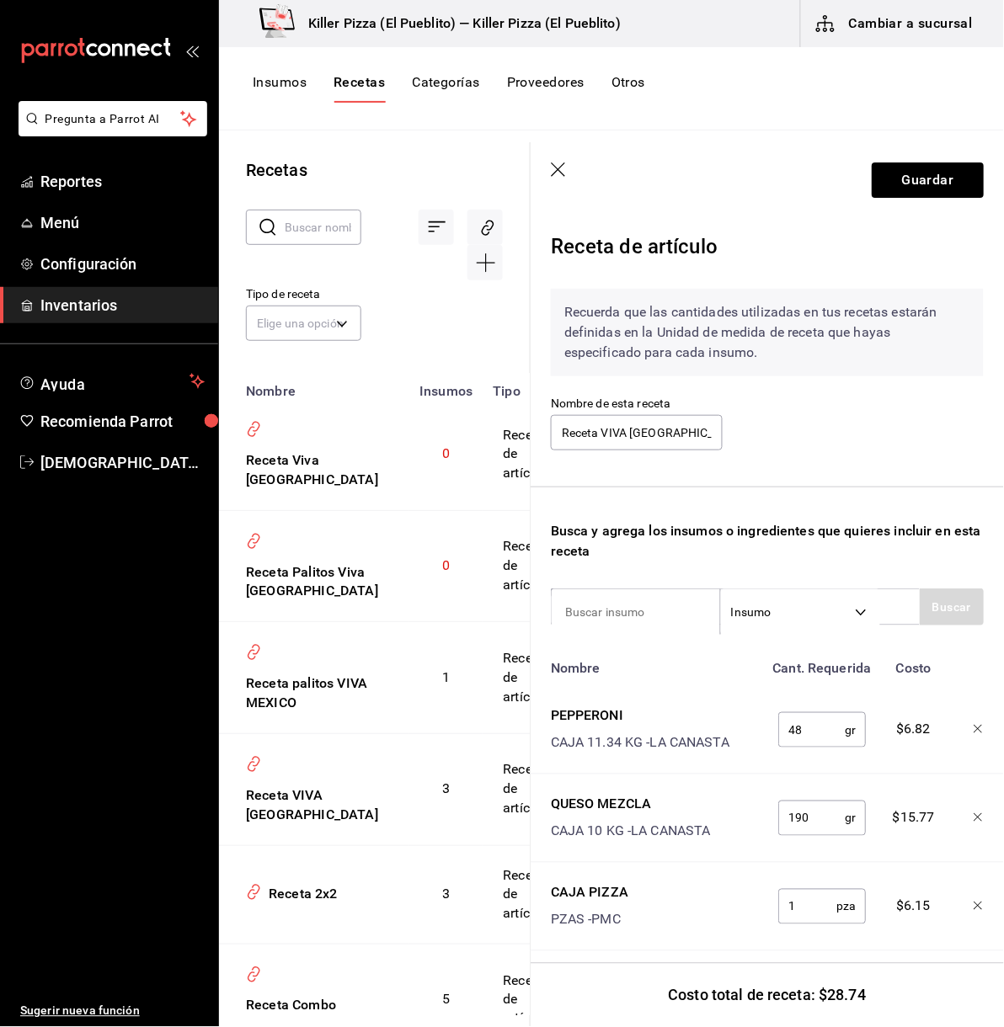
click at [563, 168] on icon "button" at bounding box center [559, 170] width 17 height 17
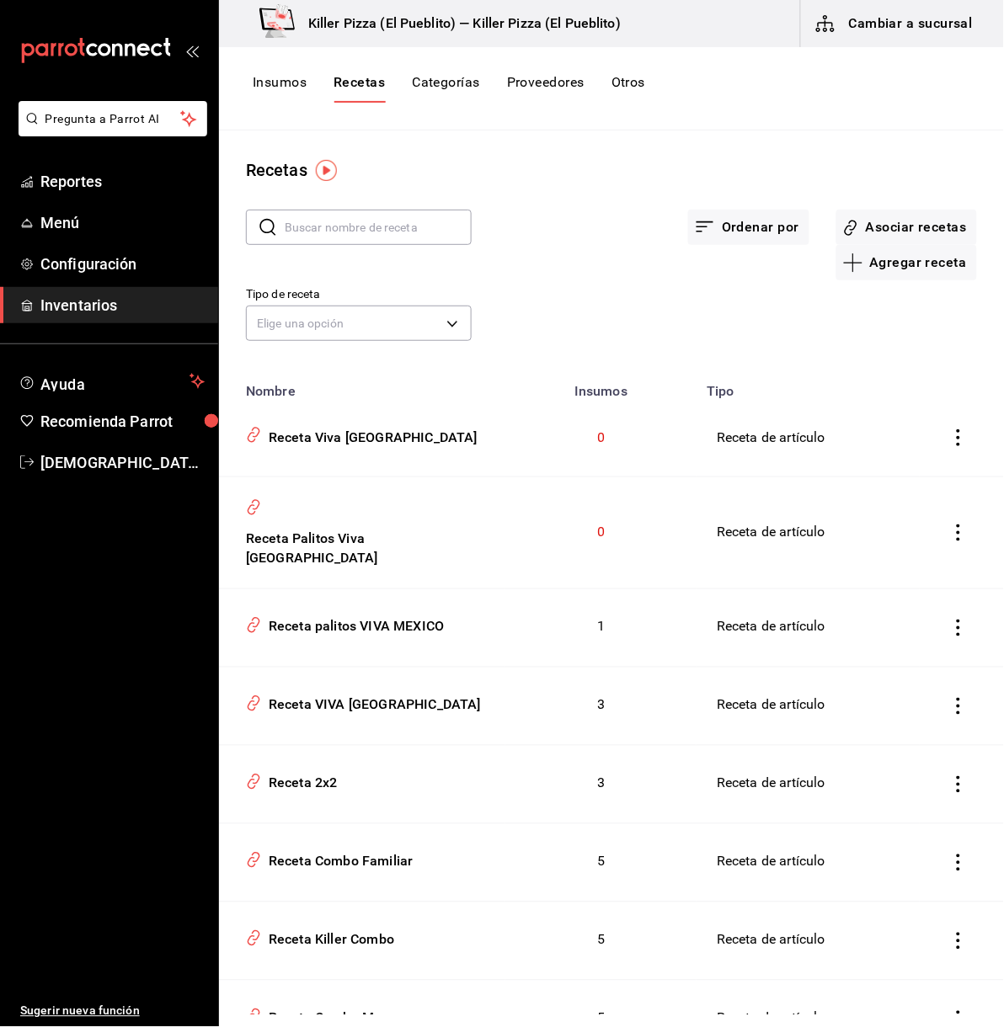
click at [585, 280] on div "Tipo de receta Elige una opción default" at bounding box center [598, 299] width 758 height 93
click at [853, 234] on button "Asociar recetas" at bounding box center [906, 227] width 141 height 35
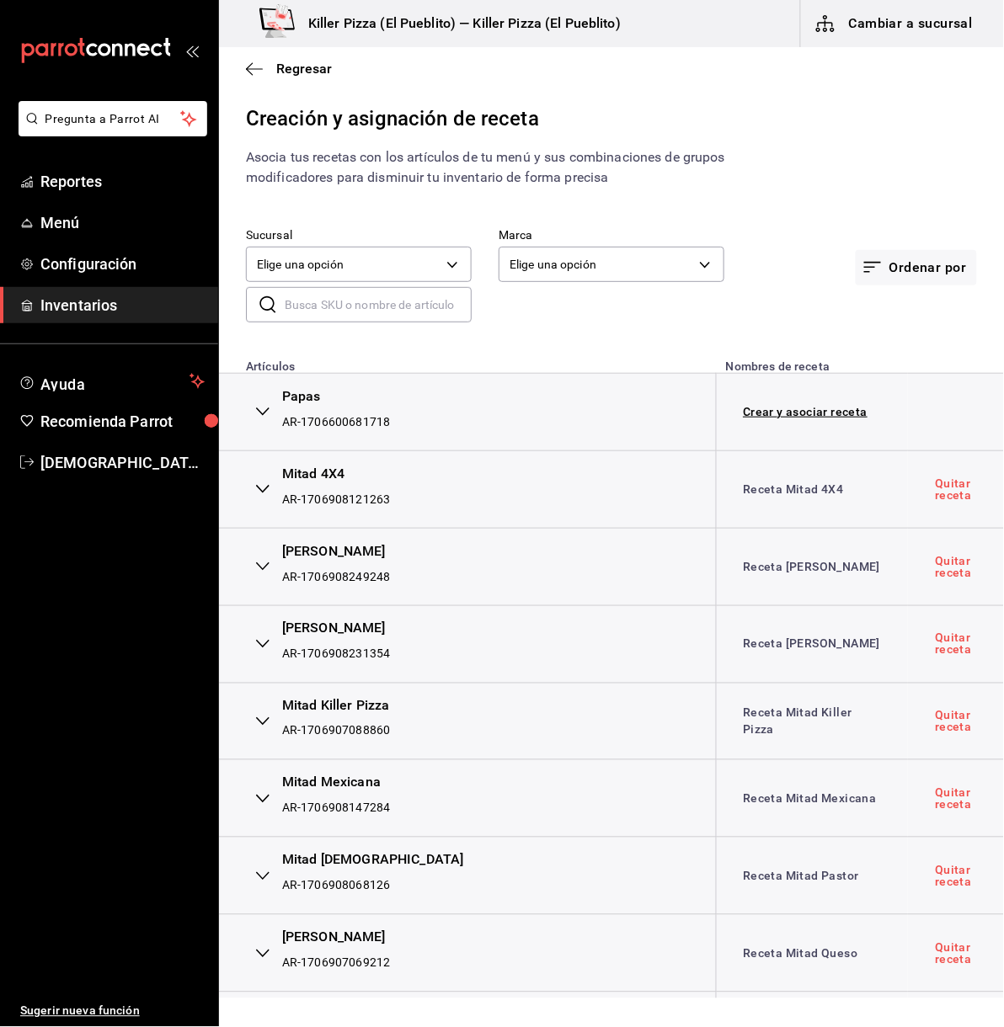
click at [422, 290] on input "text" at bounding box center [378, 305] width 187 height 34
type input "viva"
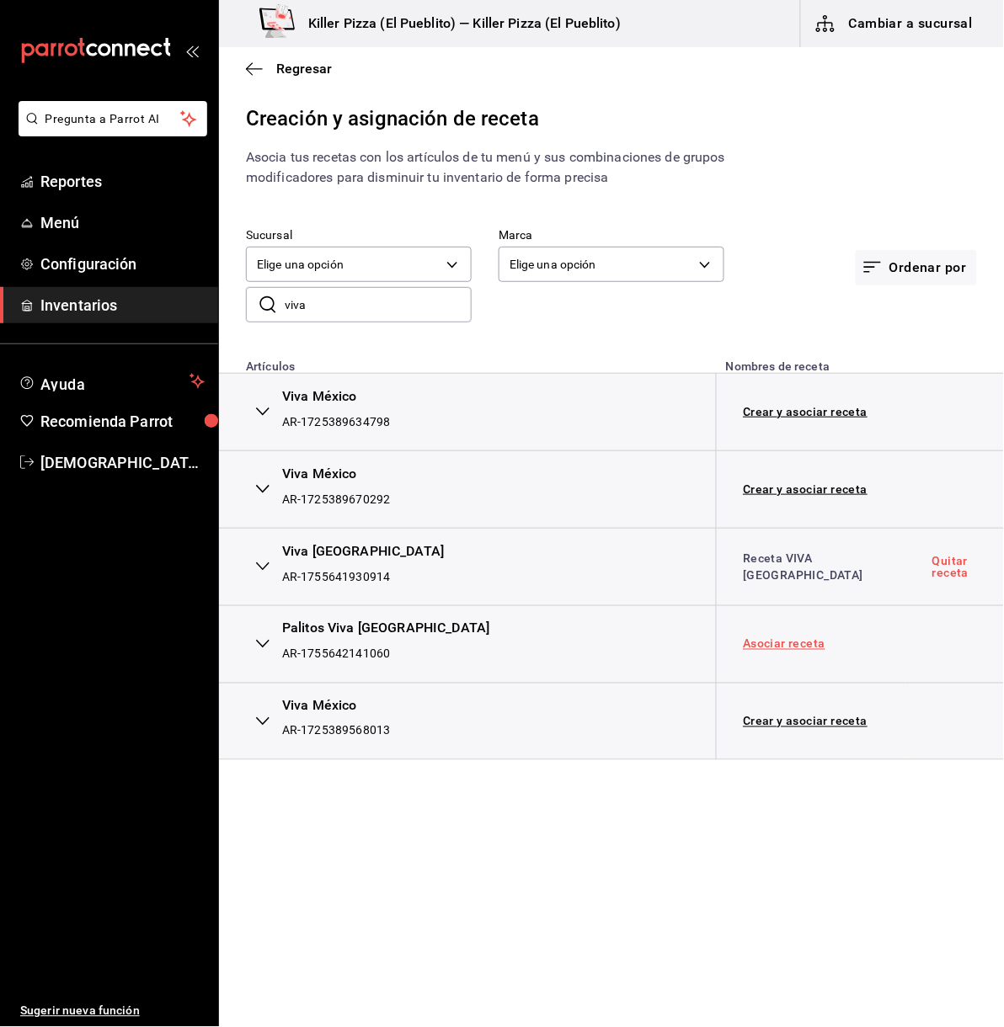
click at [796, 648] on link "Asociar receta" at bounding box center [784, 644] width 83 height 12
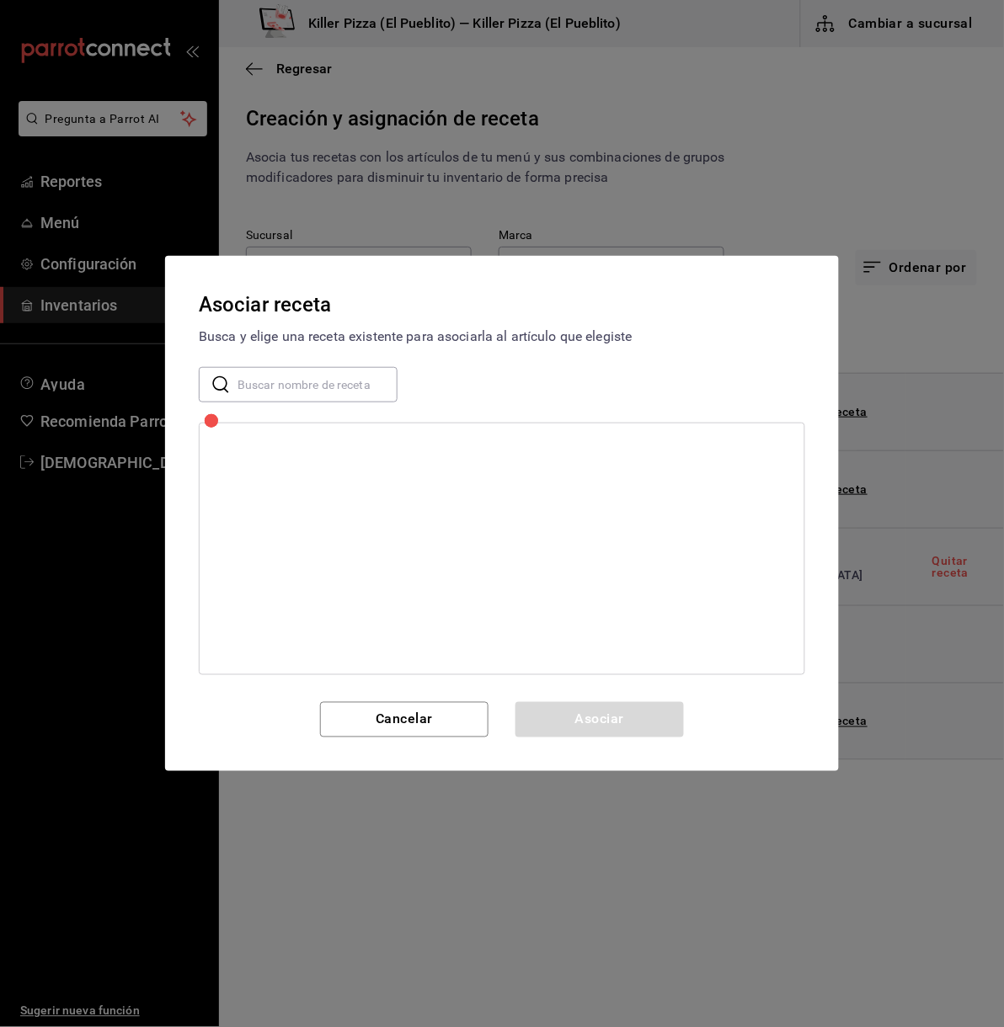
click at [332, 387] on input "text" at bounding box center [317, 385] width 160 height 34
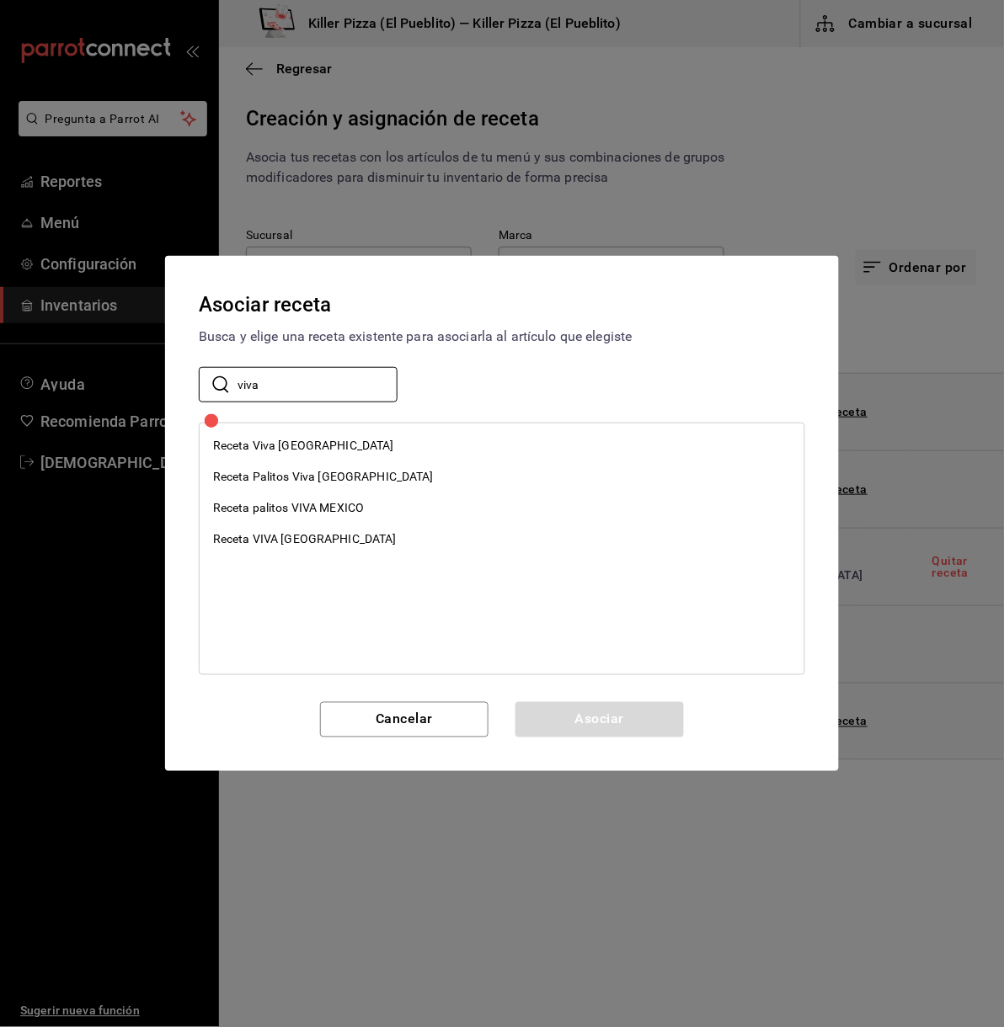
type input "viva"
click at [355, 538] on div "Receta VIVA [GEOGRAPHIC_DATA]" at bounding box center [502, 539] width 604 height 31
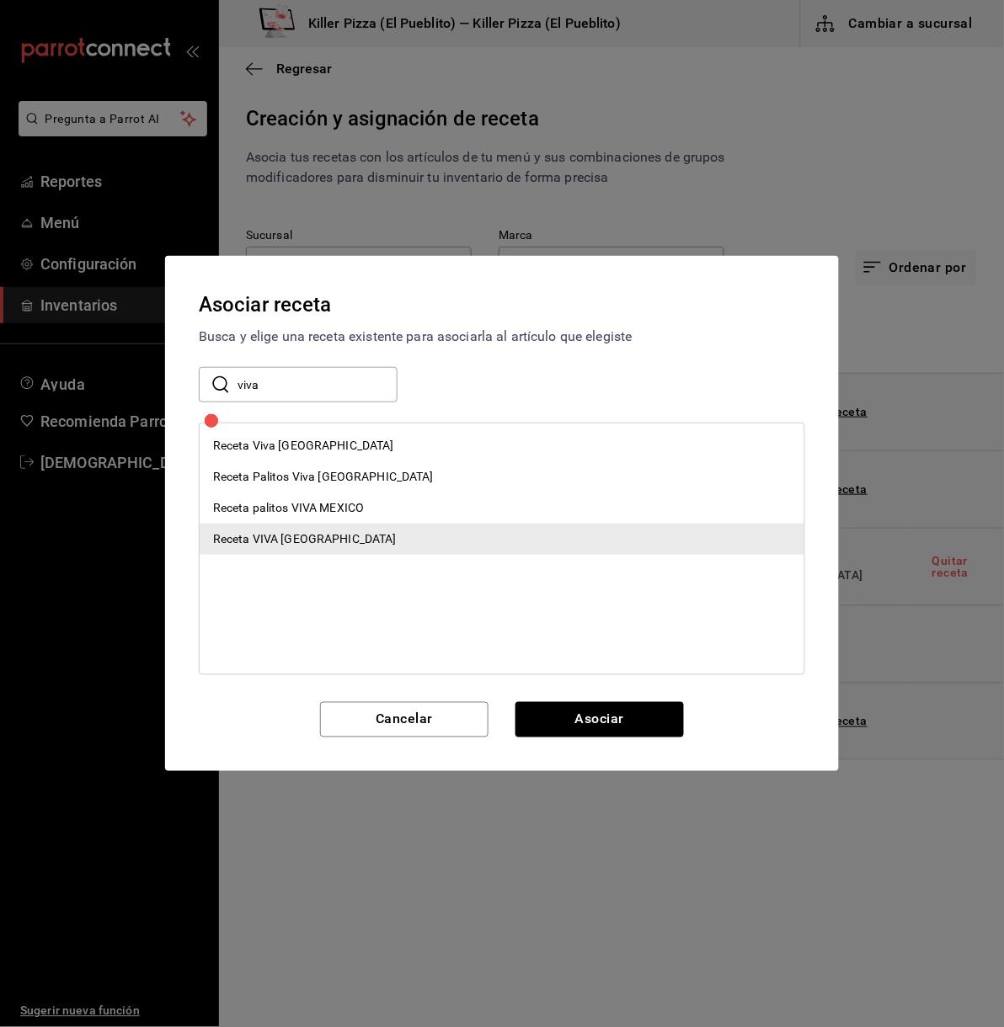
click at [355, 538] on div "Receta VIVA [GEOGRAPHIC_DATA]" at bounding box center [502, 539] width 604 height 31
click at [615, 711] on button "Asociar" at bounding box center [599, 719] width 168 height 35
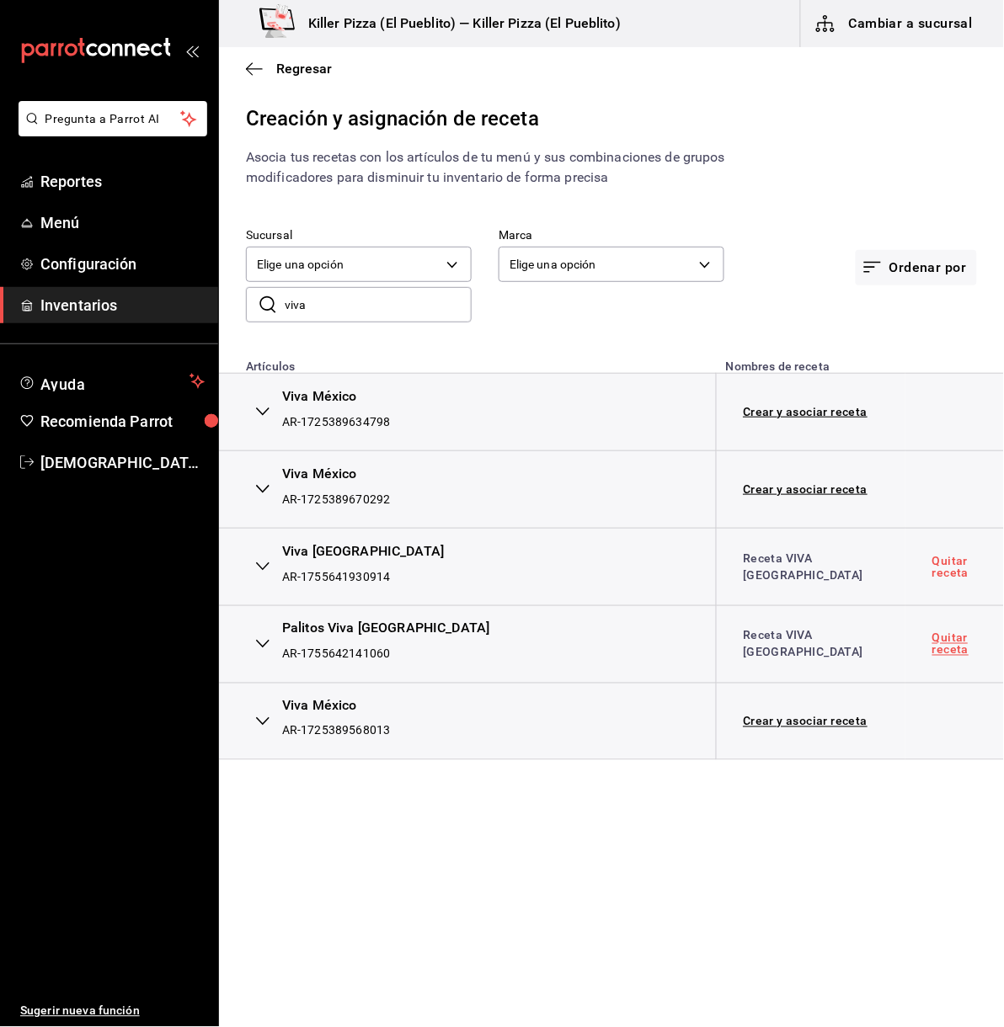
click at [932, 644] on link "Quitar receta" at bounding box center [954, 644] width 45 height 24
click at [774, 649] on link "Asociar receta" at bounding box center [784, 644] width 83 height 12
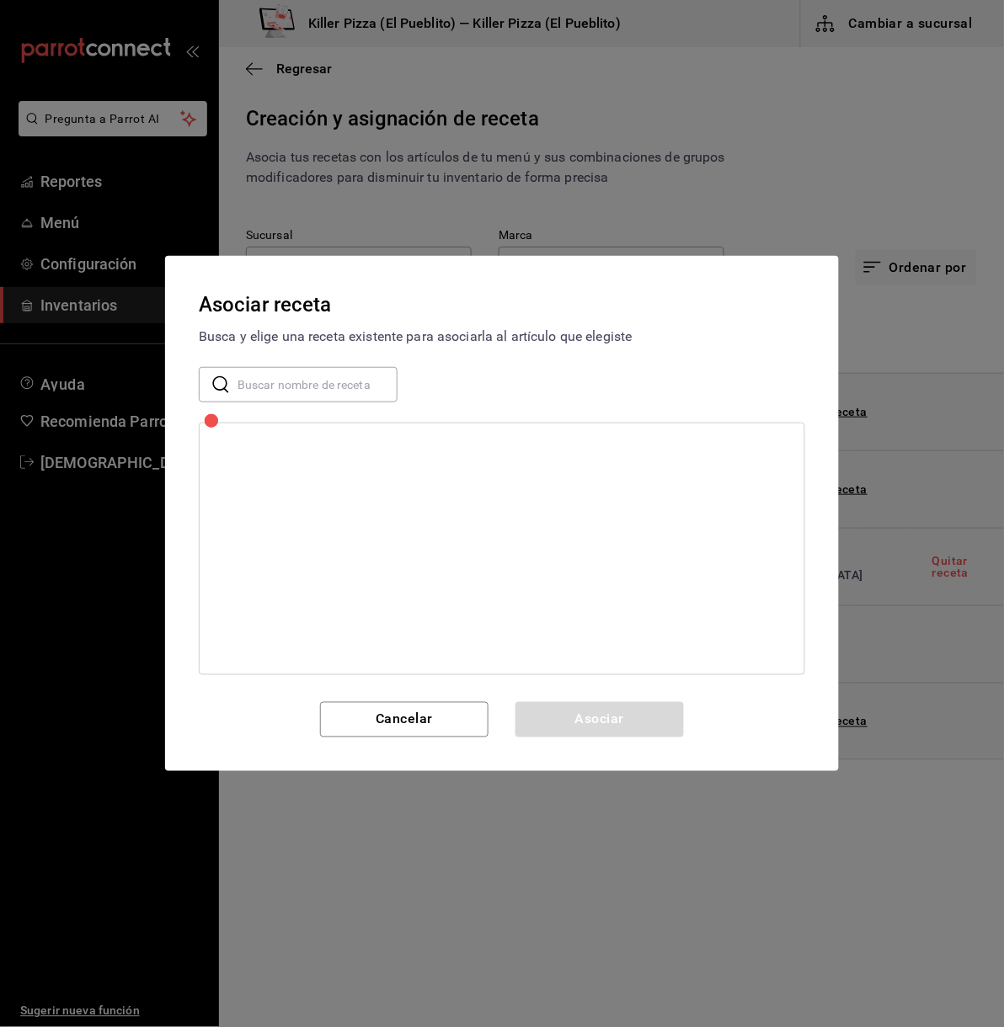
click at [328, 394] on input "text" at bounding box center [317, 385] width 160 height 34
type input "viva"
click at [317, 508] on div "Receta palitos VIVA MEXICO" at bounding box center [288, 508] width 151 height 18
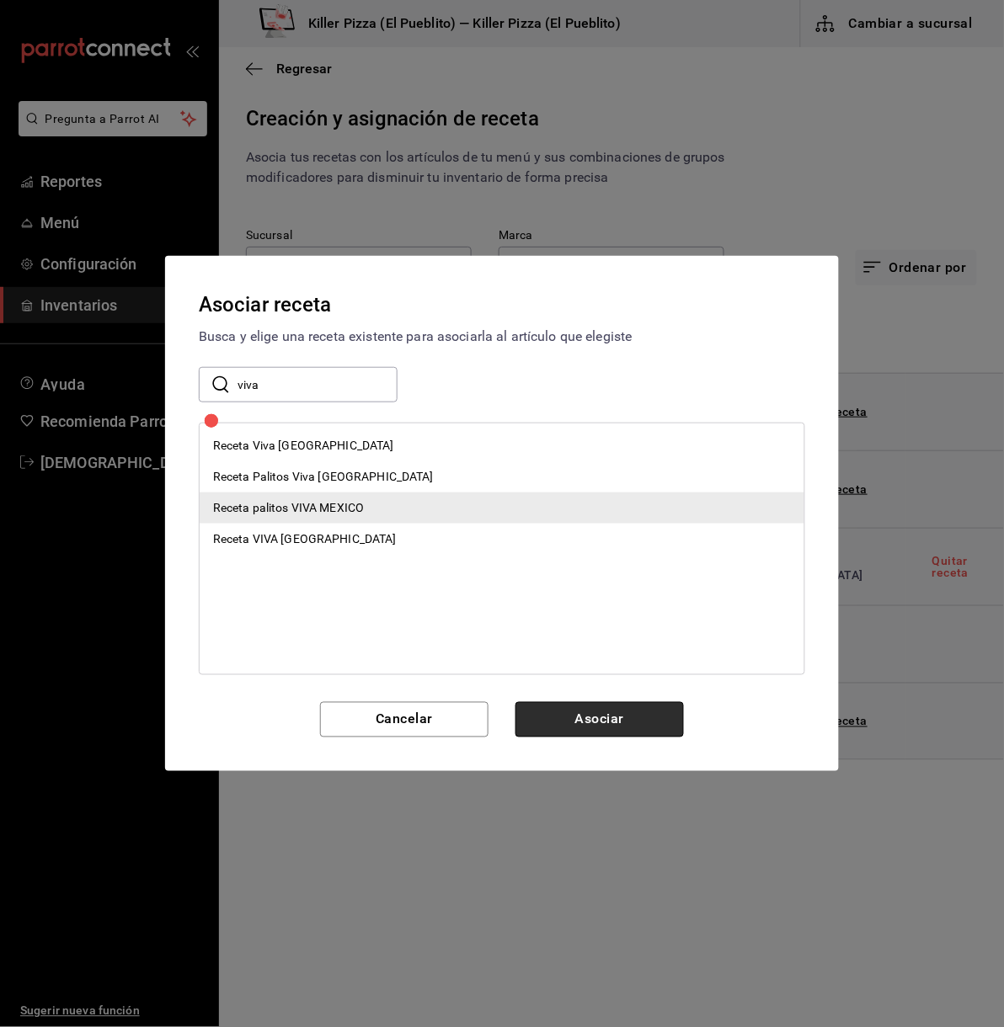
click at [644, 730] on button "Asociar" at bounding box center [599, 719] width 168 height 35
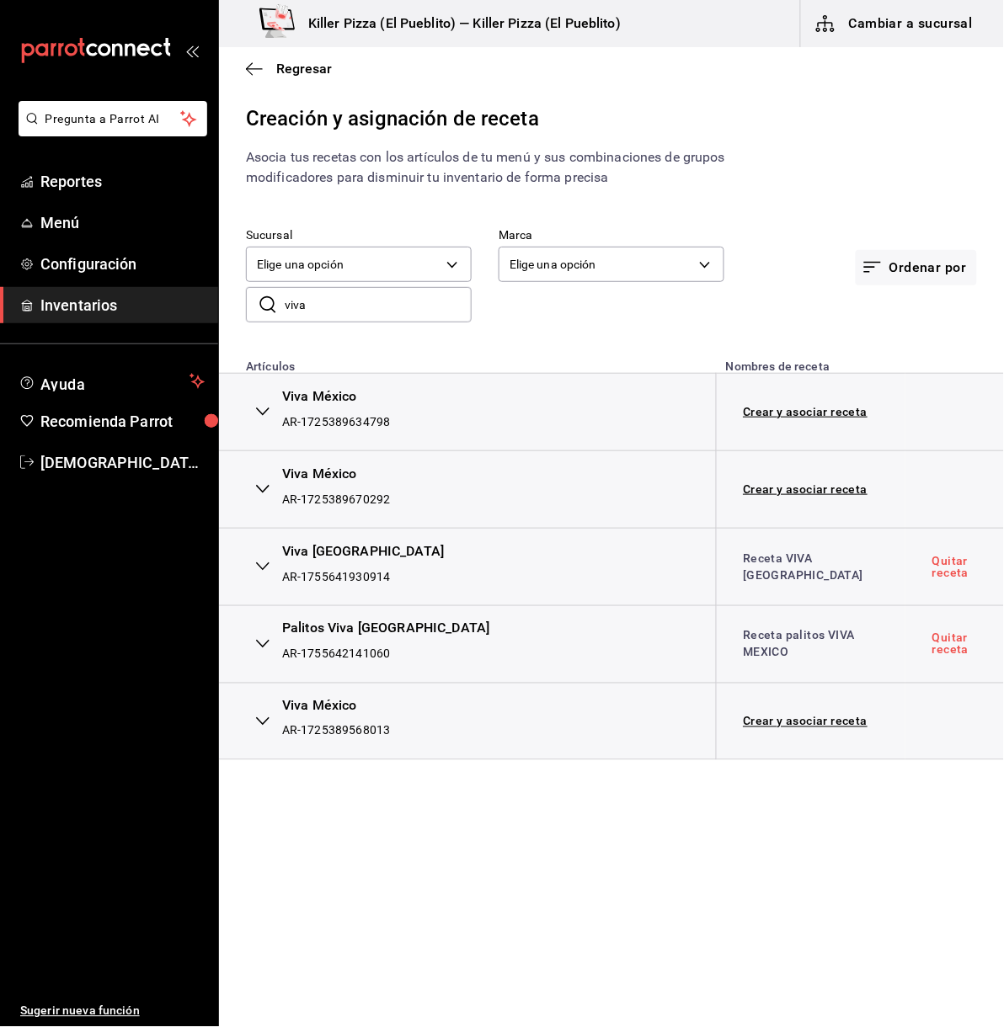
click at [821, 175] on div "Asocia tus recetas con los artículos de tu menú y sus combinaciones de grupos m…" at bounding box center [524, 167] width 610 height 40
click at [887, 29] on button "Cambiar a sucursal" at bounding box center [895, 23] width 189 height 47
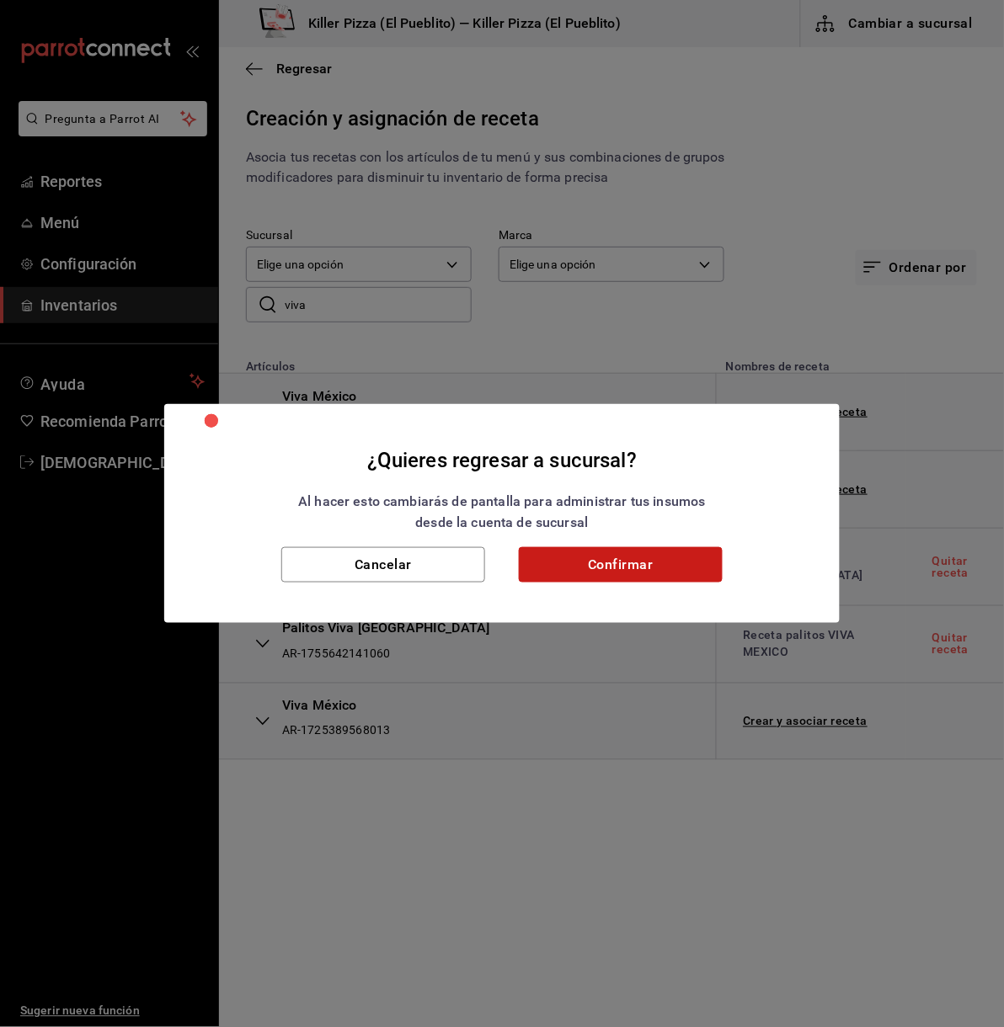
click at [683, 563] on button "Confirmar" at bounding box center [621, 564] width 204 height 35
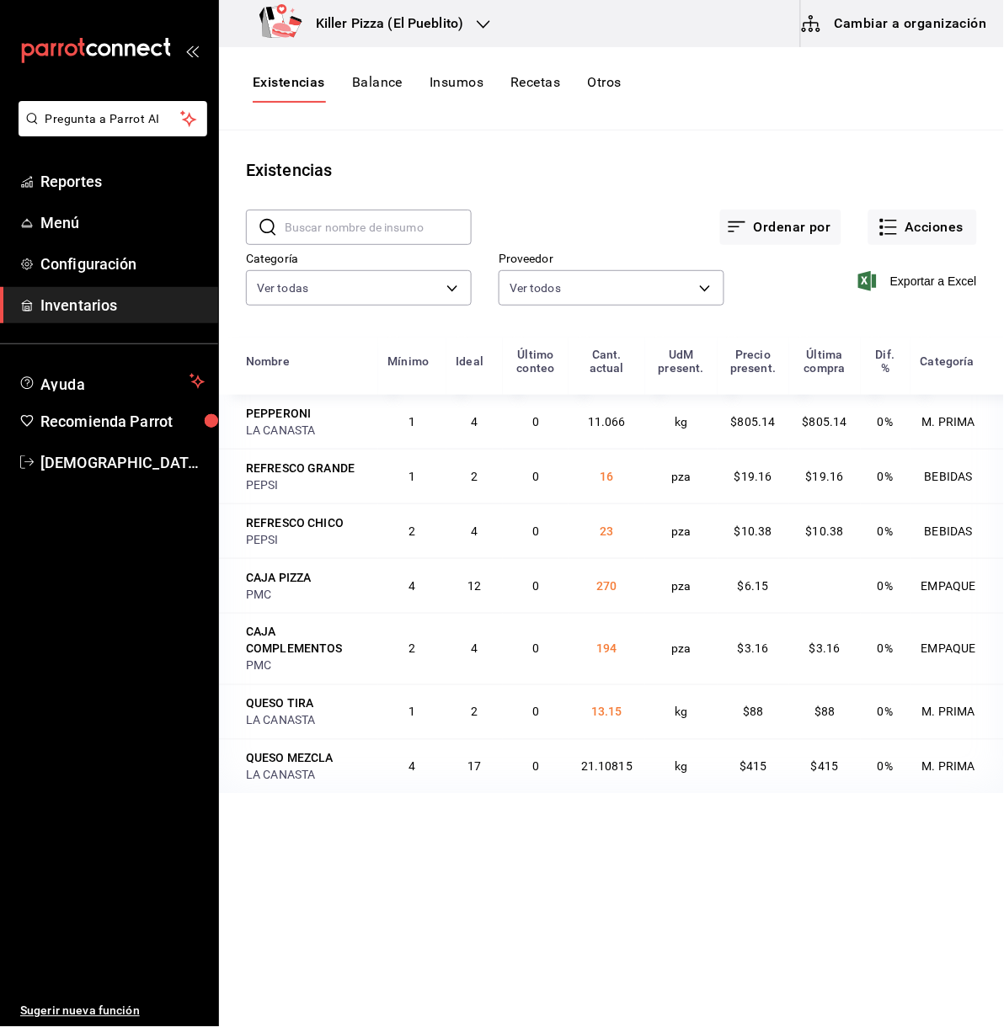
click at [536, 90] on button "Recetas" at bounding box center [535, 88] width 50 height 29
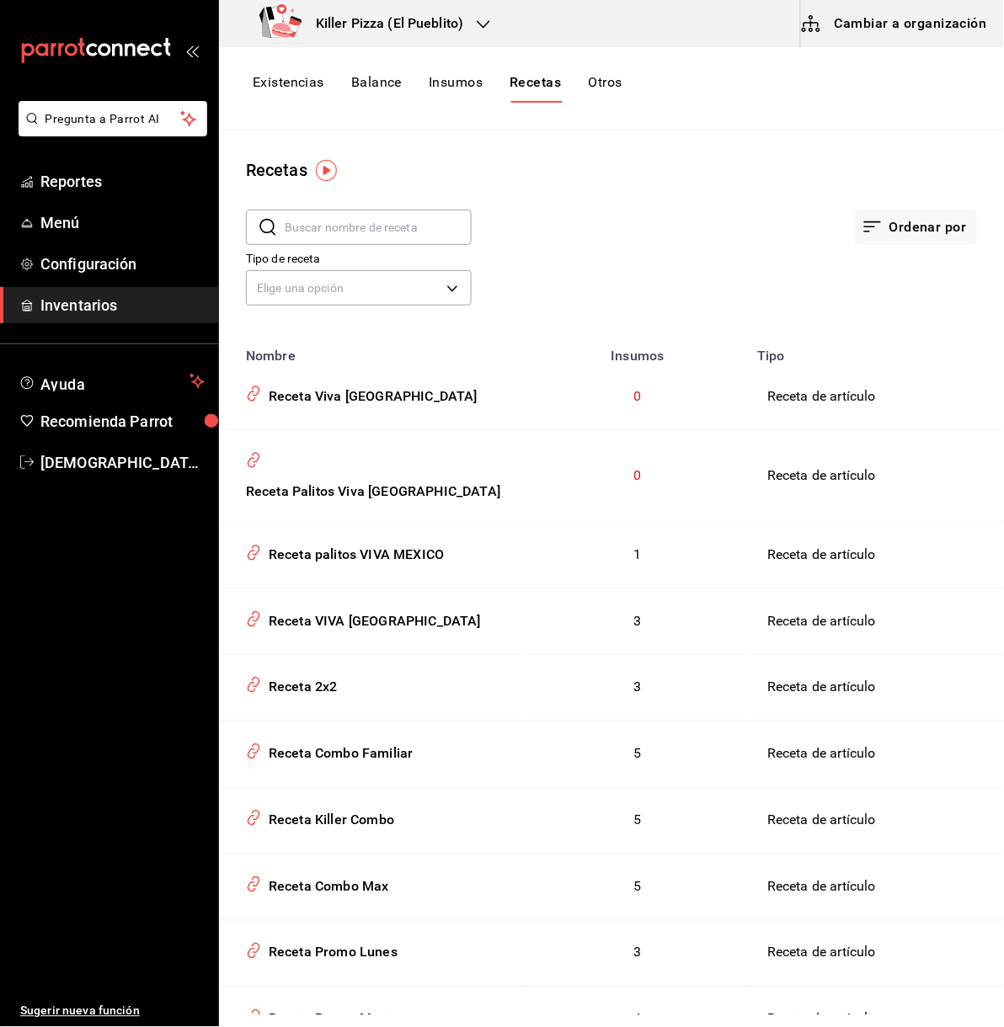
click at [896, 35] on button "Cambiar a organización" at bounding box center [895, 23] width 189 height 47
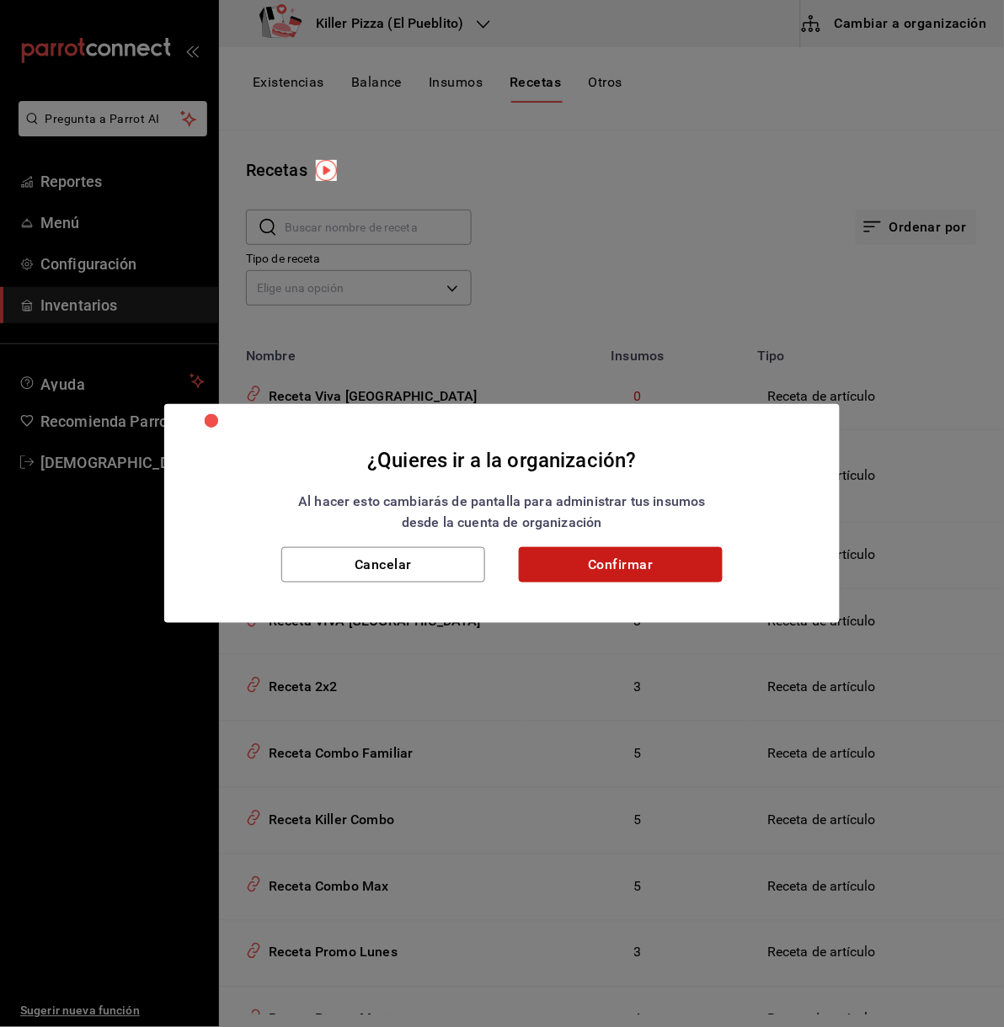
click at [678, 553] on button "Confirmar" at bounding box center [621, 564] width 204 height 35
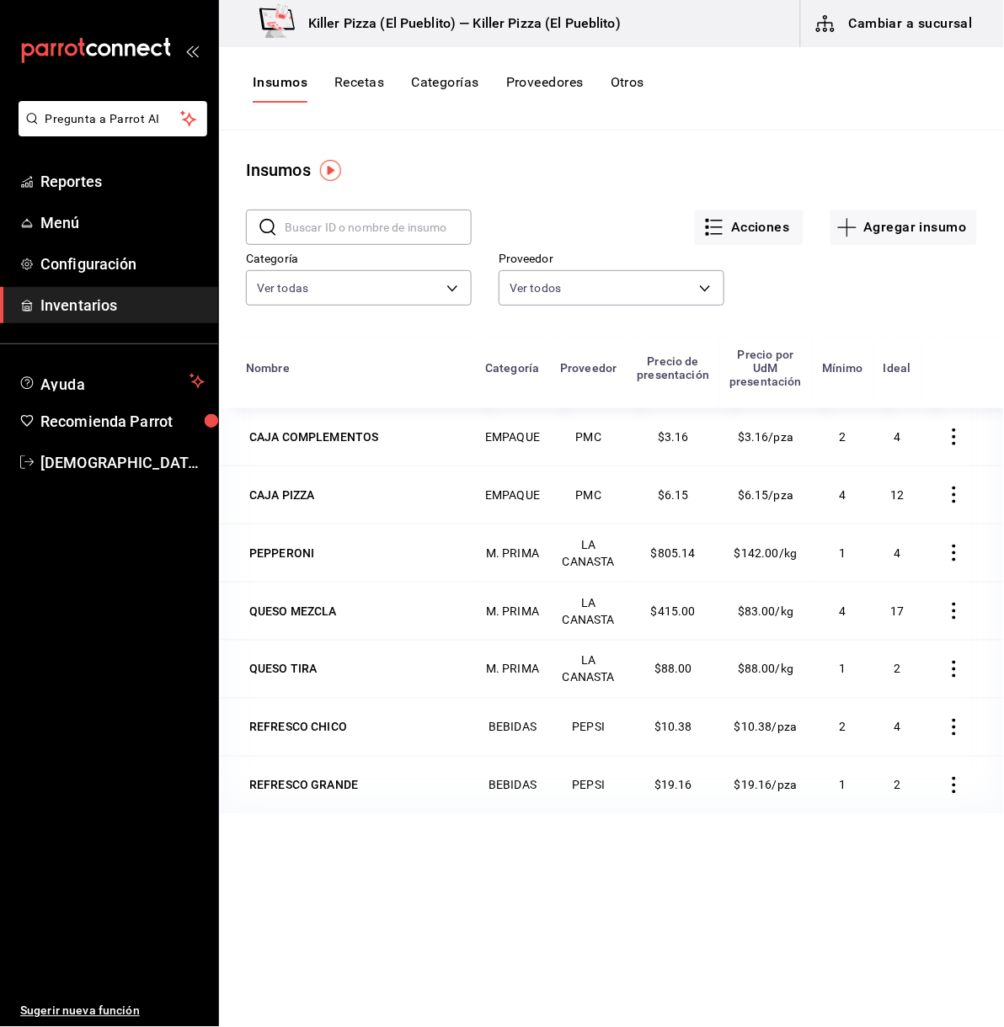
click at [354, 85] on button "Recetas" at bounding box center [359, 88] width 50 height 29
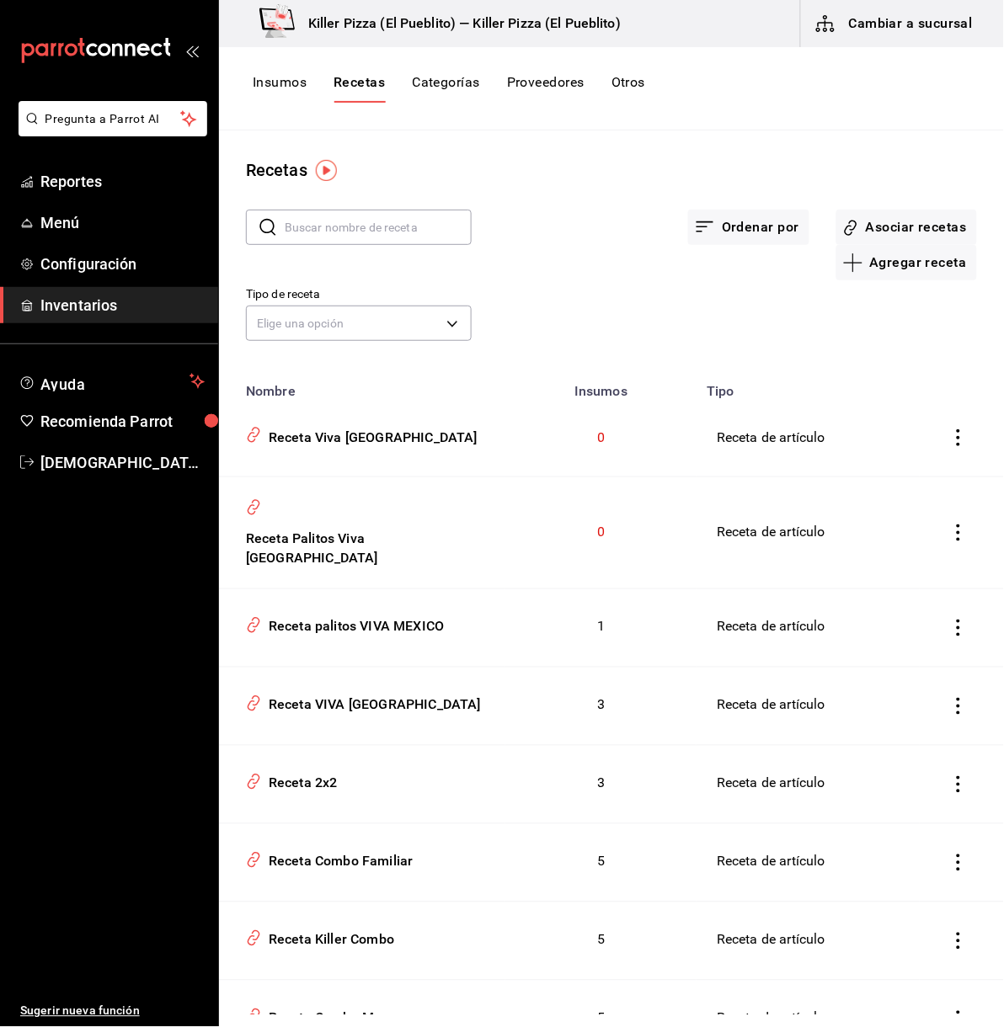
click at [950, 439] on icon "inventoriesTable" at bounding box center [958, 437] width 17 height 17
click at [902, 467] on span "Eliminar" at bounding box center [888, 461] width 43 height 13
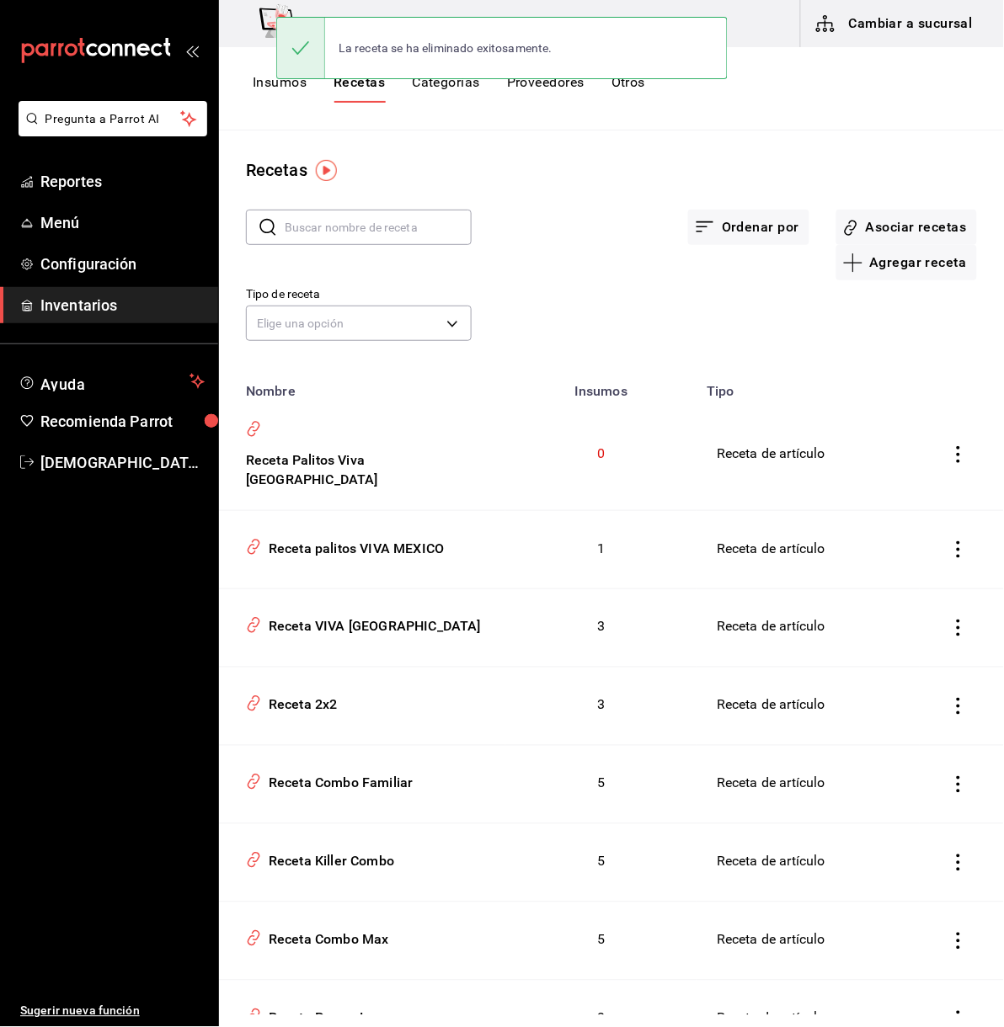
click at [950, 446] on icon "inventoriesTable" at bounding box center [958, 454] width 17 height 17
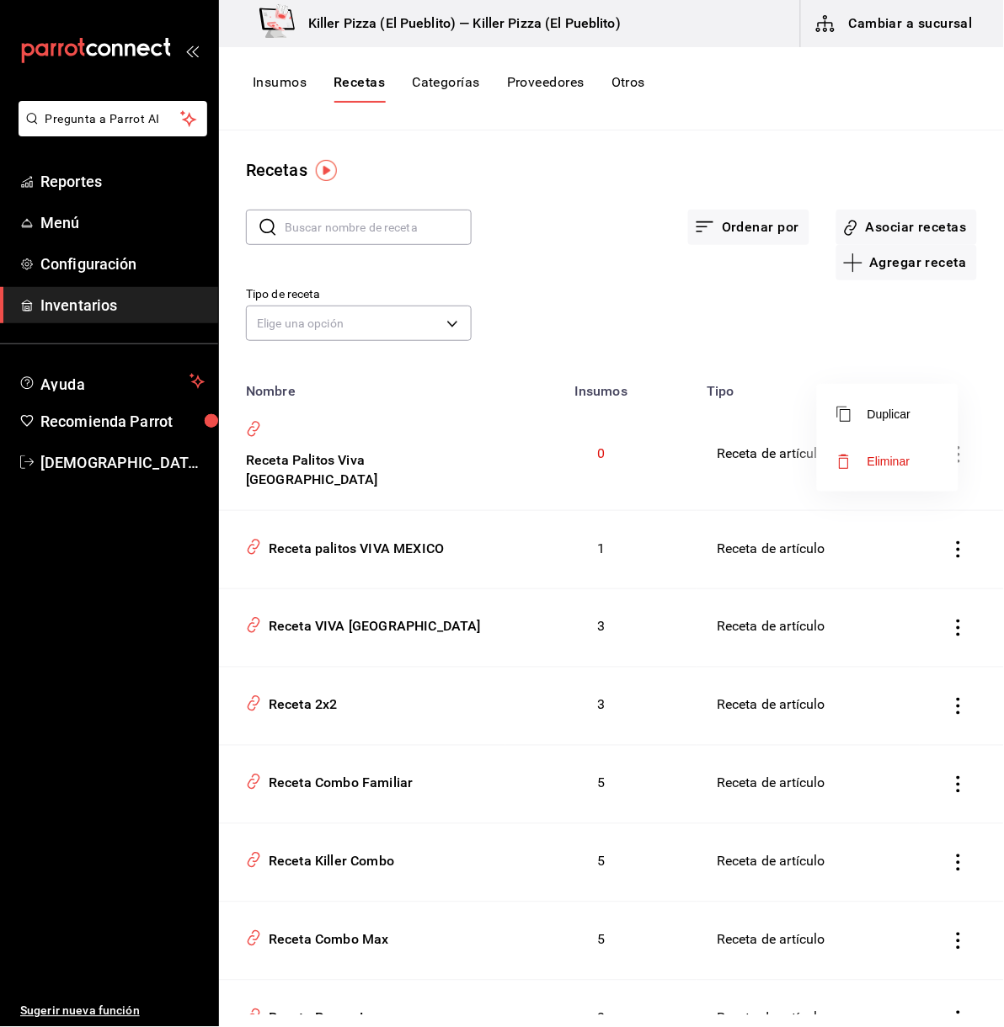
click at [906, 467] on span "Eliminar" at bounding box center [888, 461] width 43 height 13
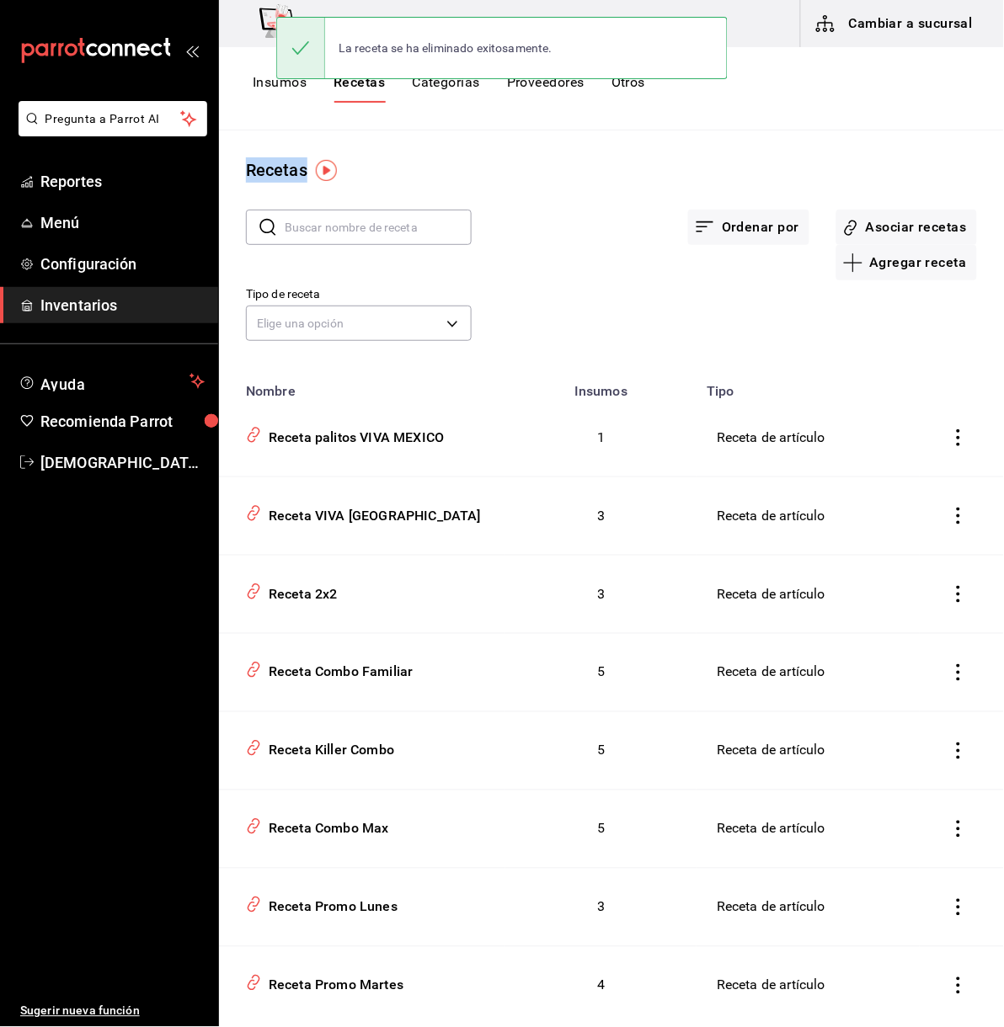
drag, startPoint x: 865, startPoint y: 135, endPoint x: 902, endPoint y: 47, distance: 95.1
click at [902, 47] on div "Killer Pizza (El Pueblito) — Killer Pizza (El Pueblito) Cambiar a sucursal Insu…" at bounding box center [611, 507] width 785 height 1015
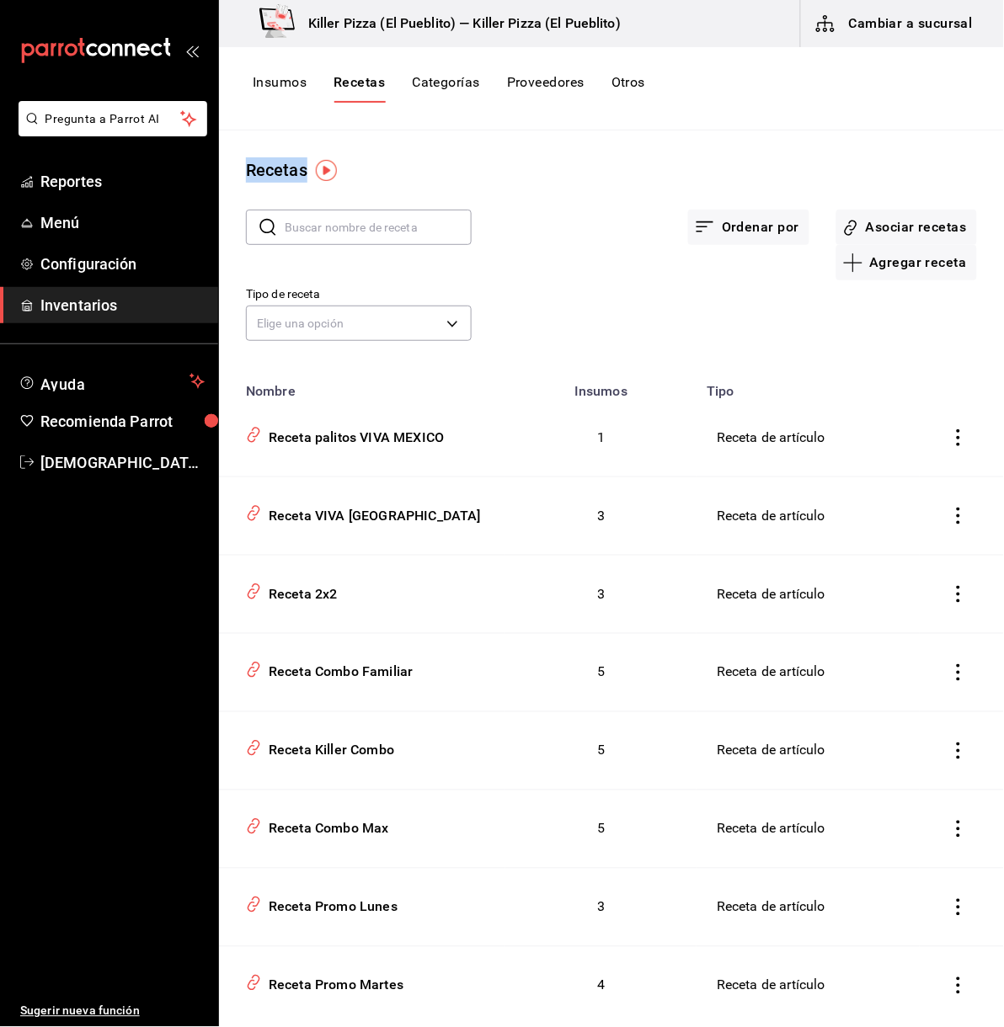
click at [907, 33] on button "Cambiar a sucursal" at bounding box center [895, 23] width 189 height 47
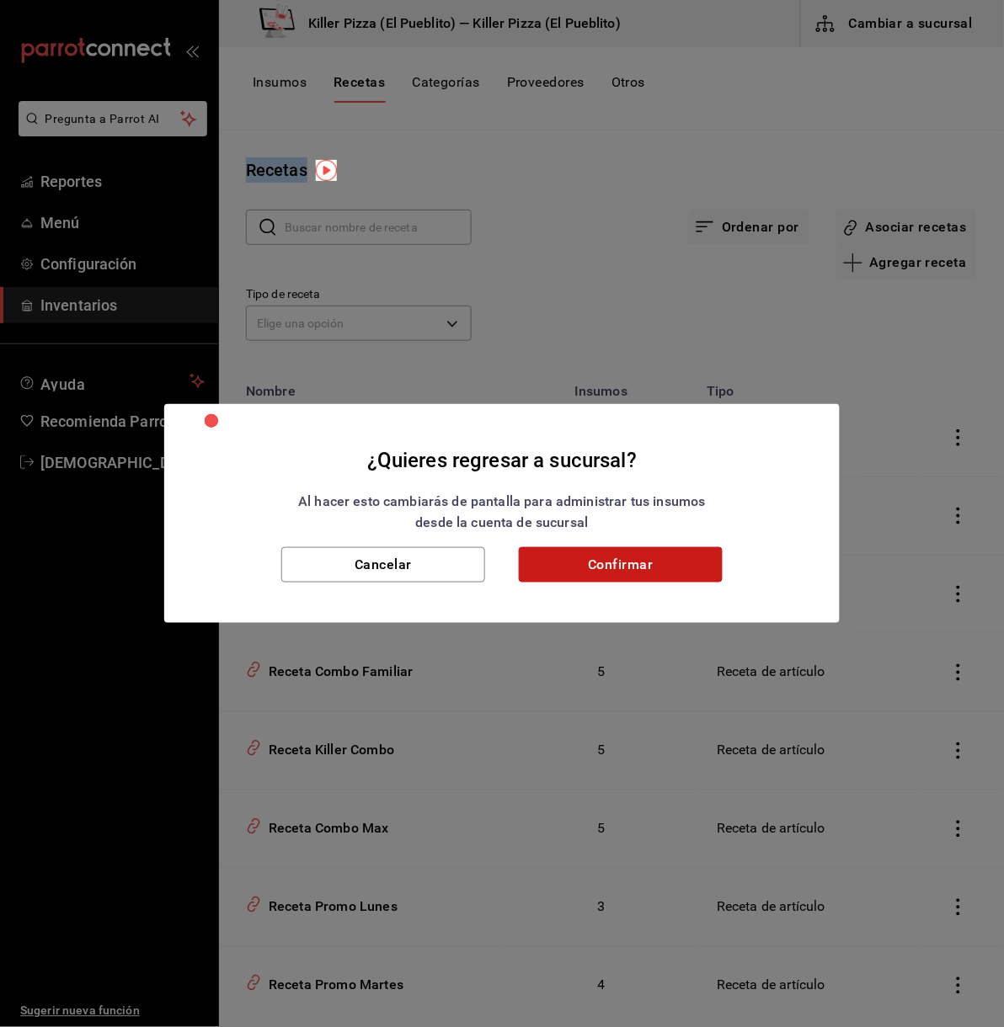
click at [674, 548] on button "Confirmar" at bounding box center [621, 564] width 204 height 35
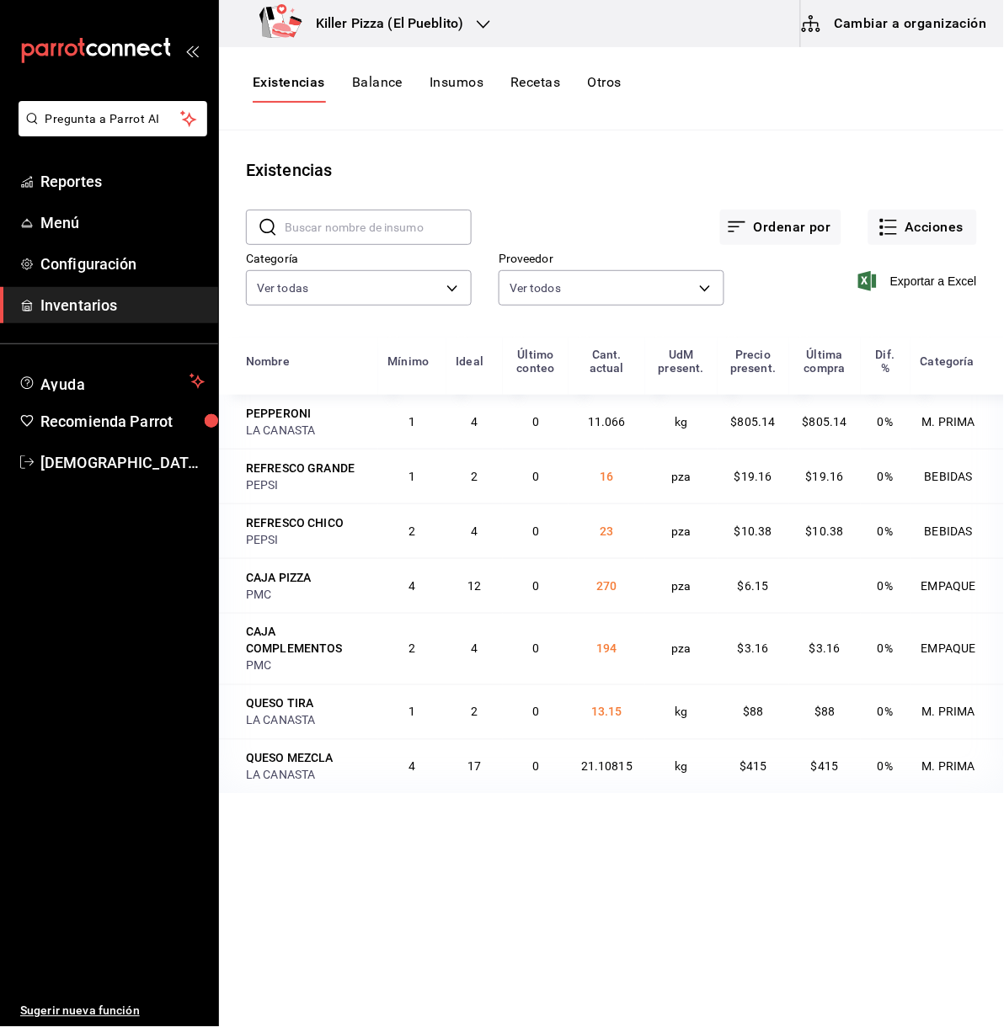
click at [533, 83] on button "Recetas" at bounding box center [535, 88] width 50 height 29
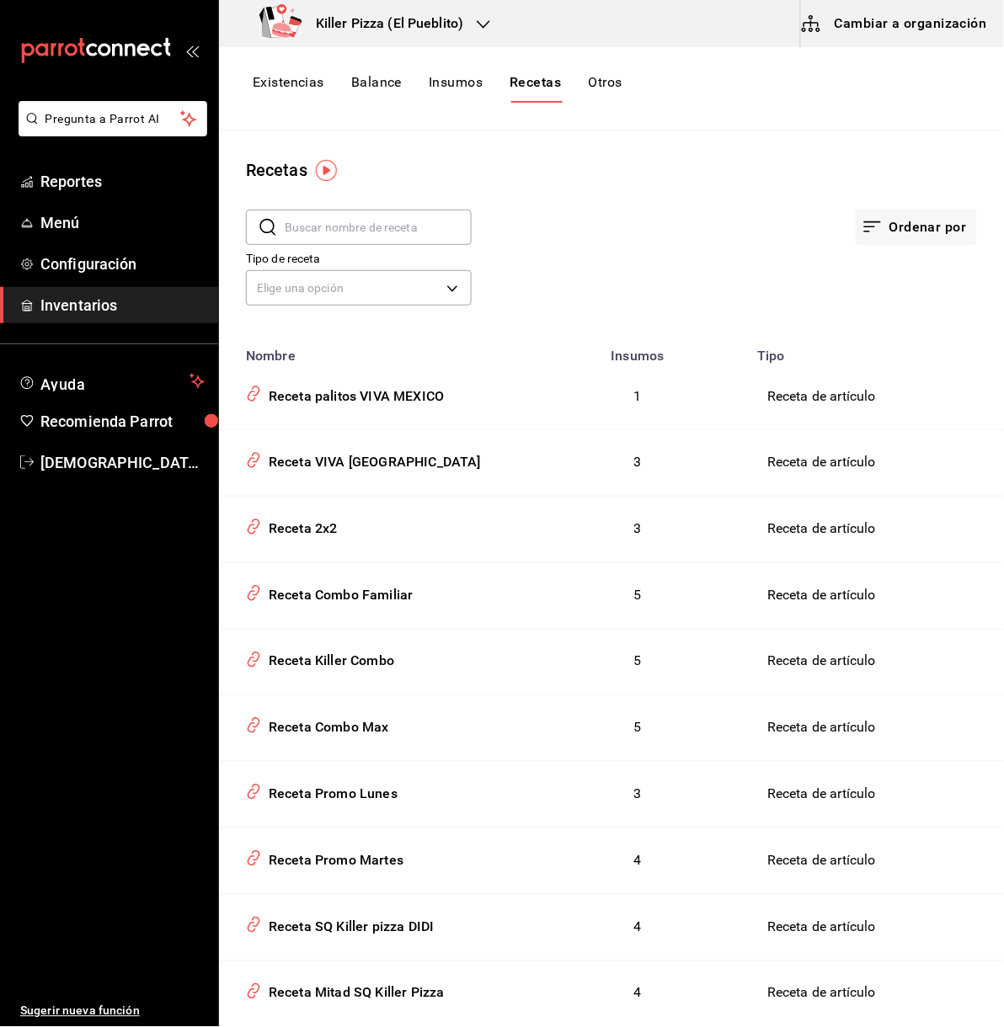
click at [437, 33] on h3 "Killer Pizza (El Pueblito)" at bounding box center [382, 23] width 161 height 20
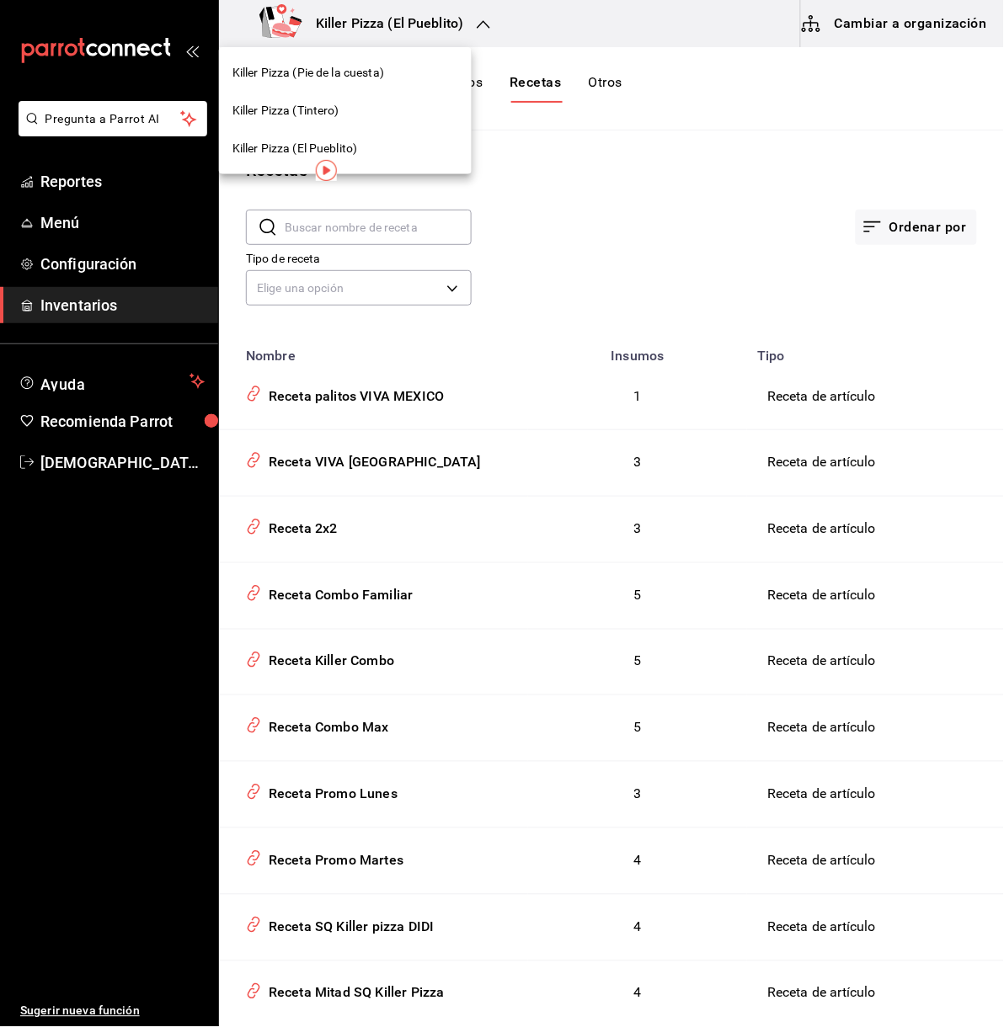
click at [387, 113] on div "Killer Pizza (Tintero)" at bounding box center [345, 111] width 226 height 18
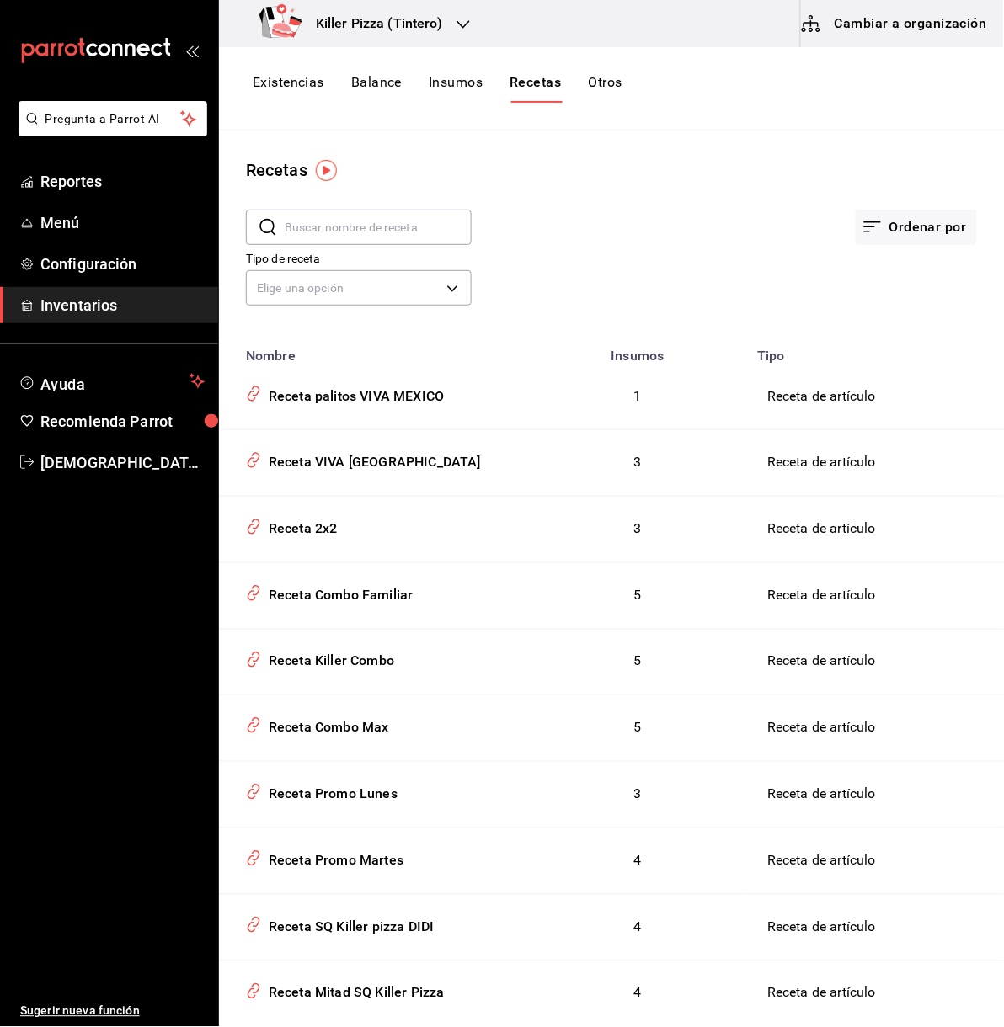
click at [432, 28] on h3 "Killer Pizza (Tintero)" at bounding box center [372, 23] width 141 height 20
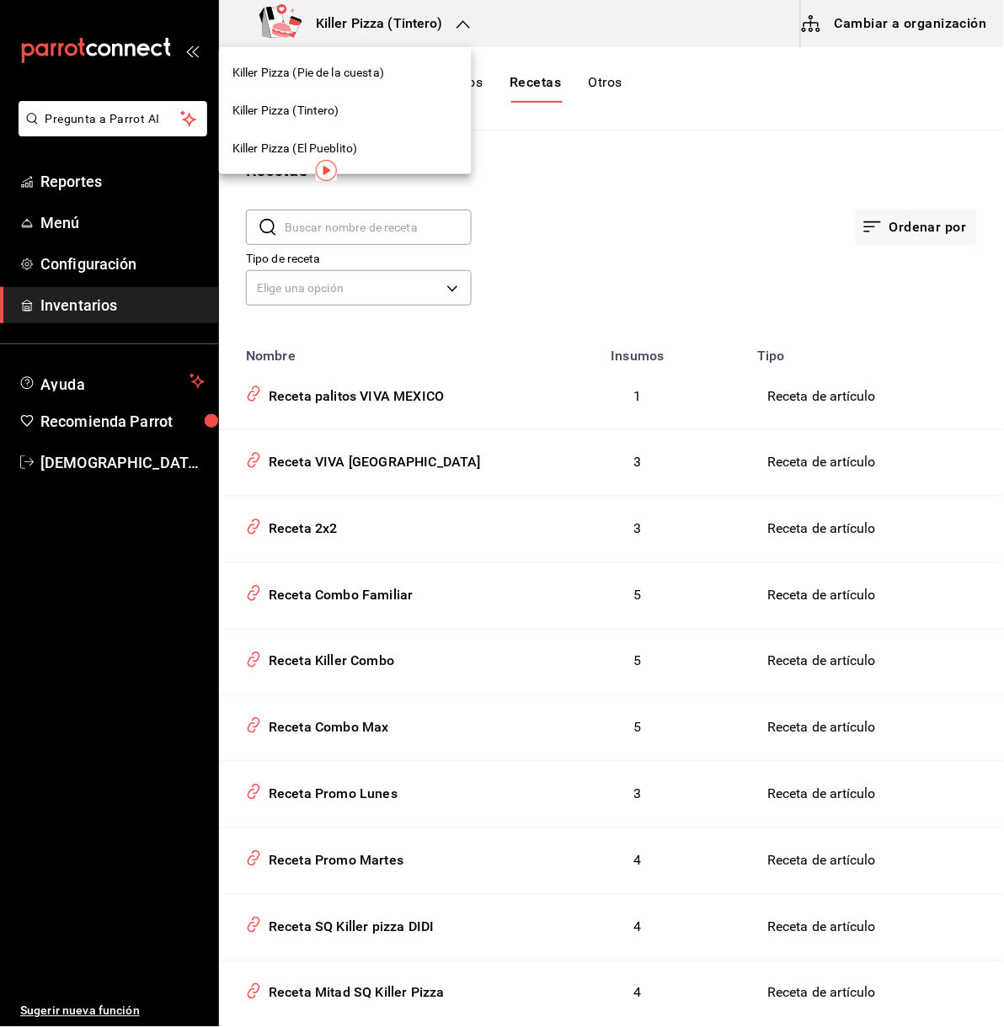
click at [376, 71] on span "Killer Pizza (Pie de la cuesta)" at bounding box center [308, 73] width 152 height 18
